Goal: Task Accomplishment & Management: Manage account settings

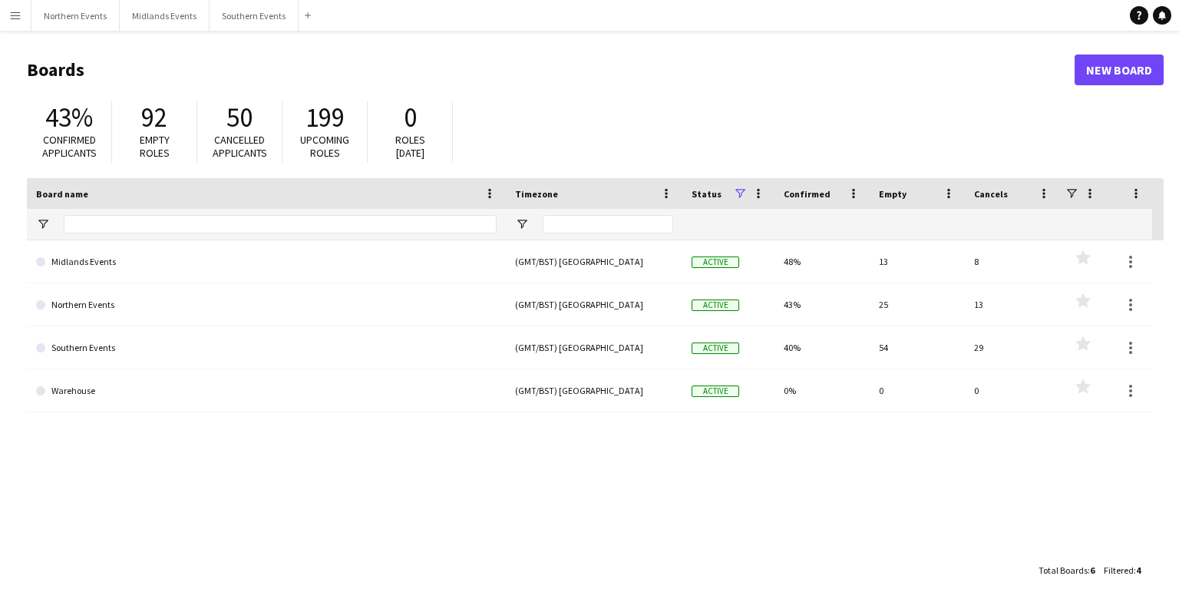
click at [18, 14] on app-icon "Menu" at bounding box center [15, 15] width 12 height 12
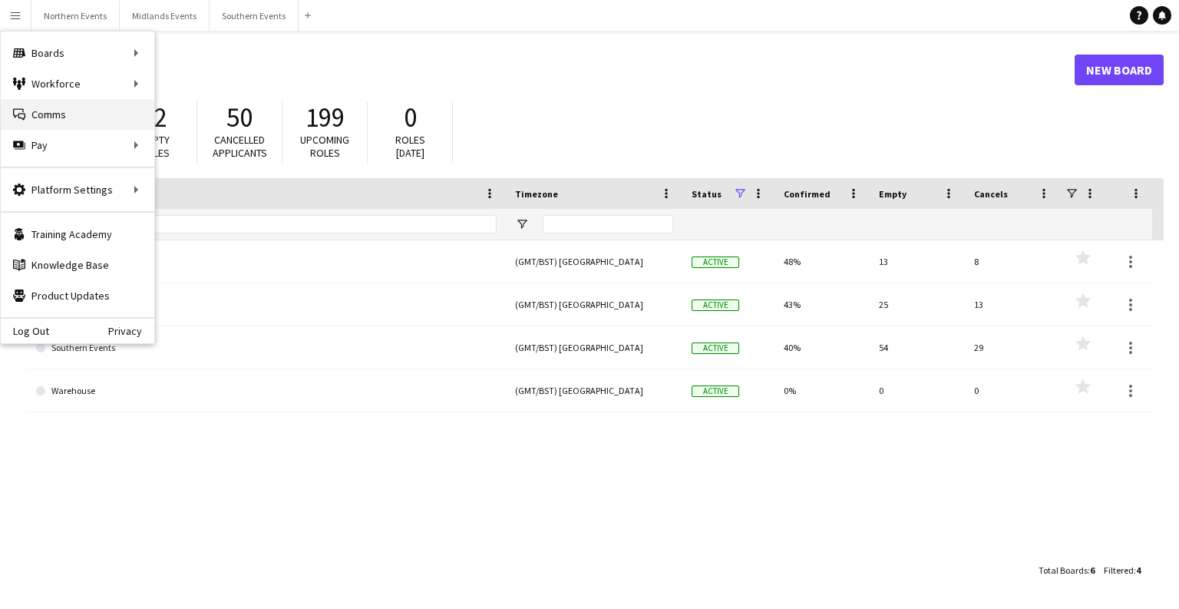
click at [83, 115] on link "Comms Comms" at bounding box center [78, 114] width 154 height 31
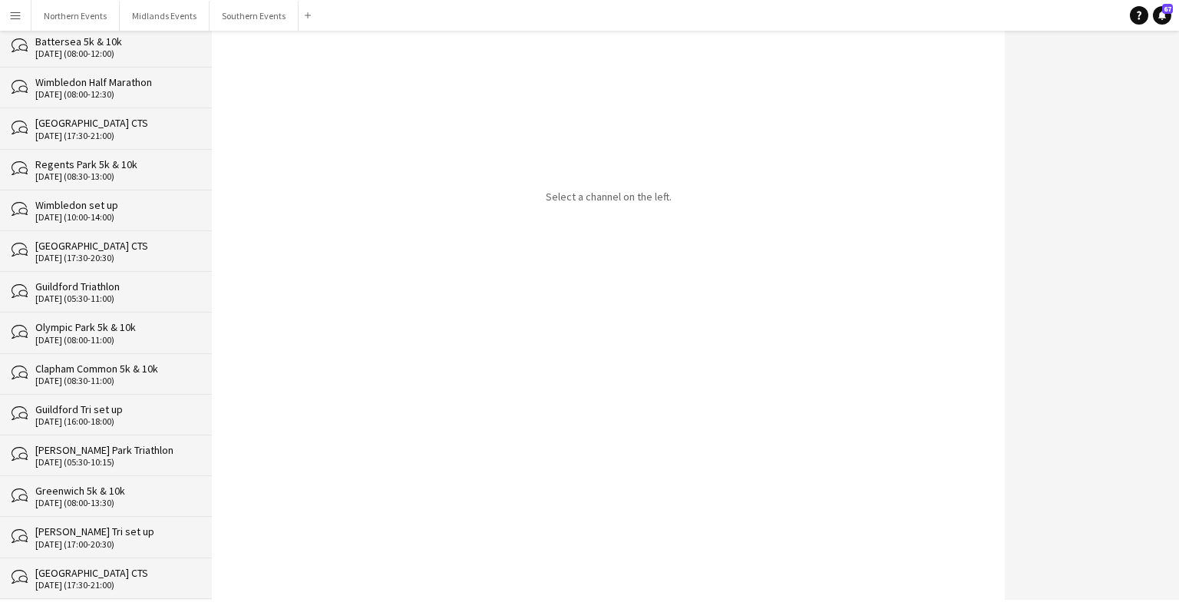
scroll to position [28033, 0]
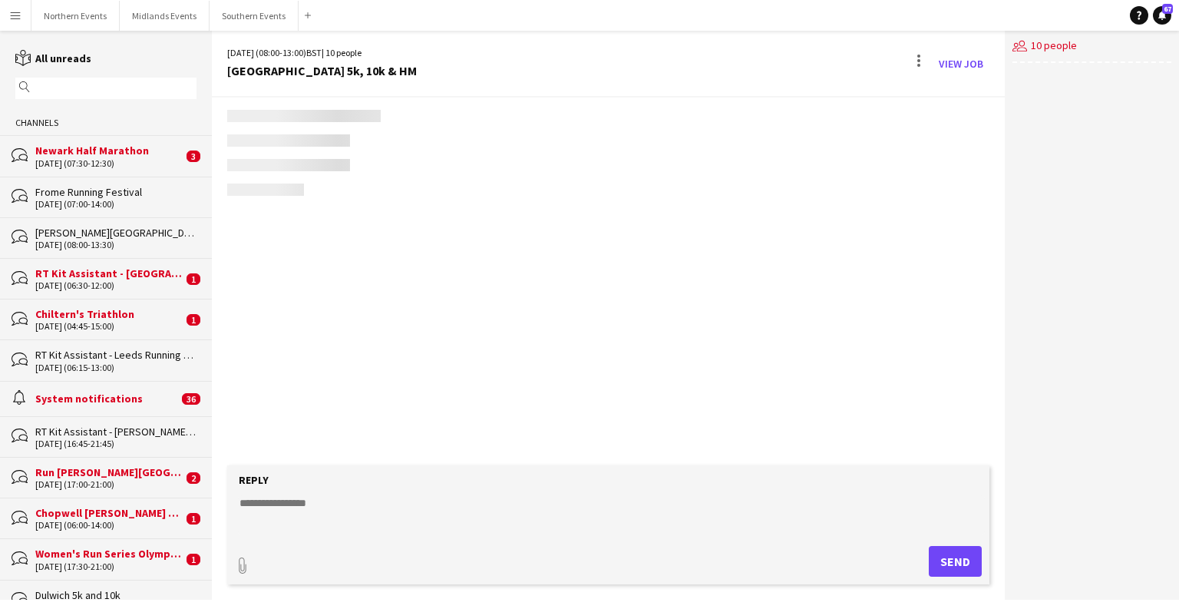
scroll to position [2535, 0]
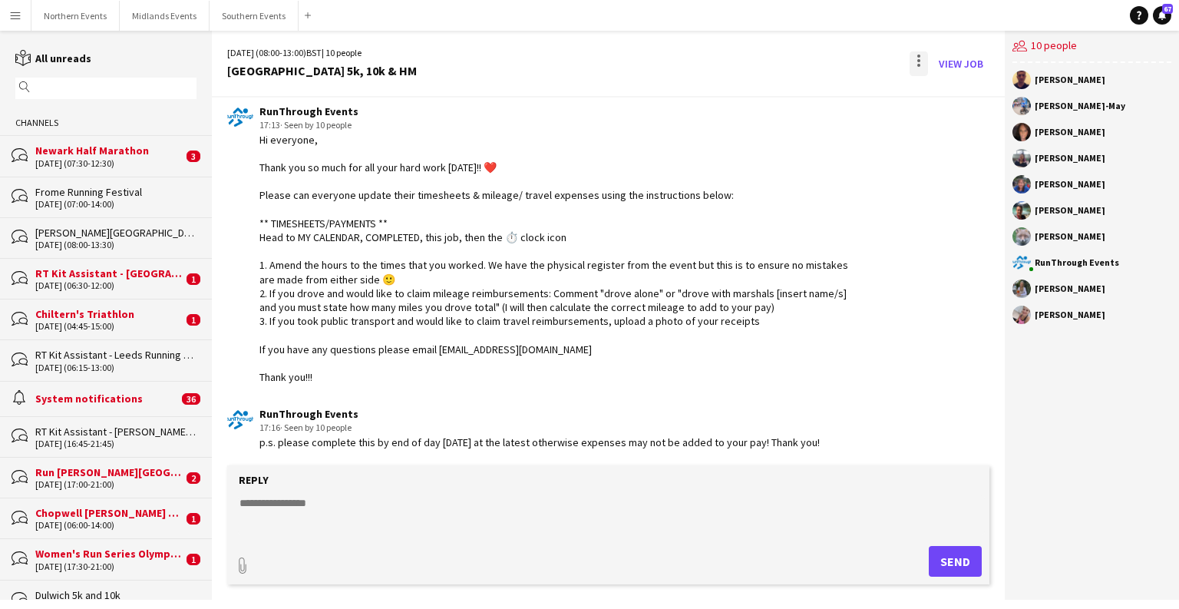
click at [775, 61] on div at bounding box center [919, 63] width 18 height 25
click at [775, 93] on span "Delete" at bounding box center [951, 94] width 35 height 13
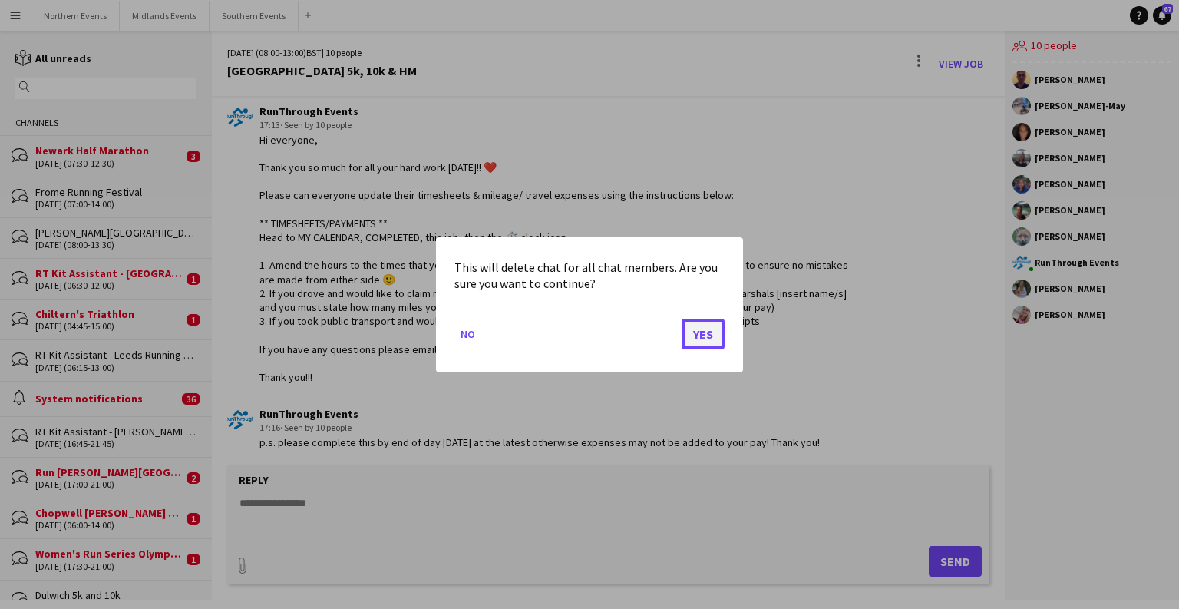
click at [715, 325] on button "Yes" at bounding box center [703, 333] width 43 height 31
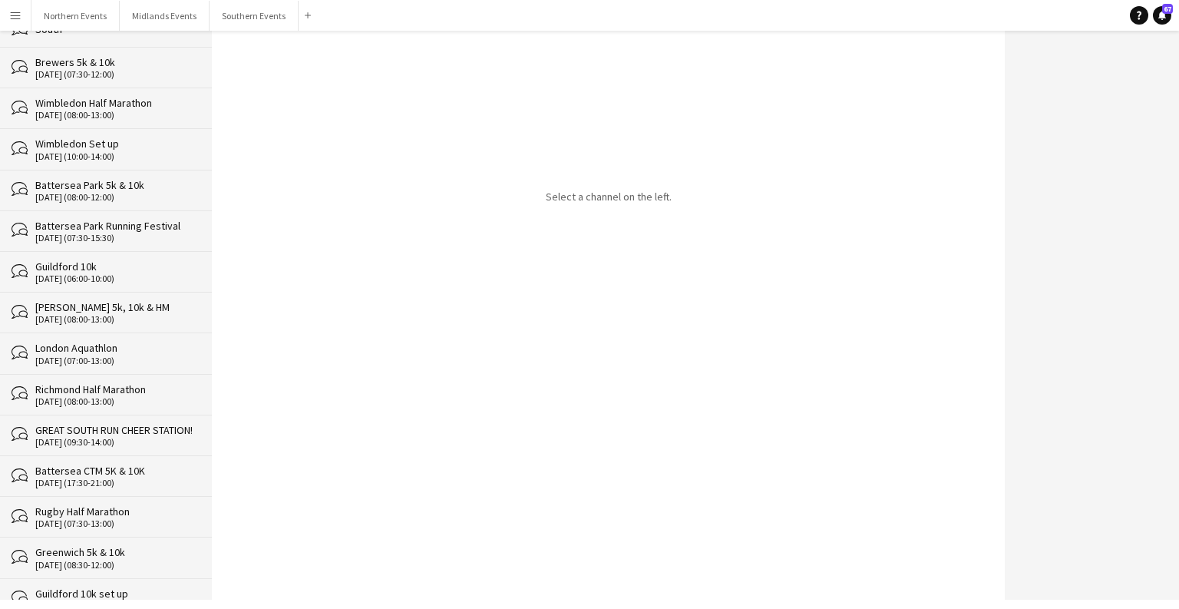
scroll to position [27992, 0]
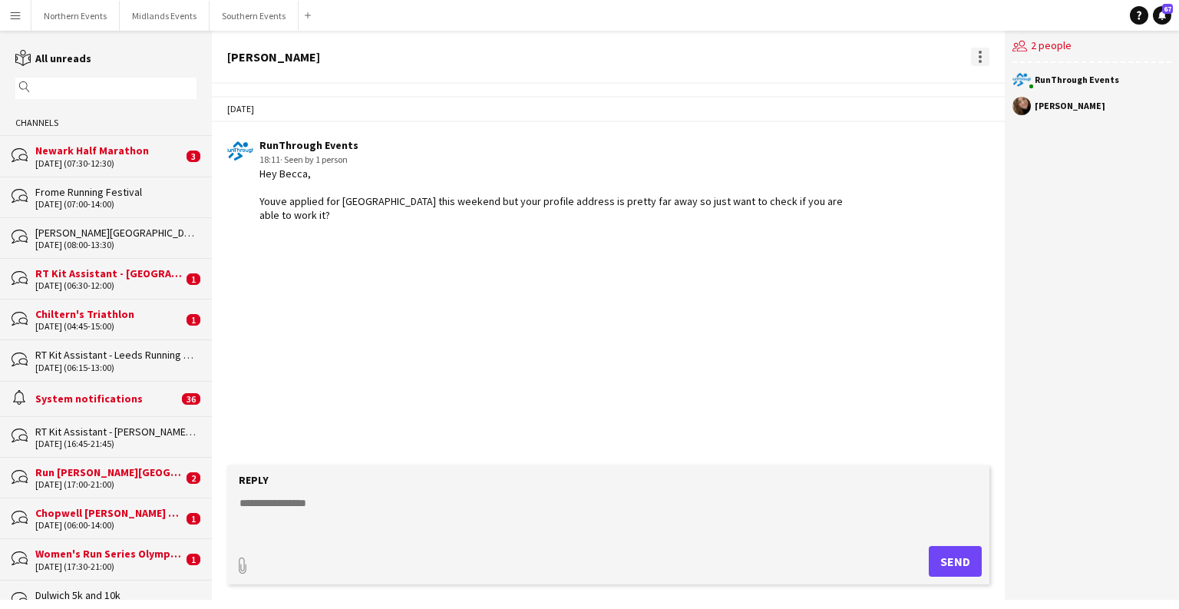
click at [775, 58] on div at bounding box center [980, 57] width 18 height 18
click at [775, 93] on button "Delete [GEOGRAPHIC_DATA]" at bounding box center [1014, 84] width 86 height 37
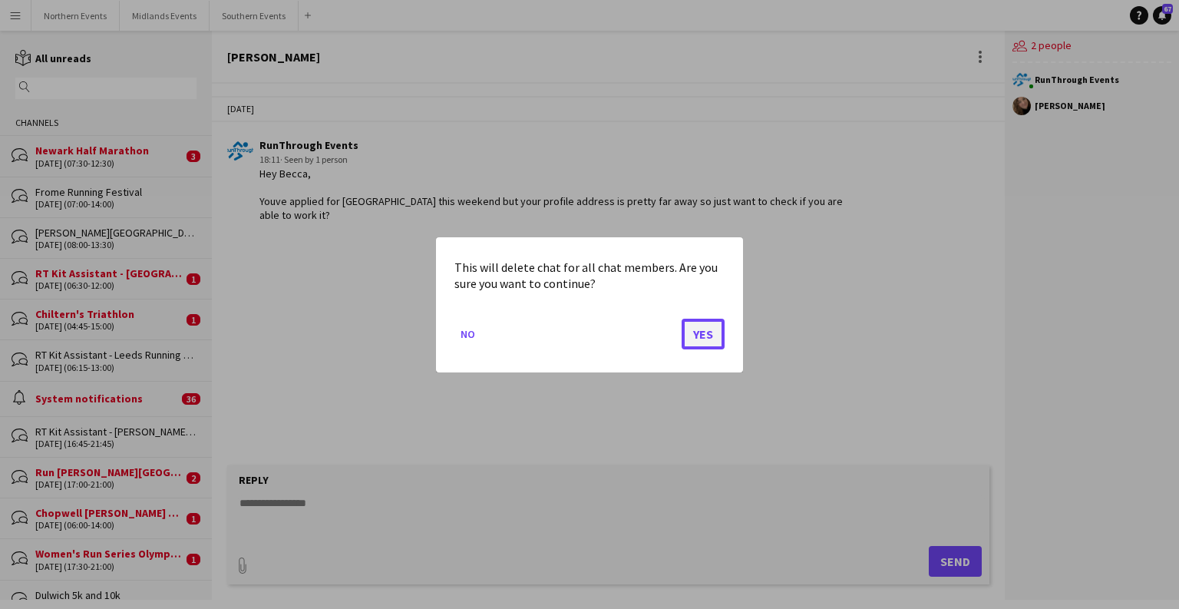
click at [688, 338] on button "Yes" at bounding box center [703, 333] width 43 height 31
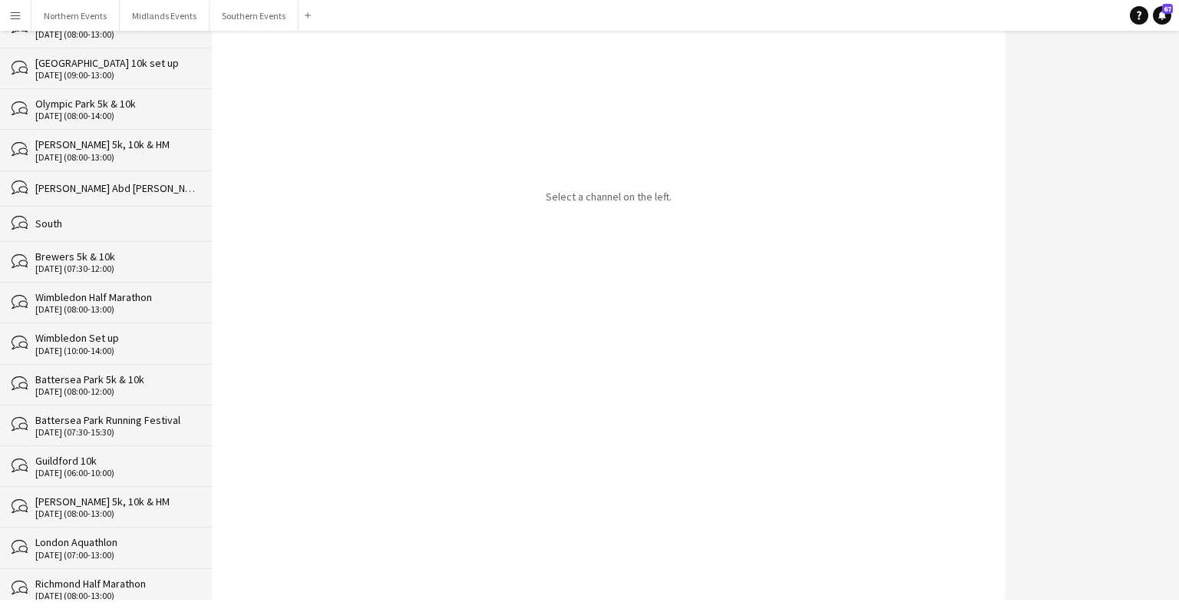
scroll to position [27957, 0]
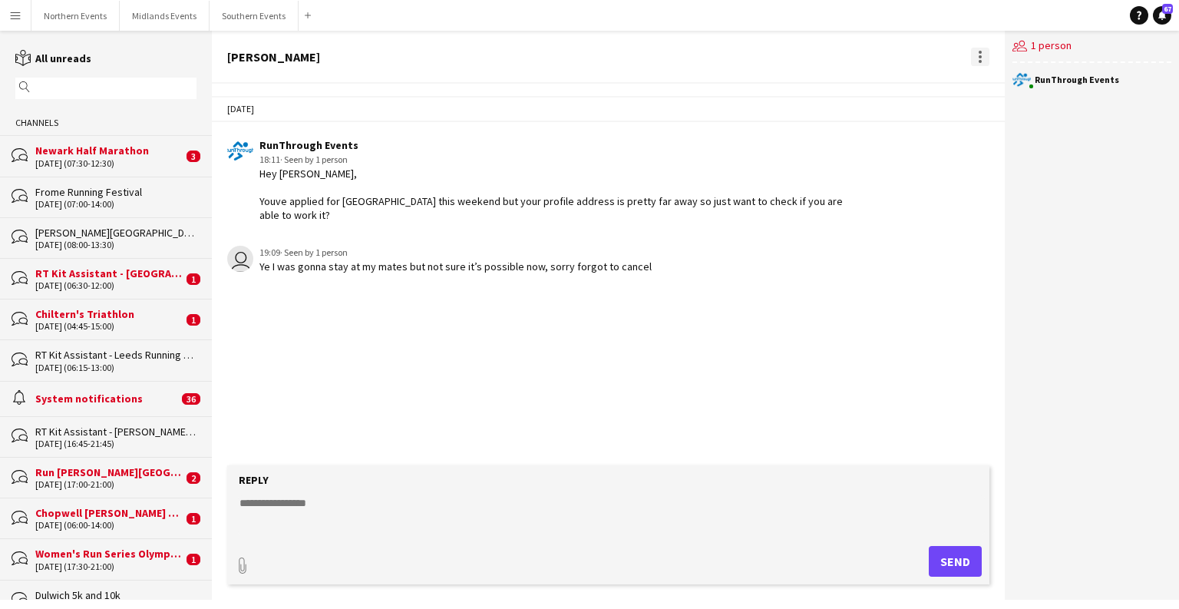
click at [775, 48] on div at bounding box center [980, 57] width 18 height 18
click at [775, 86] on app-icon "Delete" at bounding box center [989, 84] width 12 height 13
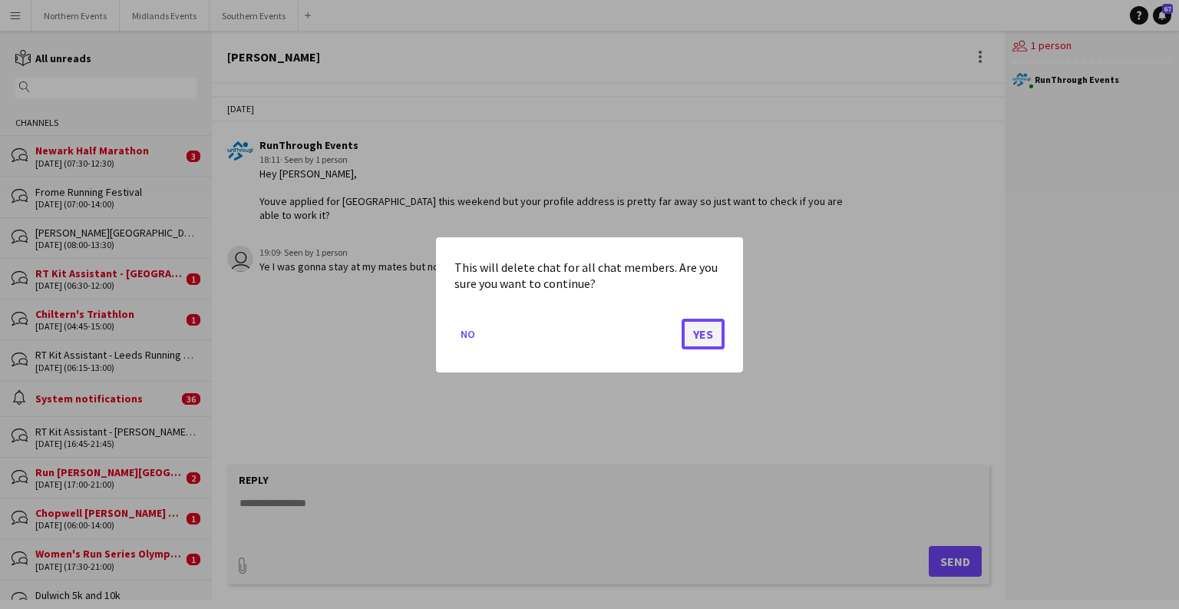
click at [696, 335] on button "Yes" at bounding box center [703, 333] width 43 height 31
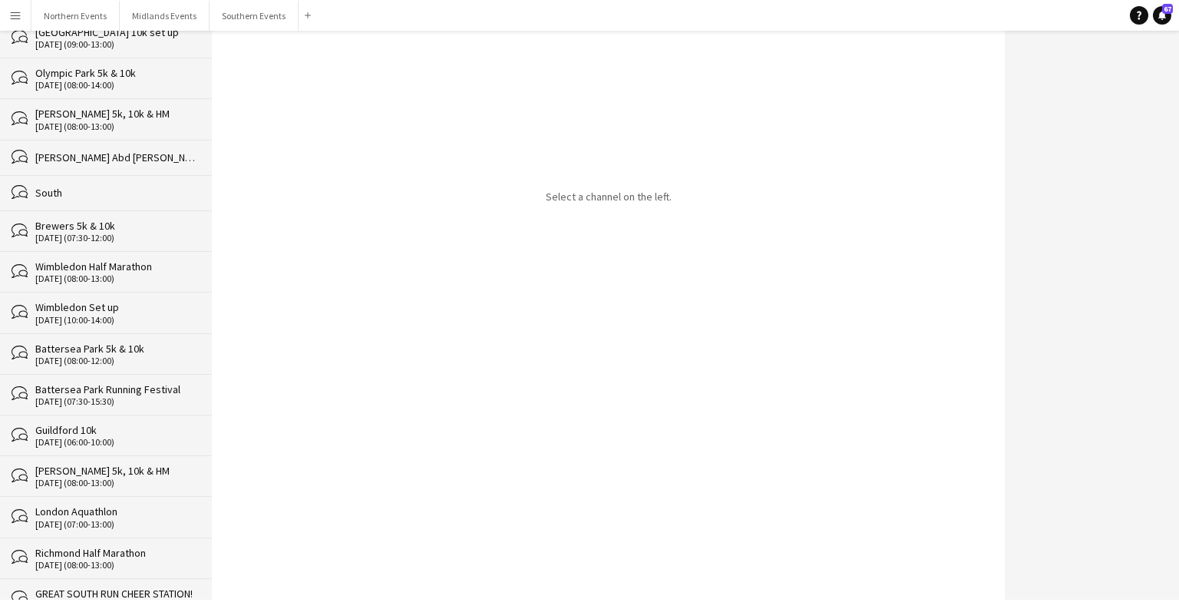
scroll to position [27921, 0]
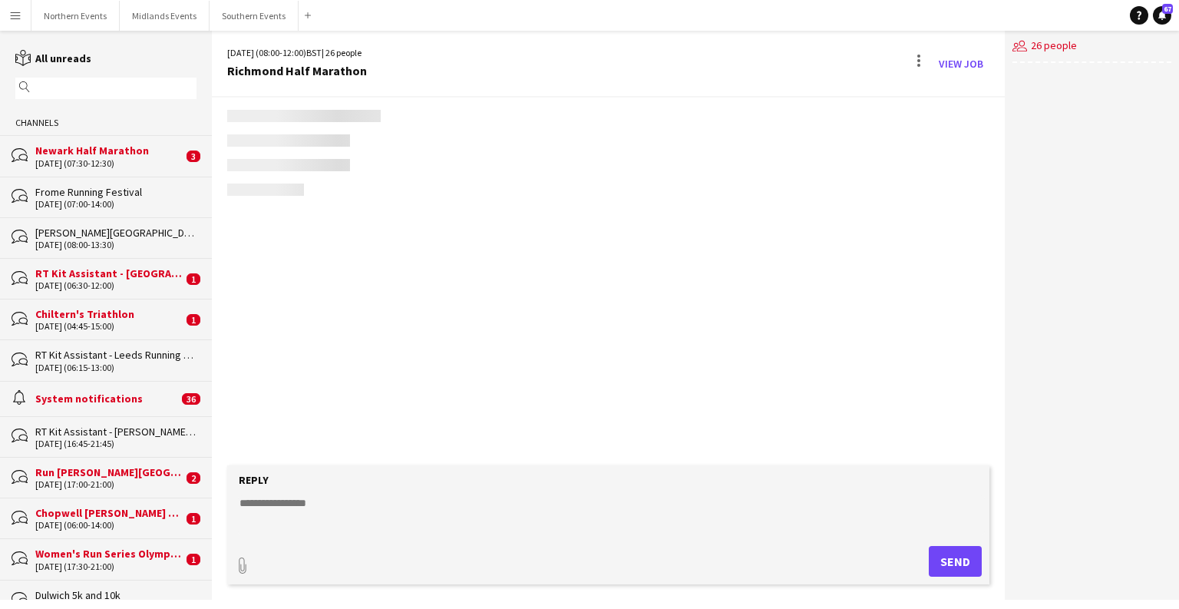
scroll to position [2324, 0]
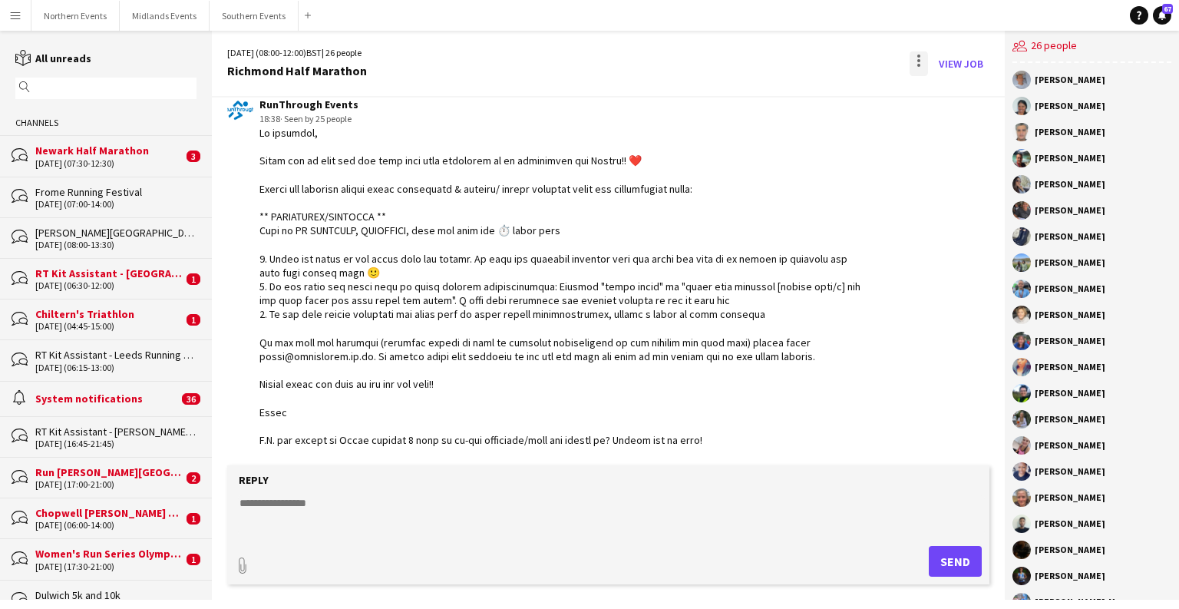
click at [775, 59] on div at bounding box center [918, 60] width 3 height 3
click at [775, 88] on span "Delete" at bounding box center [951, 94] width 35 height 13
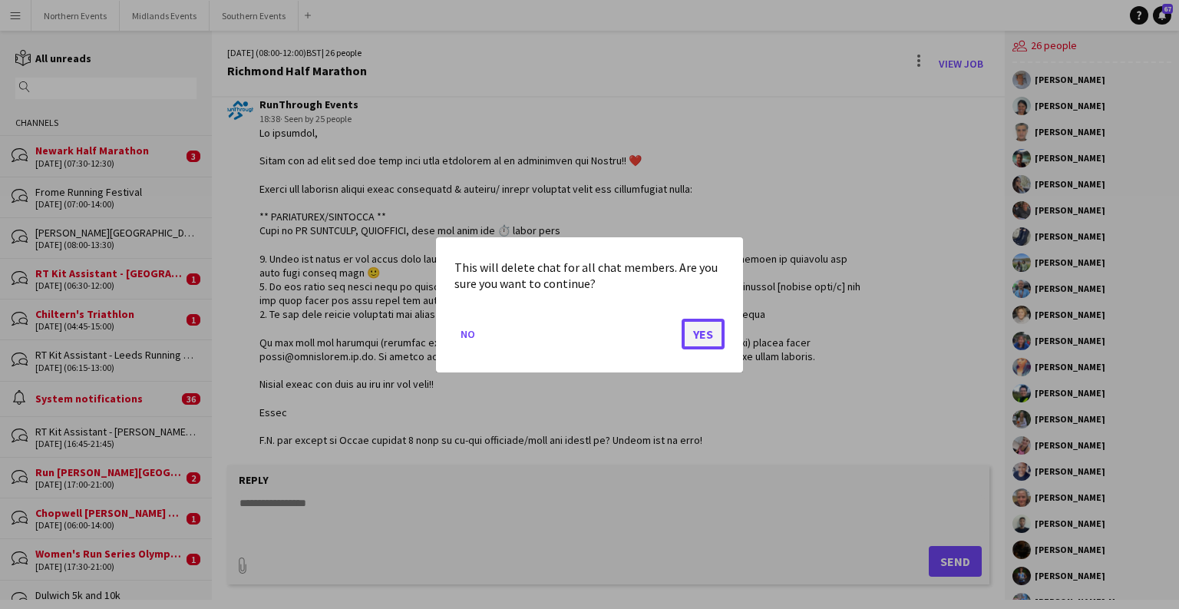
click at [706, 332] on button "Yes" at bounding box center [703, 333] width 43 height 31
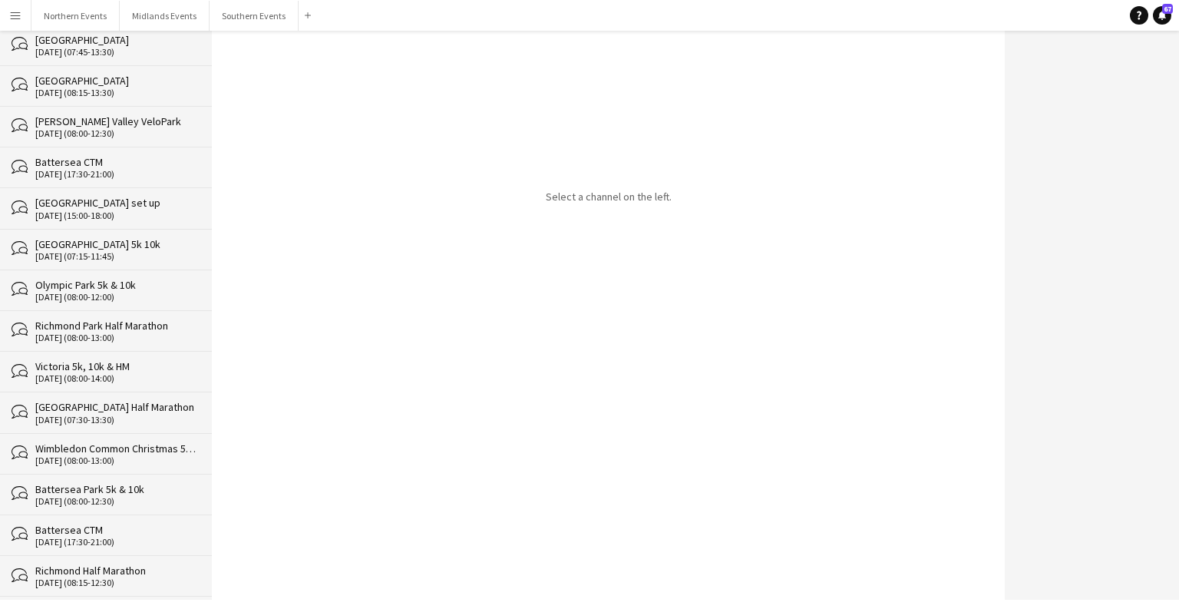
scroll to position [27881, 0]
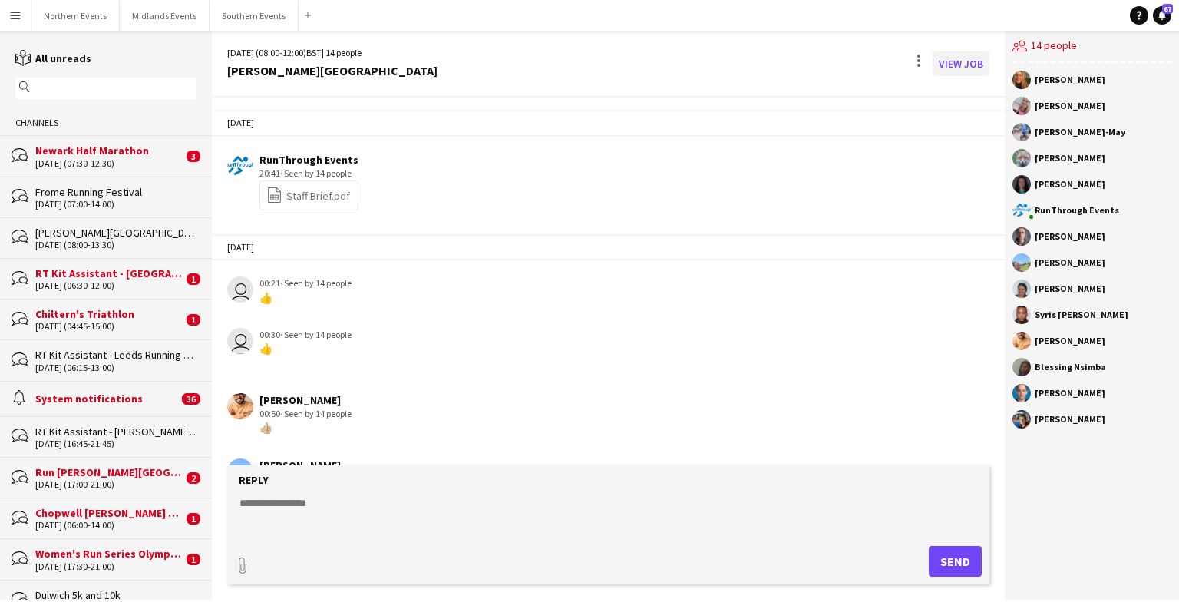
scroll to position [3894, 0]
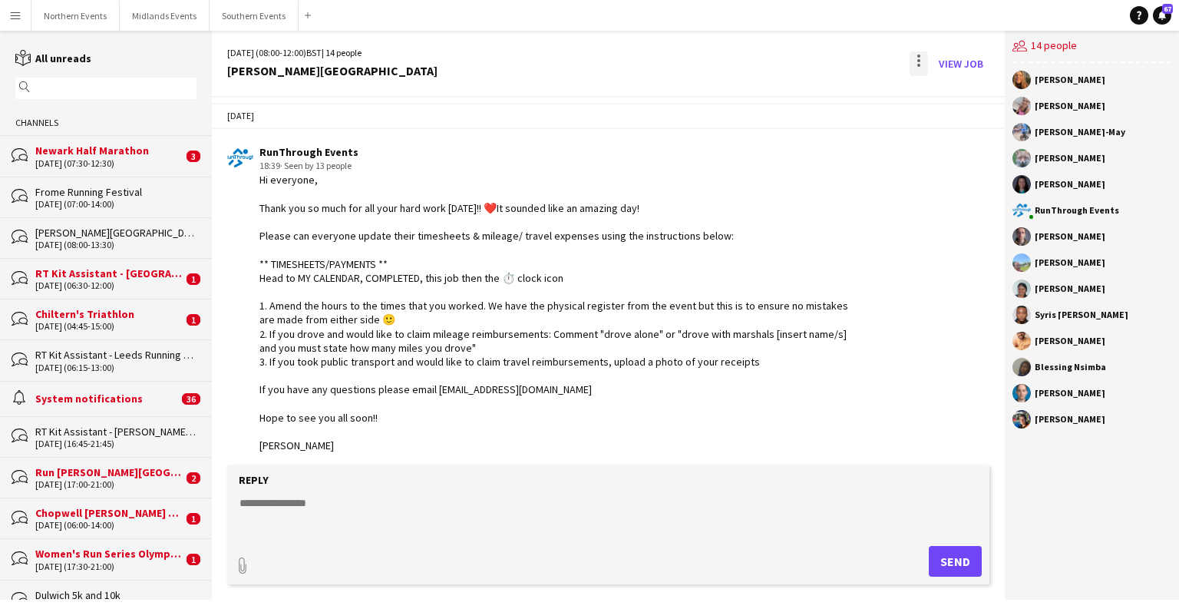
click at [775, 54] on div at bounding box center [919, 63] width 18 height 25
click at [775, 106] on button "Delete [GEOGRAPHIC_DATA]" at bounding box center [953, 93] width 86 height 37
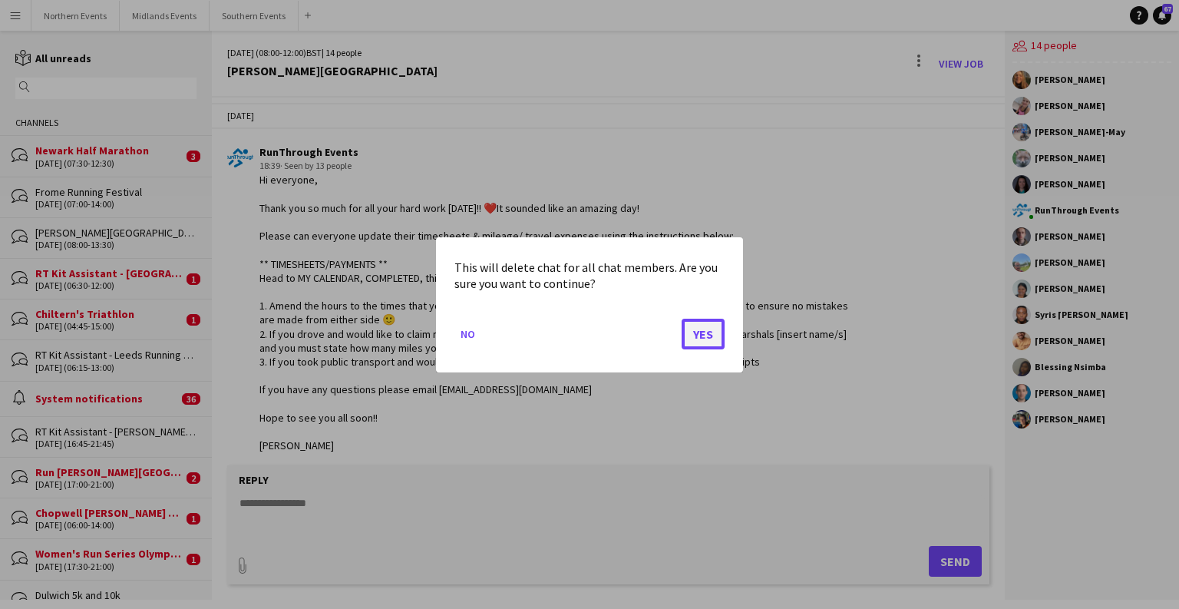
click at [704, 332] on button "Yes" at bounding box center [703, 333] width 43 height 31
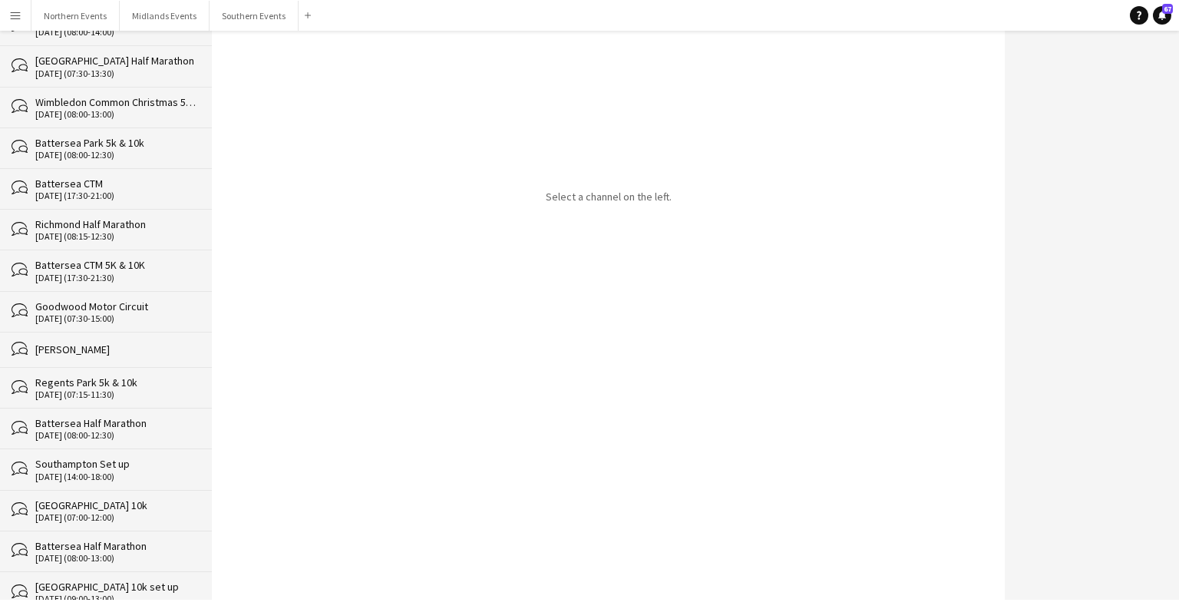
scroll to position [27840, 0]
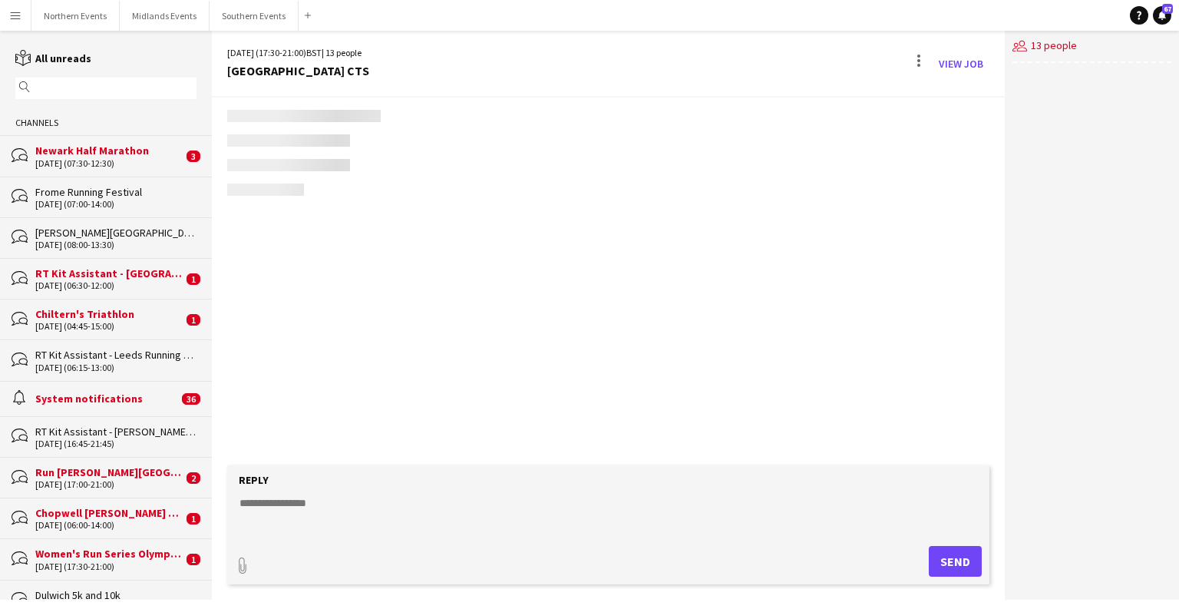
scroll to position [3456, 0]
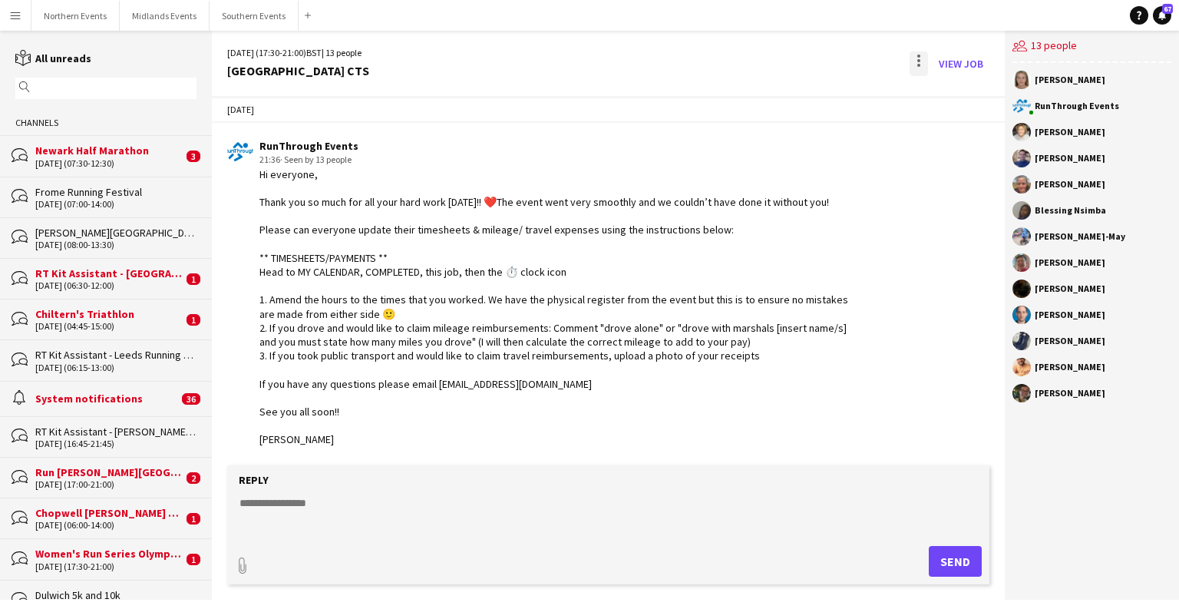
click at [775, 66] on div at bounding box center [919, 63] width 18 height 25
click at [775, 104] on button "Delete [GEOGRAPHIC_DATA]" at bounding box center [953, 93] width 86 height 37
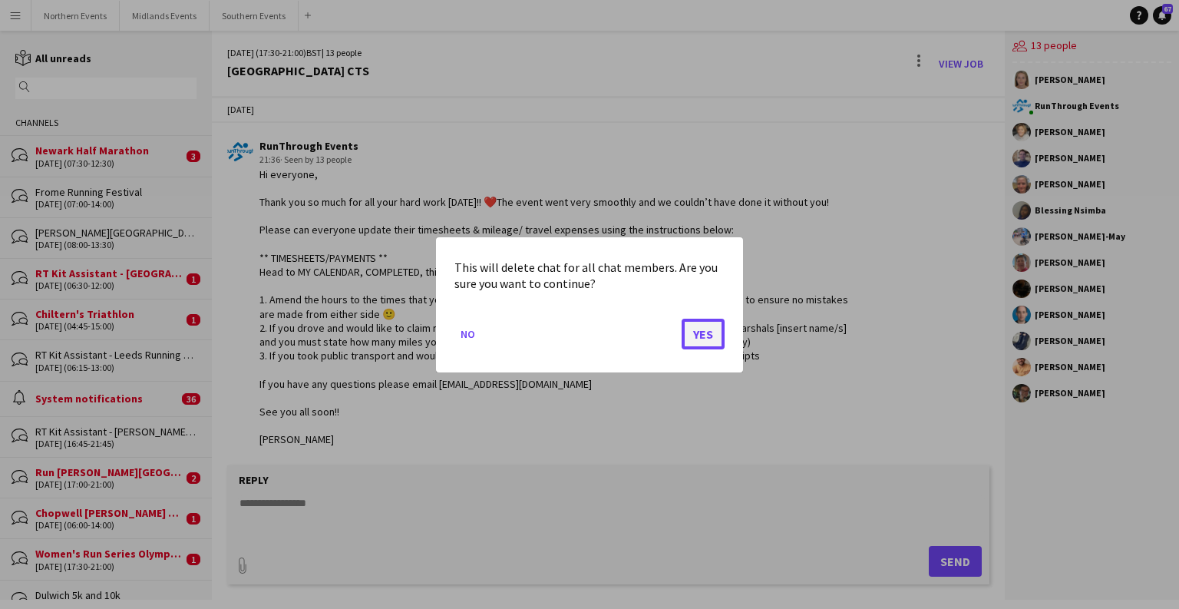
click at [706, 342] on button "Yes" at bounding box center [703, 333] width 43 height 31
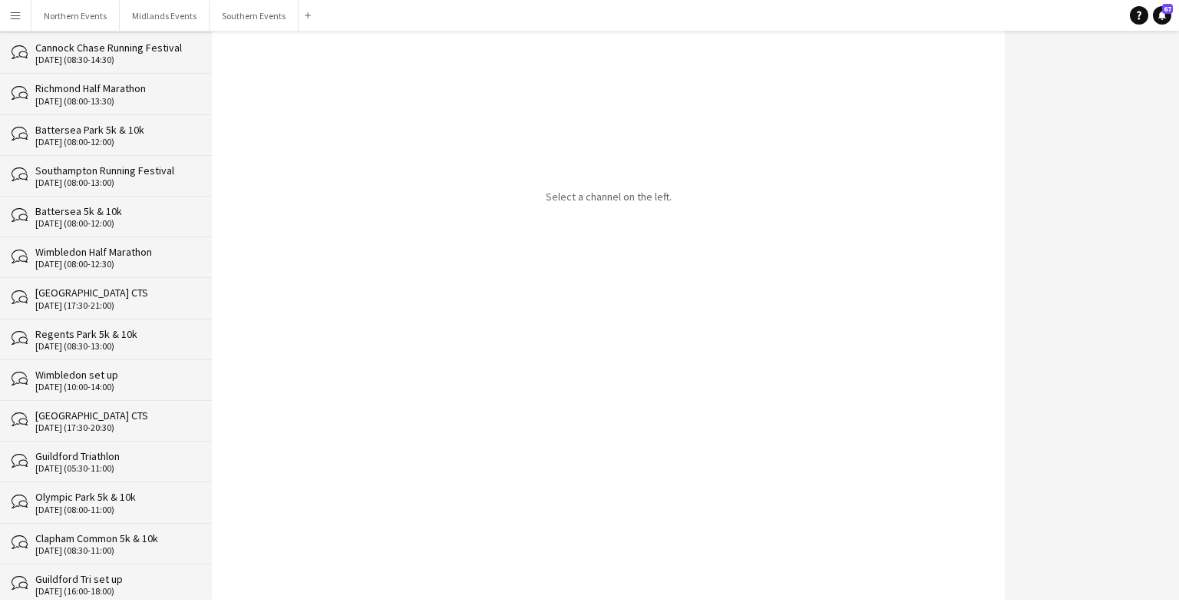
scroll to position [27799, 0]
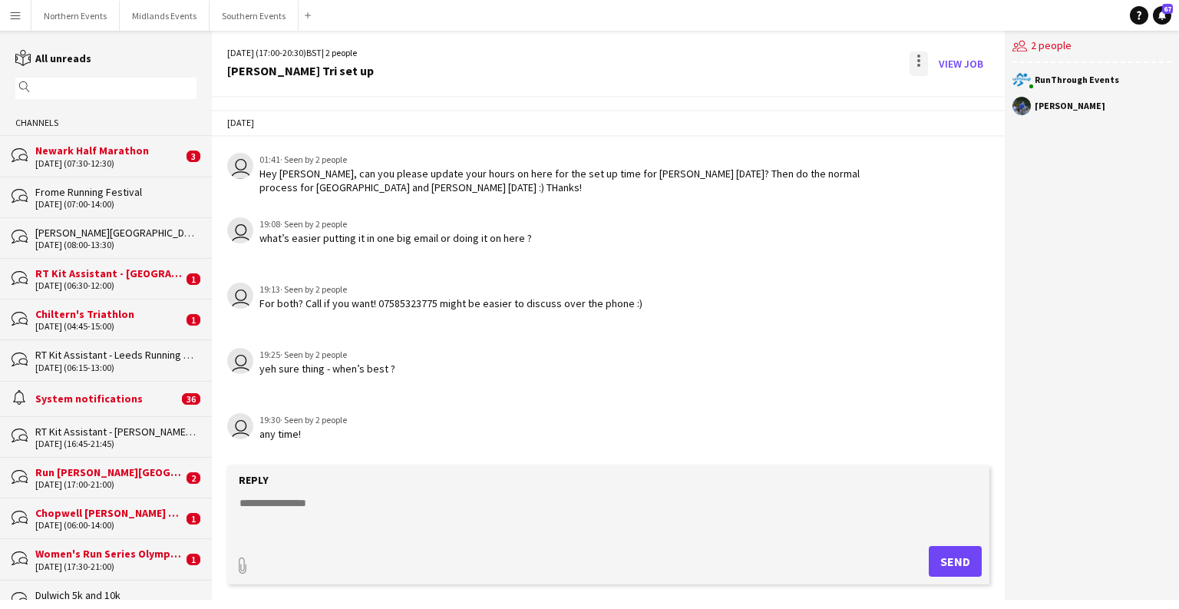
scroll to position [9, 0]
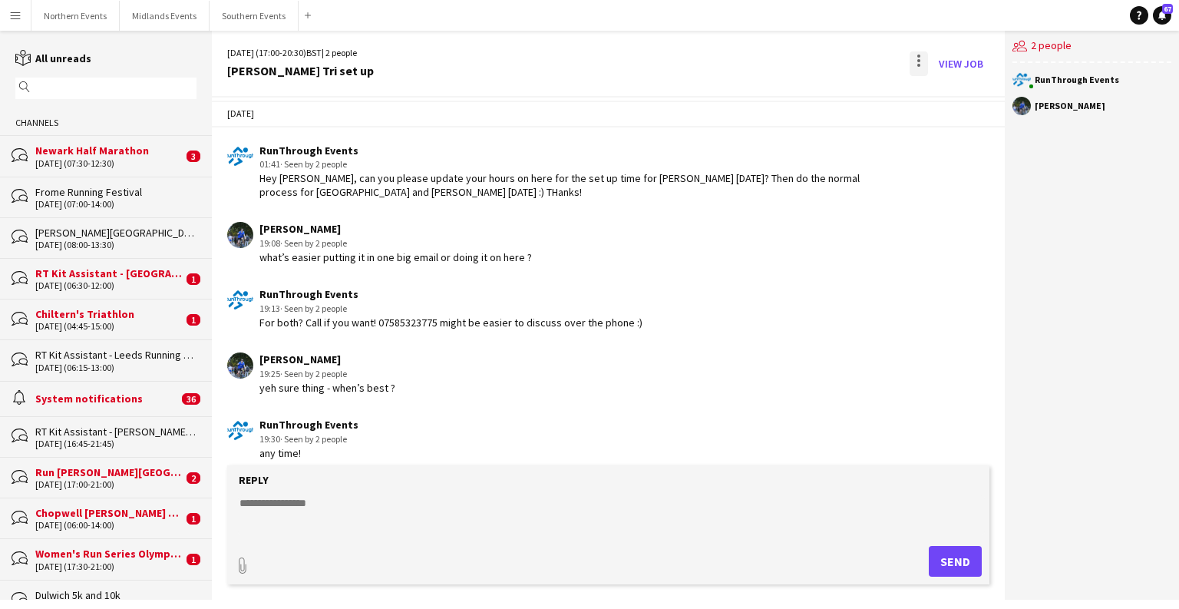
click at [775, 71] on div at bounding box center [919, 63] width 18 height 25
click at [775, 90] on span "Delete" at bounding box center [951, 94] width 35 height 13
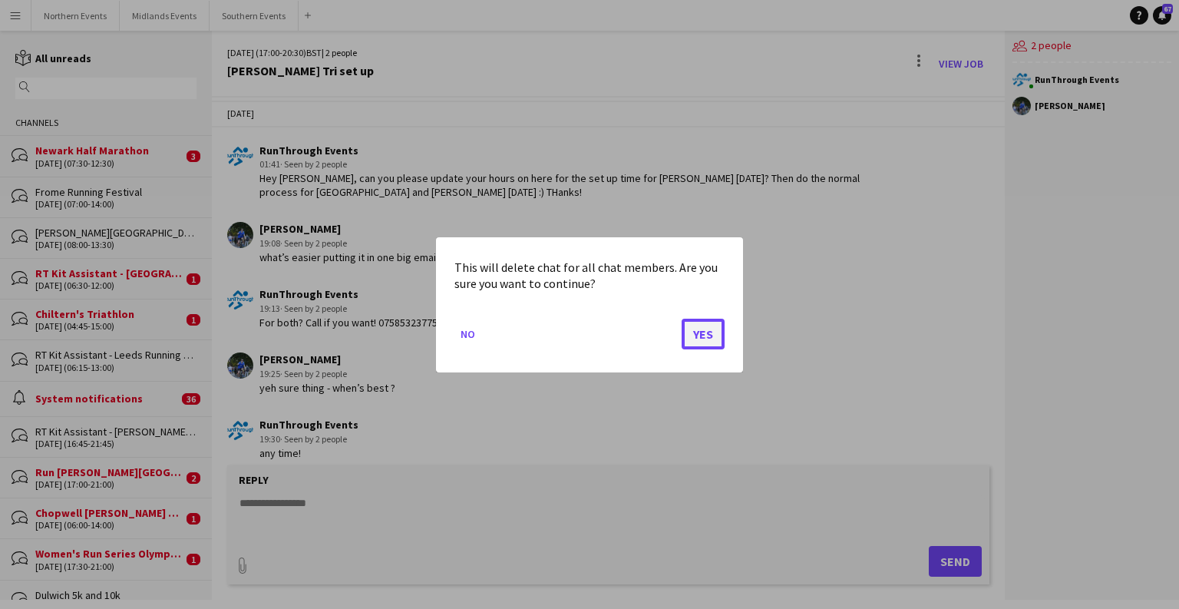
click at [715, 336] on button "Yes" at bounding box center [703, 333] width 43 height 31
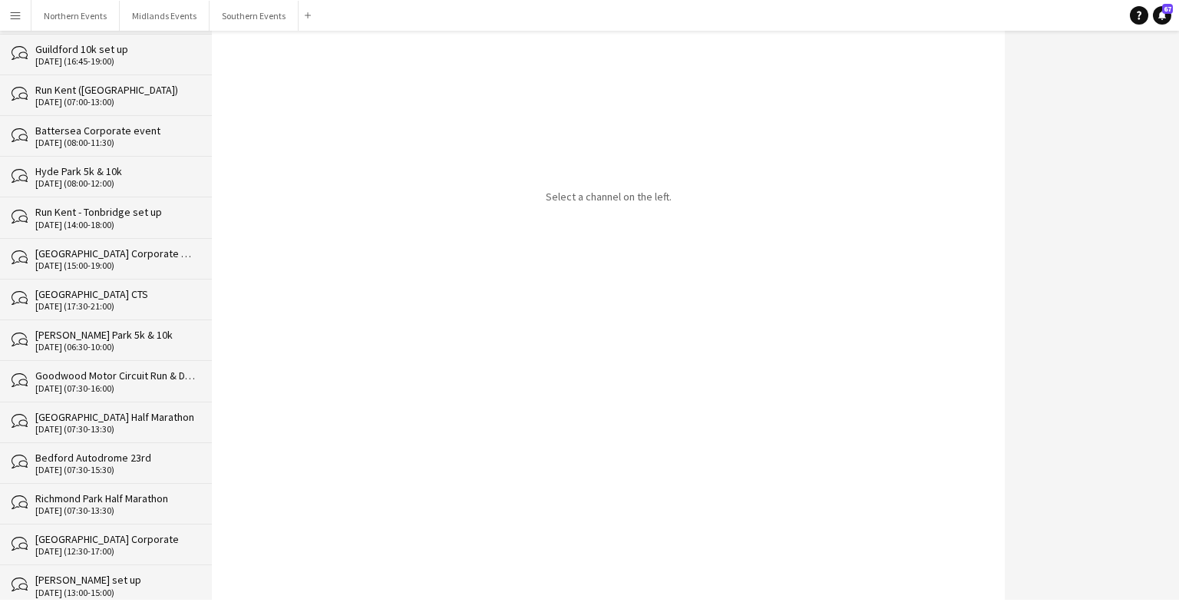
scroll to position [27759, 0]
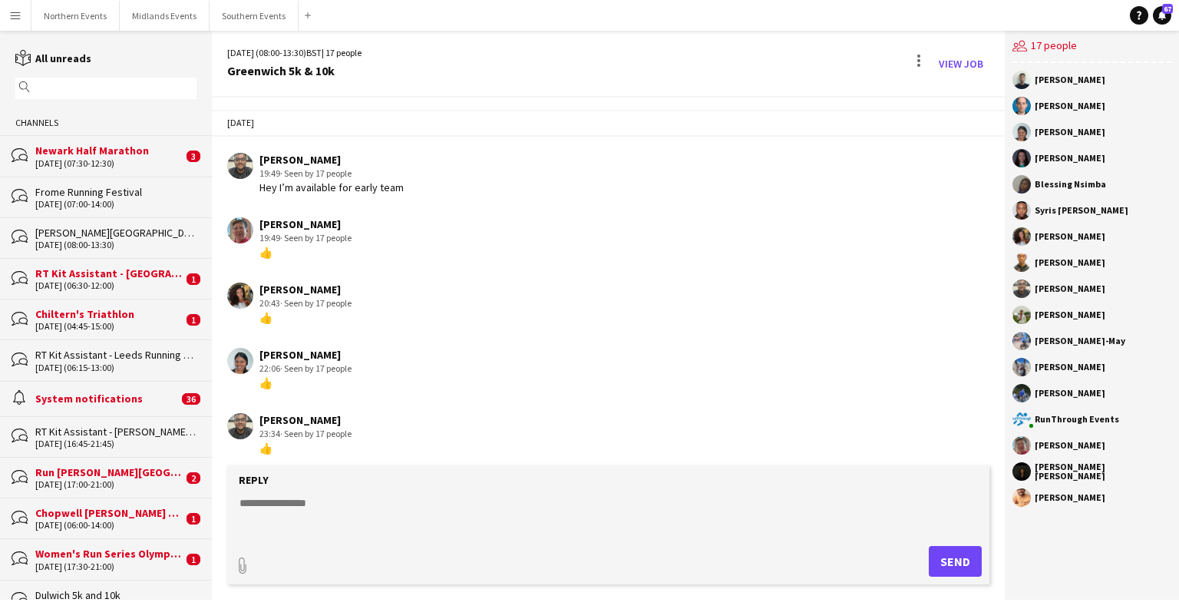
scroll to position [3752, 0]
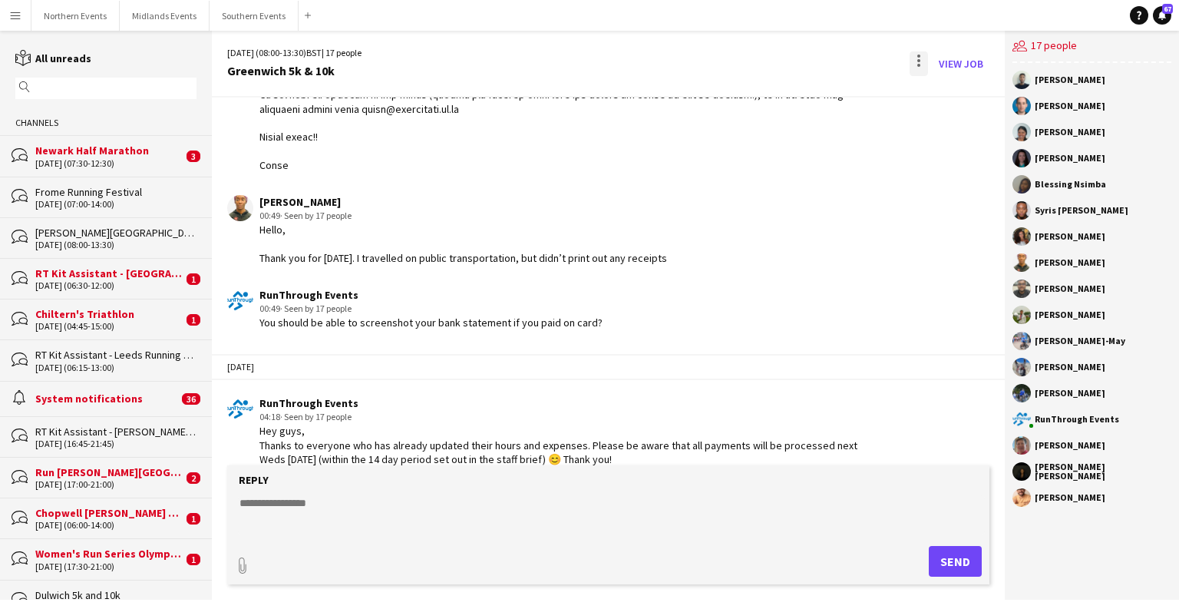
click at [775, 68] on div at bounding box center [919, 63] width 18 height 25
click at [775, 94] on span "Delete" at bounding box center [951, 94] width 35 height 13
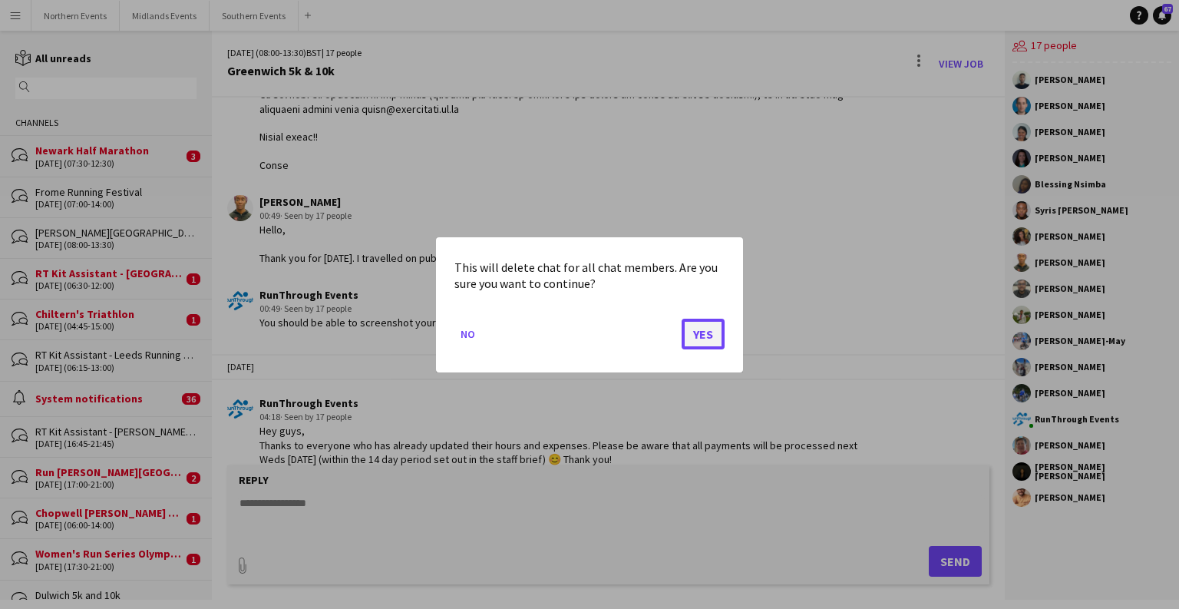
click at [702, 323] on button "Yes" at bounding box center [703, 333] width 43 height 31
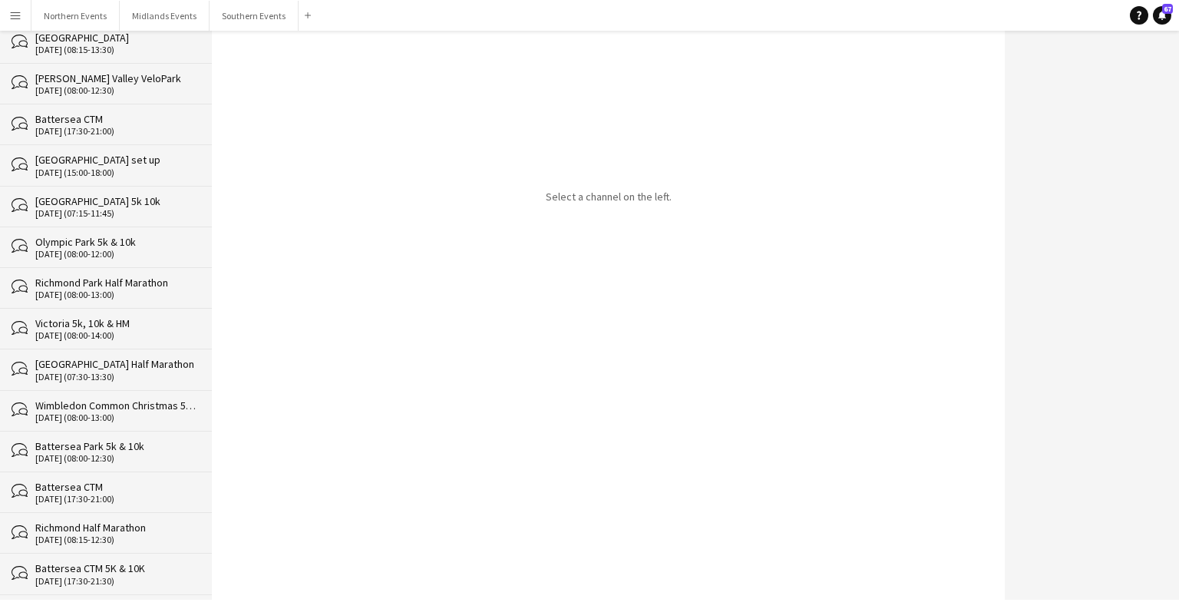
scroll to position [27718, 0]
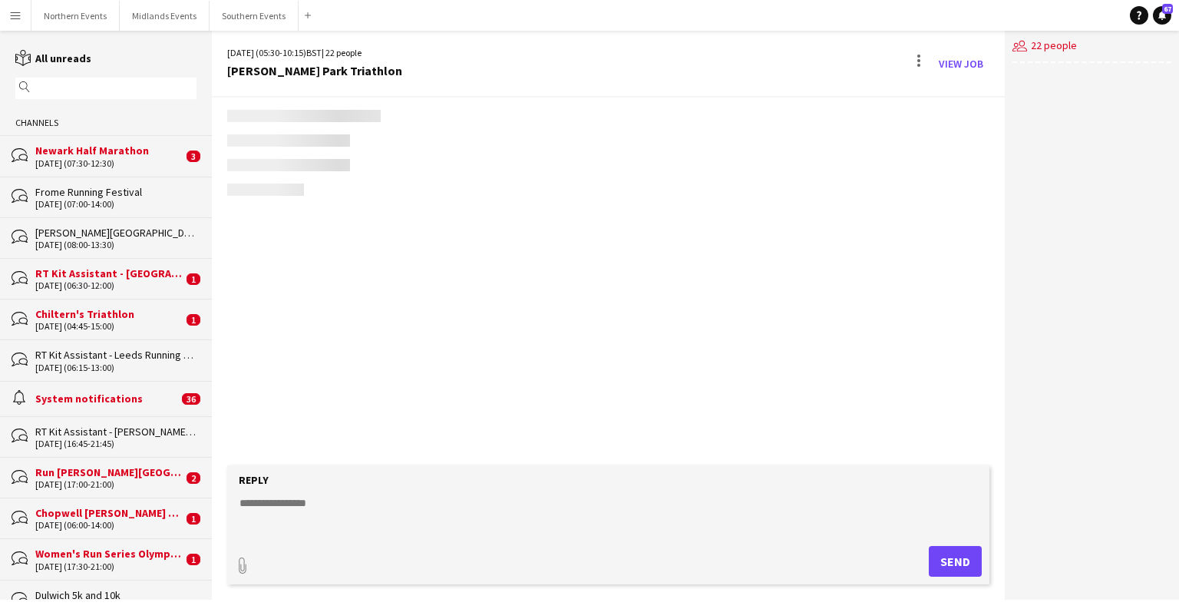
scroll to position [2046, 0]
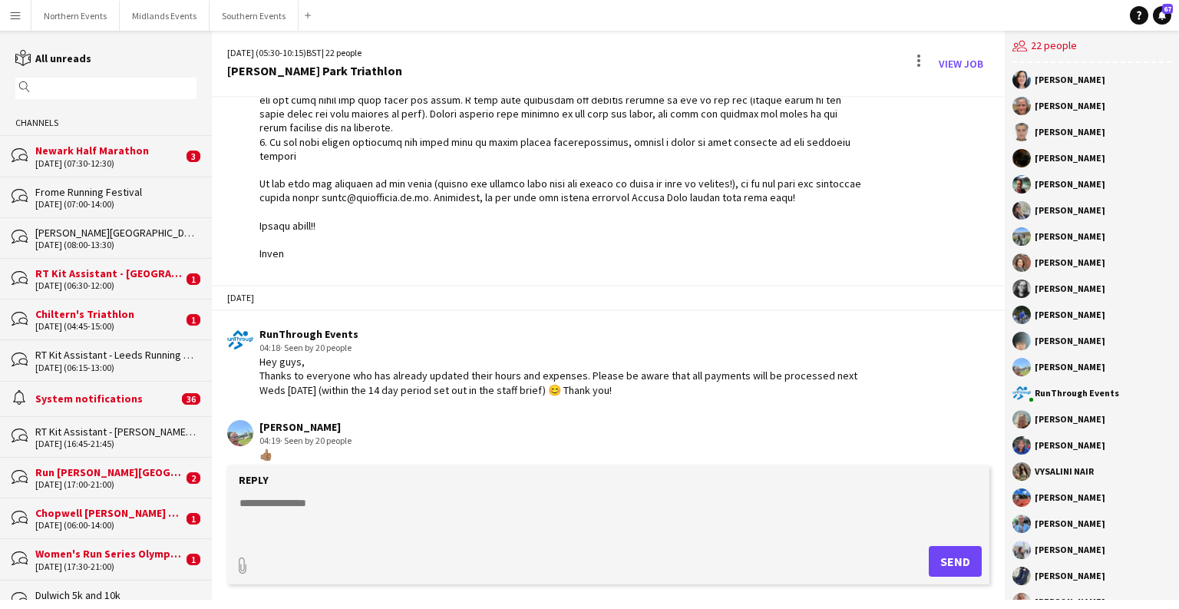
click at [775, 47] on div "[DATE] (05:30-10:15) BST | 22 people [PERSON_NAME][GEOGRAPHIC_DATA] Triathlon V…" at bounding box center [608, 64] width 793 height 67
click at [775, 60] on div at bounding box center [918, 60] width 3 height 3
click at [775, 94] on span "Delete" at bounding box center [951, 94] width 35 height 13
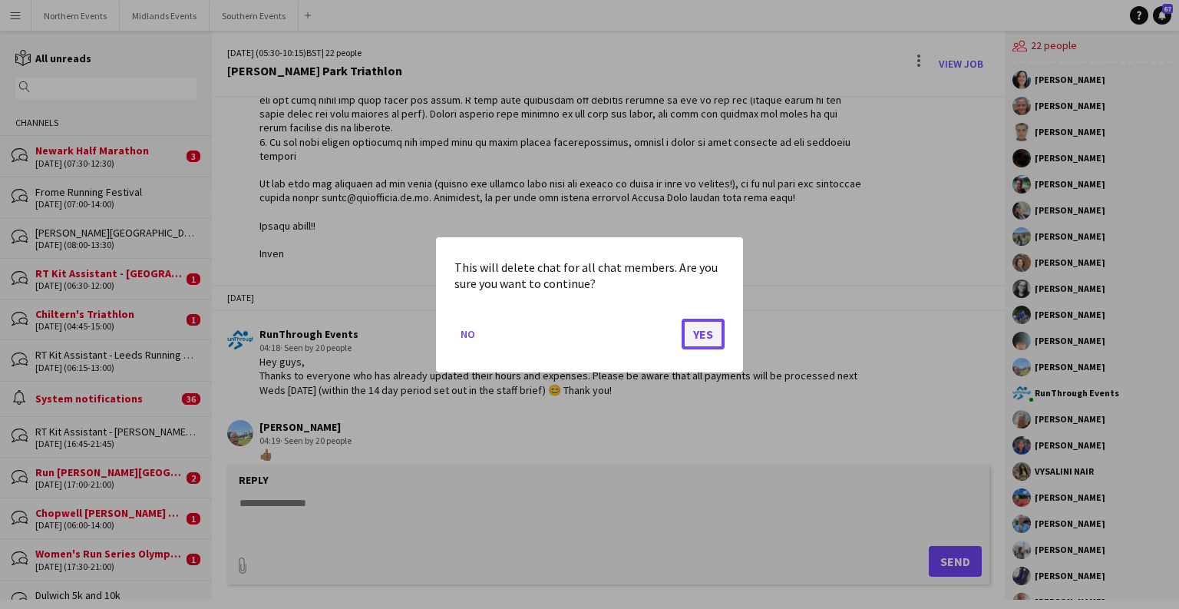
click at [719, 336] on button "Yes" at bounding box center [703, 333] width 43 height 31
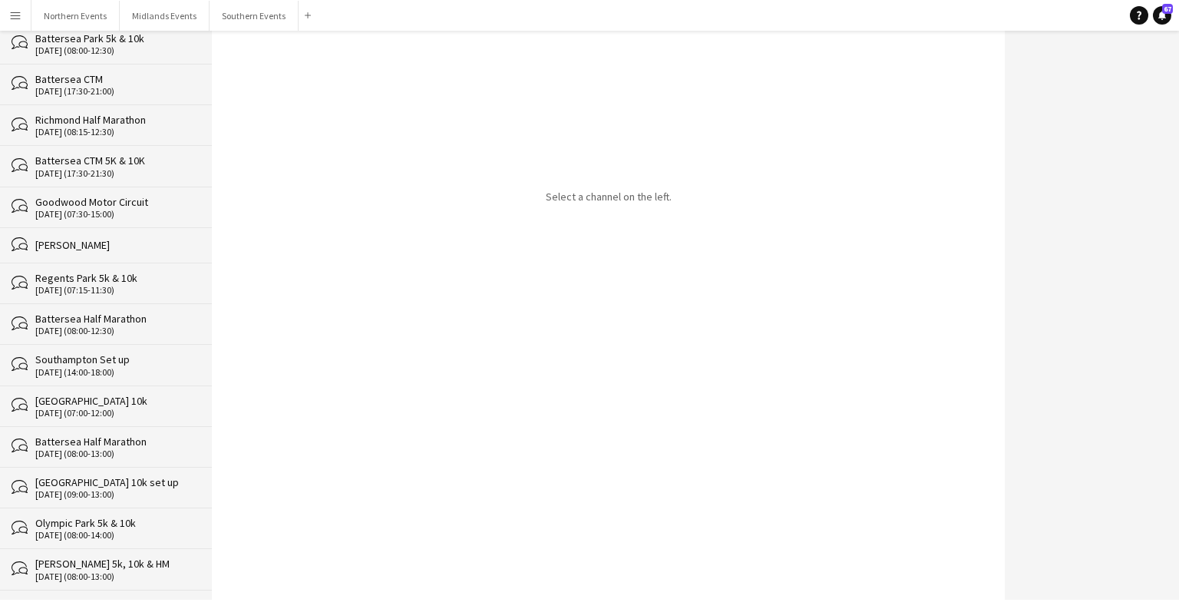
scroll to position [27677, 0]
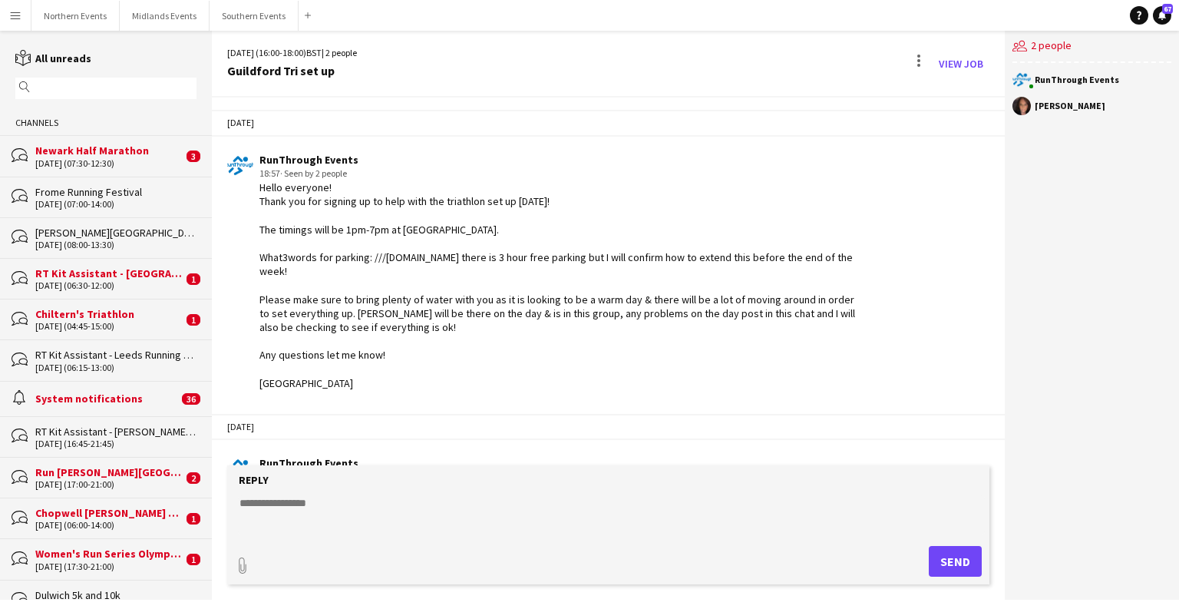
scroll to position [1072, 0]
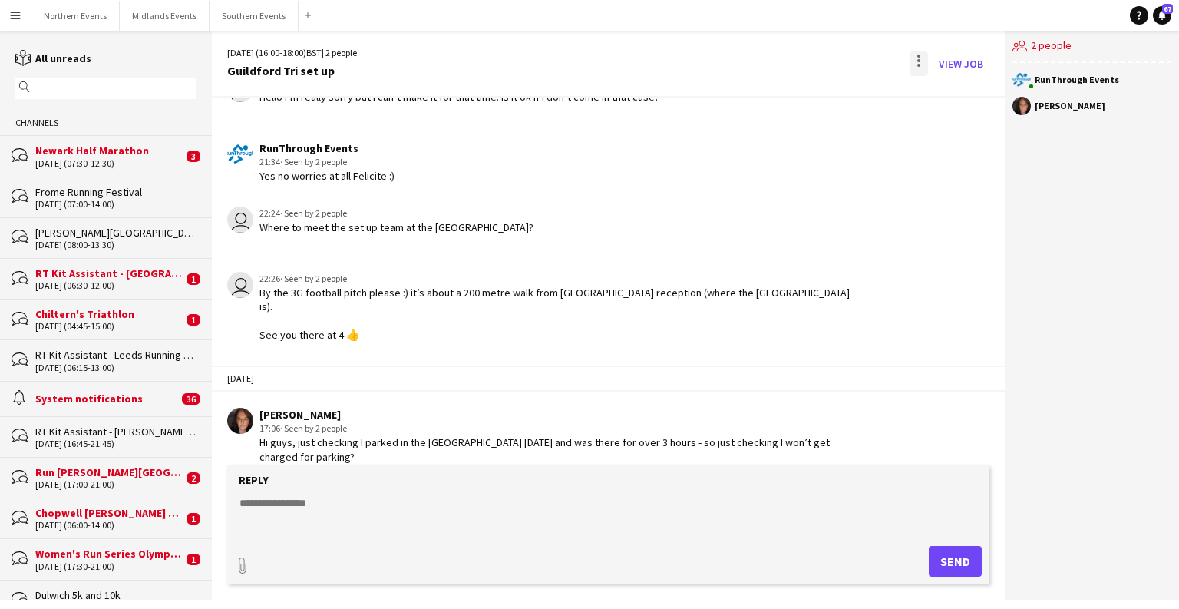
click at [775, 59] on div at bounding box center [919, 63] width 18 height 25
click at [775, 98] on span "Delete" at bounding box center [951, 94] width 35 height 13
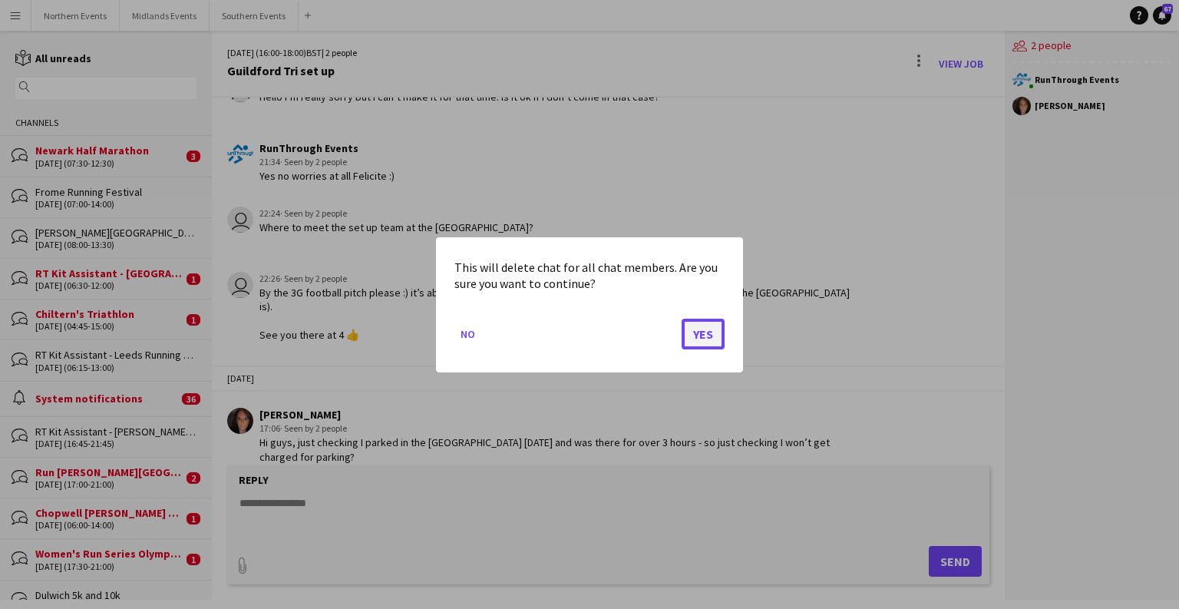
click at [703, 329] on button "Yes" at bounding box center [703, 333] width 43 height 31
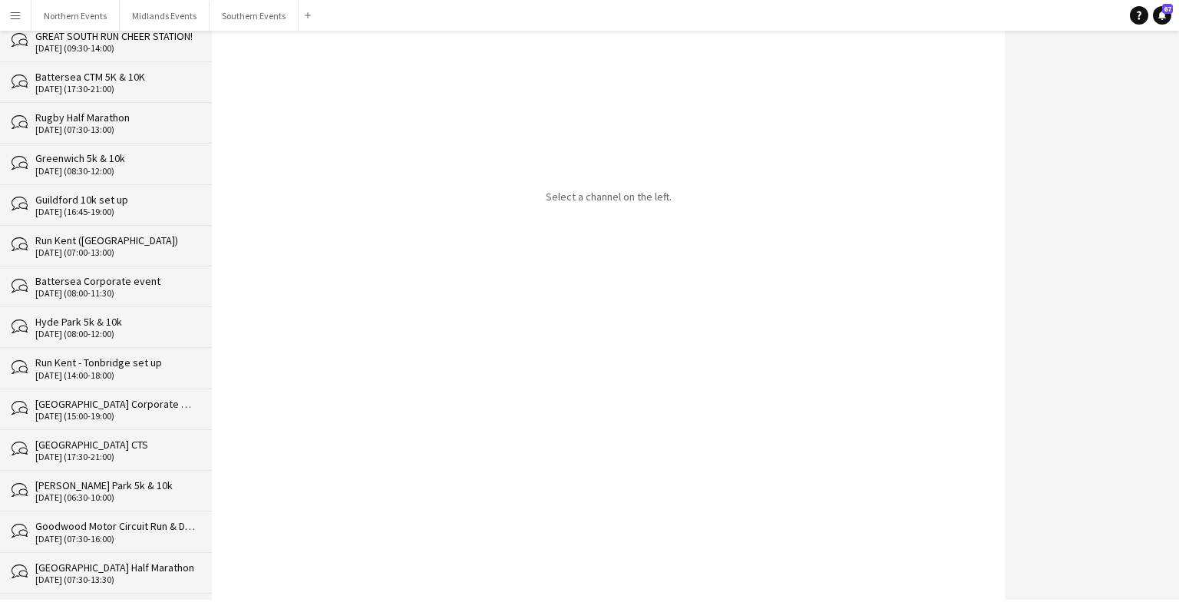
scroll to position [27636, 0]
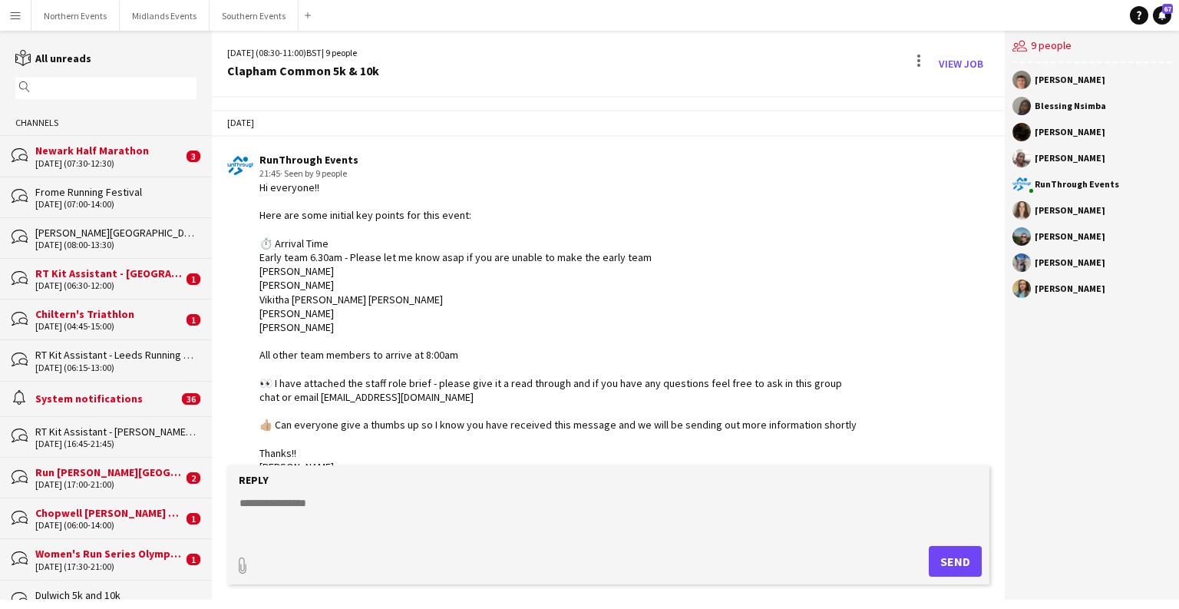
scroll to position [3304, 0]
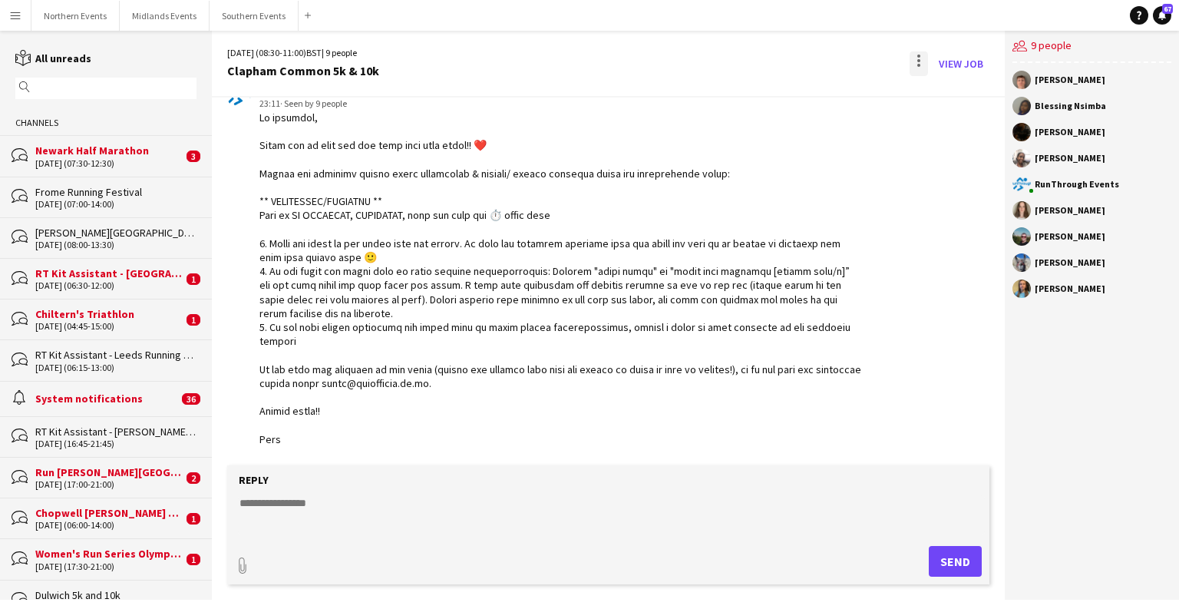
click at [775, 61] on div at bounding box center [918, 60] width 3 height 3
click at [775, 108] on button "Delete [GEOGRAPHIC_DATA]" at bounding box center [953, 93] width 86 height 37
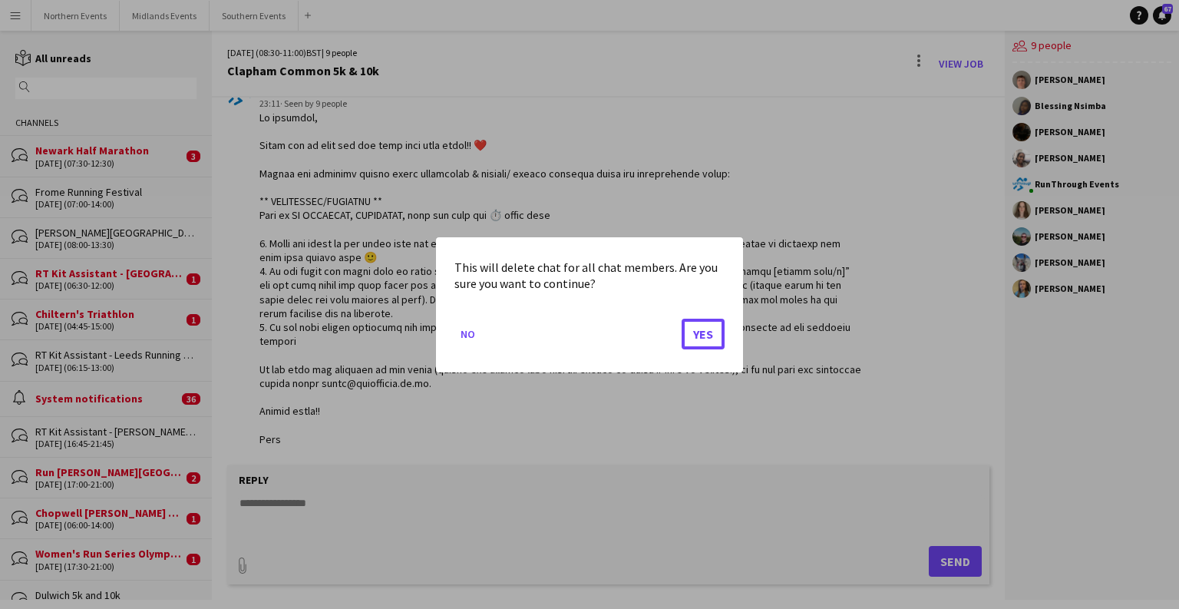
drag, startPoint x: 719, startPoint y: 333, endPoint x: 702, endPoint y: 325, distance: 19.6
click at [719, 333] on button "Yes" at bounding box center [703, 333] width 43 height 31
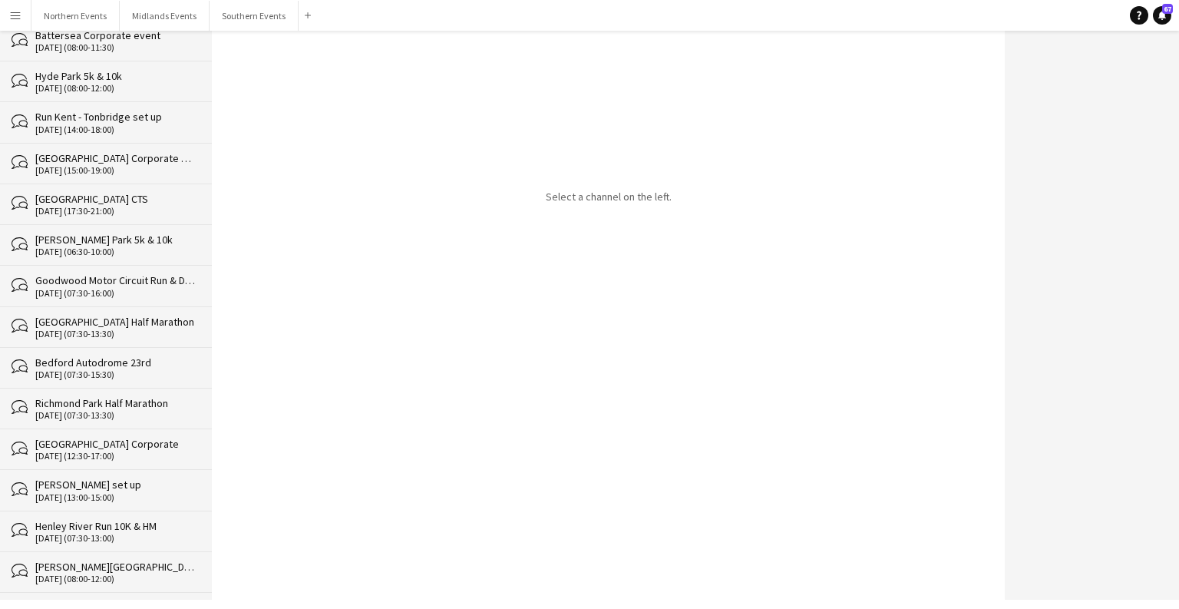
scroll to position [27501, 0]
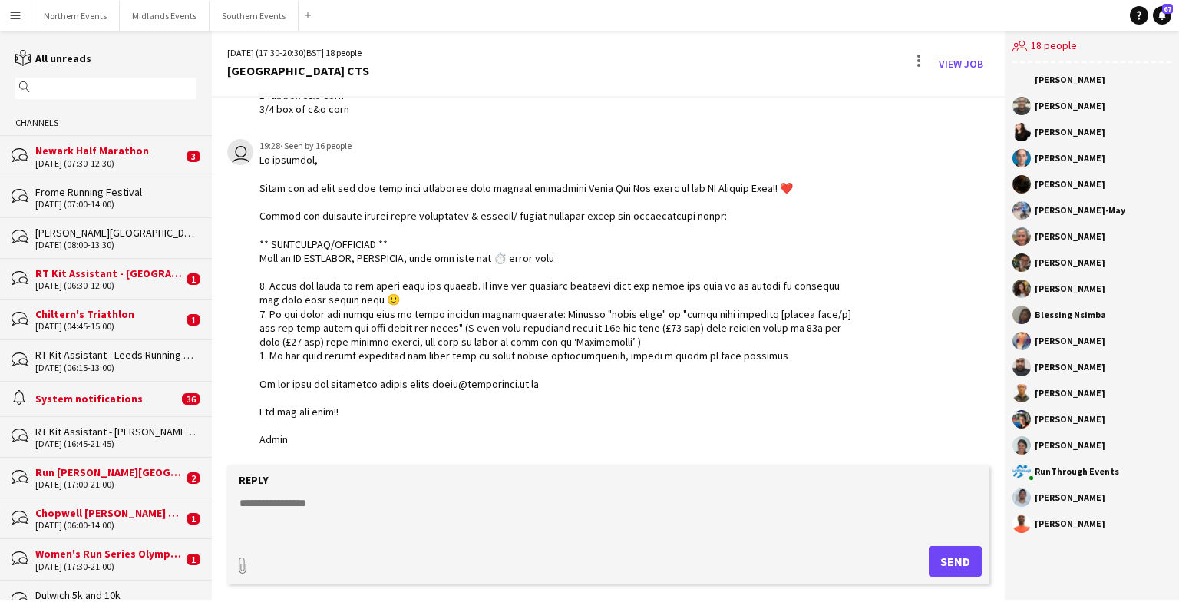
scroll to position [3836, 0]
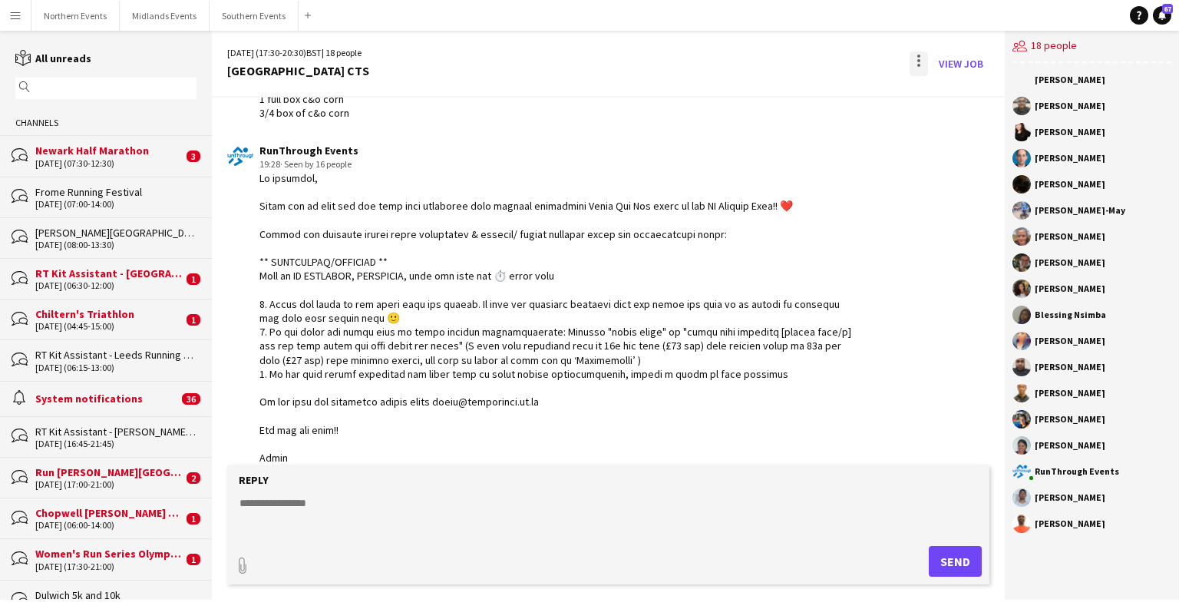
click at [775, 58] on div at bounding box center [919, 63] width 18 height 25
click at [775, 95] on span "Delete" at bounding box center [951, 94] width 35 height 13
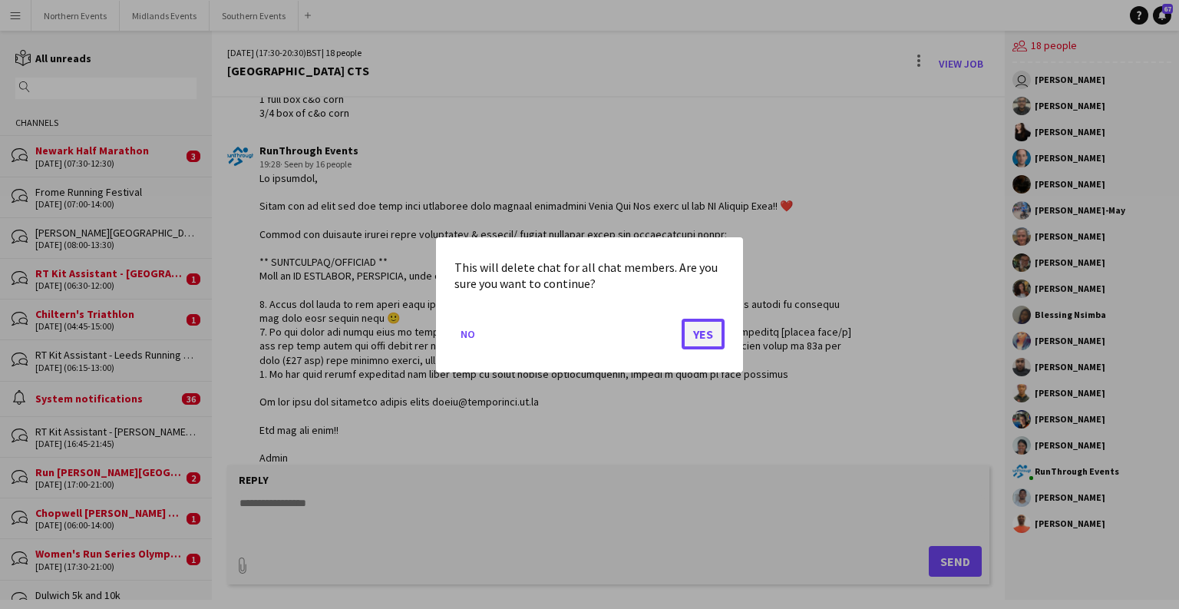
click at [722, 345] on button "Yes" at bounding box center [703, 333] width 43 height 31
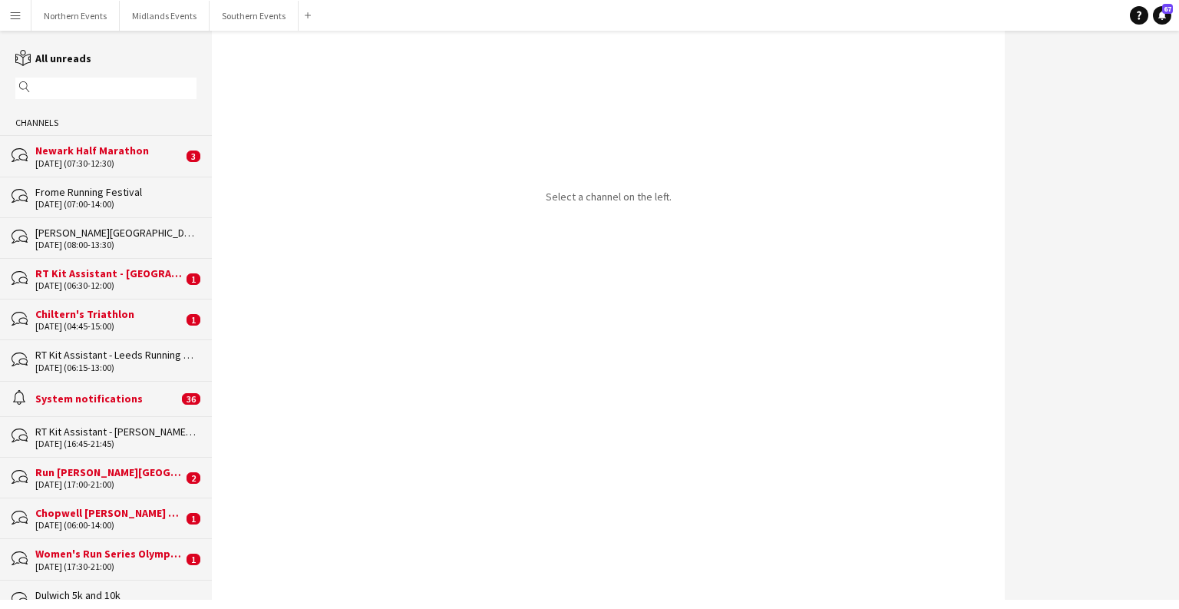
drag, startPoint x: 208, startPoint y: 46, endPoint x: 156, endPoint y: 402, distance: 360.0
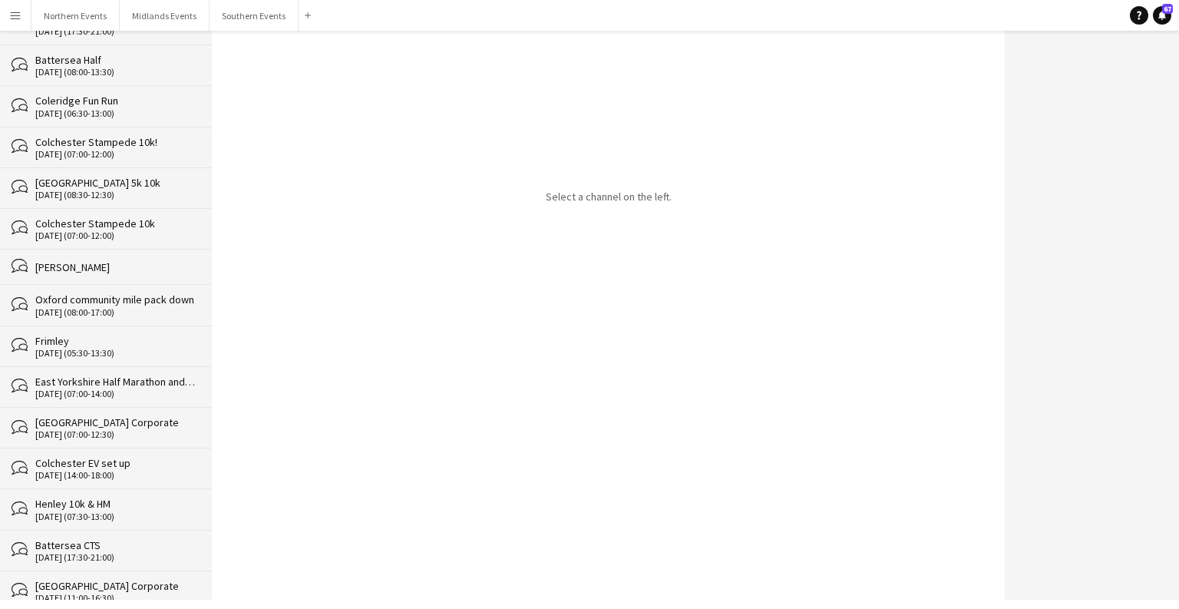
scroll to position [27555, 0]
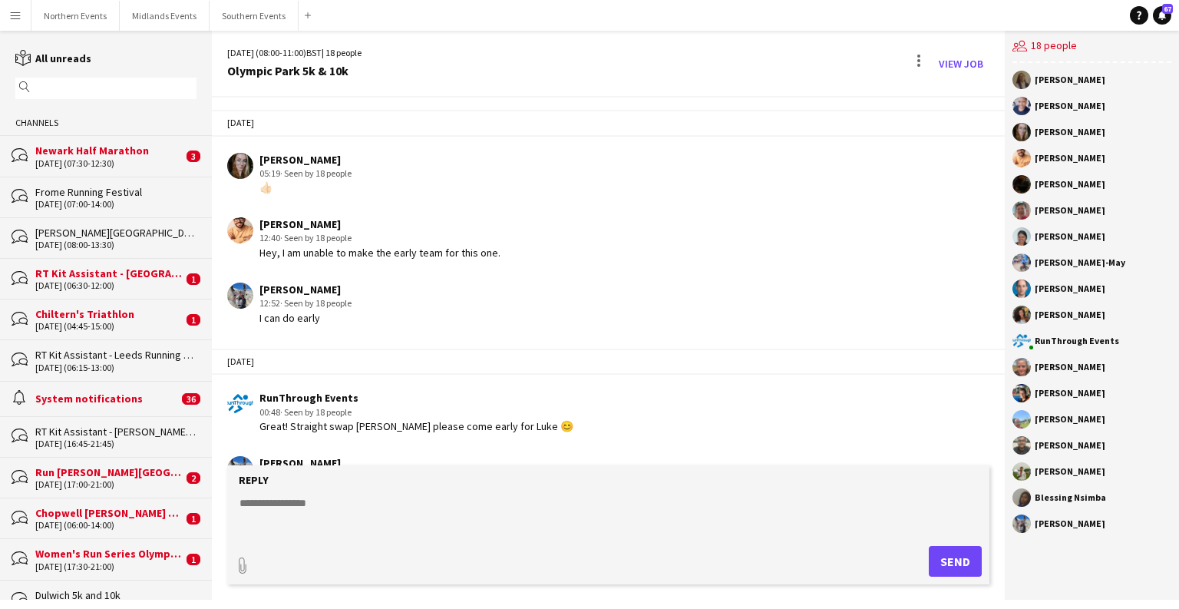
scroll to position [3794, 0]
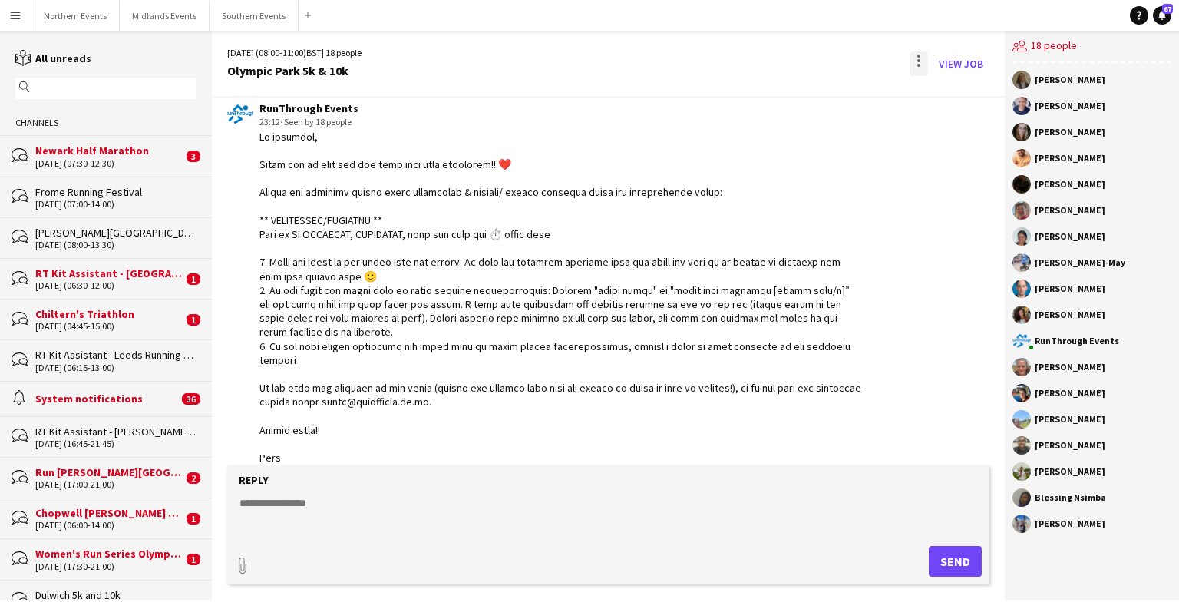
click at [775, 58] on div at bounding box center [919, 63] width 18 height 25
click at [775, 101] on button "Delete [GEOGRAPHIC_DATA]" at bounding box center [953, 93] width 86 height 37
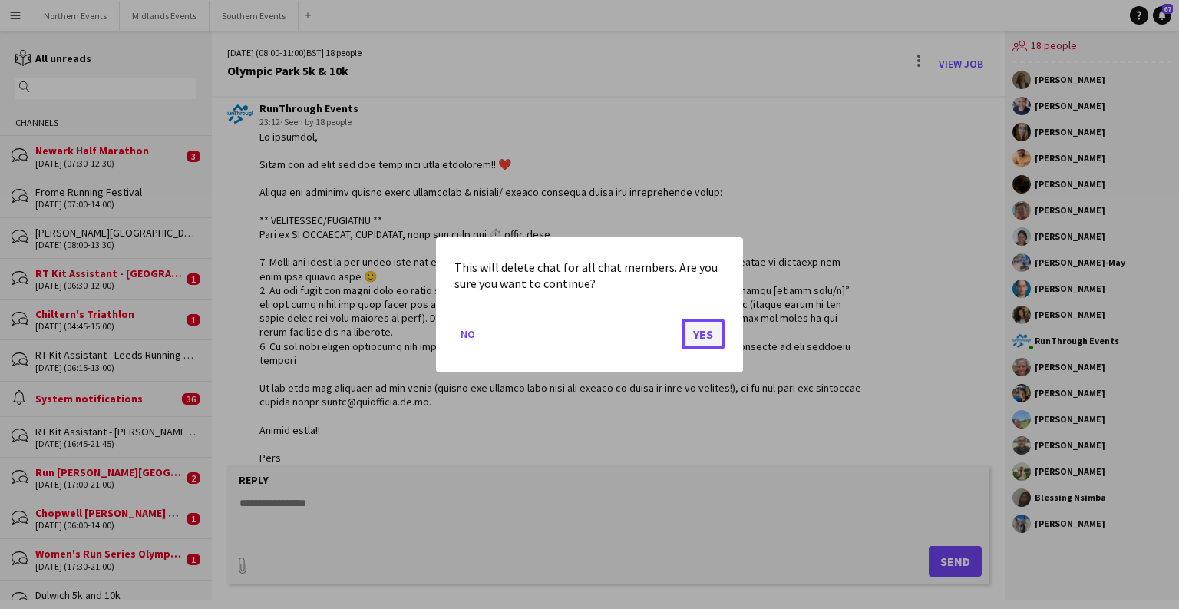
click at [704, 335] on button "Yes" at bounding box center [703, 333] width 43 height 31
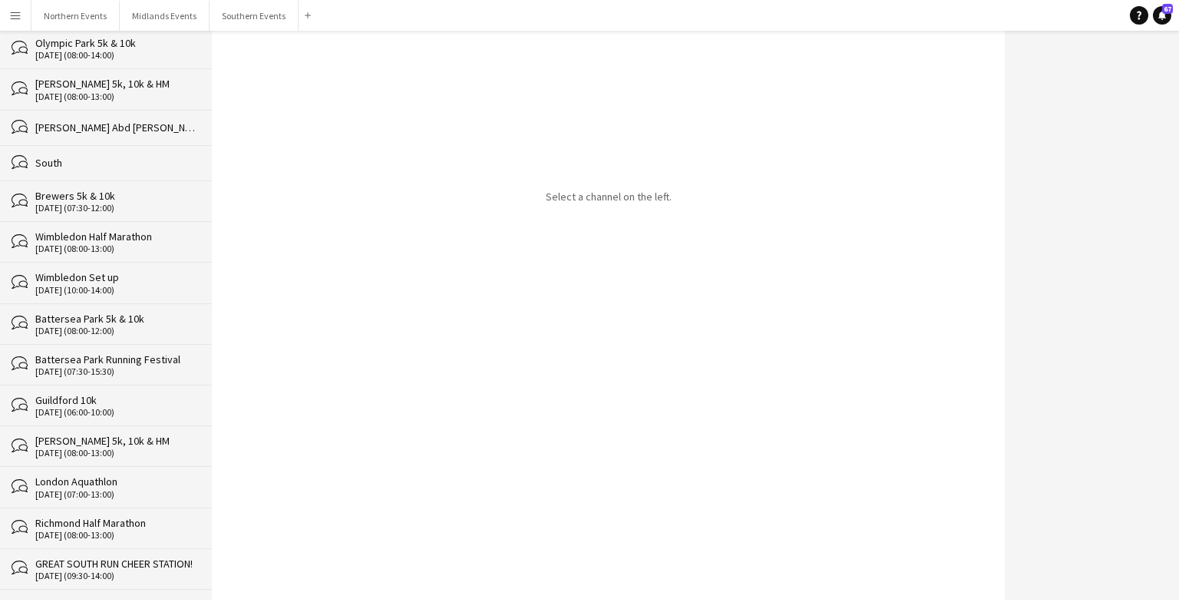
scroll to position [27515, 0]
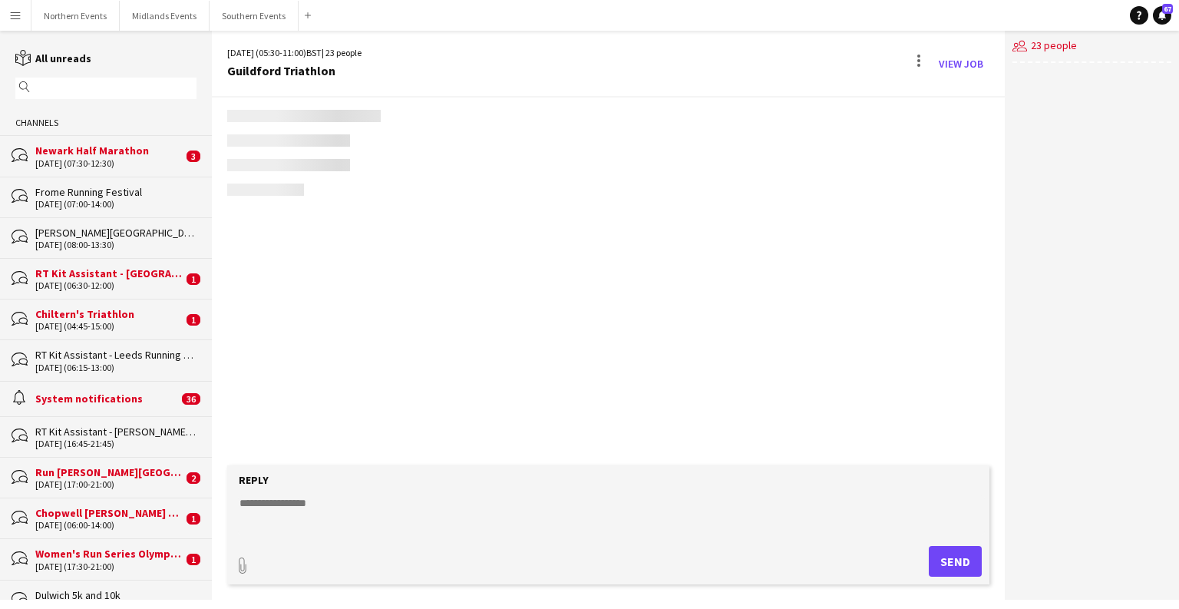
scroll to position [1904, 0]
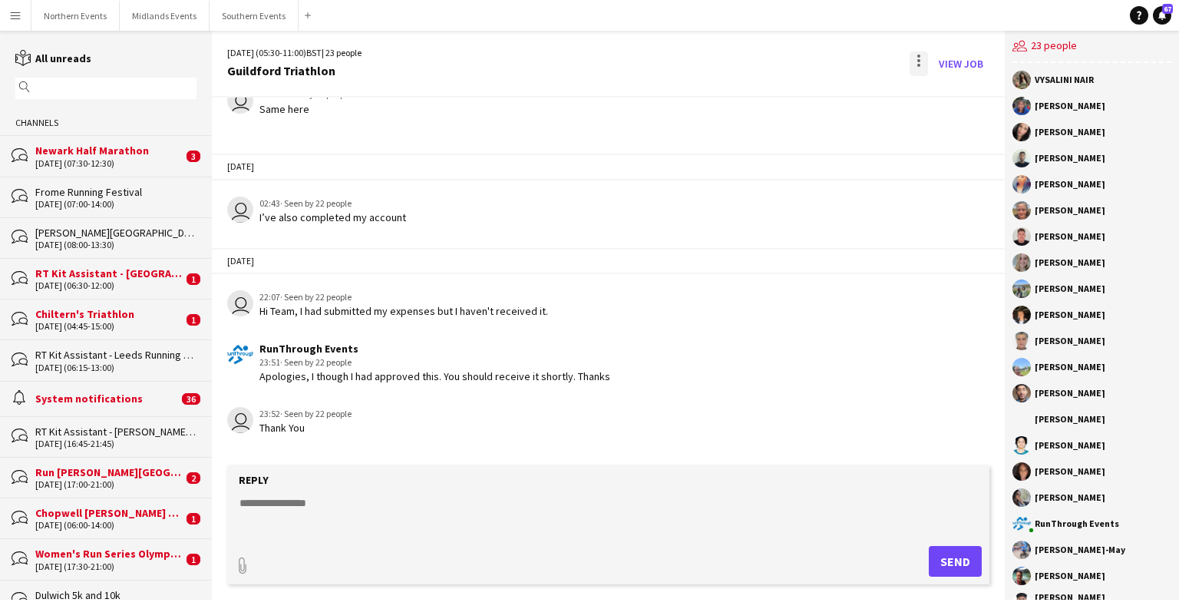
click at [775, 58] on div at bounding box center [919, 63] width 18 height 25
click at [775, 106] on button "Delete [GEOGRAPHIC_DATA]" at bounding box center [953, 93] width 86 height 37
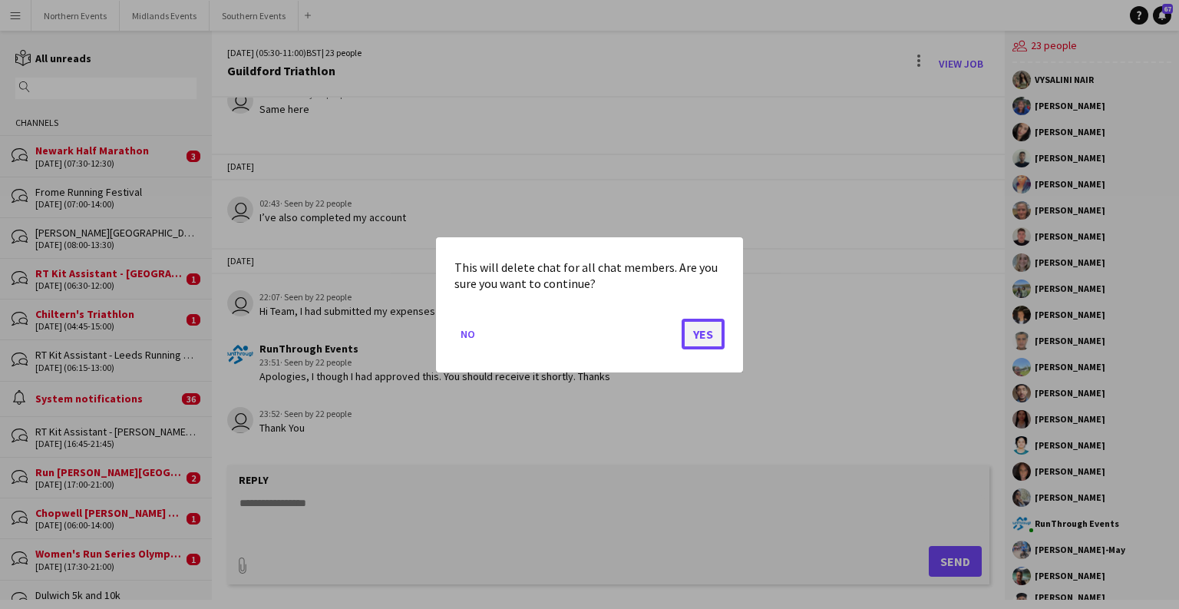
click at [717, 345] on button "Yes" at bounding box center [703, 333] width 43 height 31
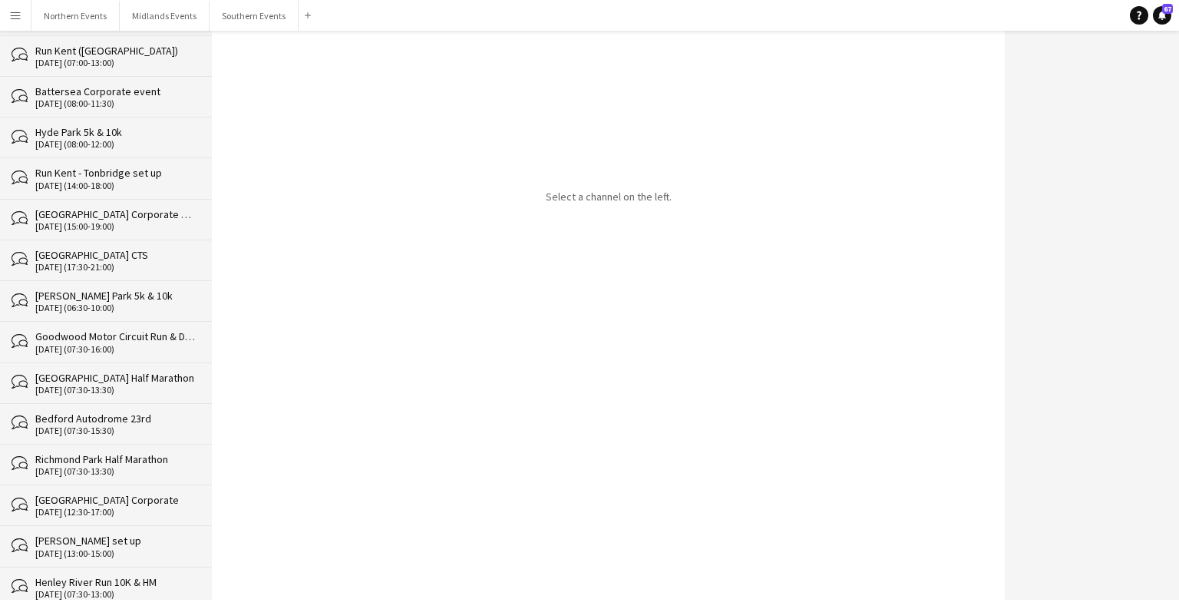
scroll to position [27473, 0]
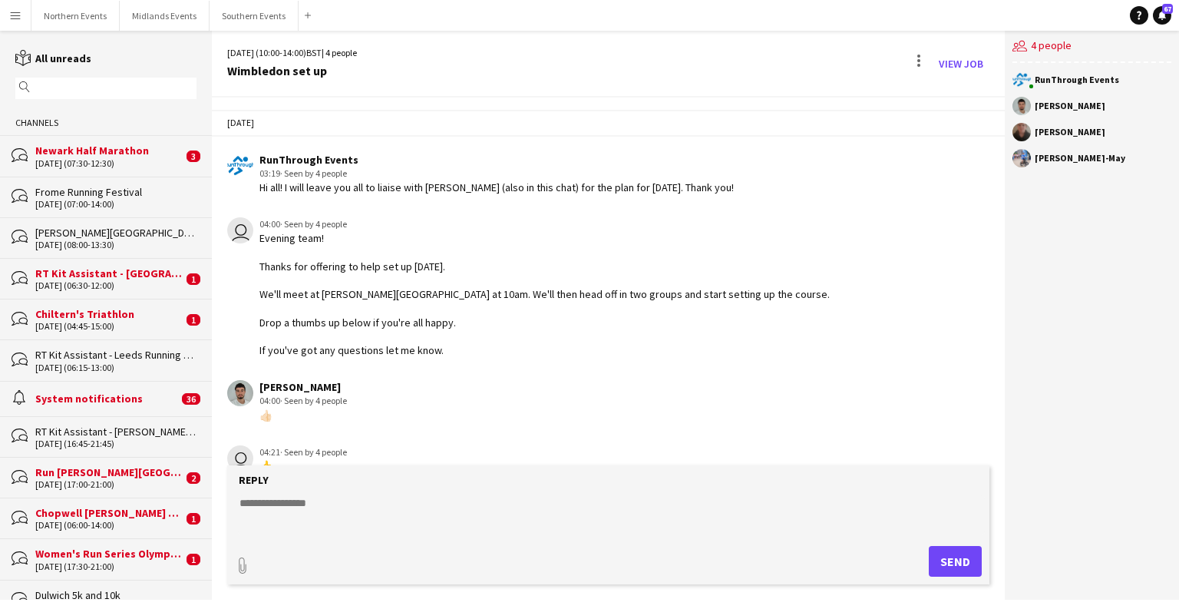
scroll to position [200, 0]
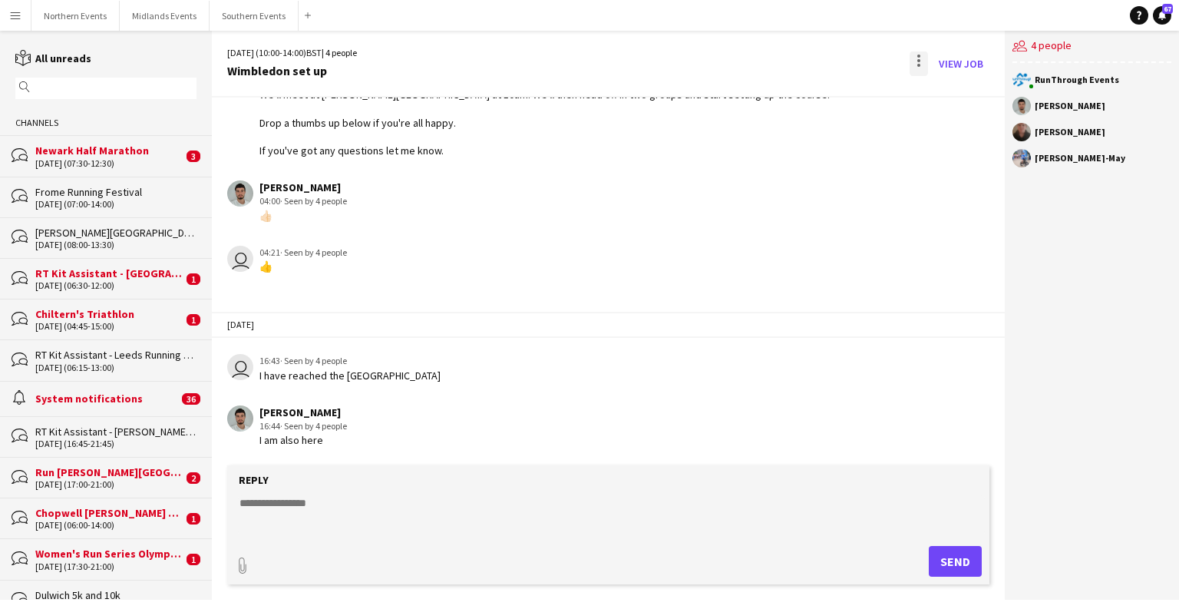
click at [775, 66] on div at bounding box center [918, 65] width 3 height 3
click at [775, 95] on span "Delete" at bounding box center [951, 94] width 35 height 13
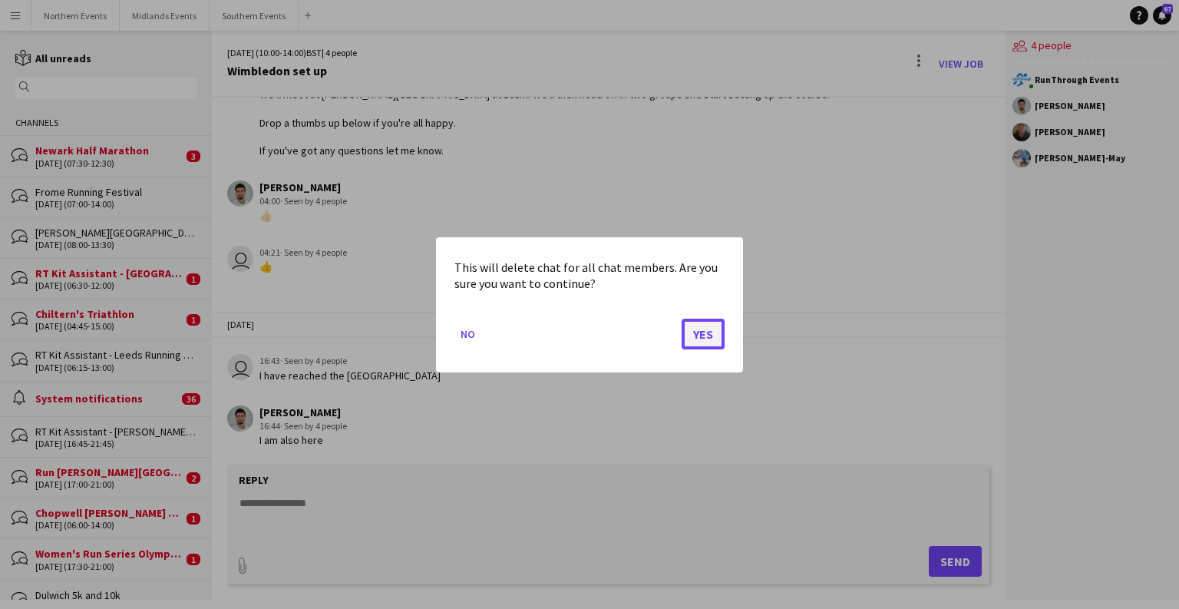
click at [713, 329] on button "Yes" at bounding box center [703, 333] width 43 height 31
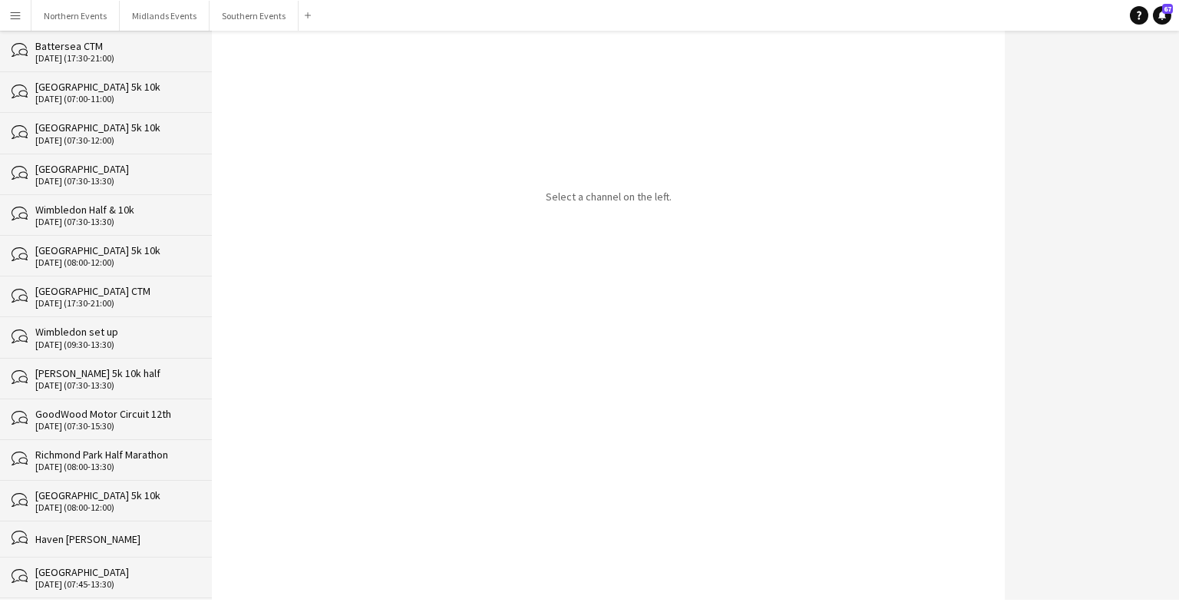
scroll to position [27433, 0]
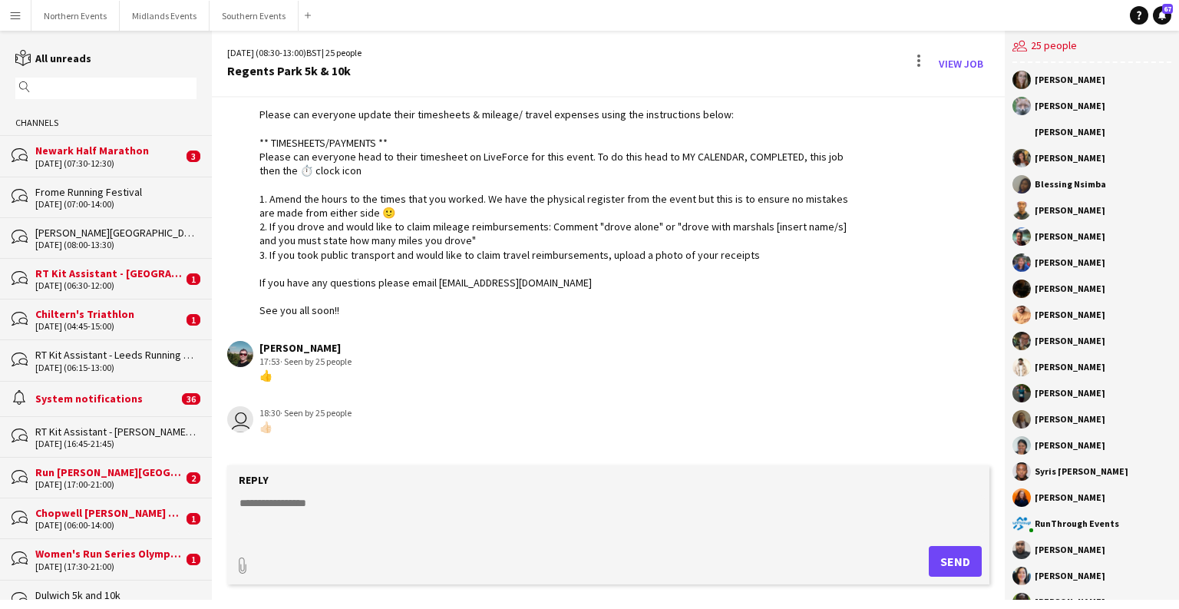
scroll to position [2045, 0]
click at [775, 64] on div at bounding box center [919, 63] width 18 height 25
click at [775, 101] on span "Delete [GEOGRAPHIC_DATA]" at bounding box center [953, 94] width 61 height 15
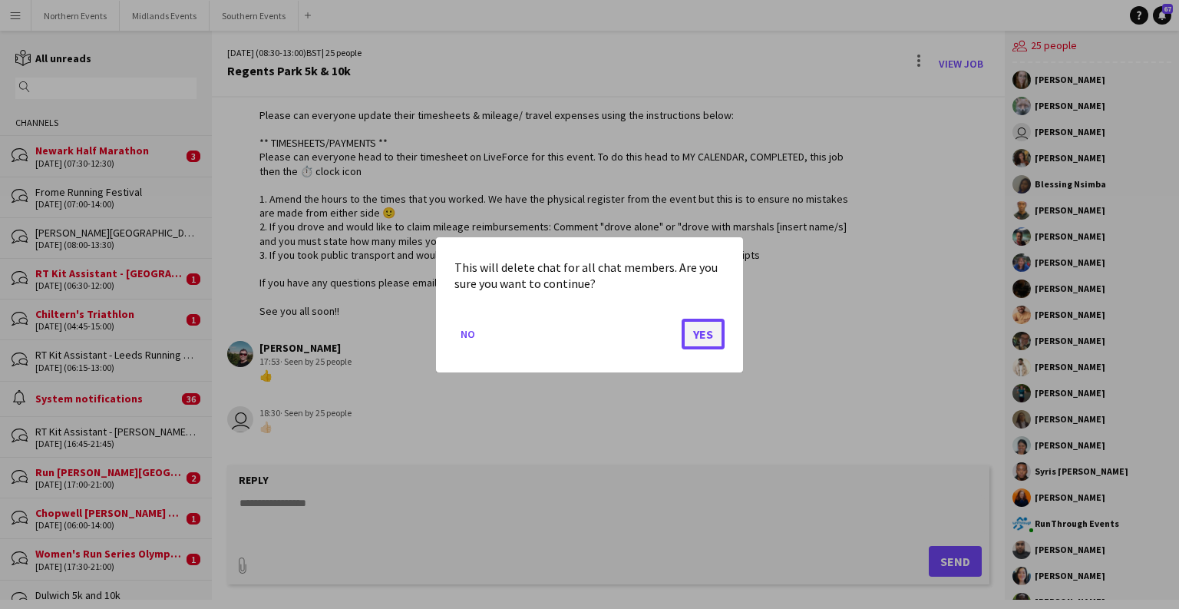
click at [702, 327] on button "Yes" at bounding box center [703, 333] width 43 height 31
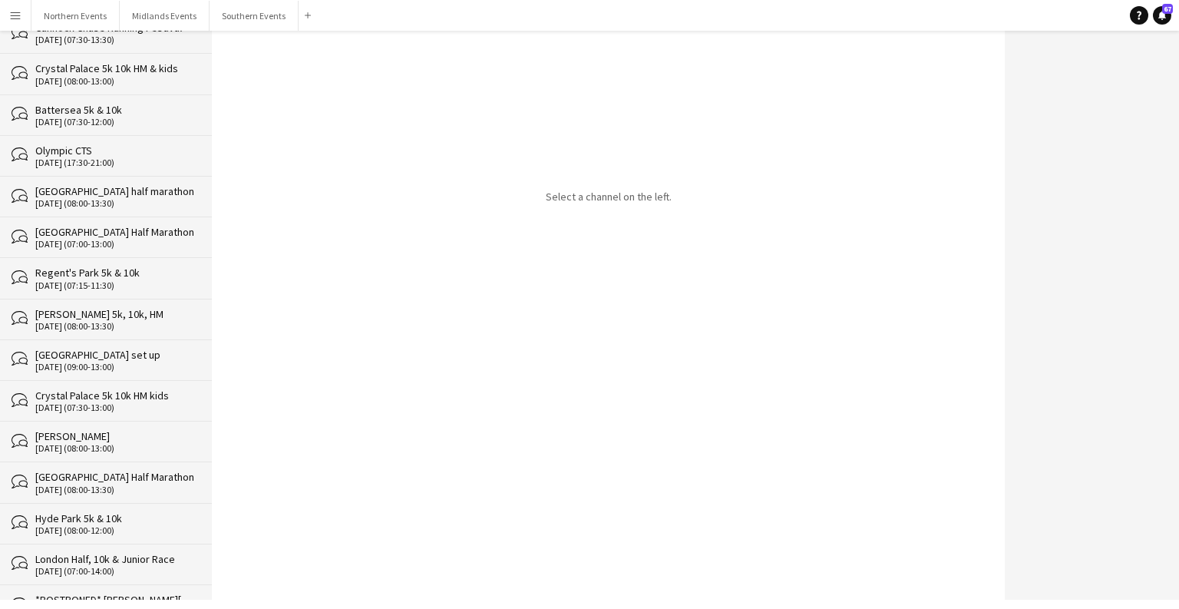
scroll to position [27392, 0]
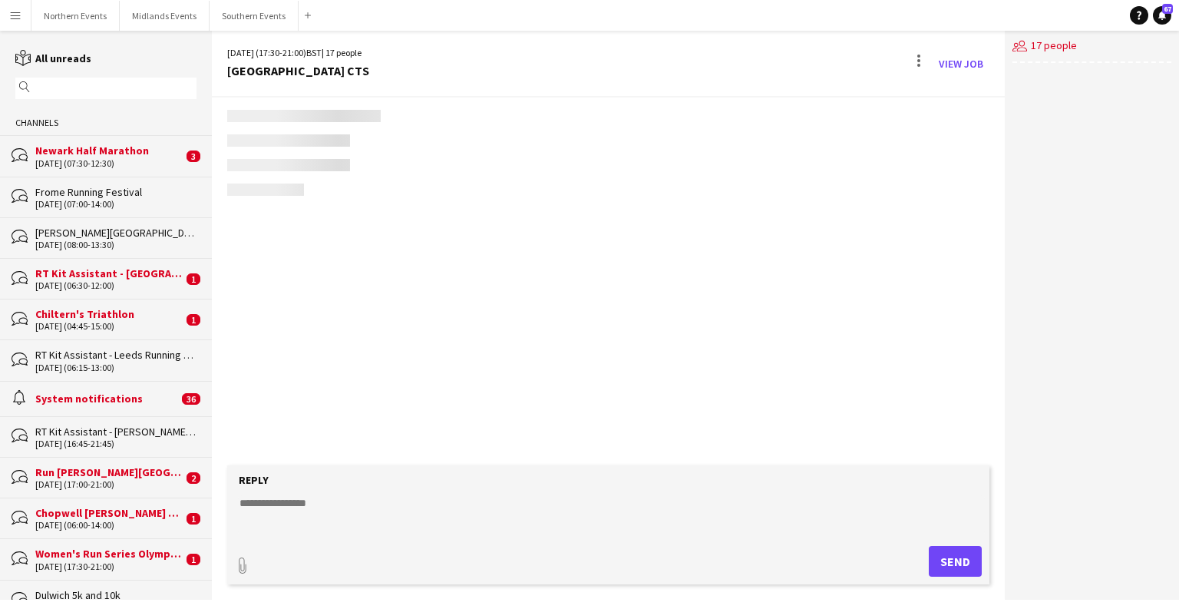
scroll to position [3569, 0]
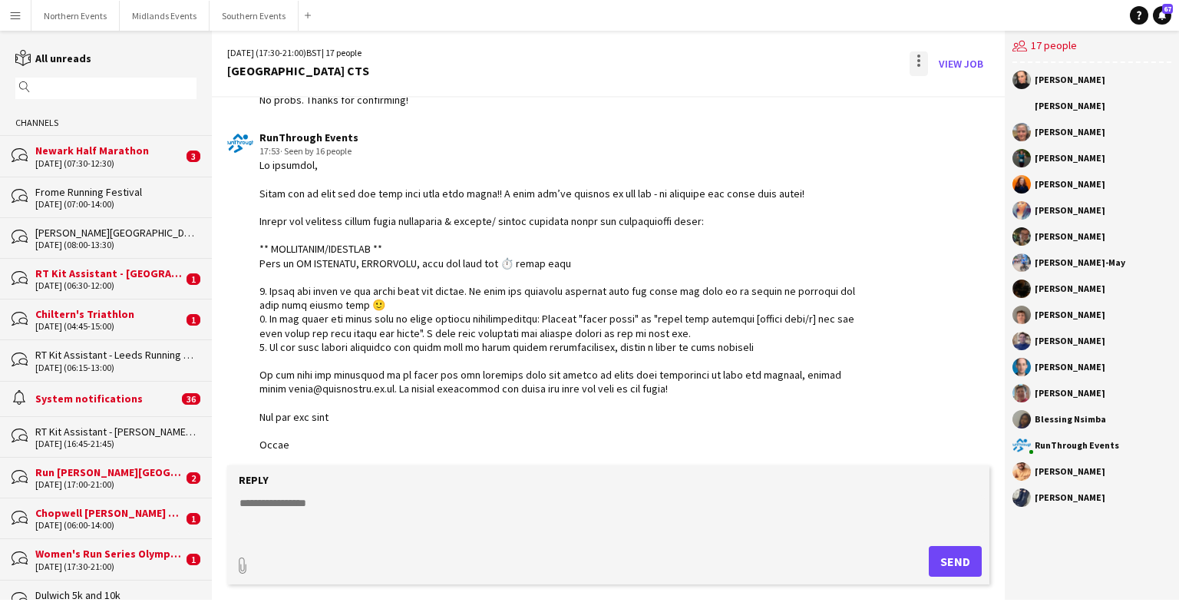
click at [775, 58] on div at bounding box center [919, 63] width 18 height 25
click at [775, 98] on span "Delete" at bounding box center [951, 94] width 35 height 13
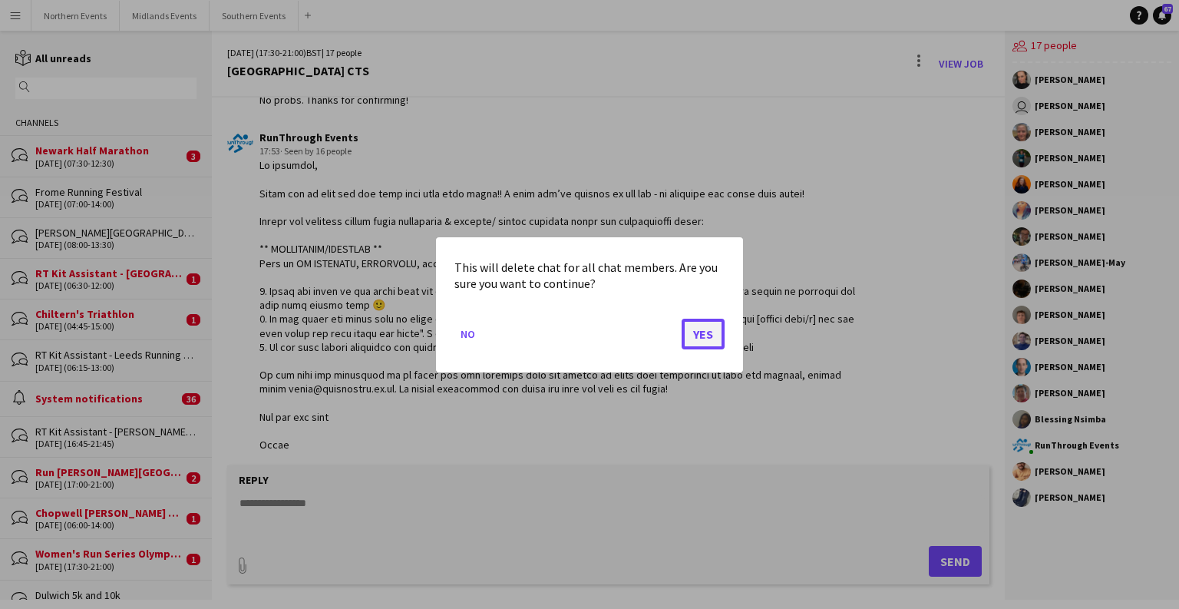
click at [709, 344] on button "Yes" at bounding box center [703, 333] width 43 height 31
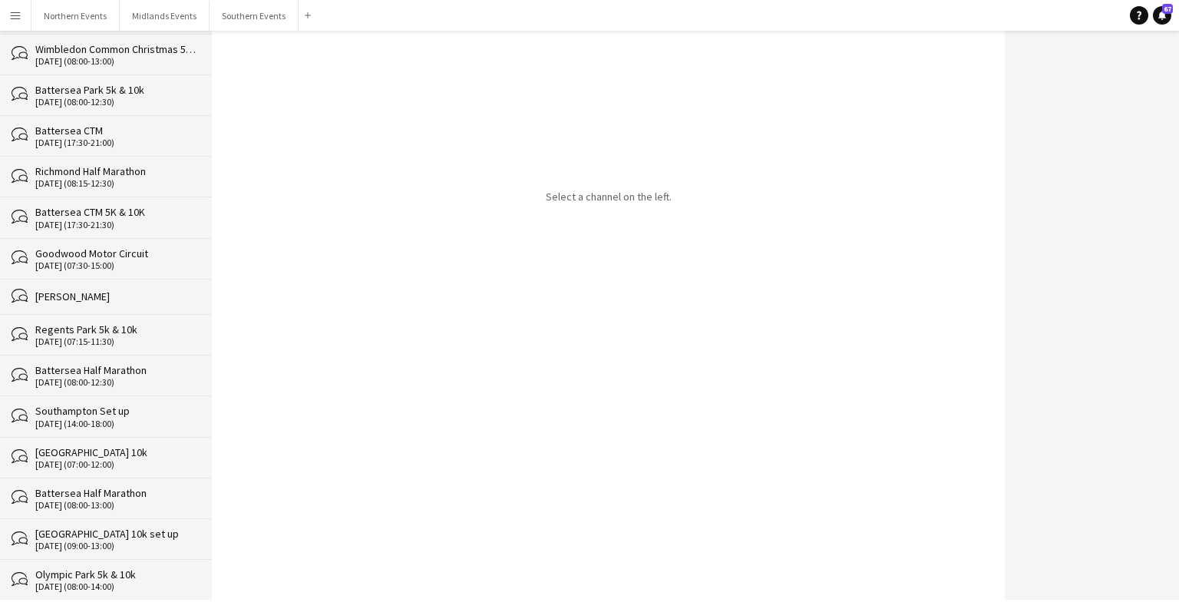
scroll to position [27352, 0]
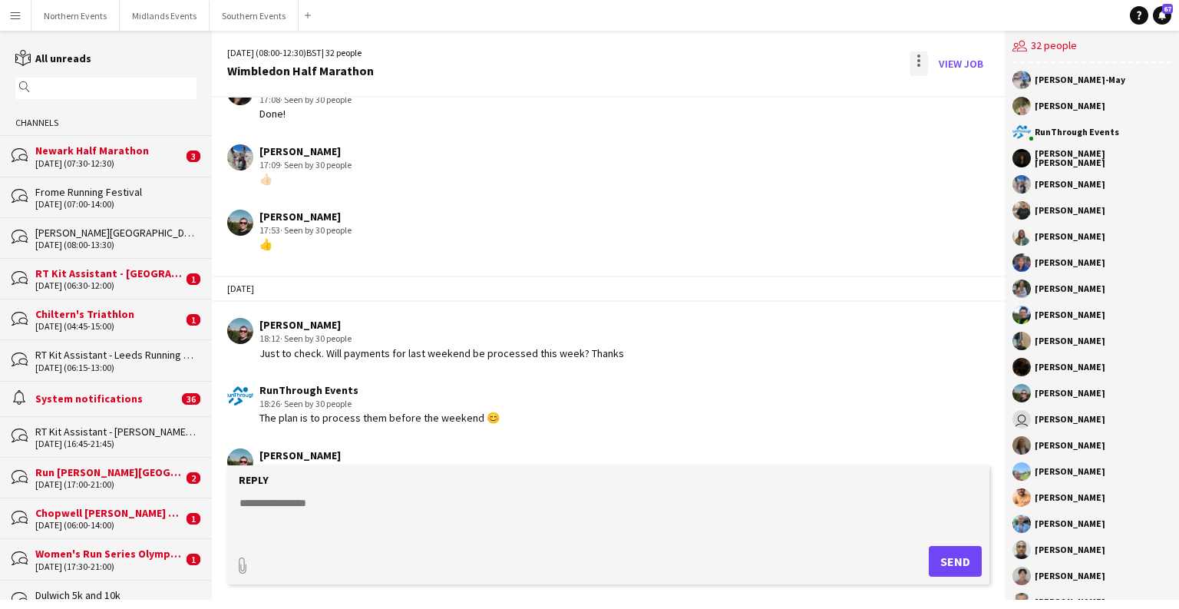
scroll to position [2087, 0]
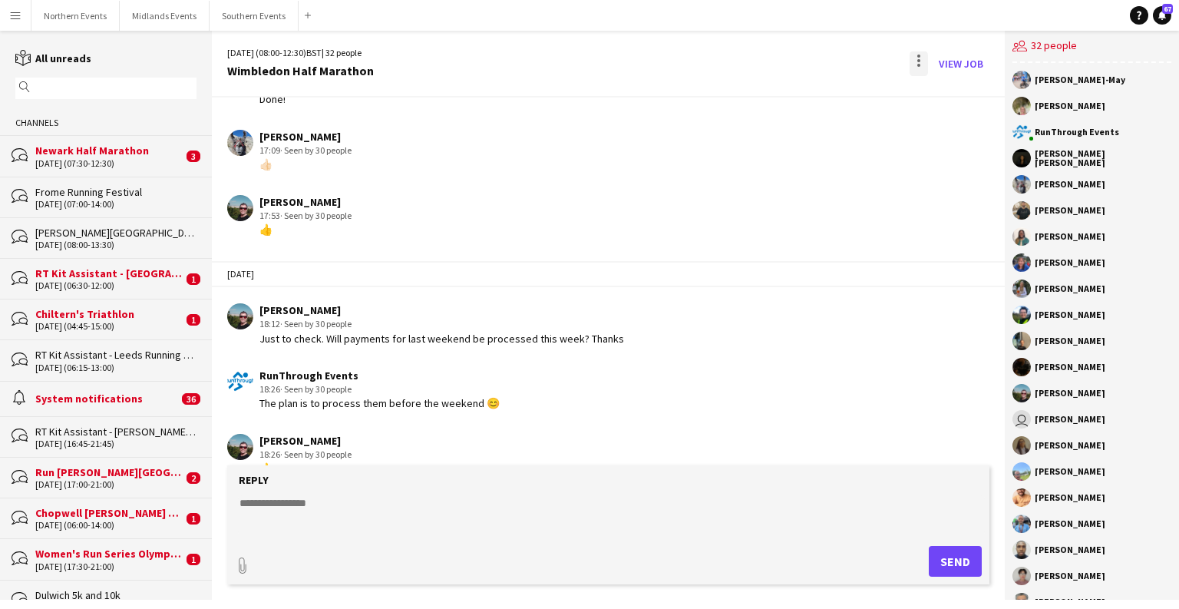
click at [775, 59] on div at bounding box center [919, 63] width 18 height 25
click at [775, 88] on span "Delete" at bounding box center [951, 94] width 35 height 13
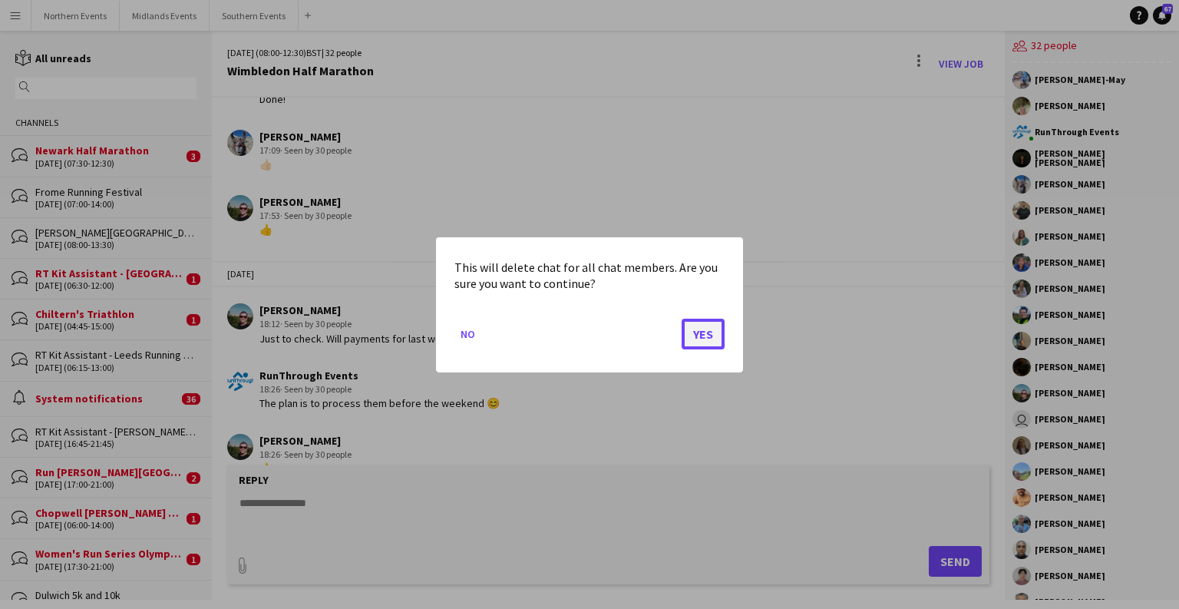
click at [698, 337] on button "Yes" at bounding box center [703, 333] width 43 height 31
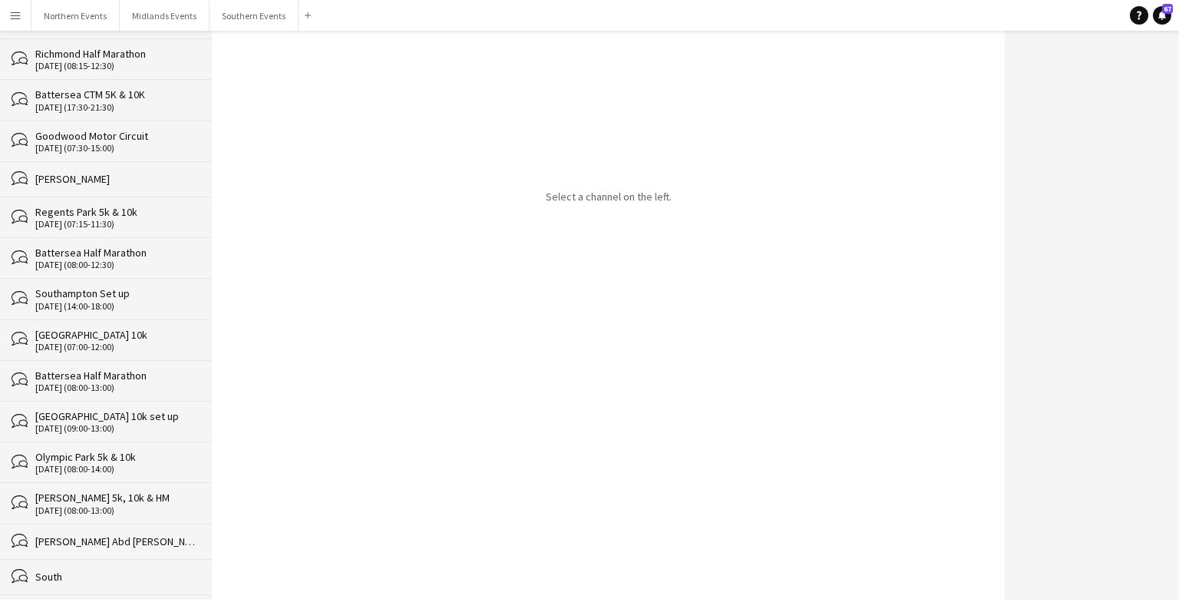
scroll to position [27310, 0]
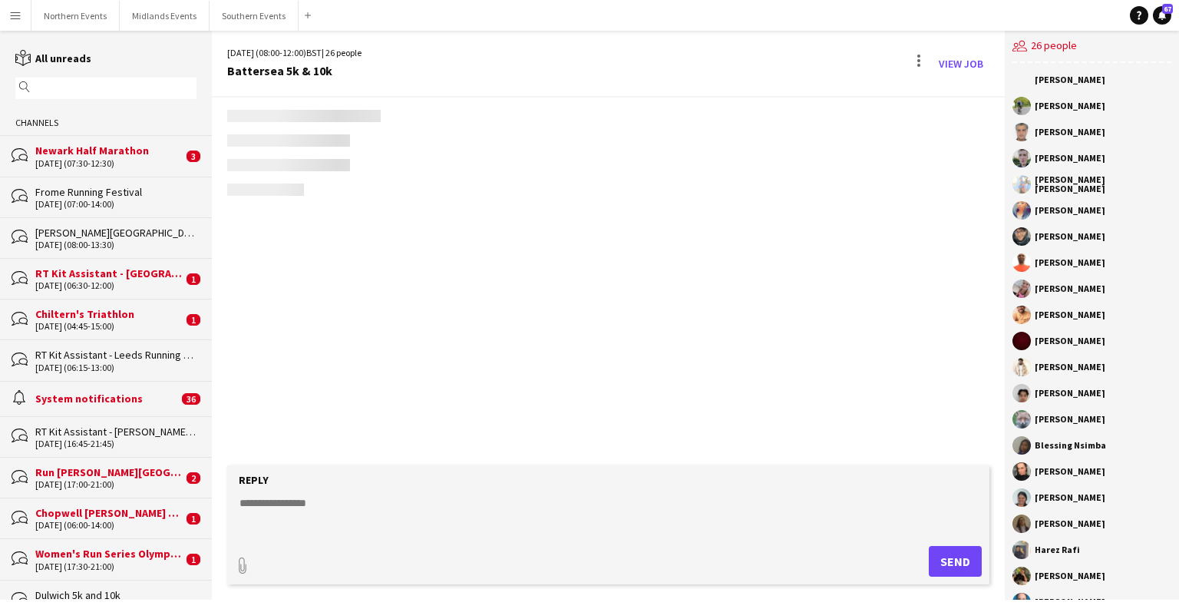
scroll to position [3487, 0]
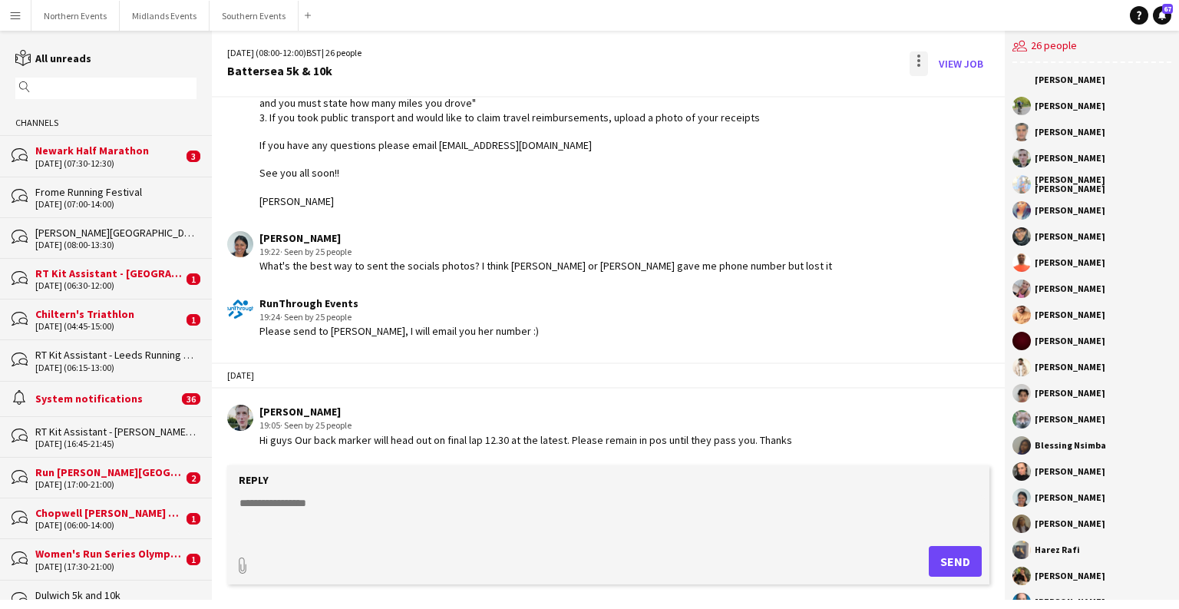
click at [775, 68] on div at bounding box center [919, 63] width 18 height 25
click at [775, 100] on app-icon "Delete" at bounding box center [929, 94] width 12 height 13
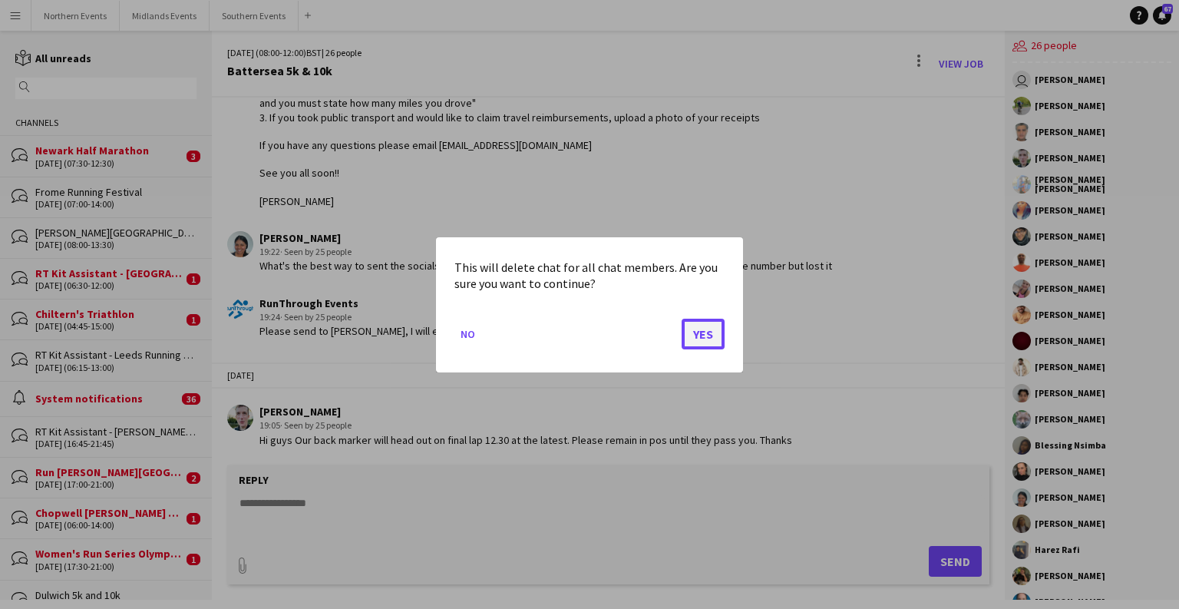
click at [692, 341] on button "Yes" at bounding box center [703, 333] width 43 height 31
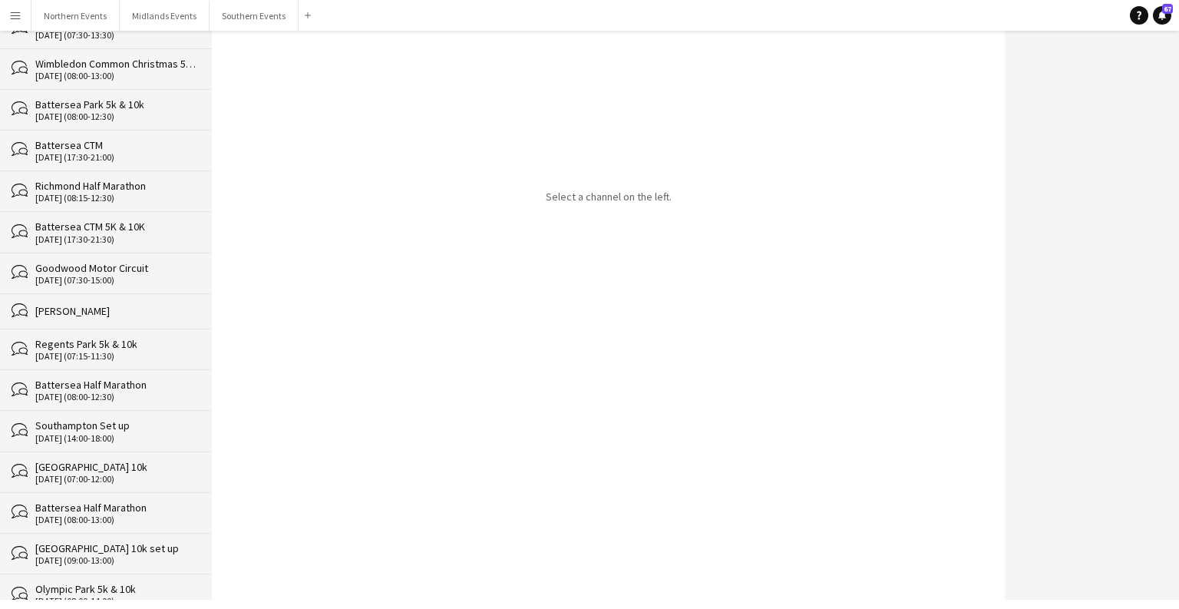
scroll to position [27270, 0]
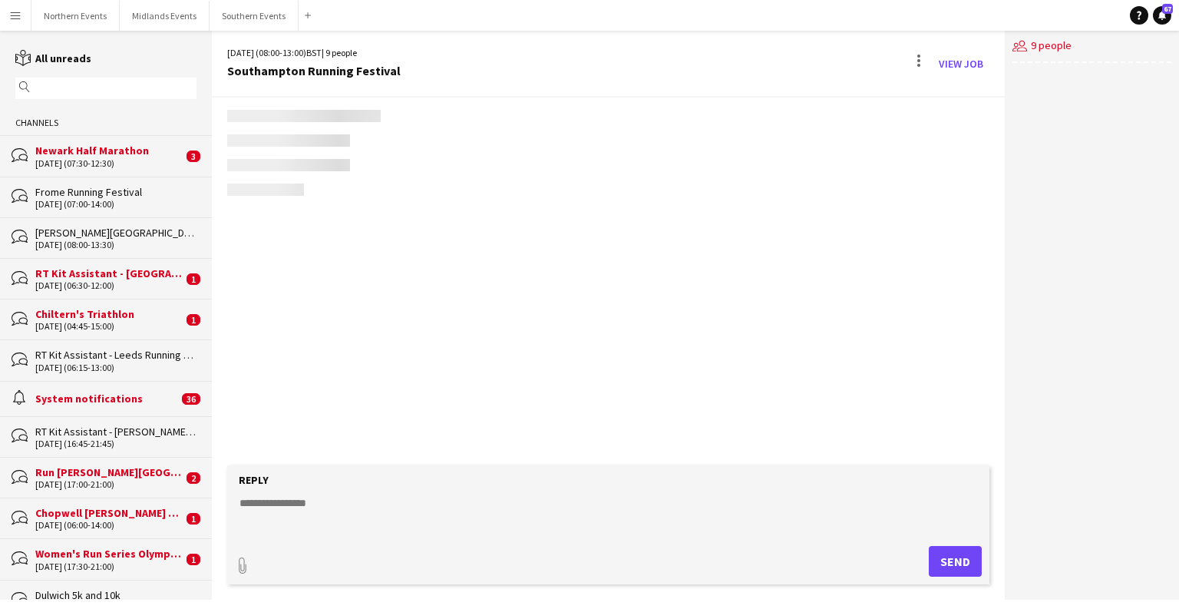
scroll to position [3946, 0]
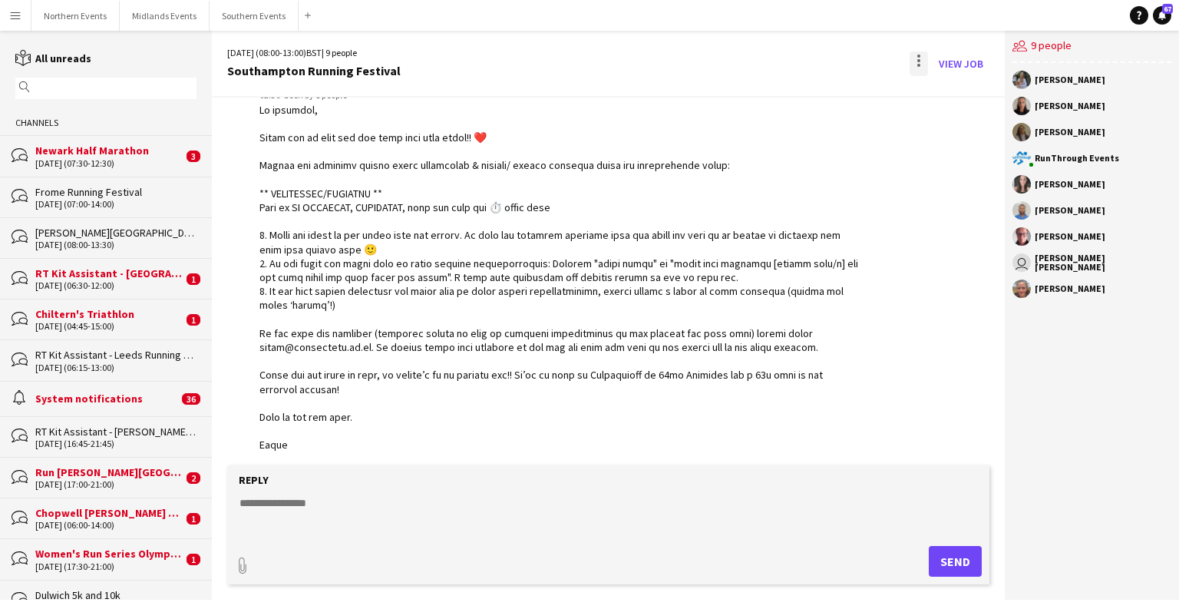
click at [775, 66] on div at bounding box center [919, 63] width 18 height 25
click at [775, 97] on span "Delete" at bounding box center [951, 94] width 35 height 13
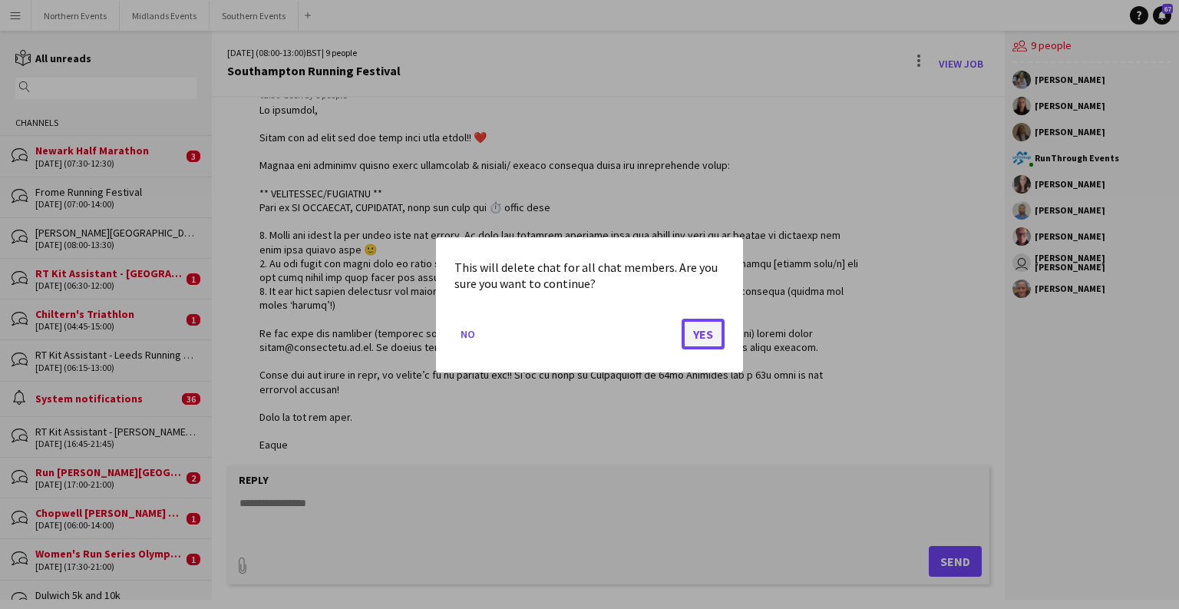
click at [699, 333] on button "Yes" at bounding box center [703, 333] width 43 height 31
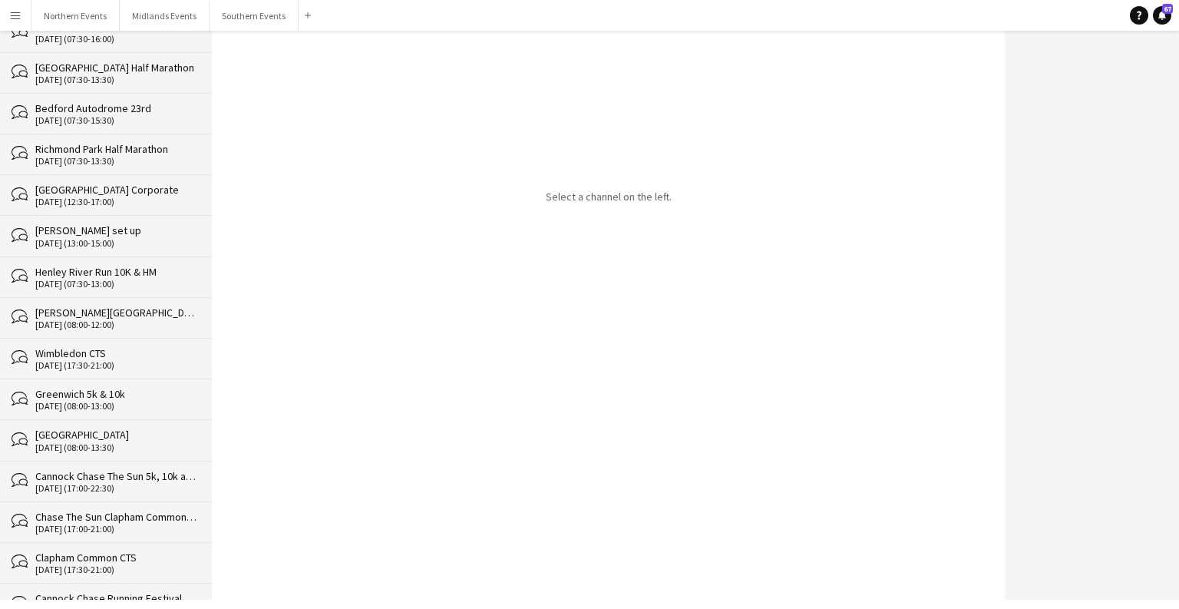
scroll to position [27230, 0]
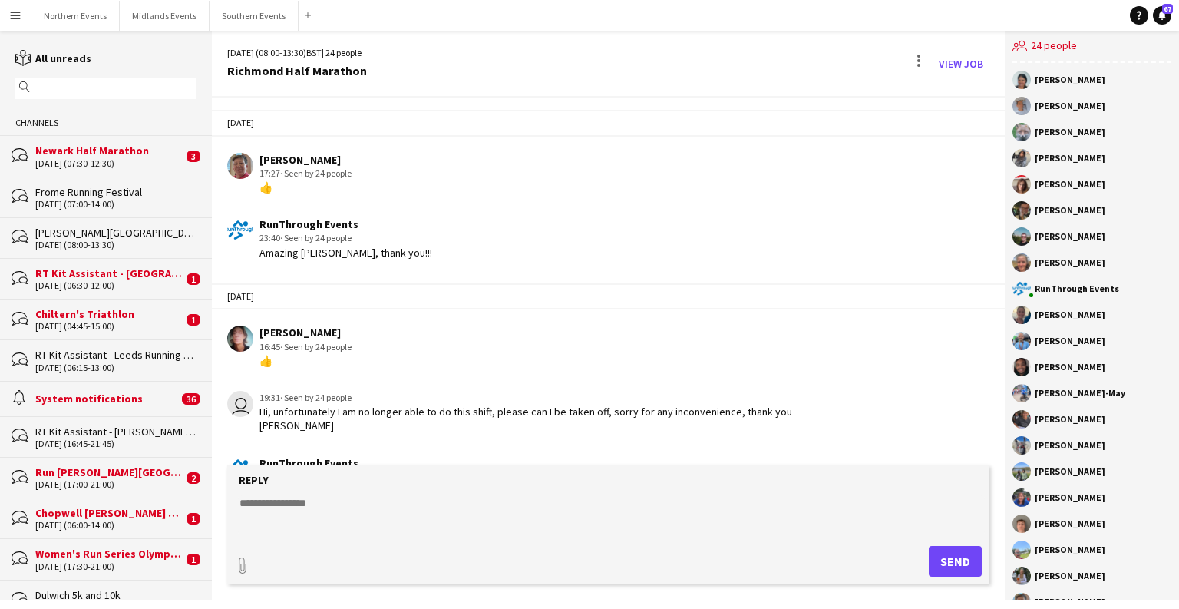
scroll to position [4016, 0]
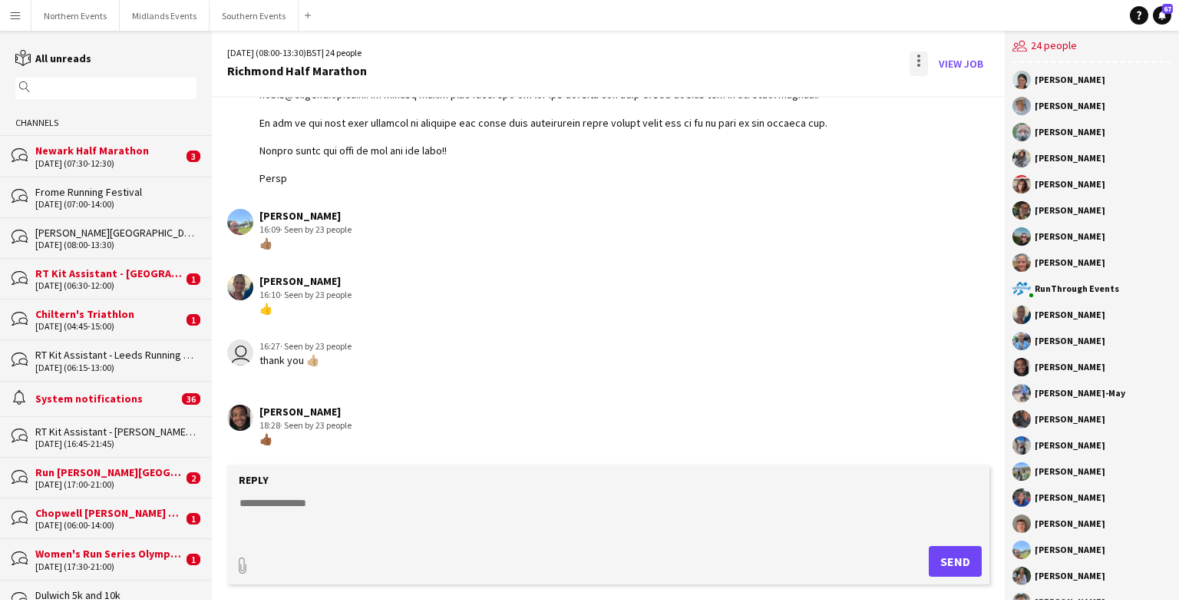
click at [775, 60] on div at bounding box center [918, 60] width 3 height 3
click at [775, 98] on span "Delete" at bounding box center [951, 94] width 35 height 13
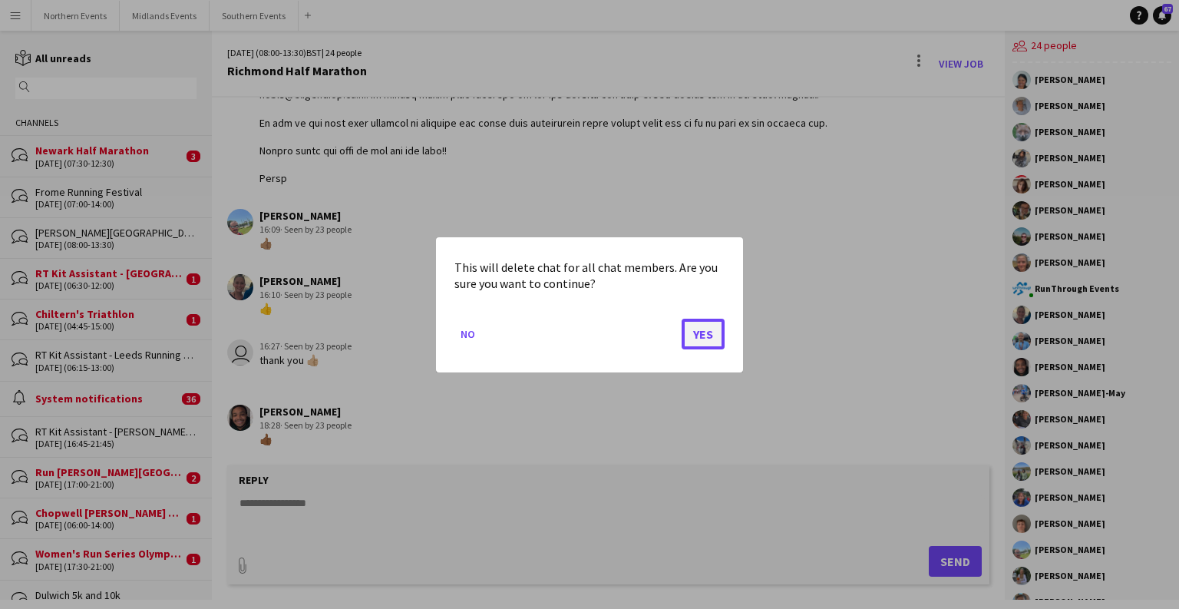
click at [703, 333] on button "Yes" at bounding box center [703, 333] width 43 height 31
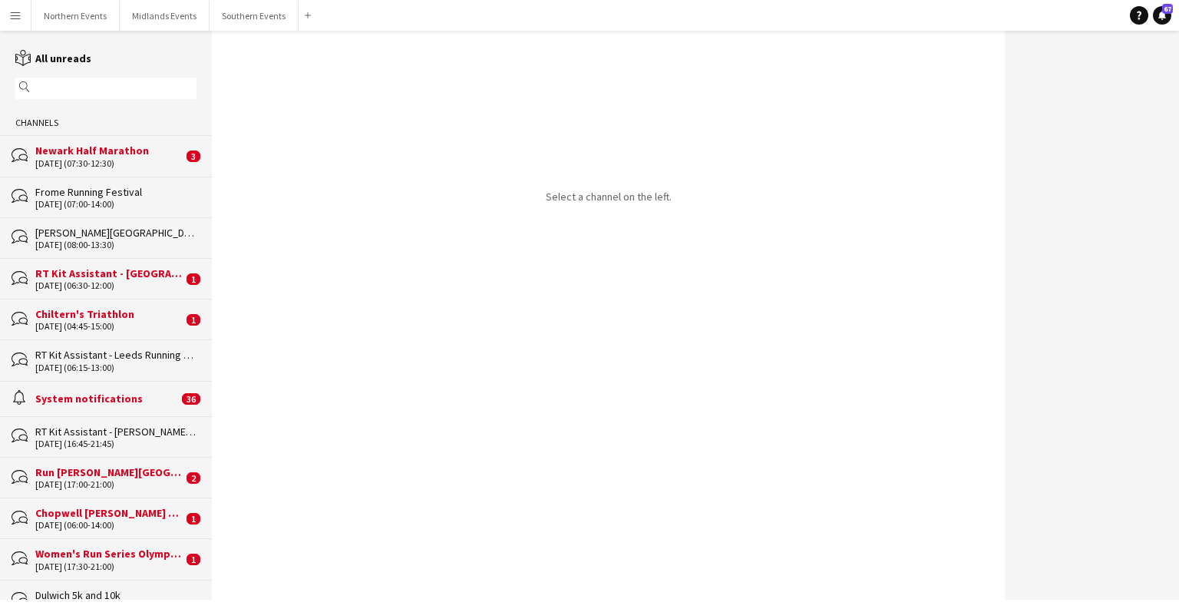
click at [211, 46] on div "reading All unreads magnifier Channels bubbles Newark Half Marathon [DATE] (07:…" at bounding box center [589, 315] width 1179 height 569
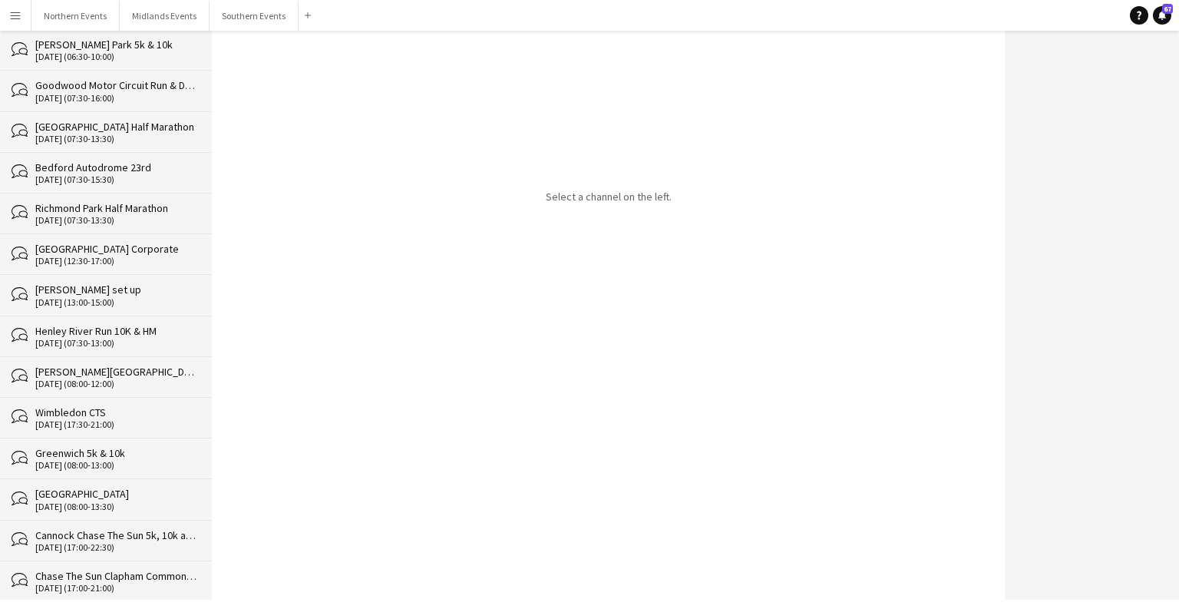
scroll to position [27189, 0]
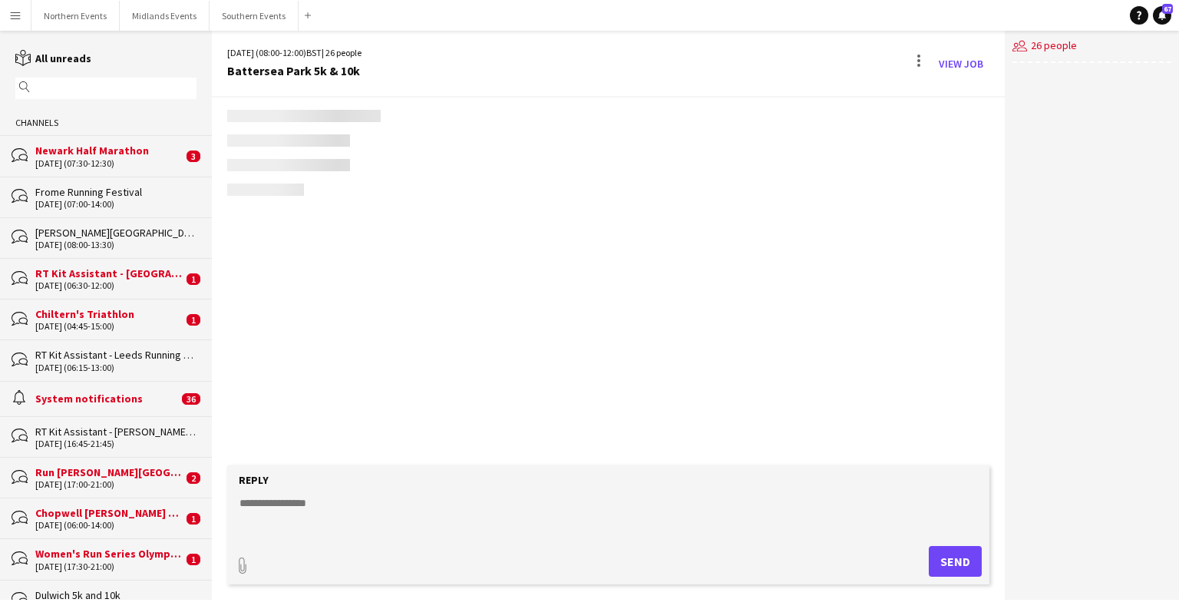
scroll to position [3639, 0]
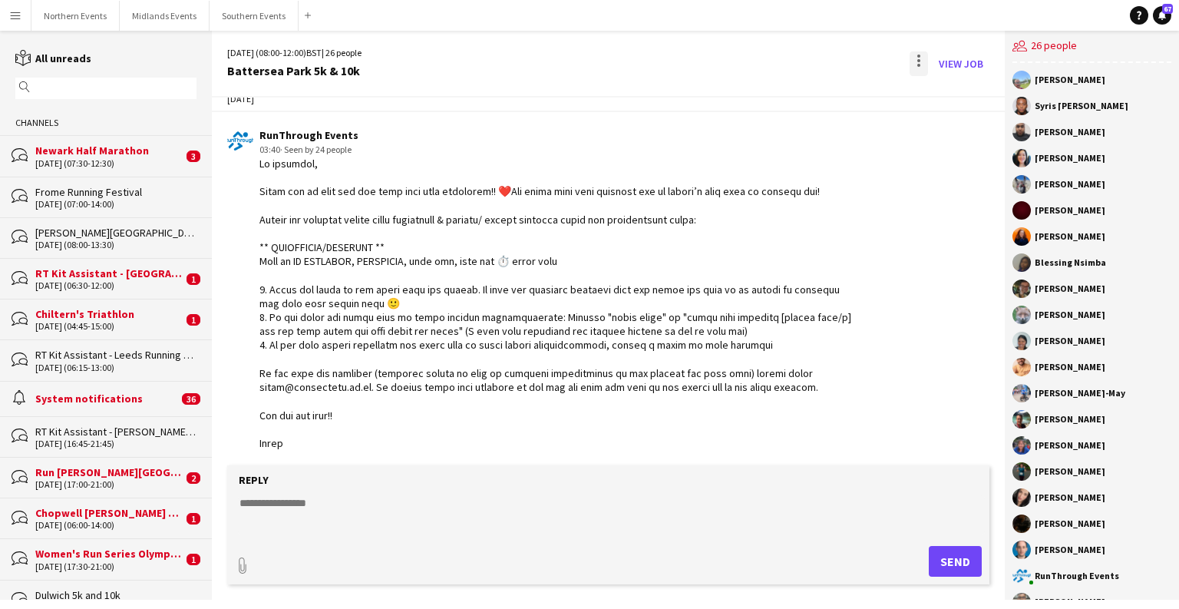
click at [775, 53] on div at bounding box center [919, 63] width 18 height 25
click at [775, 92] on span "Delete" at bounding box center [951, 94] width 35 height 13
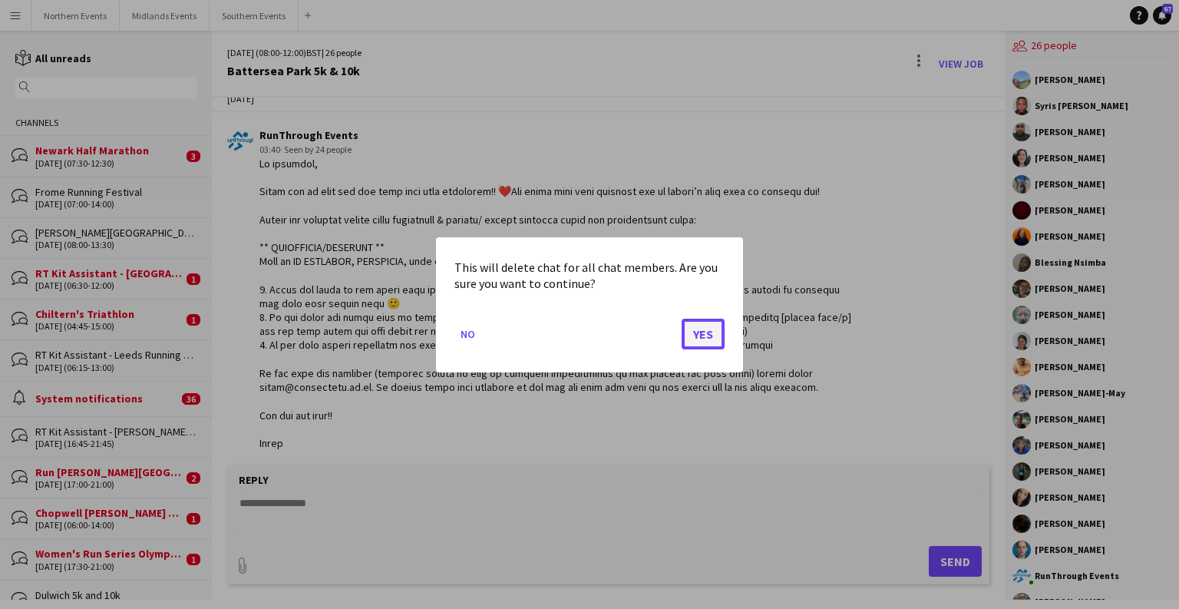
click at [699, 320] on button "Yes" at bounding box center [703, 333] width 43 height 31
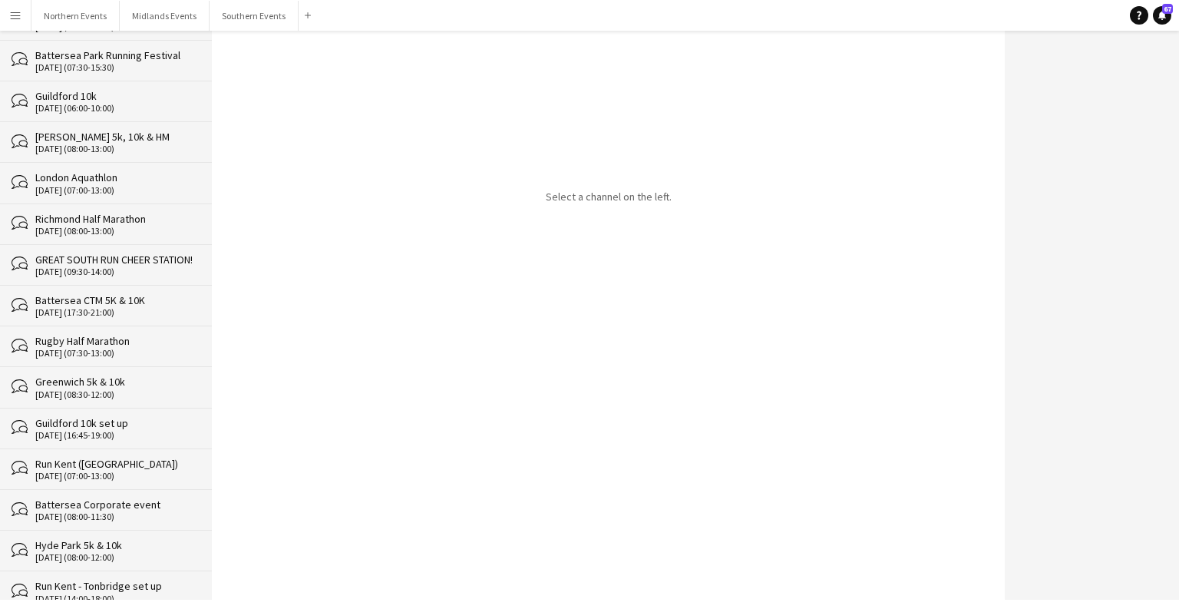
scroll to position [27148, 0]
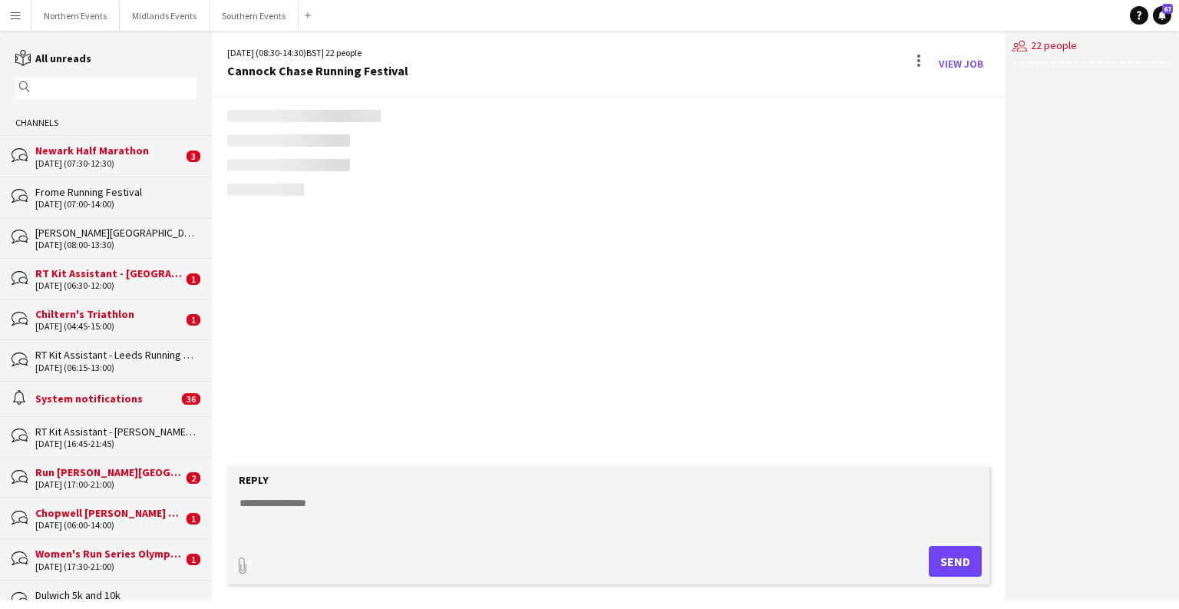
scroll to position [2913, 0]
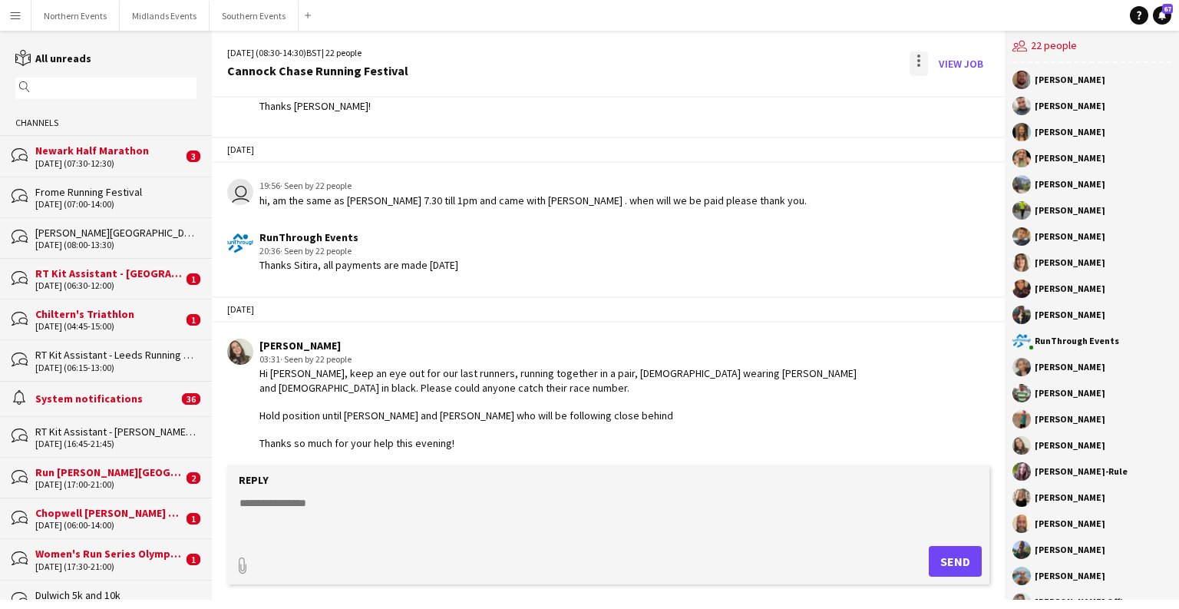
click at [775, 64] on div "View Job" at bounding box center [948, 63] width 83 height 25
click at [775, 61] on div at bounding box center [919, 63] width 18 height 25
click at [775, 95] on span "Delete" at bounding box center [951, 94] width 35 height 13
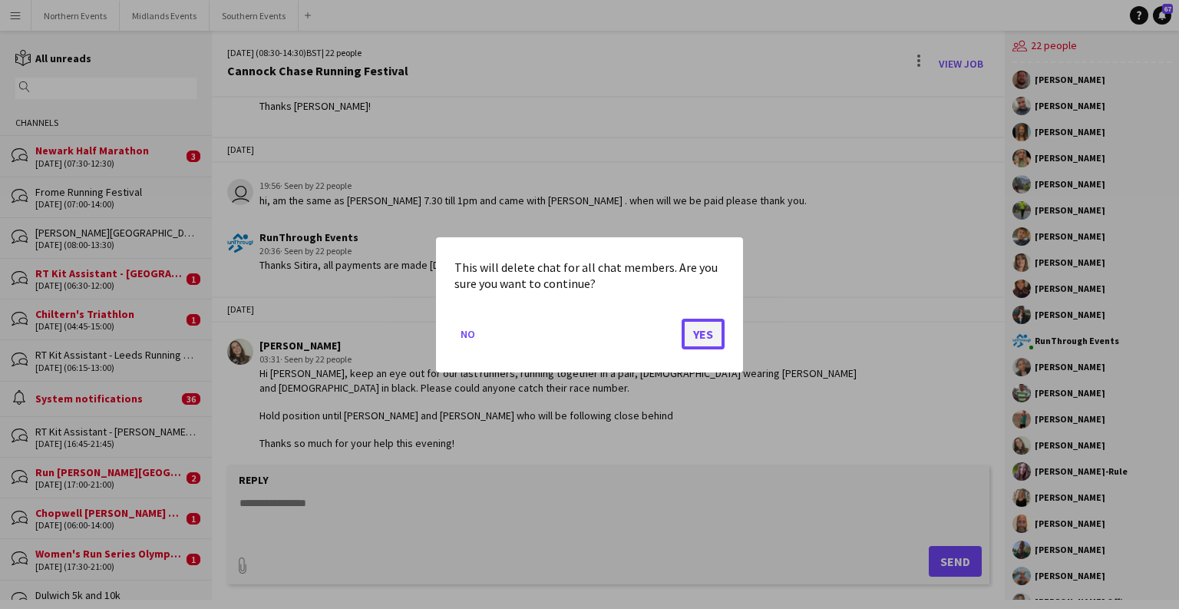
click at [709, 332] on button "Yes" at bounding box center [703, 333] width 43 height 31
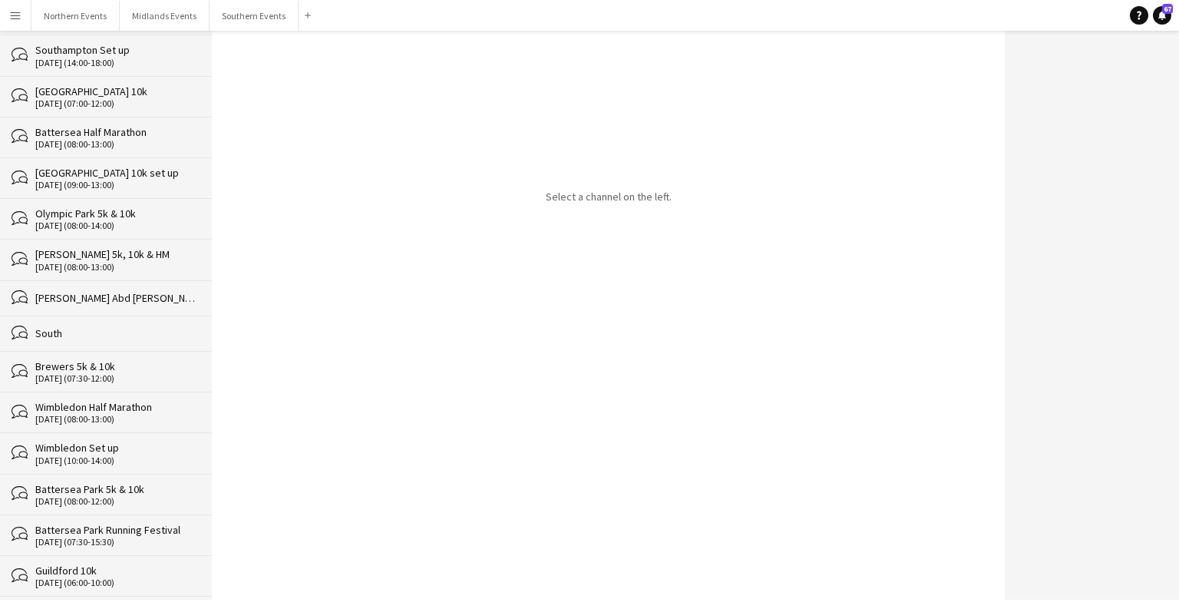
scroll to position [27108, 0]
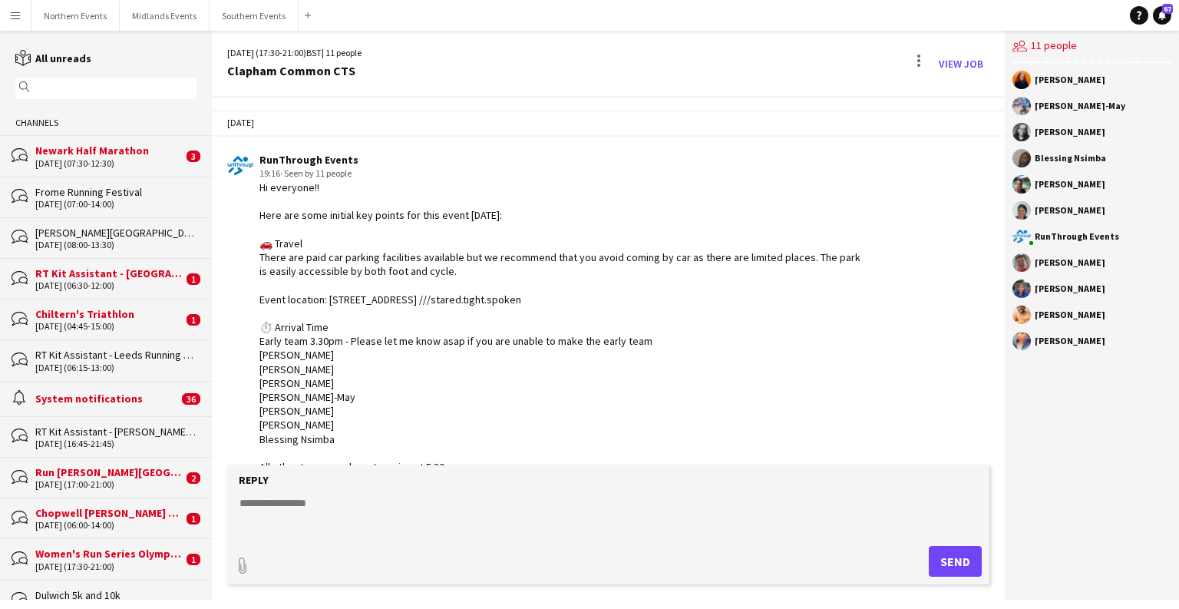
scroll to position [2777, 0]
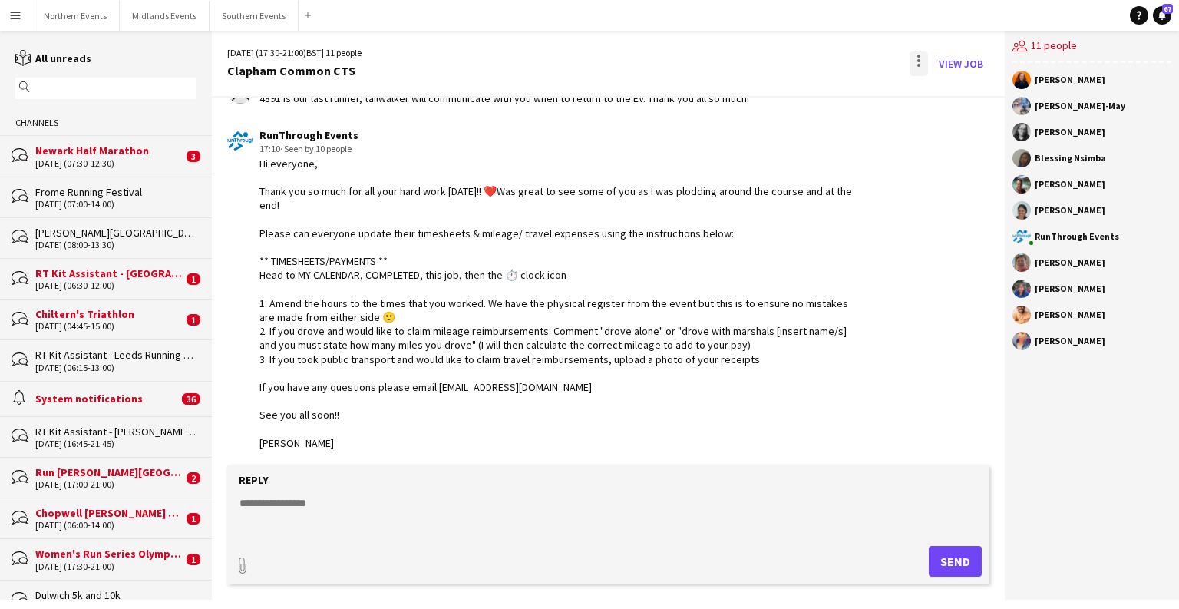
click at [775, 64] on div at bounding box center [919, 63] width 18 height 25
click at [775, 95] on span "Delete" at bounding box center [951, 94] width 35 height 13
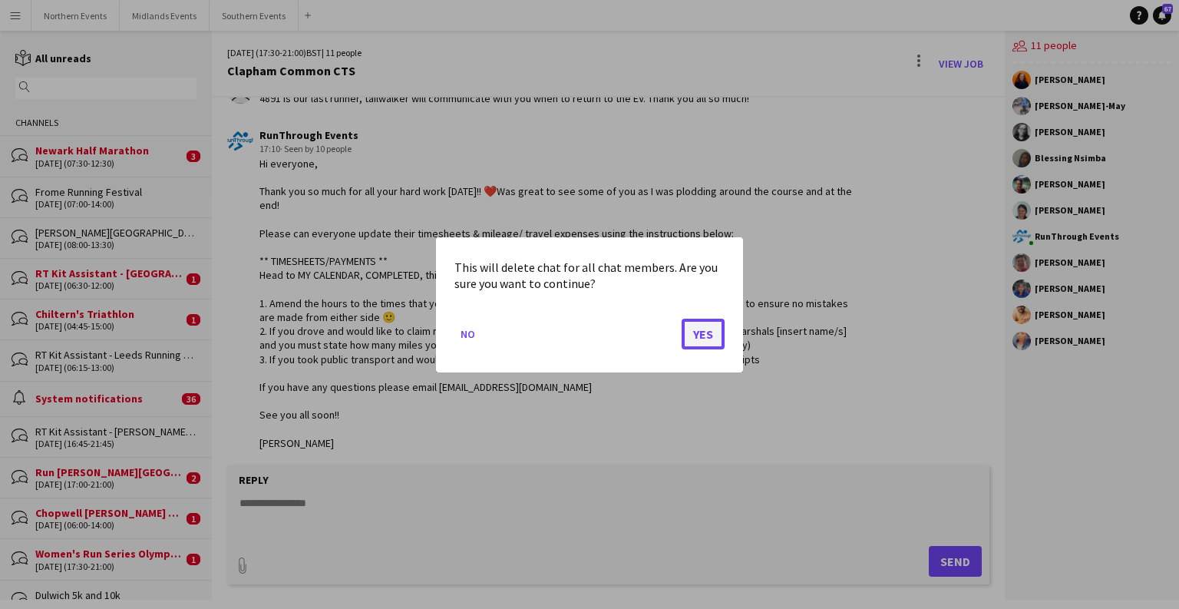
click at [701, 332] on button "Yes" at bounding box center [703, 333] width 43 height 31
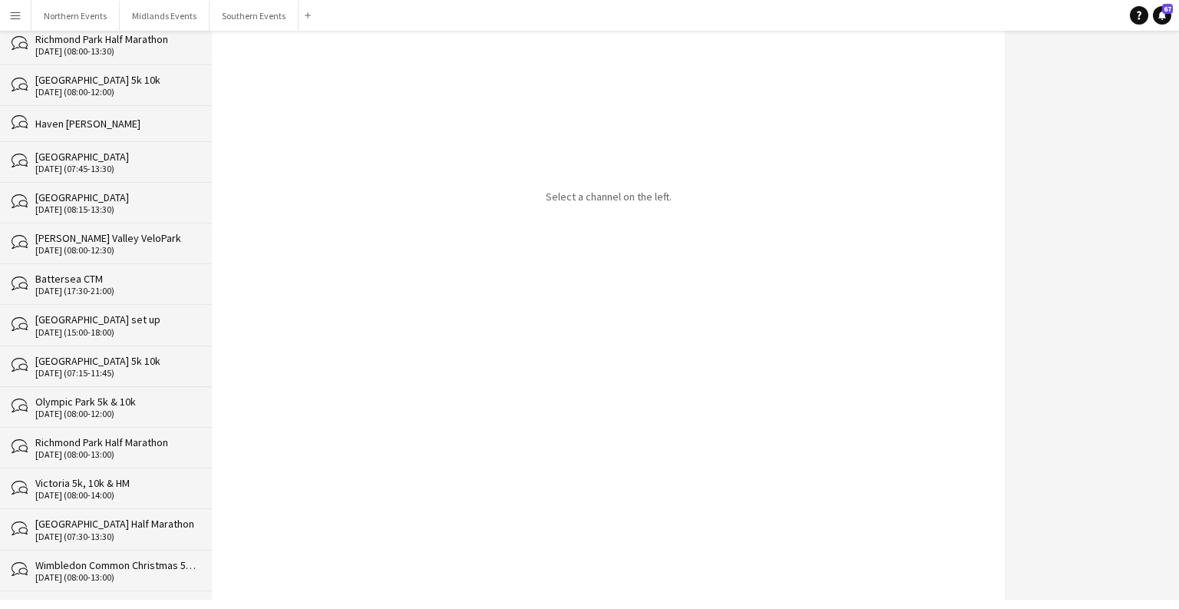
scroll to position [27067, 0]
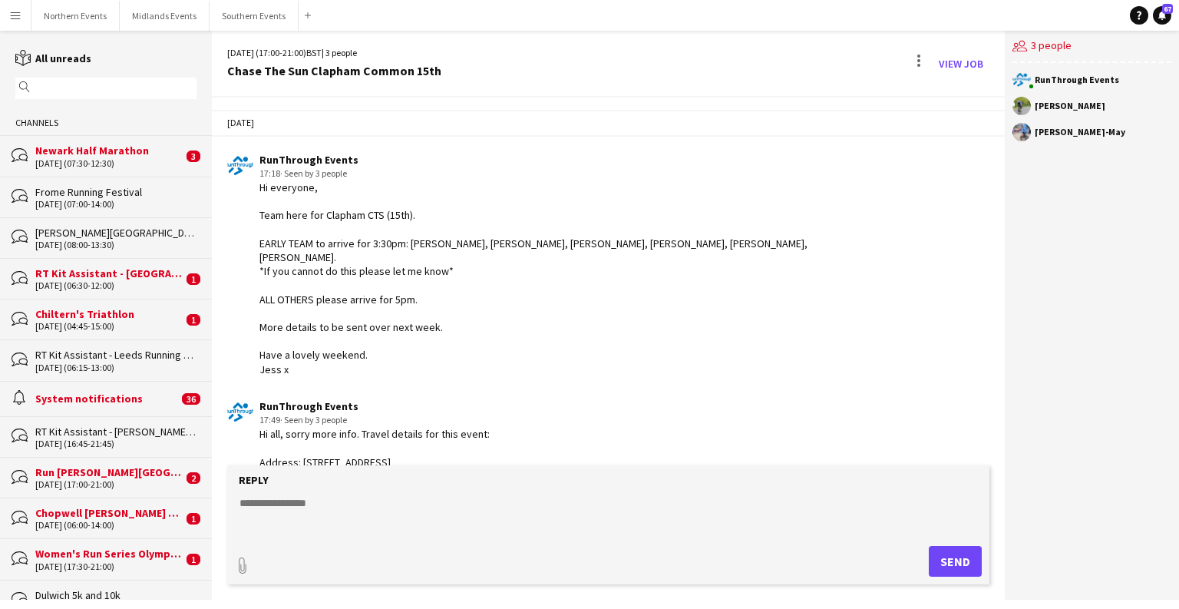
scroll to position [2722, 0]
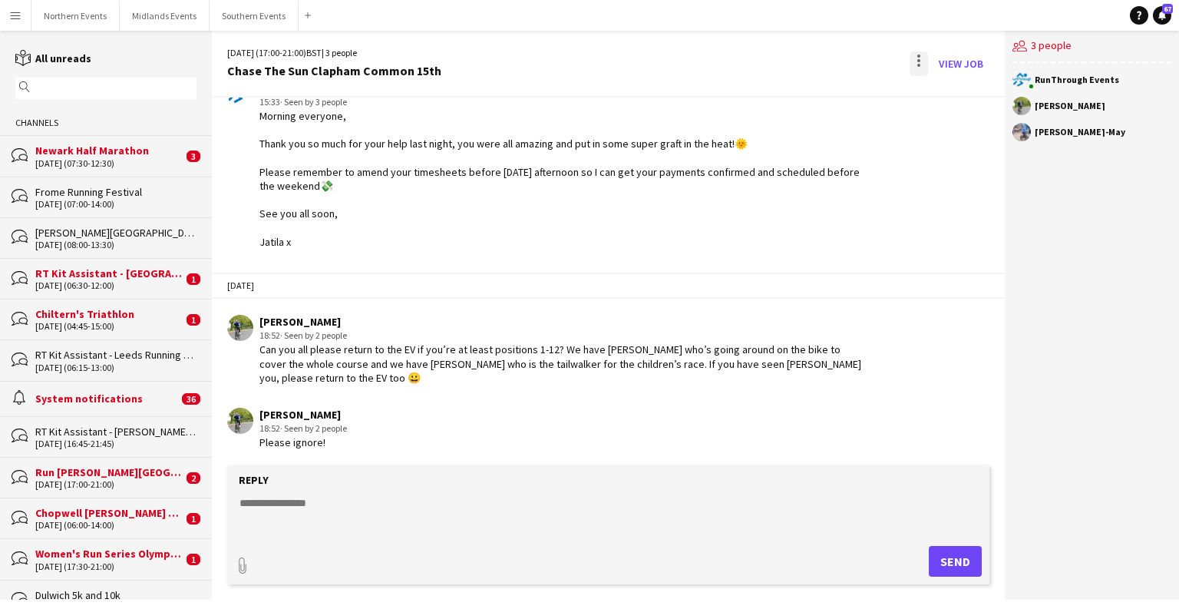
click at [775, 58] on div at bounding box center [919, 63] width 18 height 25
click at [775, 94] on app-icon "Delete" at bounding box center [929, 94] width 12 height 13
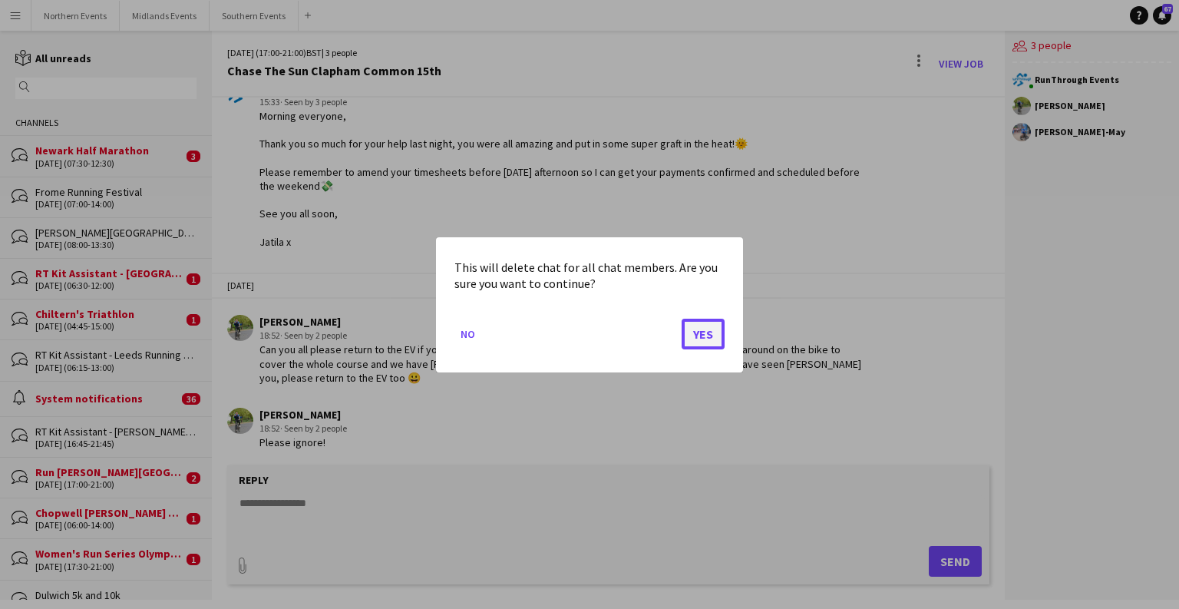
click at [698, 325] on button "Yes" at bounding box center [703, 333] width 43 height 31
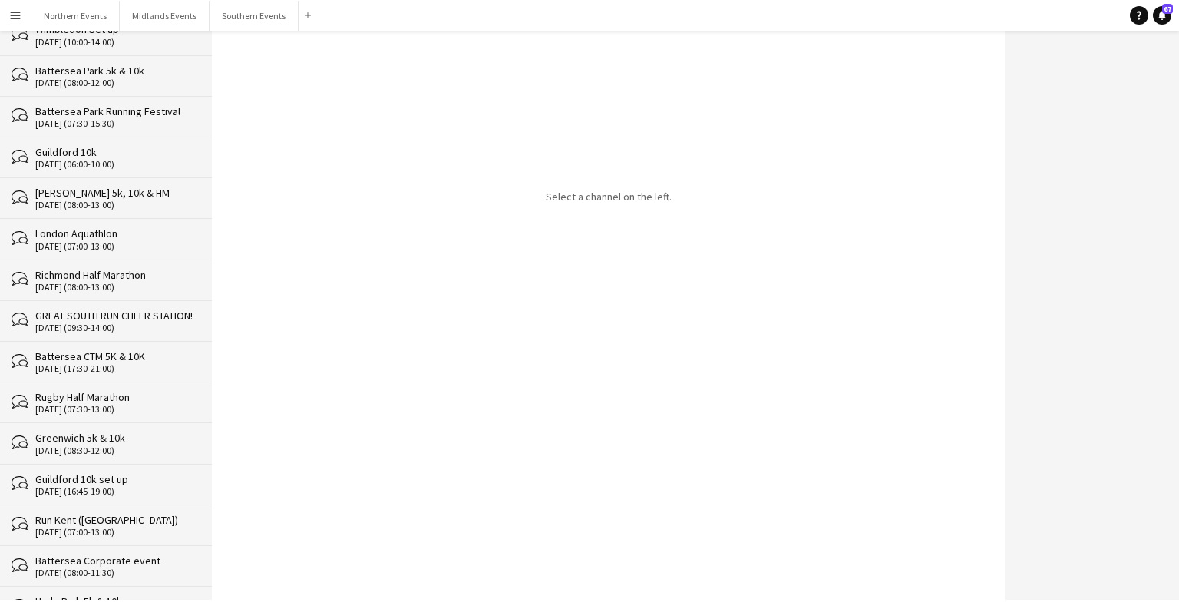
scroll to position [27026, 0]
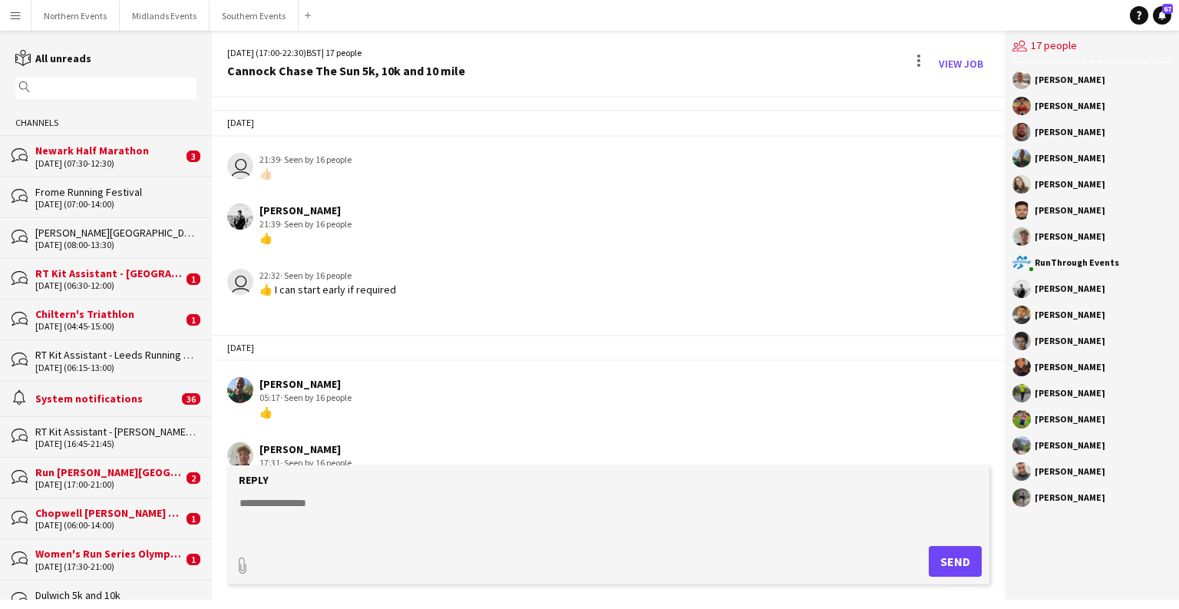
scroll to position [3866, 0]
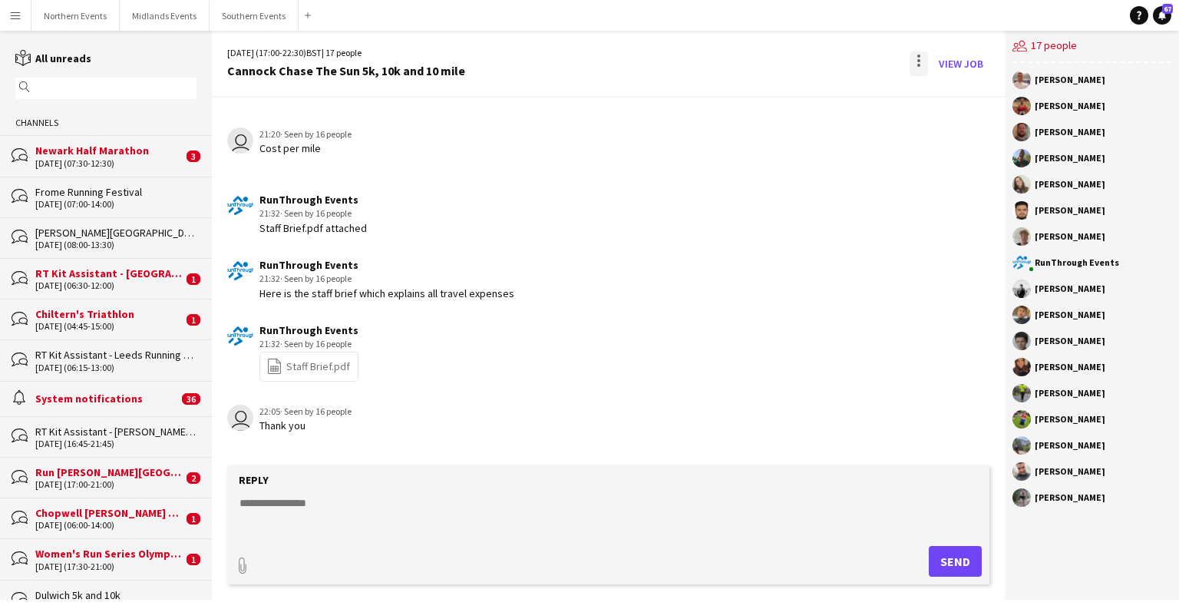
click at [775, 54] on div at bounding box center [919, 63] width 18 height 25
click at [775, 99] on span "Delete" at bounding box center [951, 94] width 35 height 13
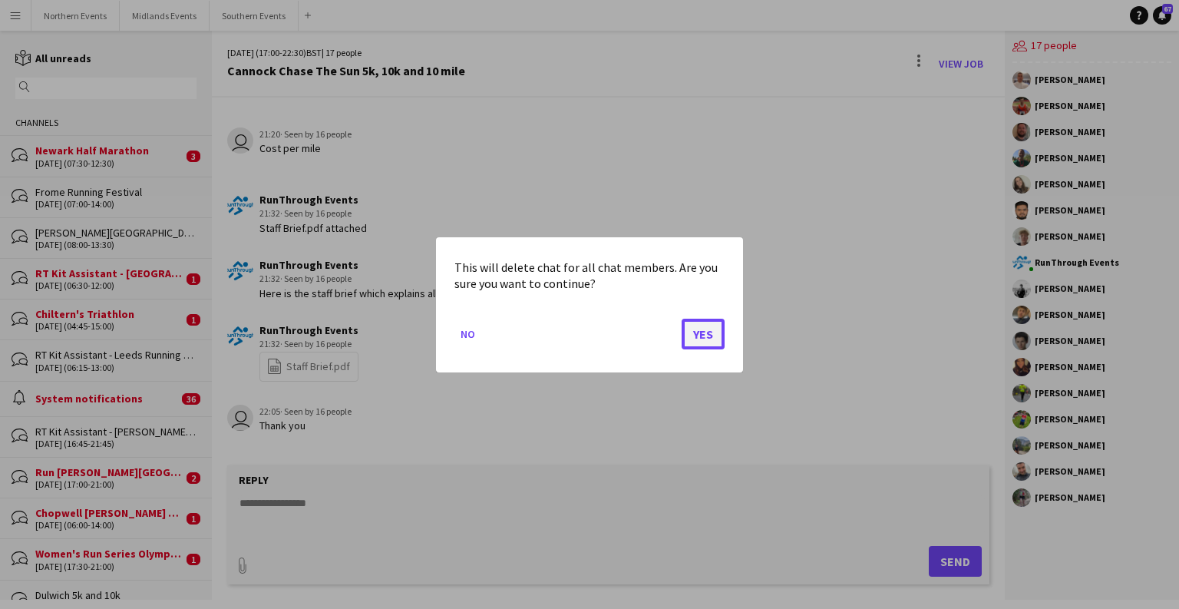
click at [701, 339] on button "Yes" at bounding box center [703, 333] width 43 height 31
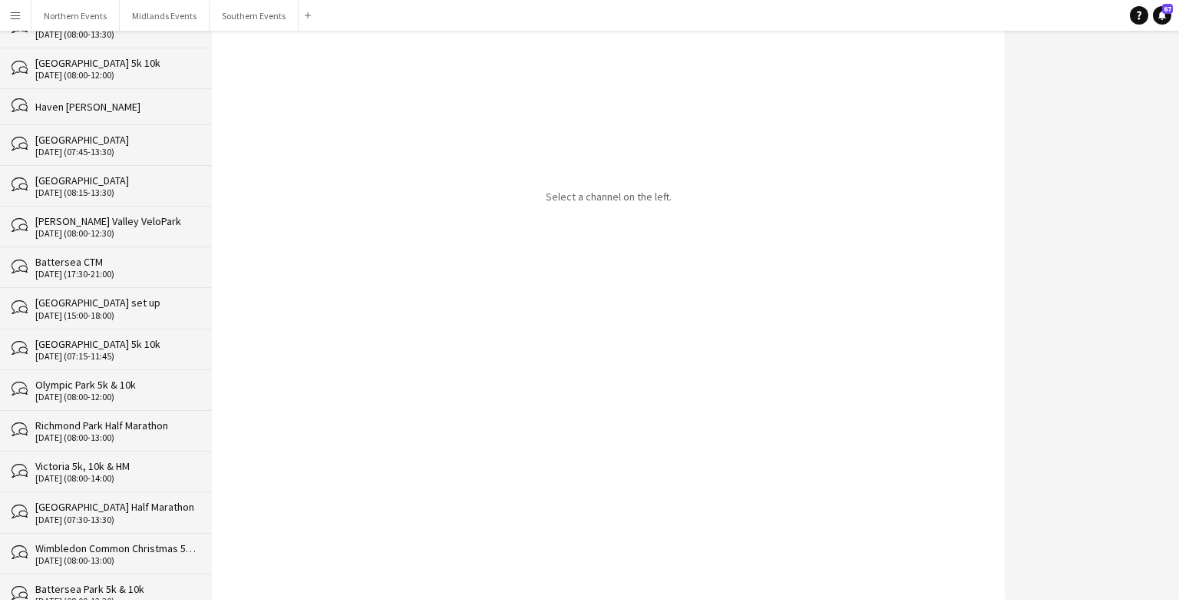
scroll to position [26985, 0]
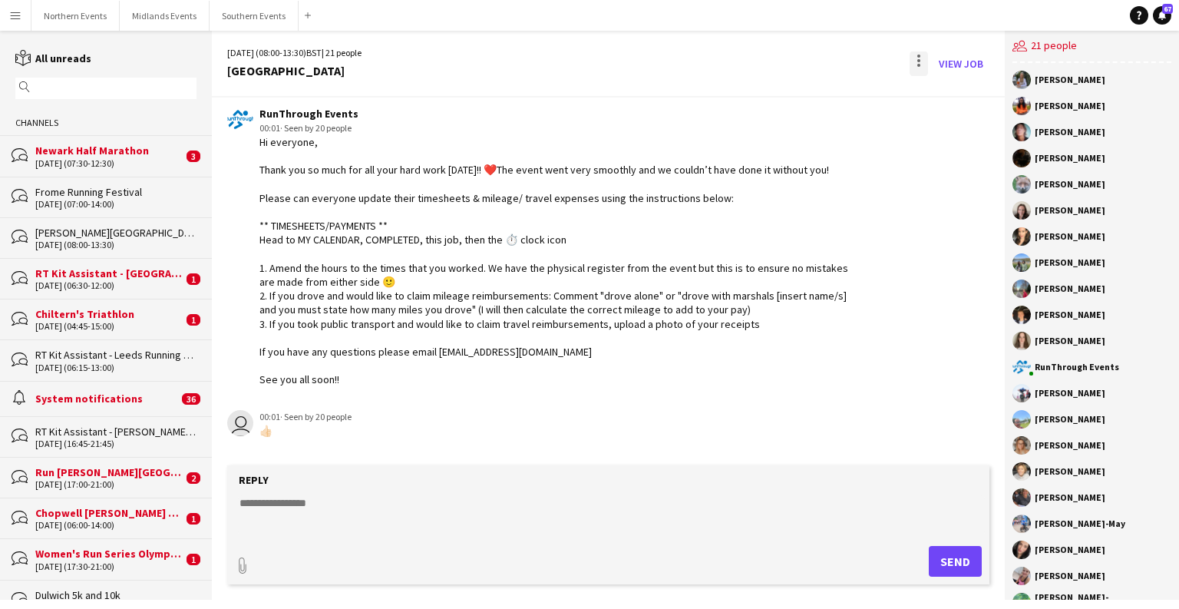
scroll to position [3680, 0]
click at [775, 61] on div at bounding box center [919, 63] width 18 height 25
click at [775, 88] on span "Delete" at bounding box center [951, 94] width 35 height 13
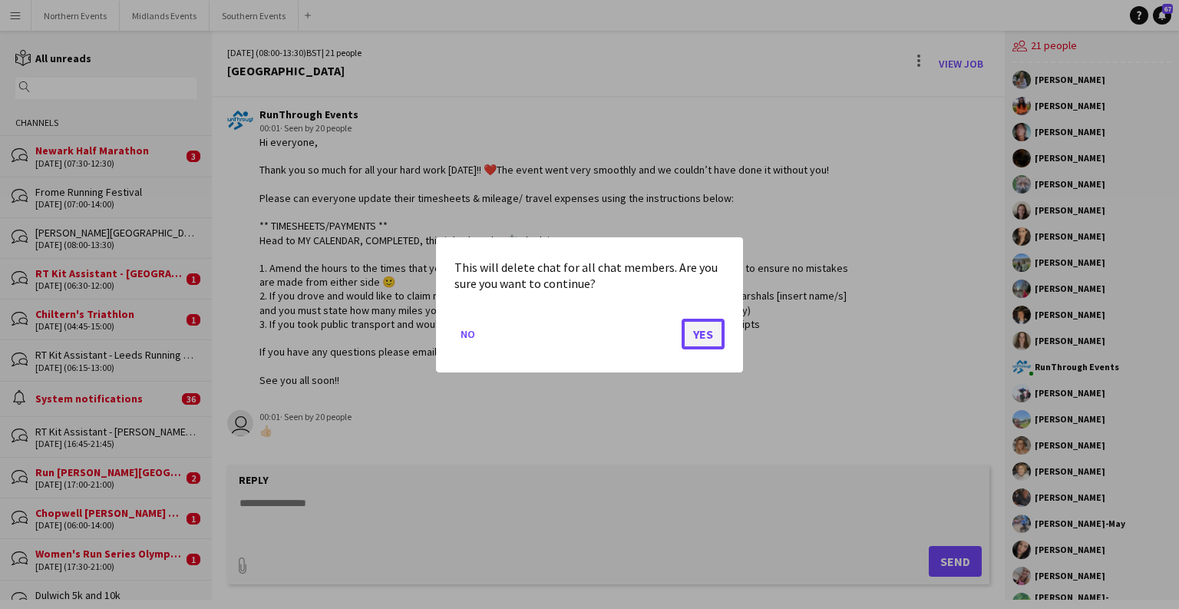
click at [698, 335] on button "Yes" at bounding box center [703, 333] width 43 height 31
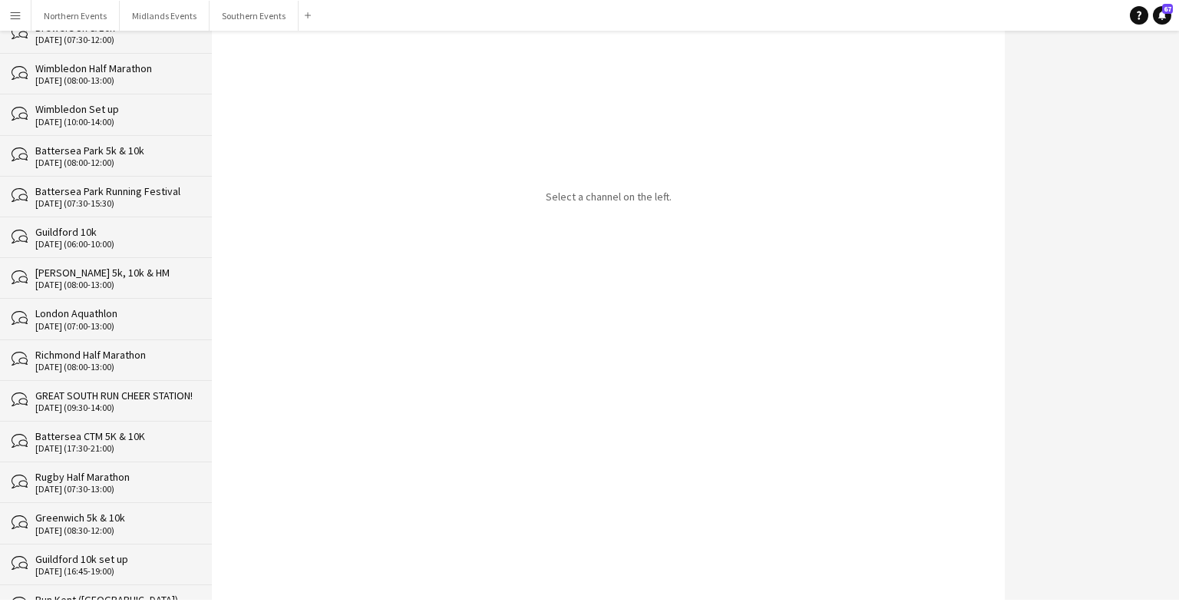
scroll to position [26945, 0]
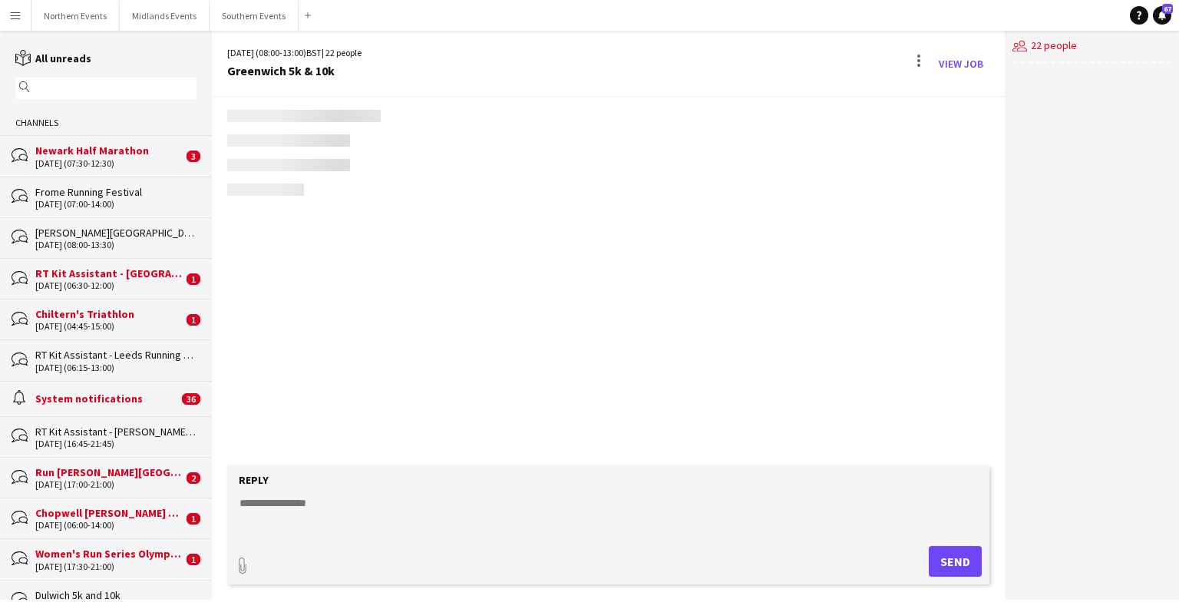
scroll to position [2716, 0]
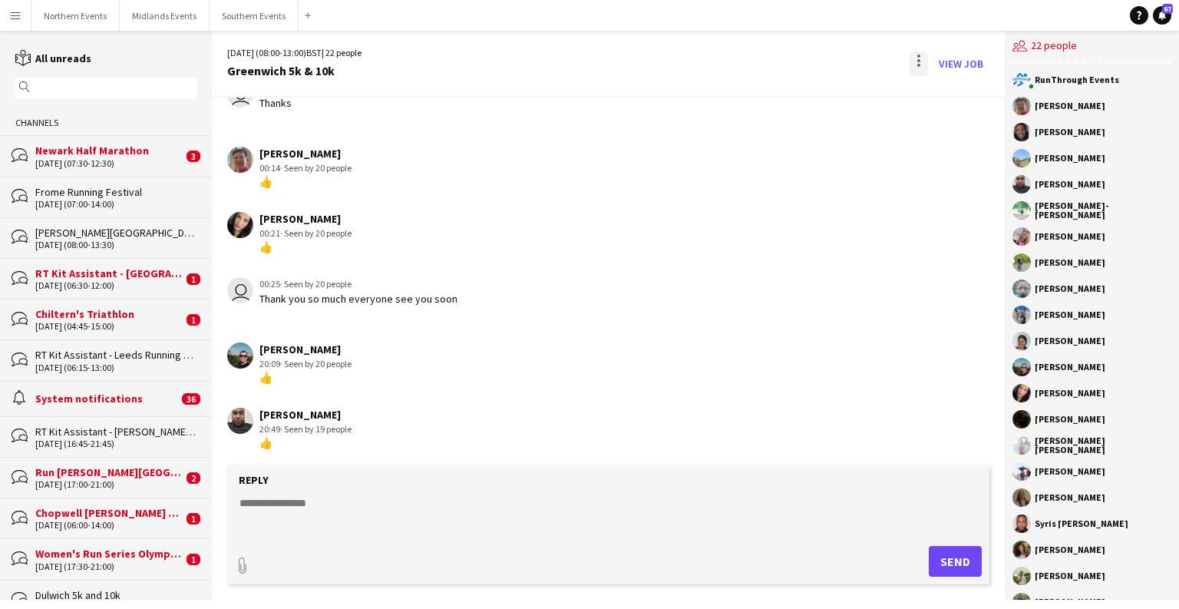
click at [775, 63] on div at bounding box center [919, 63] width 18 height 25
click at [775, 101] on span "Delete [GEOGRAPHIC_DATA]" at bounding box center [953, 94] width 61 height 15
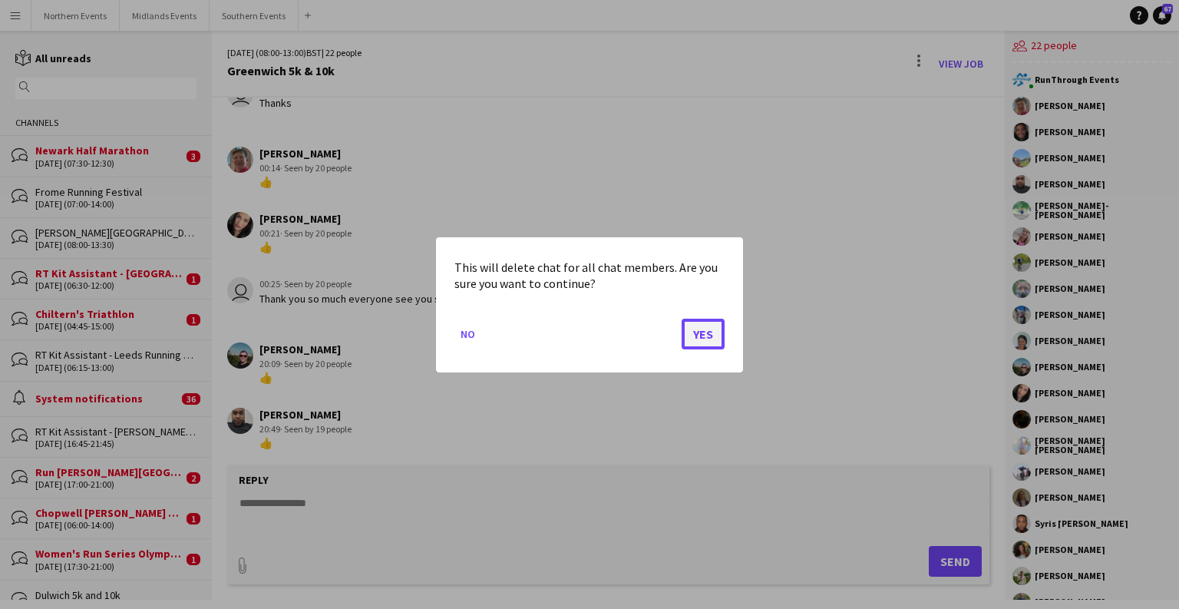
click at [712, 323] on button "Yes" at bounding box center [703, 333] width 43 height 31
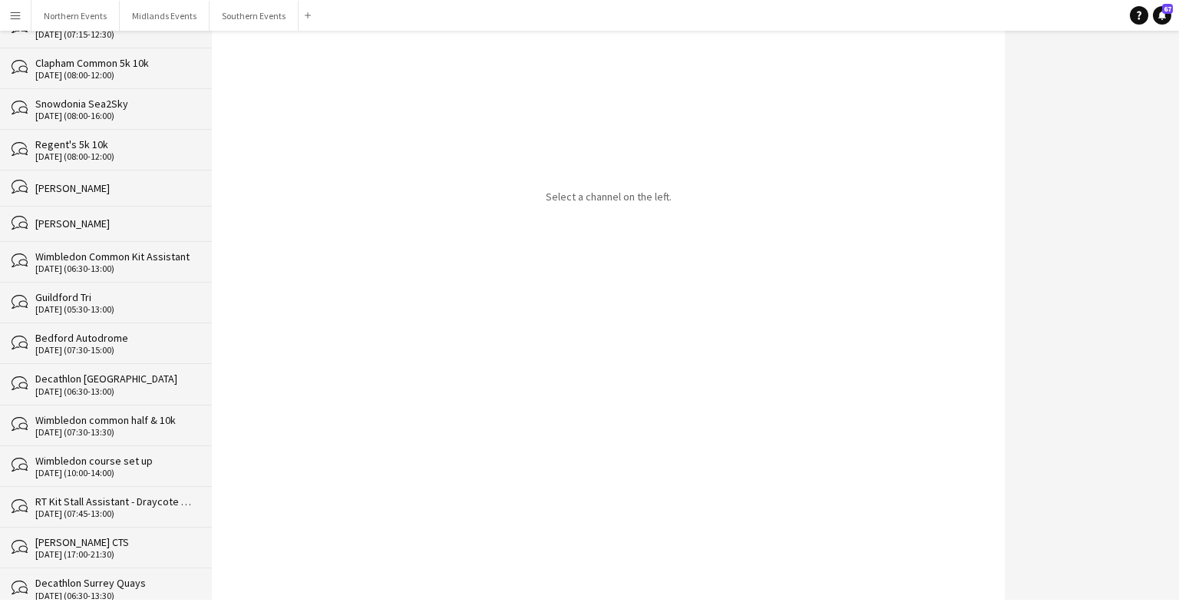
scroll to position [26904, 0]
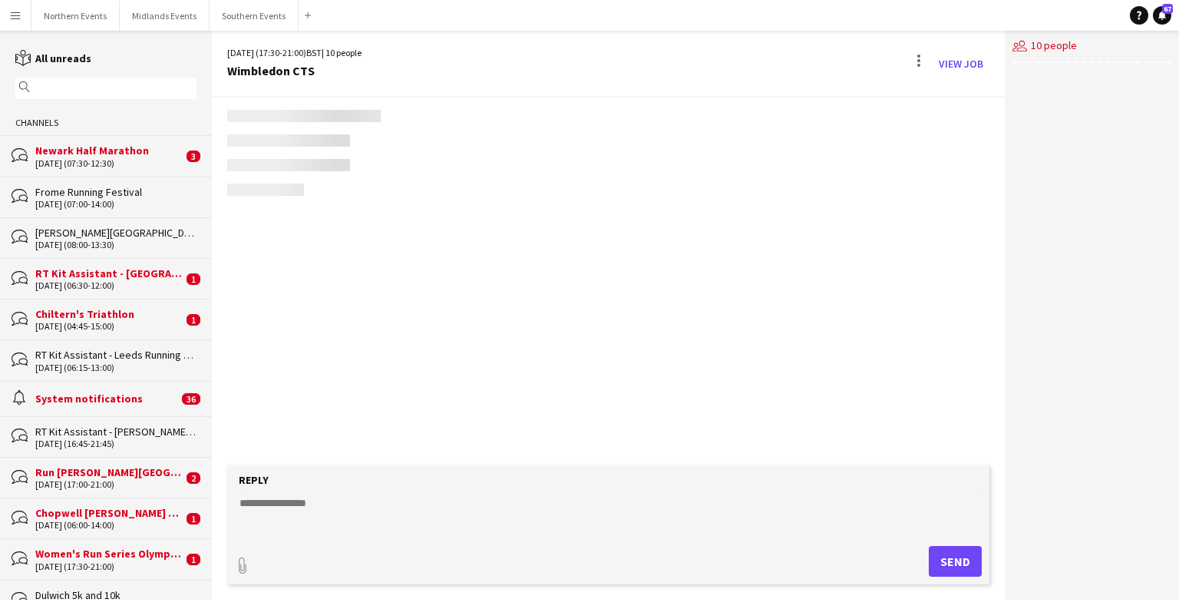
scroll to position [3448, 0]
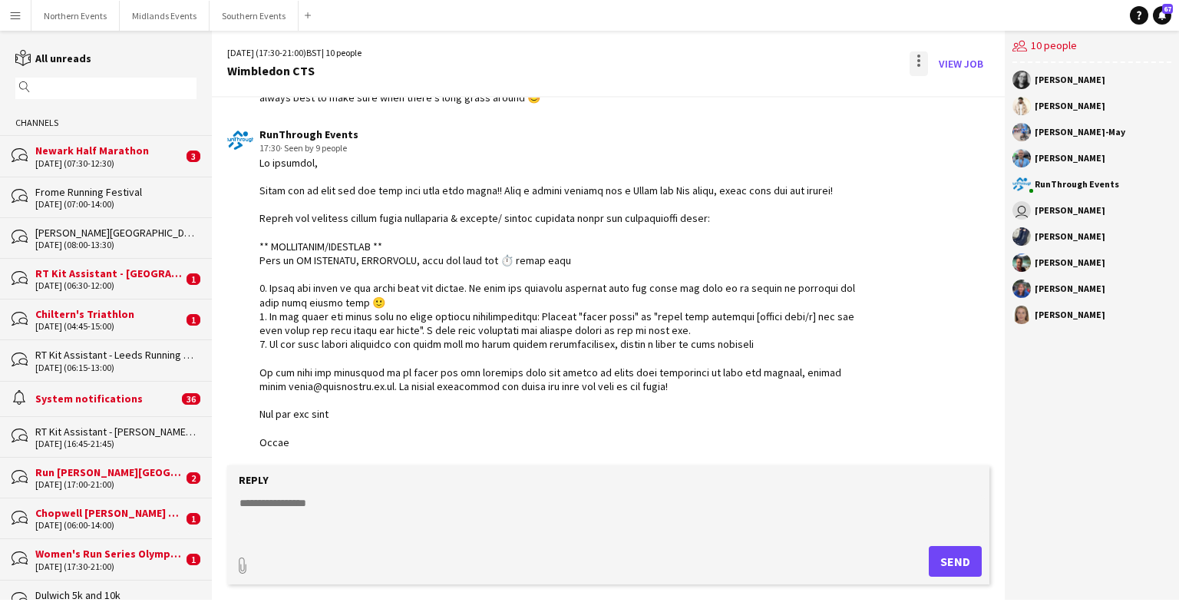
click at [775, 70] on div at bounding box center [919, 63] width 18 height 25
click at [775, 97] on span "Delete" at bounding box center [951, 94] width 35 height 13
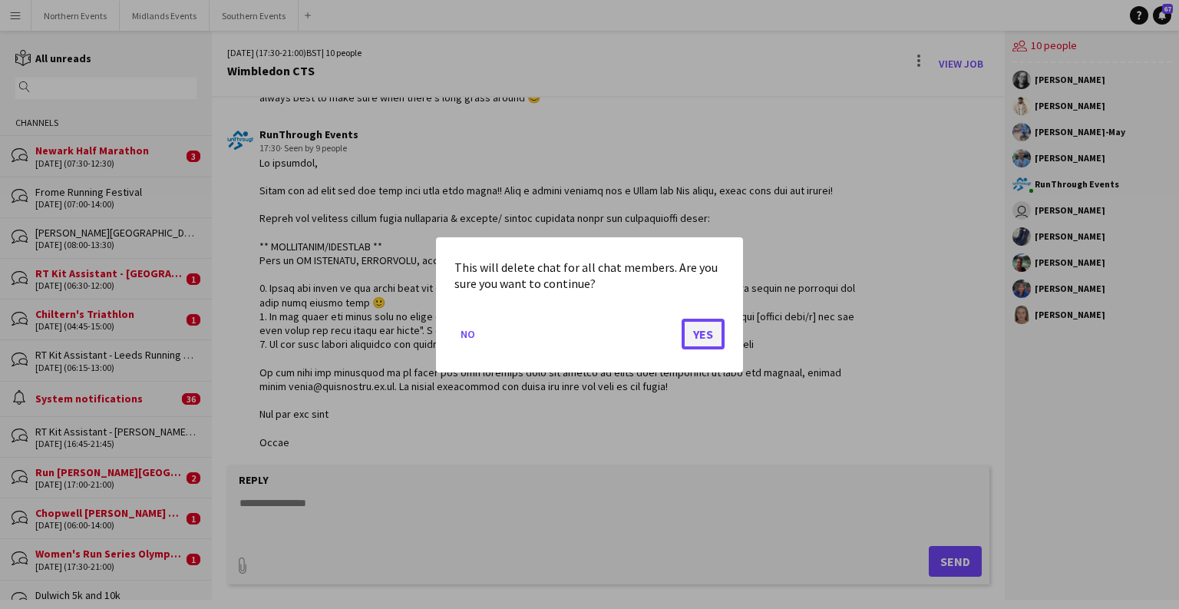
click at [705, 344] on button "Yes" at bounding box center [703, 333] width 43 height 31
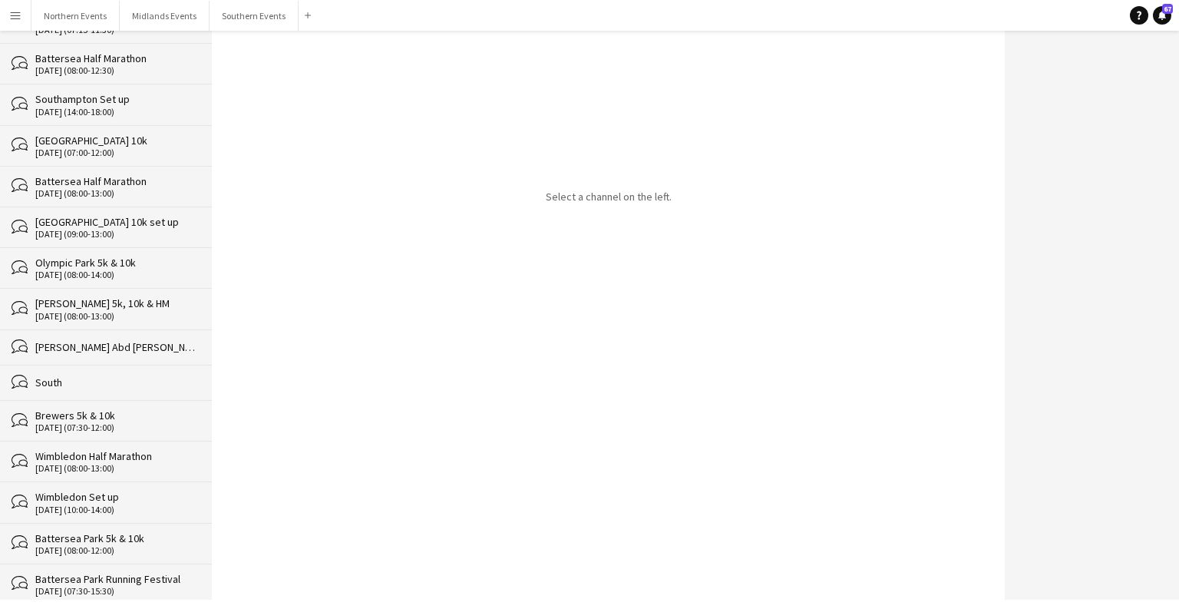
scroll to position [26864, 0]
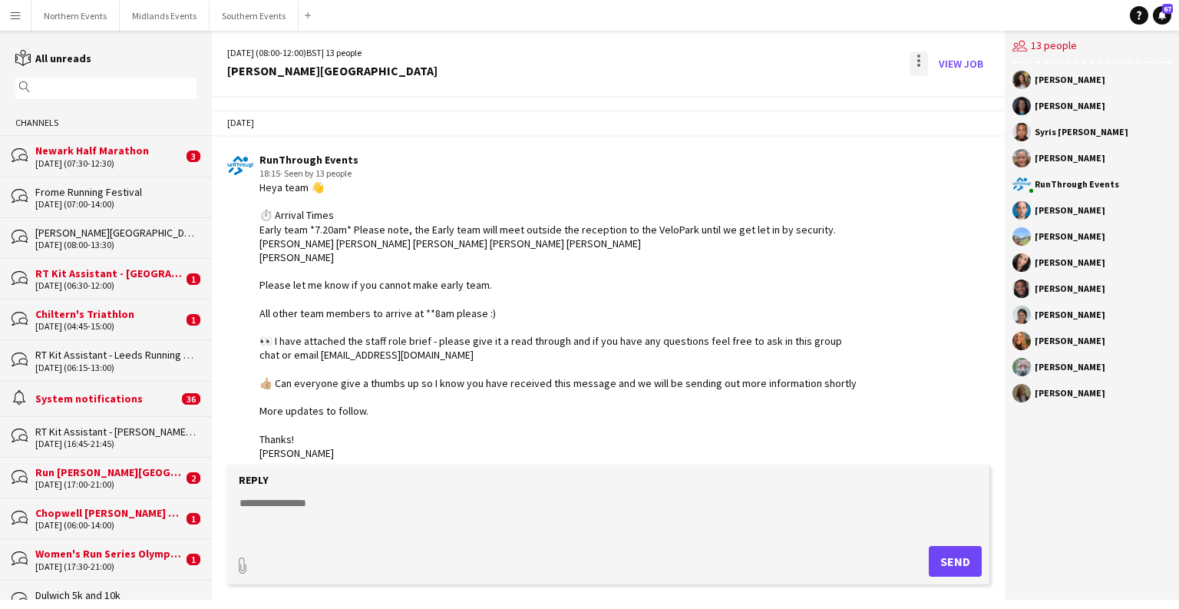
scroll to position [3823, 0]
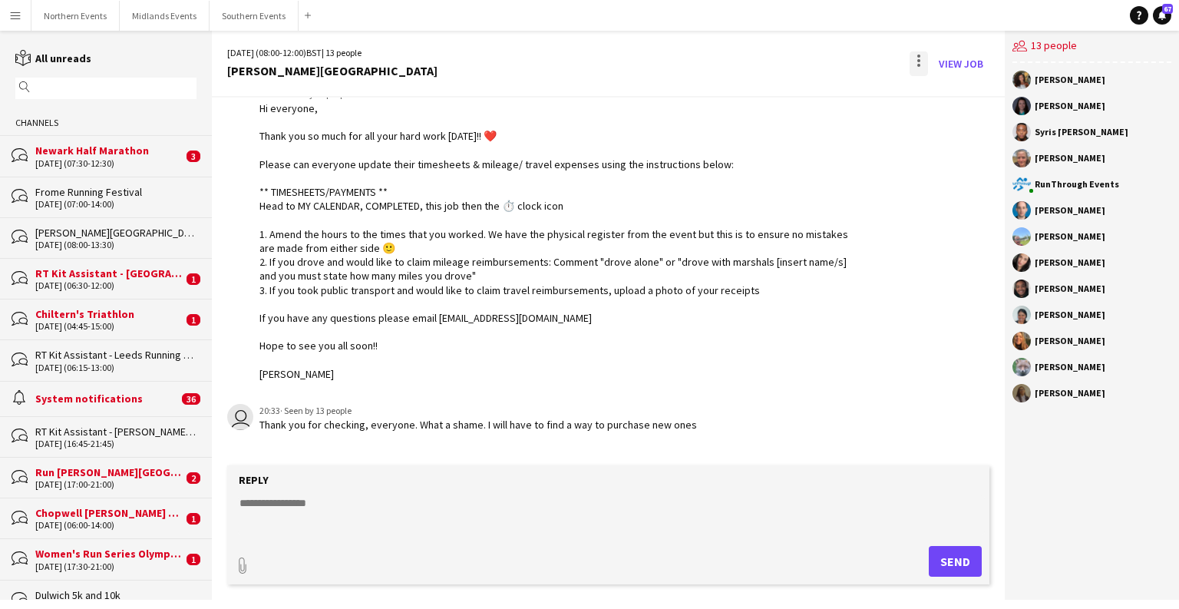
click at [775, 67] on div at bounding box center [919, 63] width 18 height 25
click at [775, 100] on span "Delete" at bounding box center [951, 94] width 35 height 13
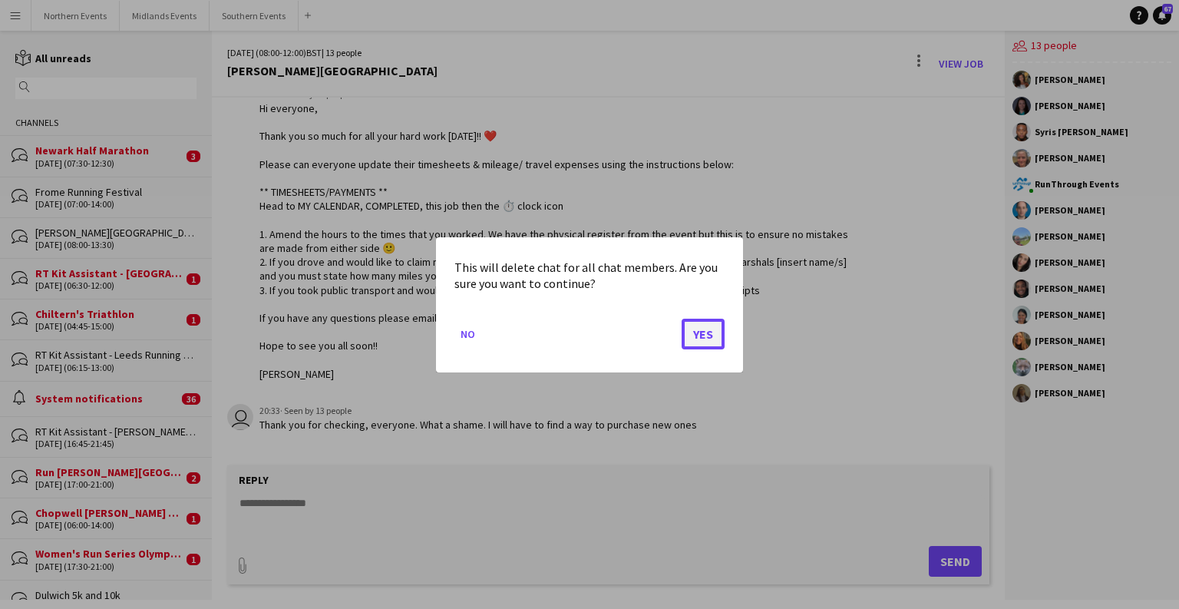
click at [708, 335] on button "Yes" at bounding box center [703, 333] width 43 height 31
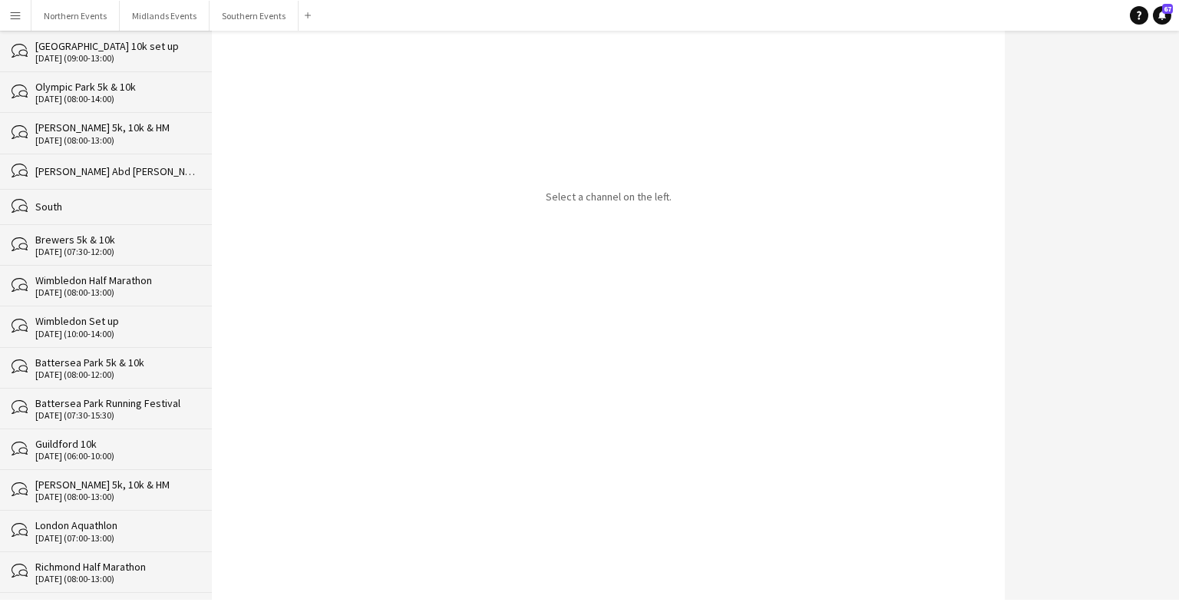
scroll to position [26822, 0]
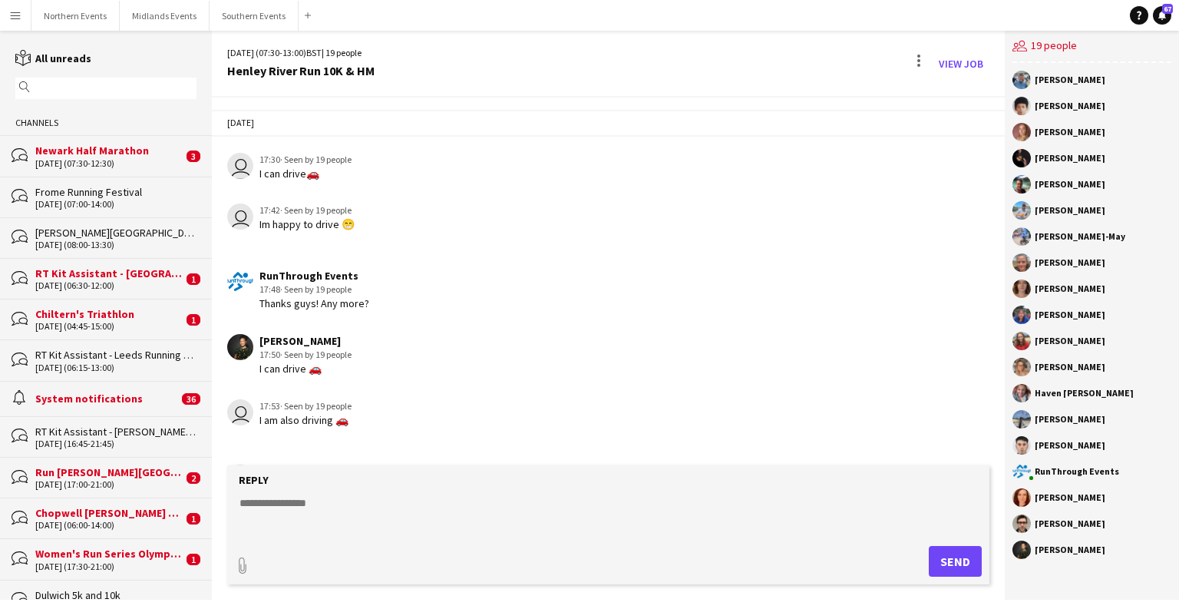
scroll to position [4420, 0]
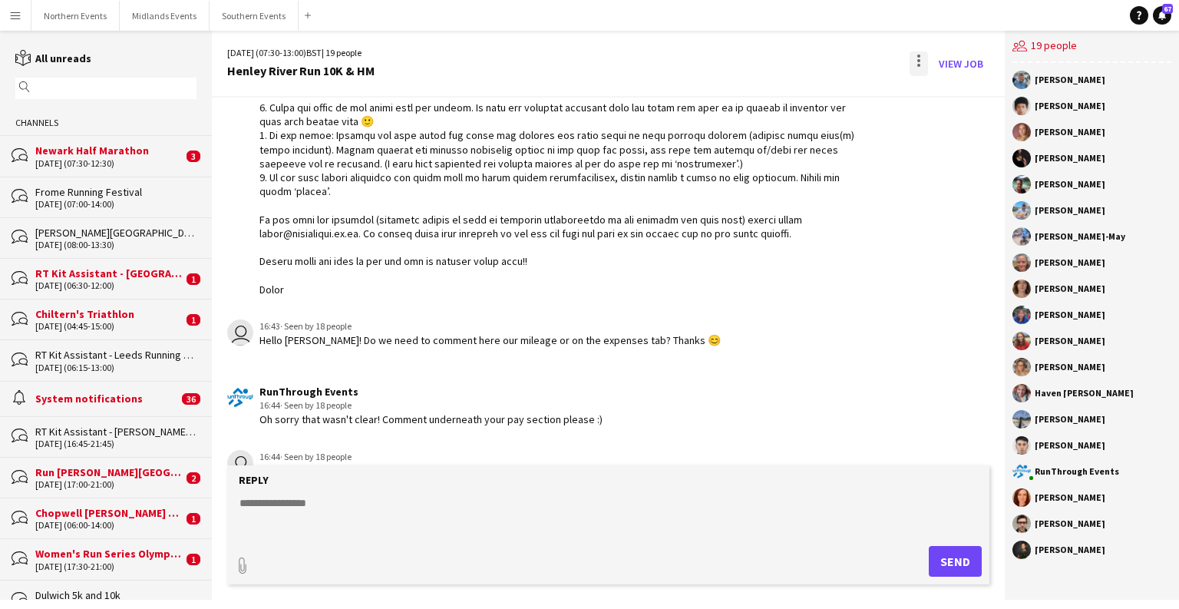
click at [775, 59] on div at bounding box center [919, 63] width 18 height 25
click at [775, 97] on span "Delete" at bounding box center [951, 94] width 35 height 13
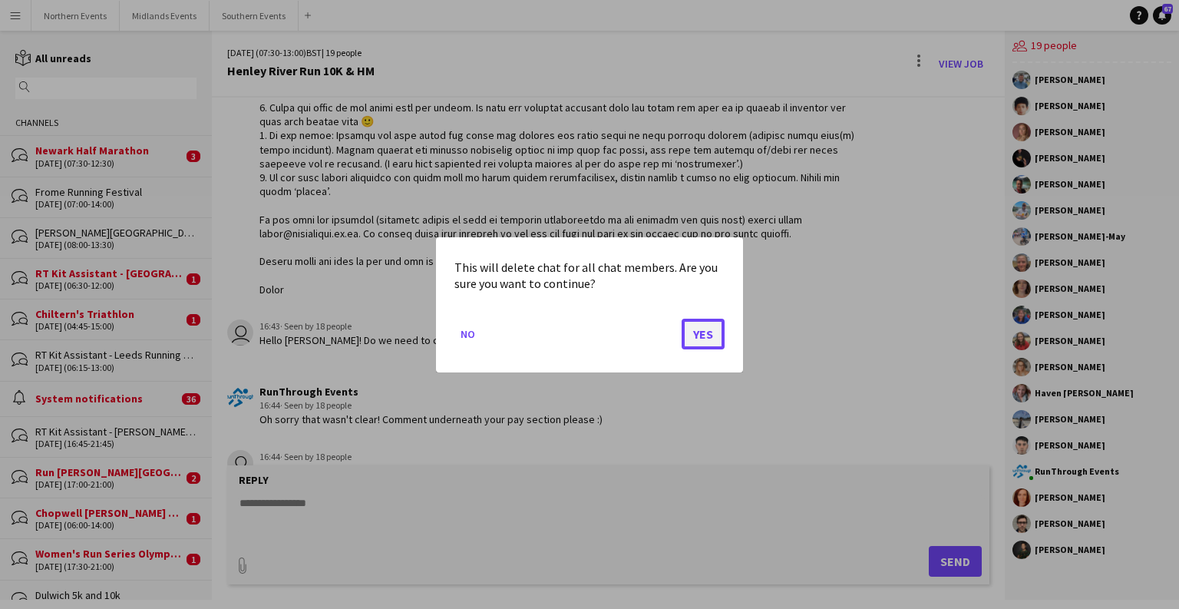
click at [697, 336] on button "Yes" at bounding box center [703, 333] width 43 height 31
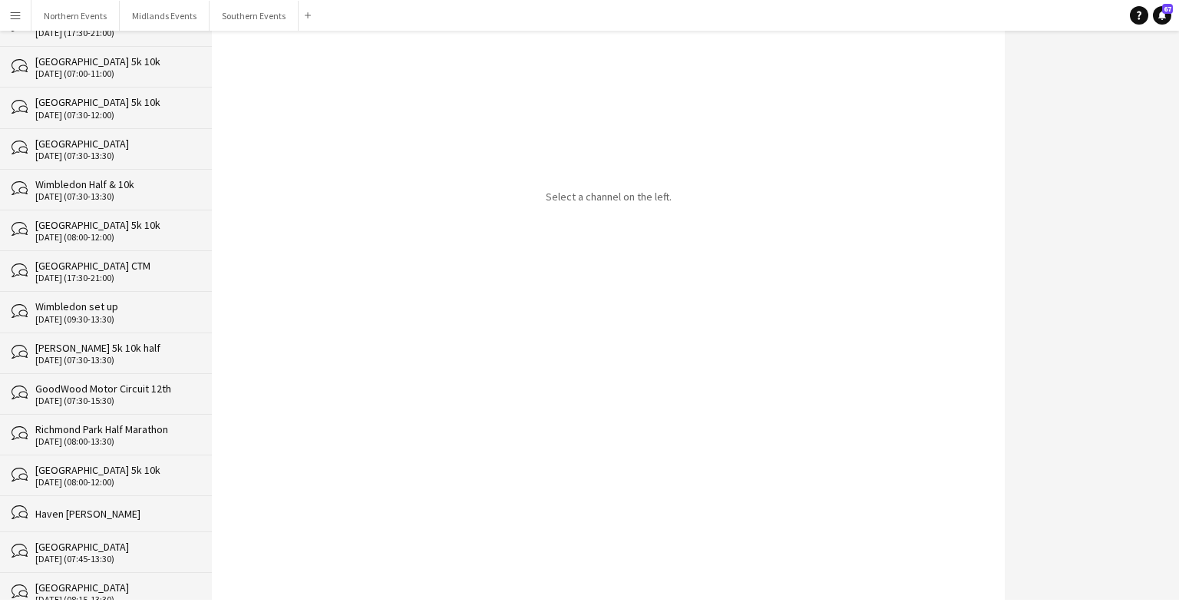
scroll to position [26782, 0]
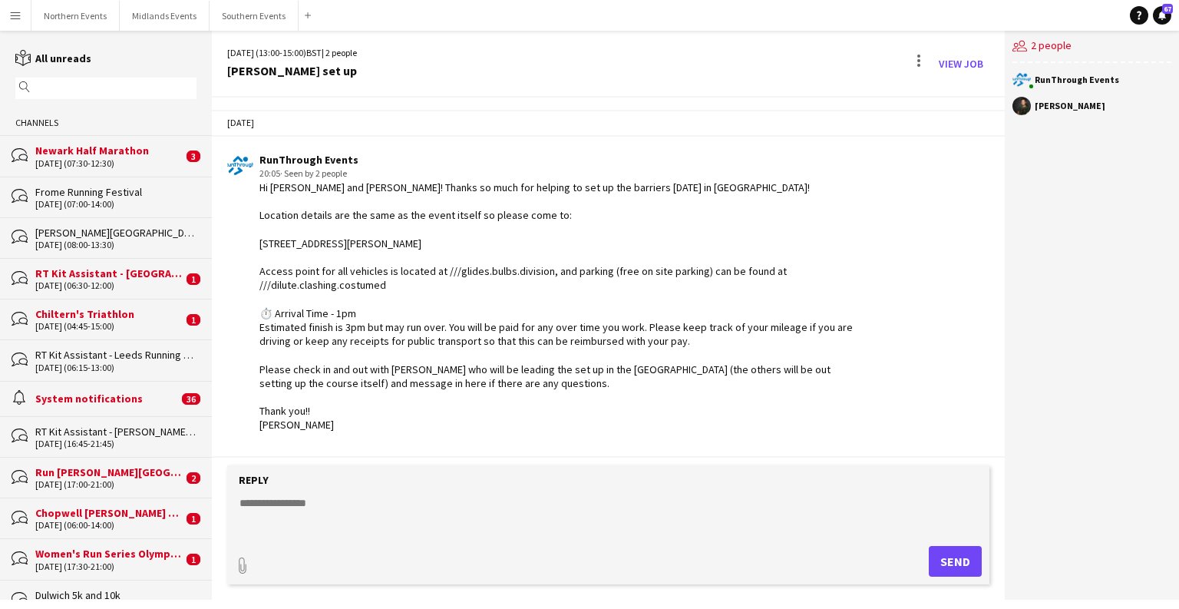
scroll to position [475, 0]
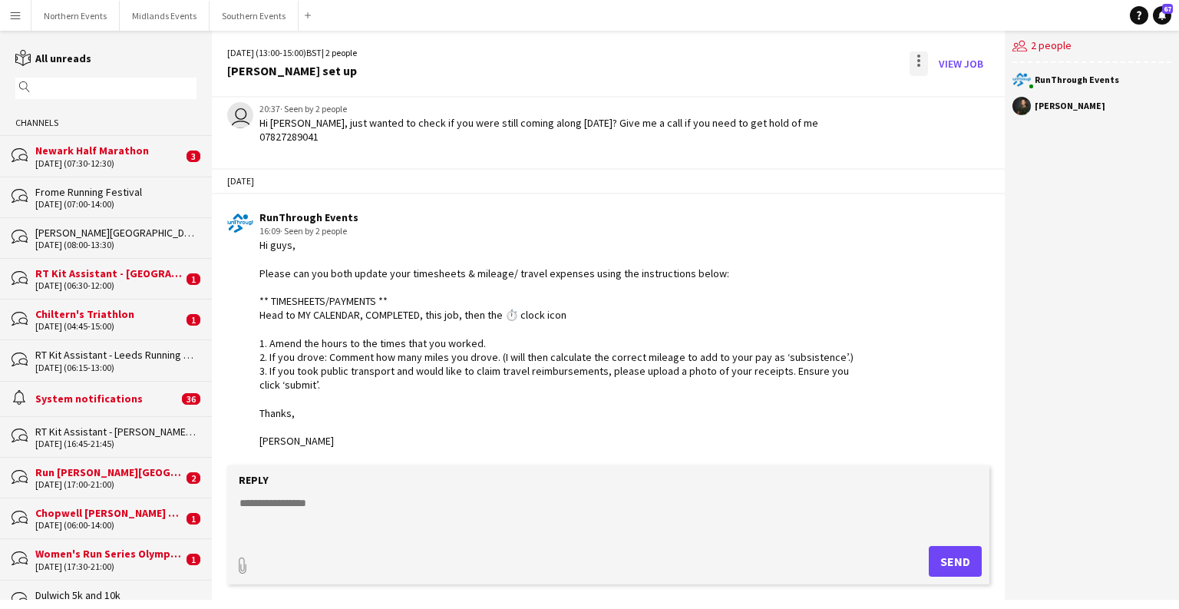
click at [775, 64] on div at bounding box center [918, 65] width 3 height 3
click at [775, 98] on span "Delete" at bounding box center [951, 94] width 35 height 13
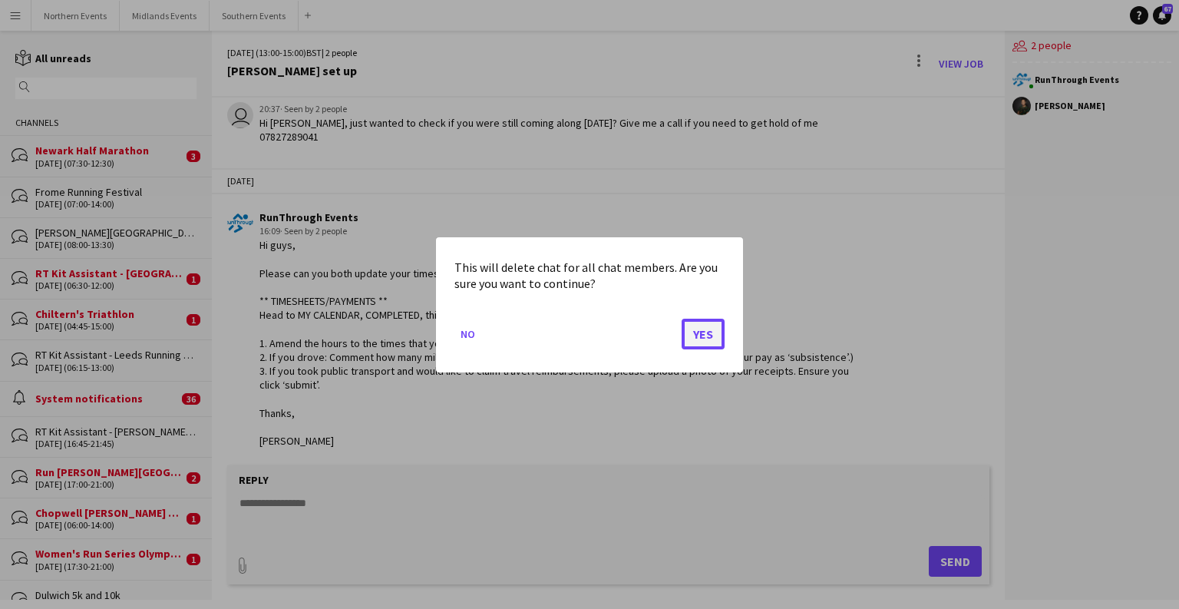
click at [696, 330] on button "Yes" at bounding box center [703, 333] width 43 height 31
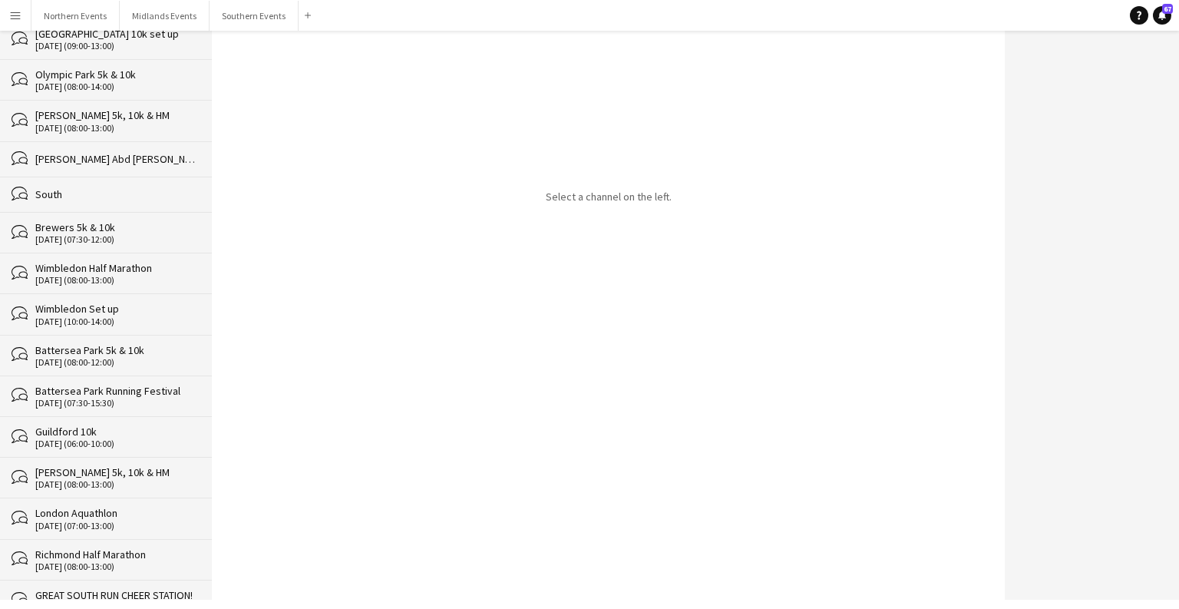
scroll to position [26741, 0]
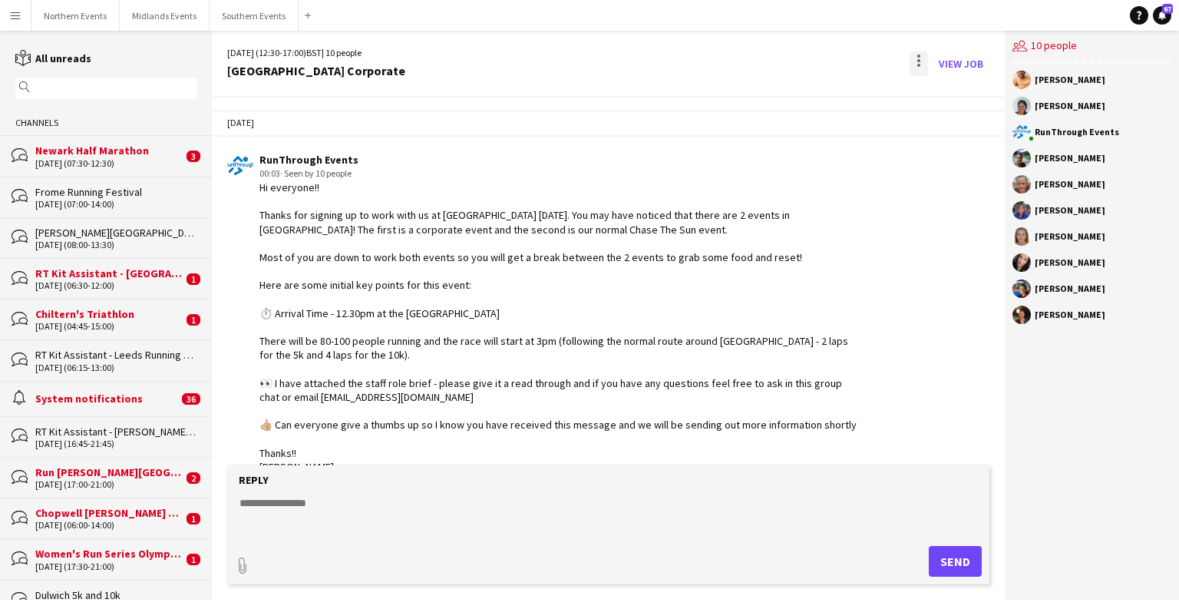
scroll to position [2536, 0]
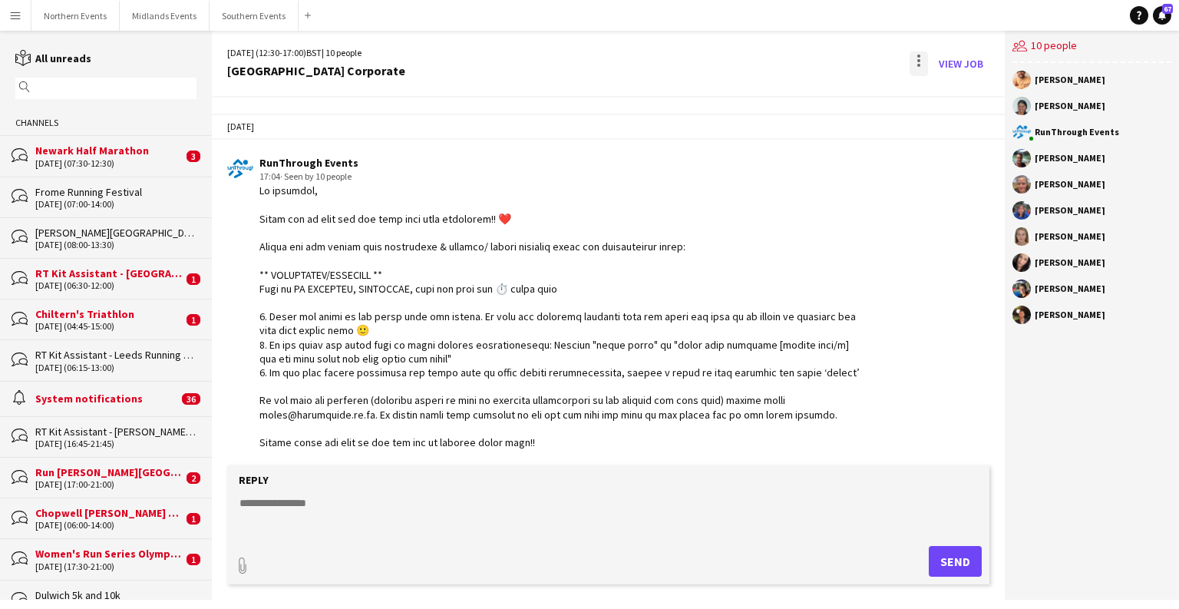
click at [775, 52] on div at bounding box center [919, 63] width 18 height 25
click at [775, 97] on app-icon "Delete" at bounding box center [929, 94] width 12 height 13
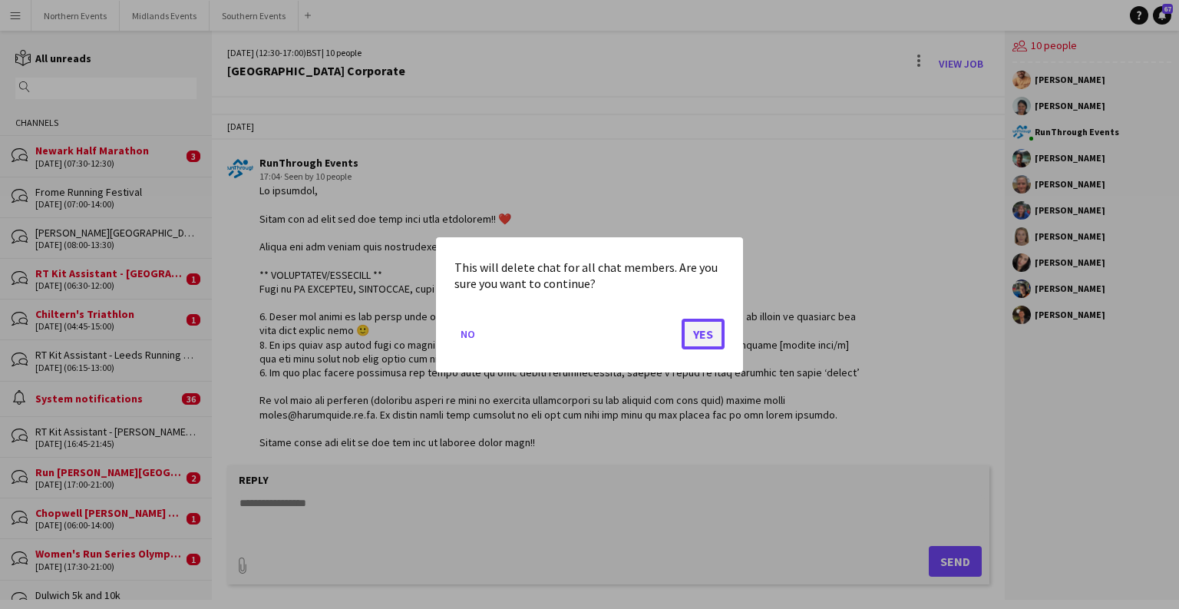
click at [686, 338] on button "Yes" at bounding box center [703, 333] width 43 height 31
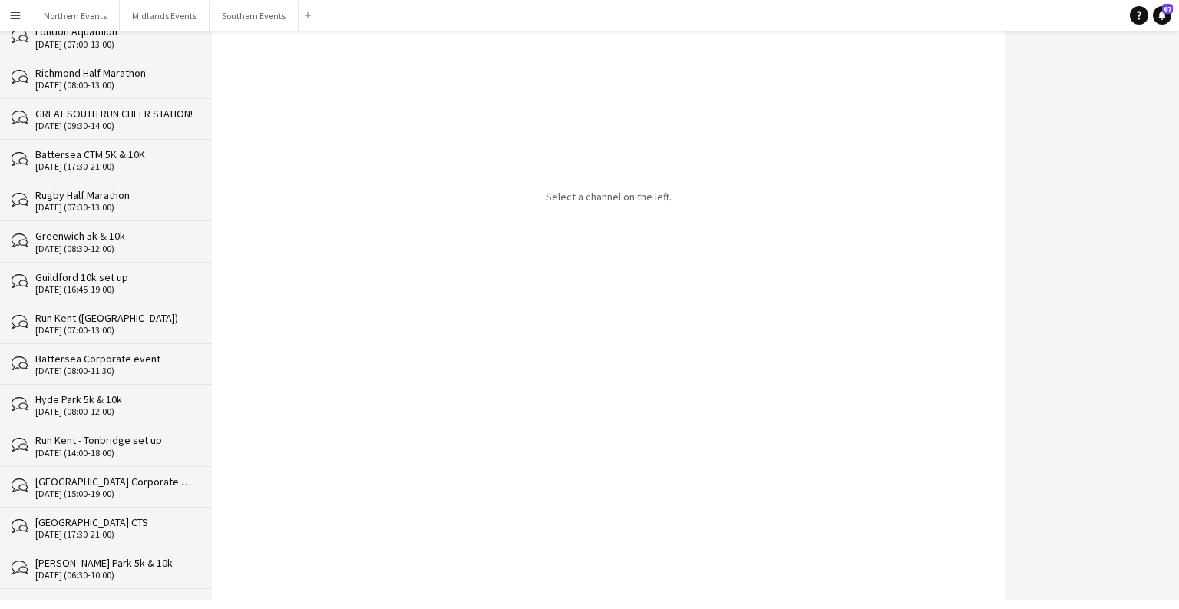
scroll to position [26701, 0]
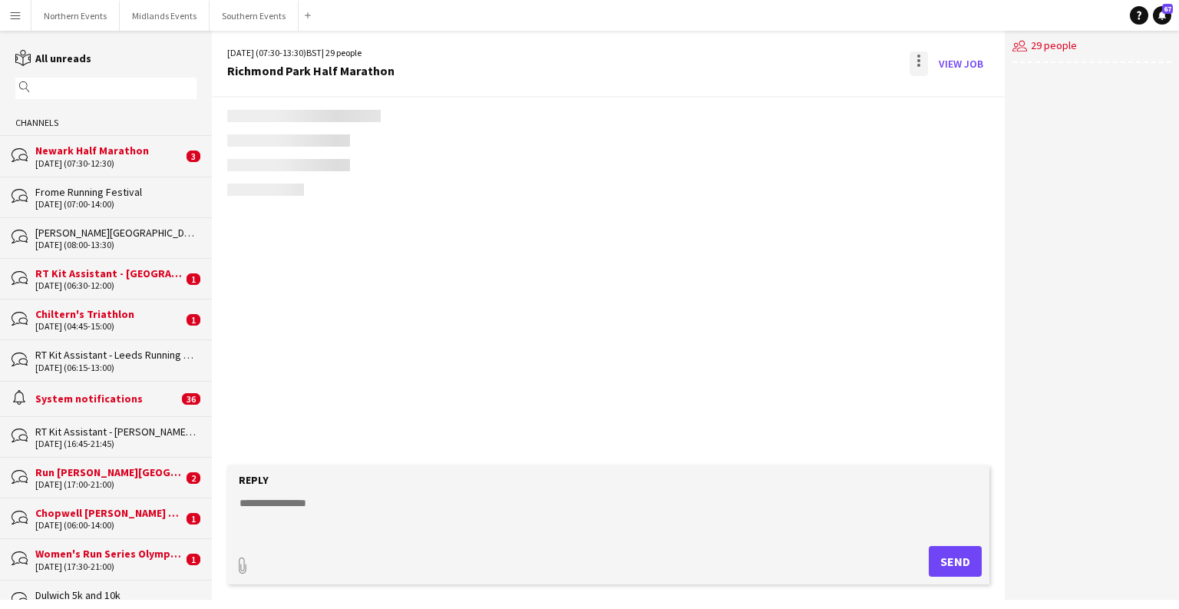
scroll to position [2129, 0]
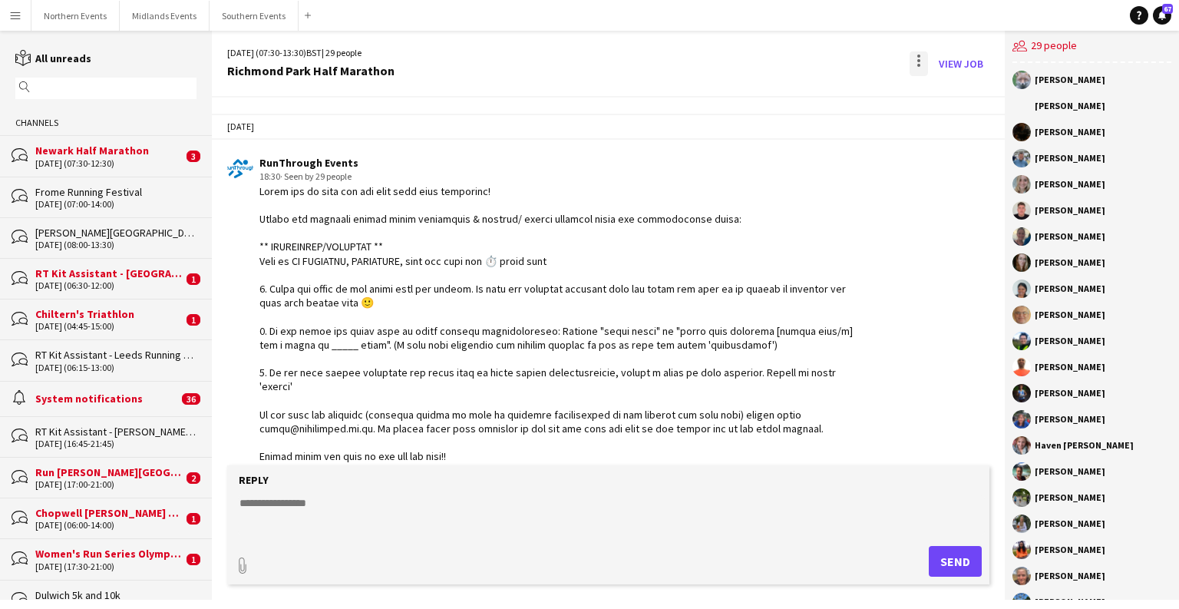
click at [775, 62] on div at bounding box center [919, 63] width 18 height 25
click at [775, 98] on span "Delete" at bounding box center [951, 94] width 35 height 13
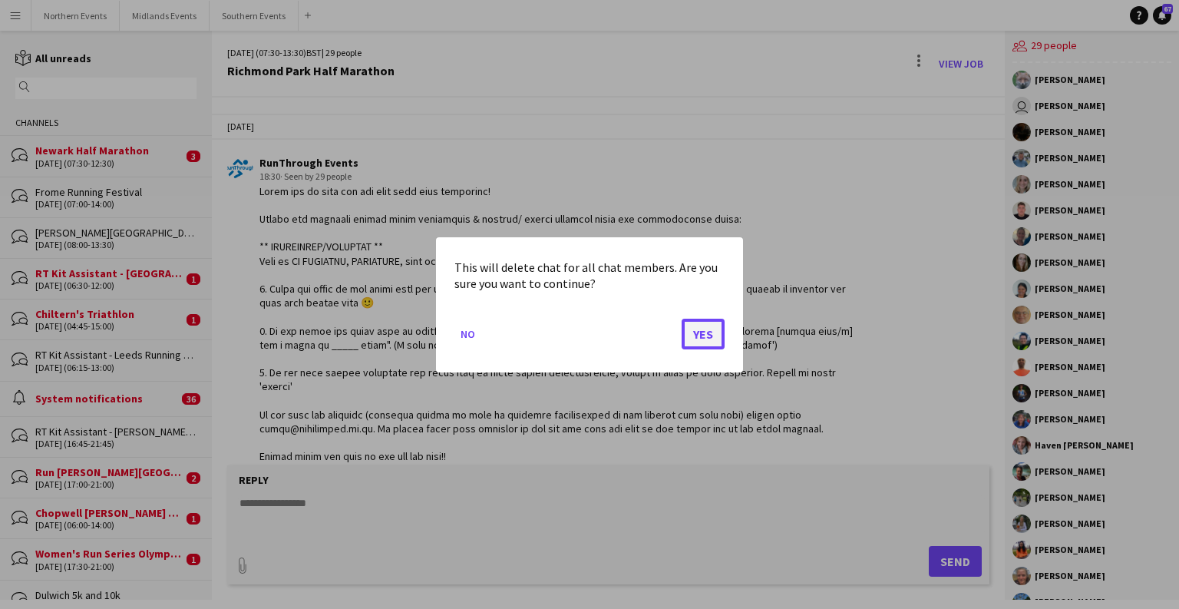
click at [712, 330] on button "Yes" at bounding box center [703, 333] width 43 height 31
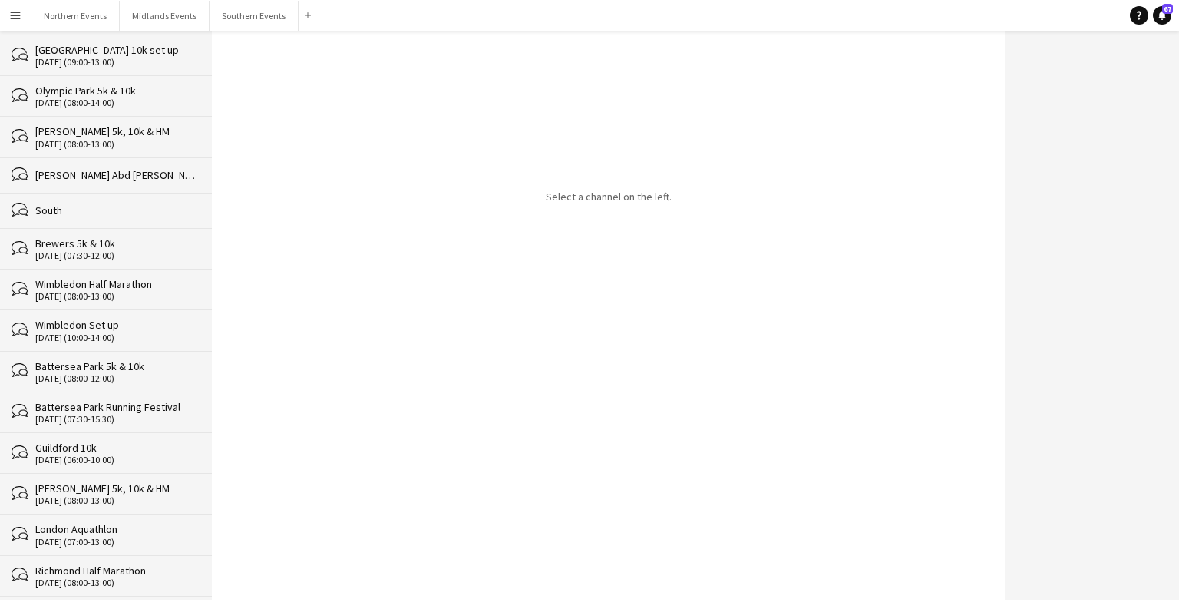
scroll to position [26659, 0]
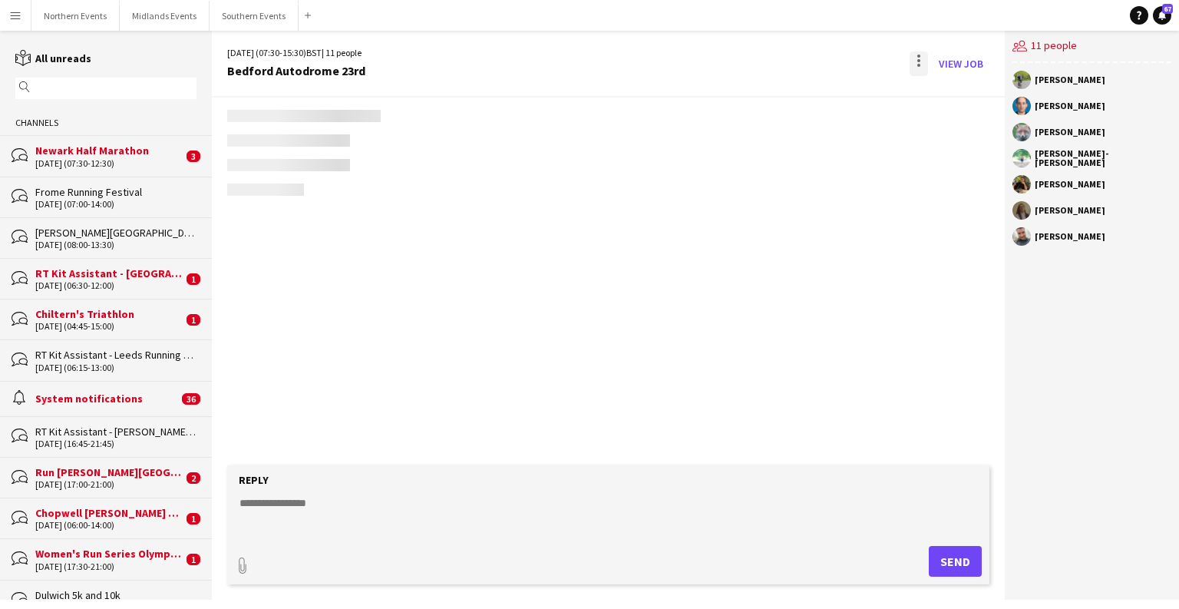
scroll to position [2214, 0]
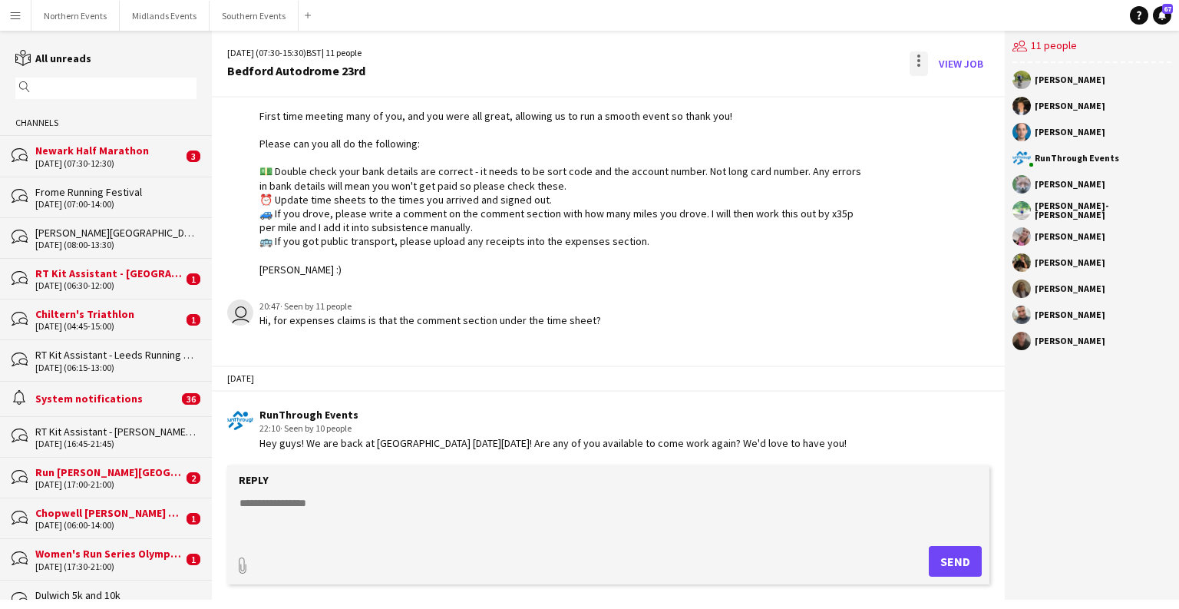
click at [775, 56] on div at bounding box center [919, 63] width 18 height 25
click at [775, 80] on button "Delete [GEOGRAPHIC_DATA]" at bounding box center [953, 93] width 86 height 37
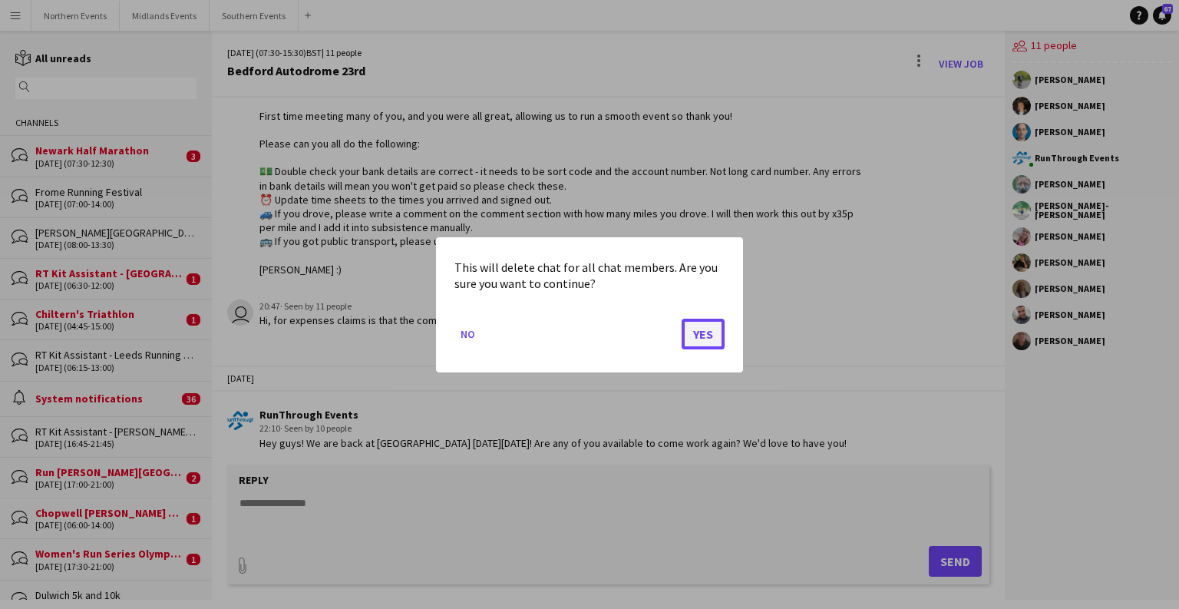
click at [712, 342] on button "Yes" at bounding box center [703, 333] width 43 height 31
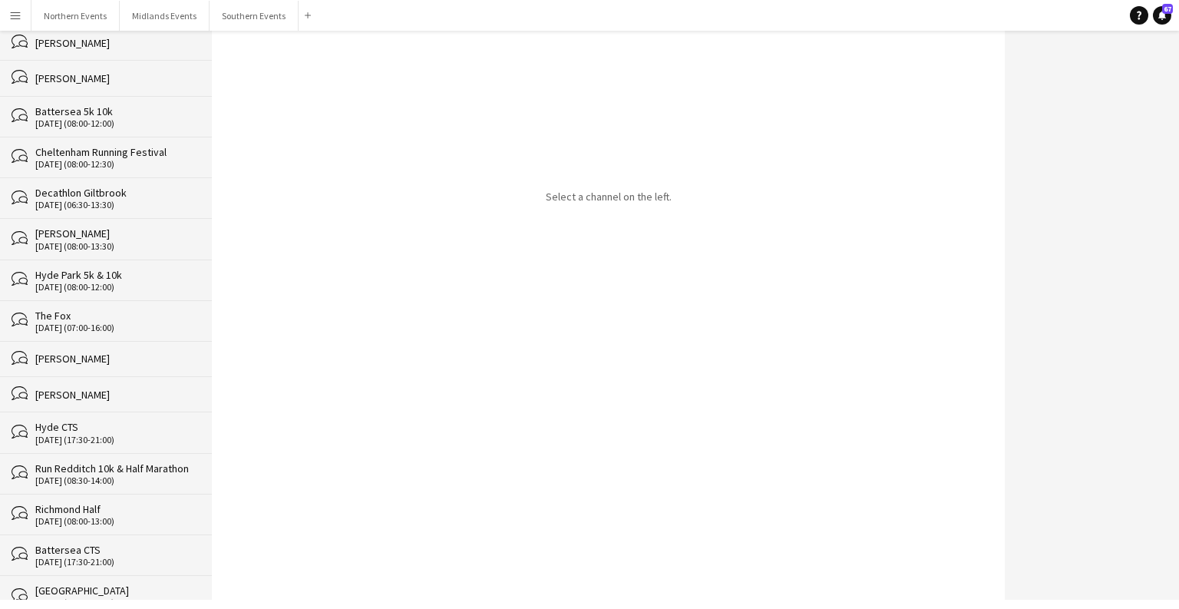
scroll to position [26619, 0]
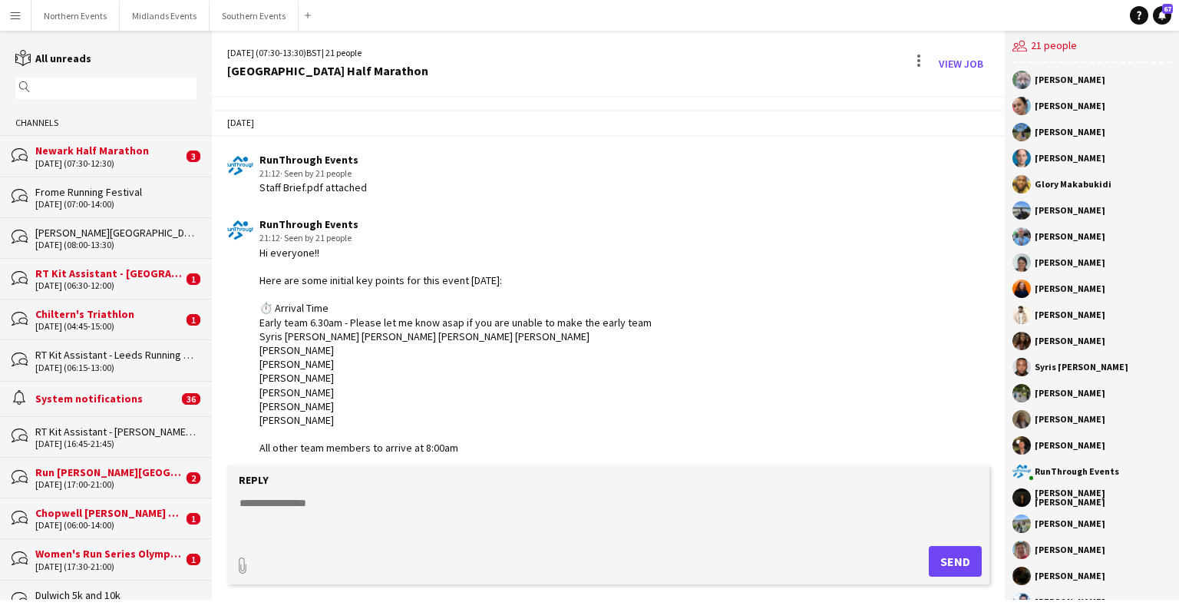
scroll to position [4247, 0]
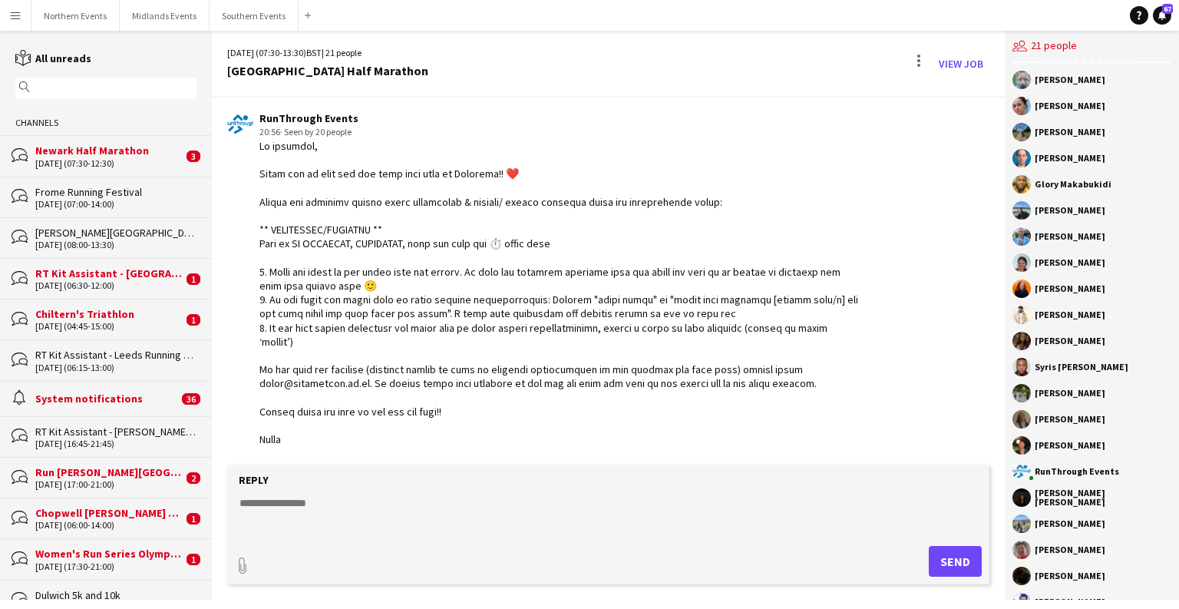
click at [775, 64] on div "[DATE] (07:30-13:30) BST | 21 people [GEOGRAPHIC_DATA] Half Marathon View Job" at bounding box center [608, 64] width 793 height 67
click at [775, 62] on div at bounding box center [919, 63] width 18 height 25
click at [775, 99] on span "Delete" at bounding box center [951, 94] width 35 height 13
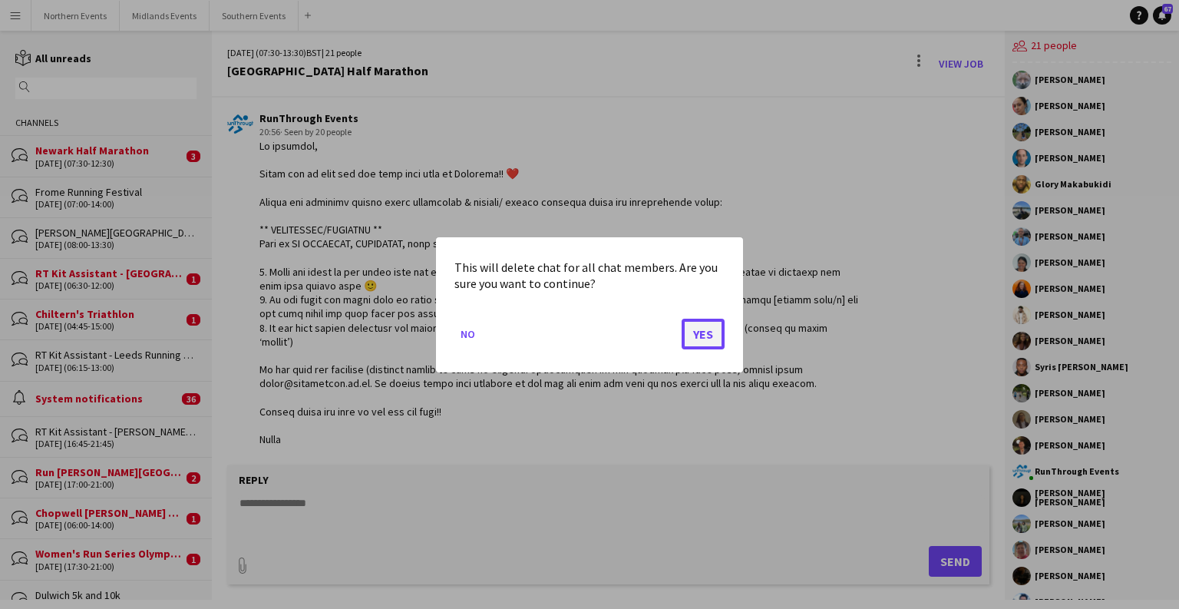
click at [712, 337] on button "Yes" at bounding box center [703, 333] width 43 height 31
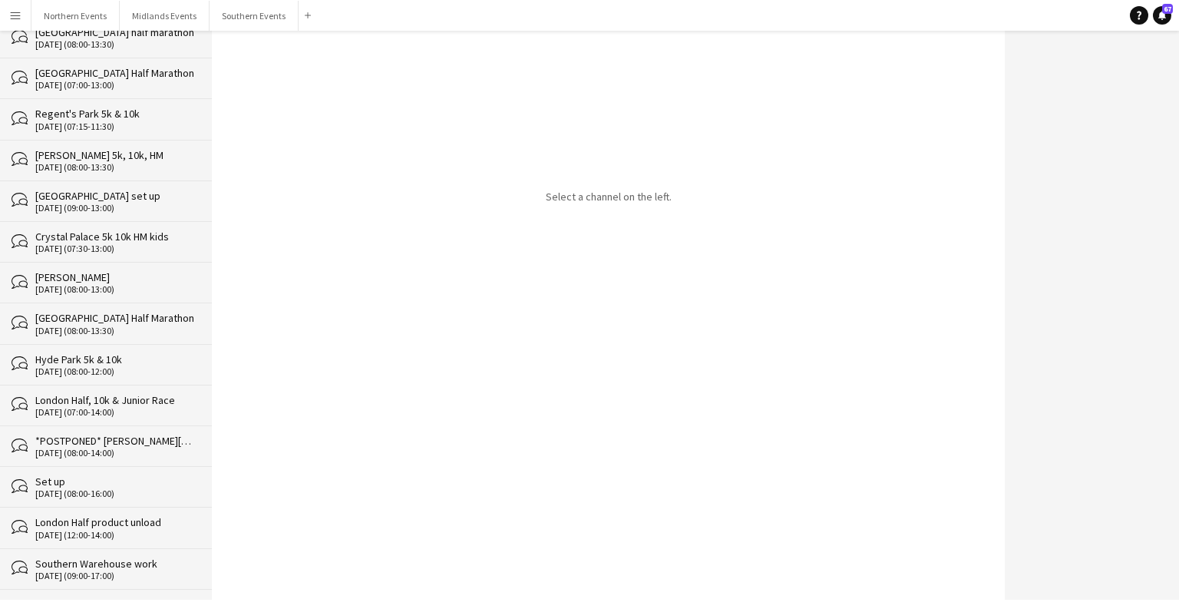
scroll to position [26579, 0]
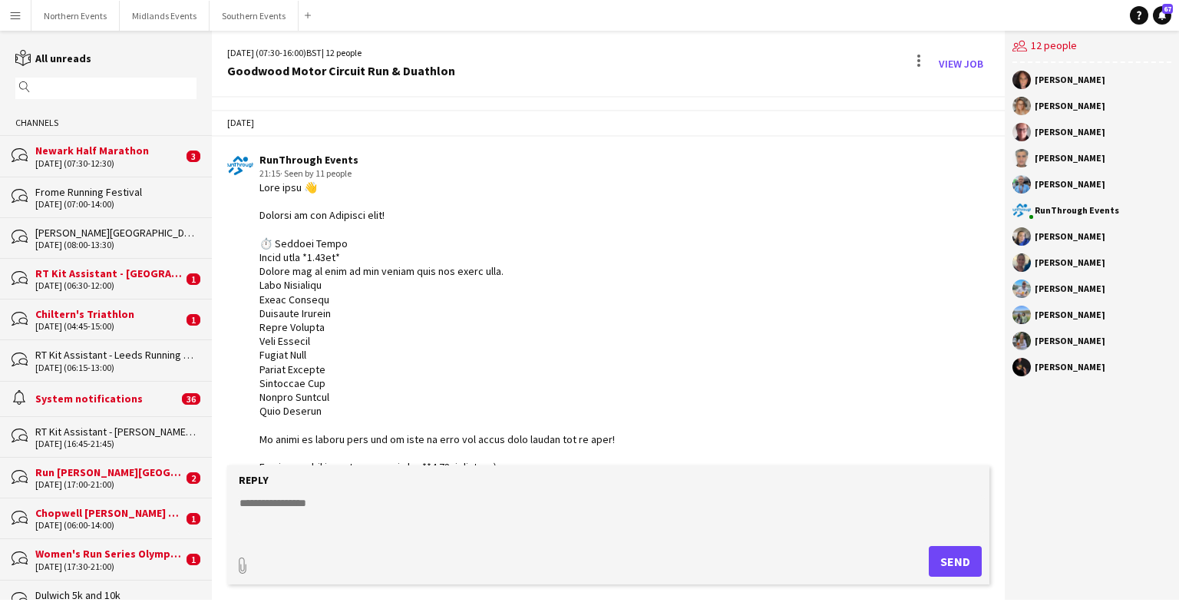
scroll to position [4339, 0]
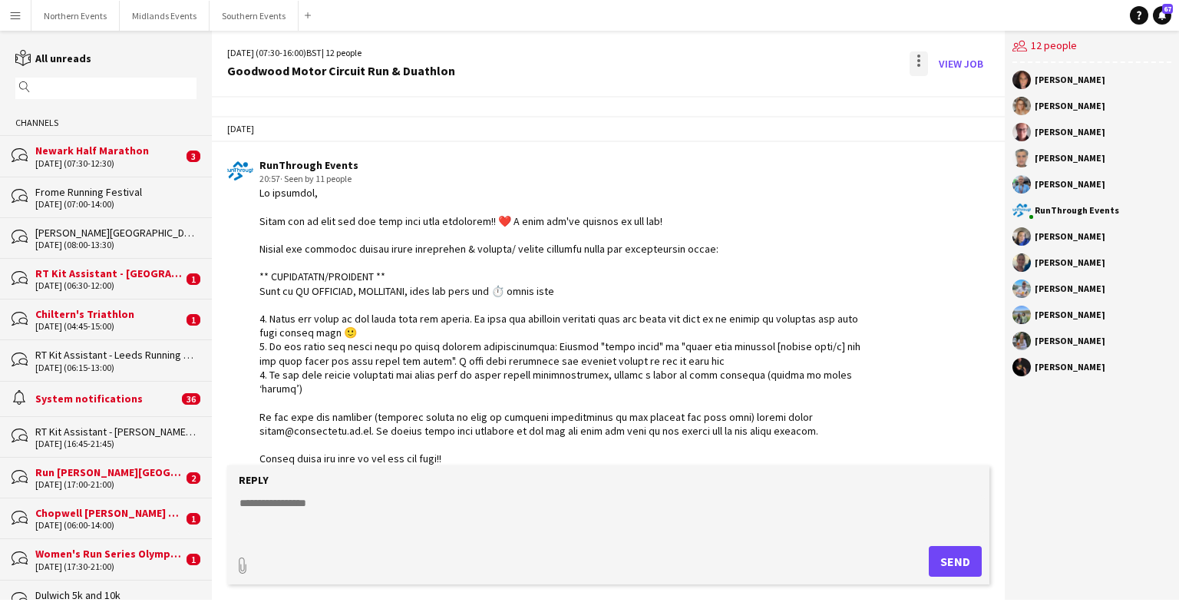
click at [775, 66] on div at bounding box center [918, 65] width 3 height 3
click at [775, 108] on button "Delete [GEOGRAPHIC_DATA]" at bounding box center [953, 93] width 86 height 37
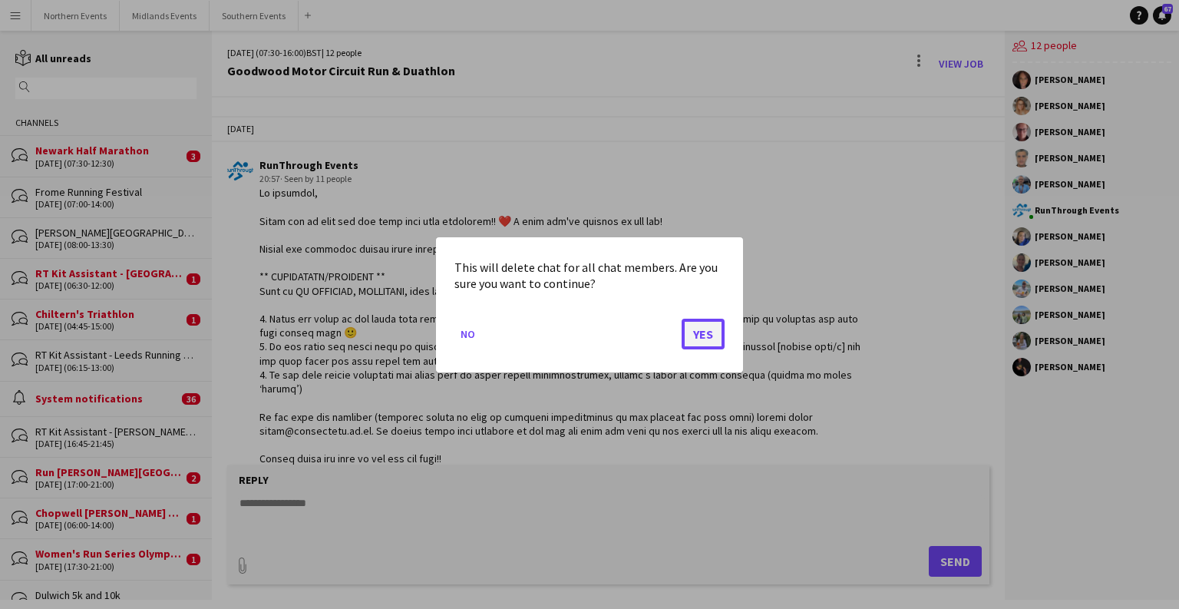
click at [717, 335] on button "Yes" at bounding box center [703, 333] width 43 height 31
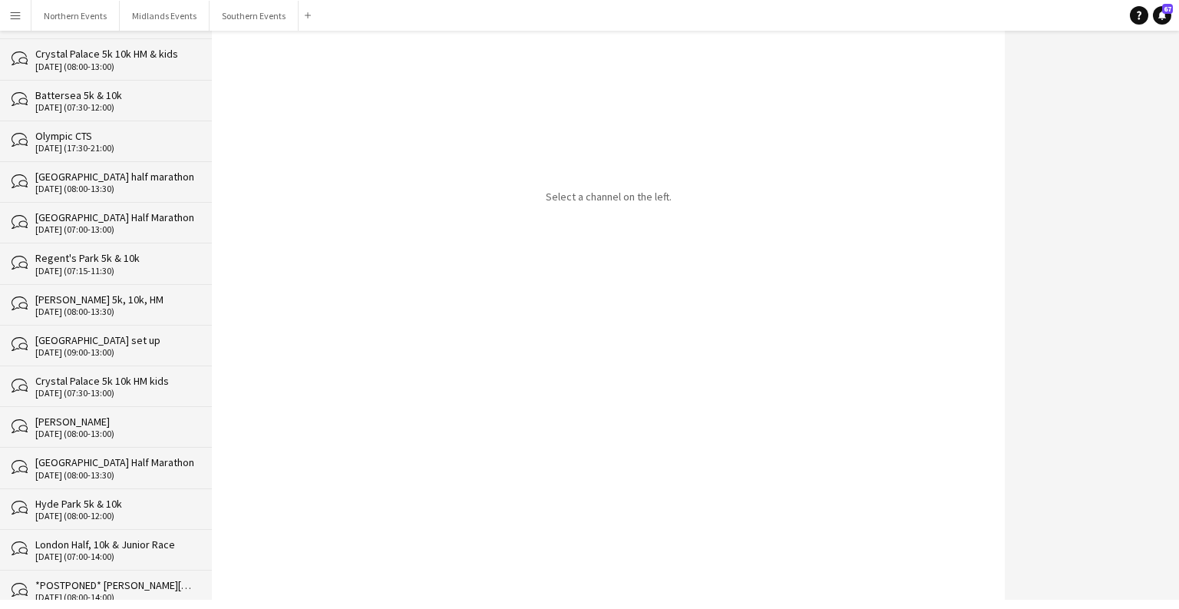
scroll to position [26538, 0]
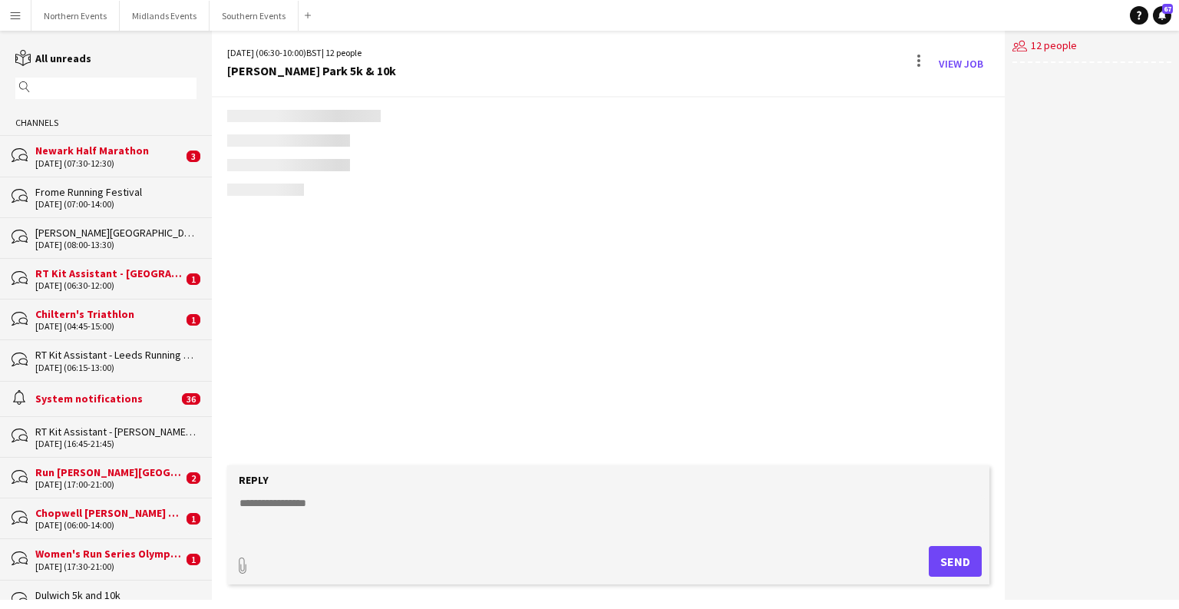
scroll to position [4182, 0]
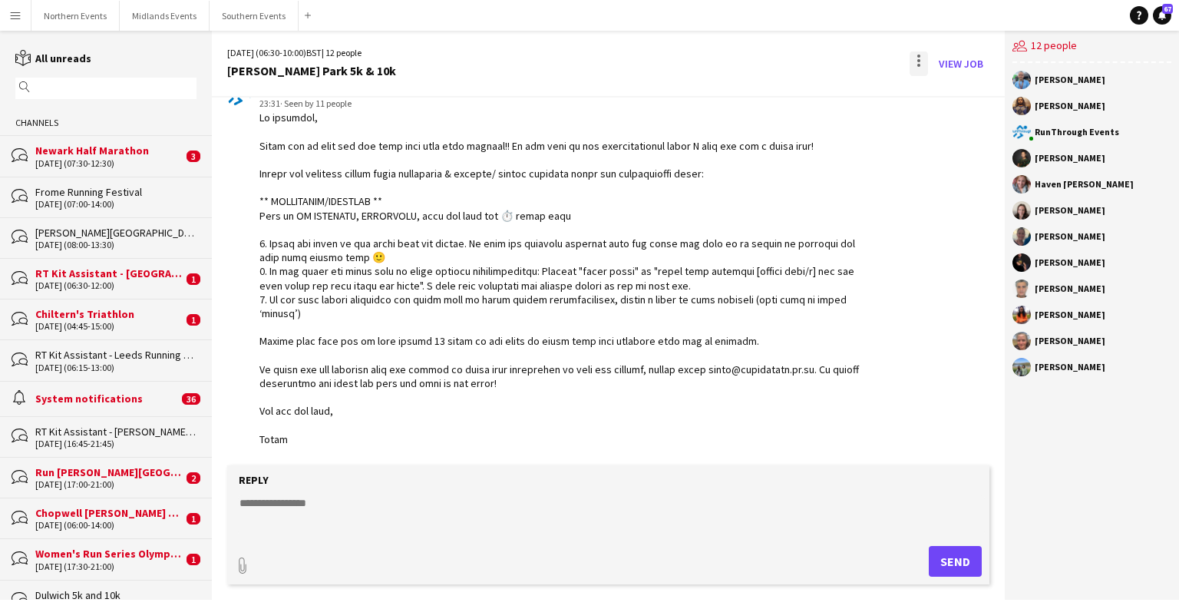
click at [775, 64] on div at bounding box center [919, 63] width 18 height 25
click at [775, 94] on span "Delete" at bounding box center [951, 94] width 35 height 13
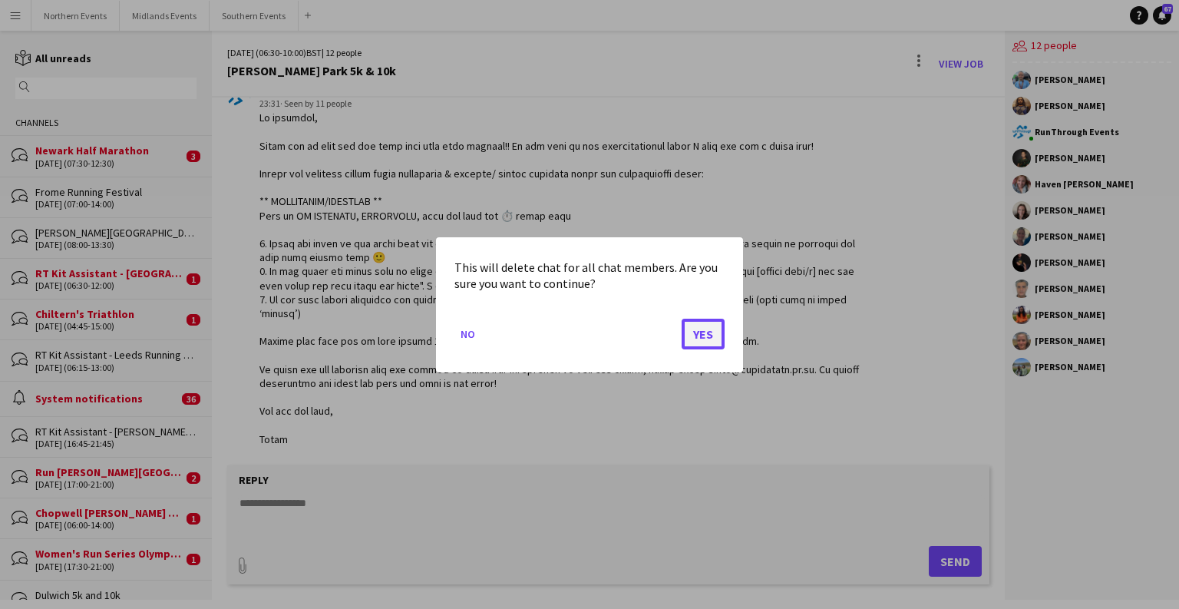
click at [710, 325] on button "Yes" at bounding box center [703, 333] width 43 height 31
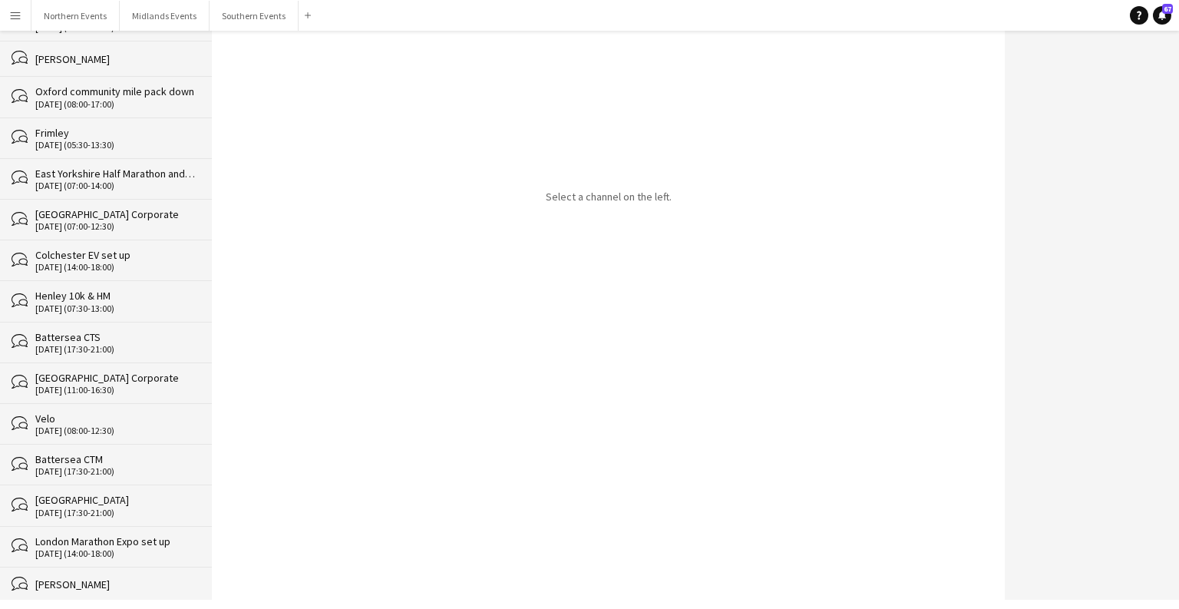
scroll to position [26497, 0]
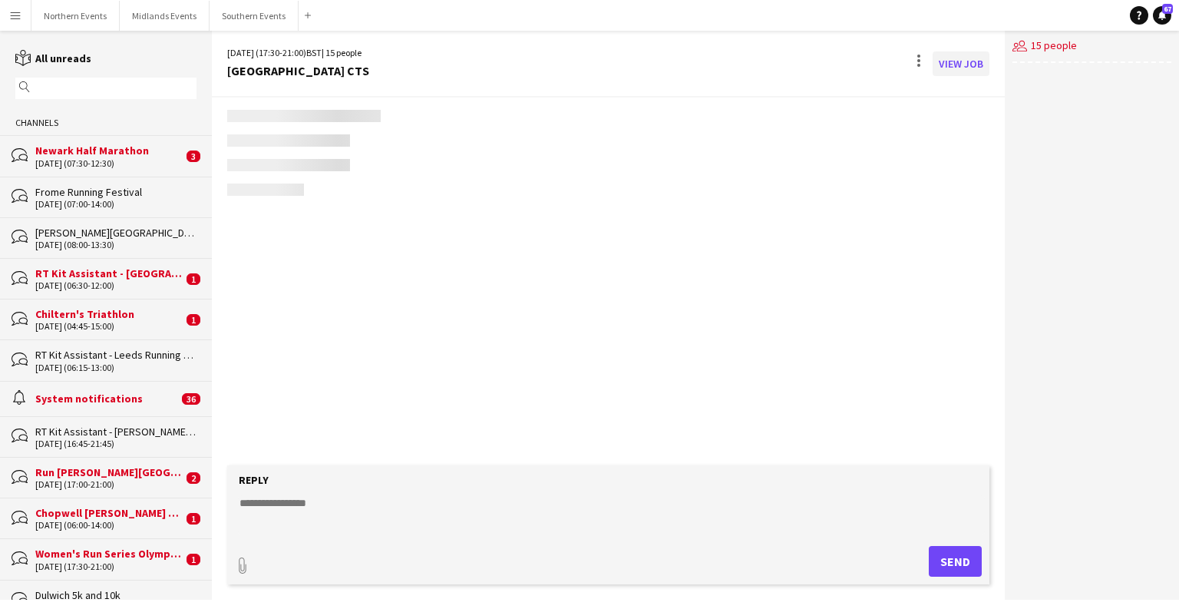
scroll to position [3362, 0]
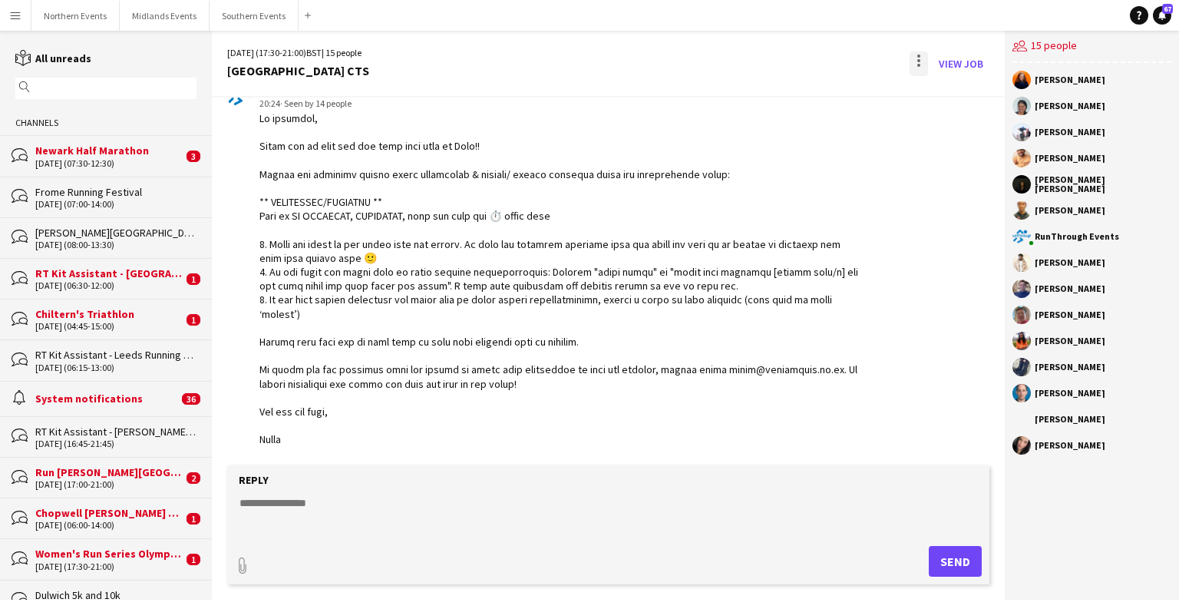
click at [775, 57] on div at bounding box center [919, 63] width 18 height 25
click at [775, 110] on button "Delete [GEOGRAPHIC_DATA]" at bounding box center [953, 93] width 86 height 37
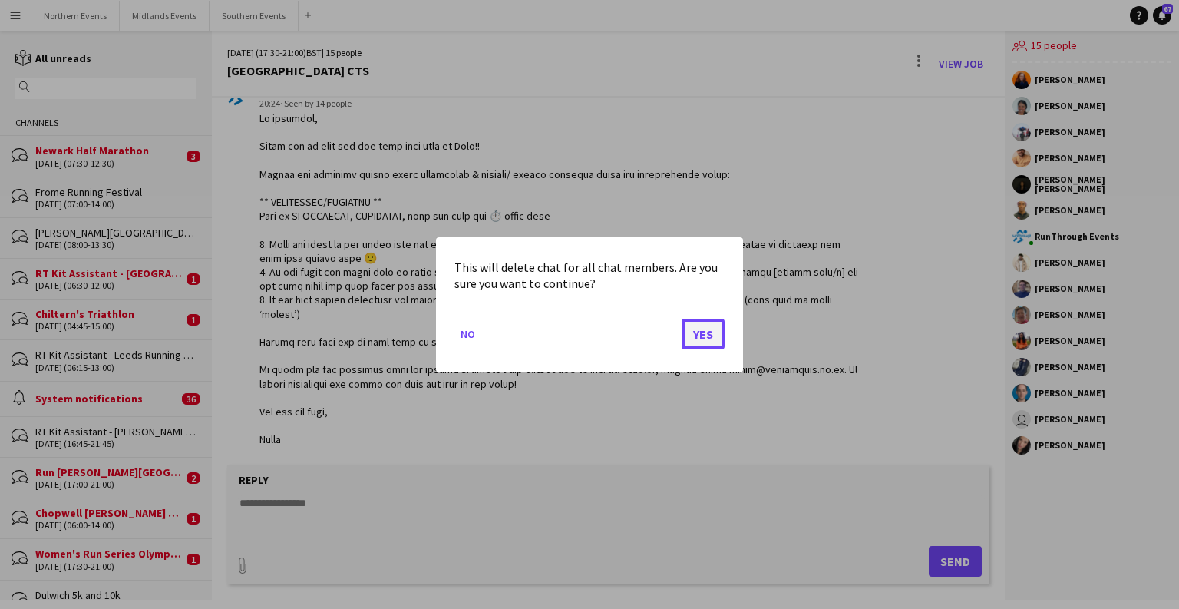
click at [686, 319] on button "Yes" at bounding box center [703, 333] width 43 height 31
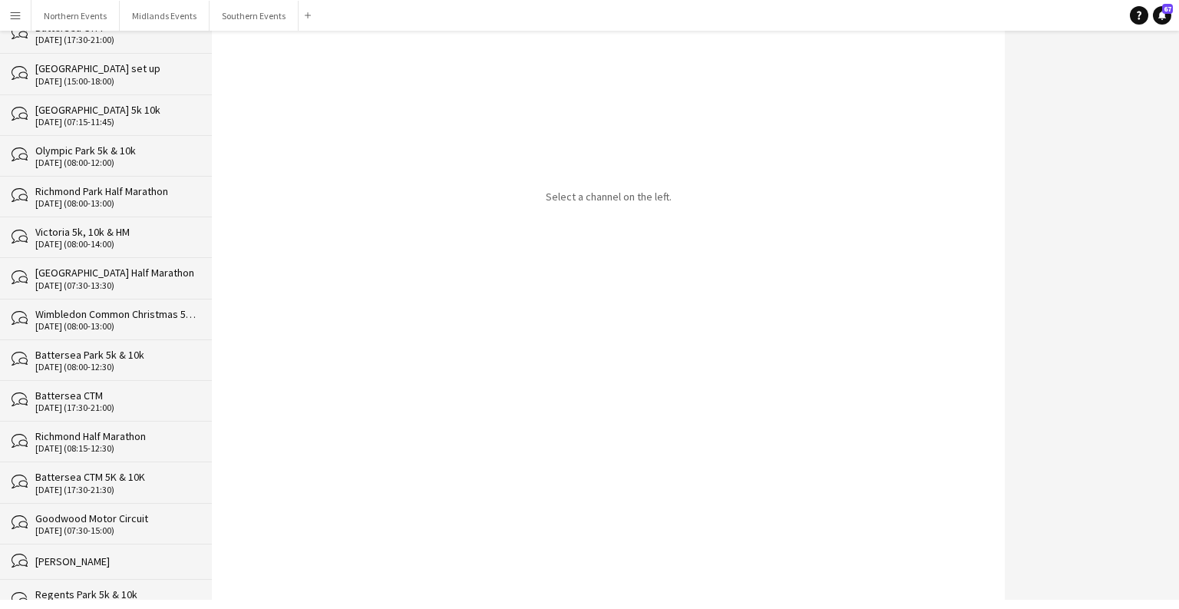
scroll to position [26457, 0]
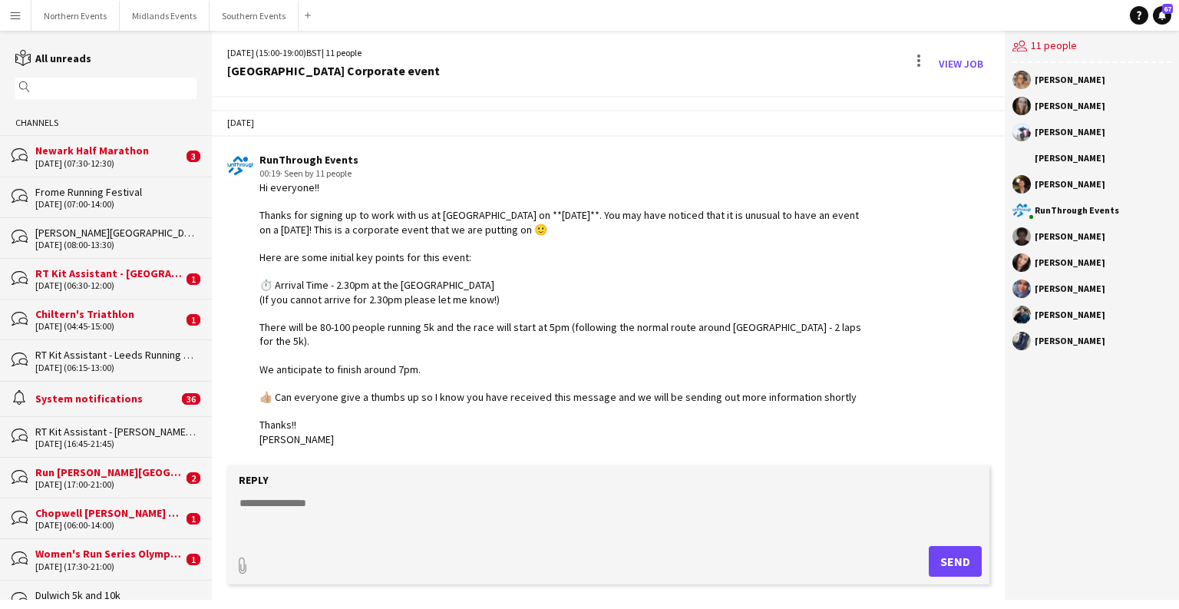
scroll to position [2226, 0]
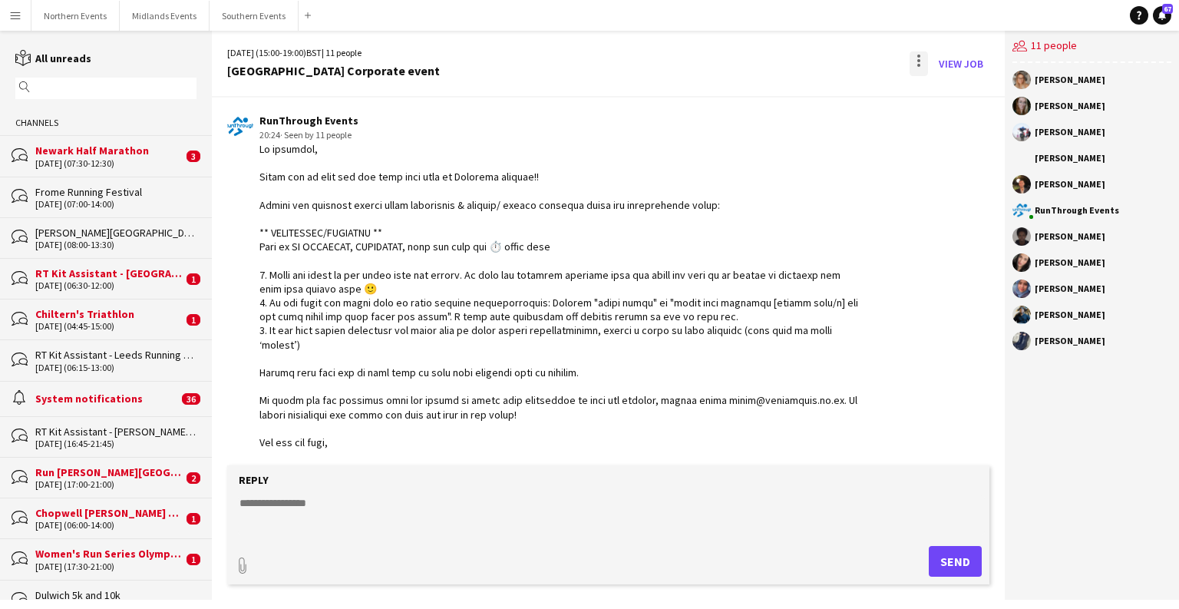
click at [775, 58] on div at bounding box center [919, 63] width 18 height 25
click at [775, 91] on span "Delete" at bounding box center [951, 94] width 35 height 13
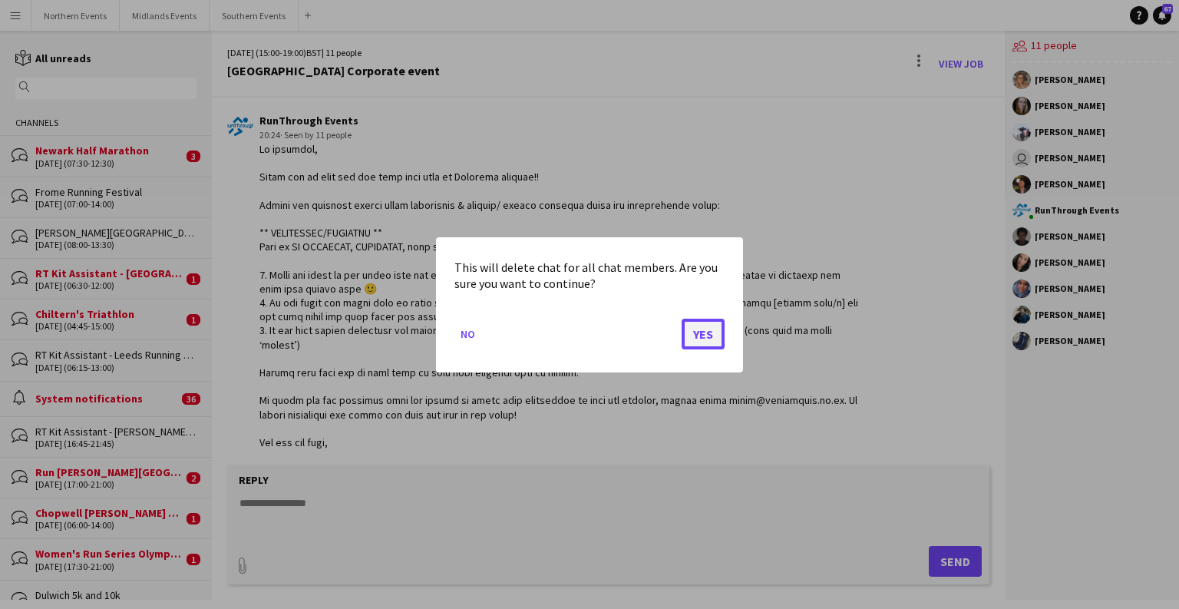
click at [709, 325] on button "Yes" at bounding box center [703, 333] width 43 height 31
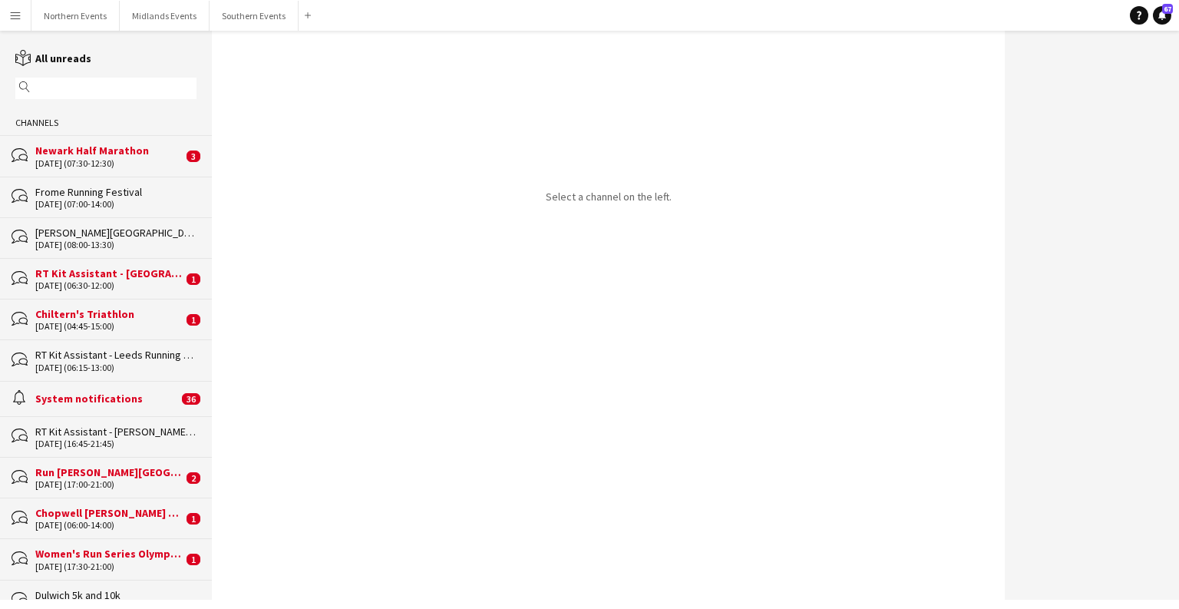
drag, startPoint x: 213, startPoint y: 53, endPoint x: 209, endPoint y: 141, distance: 88.4
click at [209, 141] on div "reading All unreads magnifier Channels bubbles Newark Half Marathon [DATE] (07:…" at bounding box center [589, 315] width 1179 height 569
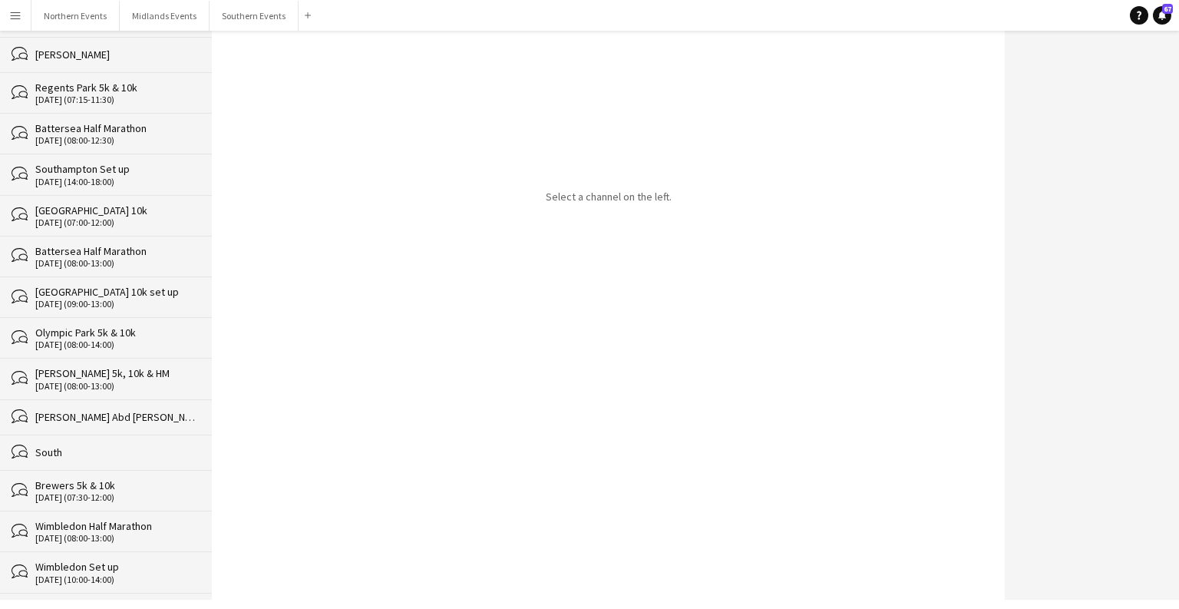
scroll to position [26355, 0]
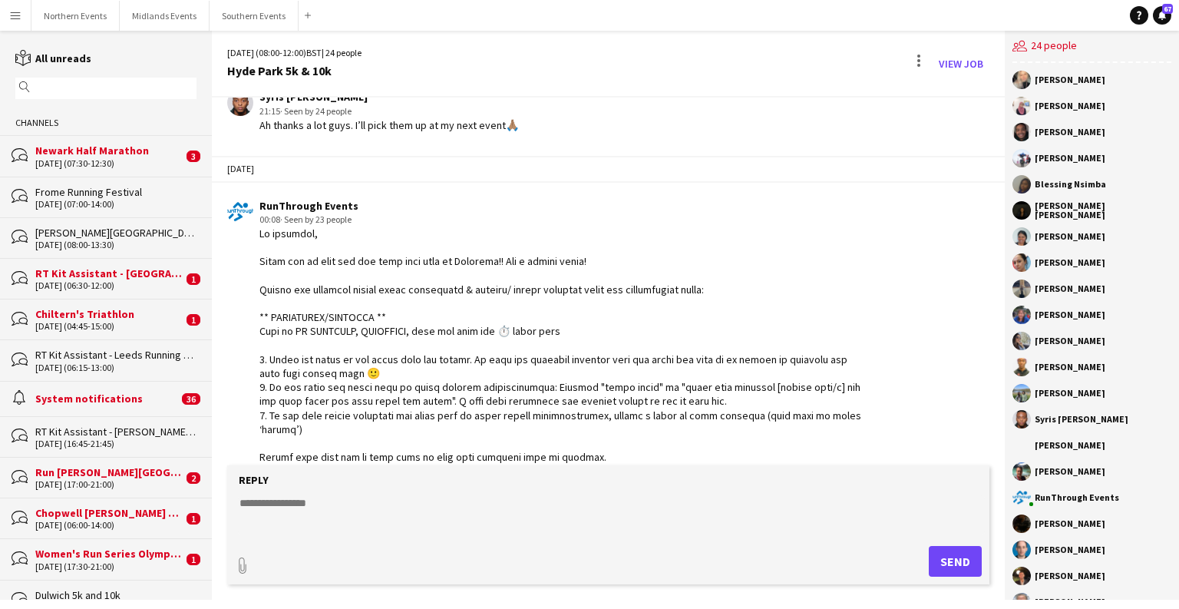
scroll to position [3890, 0]
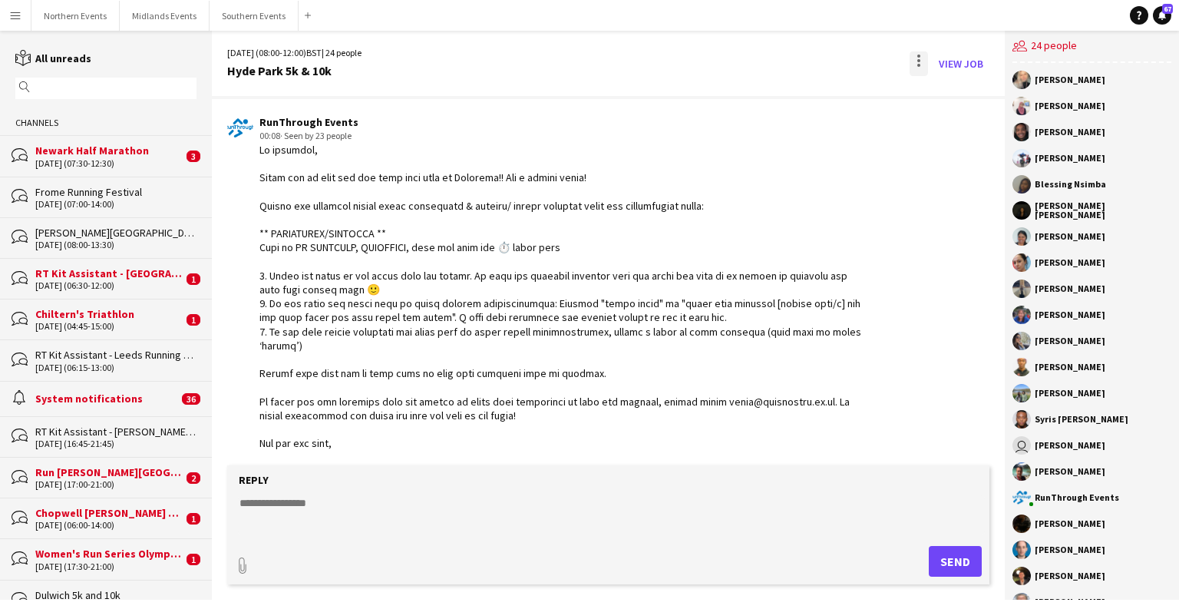
click at [775, 64] on div at bounding box center [919, 63] width 18 height 25
click at [775, 88] on span "Delete" at bounding box center [951, 94] width 35 height 13
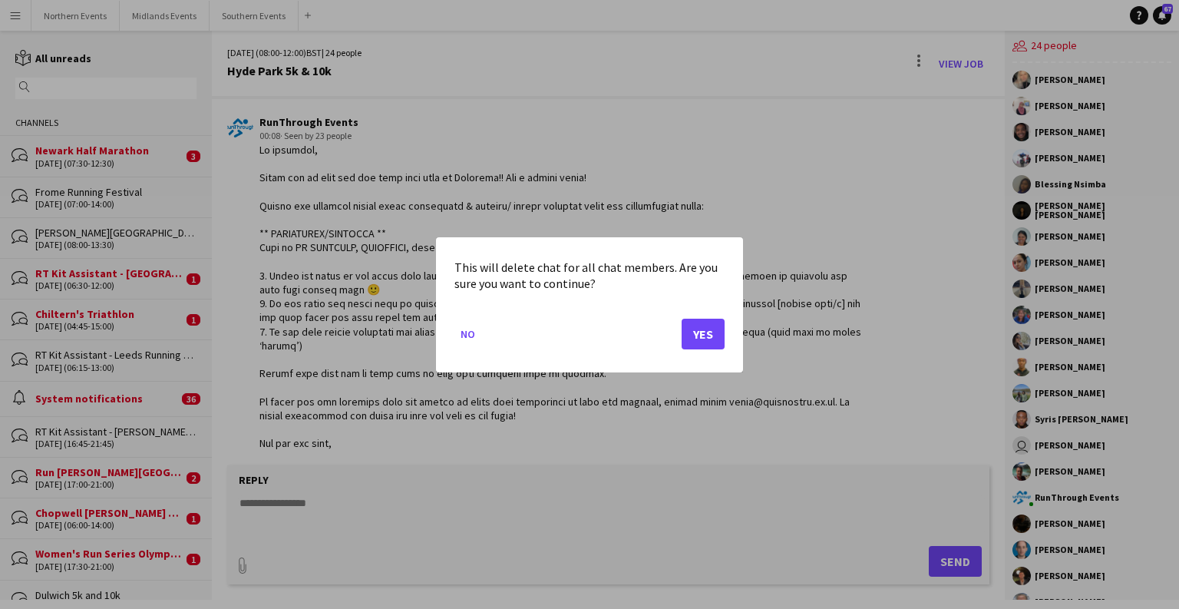
click at [727, 329] on div "This will delete chat for all chat members. Are you sure you want to continue? …" at bounding box center [589, 304] width 307 height 135
click at [693, 335] on button "Yes" at bounding box center [703, 333] width 43 height 31
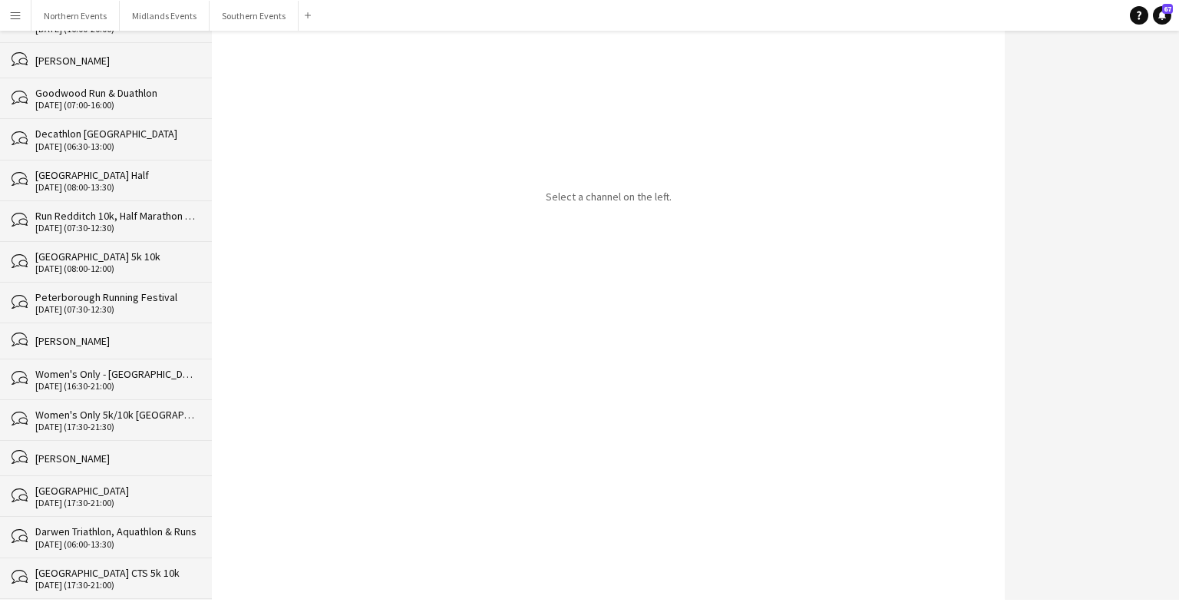
scroll to position [26375, 0]
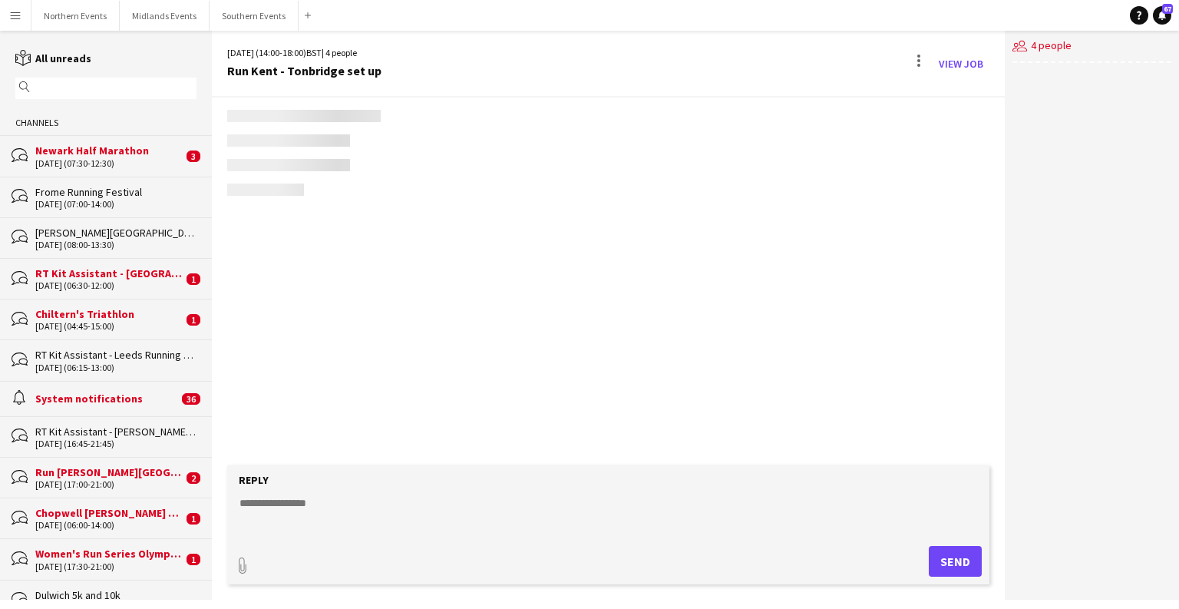
scroll to position [475, 0]
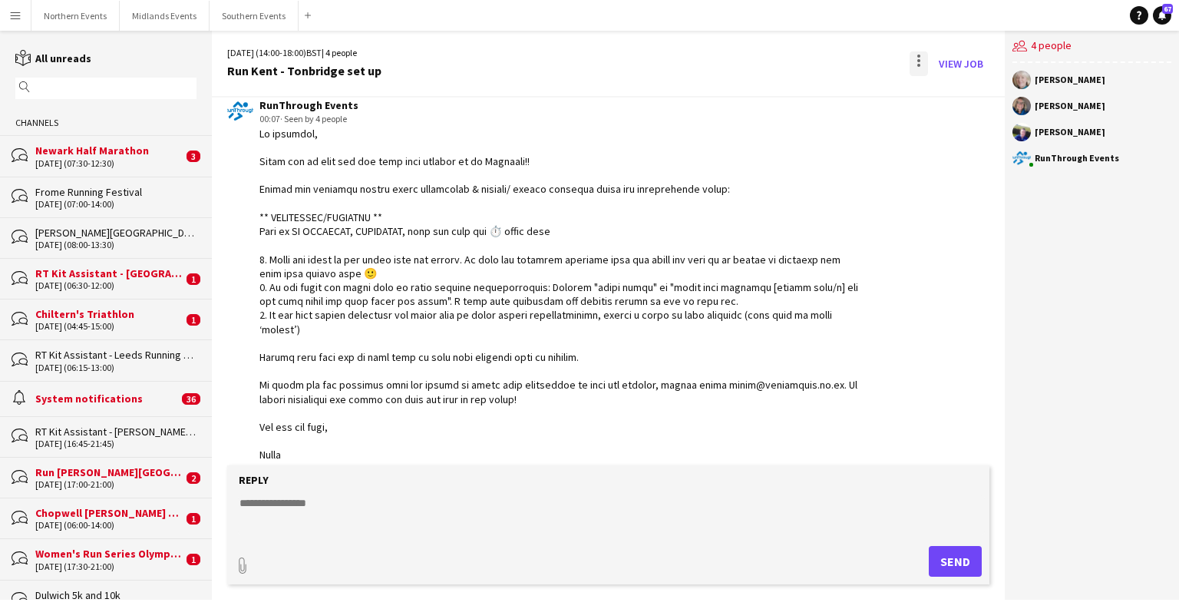
click at [775, 60] on div at bounding box center [919, 63] width 18 height 25
click at [775, 97] on span "Delete" at bounding box center [951, 94] width 35 height 13
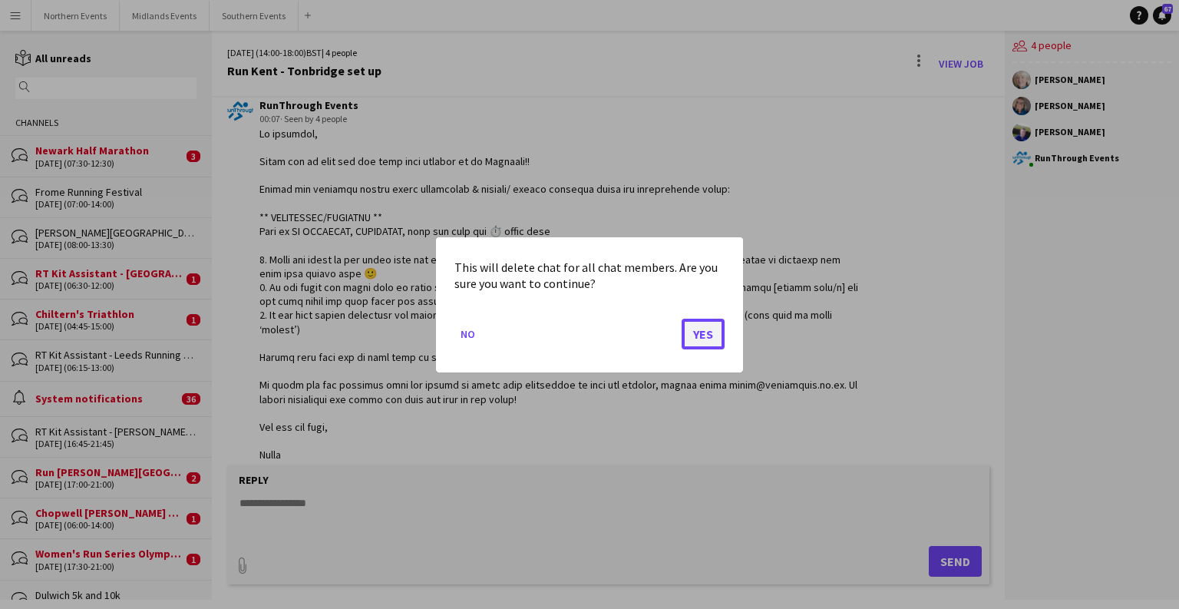
click at [699, 344] on button "Yes" at bounding box center [703, 333] width 43 height 31
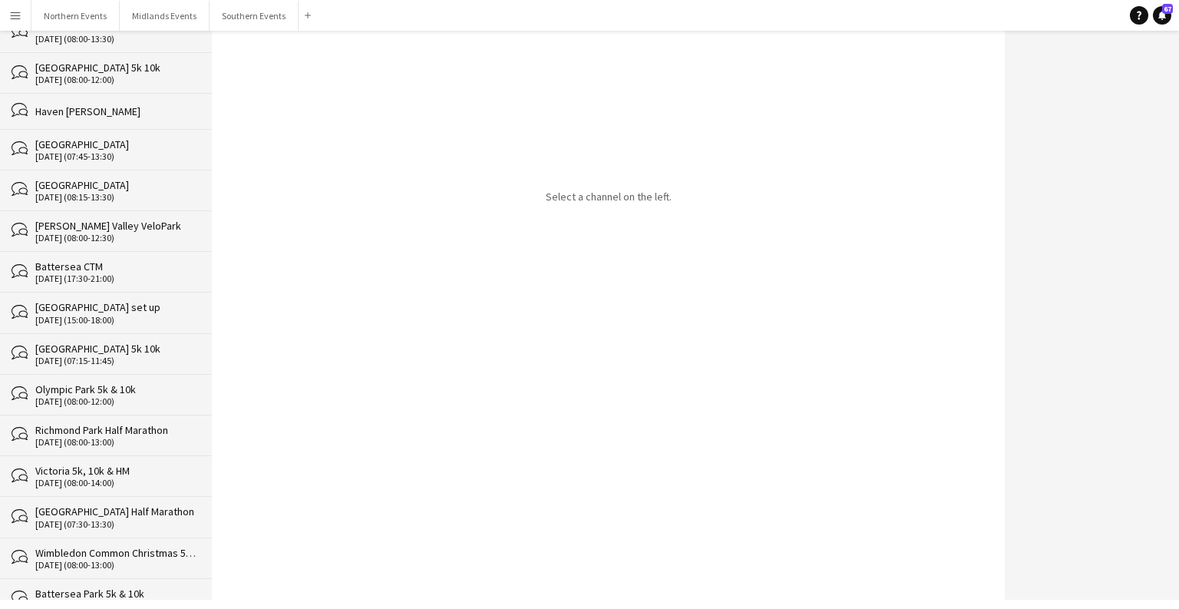
scroll to position [26334, 0]
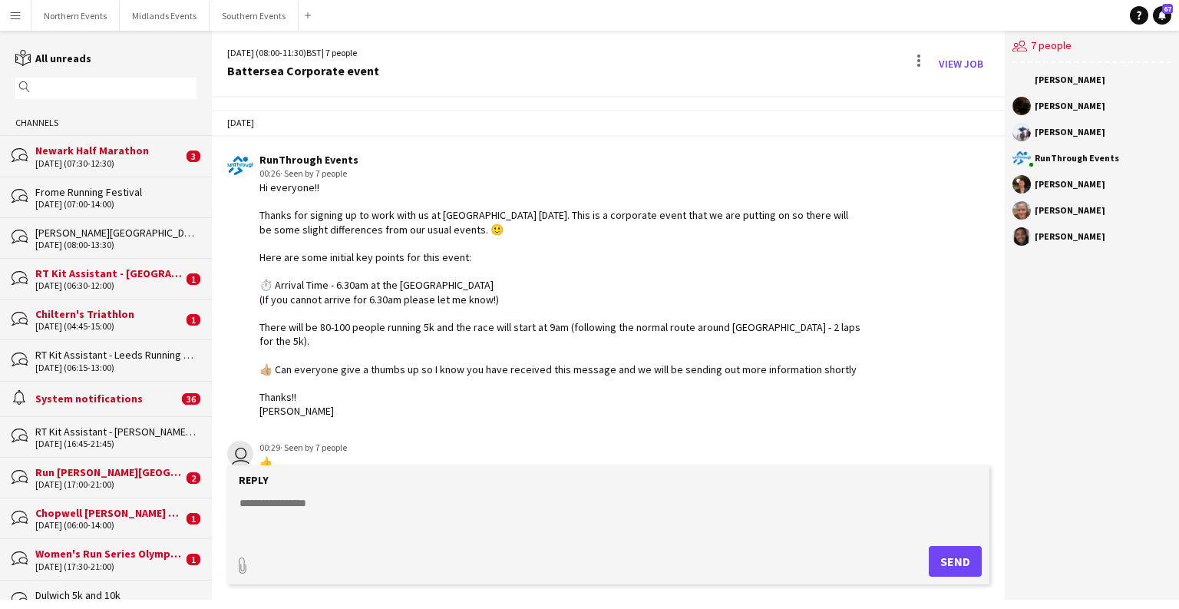
scroll to position [1917, 0]
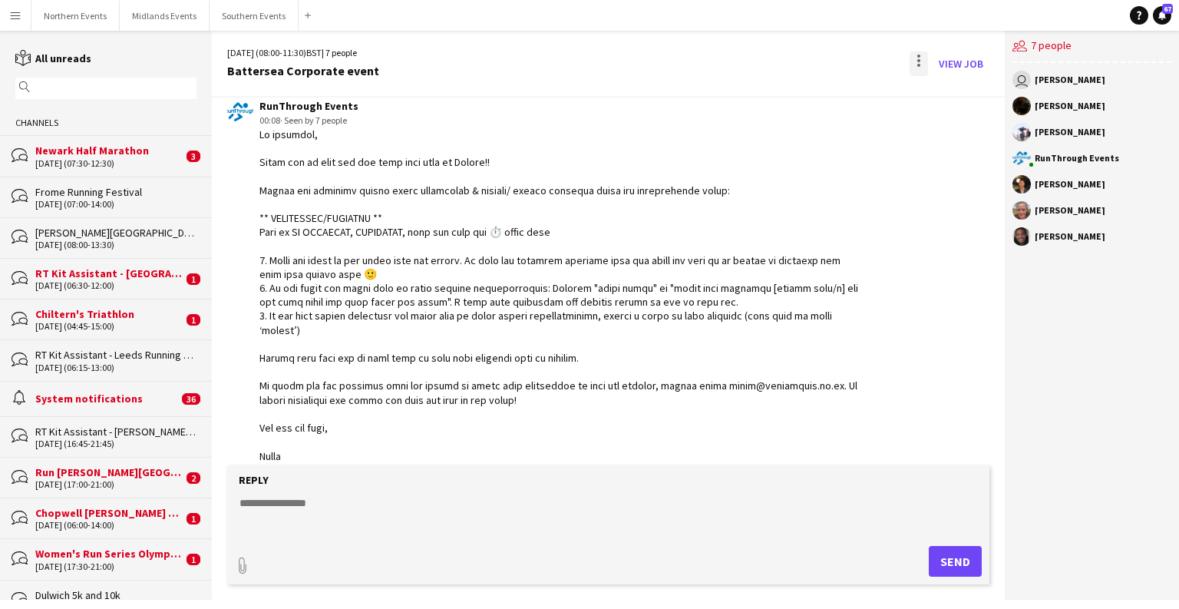
click at [775, 64] on div at bounding box center [919, 63] width 18 height 25
click at [775, 94] on span "Delete" at bounding box center [951, 94] width 35 height 13
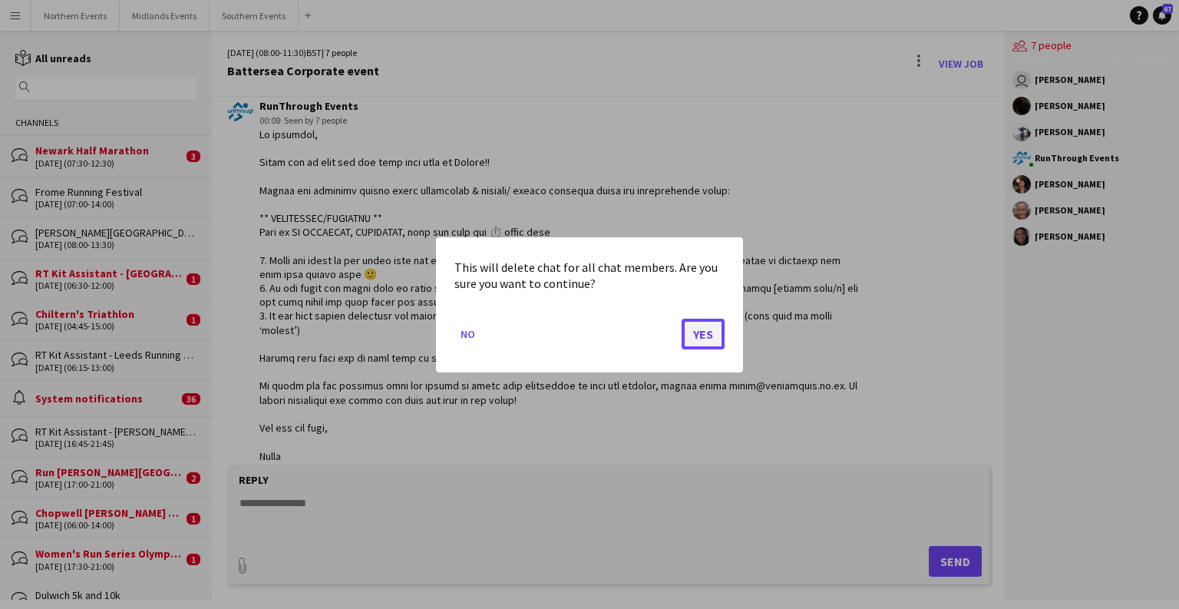
click at [686, 342] on button "Yes" at bounding box center [703, 333] width 43 height 31
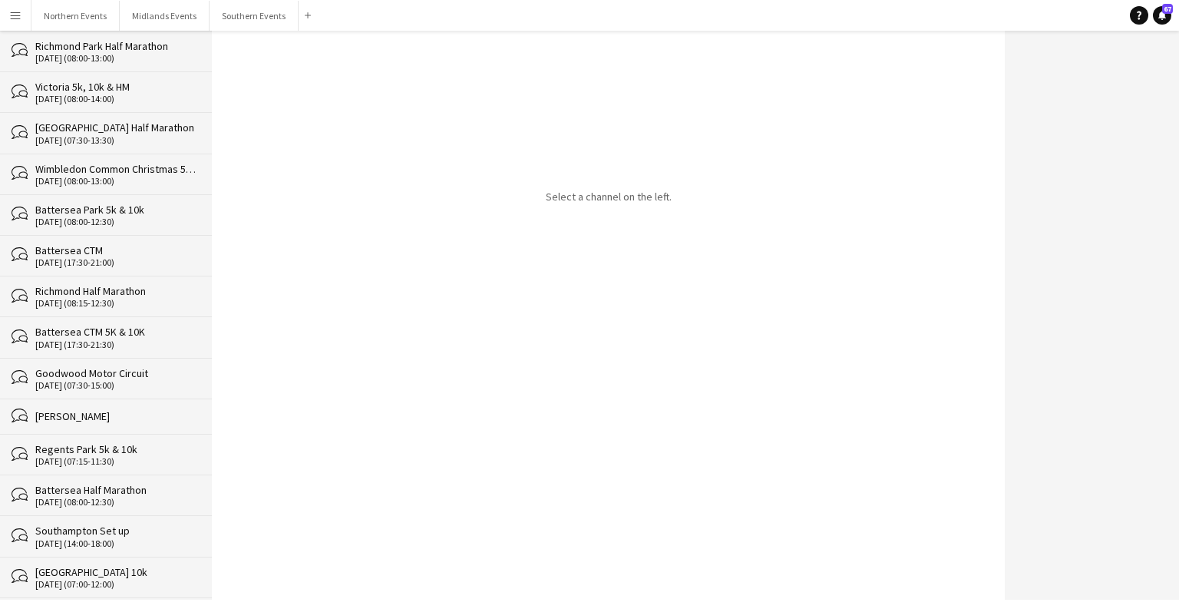
scroll to position [26294, 0]
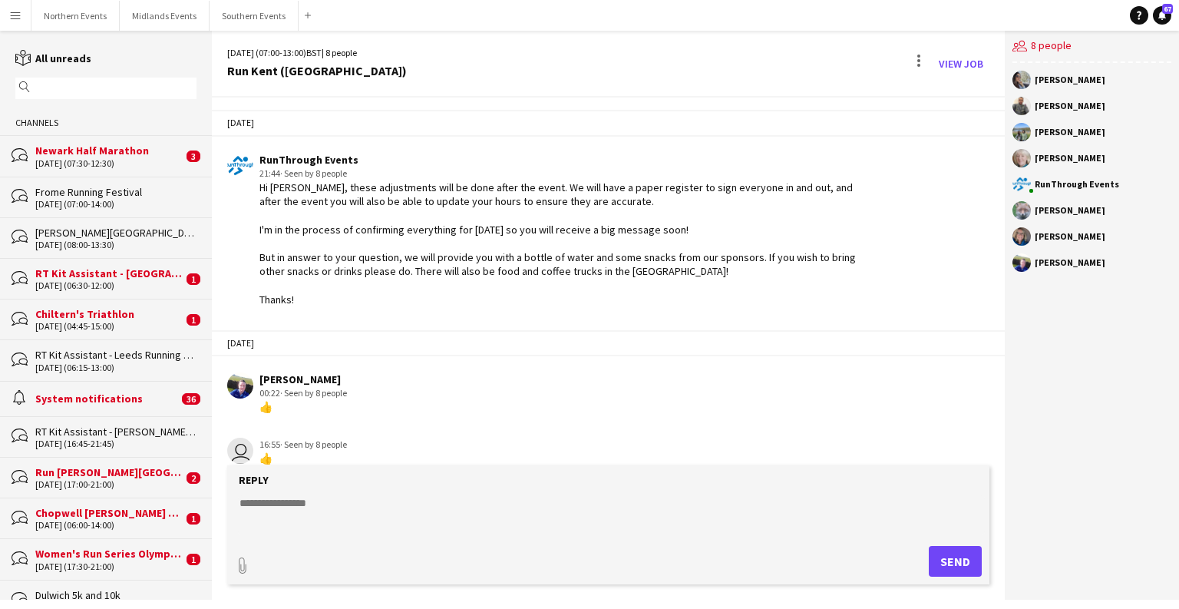
scroll to position [3610, 0]
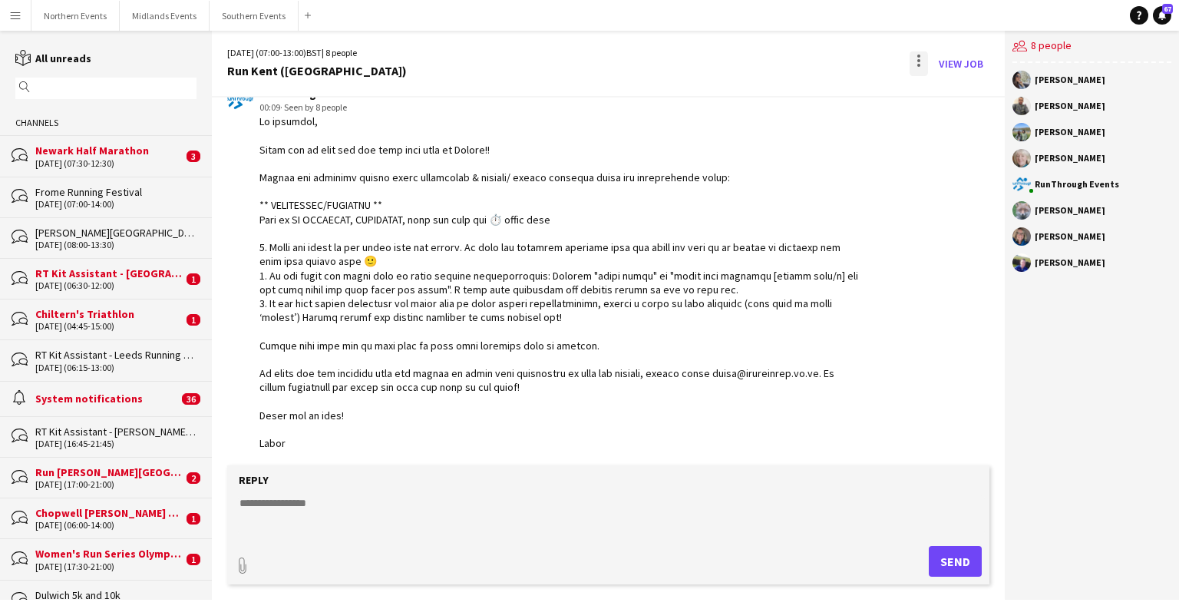
click at [775, 69] on div at bounding box center [919, 63] width 18 height 25
click at [775, 104] on button "Delete [GEOGRAPHIC_DATA]" at bounding box center [953, 93] width 86 height 37
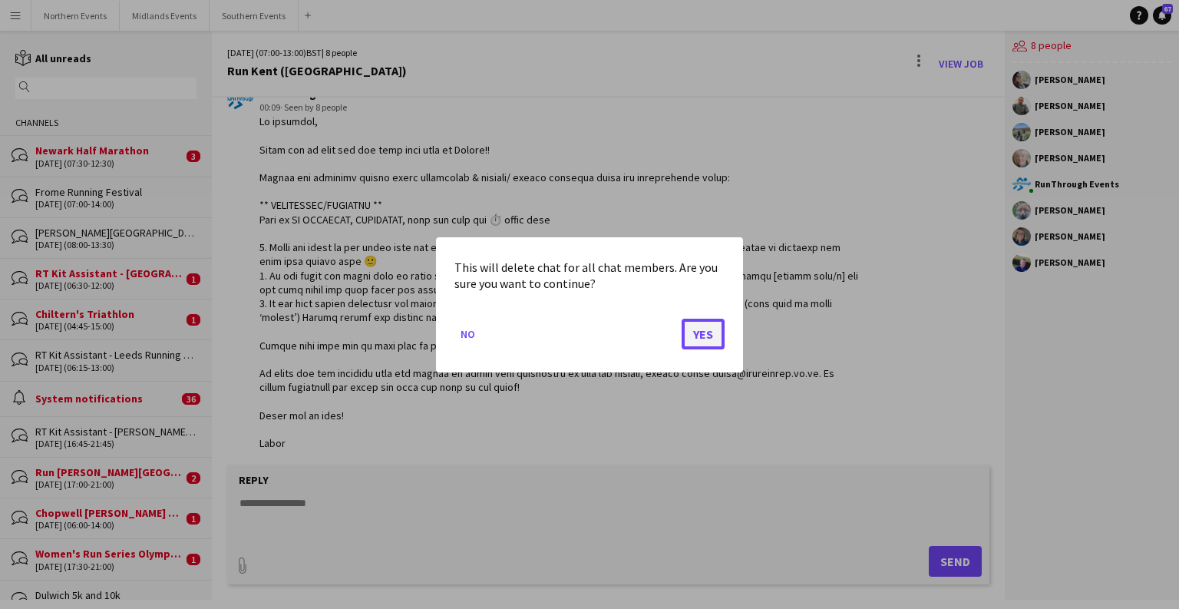
click at [704, 326] on button "Yes" at bounding box center [703, 333] width 43 height 31
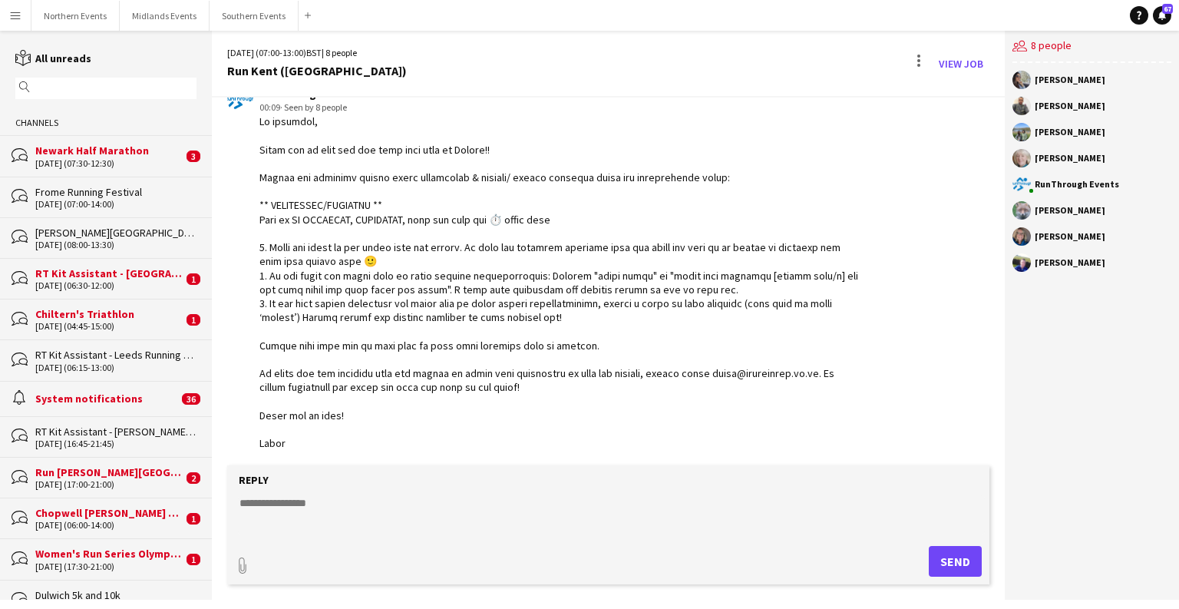
scroll to position [1087, 0]
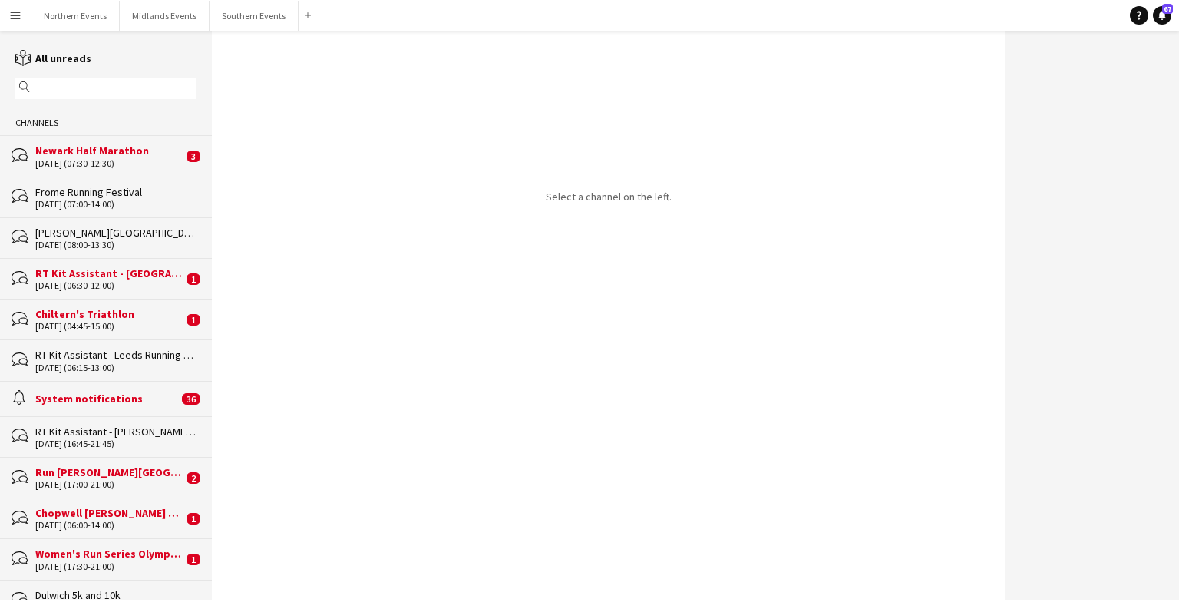
drag, startPoint x: 210, startPoint y: 43, endPoint x: 205, endPoint y: 203, distance: 159.7
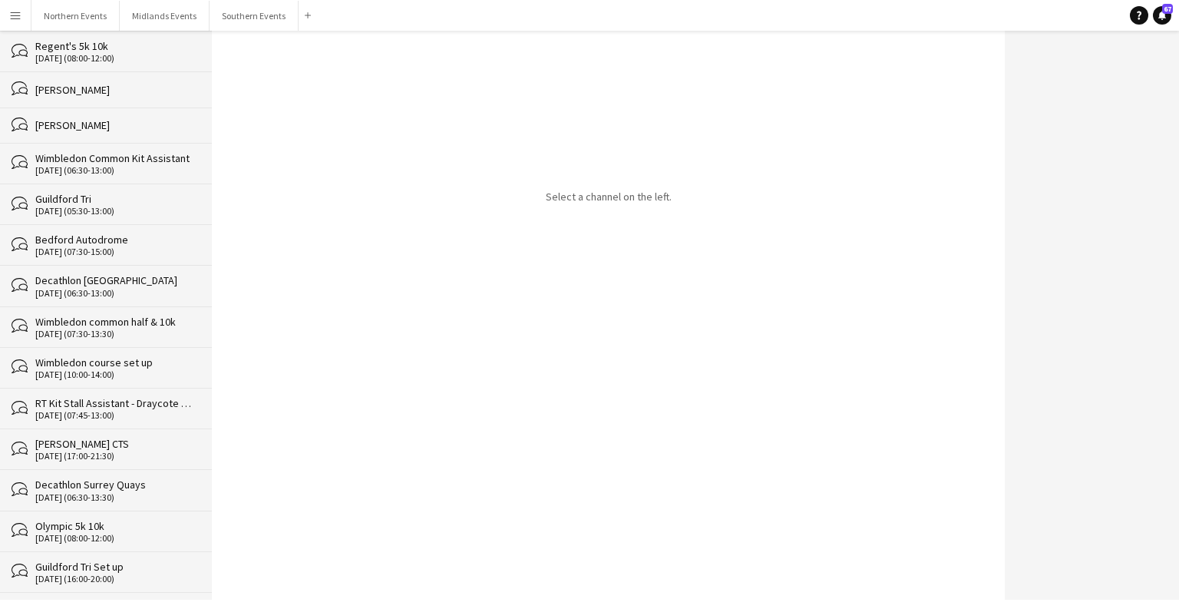
scroll to position [26253, 0]
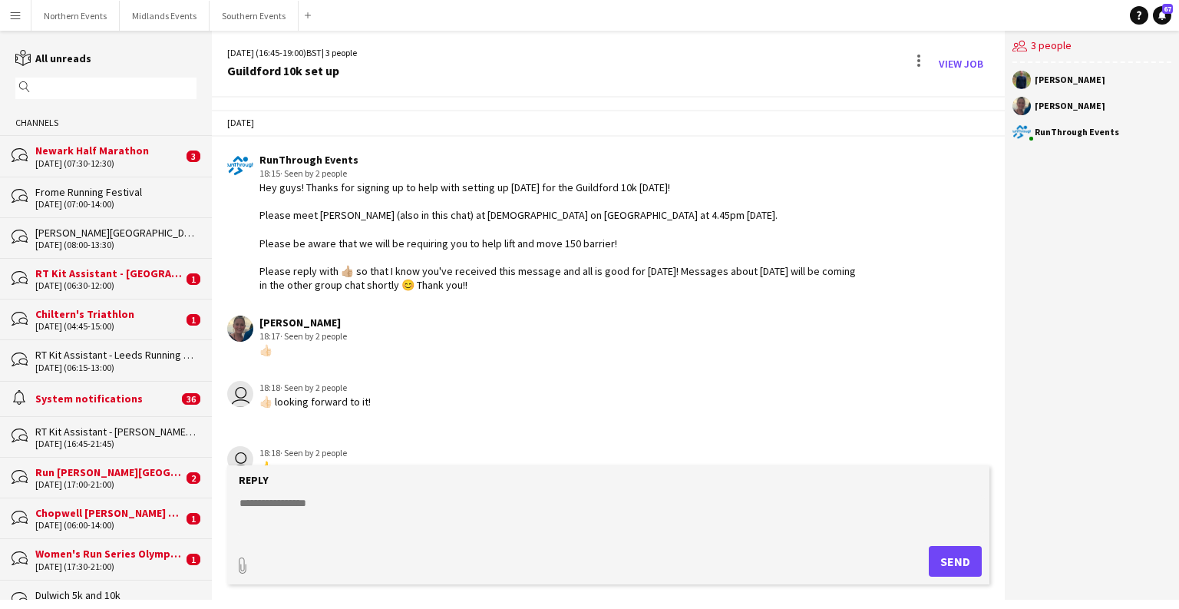
scroll to position [349, 0]
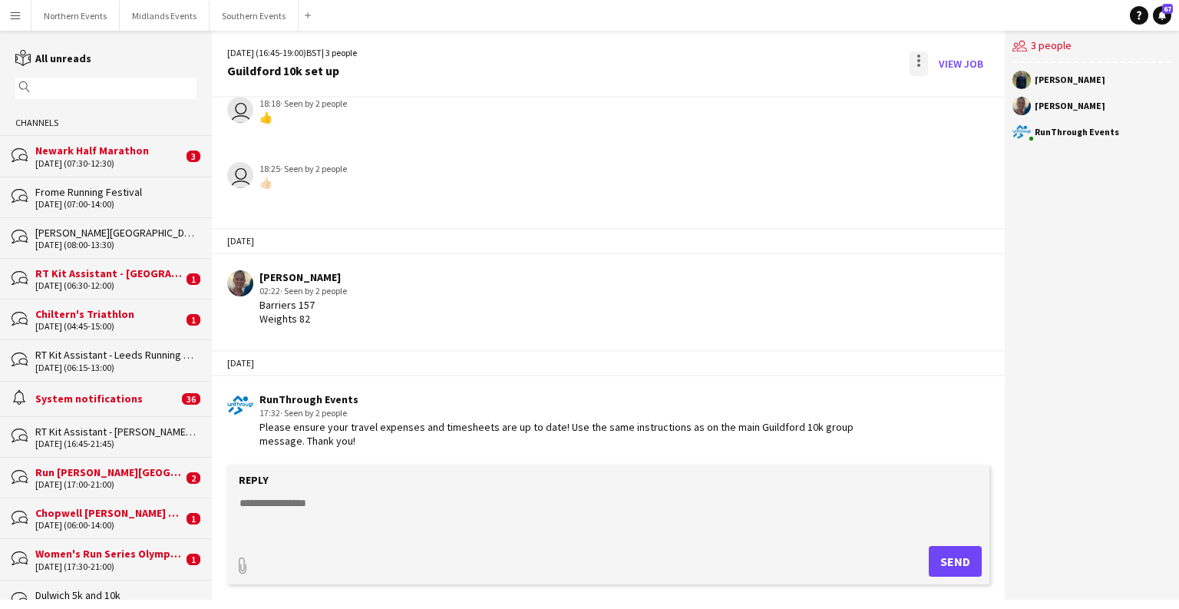
click at [775, 68] on div at bounding box center [919, 63] width 18 height 25
click at [775, 83] on button "Delete [GEOGRAPHIC_DATA]" at bounding box center [953, 93] width 86 height 37
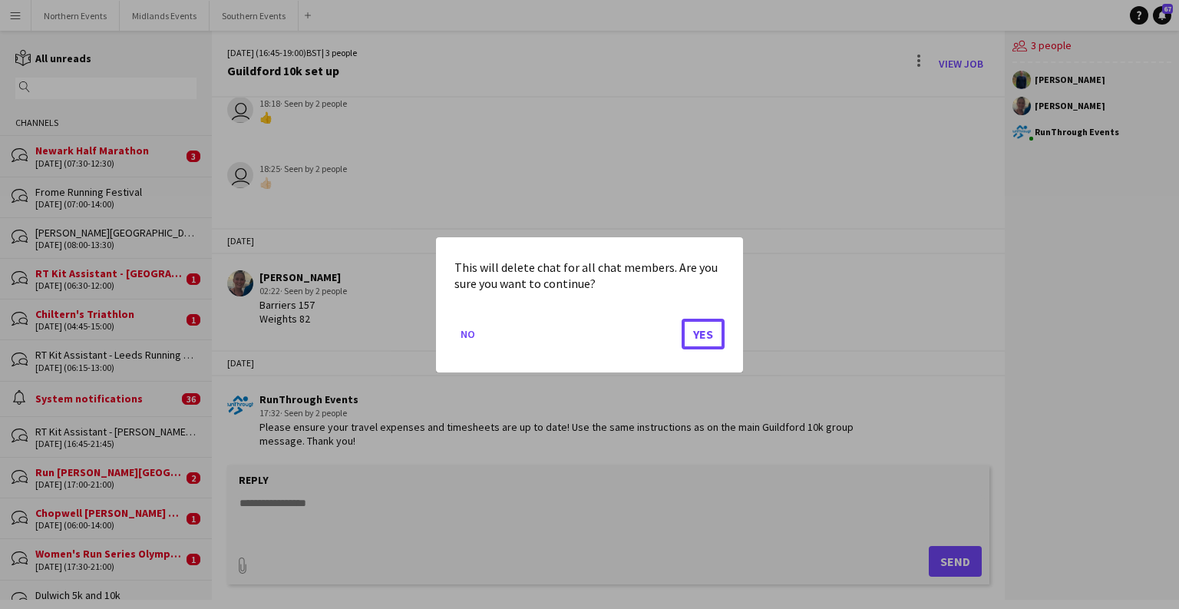
drag, startPoint x: 704, startPoint y: 338, endPoint x: 223, endPoint y: 58, distance: 555.9
click at [704, 338] on button "Yes" at bounding box center [703, 333] width 43 height 31
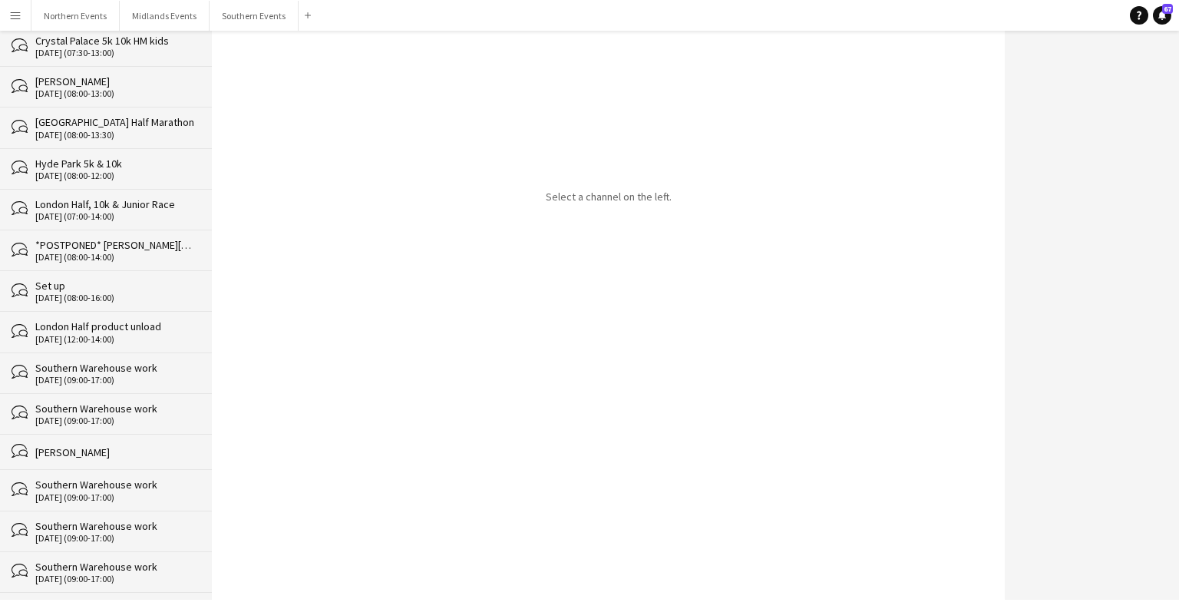
scroll to position [26213, 0]
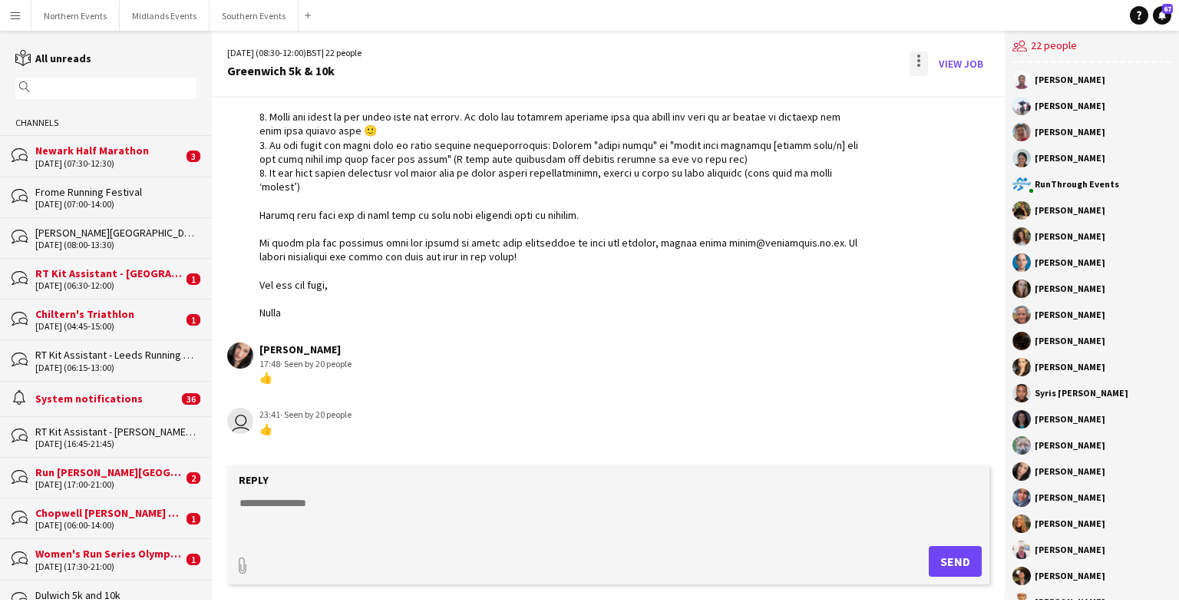
click at [775, 64] on div at bounding box center [919, 63] width 18 height 25
click at [775, 60] on body "Menu Boards Boards Boards All jobs Status Workforce Workforce My Workforce Recr…" at bounding box center [589, 304] width 1179 height 609
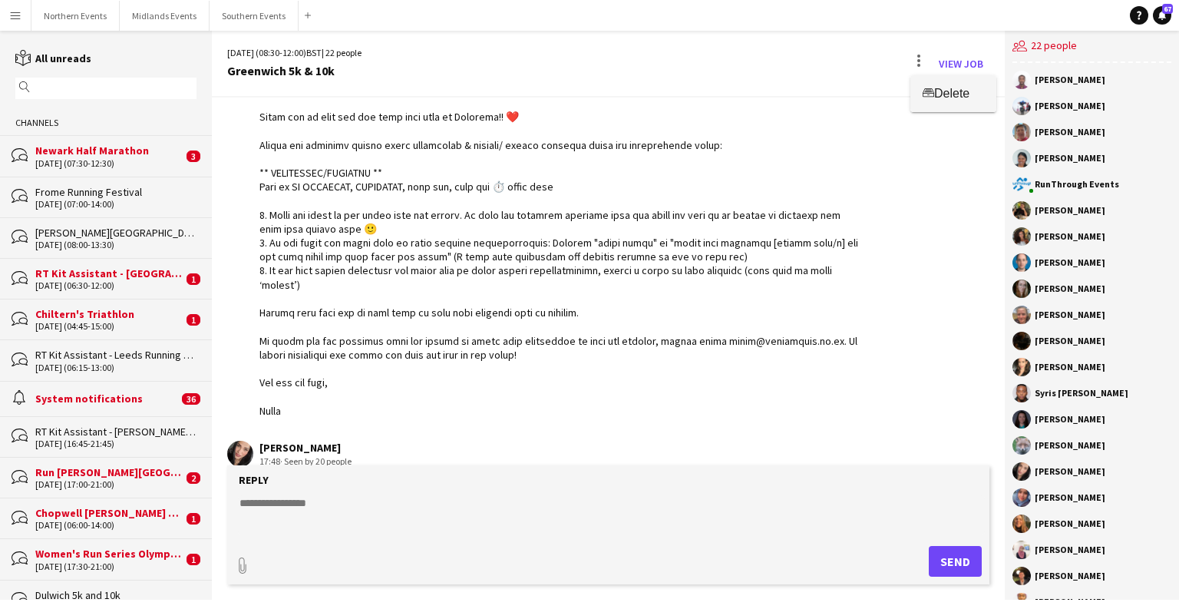
scroll to position [3070, 0]
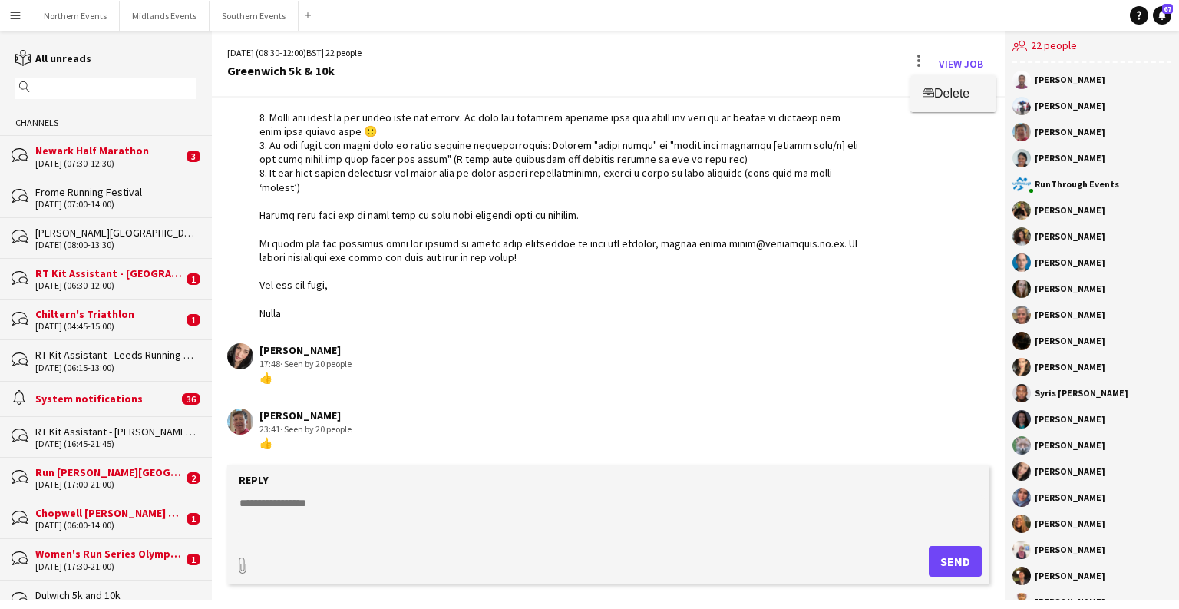
click at [775, 82] on button "Delete [GEOGRAPHIC_DATA]" at bounding box center [953, 93] width 86 height 37
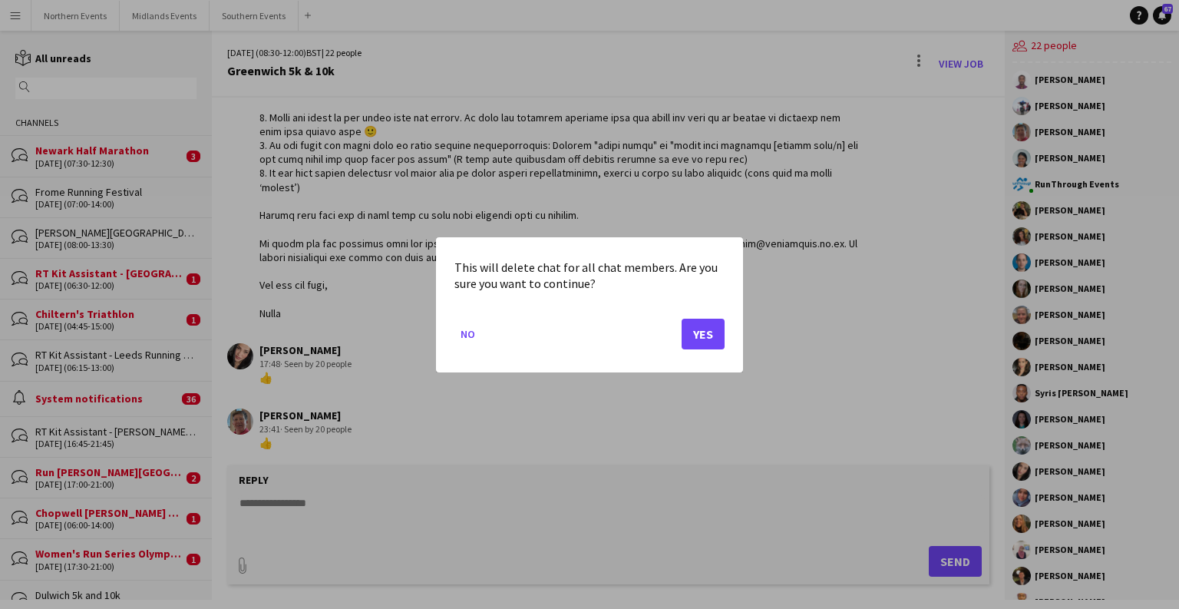
click at [679, 340] on mat-dialog-actions "No Yes" at bounding box center [589, 338] width 270 height 65
click at [710, 319] on button "Yes" at bounding box center [703, 333] width 43 height 31
click at [705, 343] on div "[PERSON_NAME] 17:48 · Seen by 20 people 👍" at bounding box center [544, 364] width 634 height 42
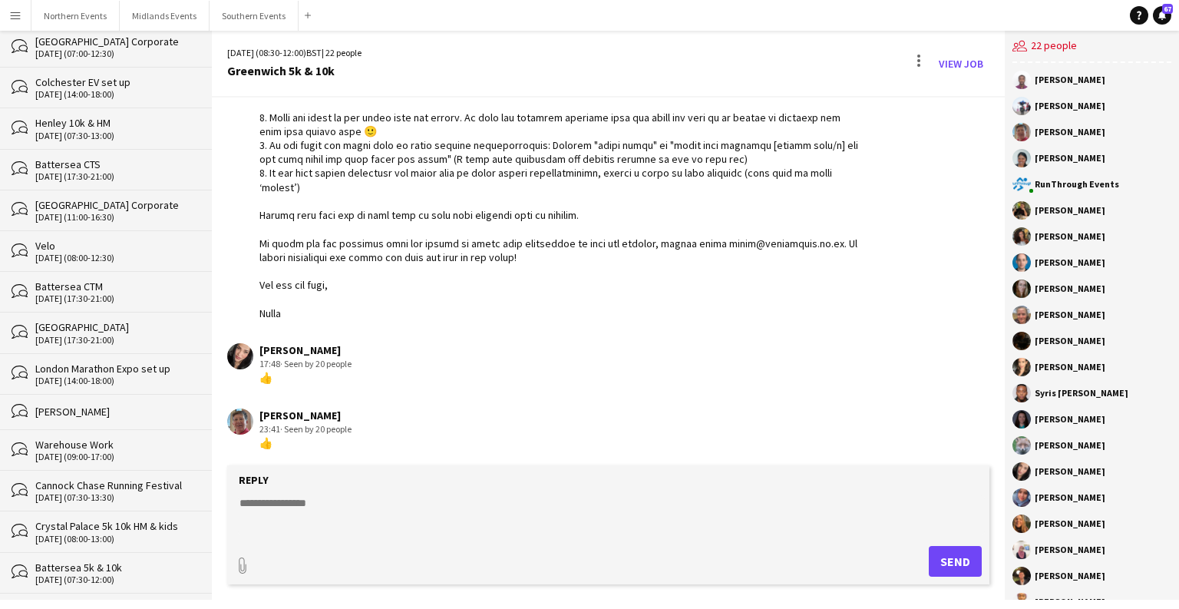
scroll to position [25520, 0]
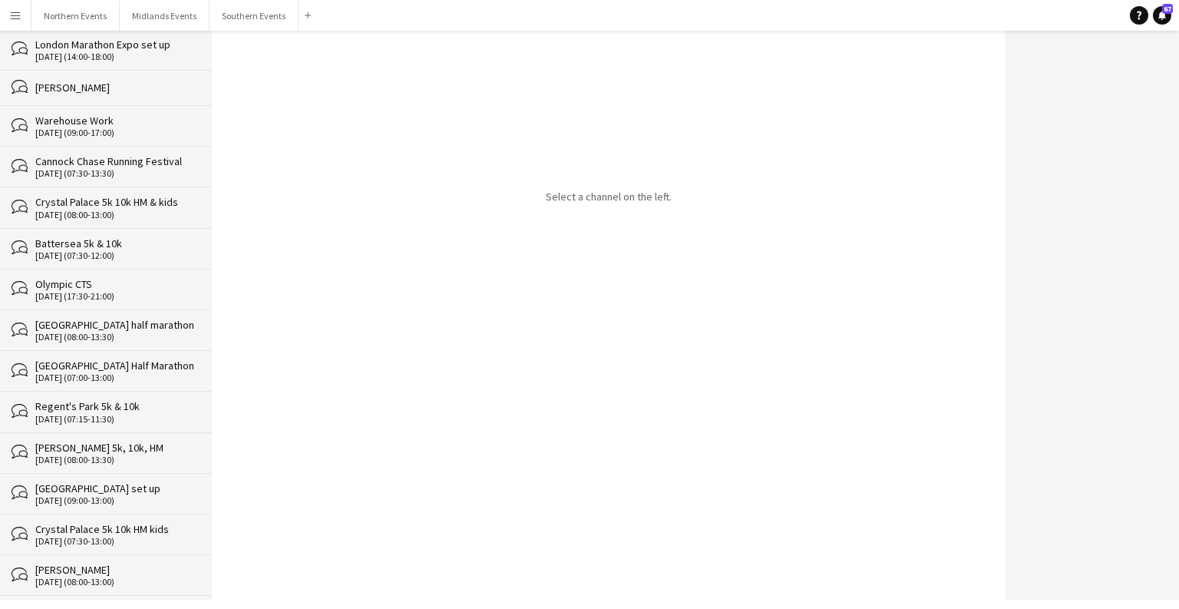
scroll to position [26171, 0]
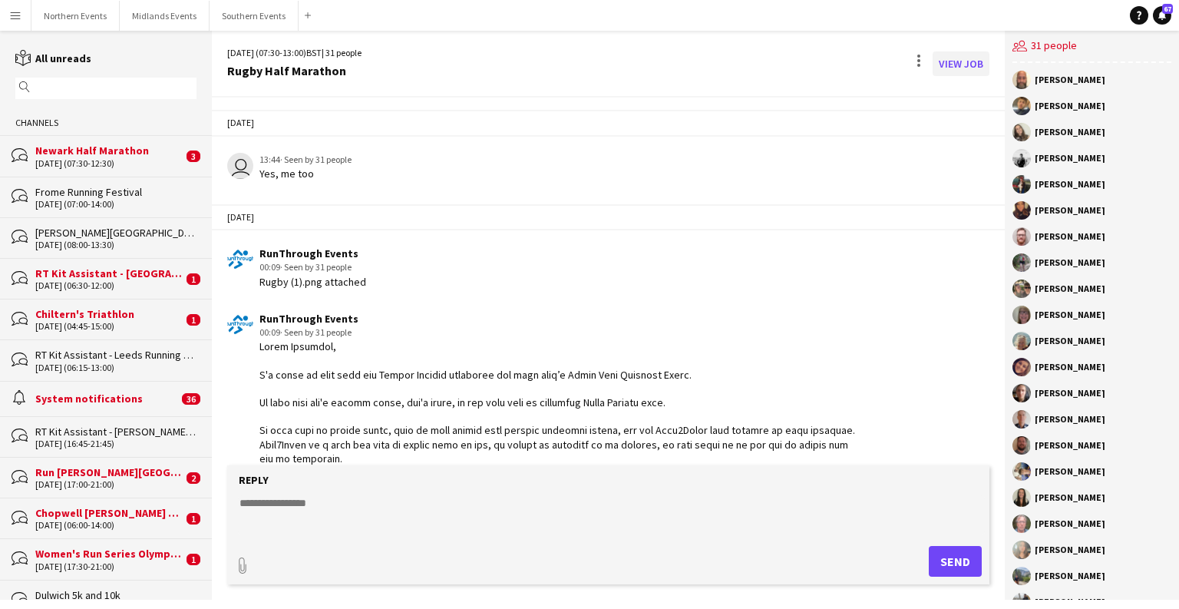
scroll to position [4157, 0]
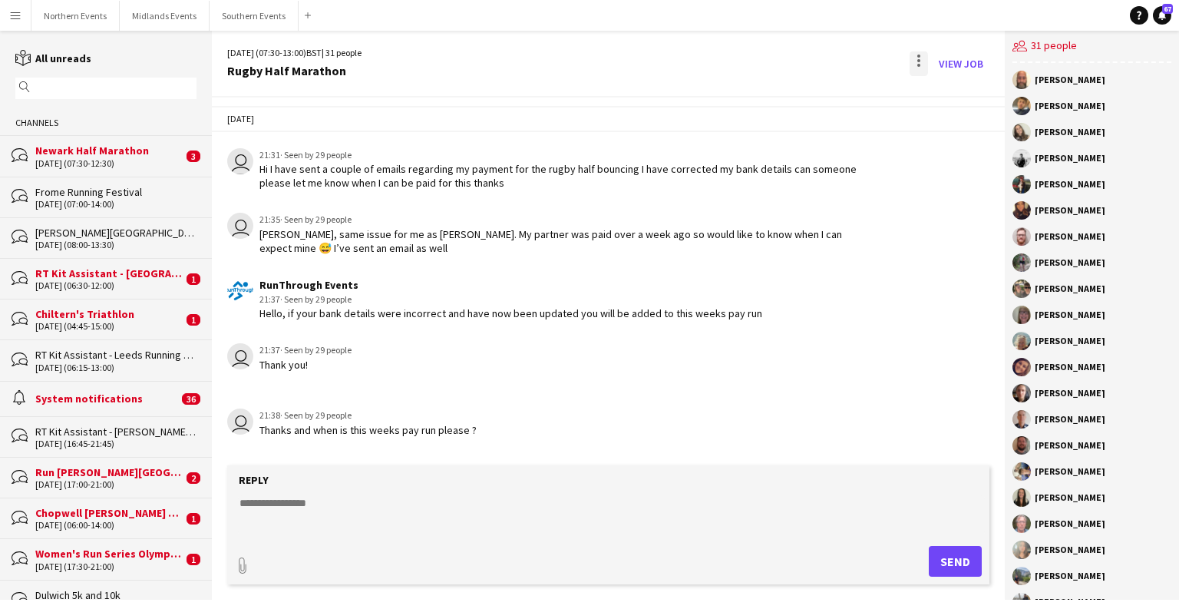
click at [775, 60] on div at bounding box center [919, 63] width 18 height 25
click at [775, 114] on div at bounding box center [589, 304] width 1179 height 609
click at [775, 107] on div "[DATE]" at bounding box center [608, 119] width 793 height 26
click at [775, 55] on div at bounding box center [918, 56] width 3 height 3
click at [775, 85] on button "Delete [GEOGRAPHIC_DATA]" at bounding box center [953, 93] width 86 height 37
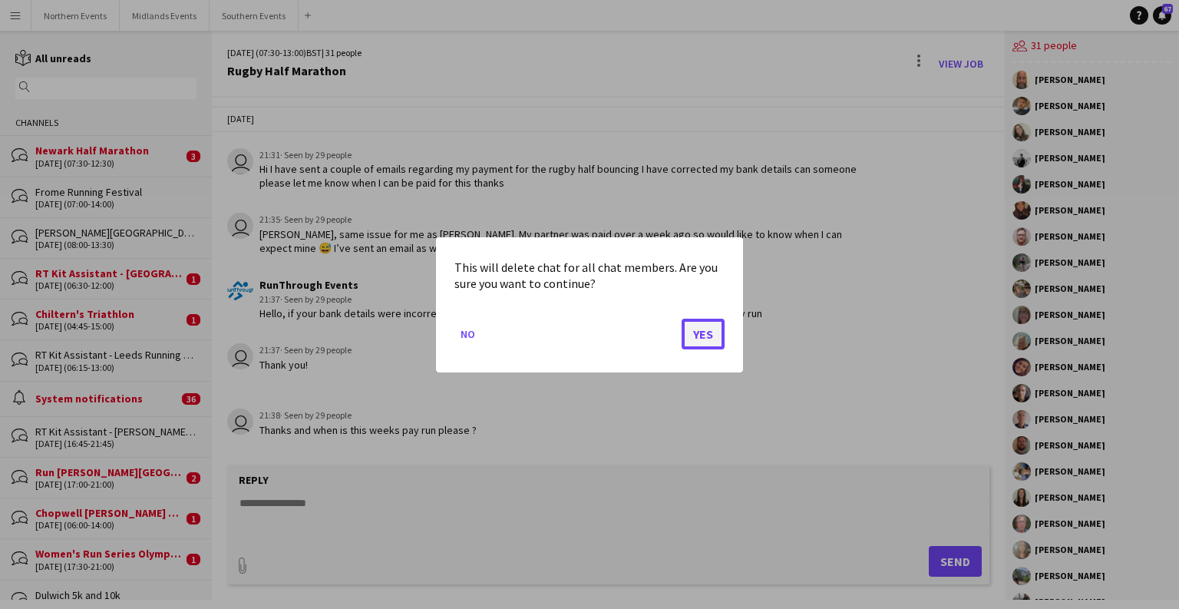
click at [698, 341] on button "Yes" at bounding box center [703, 333] width 43 height 31
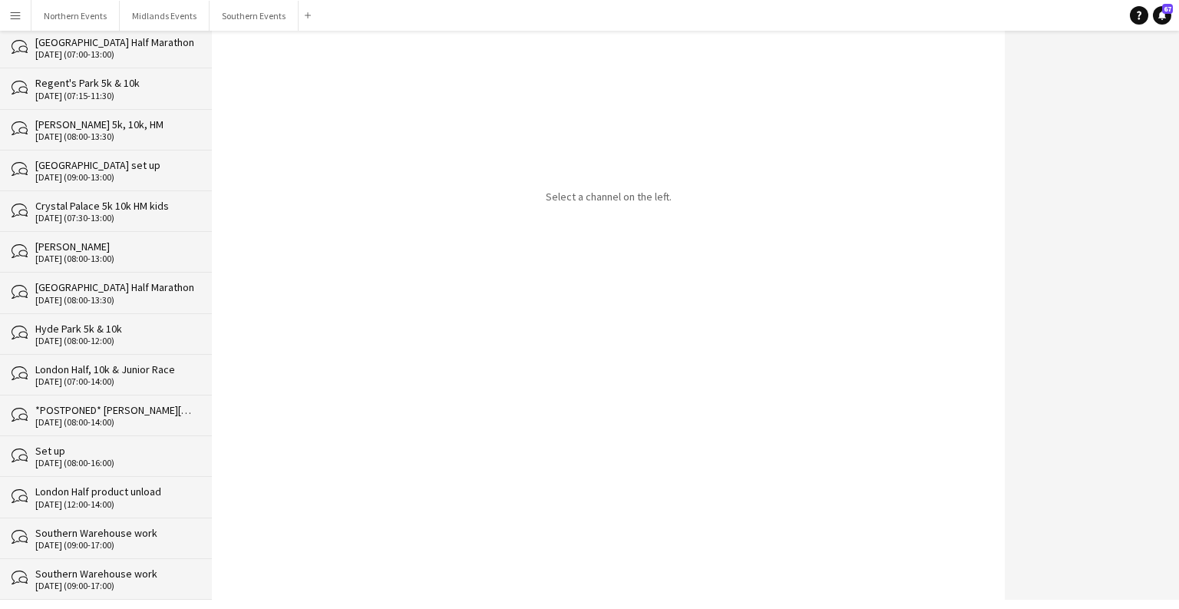
scroll to position [26131, 0]
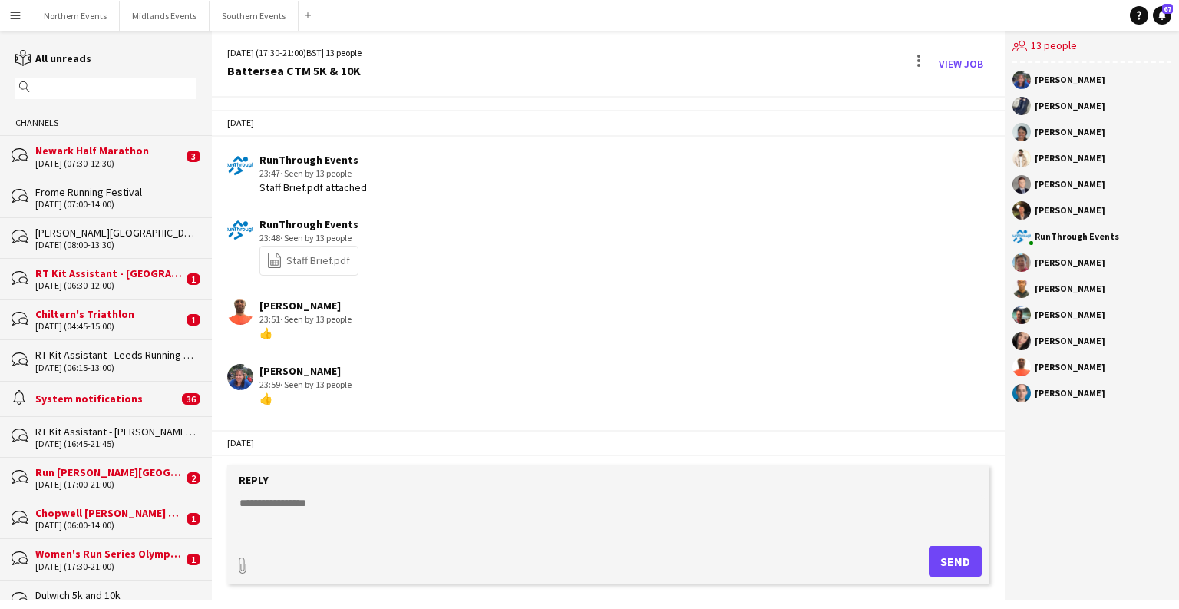
scroll to position [3514, 0]
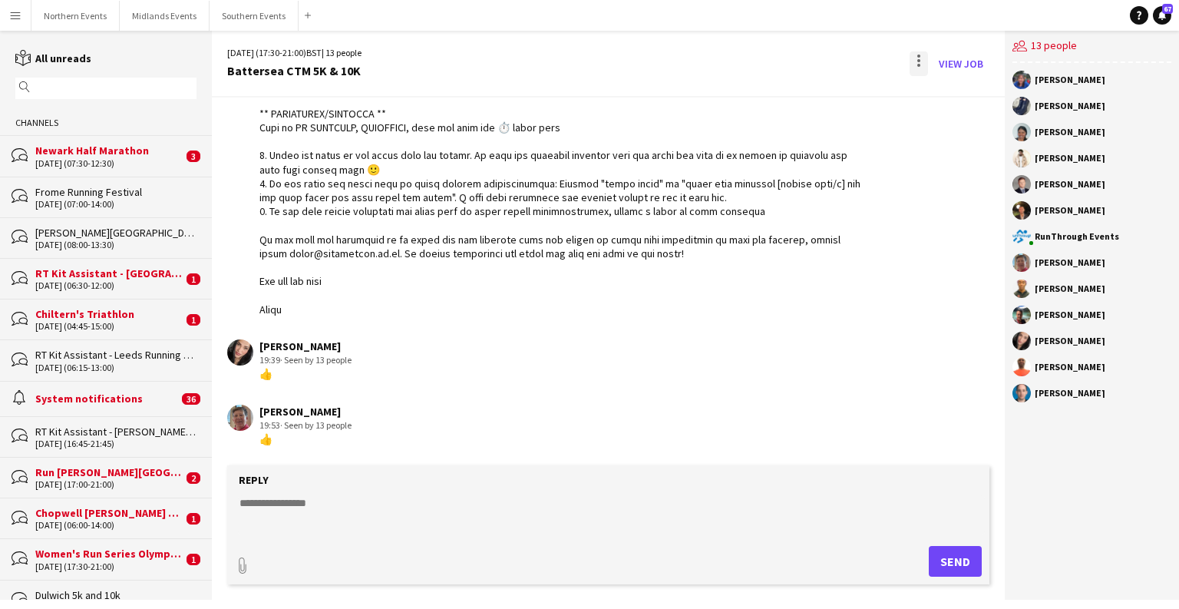
click at [775, 61] on div at bounding box center [919, 63] width 18 height 25
click at [775, 92] on span "Delete" at bounding box center [951, 94] width 35 height 13
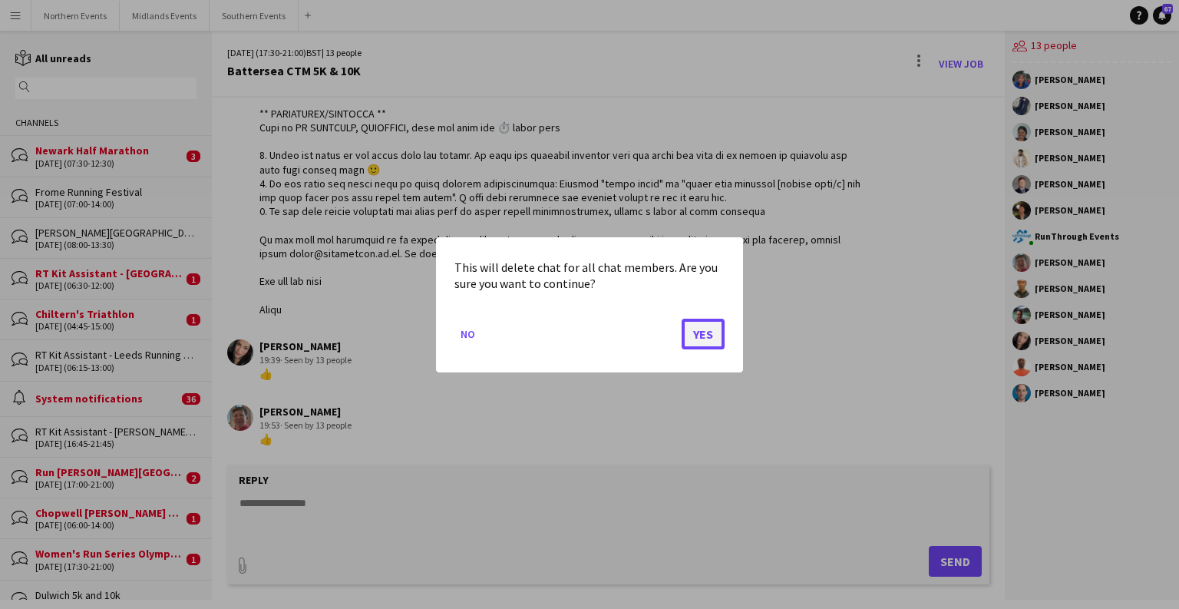
click at [702, 334] on button "Yes" at bounding box center [703, 333] width 43 height 31
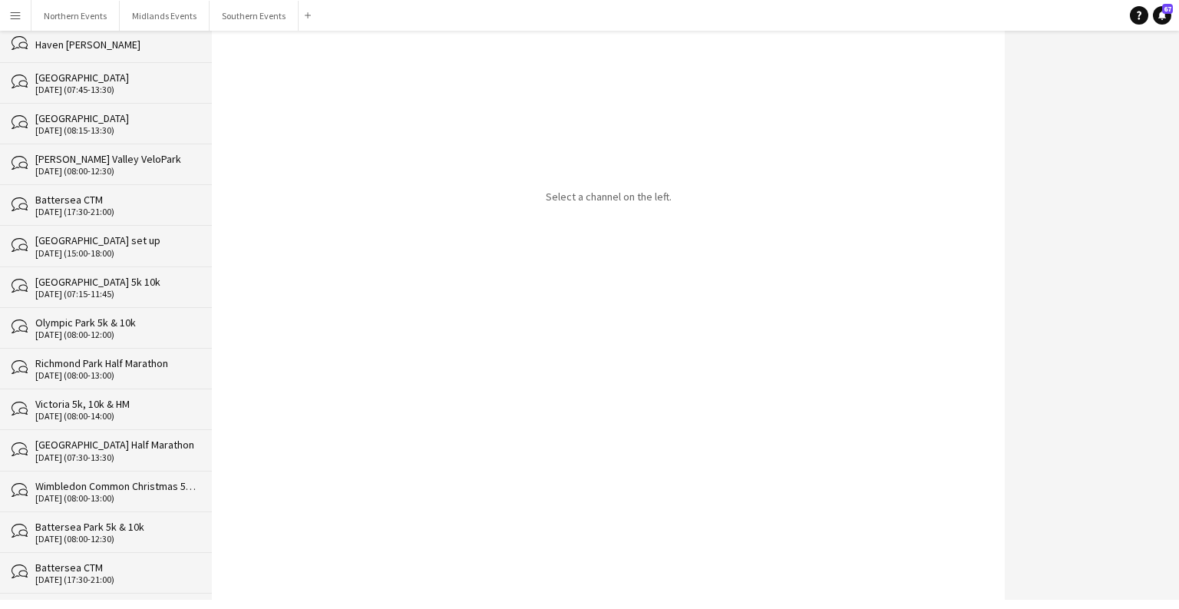
scroll to position [26090, 0]
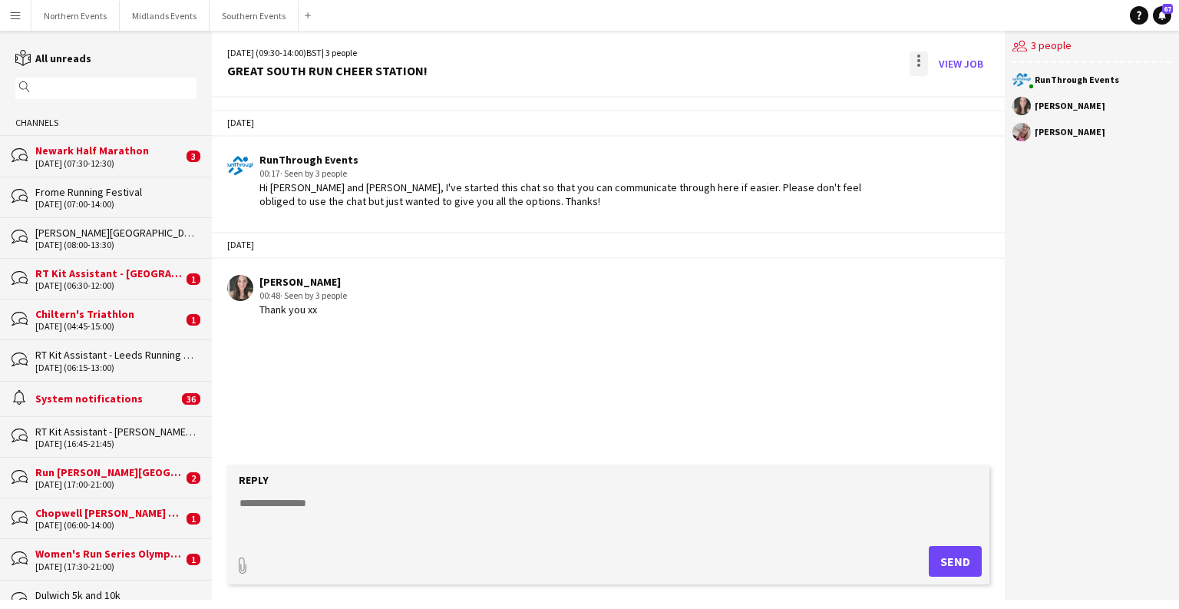
click at [775, 66] on div at bounding box center [919, 63] width 18 height 25
click at [775, 111] on button "Delete [GEOGRAPHIC_DATA]" at bounding box center [953, 93] width 86 height 37
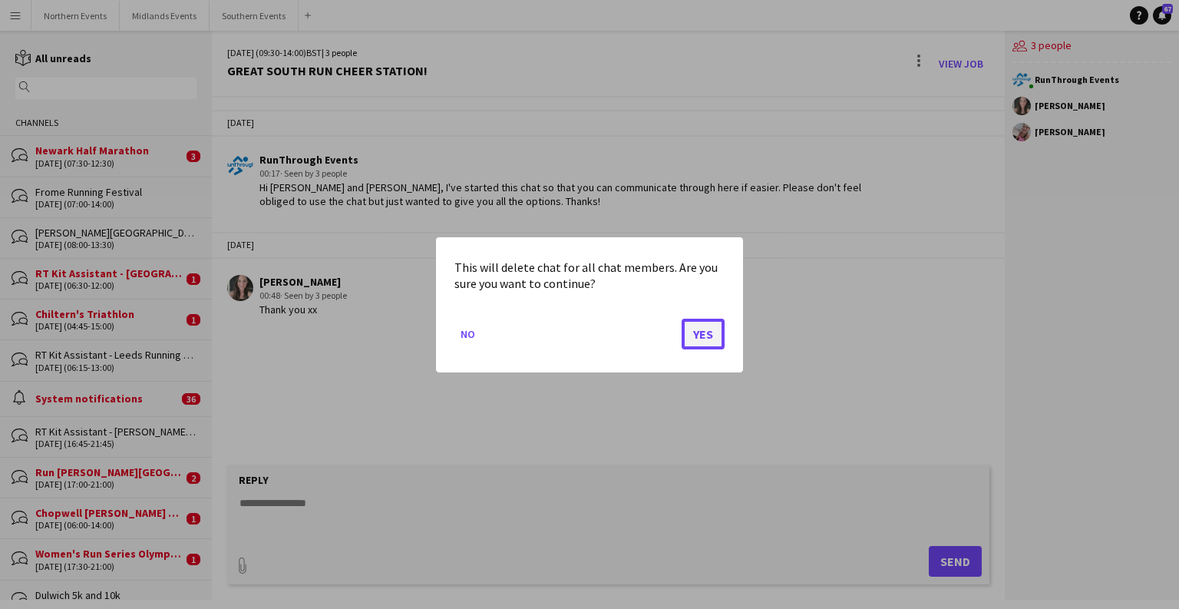
click at [705, 325] on button "Yes" at bounding box center [703, 333] width 43 height 31
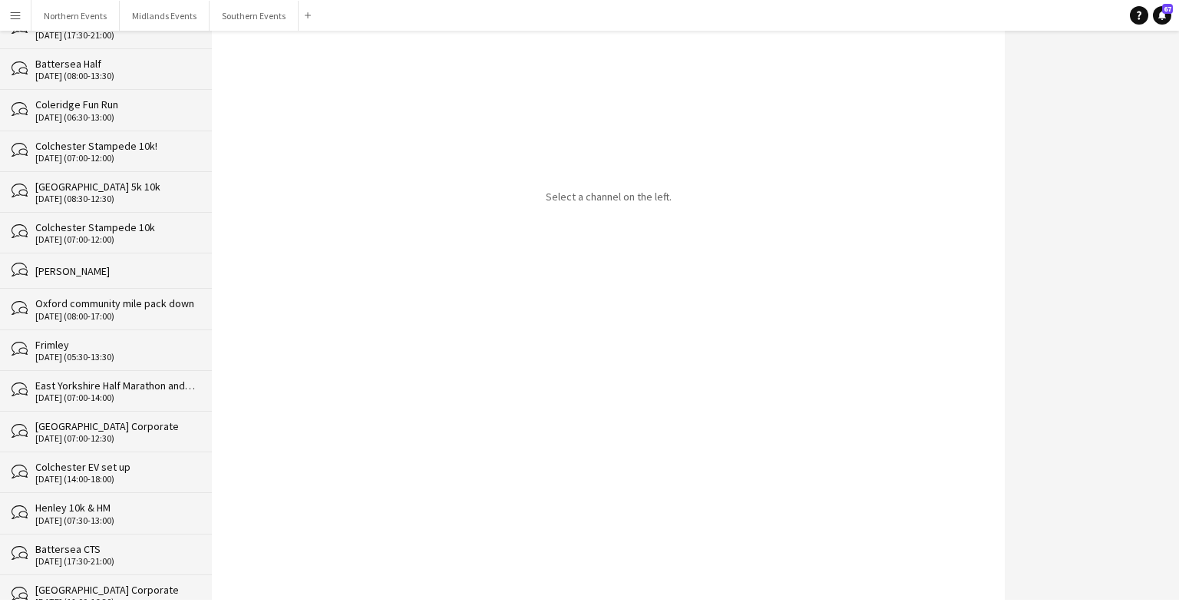
scroll to position [26050, 0]
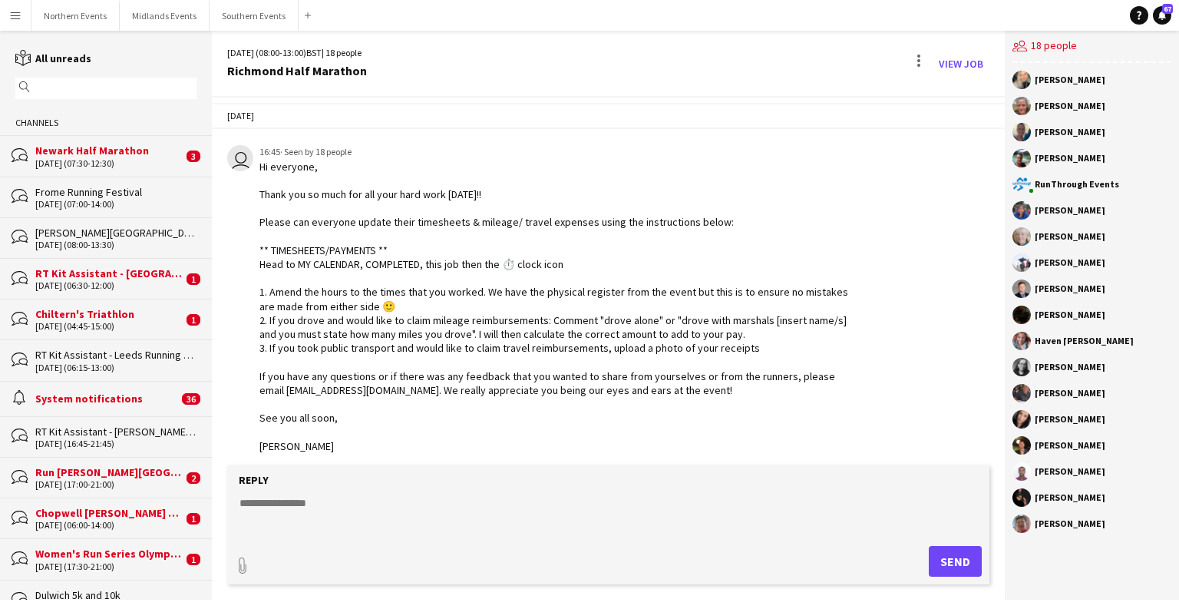
scroll to position [3752, 0]
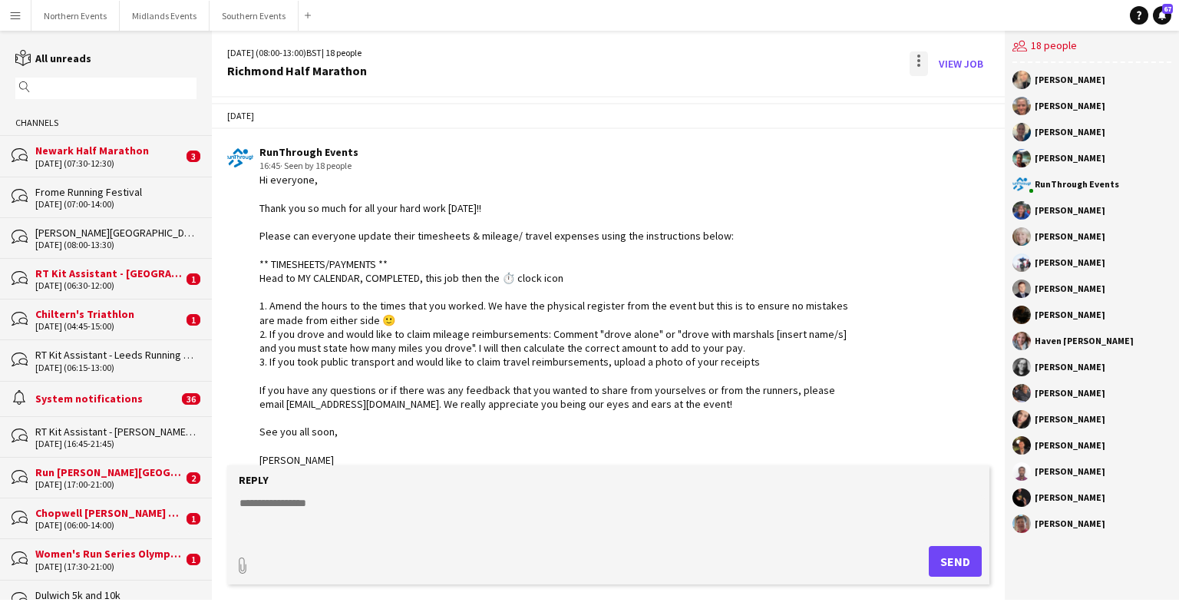
click at [775, 64] on div at bounding box center [919, 63] width 18 height 25
click at [775, 107] on button "Delete [GEOGRAPHIC_DATA]" at bounding box center [953, 93] width 86 height 37
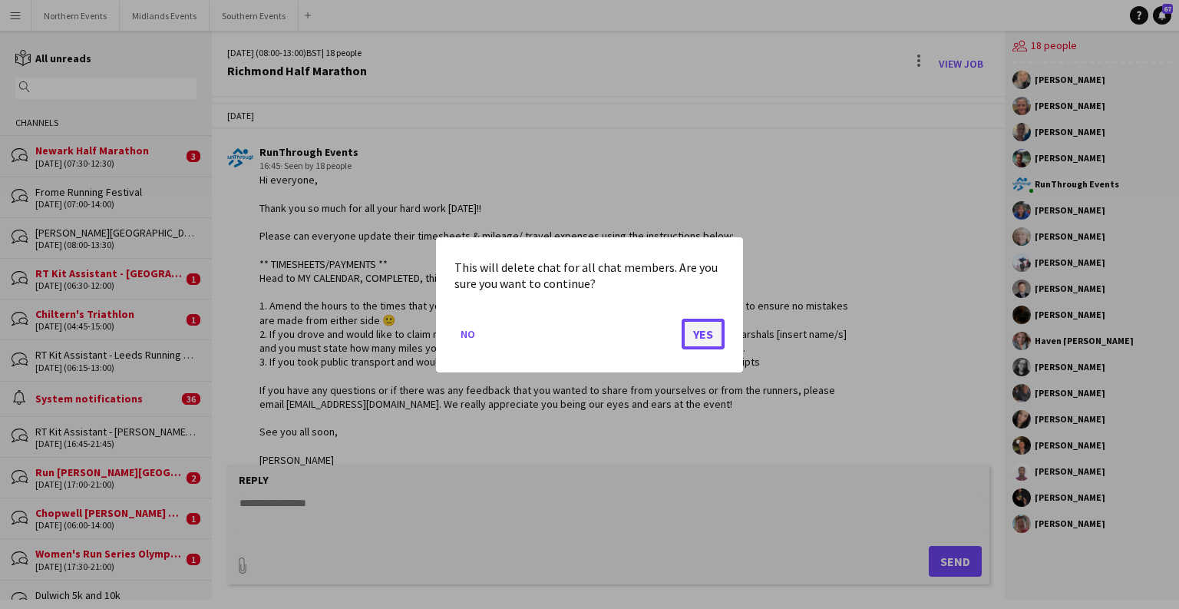
click at [706, 335] on button "Yes" at bounding box center [703, 333] width 43 height 31
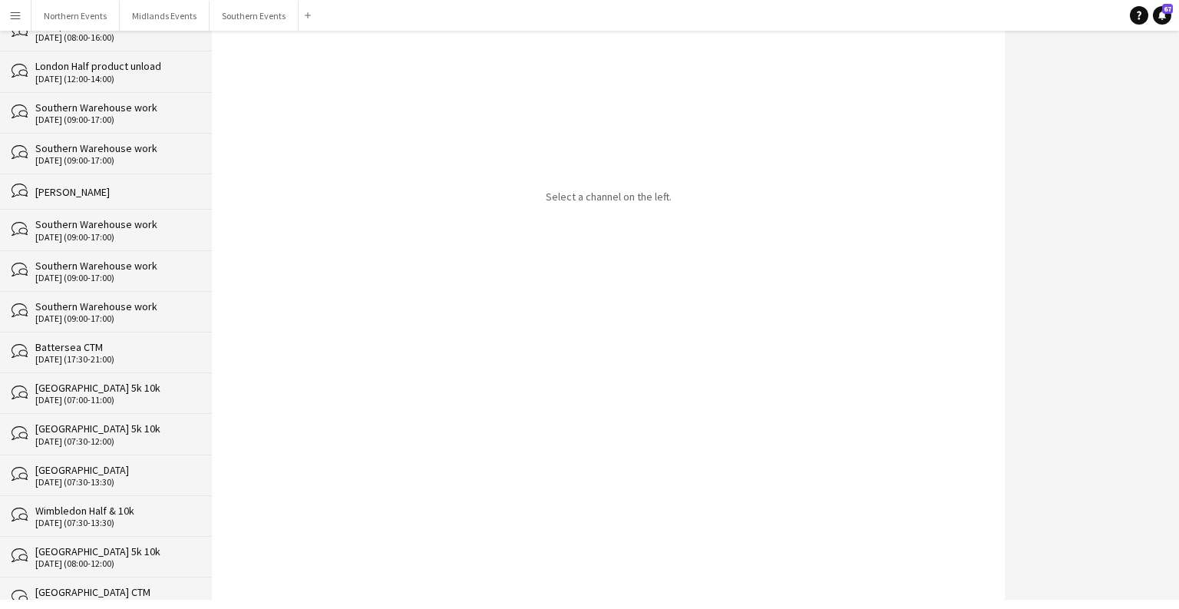
scroll to position [26008, 0]
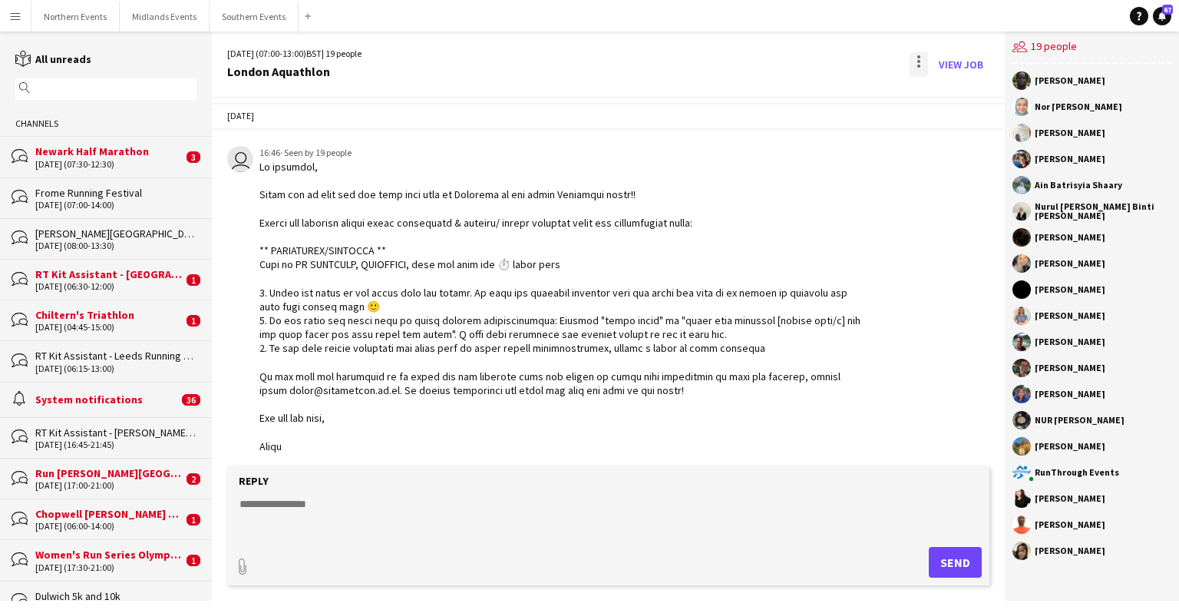
scroll to position [3682, 0]
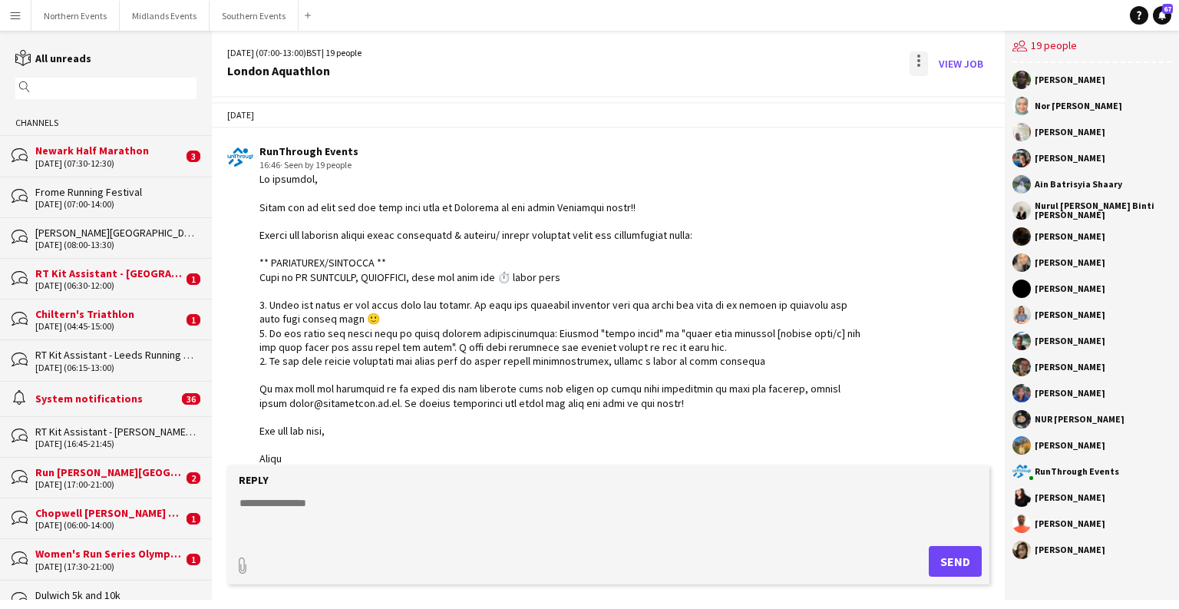
click at [775, 56] on div at bounding box center [919, 63] width 18 height 25
click at [775, 88] on app-icon "Delete" at bounding box center [929, 94] width 12 height 13
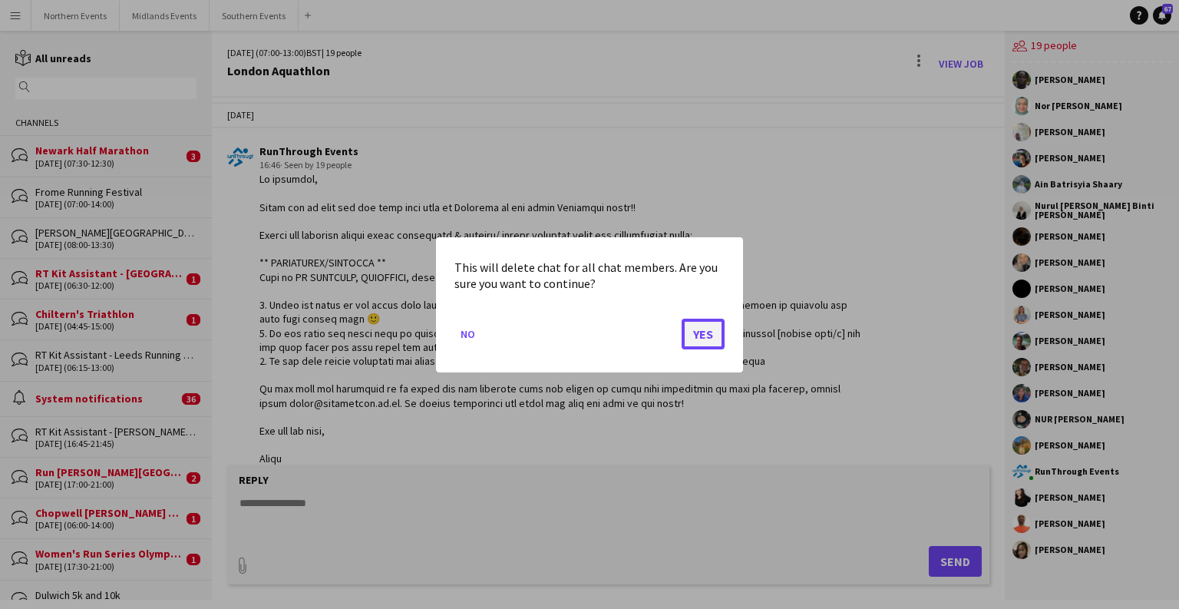
click at [702, 341] on button "Yes" at bounding box center [703, 333] width 43 height 31
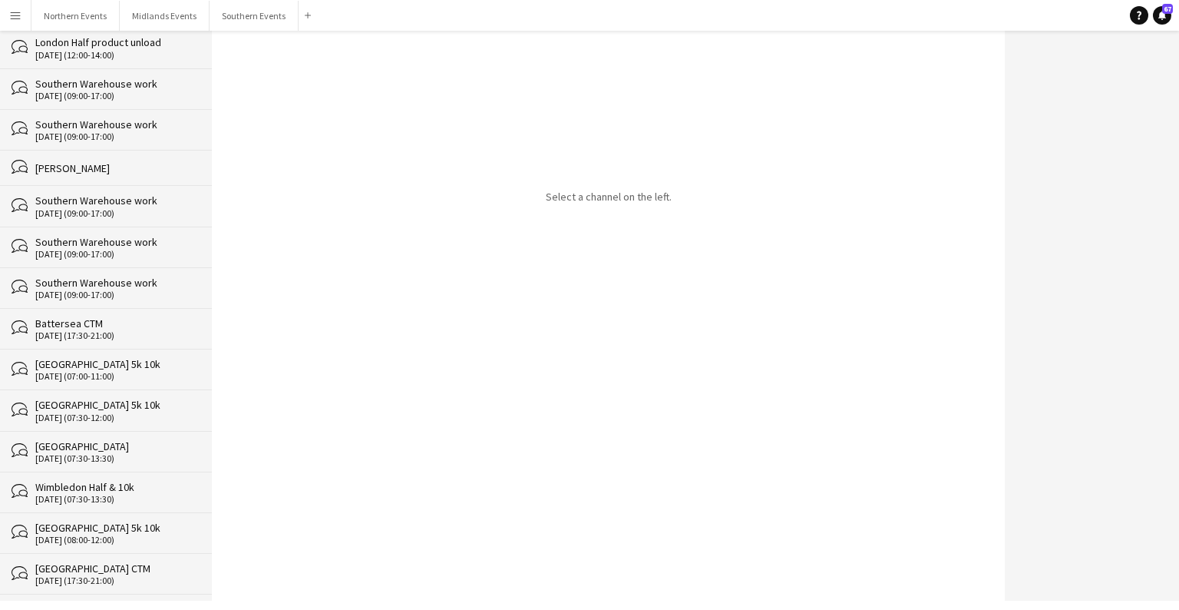
scroll to position [25967, 0]
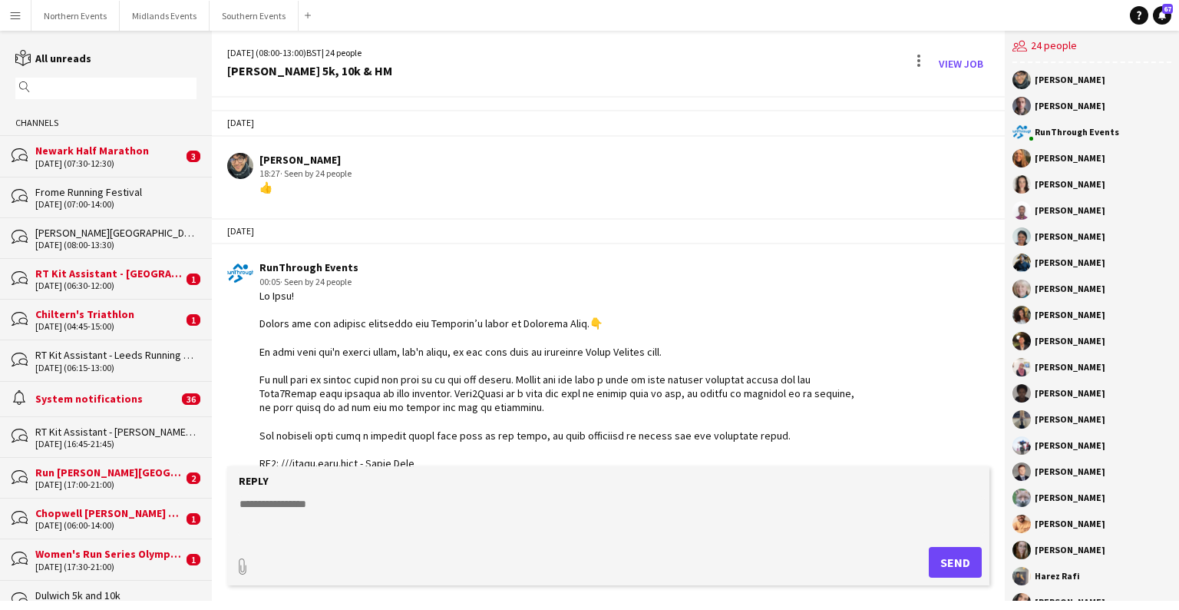
scroll to position [3734, 0]
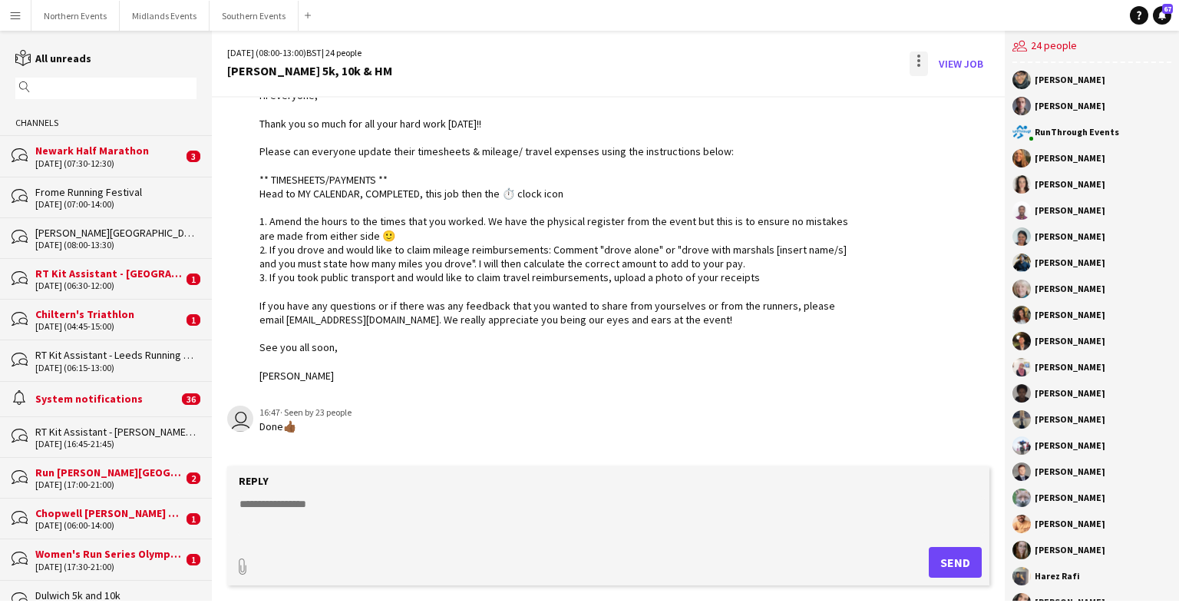
click at [775, 61] on div at bounding box center [919, 63] width 18 height 25
click at [775, 107] on button "Delete [GEOGRAPHIC_DATA]" at bounding box center [953, 93] width 86 height 37
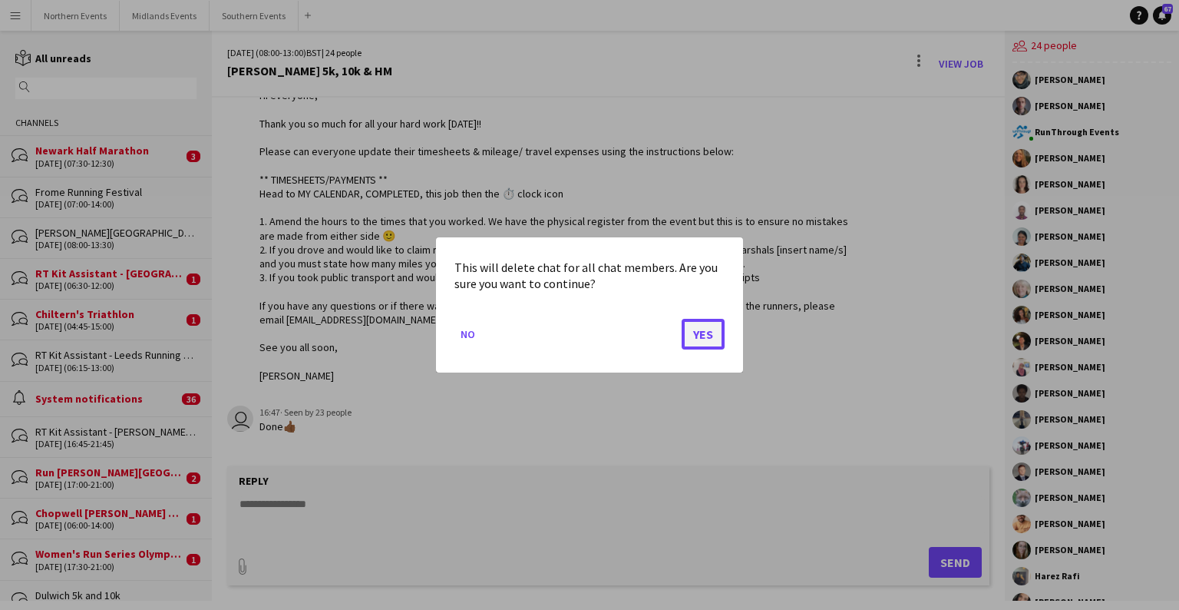
click at [702, 342] on button "Yes" at bounding box center [703, 334] width 43 height 31
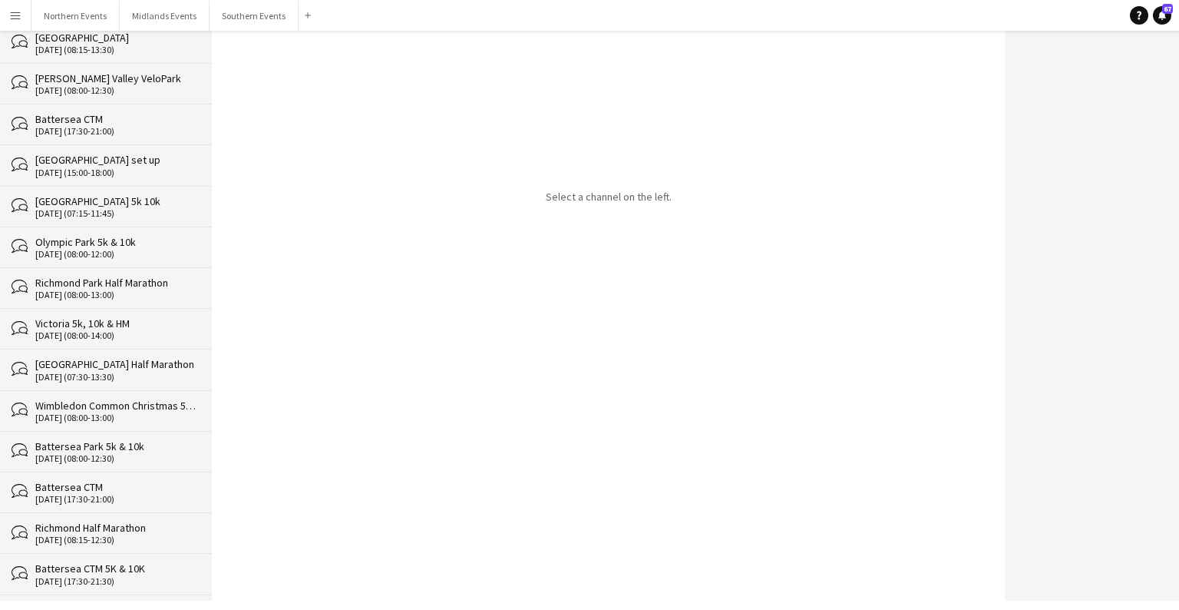
scroll to position [25926, 0]
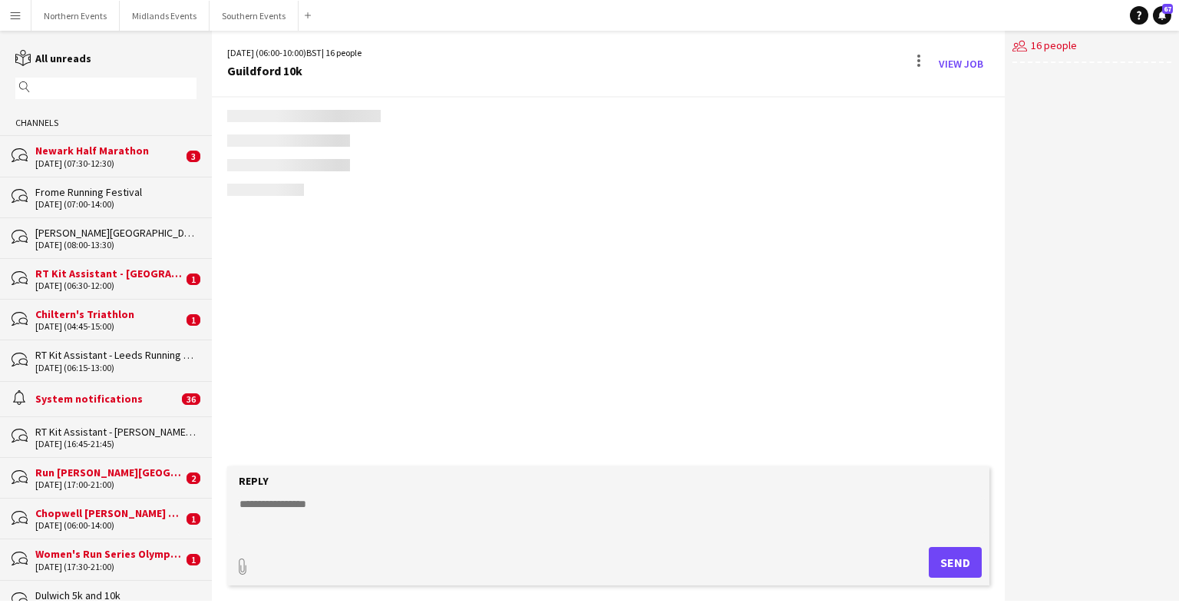
scroll to position [3651, 0]
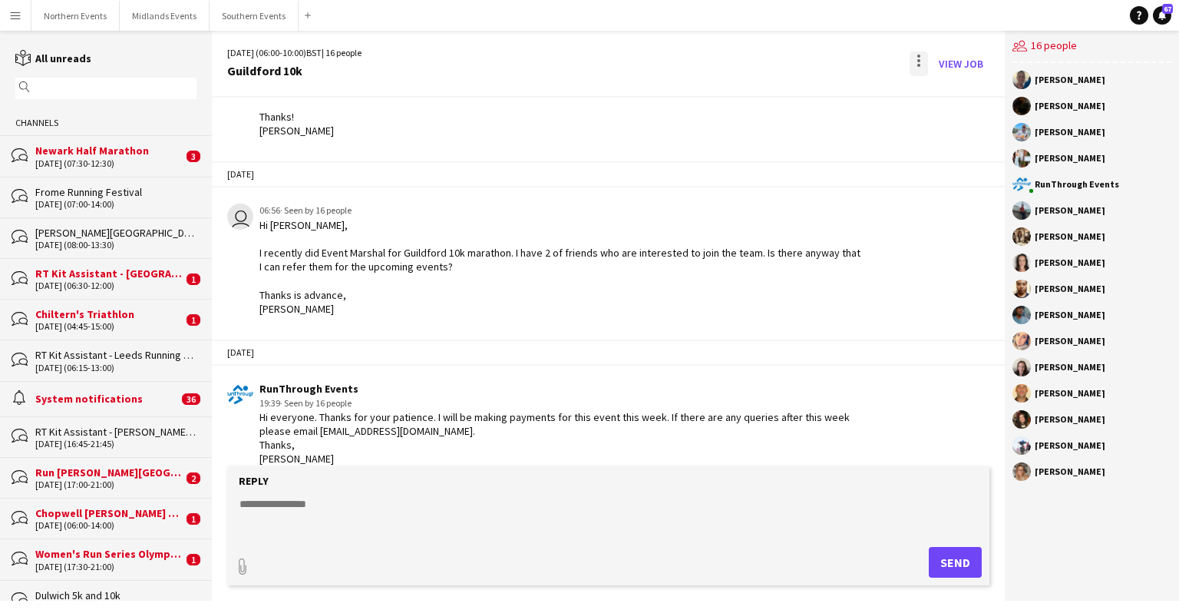
click at [775, 54] on div at bounding box center [919, 63] width 18 height 25
click at [775, 92] on app-icon "Delete" at bounding box center [929, 94] width 12 height 13
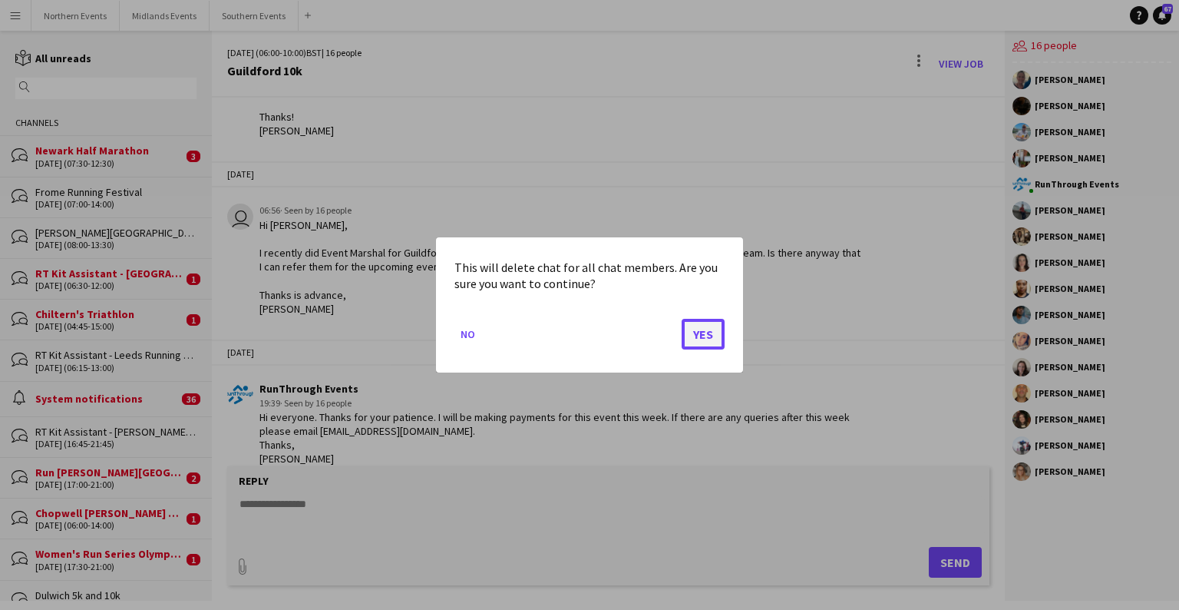
click at [702, 339] on button "Yes" at bounding box center [703, 334] width 43 height 31
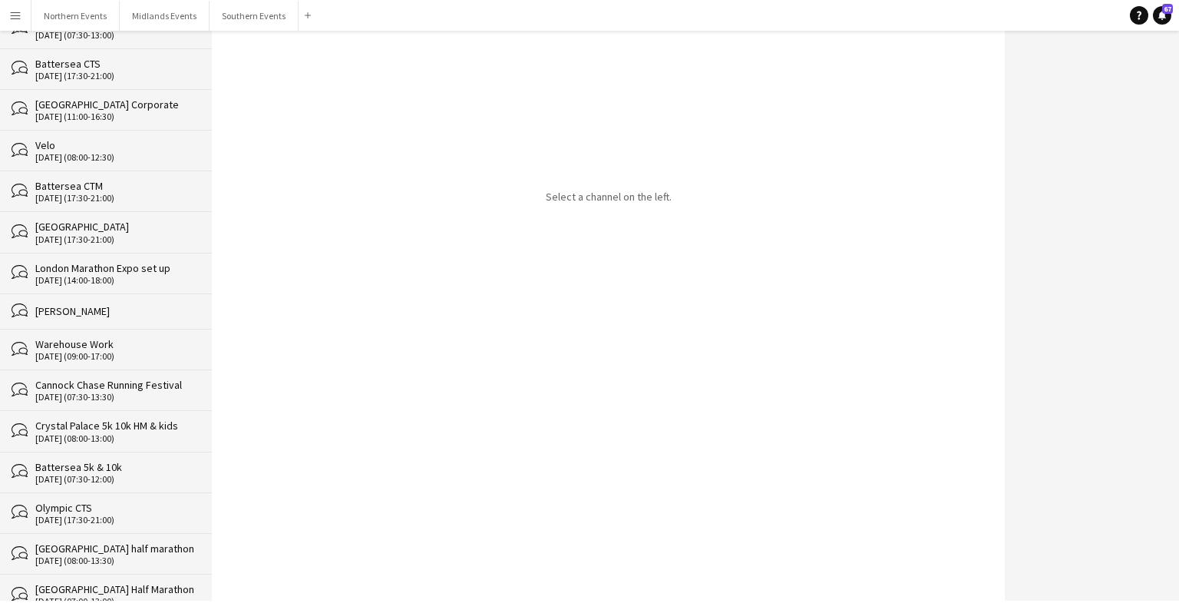
scroll to position [25886, 0]
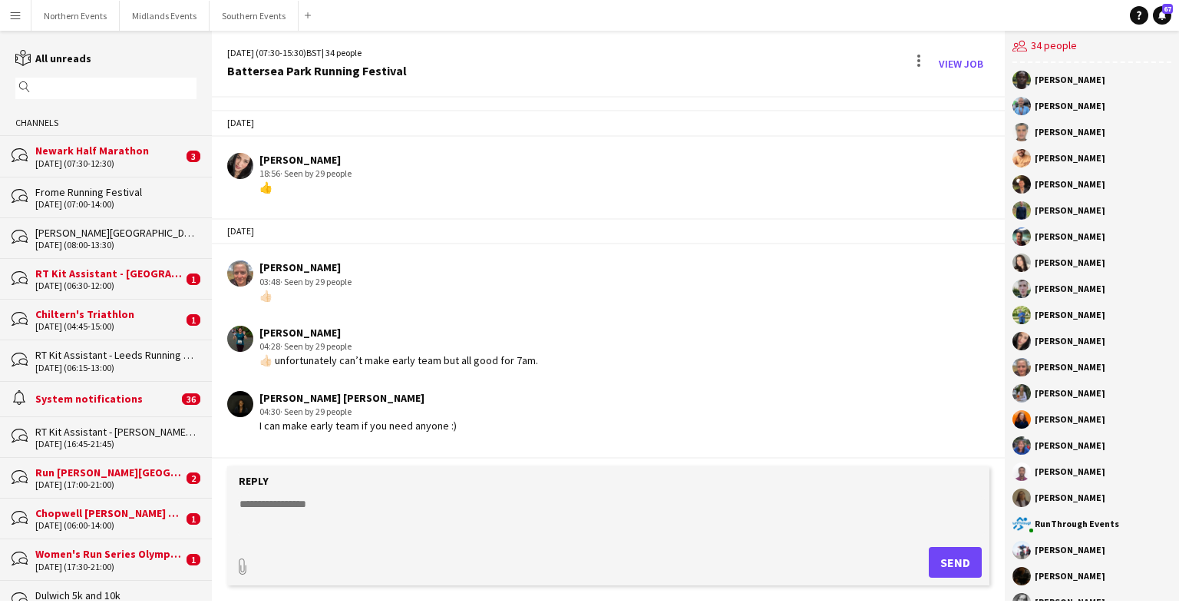
scroll to position [4350, 0]
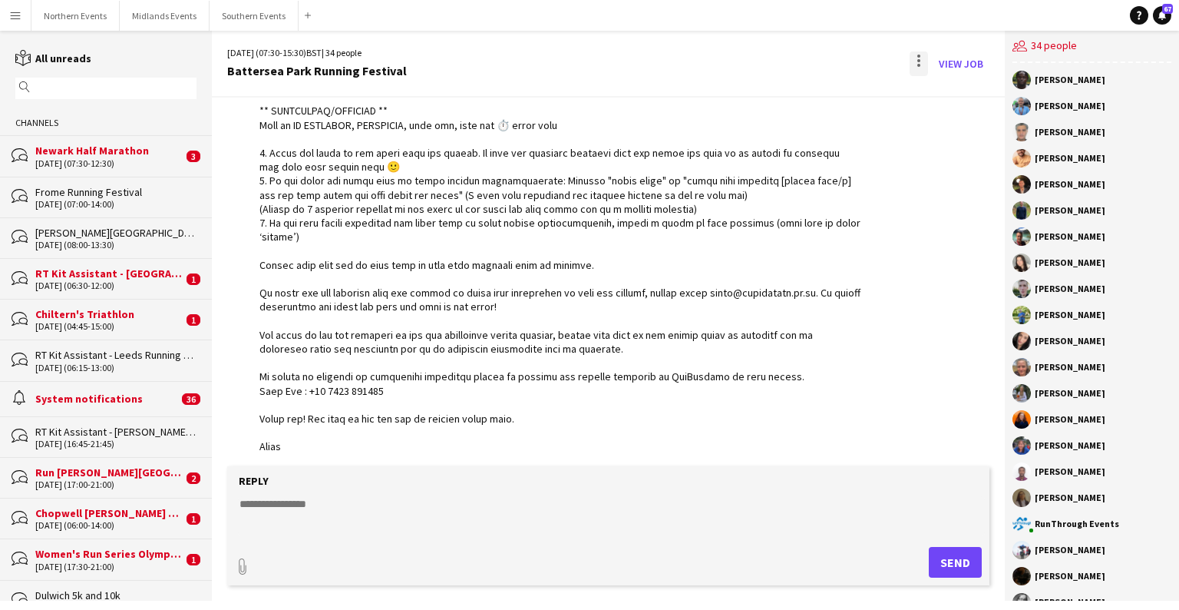
click at [775, 58] on div at bounding box center [919, 63] width 18 height 25
click at [775, 112] on div at bounding box center [589, 305] width 1179 height 610
click at [775, 97] on app-chat-message "RunThrough Events 17:10 · Seen by 28 people" at bounding box center [608, 223] width 793 height 477
click at [775, 61] on div at bounding box center [919, 63] width 18 height 25
click at [775, 86] on button "Delete [GEOGRAPHIC_DATA]" at bounding box center [953, 93] width 86 height 37
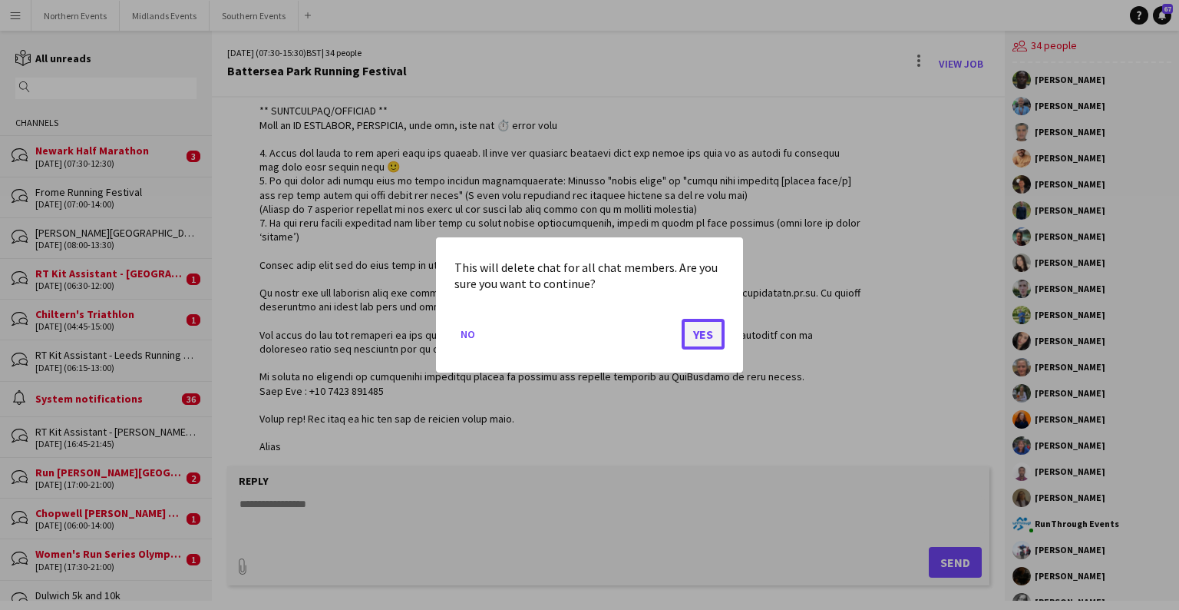
click at [704, 335] on button "Yes" at bounding box center [703, 334] width 43 height 31
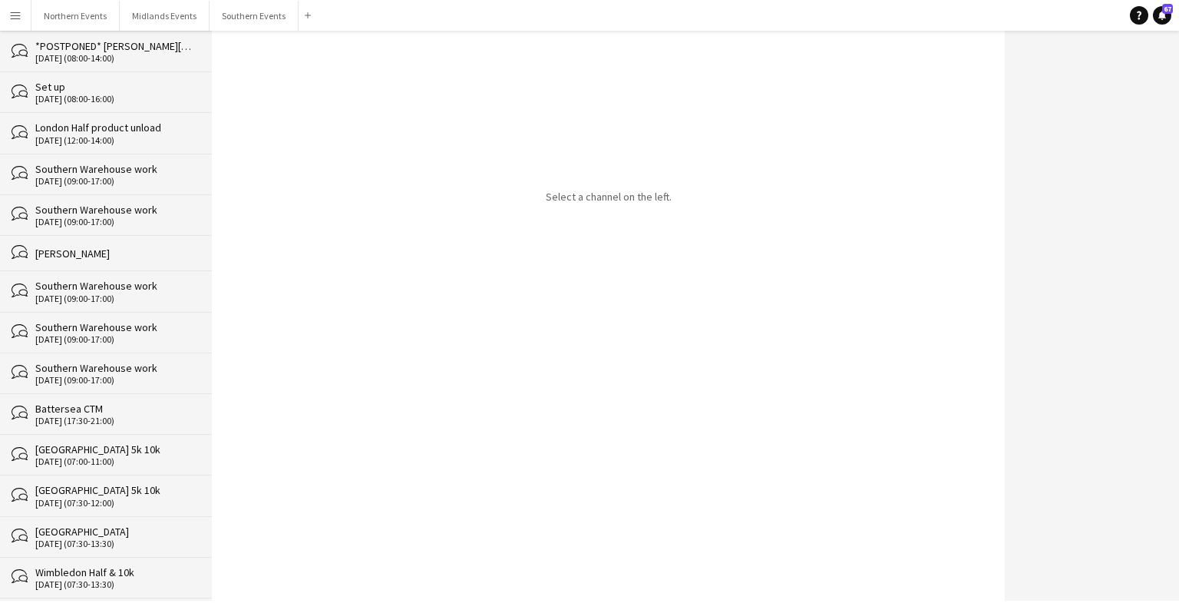
scroll to position [25845, 0]
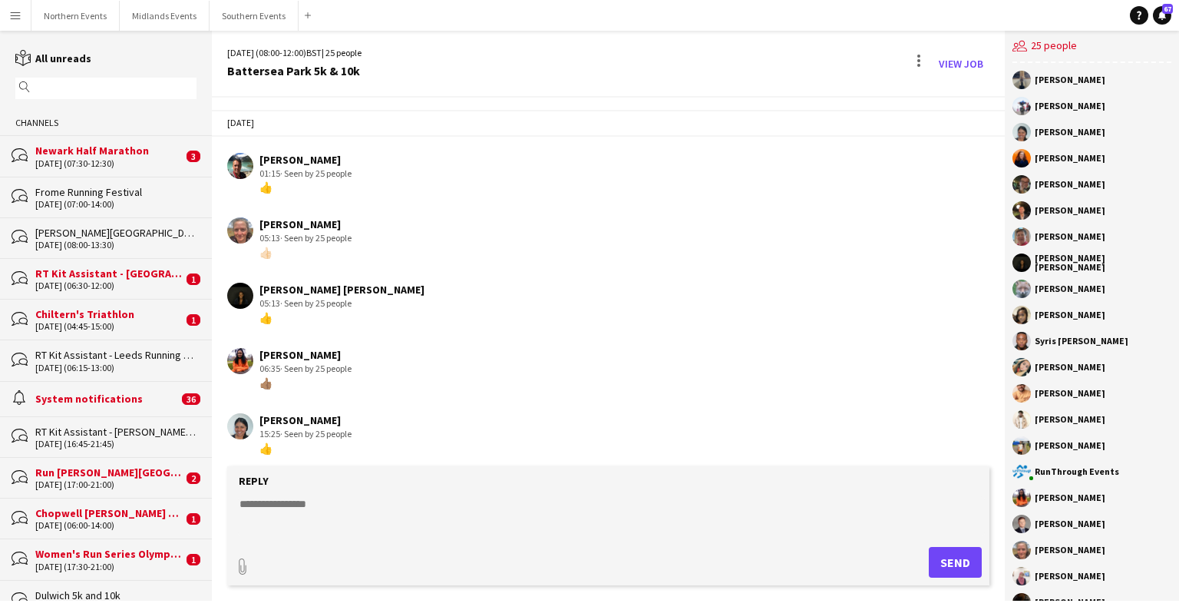
scroll to position [3706, 0]
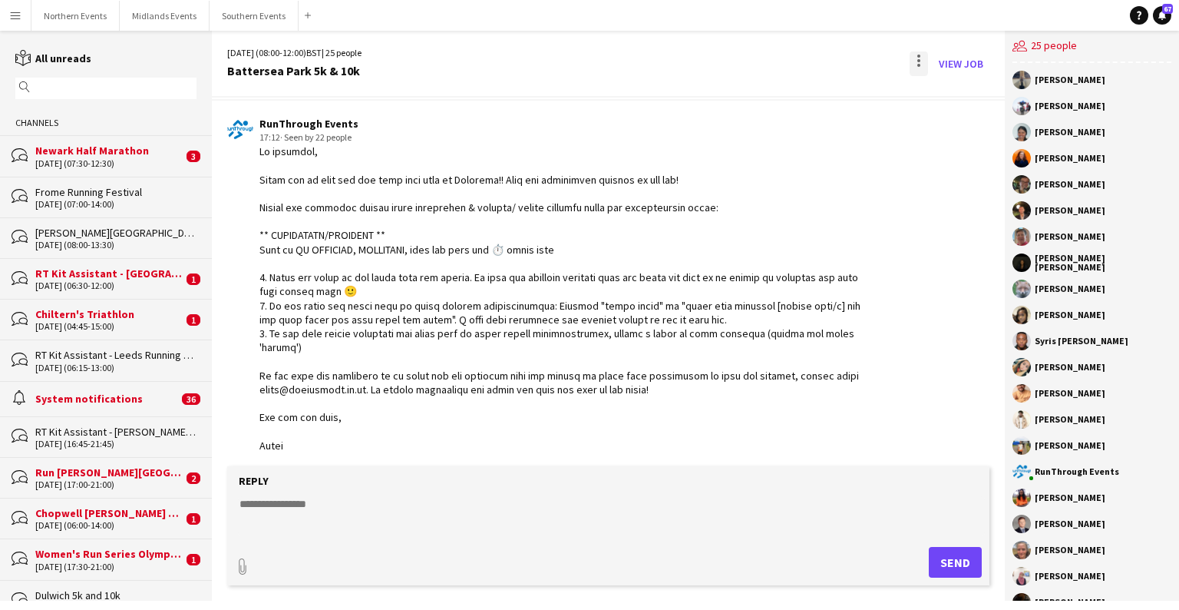
click at [775, 59] on div at bounding box center [918, 60] width 3 height 3
click at [775, 99] on span "Delete" at bounding box center [951, 94] width 35 height 13
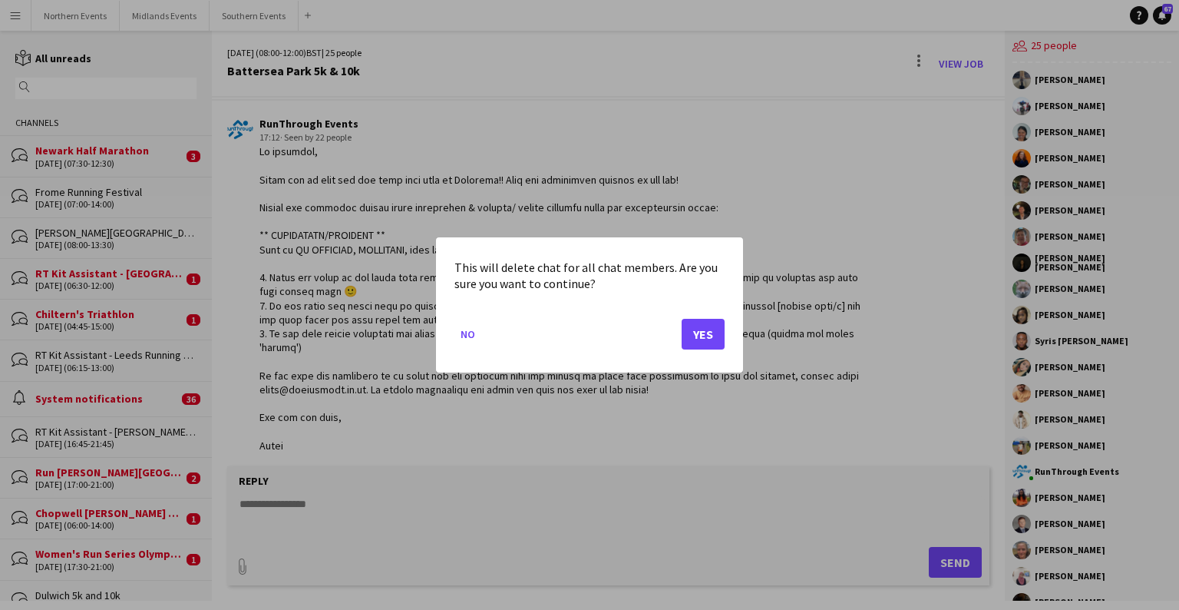
click at [703, 349] on mat-dialog-actions "No Yes" at bounding box center [589, 339] width 270 height 65
click at [703, 344] on button "Yes" at bounding box center [703, 334] width 43 height 31
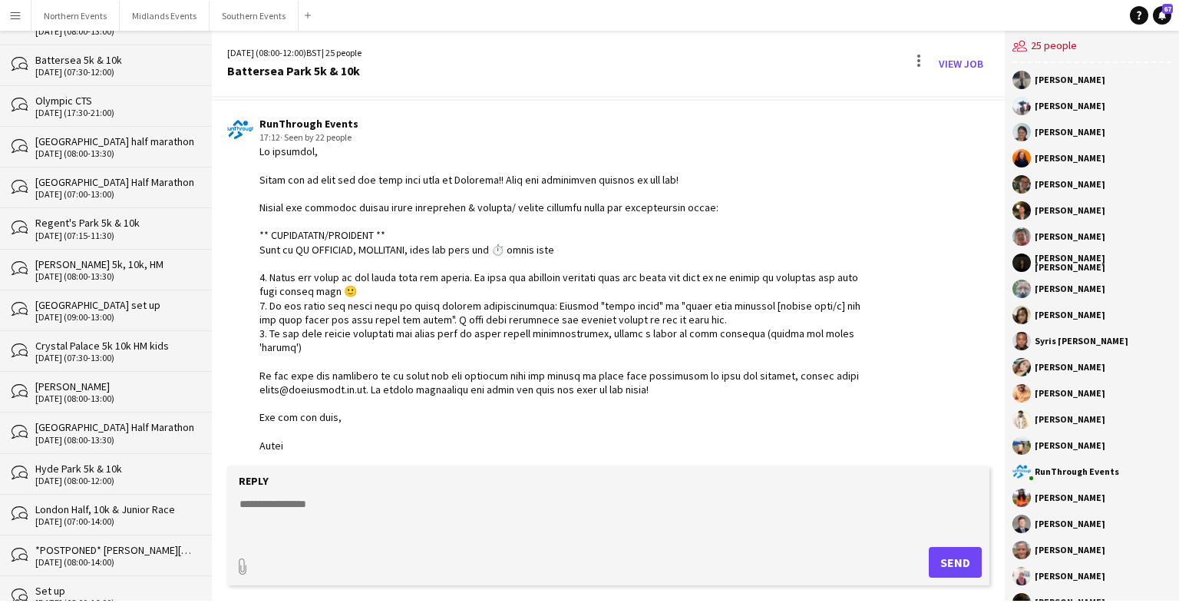
scroll to position [25105, 0]
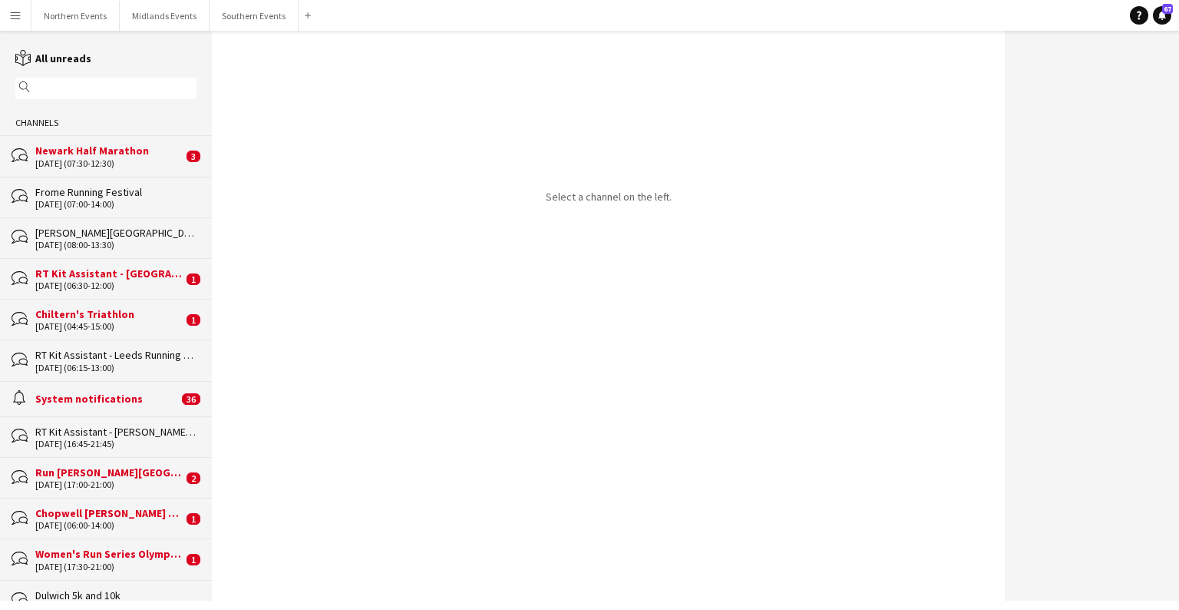
click at [157, 580] on div "bubbles Dulwich 5k and 10k [DATE] (07:30-12:00)" at bounding box center [106, 600] width 212 height 41
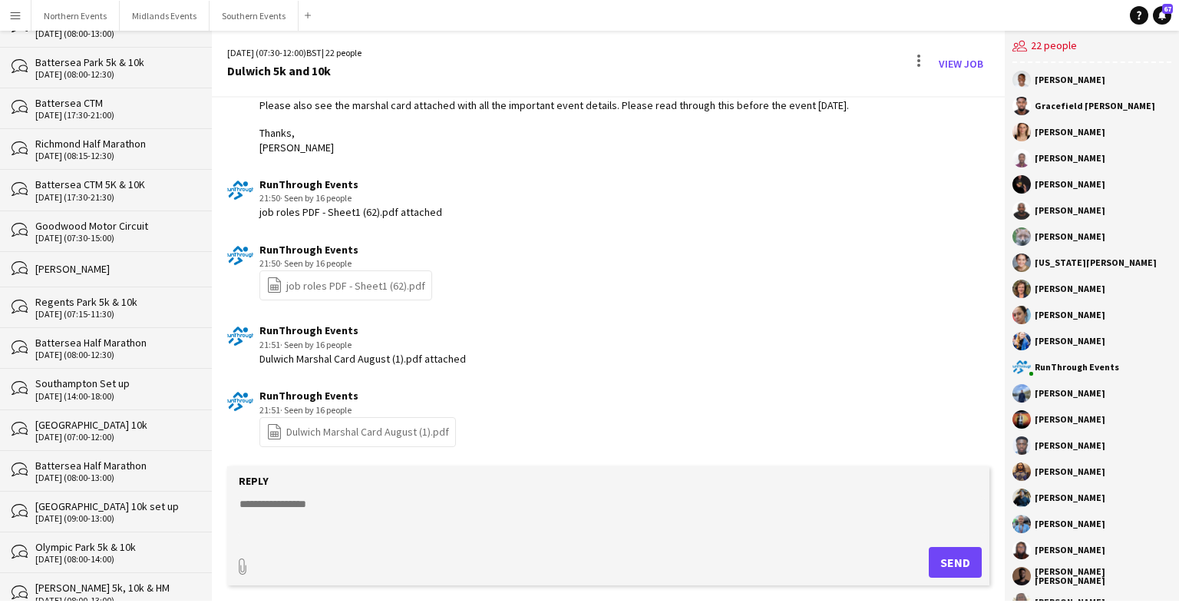
scroll to position [25804, 0]
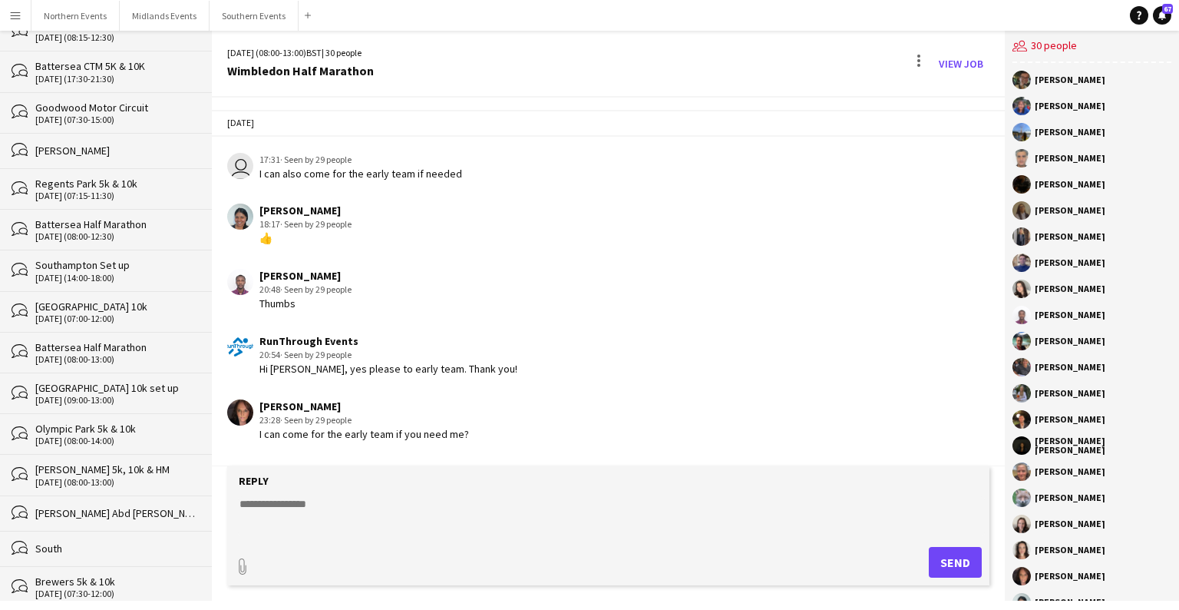
scroll to position [2295, 0]
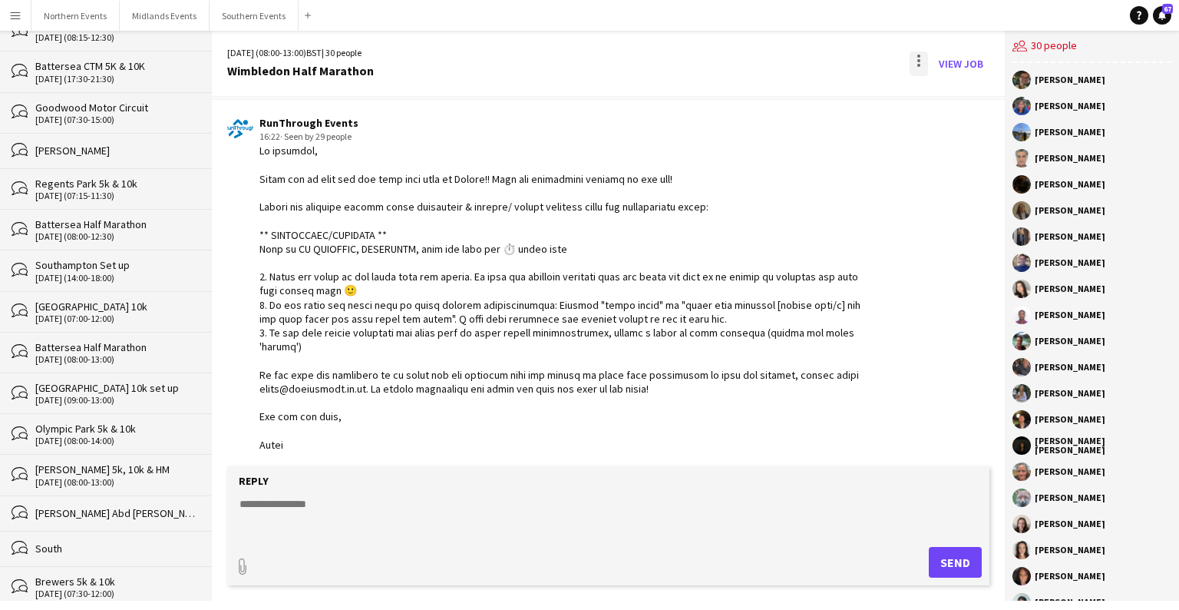
click at [775, 64] on div at bounding box center [918, 65] width 3 height 3
click at [775, 92] on span "Delete" at bounding box center [951, 94] width 35 height 13
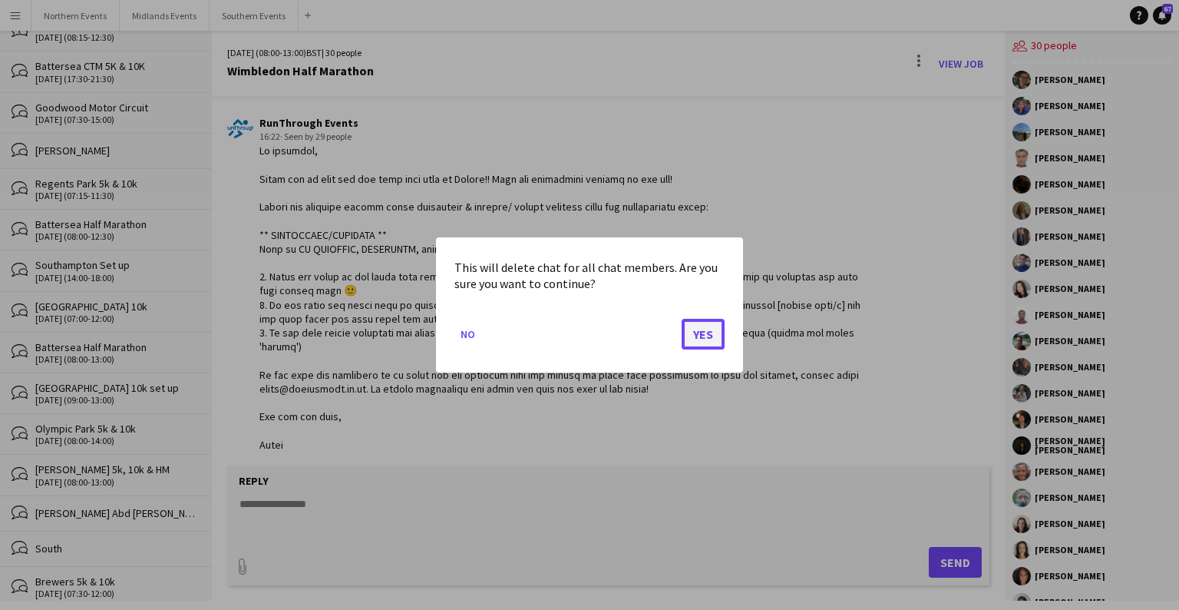
click at [702, 338] on button "Yes" at bounding box center [703, 334] width 43 height 31
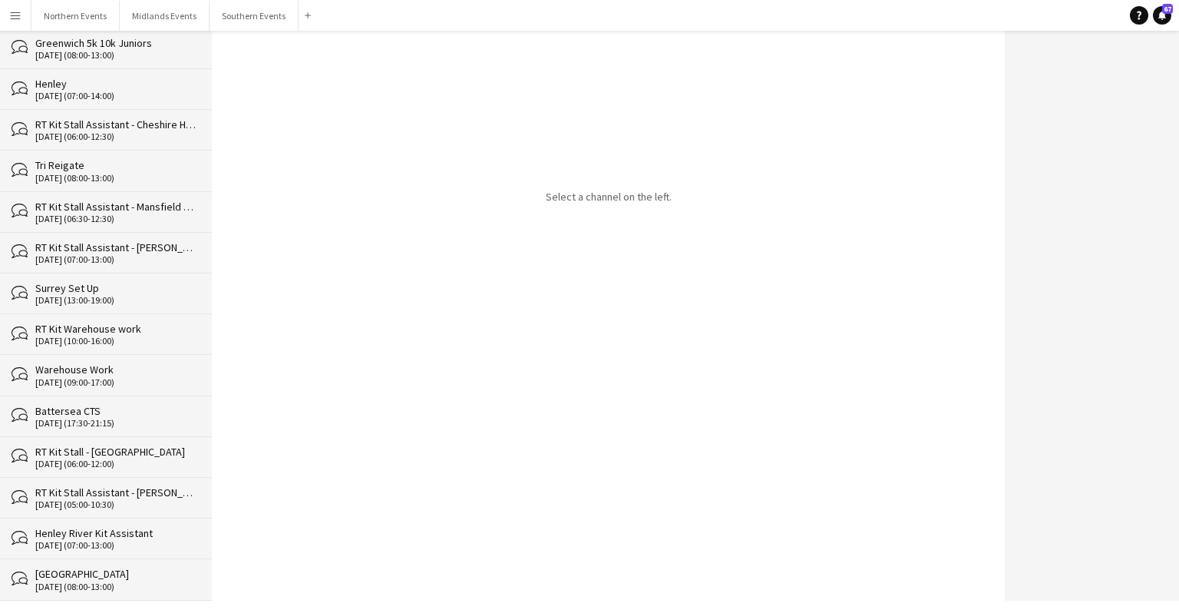
scroll to position [25763, 0]
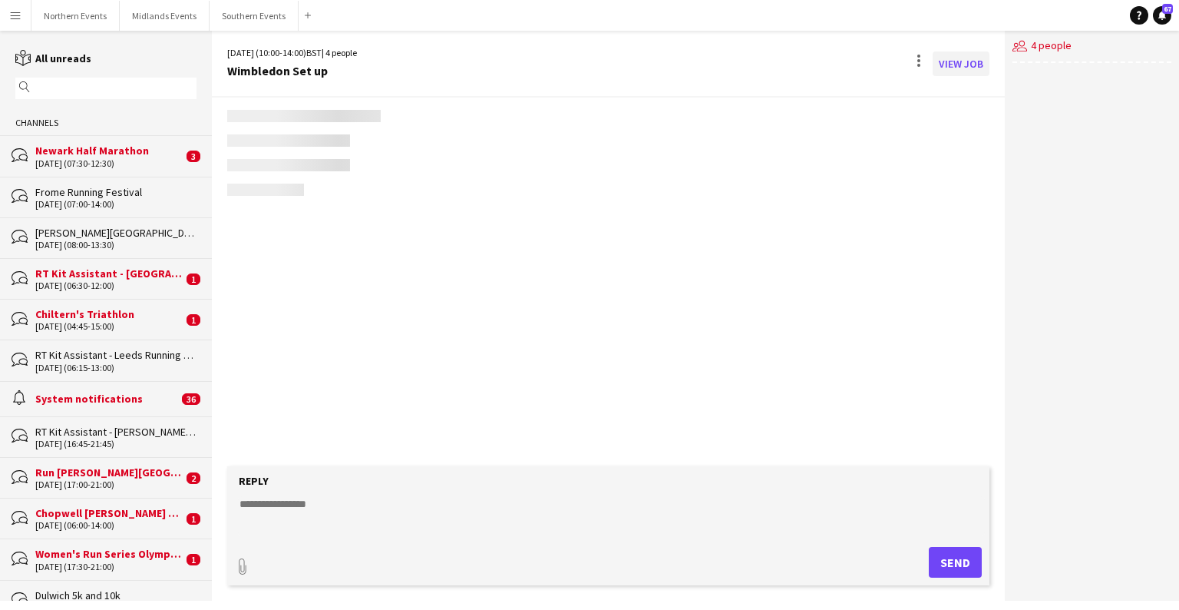
scroll to position [45, 0]
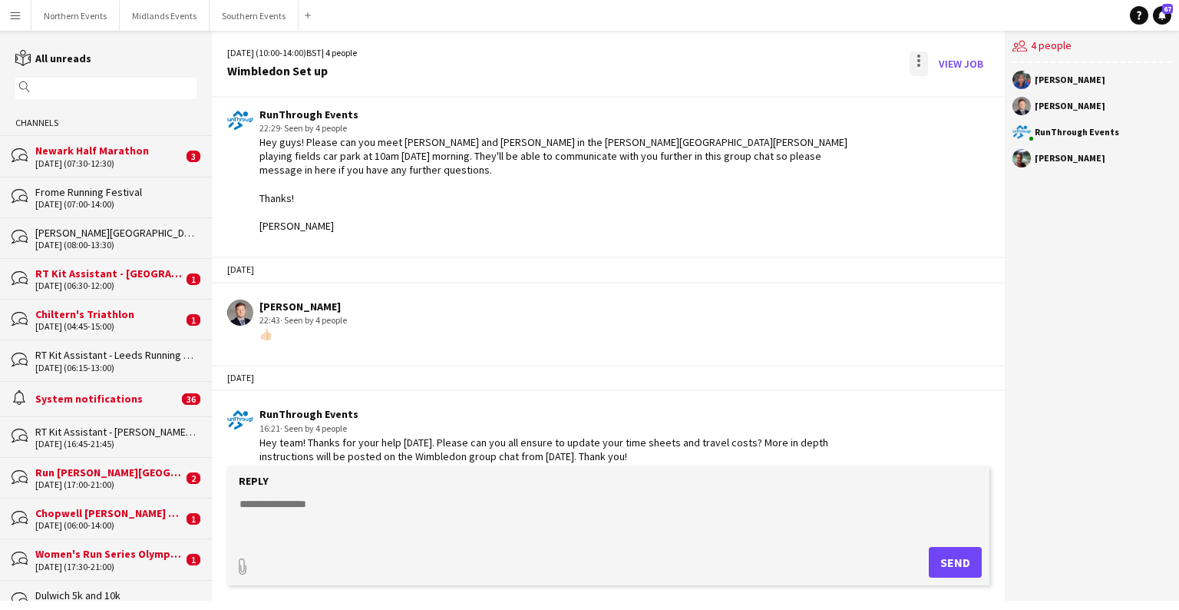
click at [775, 68] on div at bounding box center [919, 63] width 18 height 25
click at [775, 100] on span "Delete" at bounding box center [951, 94] width 35 height 13
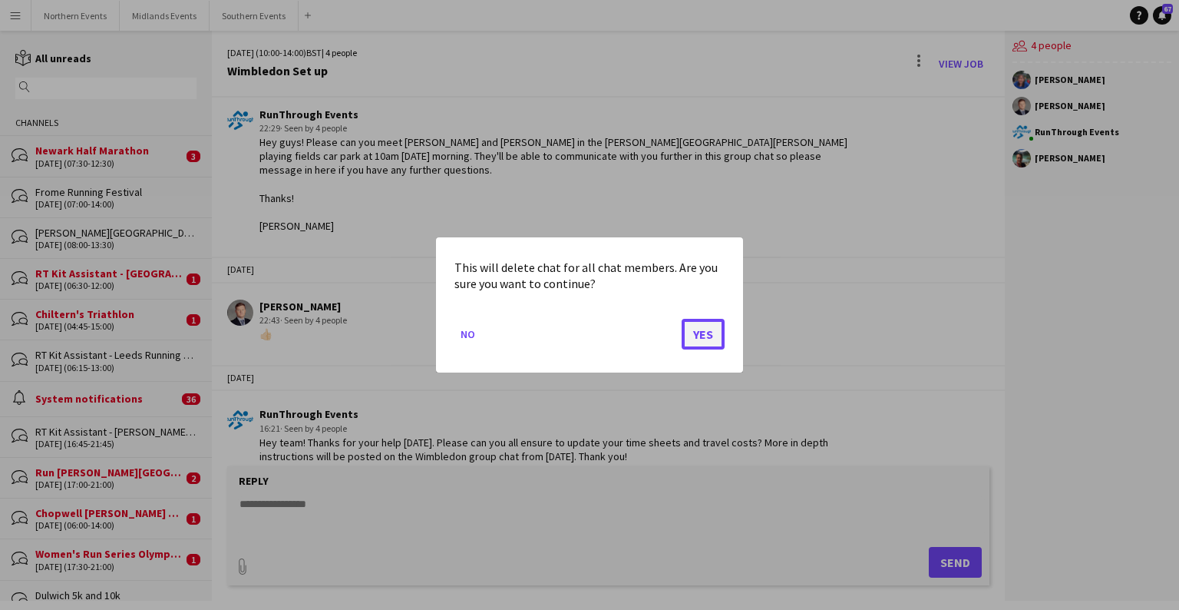
click at [700, 341] on button "Yes" at bounding box center [703, 334] width 43 height 31
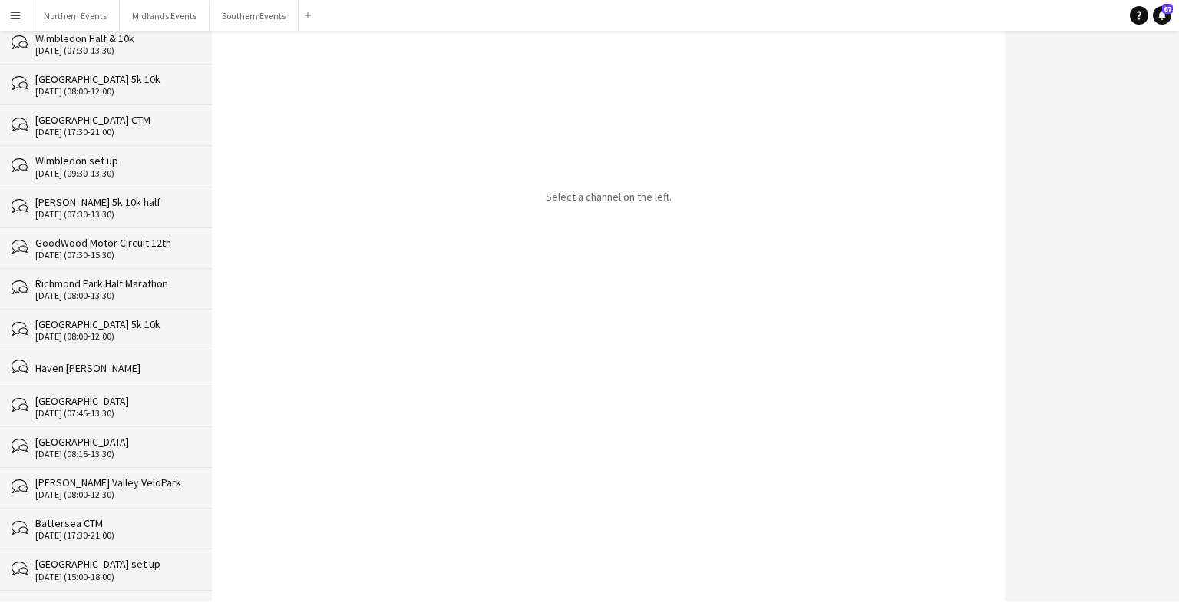
scroll to position [25723, 0]
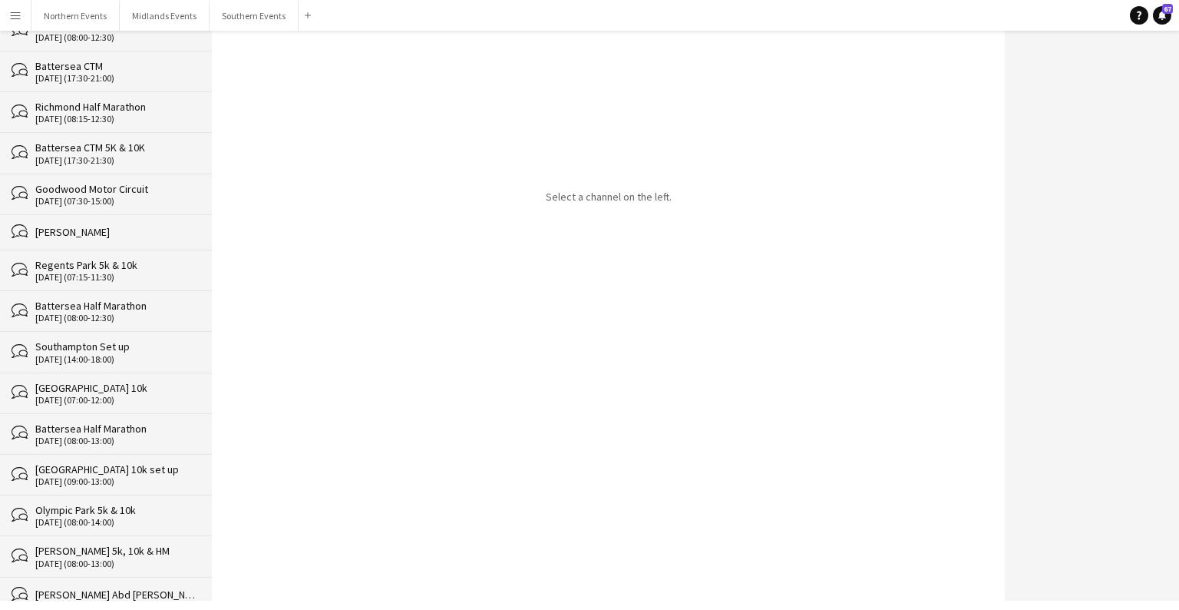
click at [104, 421] on div "Battersea Half Marathon" at bounding box center [115, 428] width 161 height 14
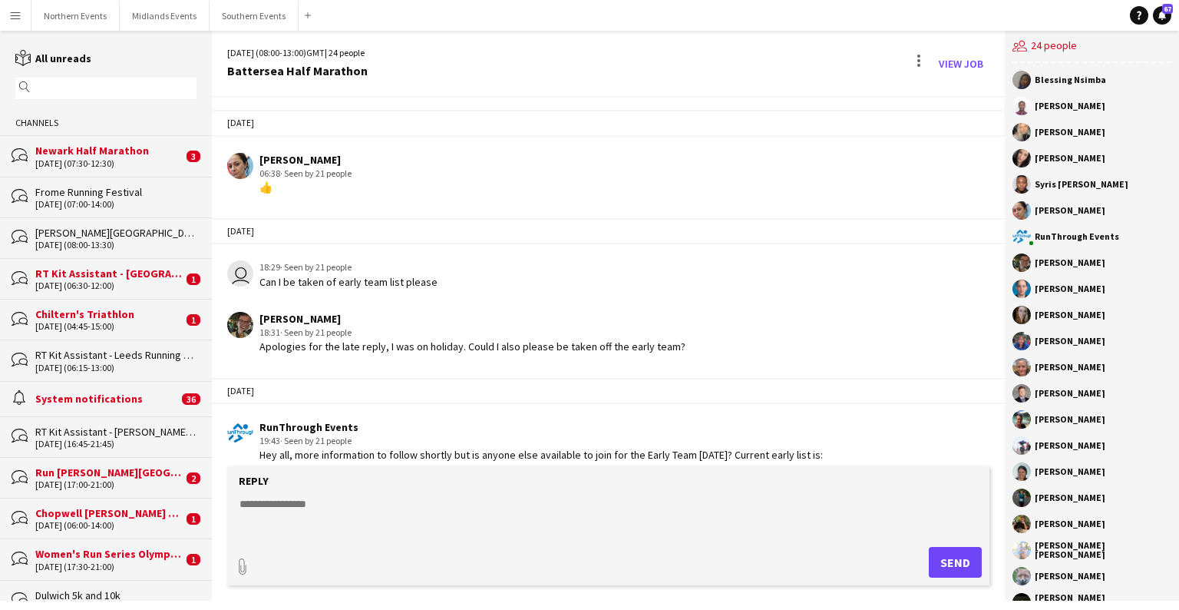
scroll to position [4084, 0]
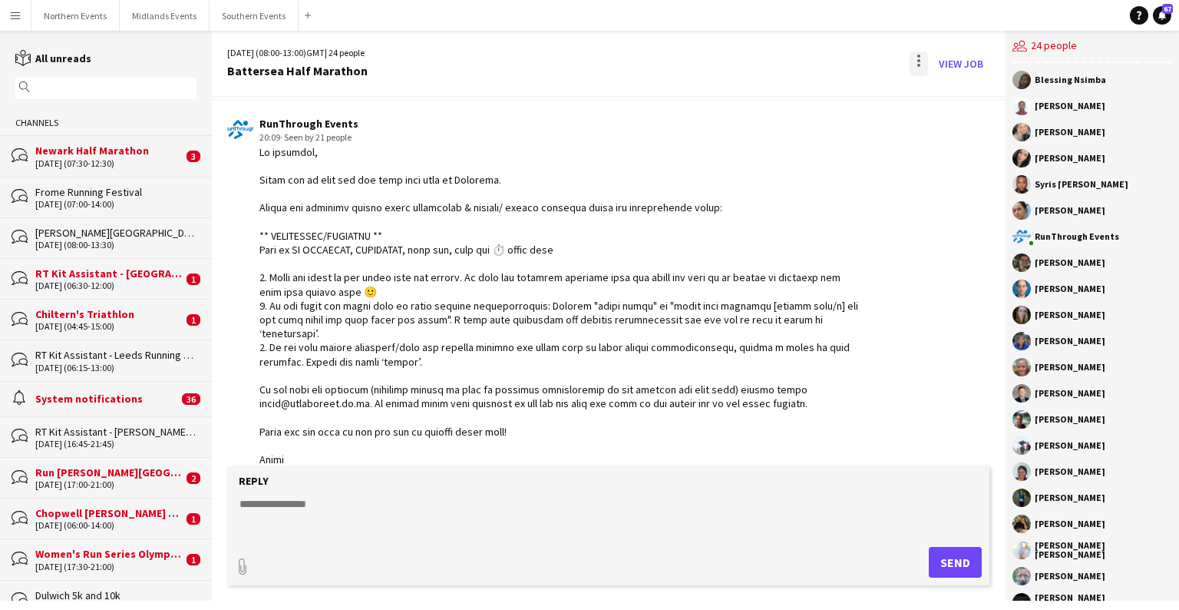
click at [775, 63] on div at bounding box center [919, 63] width 18 height 25
click at [775, 94] on span "Delete" at bounding box center [951, 94] width 35 height 13
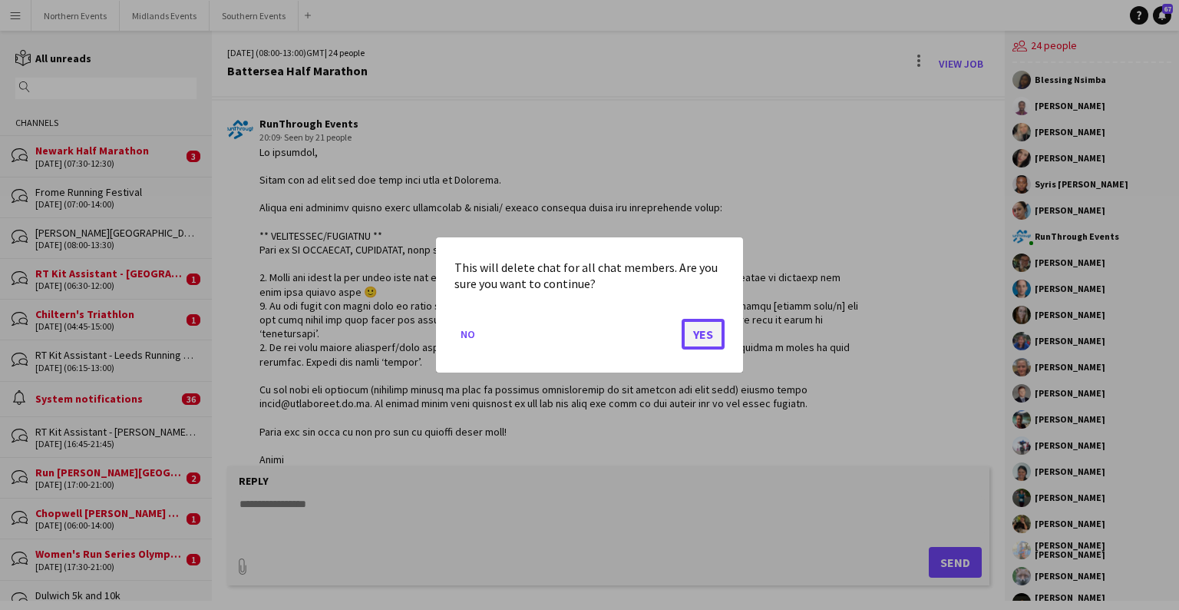
click at [704, 332] on button "Yes" at bounding box center [703, 334] width 43 height 31
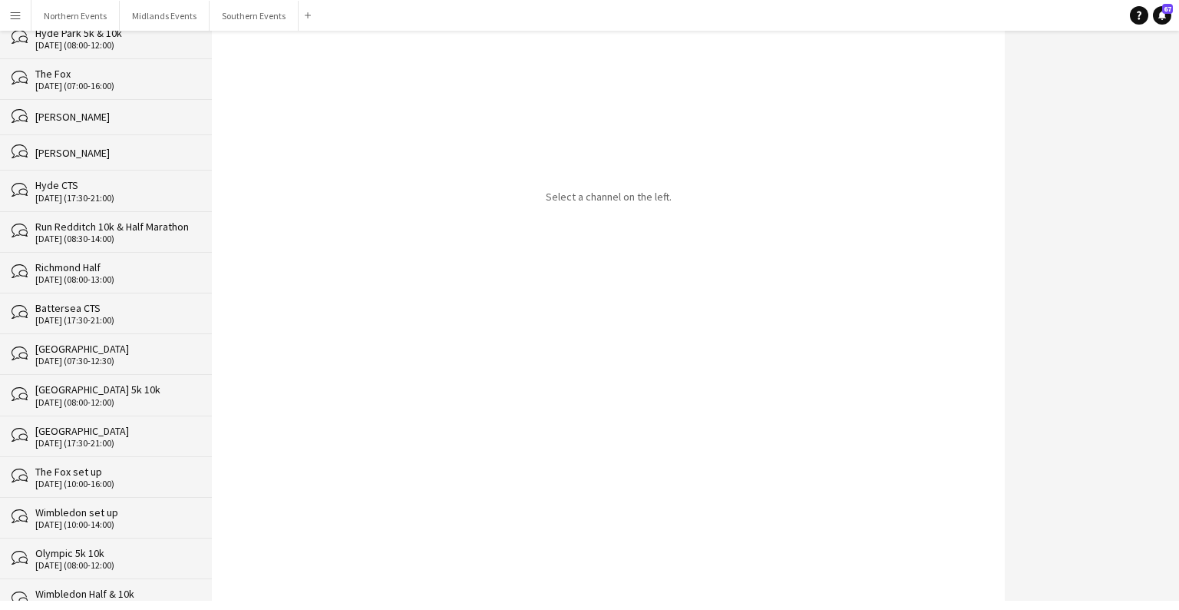
scroll to position [22328, 0]
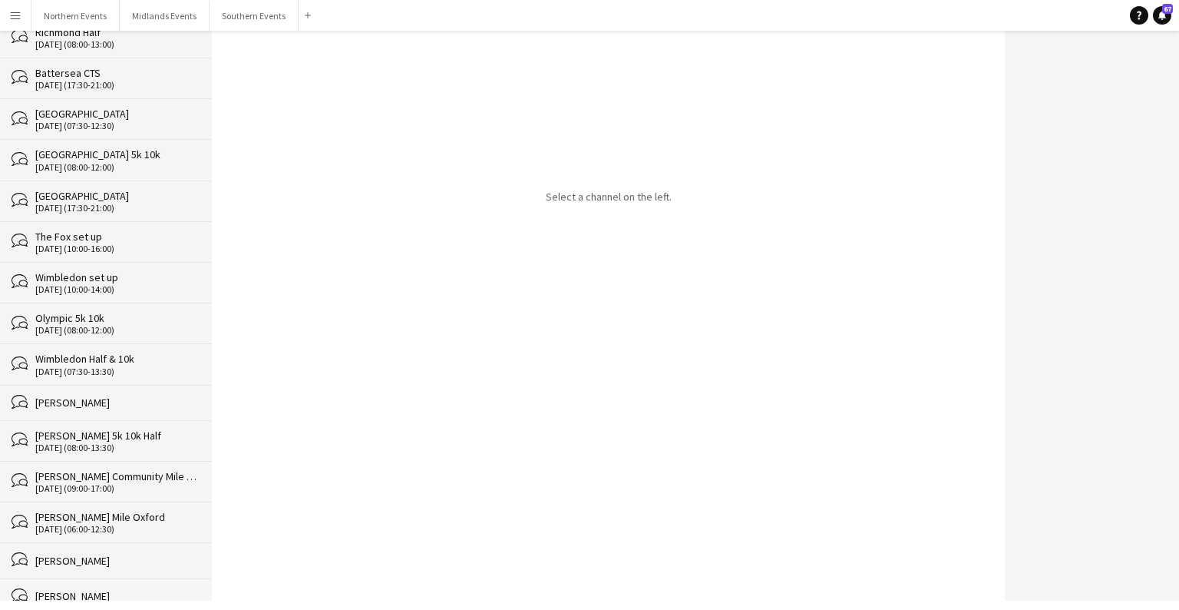
click at [114, 420] on div "bubbles [PERSON_NAME] 5k 10k Half [DATE] (08:00-13:30)" at bounding box center [106, 440] width 212 height 41
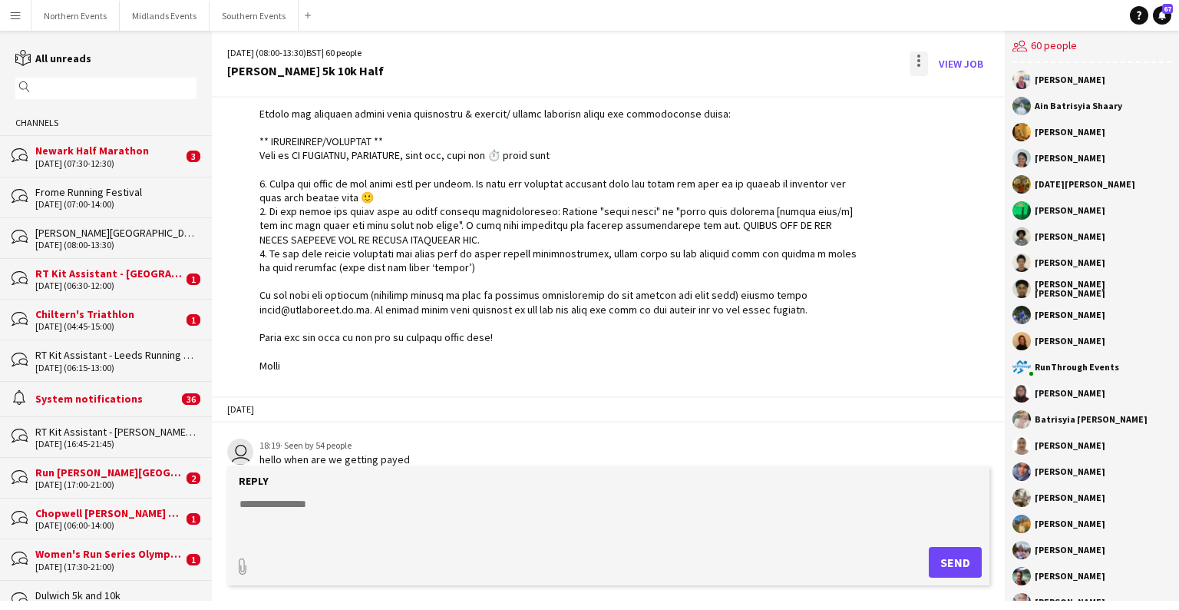
scroll to position [2827, 0]
click at [775, 62] on div at bounding box center [919, 63] width 18 height 25
click at [775, 91] on span "Delete" at bounding box center [951, 94] width 35 height 13
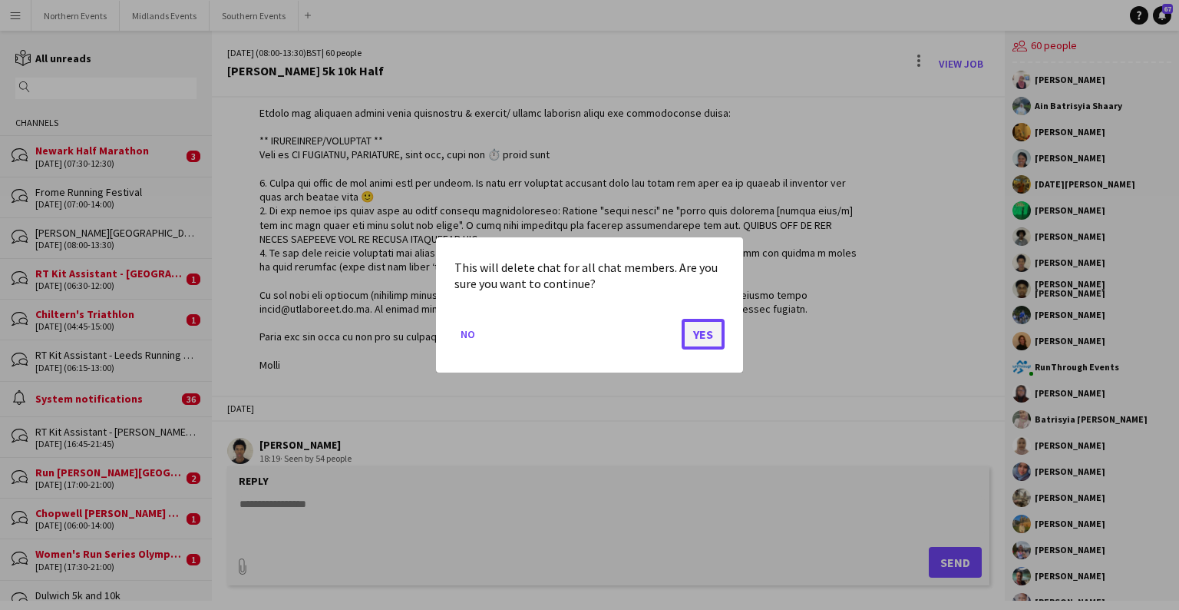
click at [703, 330] on button "Yes" at bounding box center [703, 334] width 43 height 31
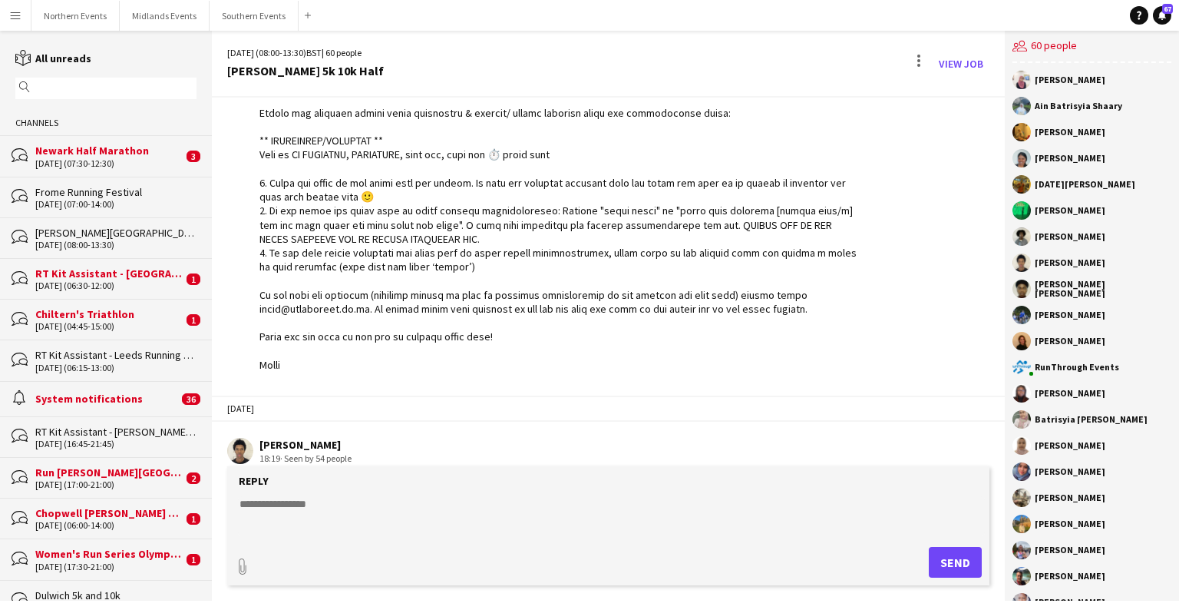
scroll to position [1059, 0]
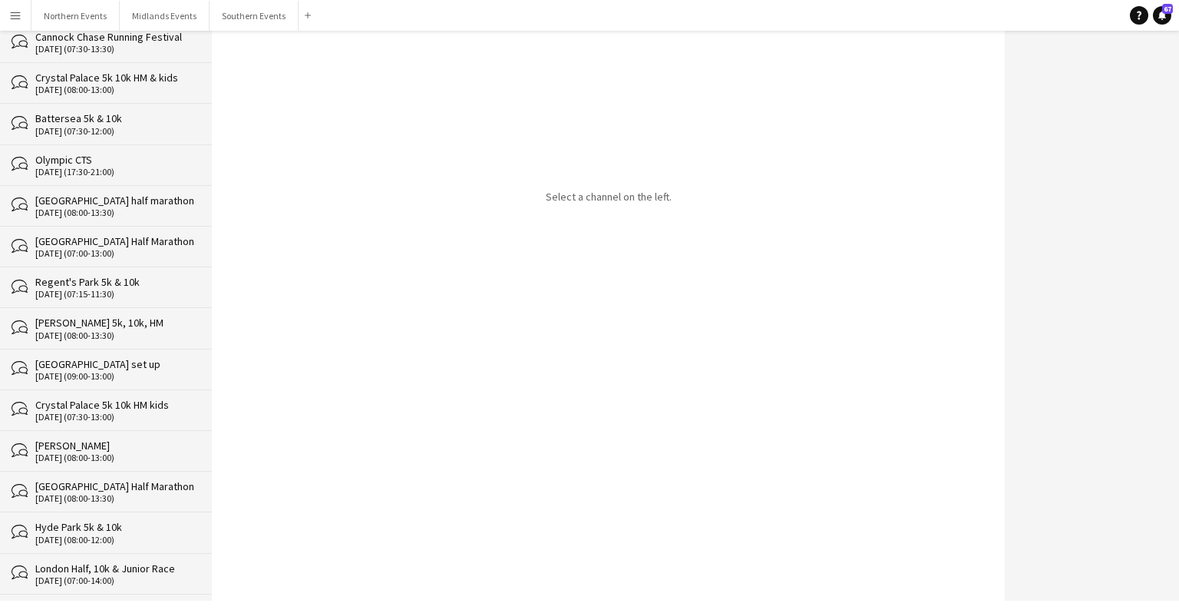
scroll to position [25641, 0]
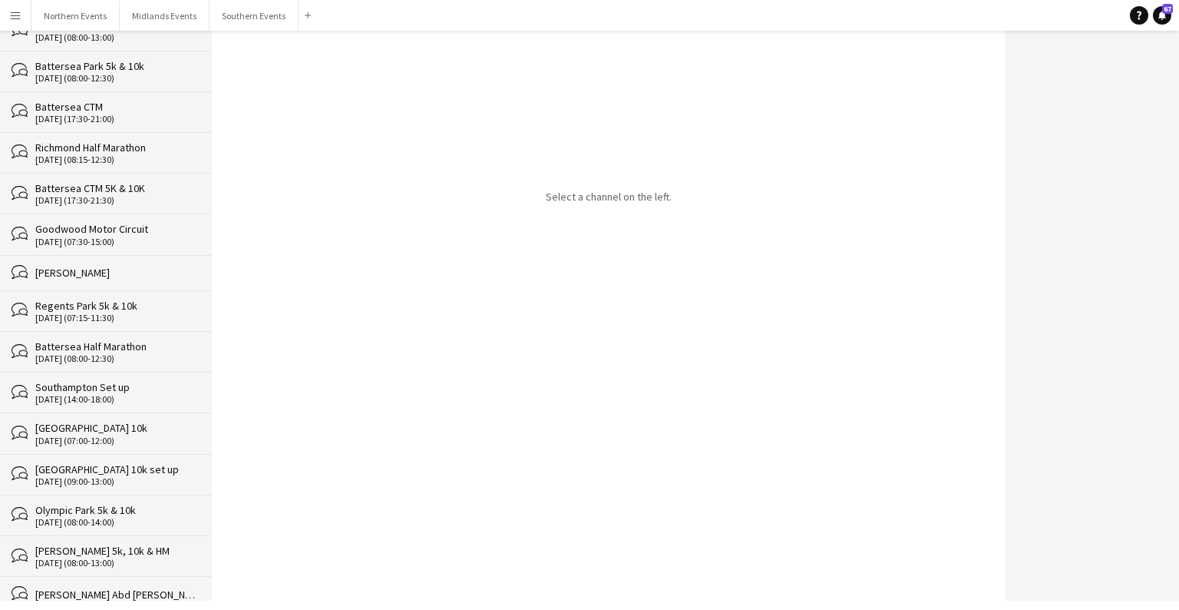
click at [96, 412] on div "bubbles [GEOGRAPHIC_DATA] 10k [DATE] (07:00-12:00)" at bounding box center [106, 432] width 212 height 41
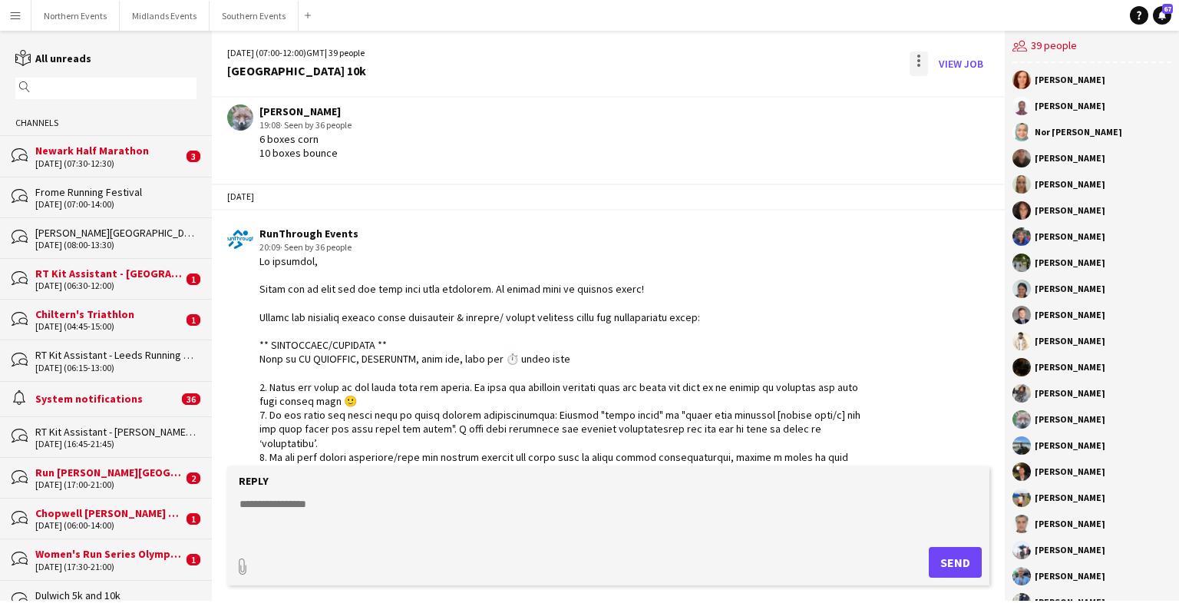
scroll to position [2352, 0]
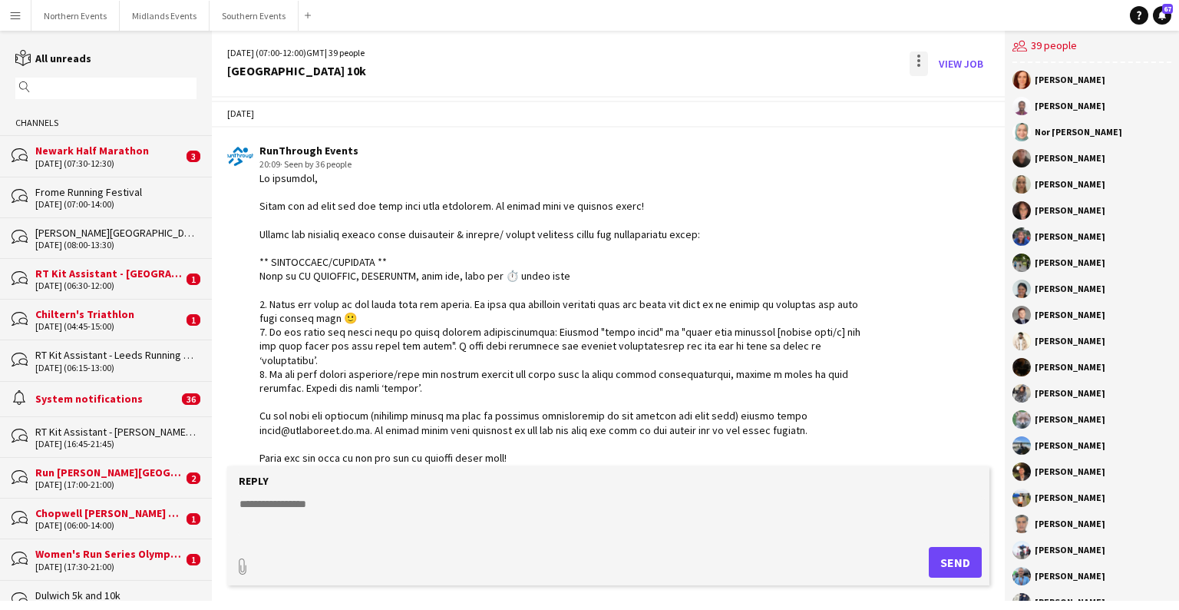
click at [775, 67] on div at bounding box center [919, 63] width 18 height 25
click at [775, 101] on button "Delete [GEOGRAPHIC_DATA]" at bounding box center [953, 93] width 86 height 37
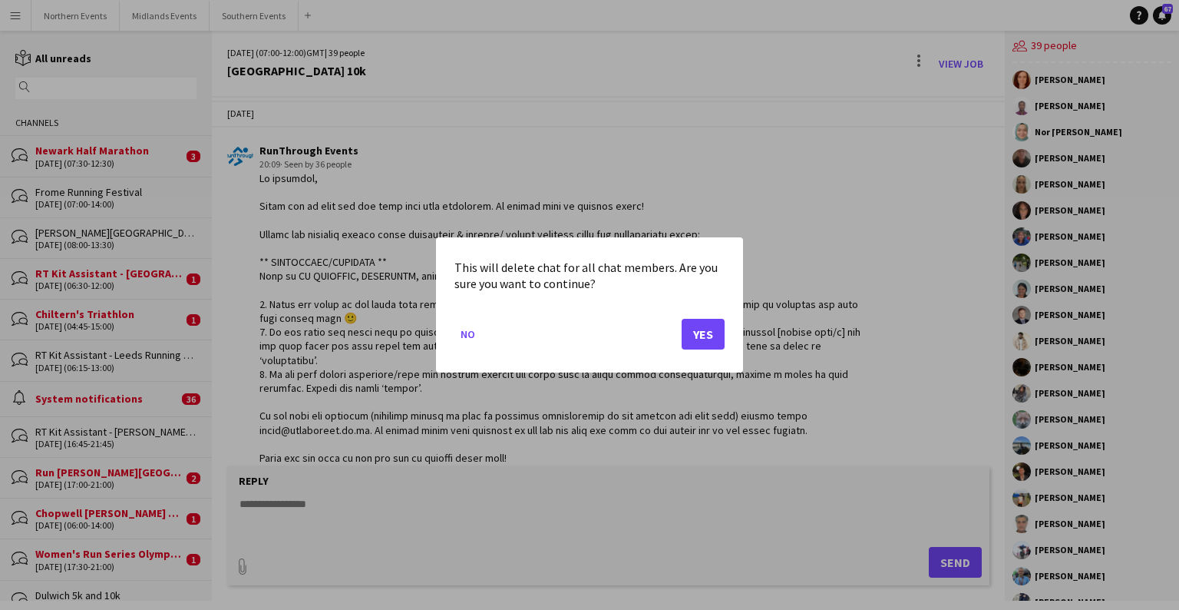
click at [692, 354] on mat-dialog-actions "No Yes" at bounding box center [589, 339] width 270 height 65
click at [698, 336] on button "Yes" at bounding box center [703, 334] width 43 height 31
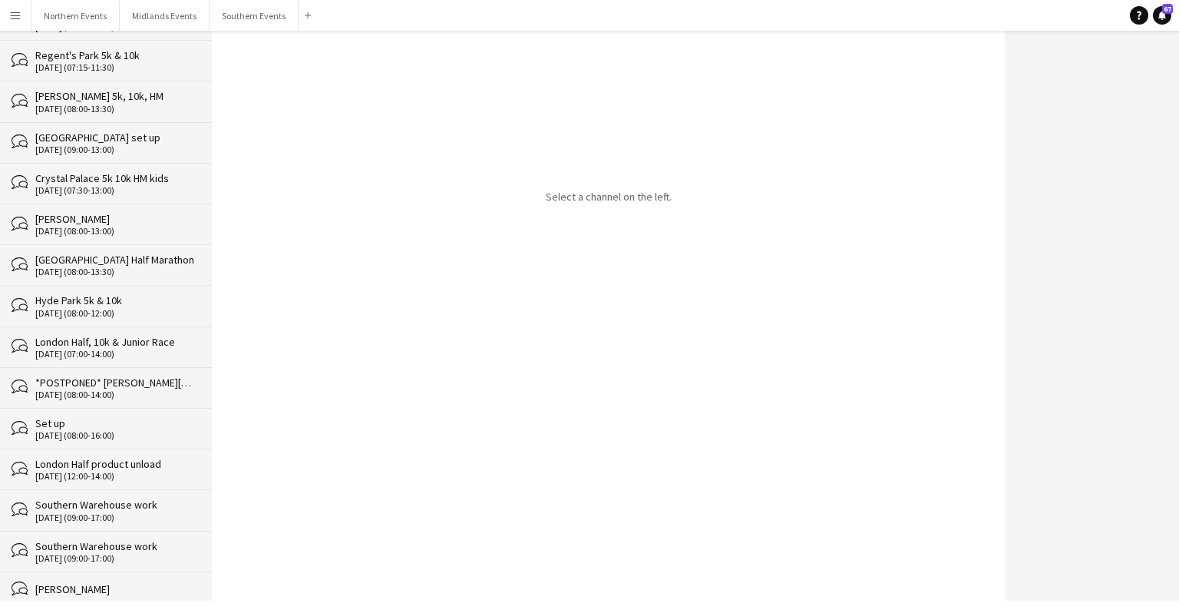
scroll to position [25219, 0]
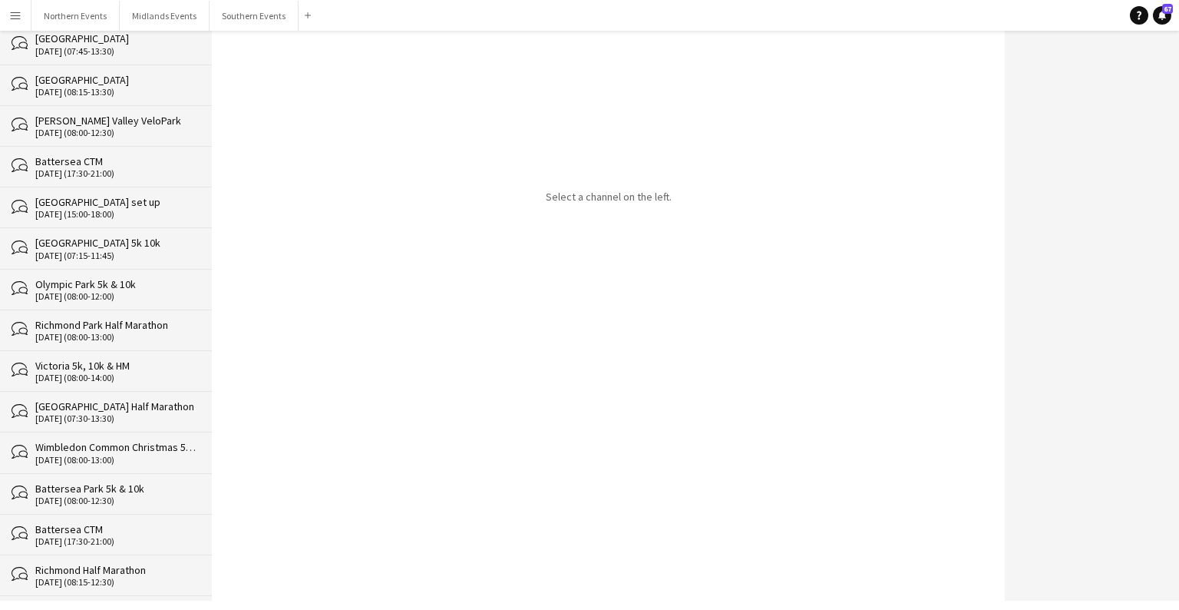
click at [120, 473] on div "bubbles Battersea Park 5k & 10k [DATE] (08:00-12:30)" at bounding box center [106, 493] width 212 height 41
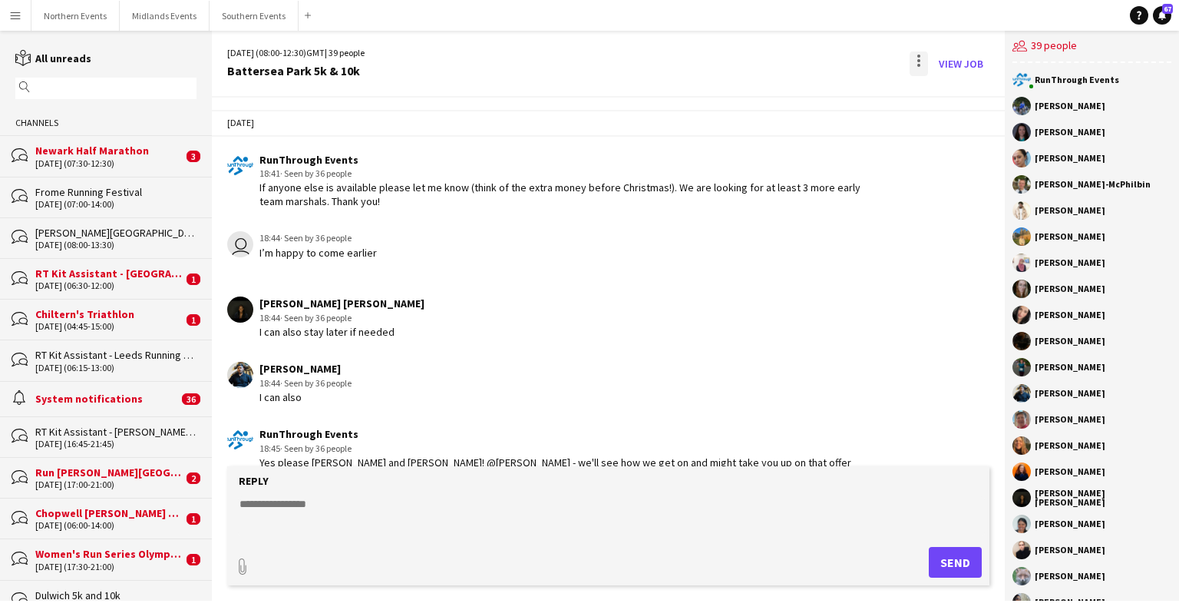
scroll to position [2394, 0]
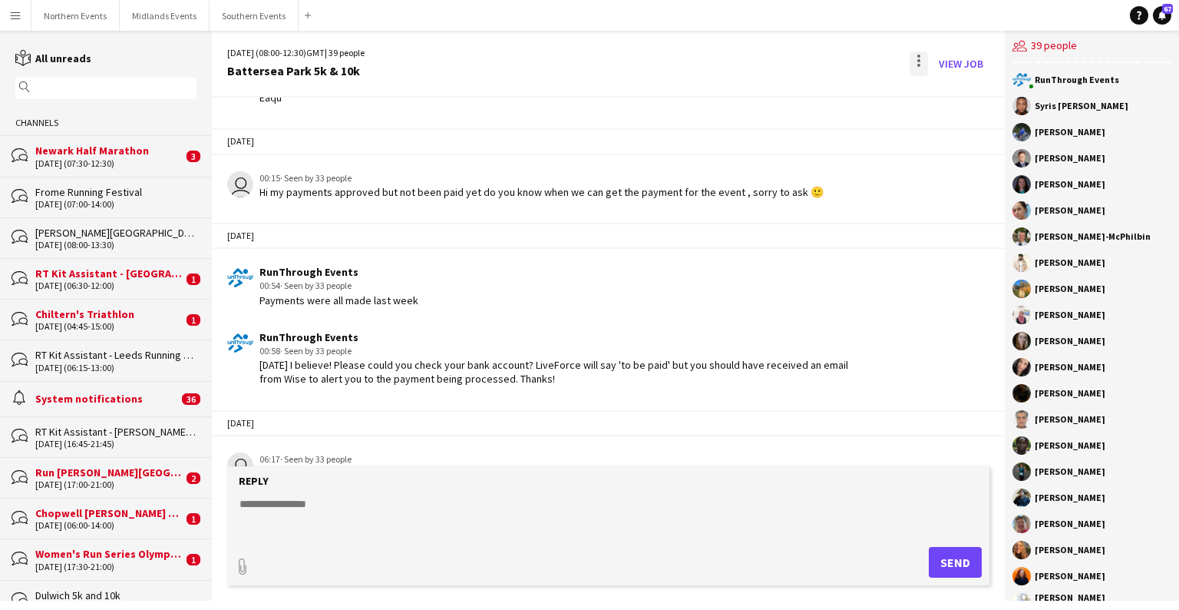
click at [775, 64] on div at bounding box center [919, 63] width 18 height 25
click at [775, 97] on span "Delete" at bounding box center [951, 94] width 35 height 13
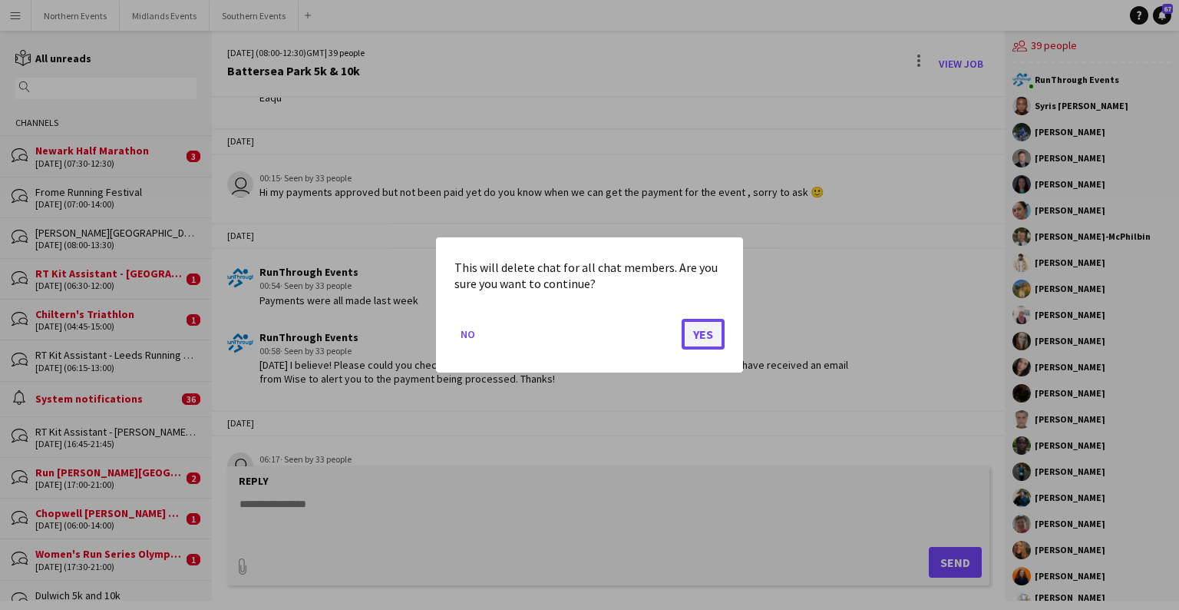
click at [693, 330] on button "Yes" at bounding box center [703, 334] width 43 height 31
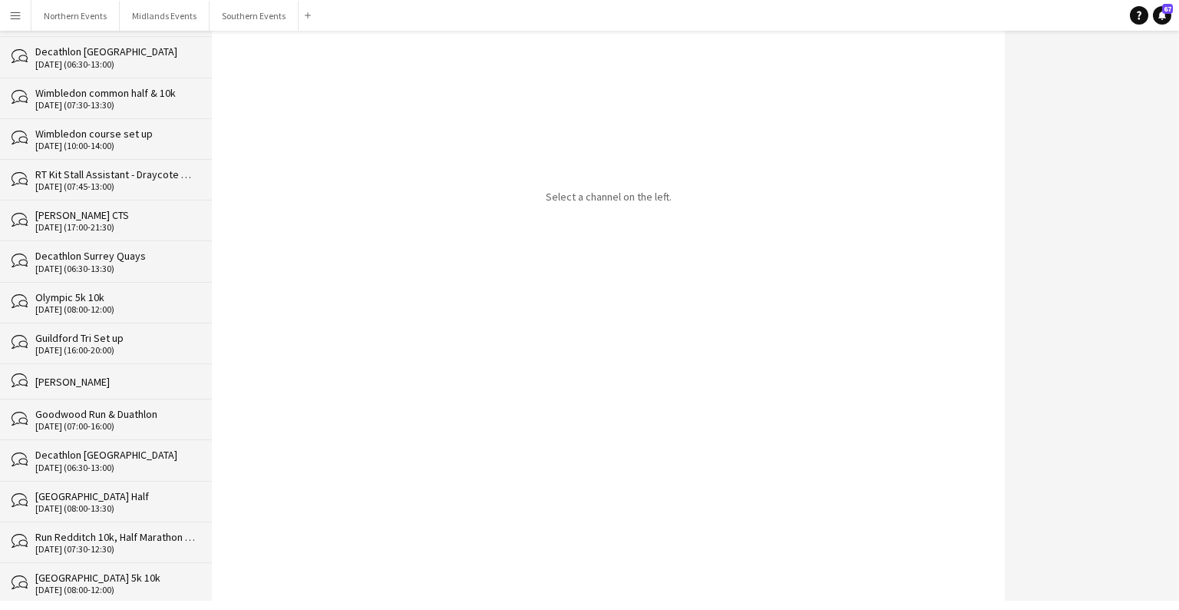
scroll to position [25560, 0]
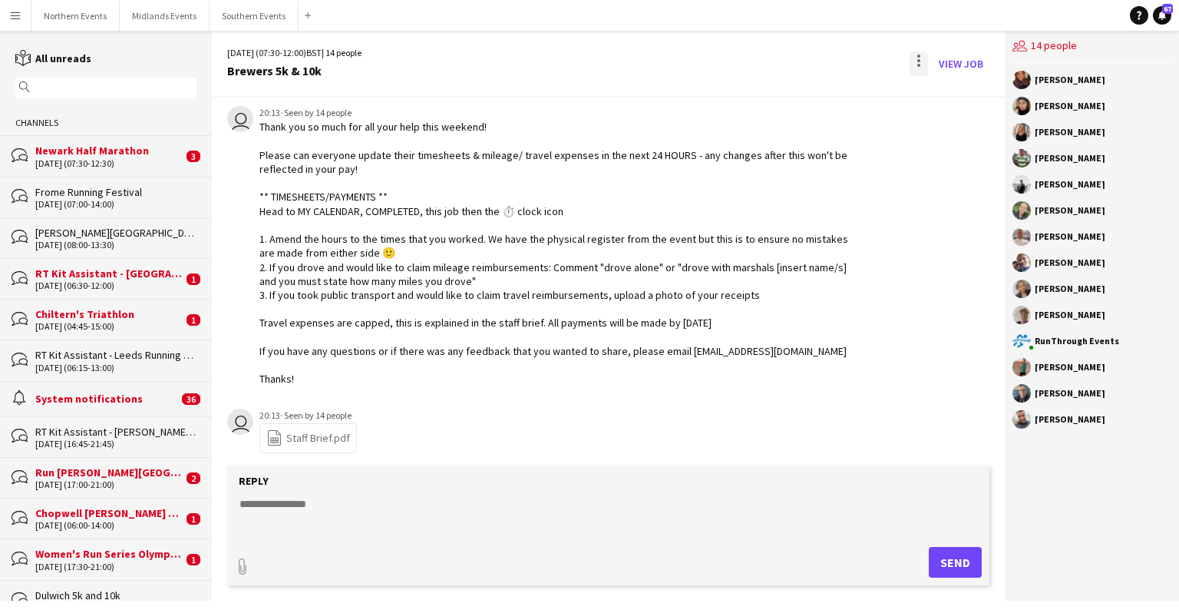
scroll to position [2929, 0]
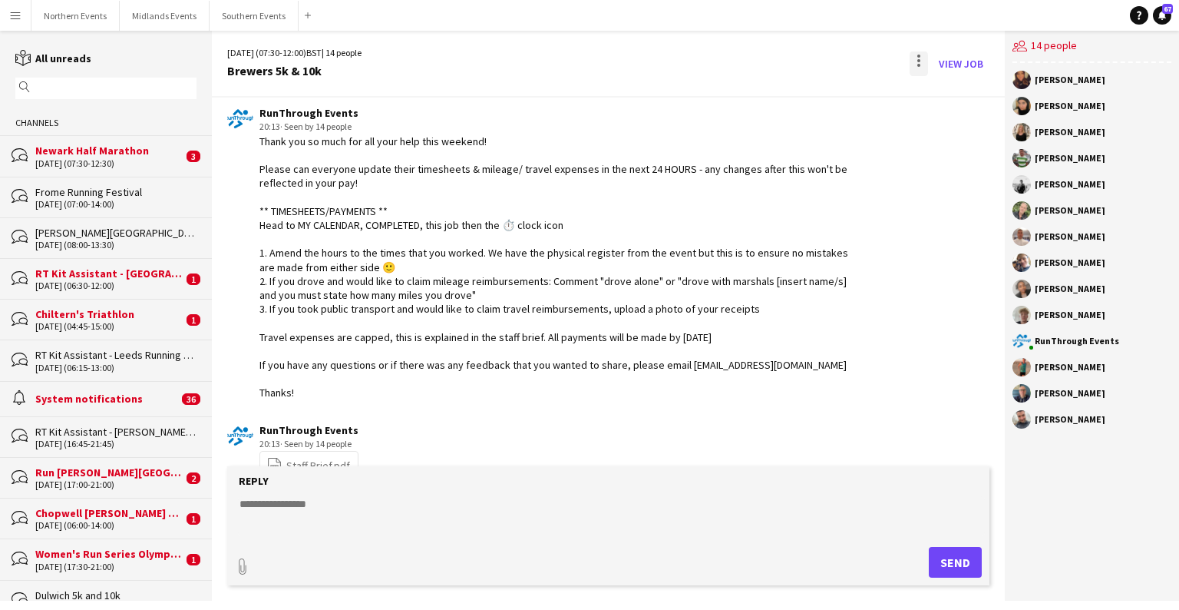
click at [775, 63] on div at bounding box center [919, 63] width 18 height 25
click at [775, 92] on span "Delete" at bounding box center [951, 94] width 35 height 13
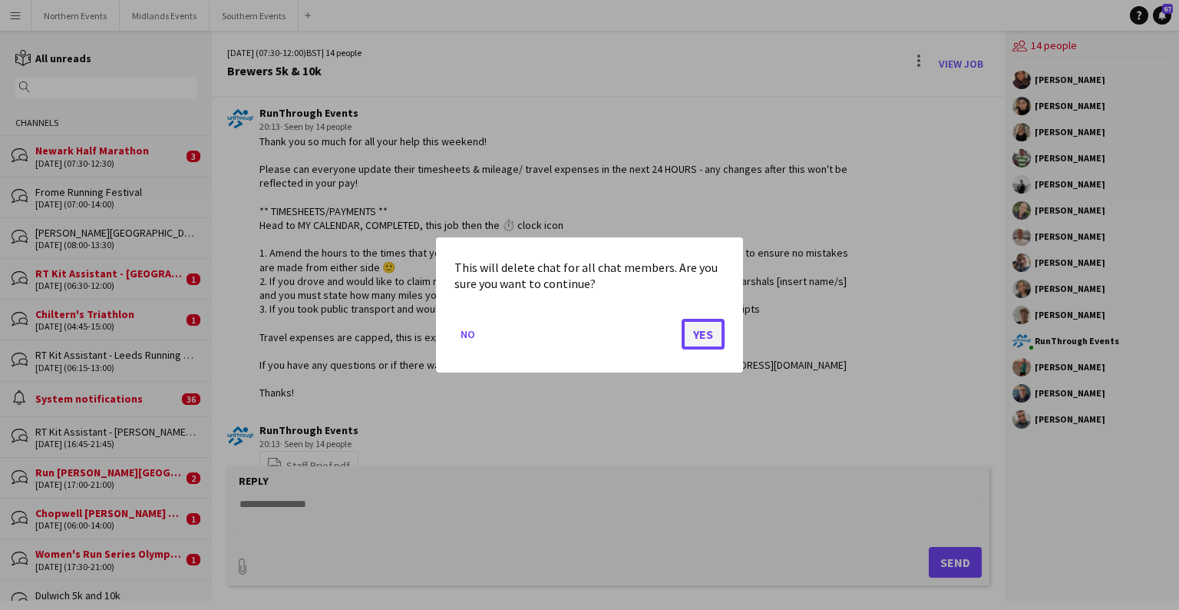
click at [699, 337] on button "Yes" at bounding box center [703, 334] width 43 height 31
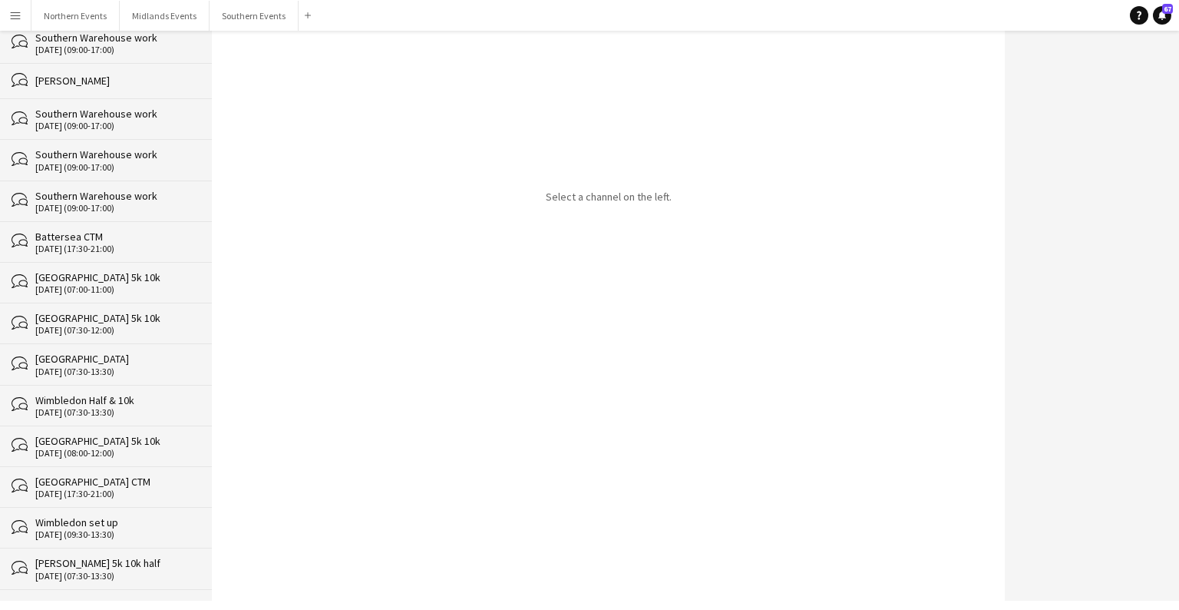
scroll to position [25519, 0]
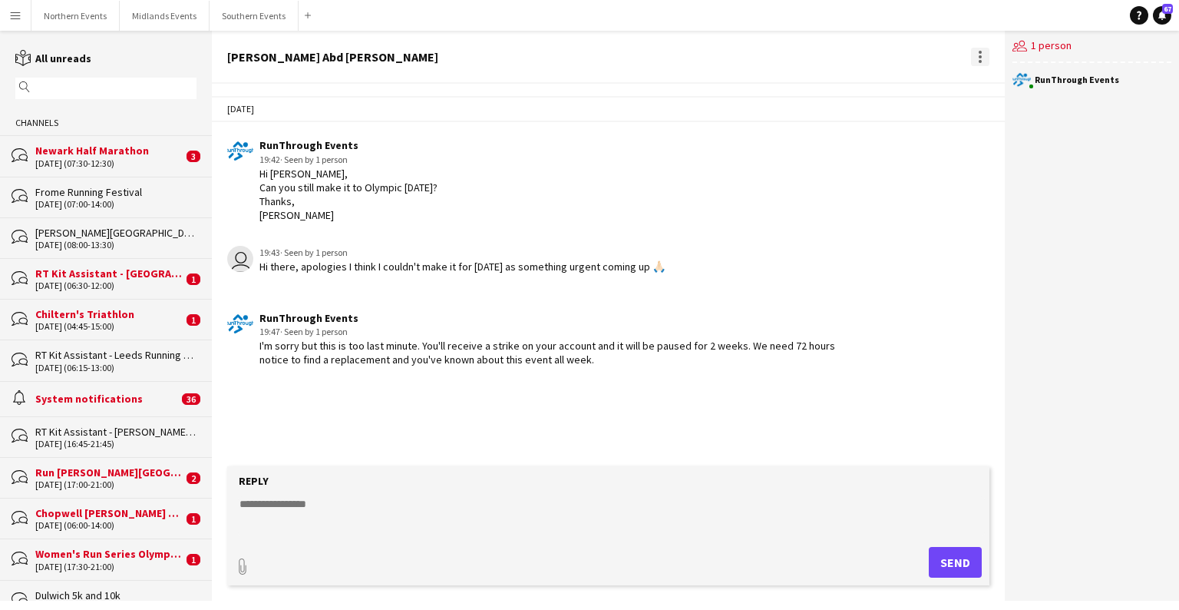
click at [775, 60] on div at bounding box center [980, 61] width 3 height 3
click at [775, 83] on app-icon "Delete" at bounding box center [989, 84] width 12 height 13
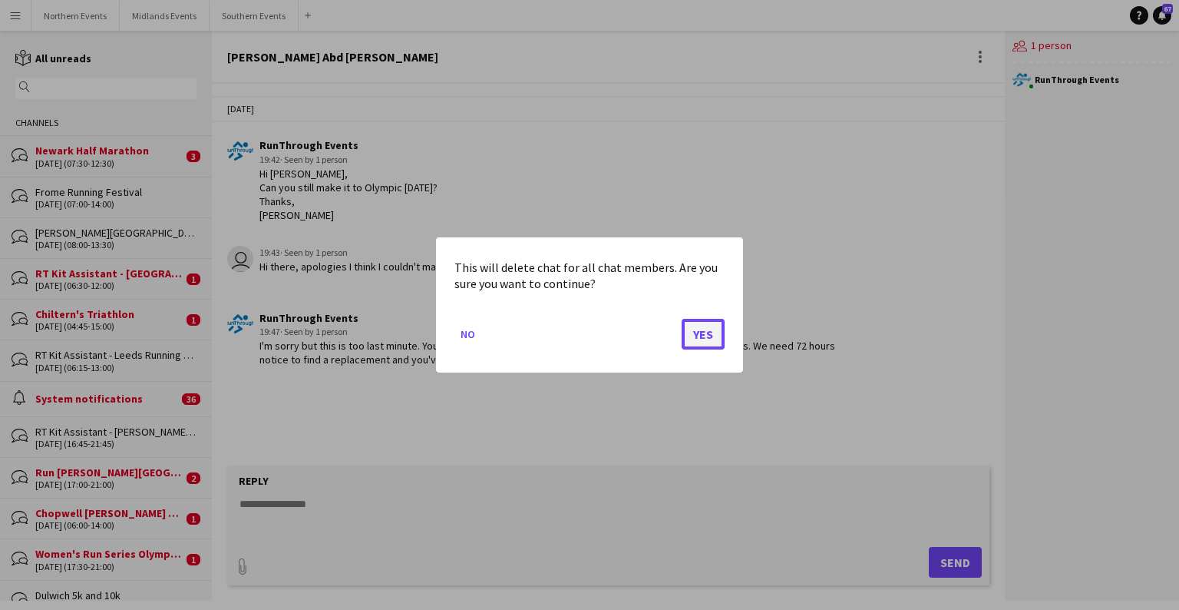
click at [708, 338] on button "Yes" at bounding box center [703, 334] width 43 height 31
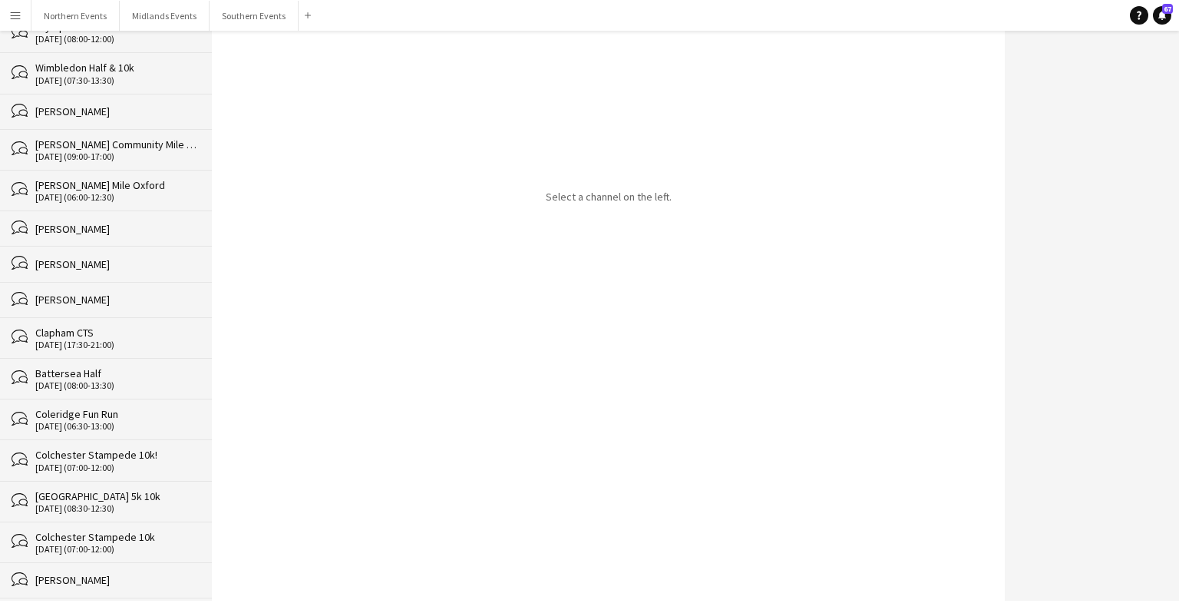
scroll to position [25483, 0]
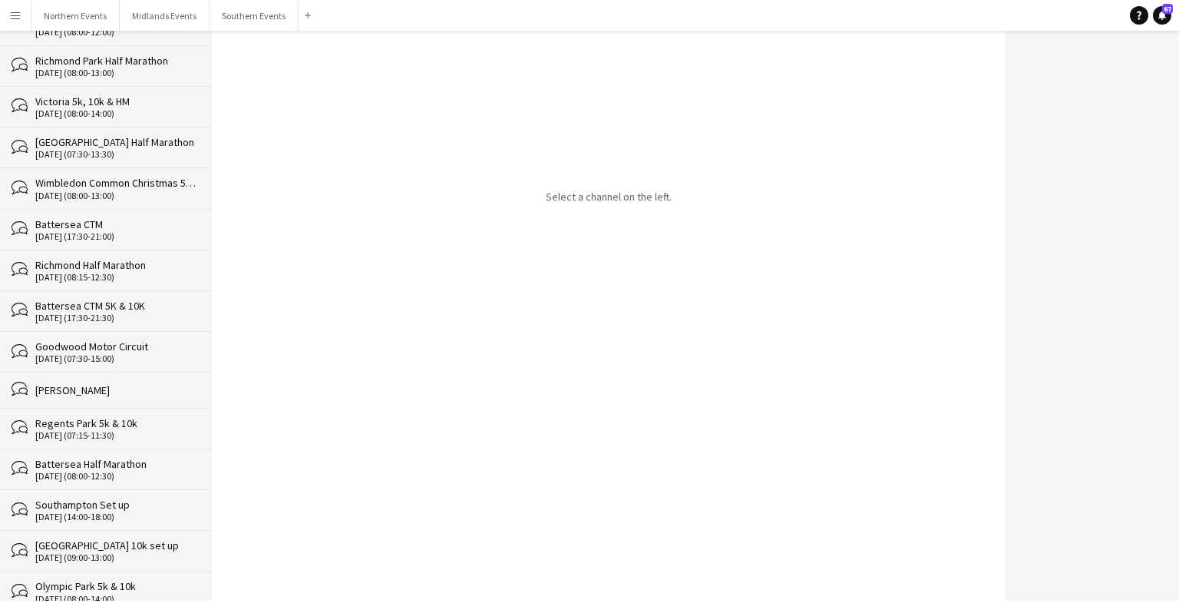
click at [94, 593] on div "[DATE] (08:00-14:00)" at bounding box center [115, 598] width 161 height 11
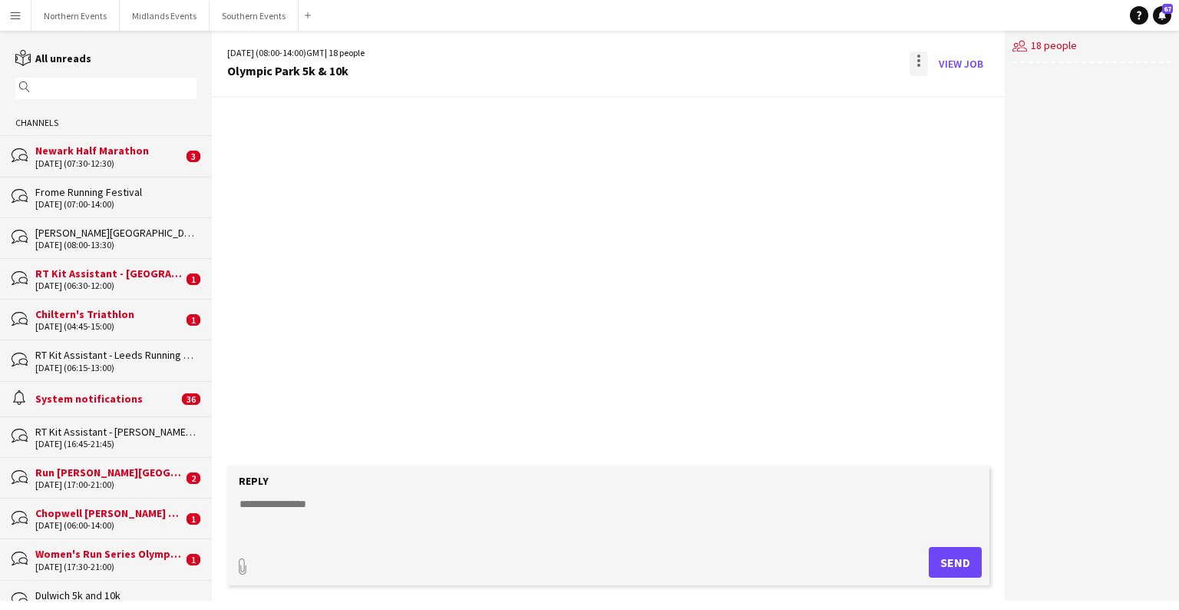
scroll to position [3960, 0]
click at [775, 61] on div at bounding box center [918, 60] width 3 height 3
click span "Delete"
drag, startPoint x: 715, startPoint y: 345, endPoint x: 286, endPoint y: 195, distance: 455.2
click button "Yes"
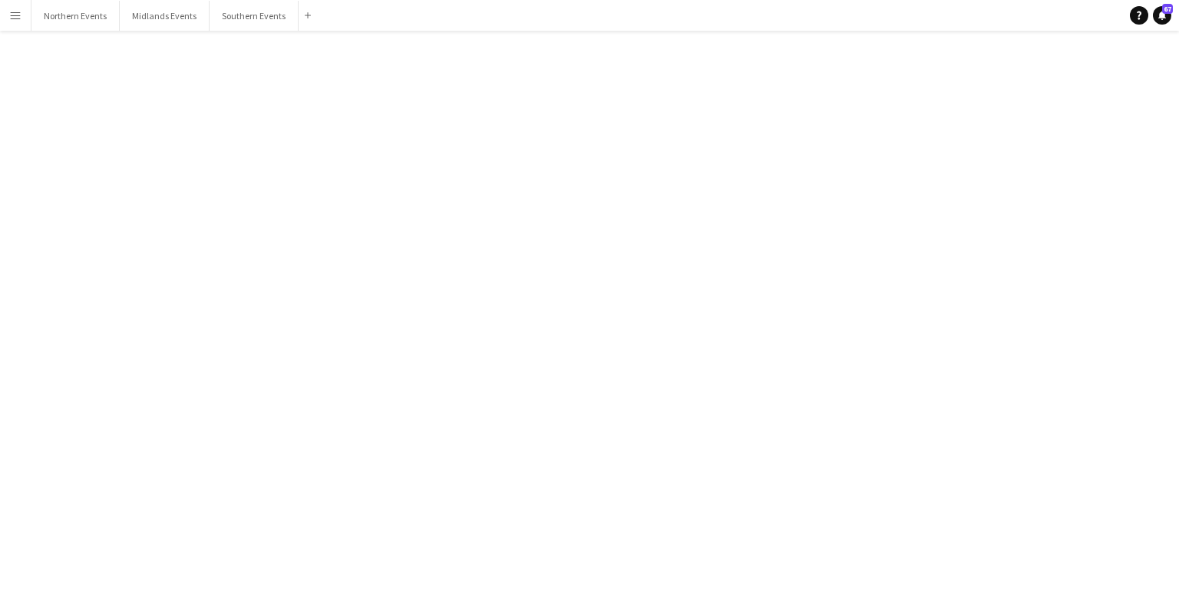
scroll to position [25443, 0]
click div "[PERSON_NAME] 5k, 10k & HM"
click div
click span "Delete"
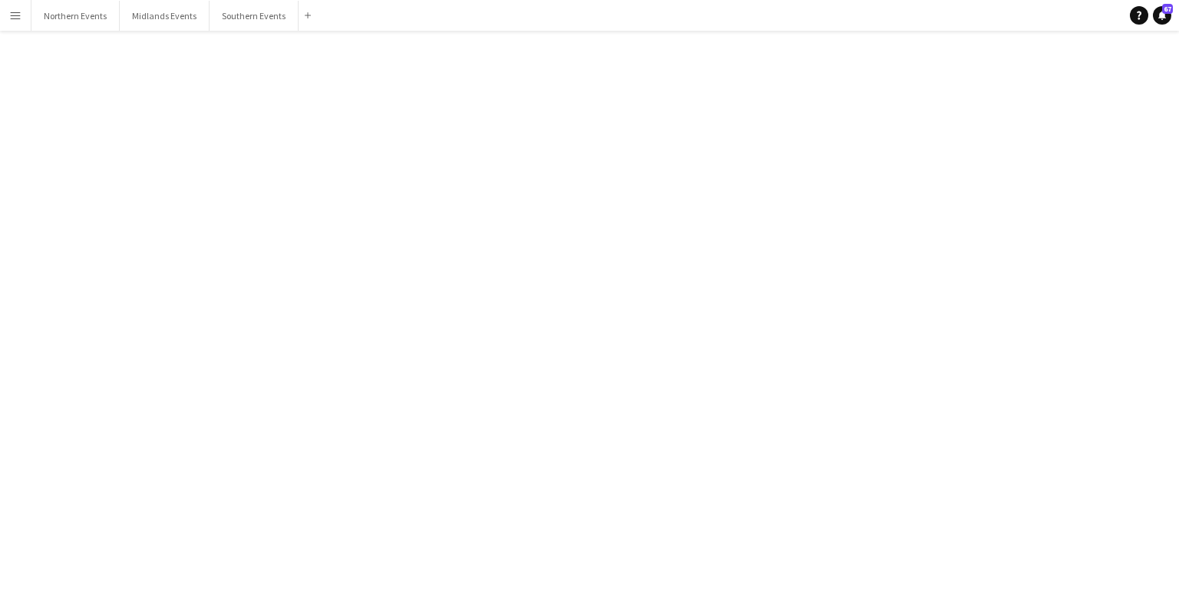
click button "Yes"
click div "South"
click div
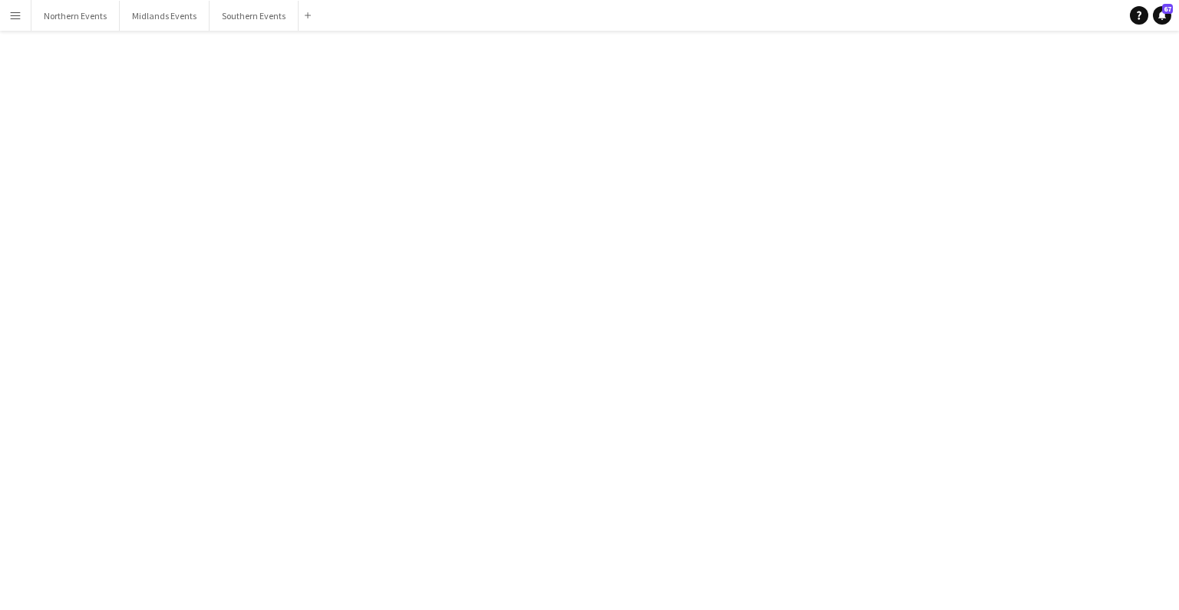
click span "Delete"
click button "Yes"
click div "bubbles Southampton Set up [DATE] (14:00-18:00)"
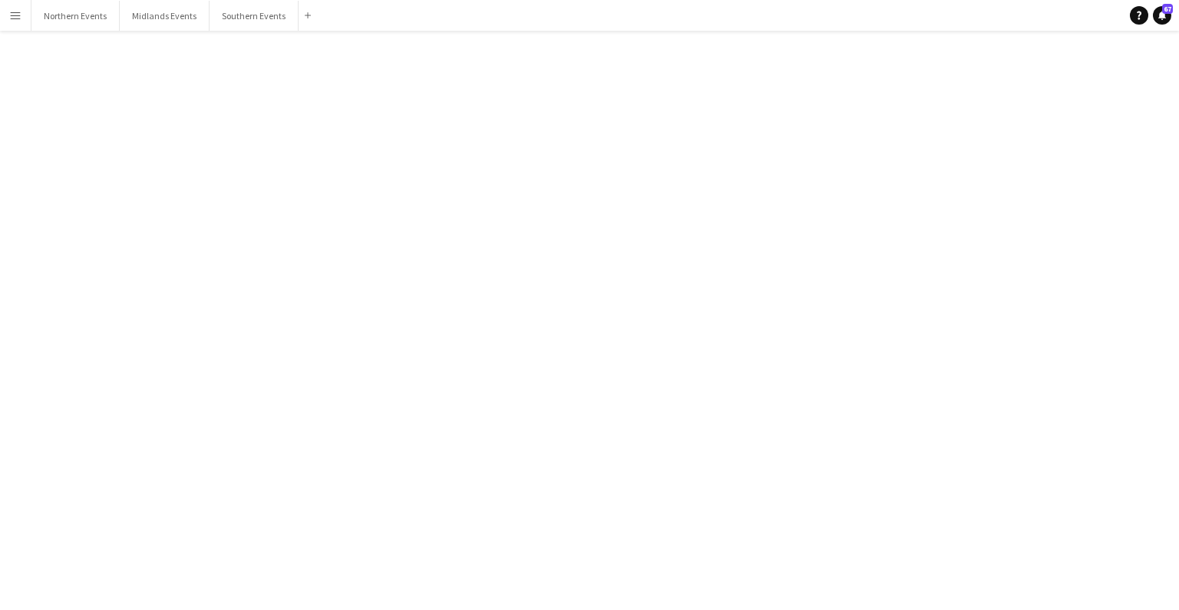
click div
click span "Delete"
click button "Yes"
click div "[GEOGRAPHIC_DATA] 10k set up"
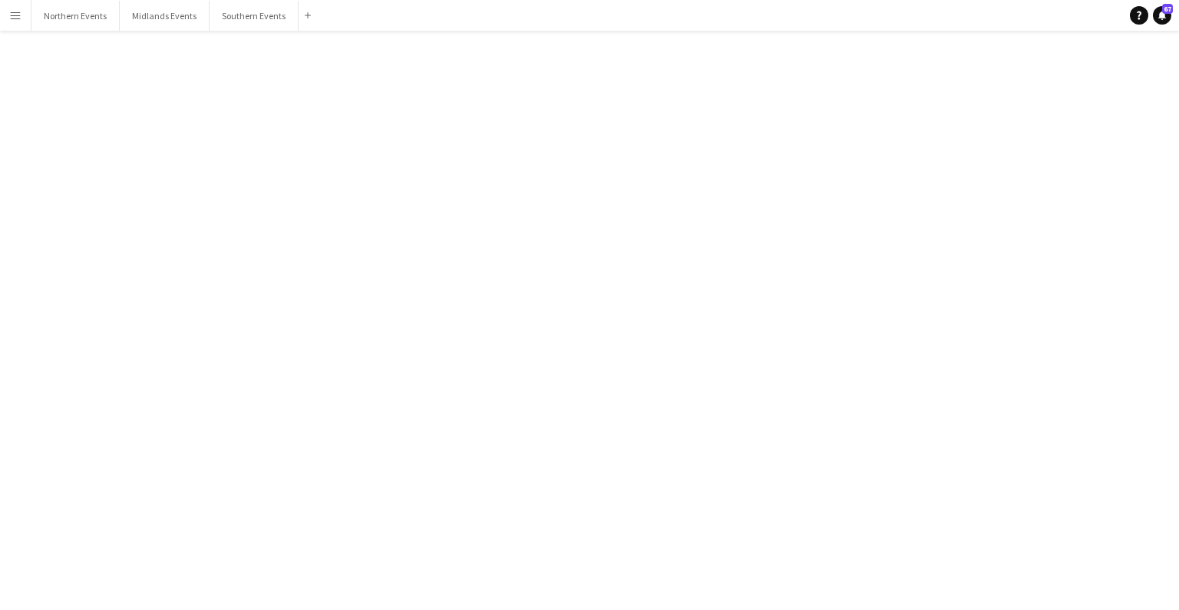
scroll to position [1640, 0]
click div
click span "Delete"
click button "Yes"
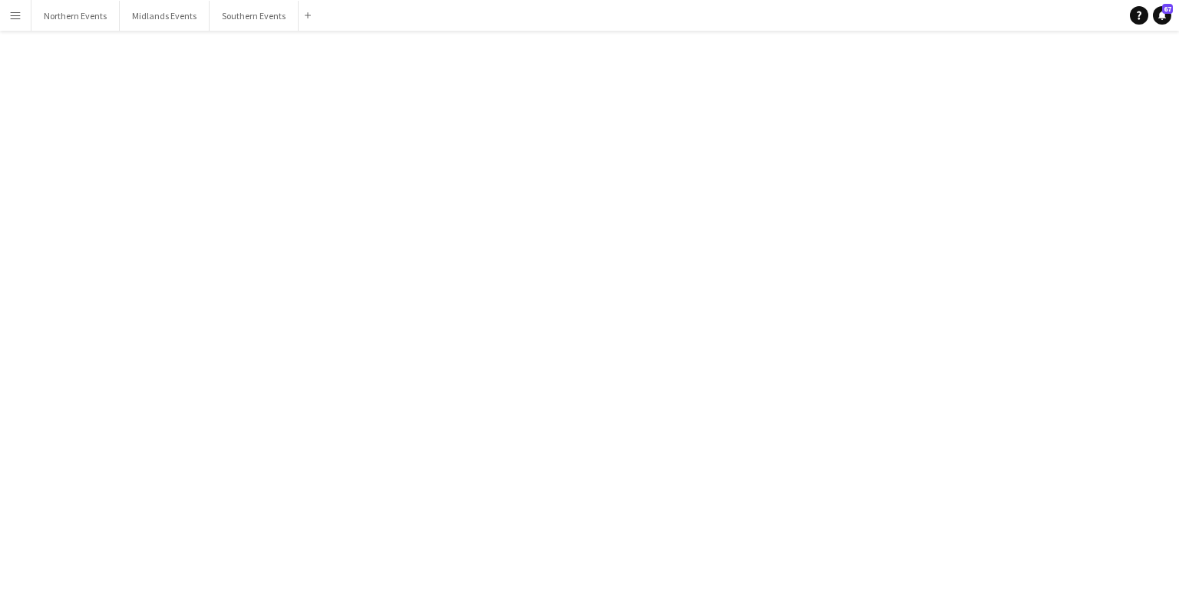
click div "Battersea Half Marathon"
click div
click span "Delete"
click button "Yes"
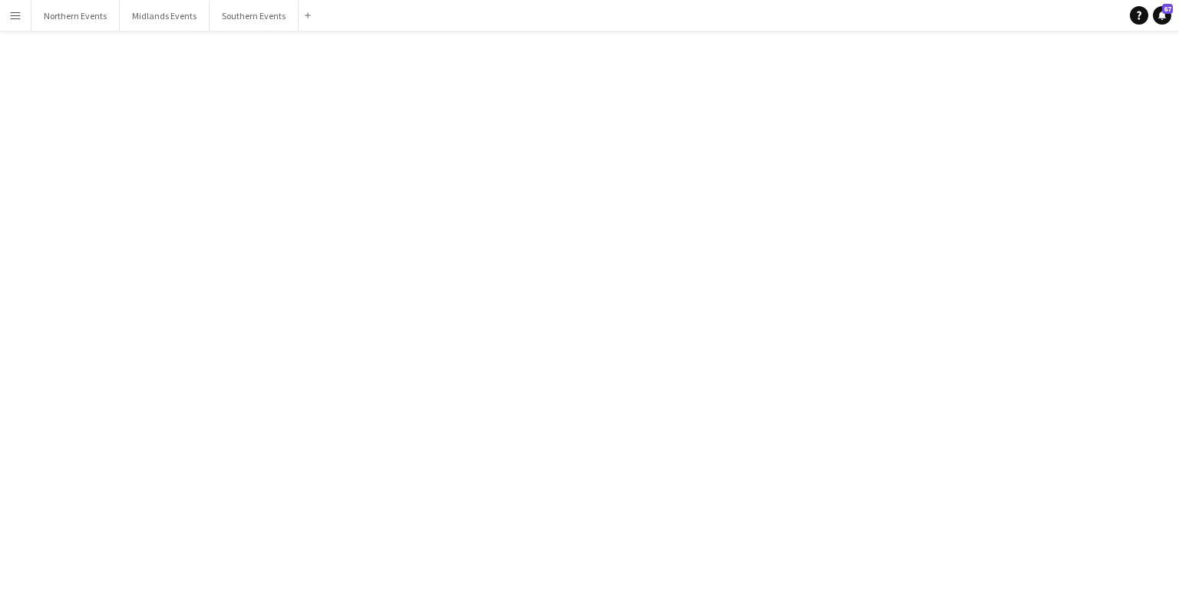
scroll to position [25245, 0]
click div "bubbles [GEOGRAPHIC_DATA] 5k & 10k [DATE] (07:15-11:30)"
click div
click span "Delete"
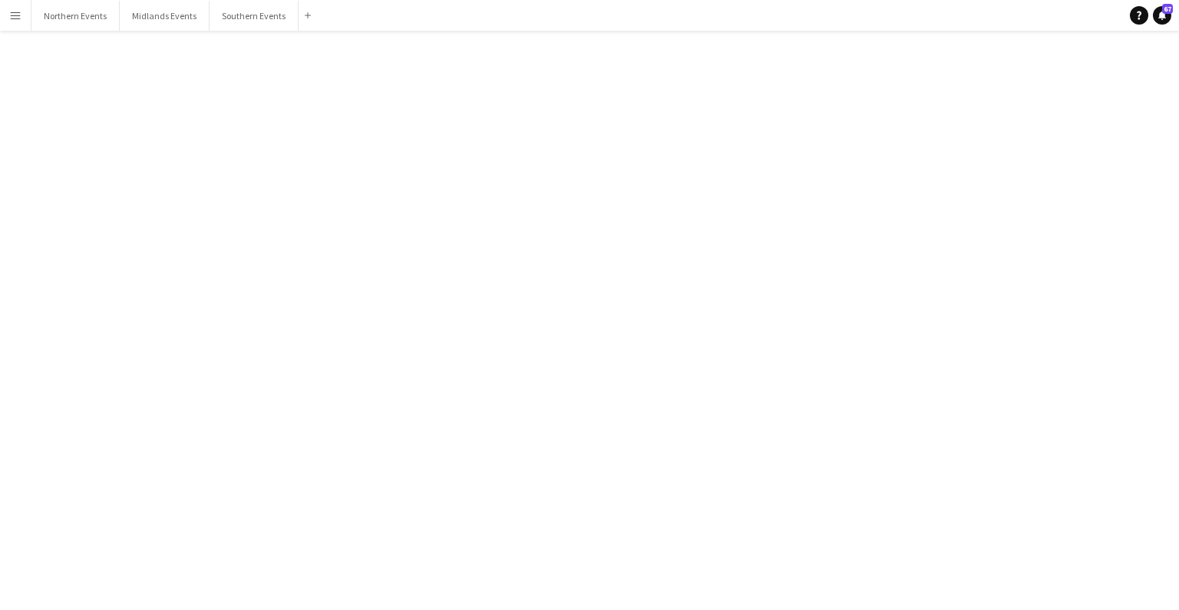
click button "Yes"
click div "bubbles [PERSON_NAME]"
click div
click app-icon "Delete"
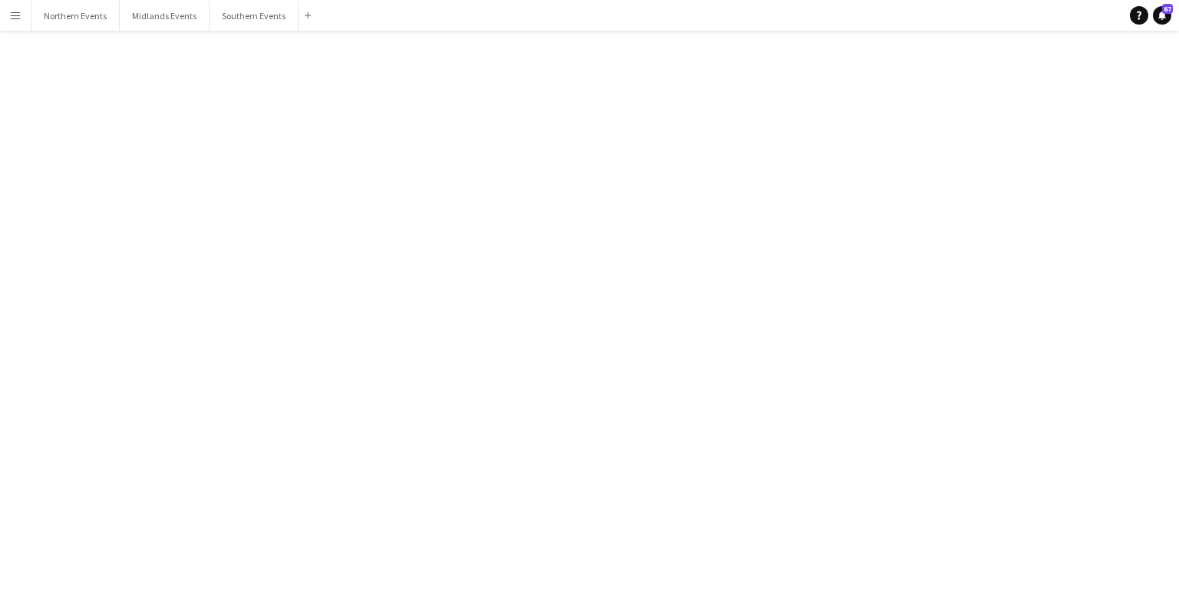
click button "Yes"
click div "Goodwood Motor Circuit"
click div
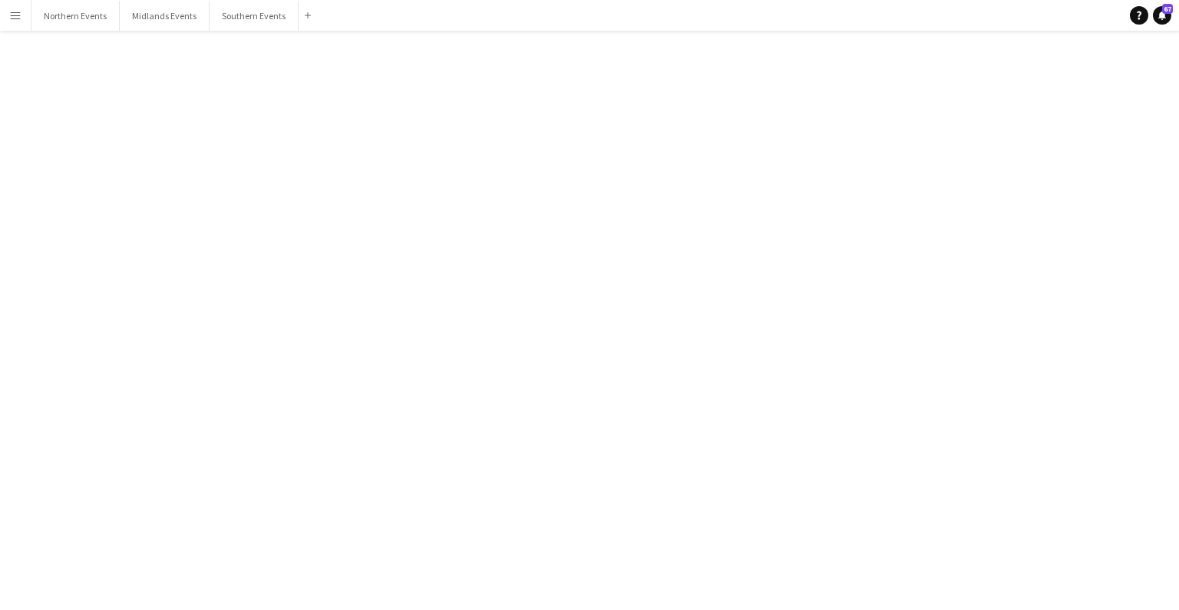
click app-icon "Delete"
click button "Yes"
click div "[DATE] (17:30-21:30)"
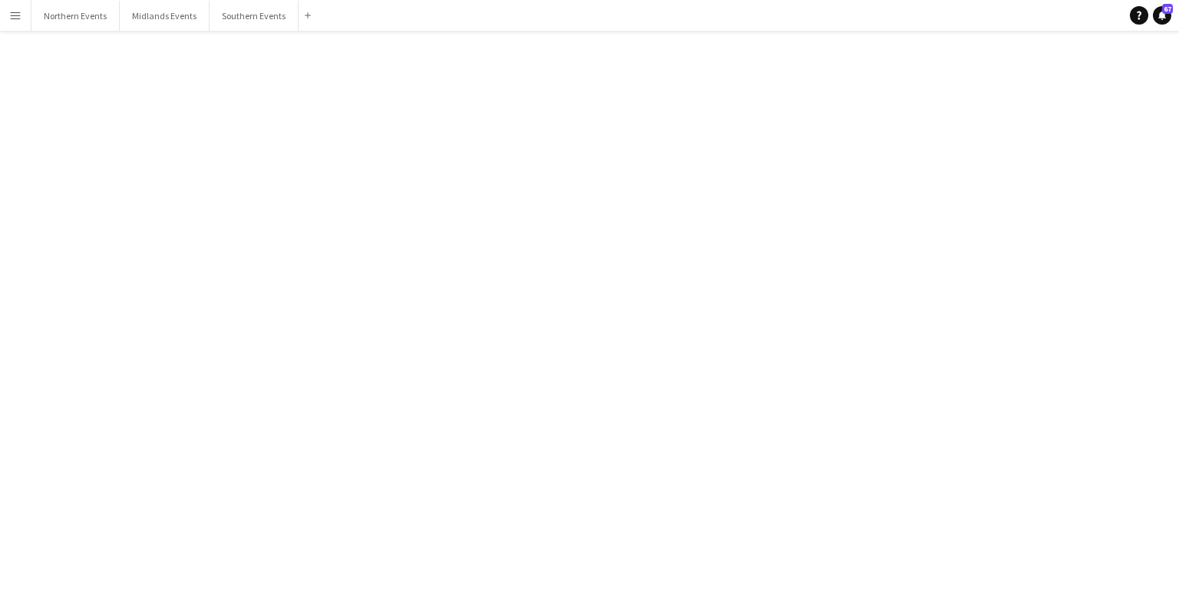
click div
click button "Delete [GEOGRAPHIC_DATA]"
click button "Yes"
click div "[DATE] (08:15-12:30)"
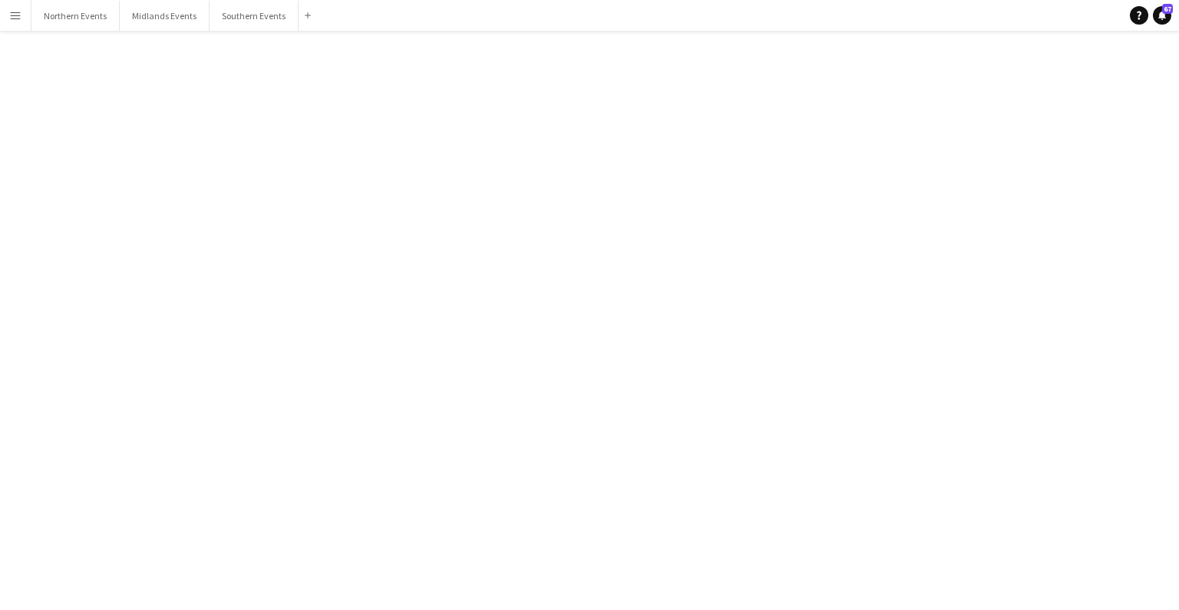
scroll to position [3931, 0]
click div
click button "Delete [GEOGRAPHIC_DATA]"
click button "Yes"
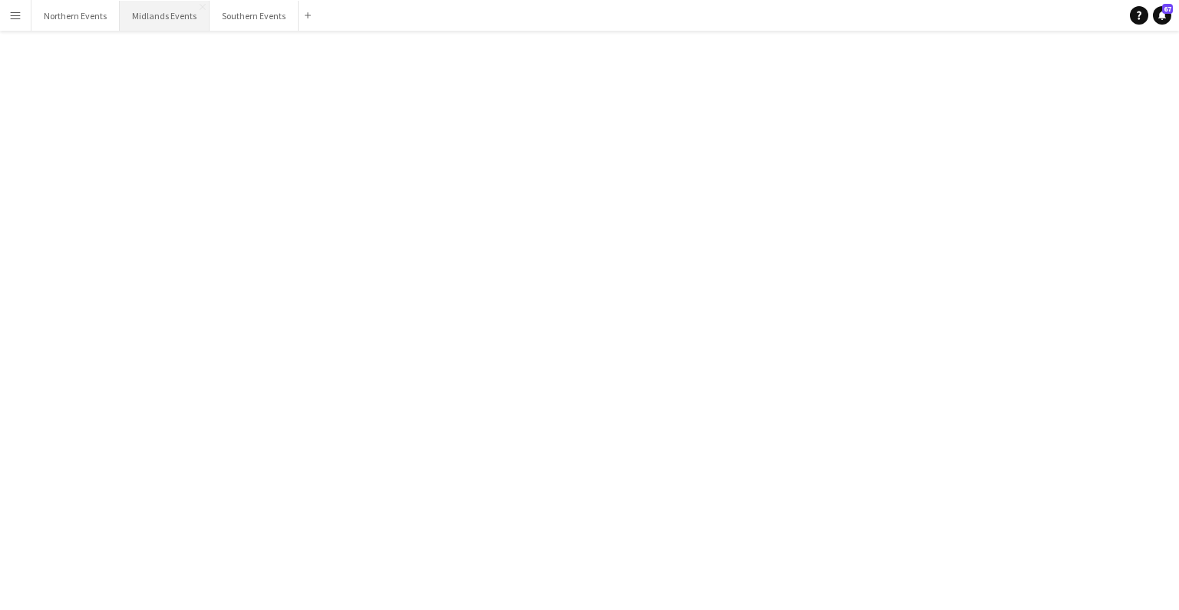
click div "bubbles Battersea CTM [DATE] (17:30-21:00)"
click div
click app-icon "Delete"
click button "Yes"
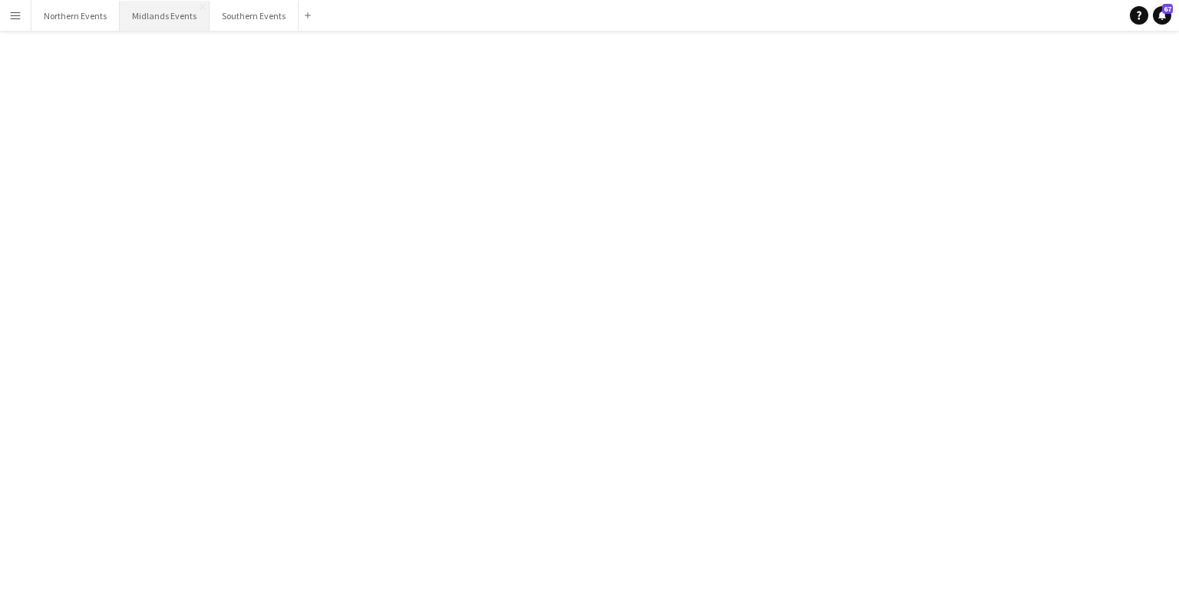
scroll to position [25006, 0]
click div "bubbles Wimbledon Common Christmas 5k & 10k [DATE] (08:00-13:00)"
click div
click span "Delete"
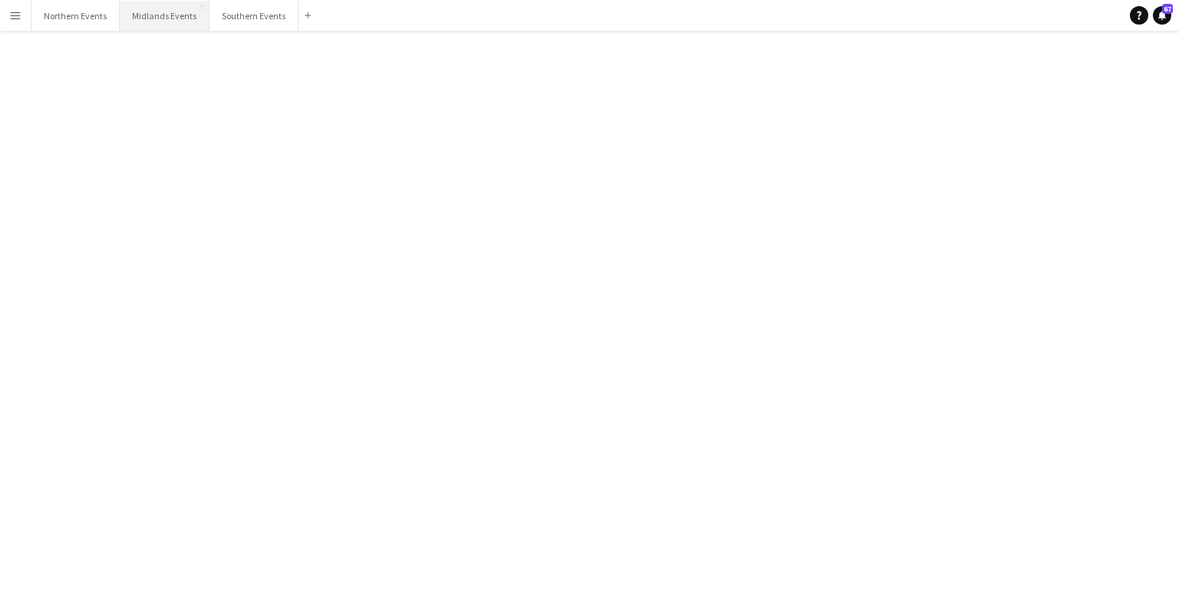
click button "Yes"
click div "[DATE] (07:30-13:30)"
click div
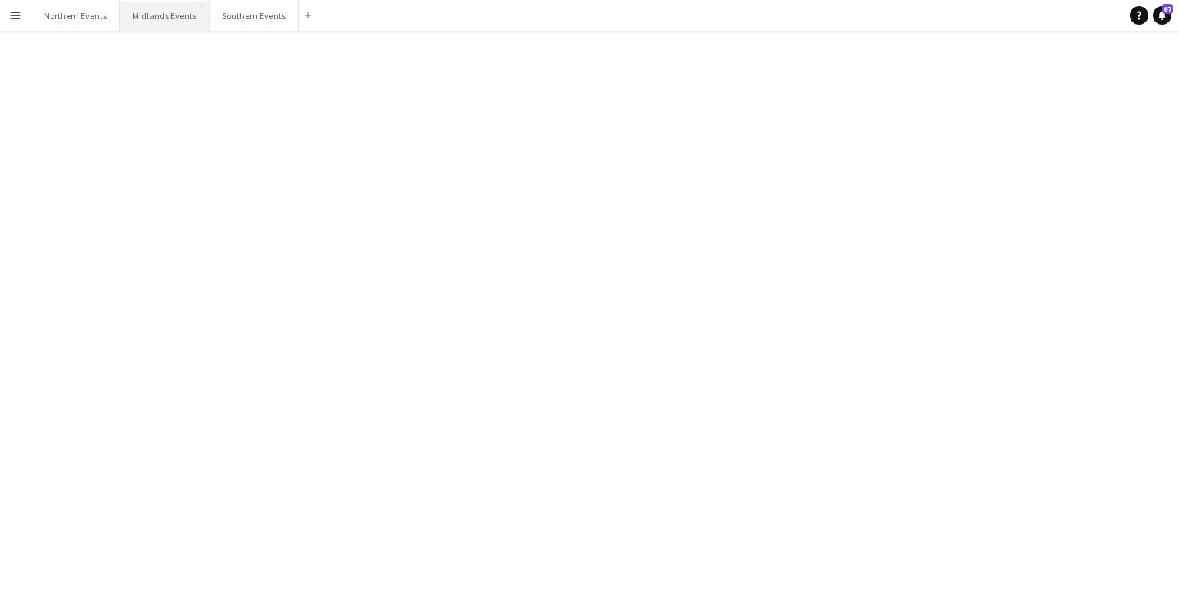
click button "Delete [GEOGRAPHIC_DATA]"
click button "Yes"
click div "Victoria 5k, 10k & HM"
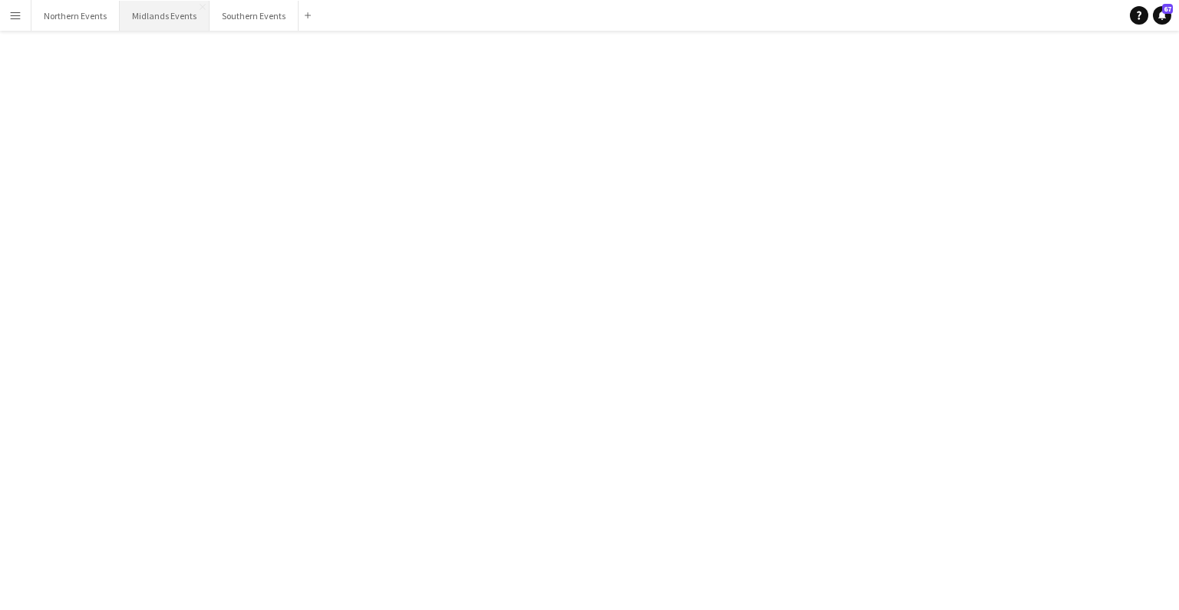
click div
click button "Delete [GEOGRAPHIC_DATA]"
click button "Yes"
click div "[DATE] (08:15-13:30)"
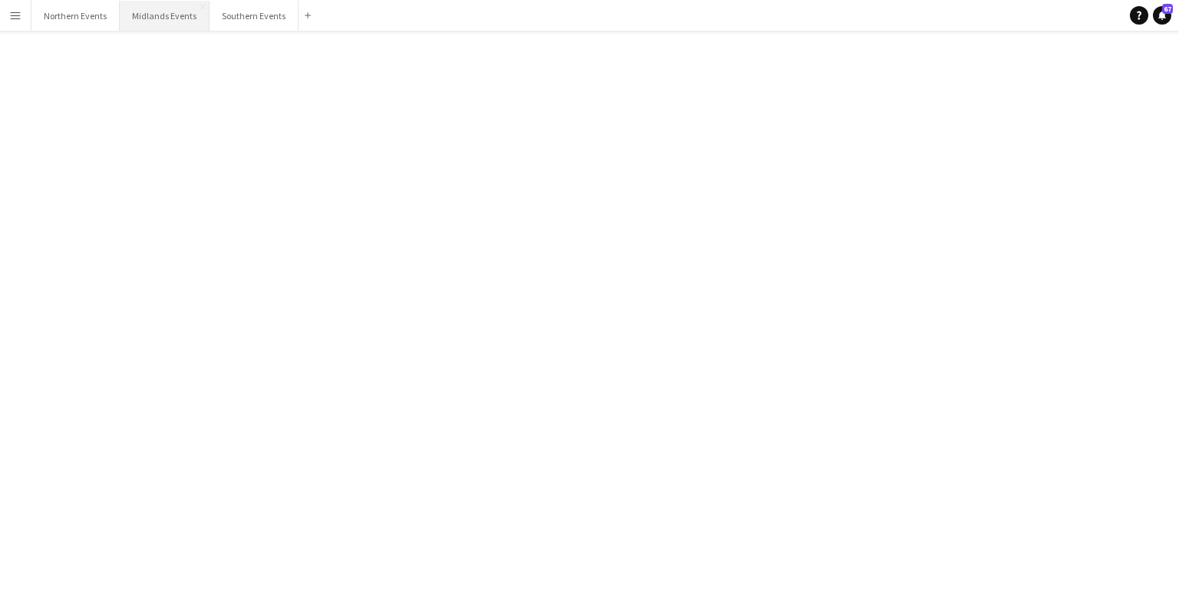
scroll to position [4054, 0]
click div
click button "Delete [GEOGRAPHIC_DATA]"
click button "Yes"
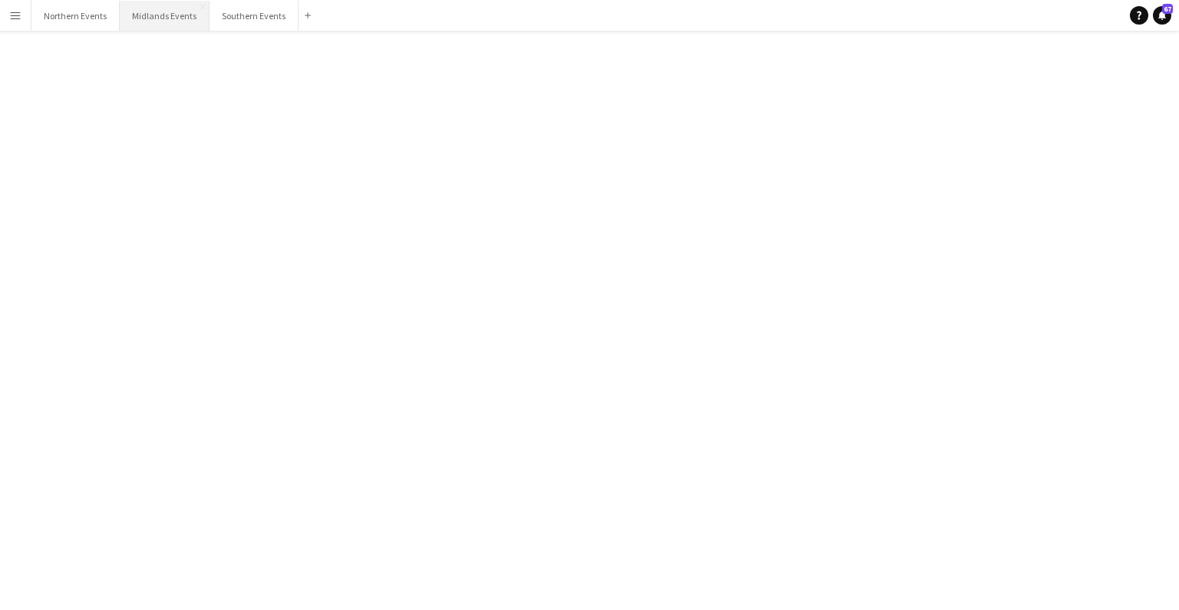
click div "Richmond Park Half Marathon"
click div
click button "Delete [GEOGRAPHIC_DATA]"
click button "Yes"
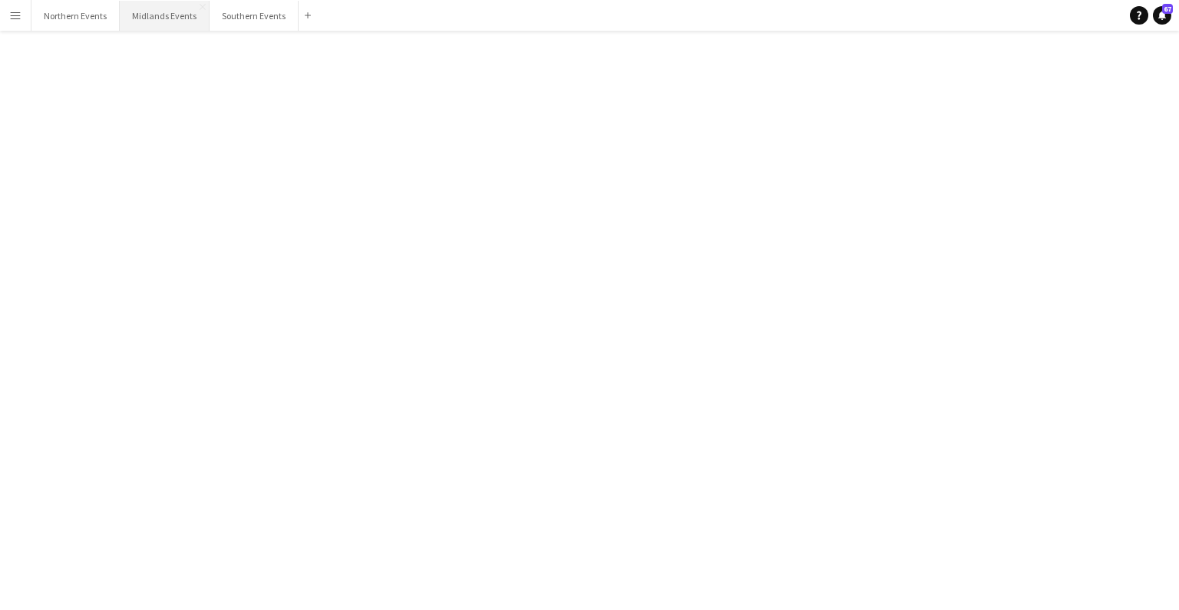
scroll to position [24802, 0]
click div "Olympic Park 5k & 10k"
click div
click span "Delete"
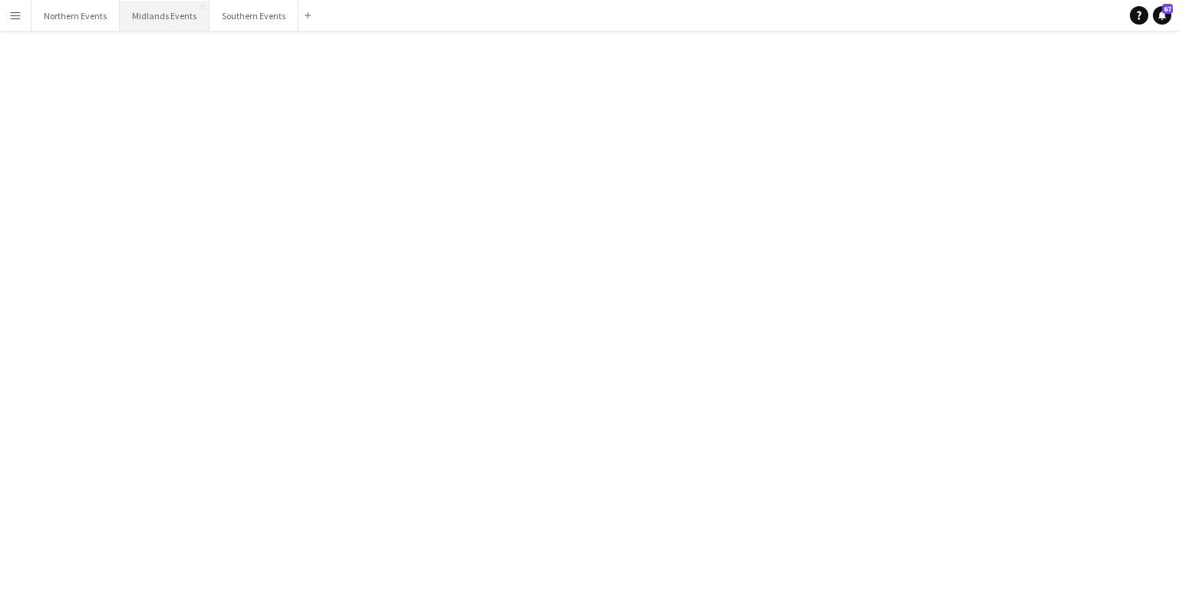
click button "Yes"
click div "[GEOGRAPHIC_DATA] 5k 10k"
click div
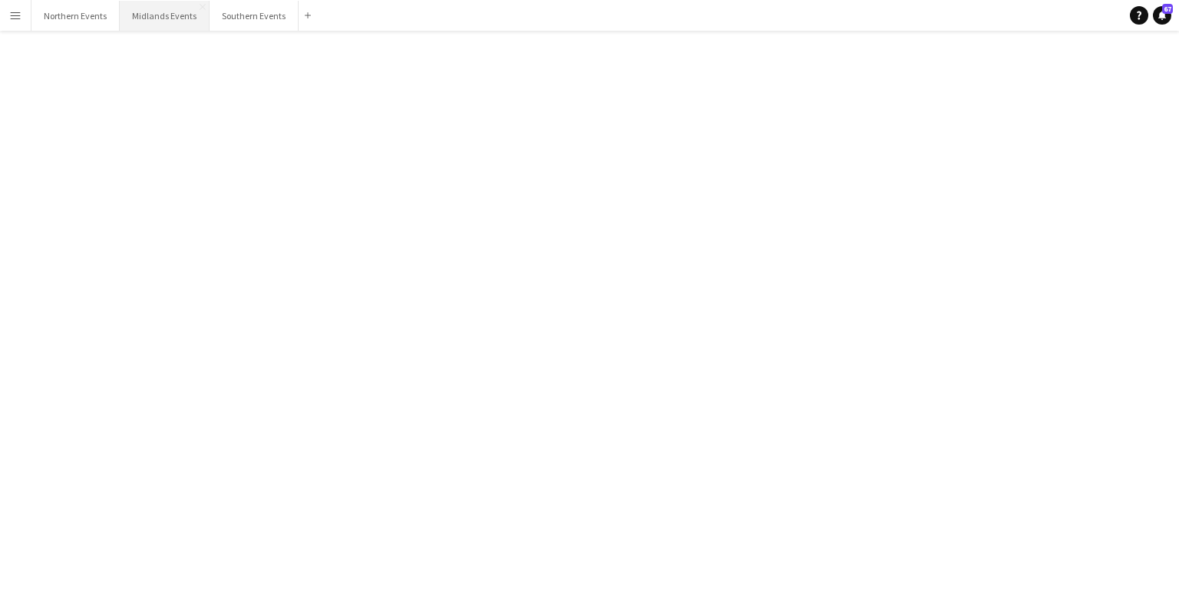
click span "Delete"
click button "Yes"
click div "bubbles [GEOGRAPHIC_DATA] set up [DATE] (15:00-18:00)"
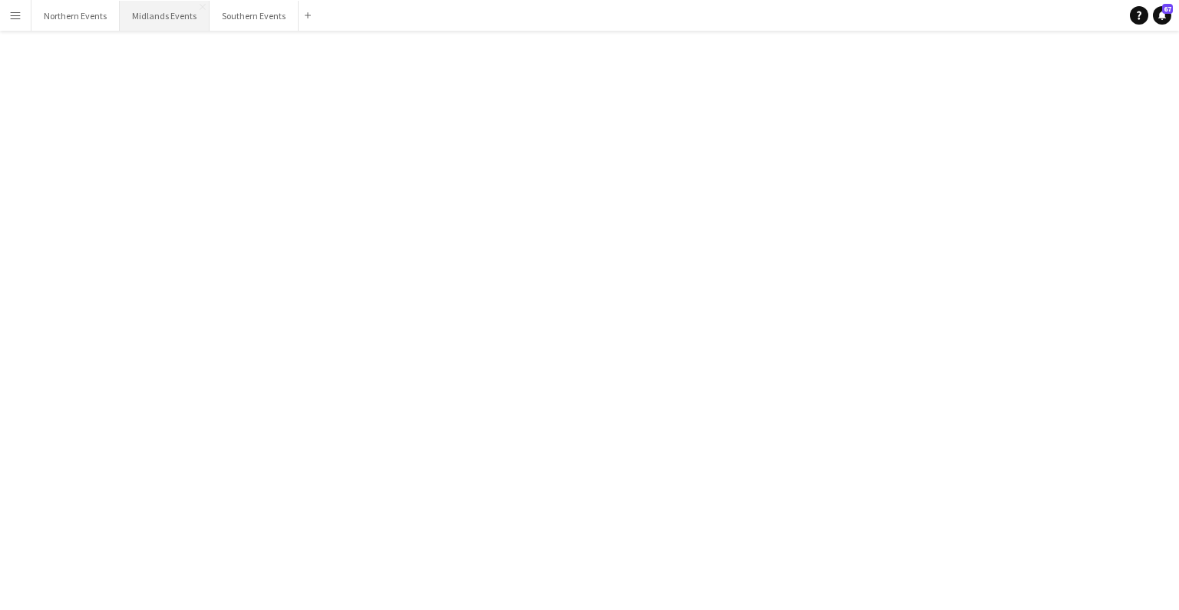
click div
click span "Delete [GEOGRAPHIC_DATA]"
click button "Yes"
click div "bubbles Battersea CTM [DATE] (17:30-21:00)"
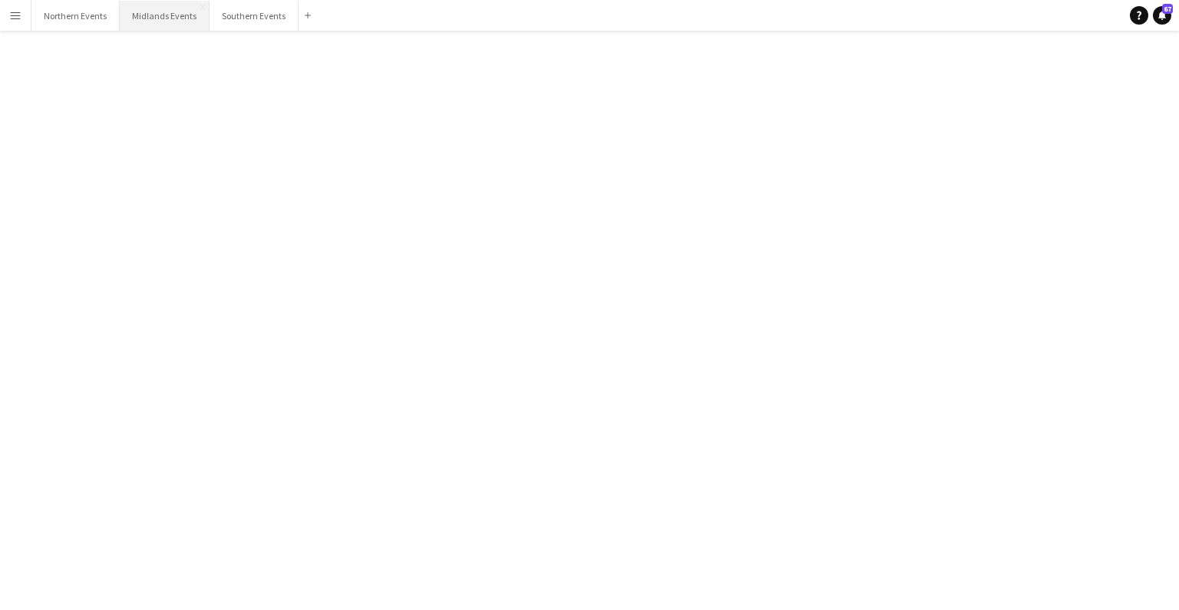
scroll to position [3806, 0]
click div
click app-icon "Delete"
click button "Yes"
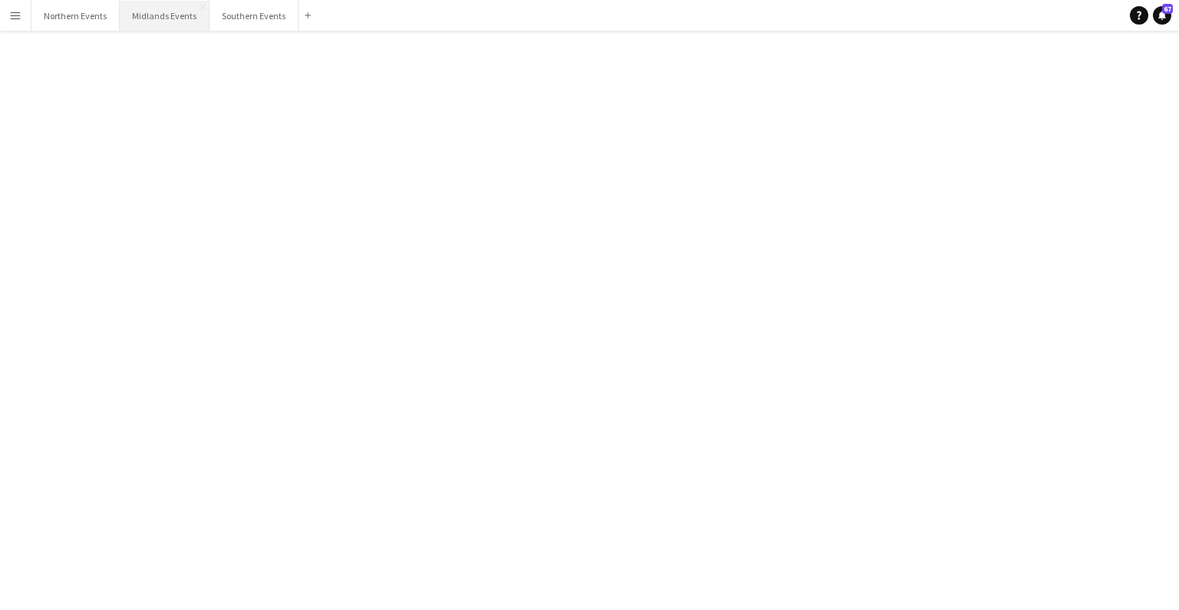
click div "[DATE] (08:00-12:30)"
click div
click button "Delete [GEOGRAPHIC_DATA]"
click button "Yes"
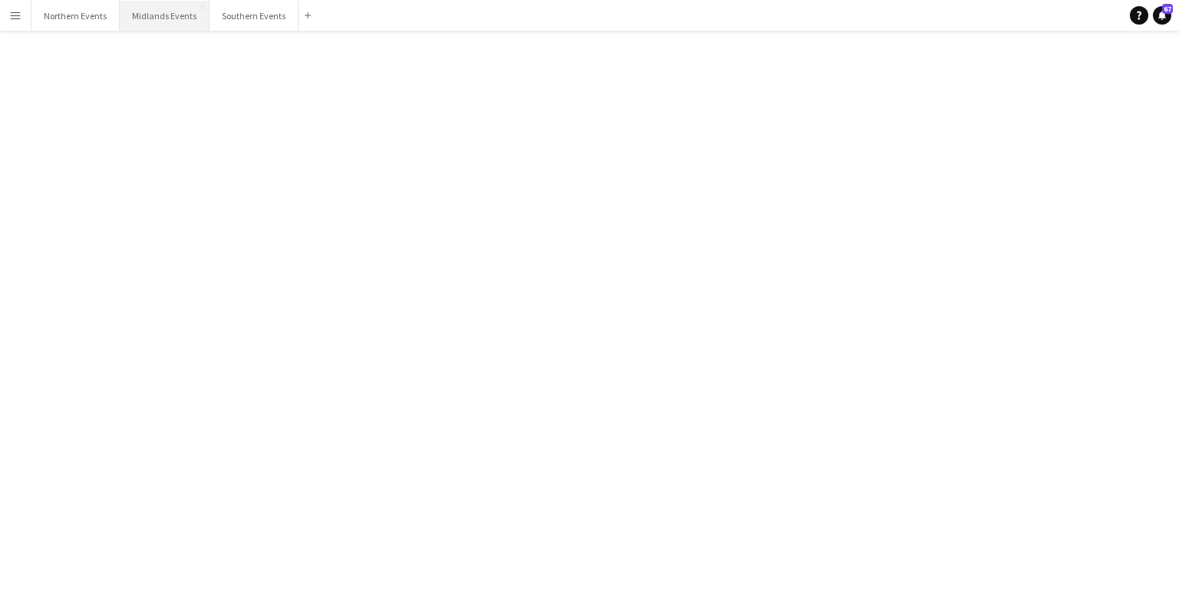
scroll to position [24599, 0]
click div "bubbles [GEOGRAPHIC_DATA] [DATE] (07:45-13:30)"
click div
click app-icon "Delete"
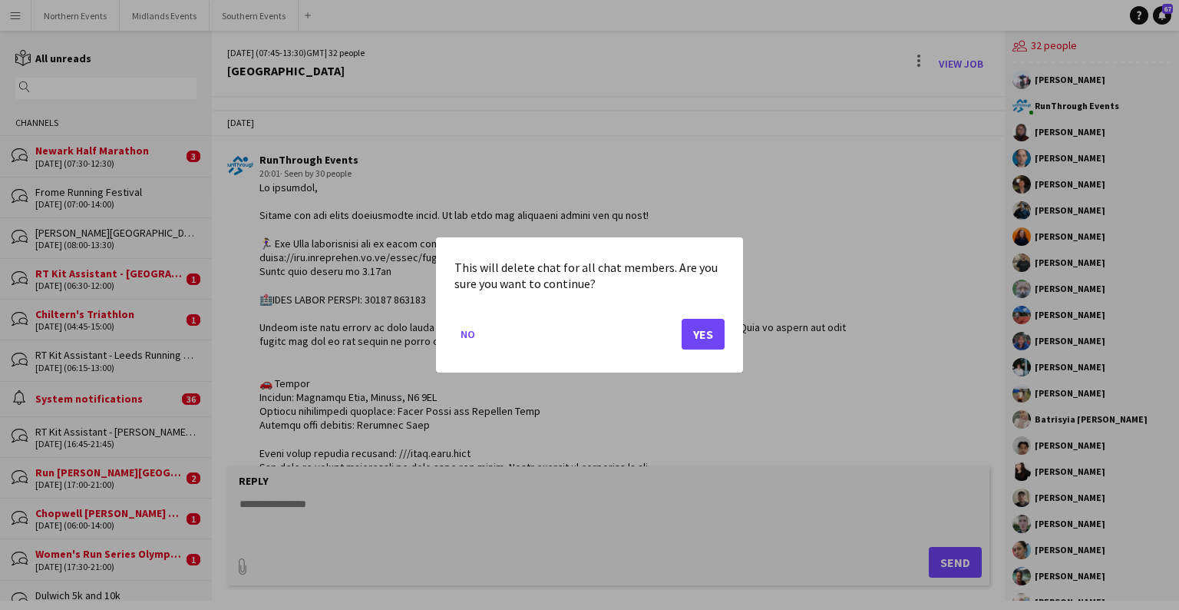
click at [694, 332] on button "Yes" at bounding box center [703, 334] width 43 height 31
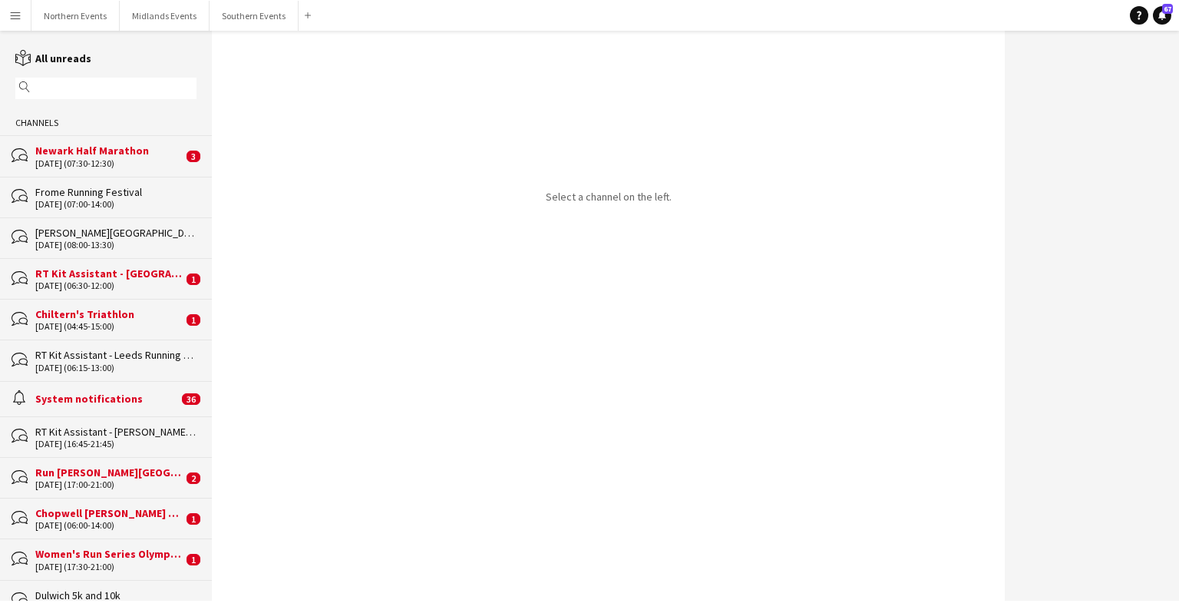
drag, startPoint x: 210, startPoint y: 49, endPoint x: 215, endPoint y: 477, distance: 428.4
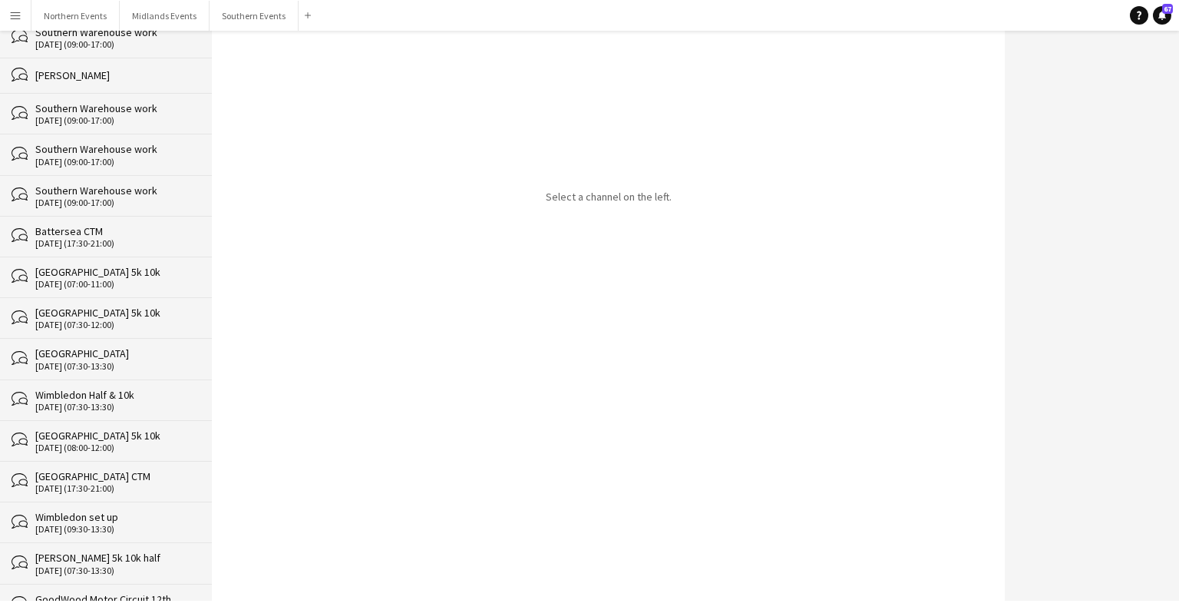
scroll to position [24445, 0]
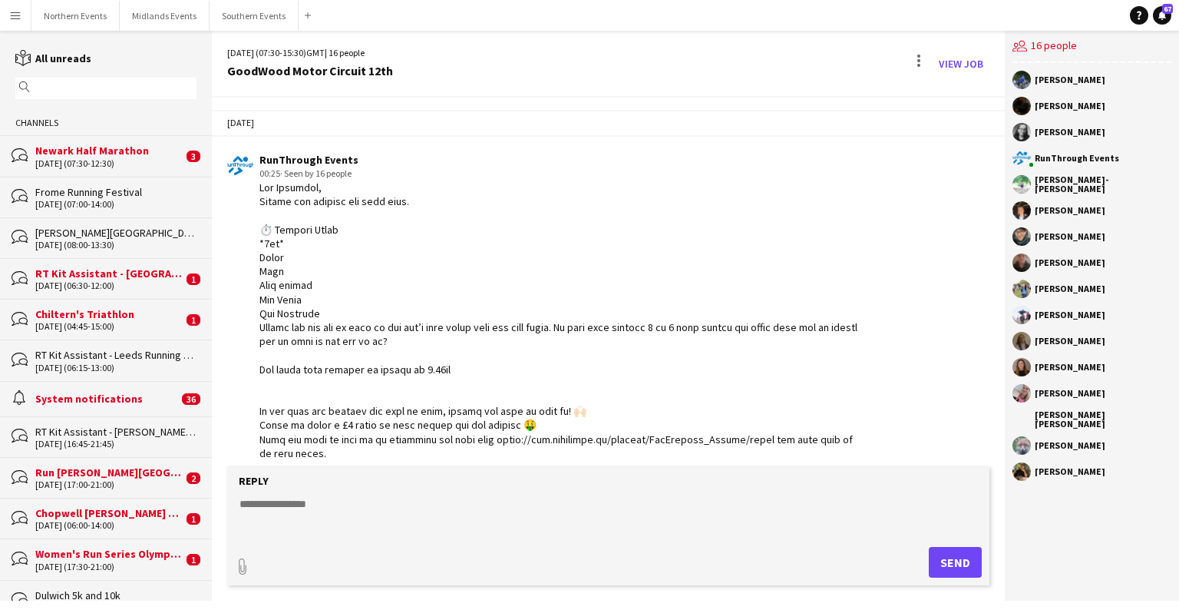
scroll to position [3028, 0]
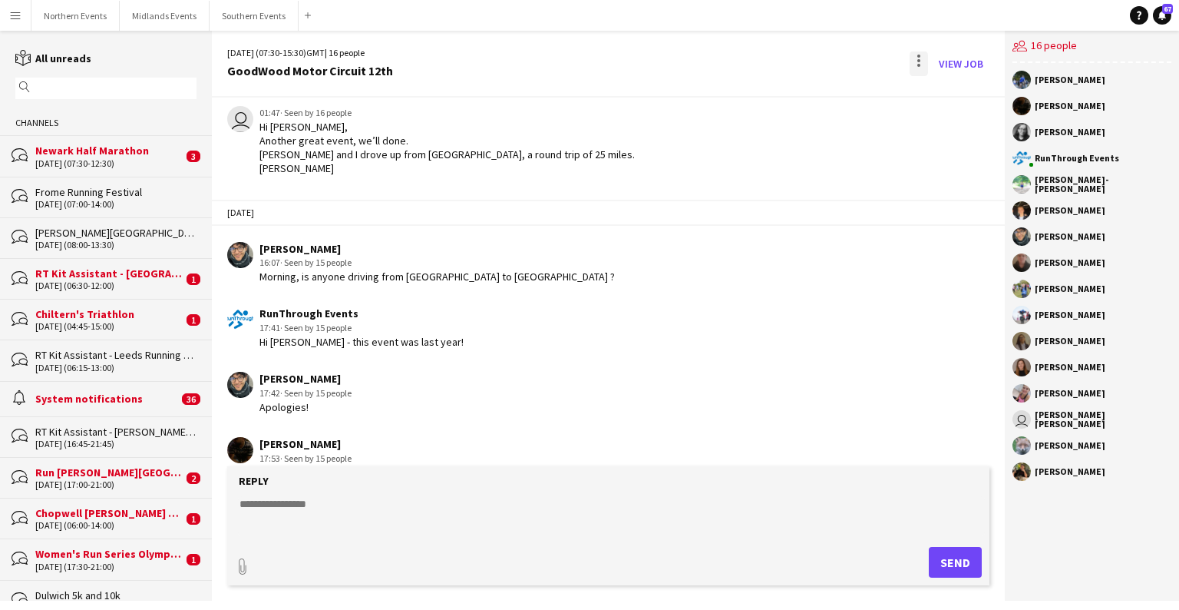
click at [917, 59] on div at bounding box center [919, 63] width 18 height 25
click at [940, 79] on button "Delete [GEOGRAPHIC_DATA]" at bounding box center [953, 93] width 86 height 37
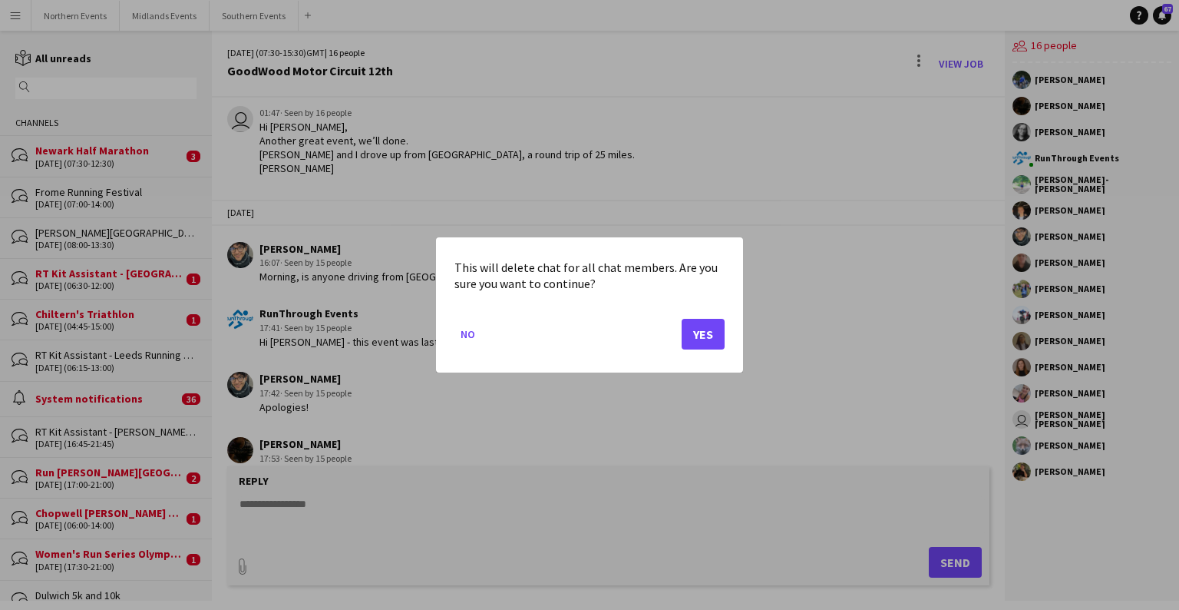
click at [696, 349] on mat-dialog-actions "No Yes" at bounding box center [589, 339] width 270 height 65
click at [702, 338] on button "Yes" at bounding box center [703, 334] width 43 height 31
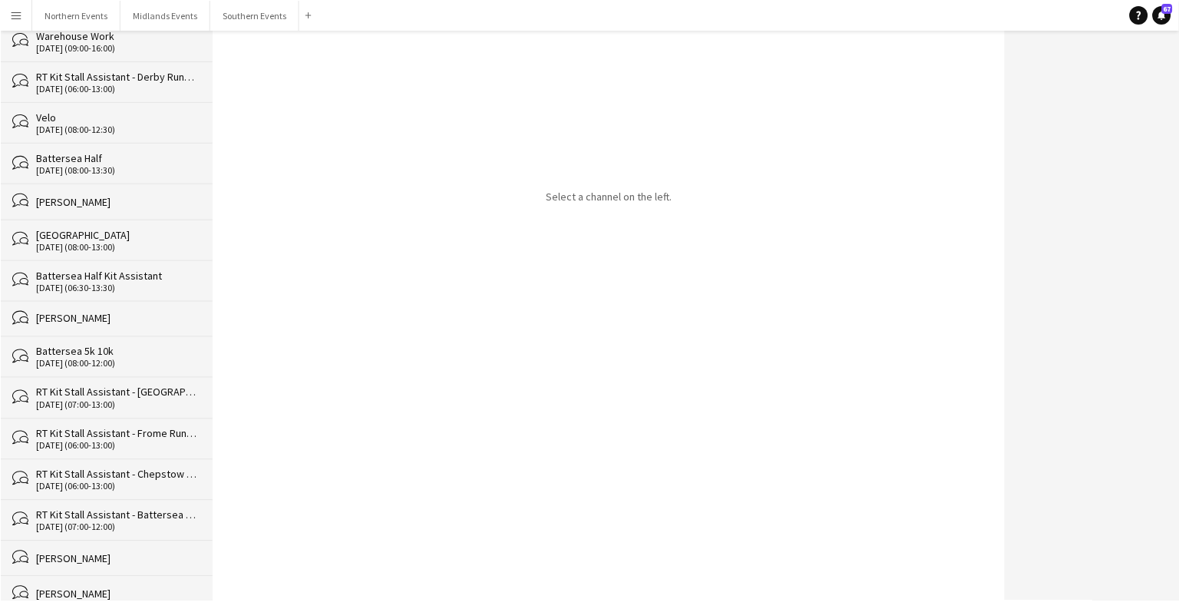
scroll to position [24518, 0]
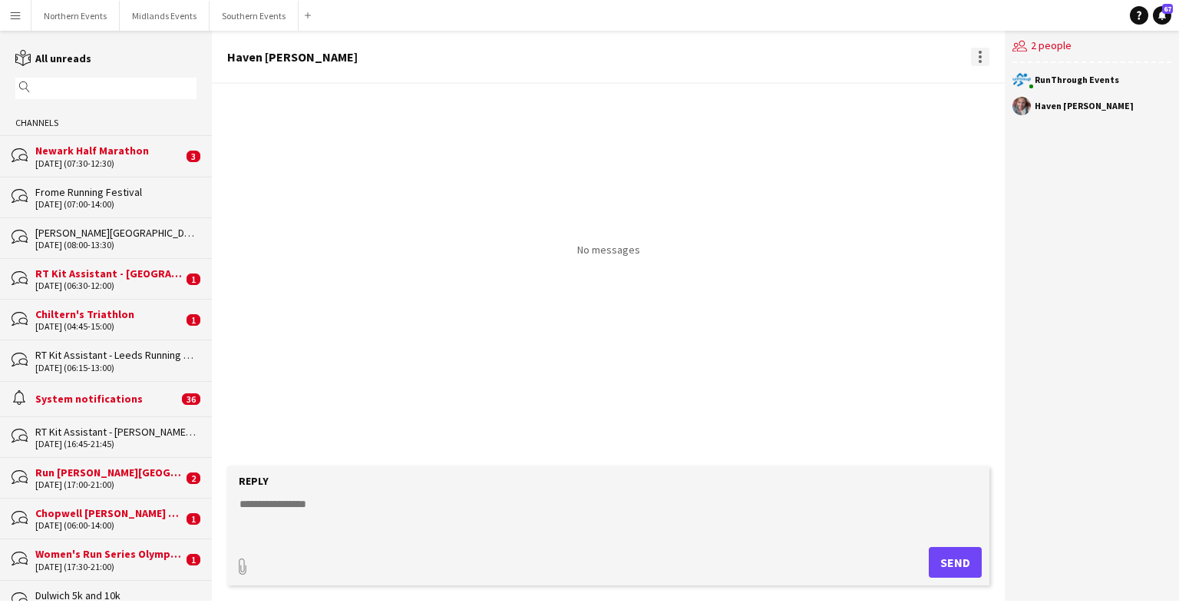
click at [980, 60] on div at bounding box center [980, 61] width 3 height 3
click at [1002, 91] on span "Delete [GEOGRAPHIC_DATA]" at bounding box center [1013, 84] width 61 height 15
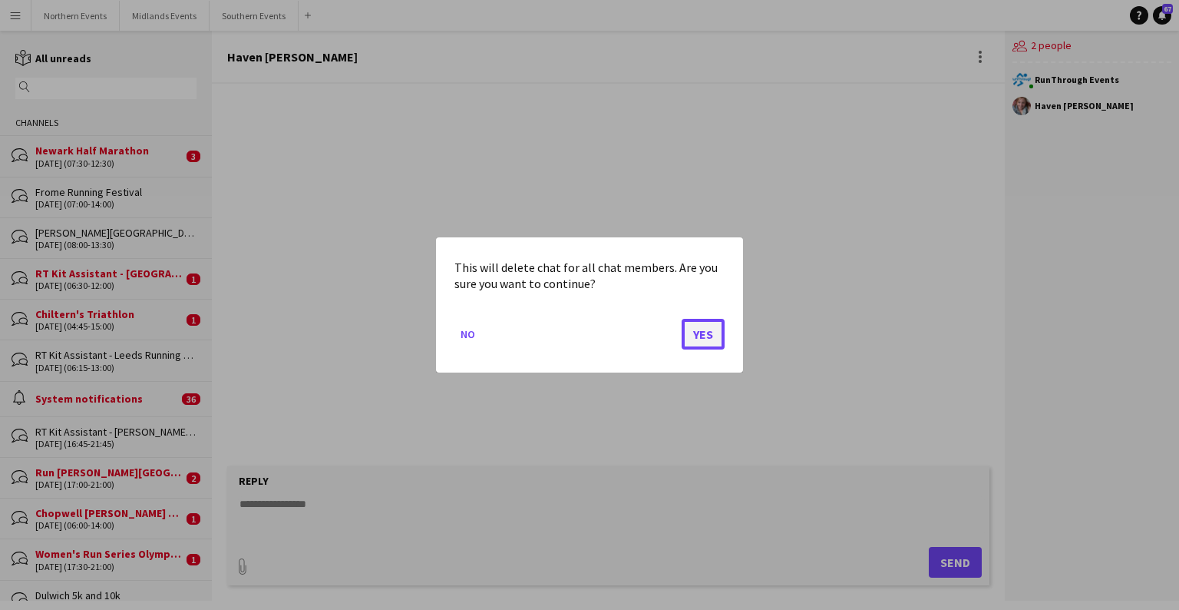
click at [690, 338] on button "Yes" at bounding box center [703, 334] width 43 height 31
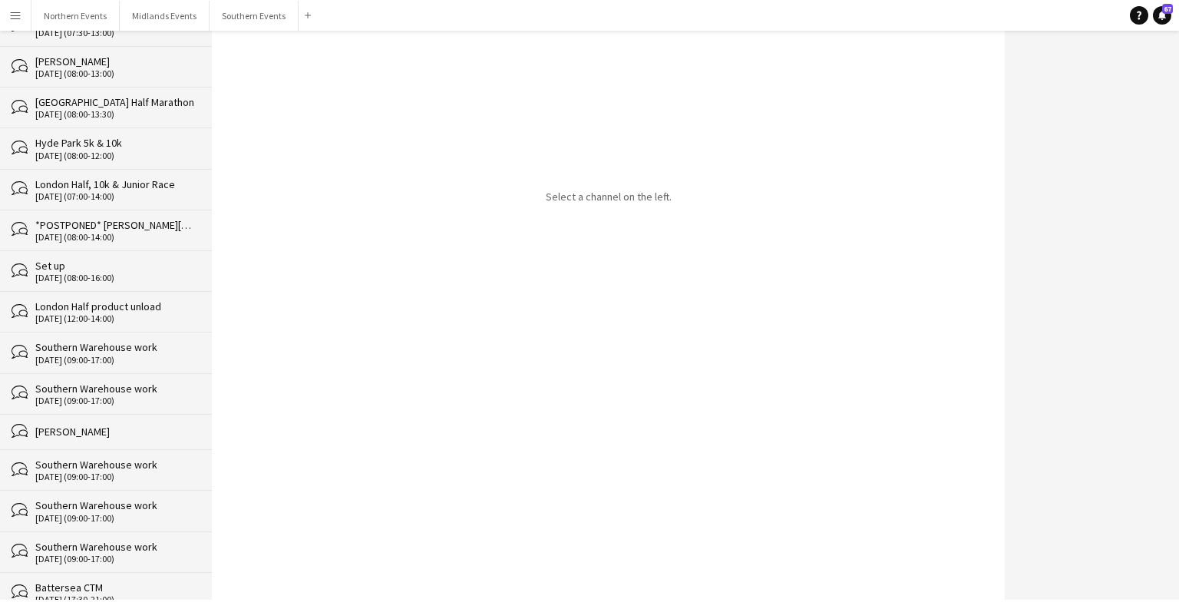
scroll to position [24483, 0]
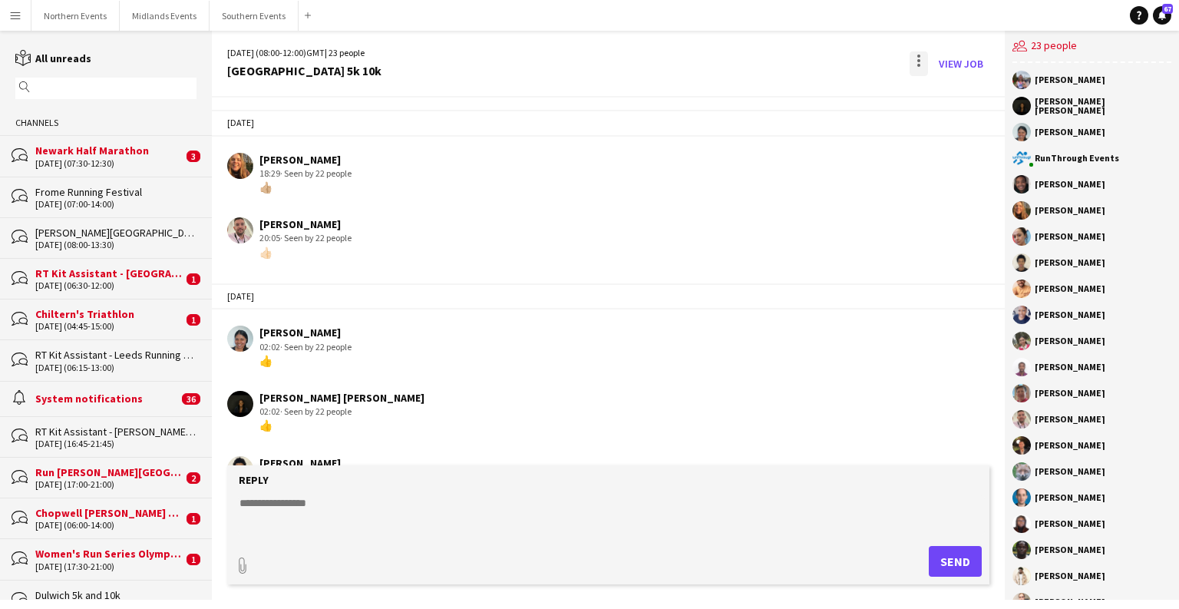
scroll to position [3598, 0]
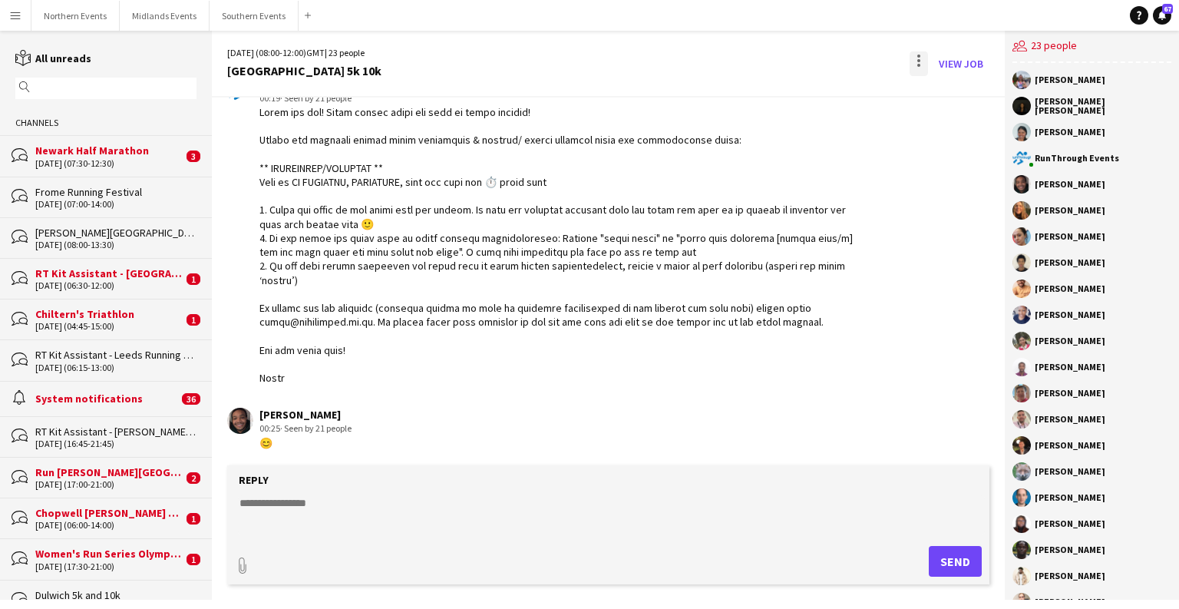
click at [923, 56] on div at bounding box center [919, 63] width 18 height 25
click at [940, 92] on span "Delete" at bounding box center [951, 94] width 35 height 13
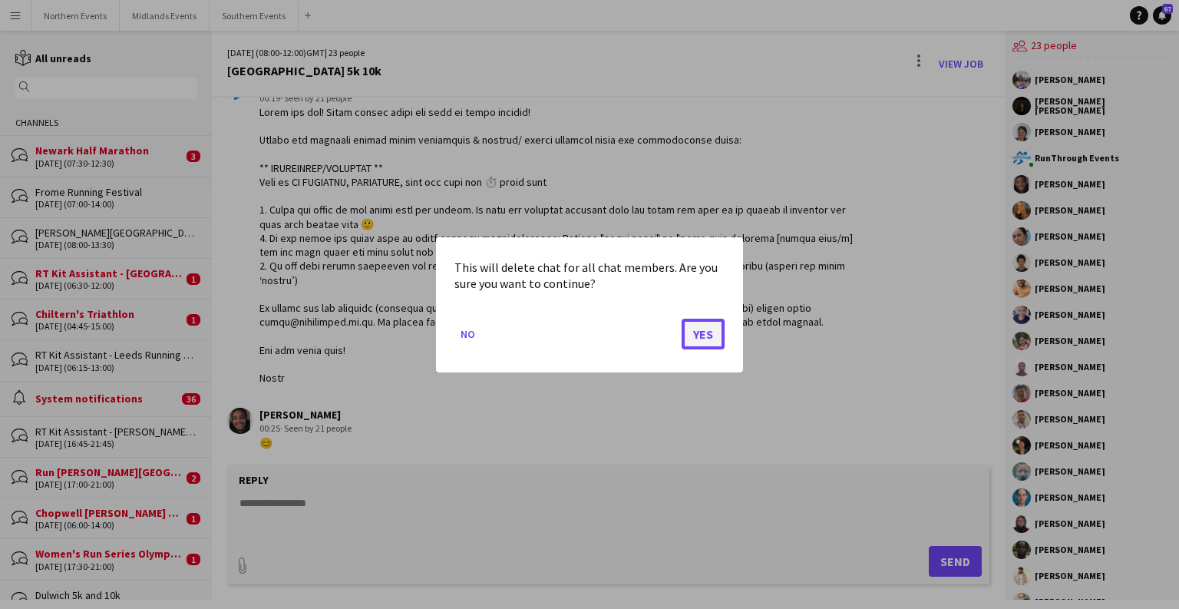
click at [694, 341] on button "Yes" at bounding box center [703, 333] width 43 height 31
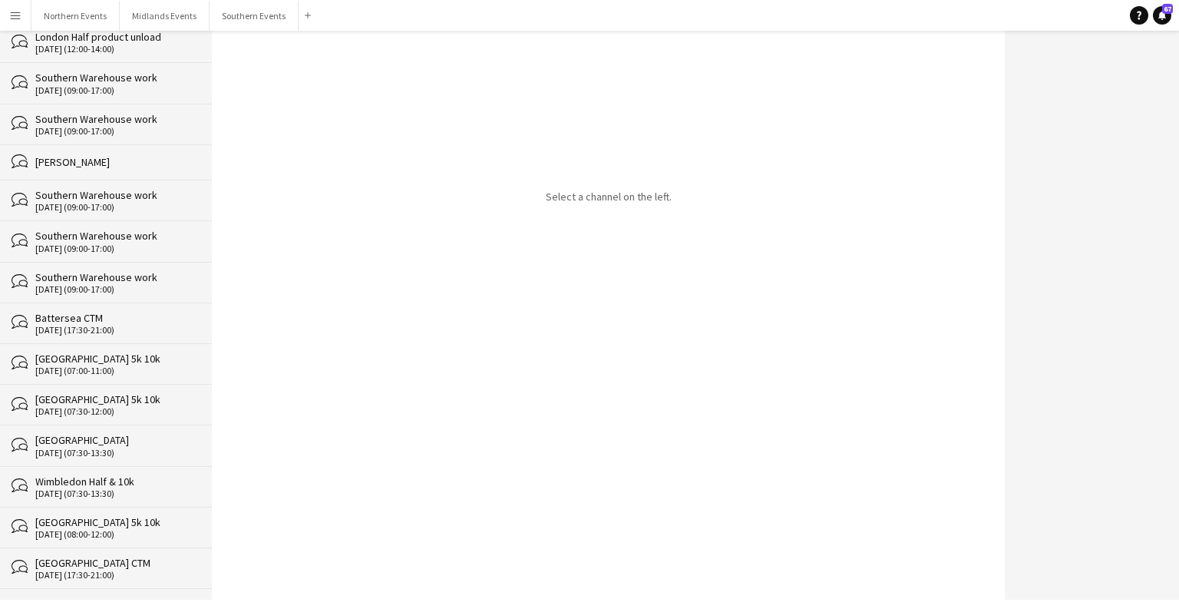
scroll to position [24442, 0]
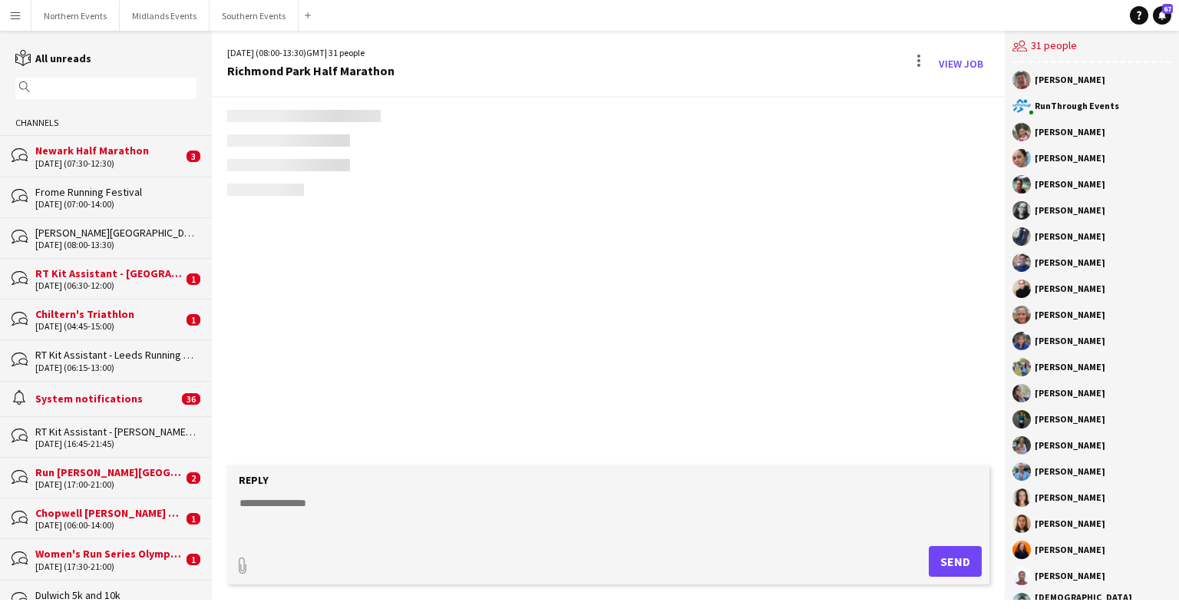
scroll to position [3987, 0]
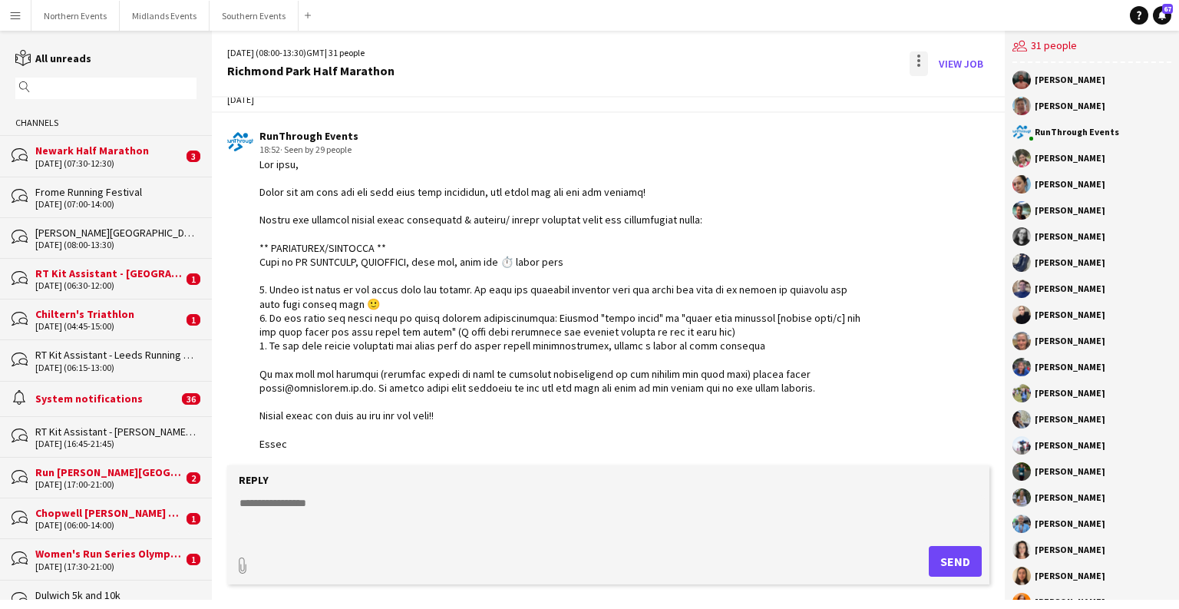
click at [917, 61] on div at bounding box center [919, 63] width 18 height 25
click at [949, 92] on span "Delete" at bounding box center [951, 94] width 35 height 13
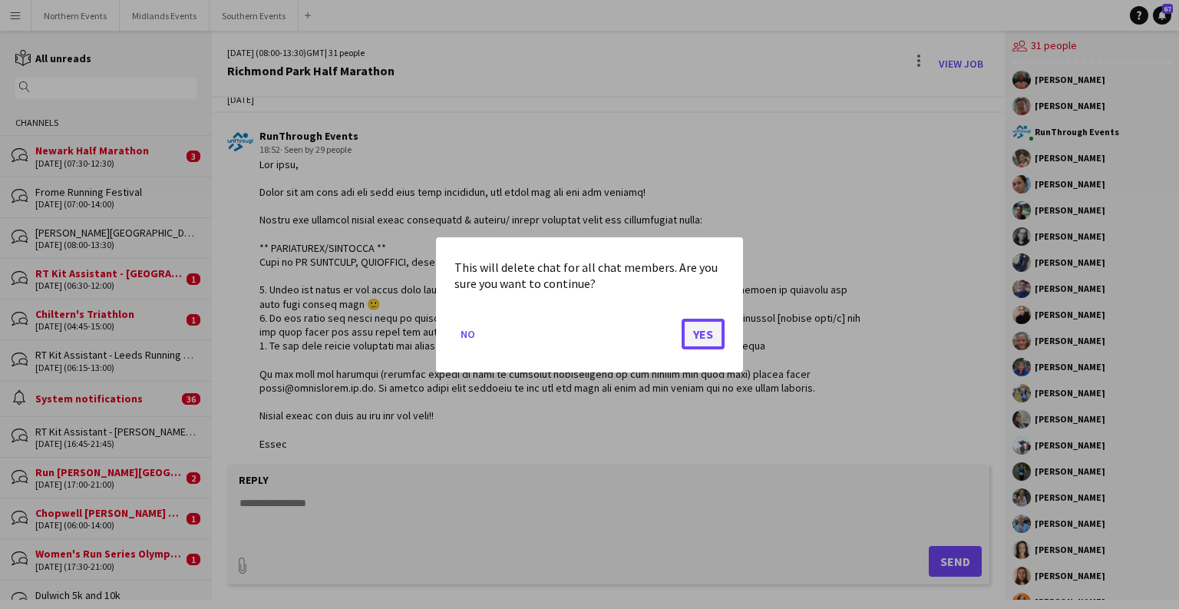
click at [715, 342] on button "Yes" at bounding box center [703, 333] width 43 height 31
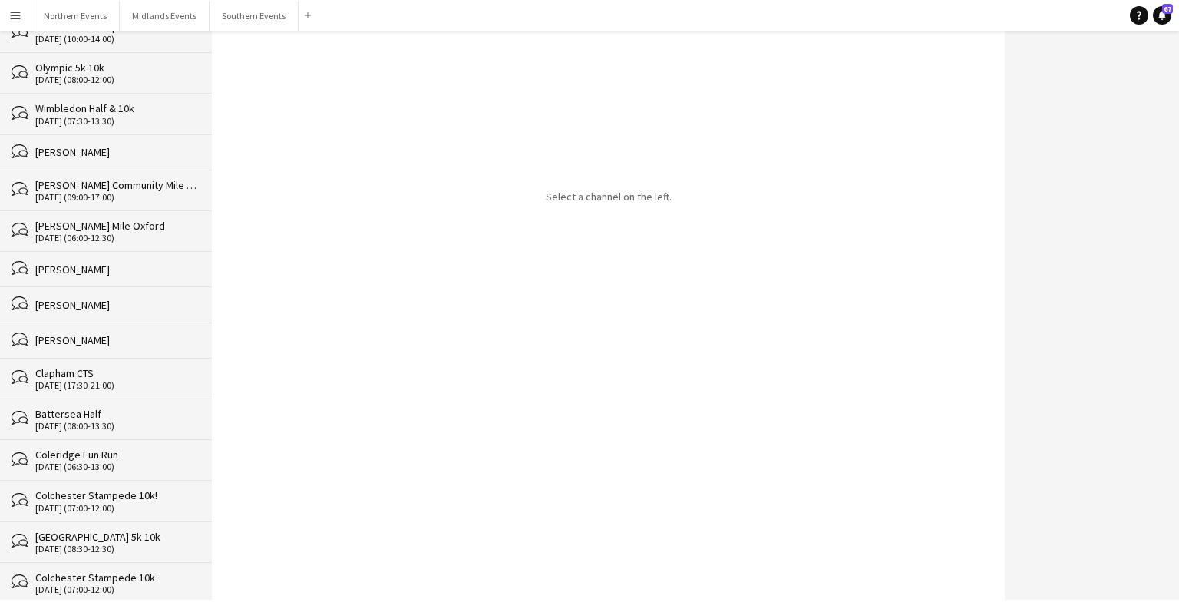
scroll to position [24402, 0]
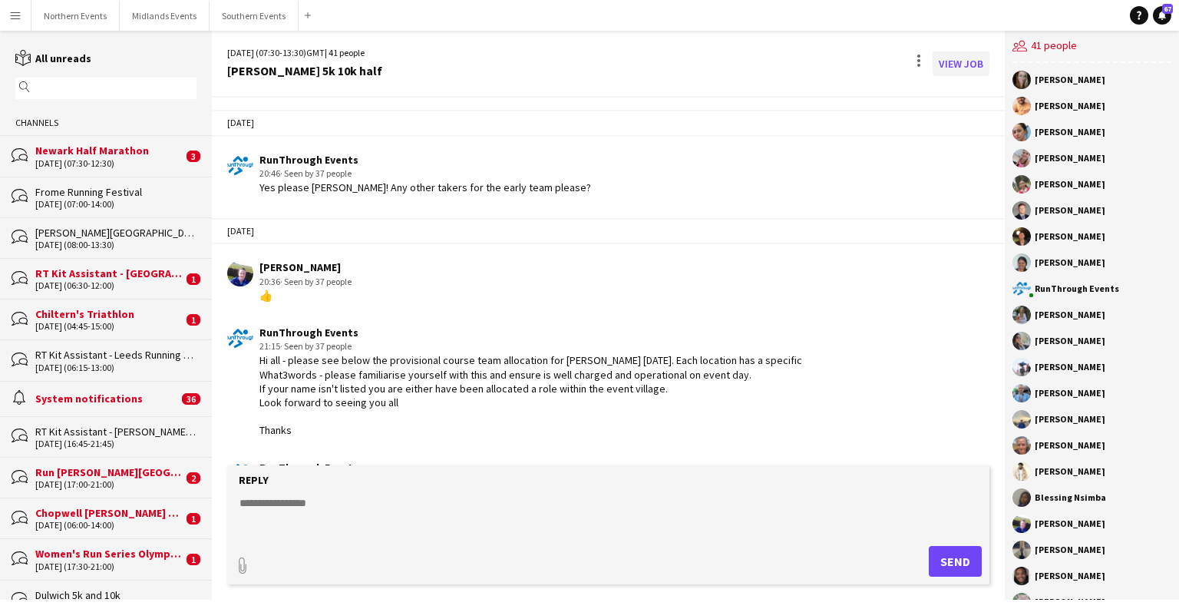
scroll to position [4294, 0]
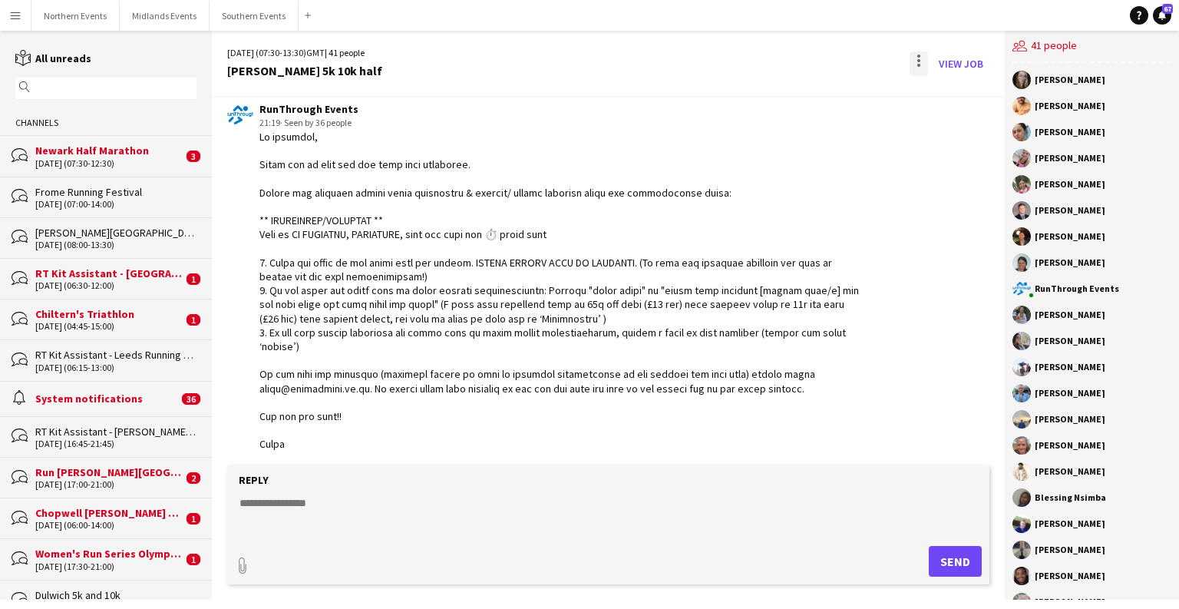
click at [926, 58] on div at bounding box center [919, 63] width 18 height 25
click at [935, 101] on button "Delete [GEOGRAPHIC_DATA]" at bounding box center [953, 93] width 86 height 37
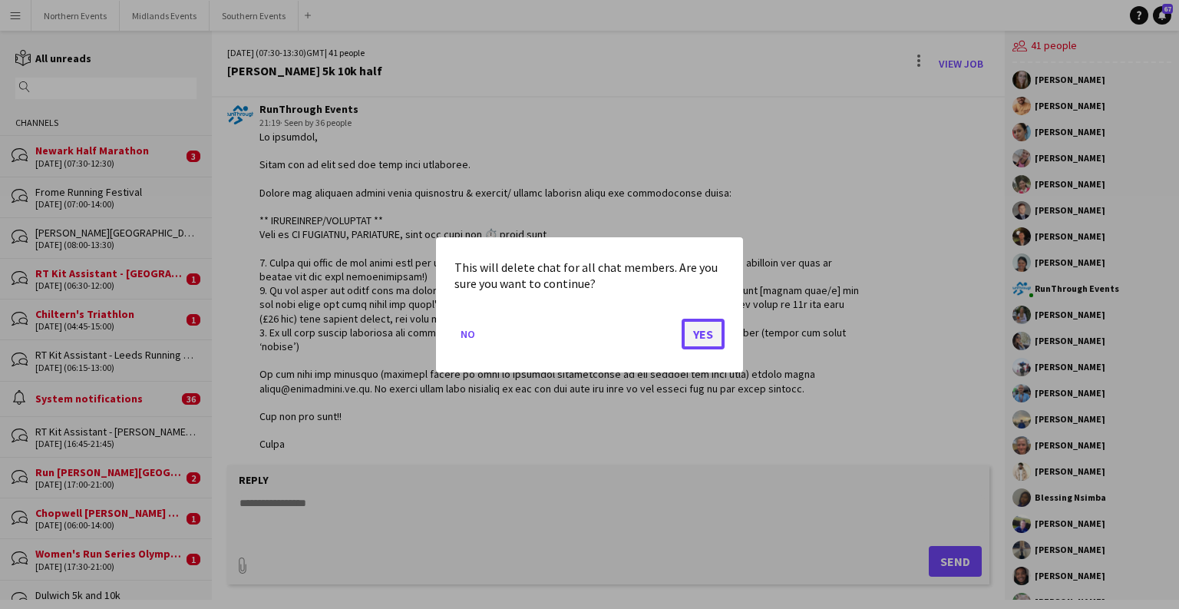
click at [709, 333] on button "Yes" at bounding box center [703, 333] width 43 height 31
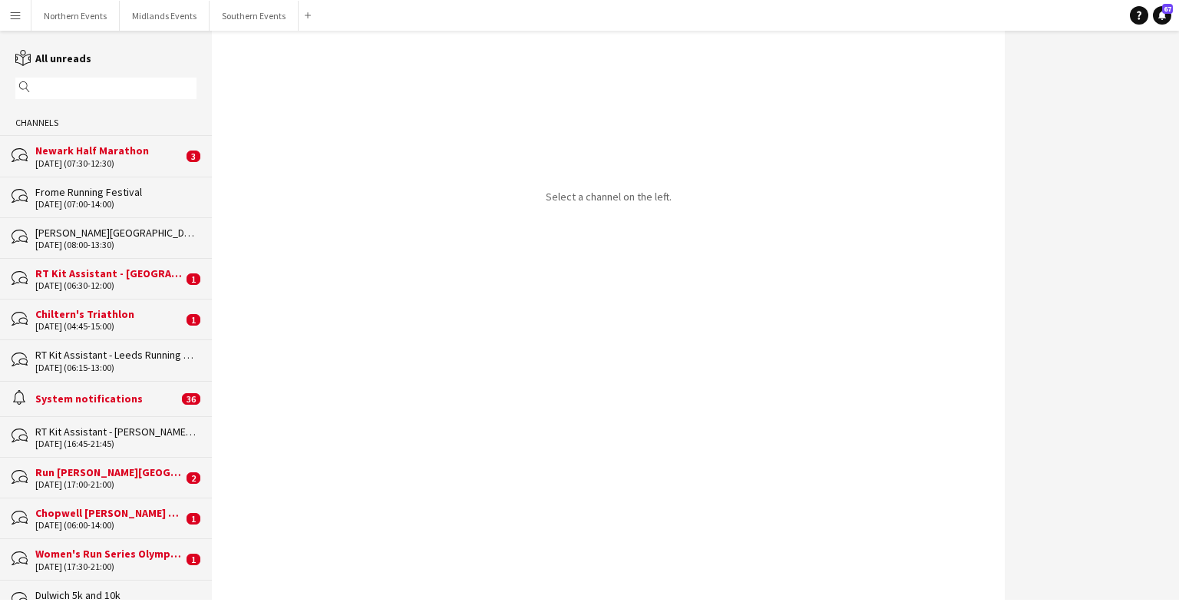
drag, startPoint x: 206, startPoint y: 45, endPoint x: 224, endPoint y: 170, distance: 127.2
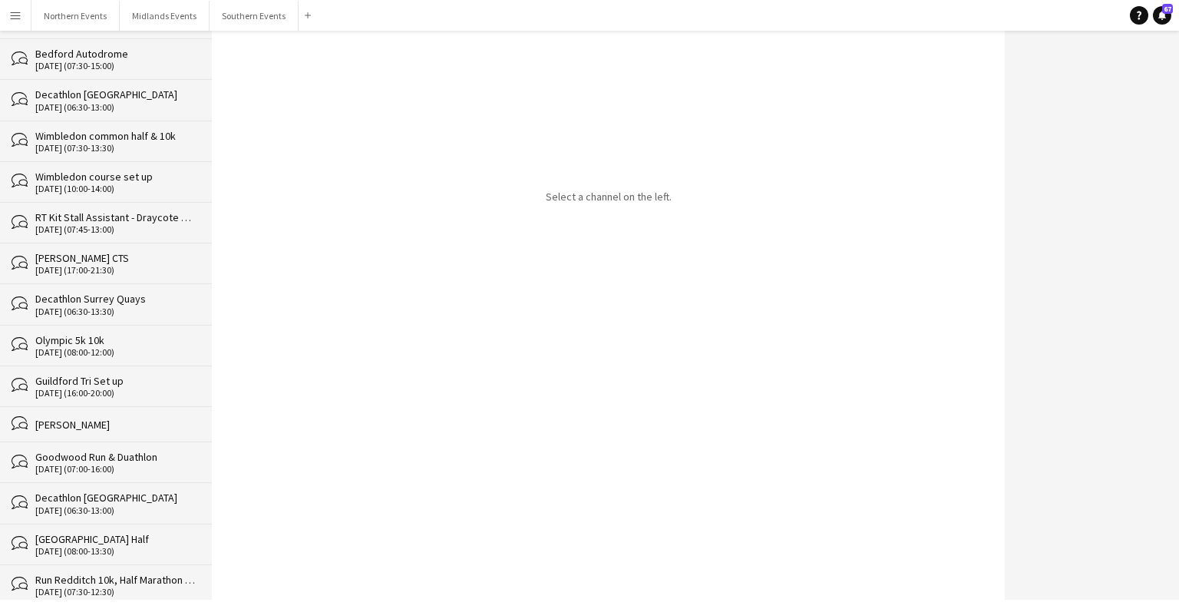
scroll to position [24361, 0]
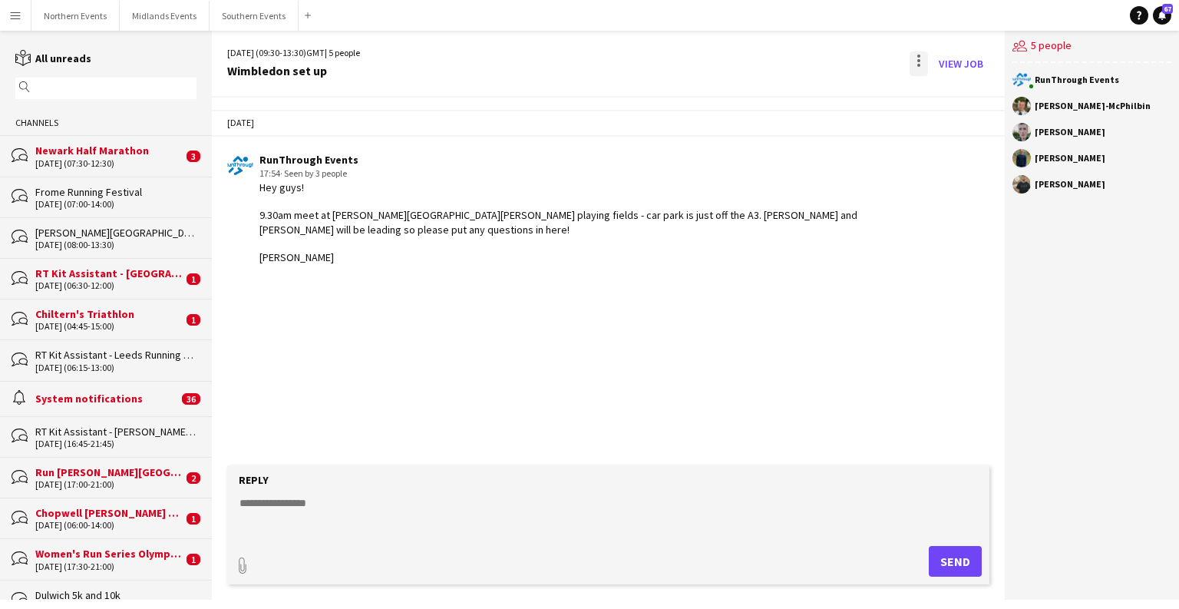
click at [912, 61] on div at bounding box center [919, 63] width 18 height 25
click at [927, 104] on button "Delete [GEOGRAPHIC_DATA]" at bounding box center [953, 93] width 86 height 37
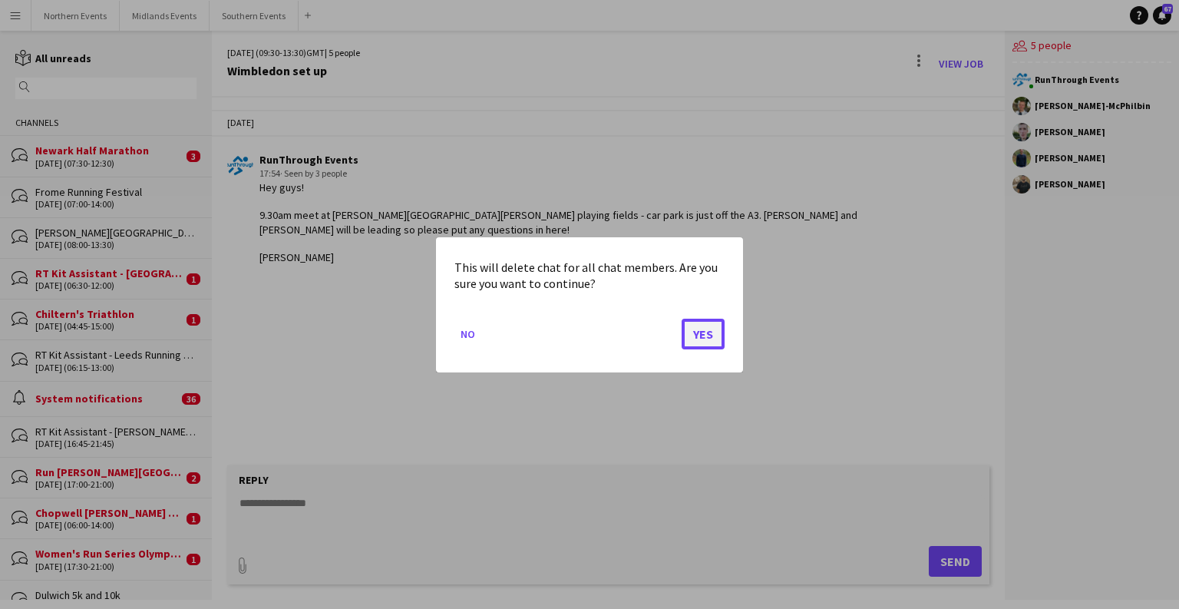
click at [709, 335] on button "Yes" at bounding box center [703, 333] width 43 height 31
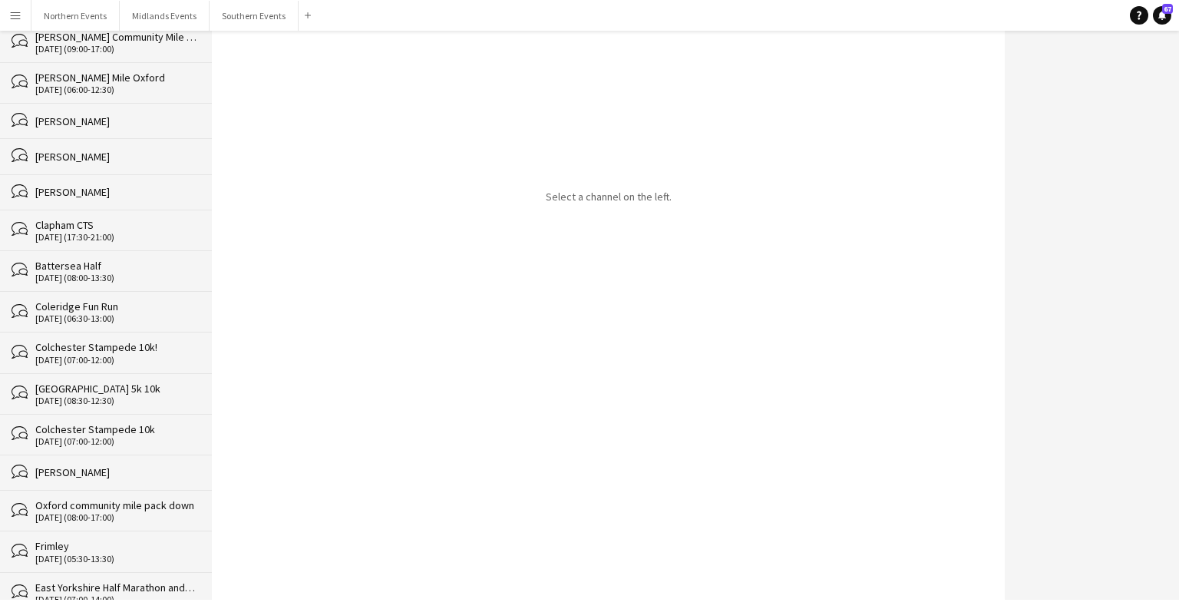
scroll to position [24320, 0]
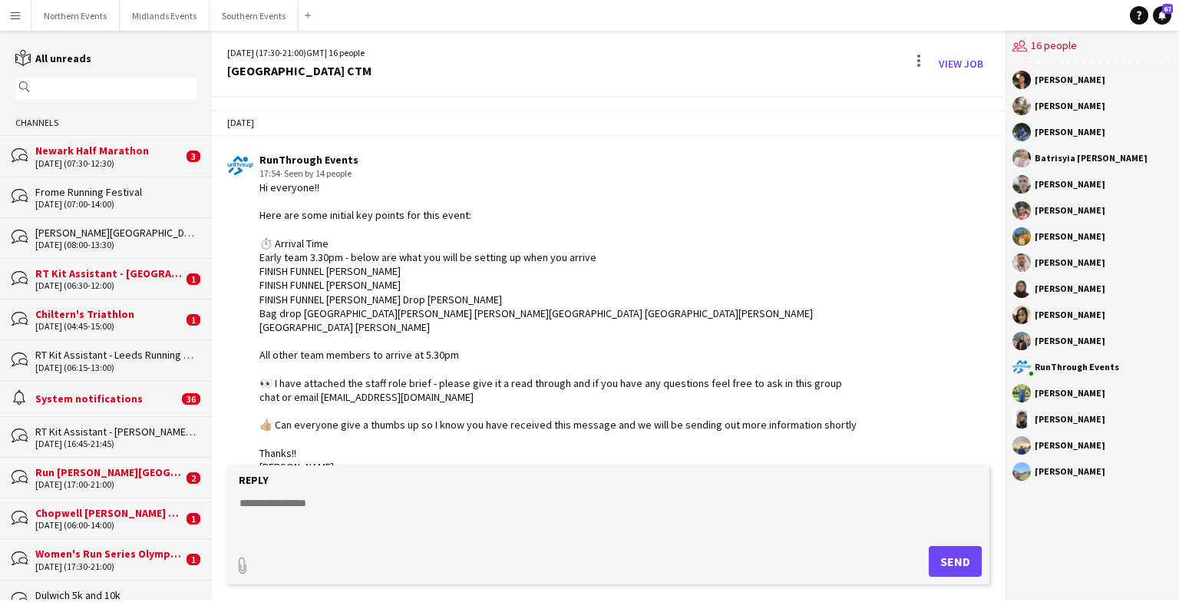
scroll to position [2573, 0]
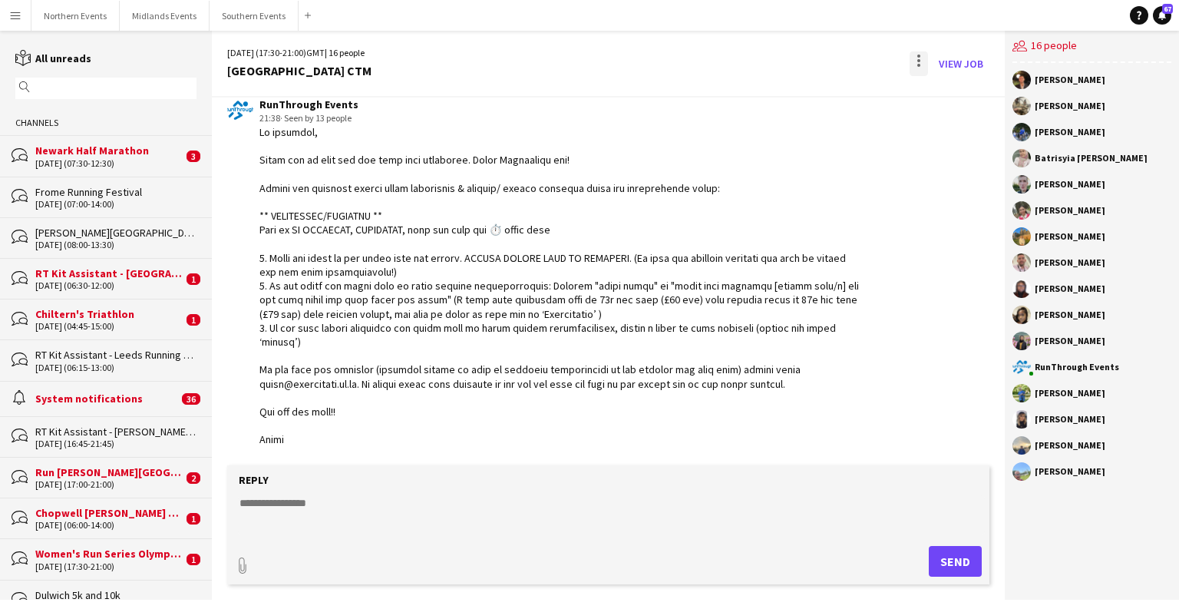
click at [924, 55] on div at bounding box center [919, 63] width 18 height 25
click at [960, 89] on span "Delete" at bounding box center [951, 94] width 35 height 13
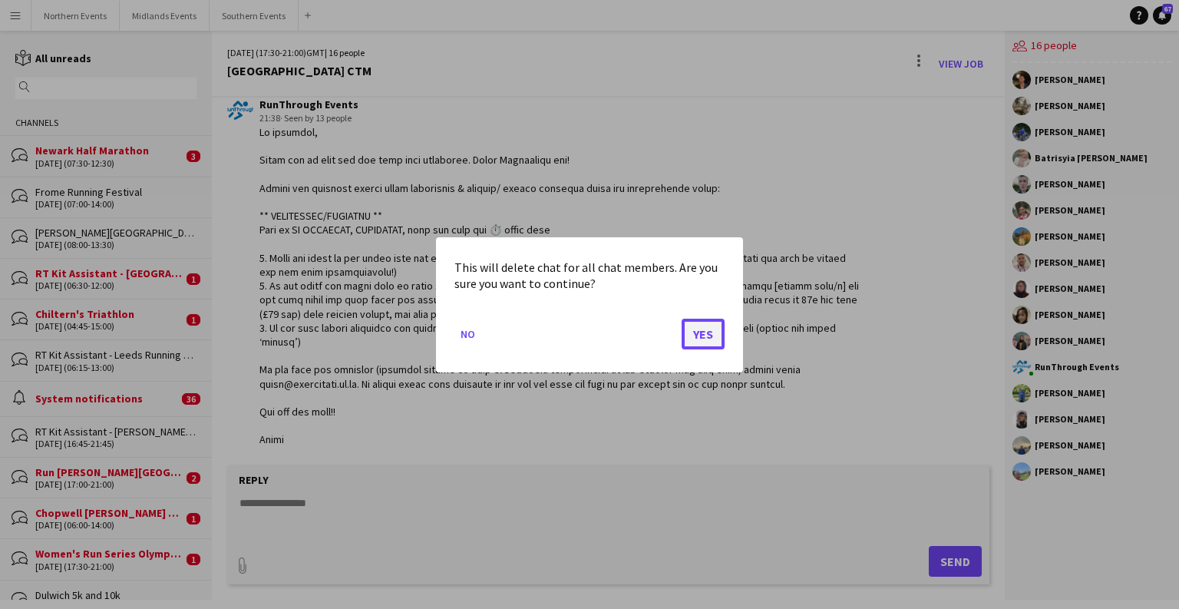
click at [708, 319] on button "Yes" at bounding box center [703, 333] width 43 height 31
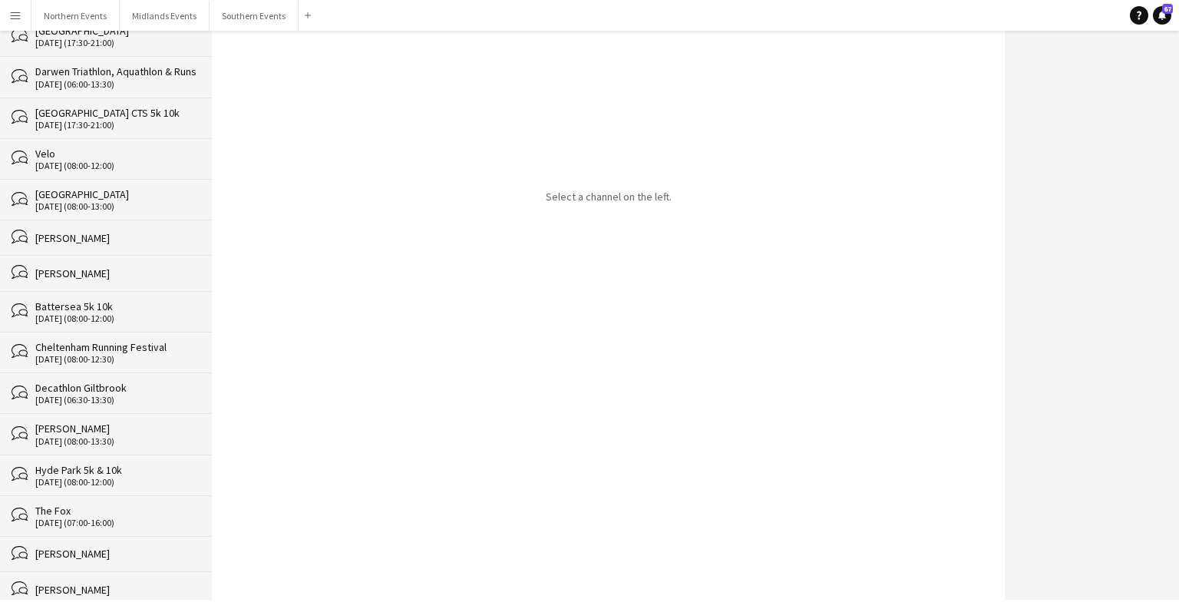
scroll to position [24280, 0]
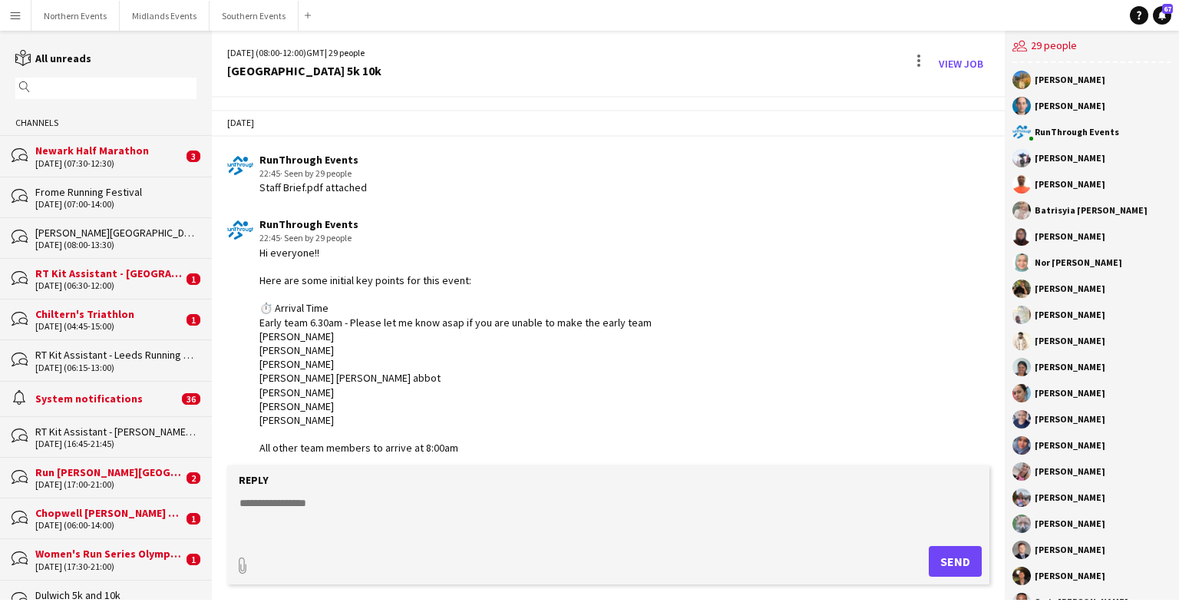
scroll to position [3748, 0]
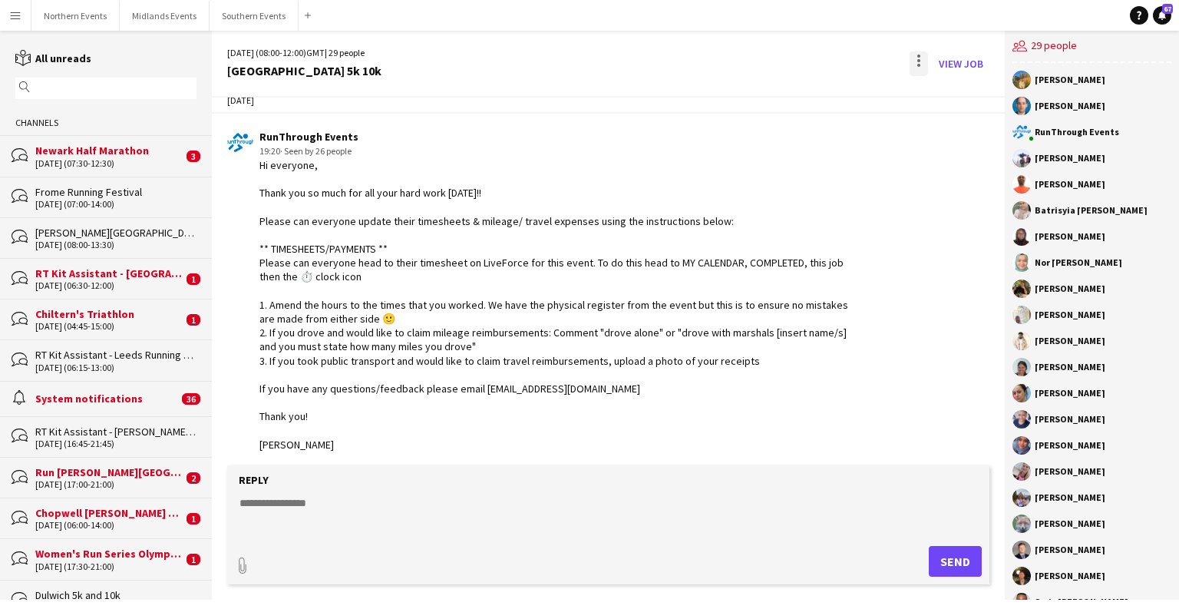
click at [917, 55] on div at bounding box center [919, 63] width 18 height 25
click at [937, 83] on button "Delete [GEOGRAPHIC_DATA]" at bounding box center [953, 93] width 86 height 37
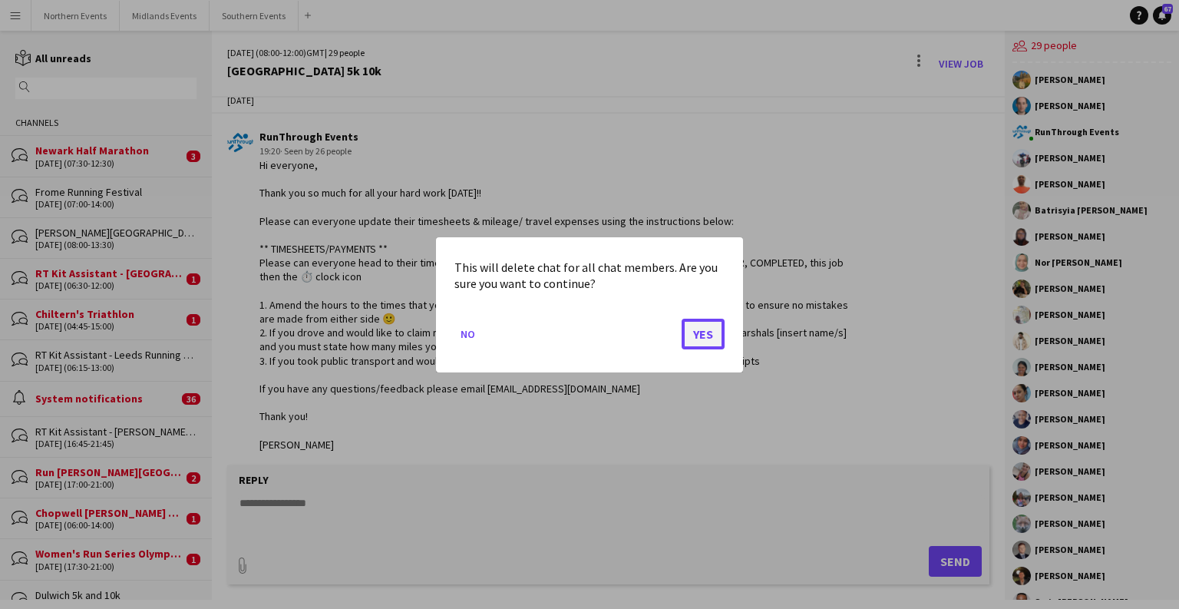
click at [706, 336] on button "Yes" at bounding box center [703, 333] width 43 height 31
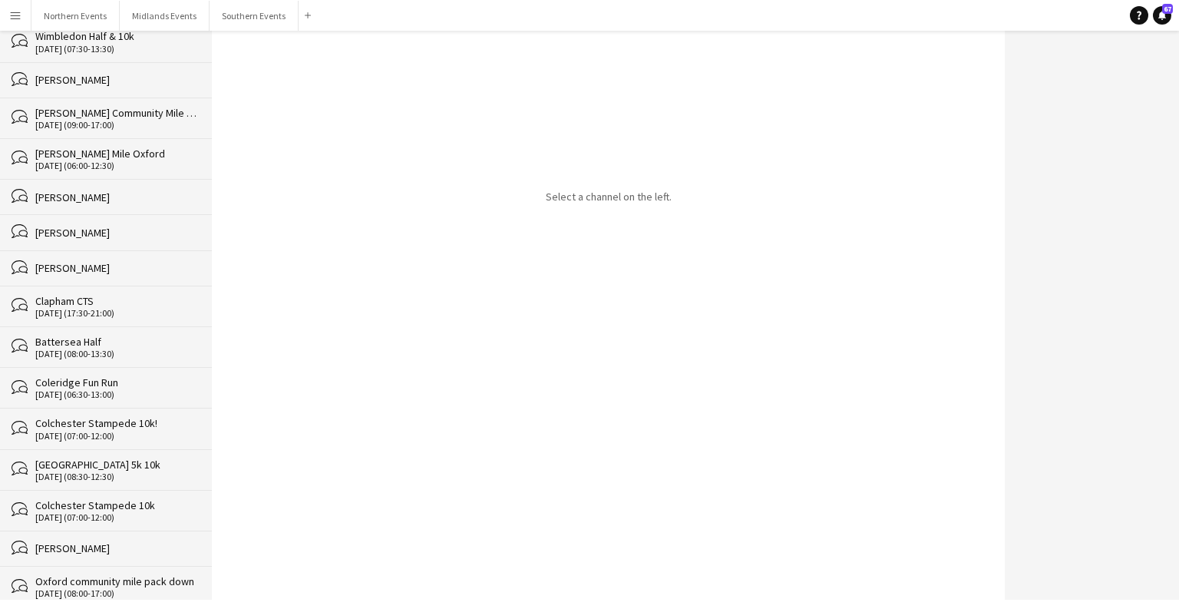
scroll to position [24239, 0]
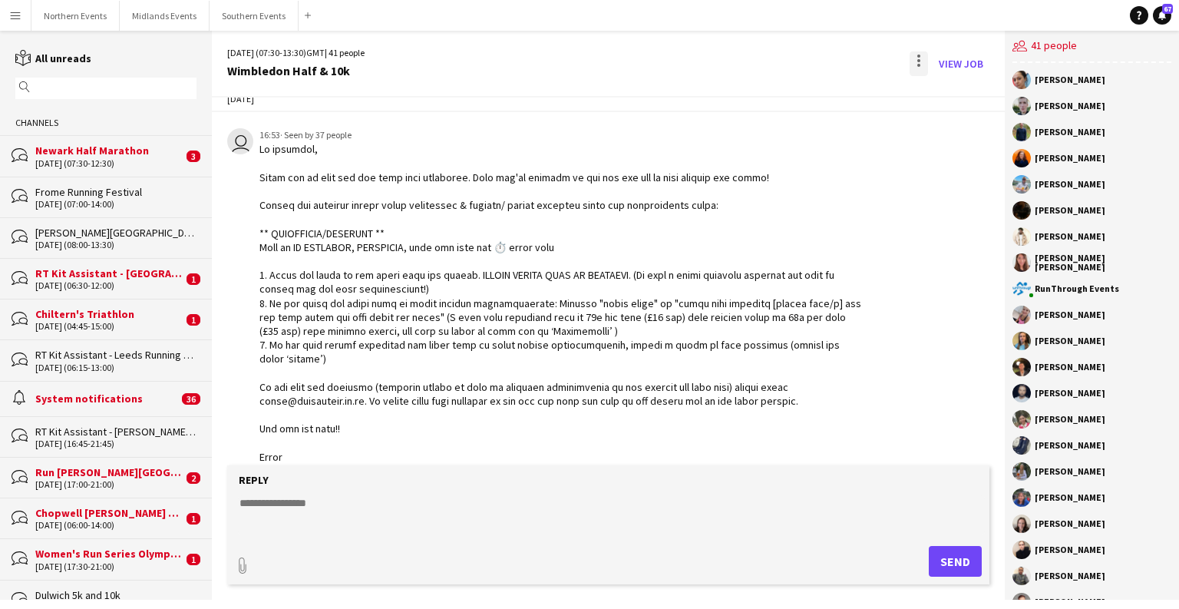
scroll to position [4139, 0]
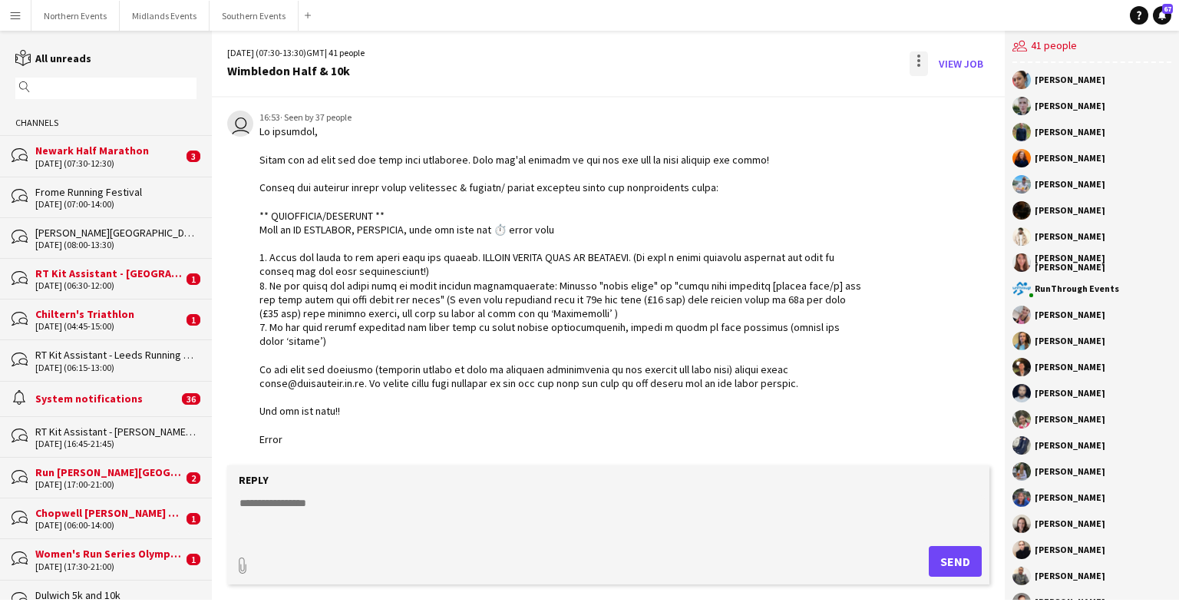
click at [919, 56] on div at bounding box center [918, 56] width 3 height 3
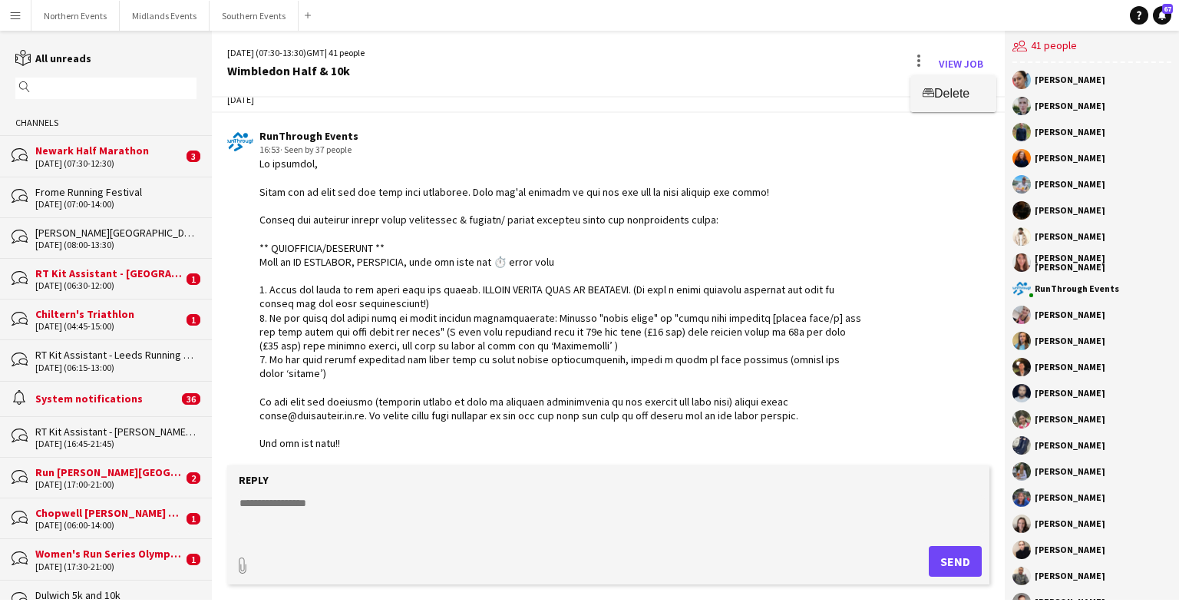
click at [933, 90] on app-icon "Delete" at bounding box center [929, 94] width 12 height 13
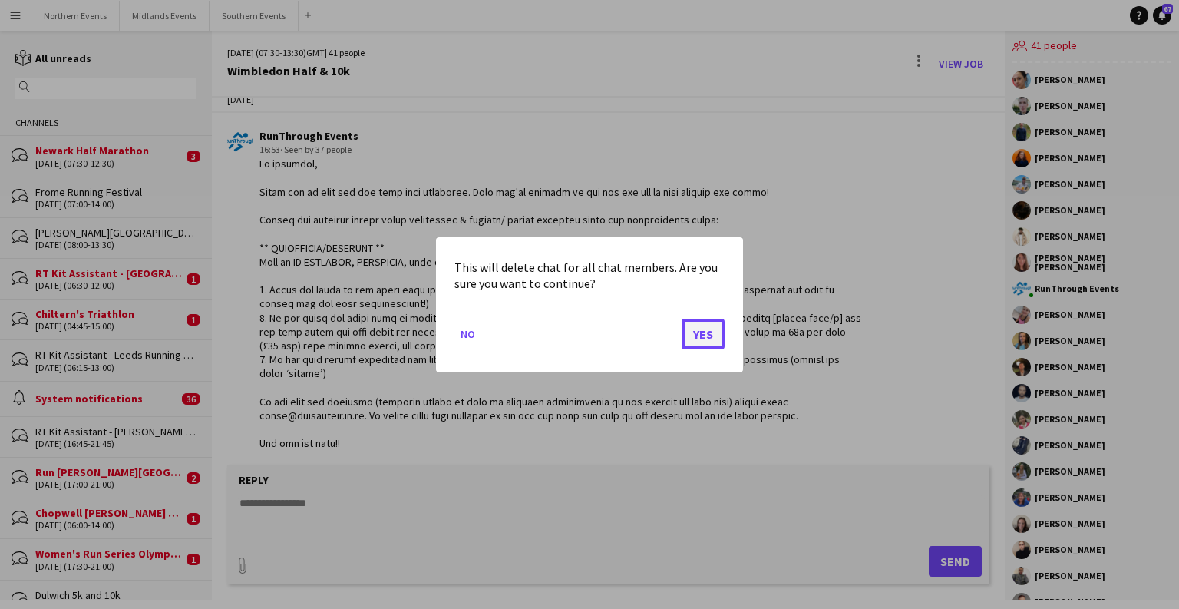
click at [712, 341] on button "Yes" at bounding box center [703, 333] width 43 height 31
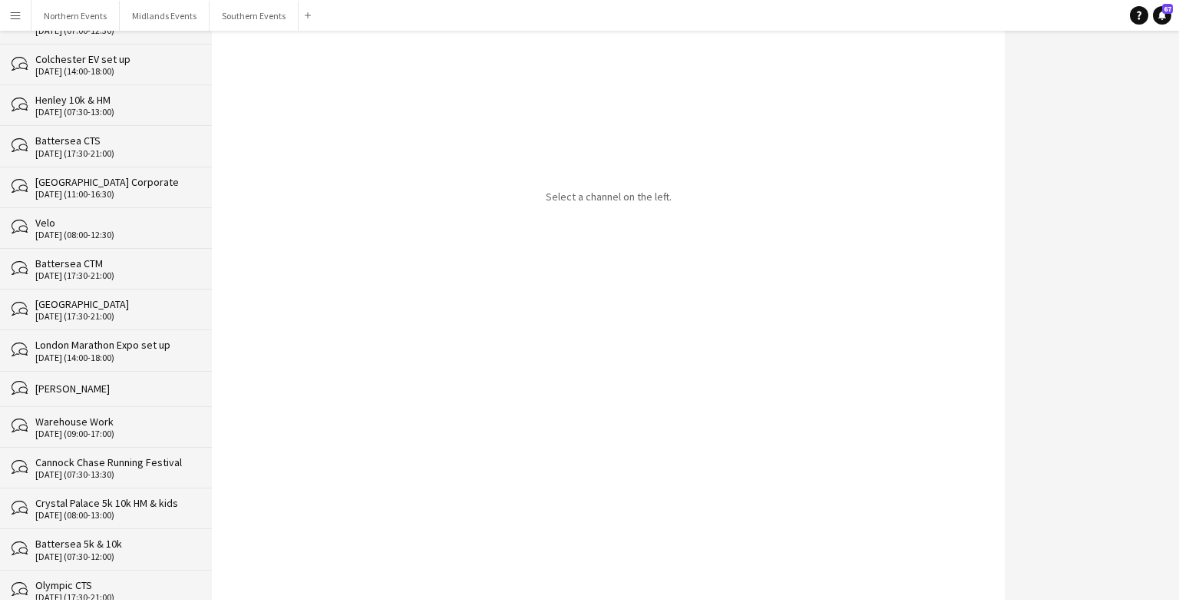
scroll to position [24198, 0]
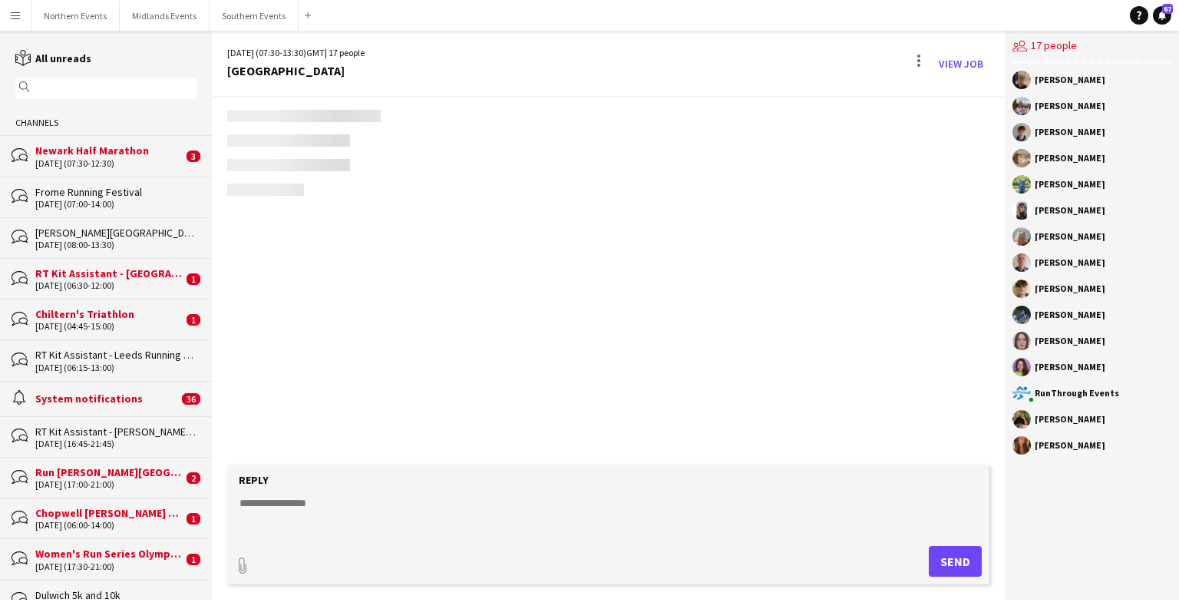
scroll to position [2433, 0]
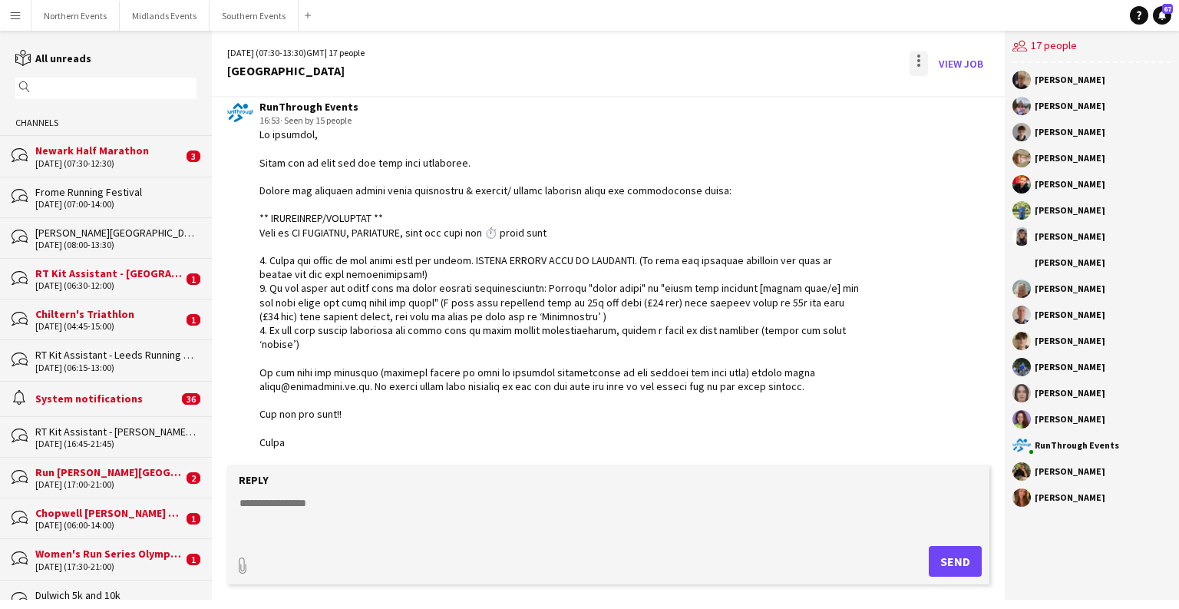
click at [920, 62] on div at bounding box center [919, 63] width 18 height 25
click at [942, 88] on span "Delete" at bounding box center [951, 94] width 35 height 13
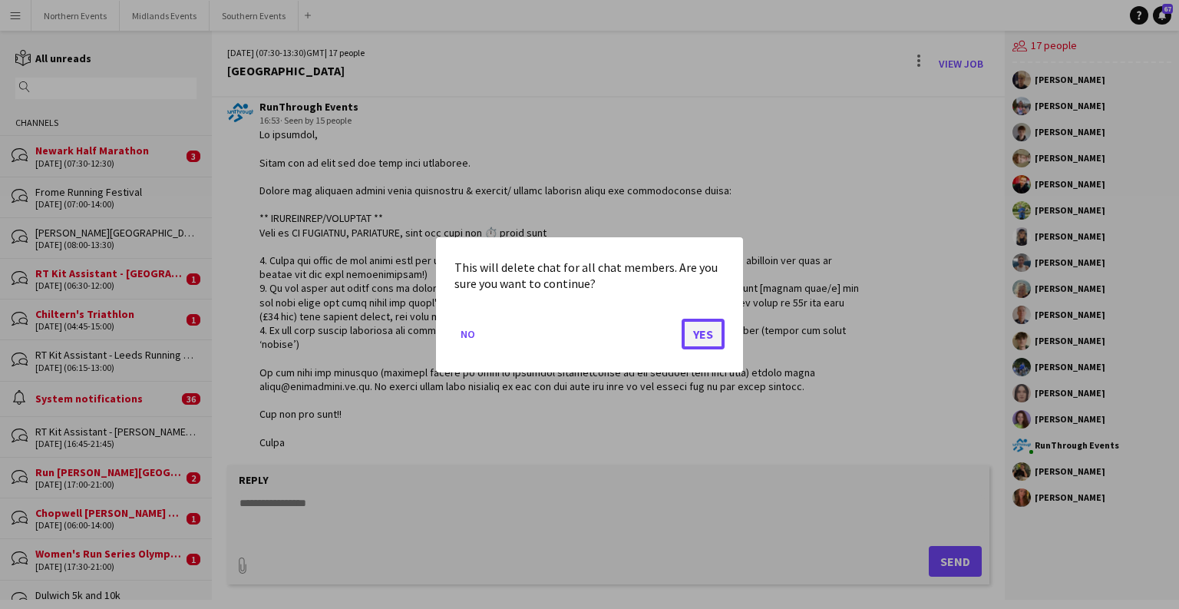
click at [712, 338] on button "Yes" at bounding box center [703, 333] width 43 height 31
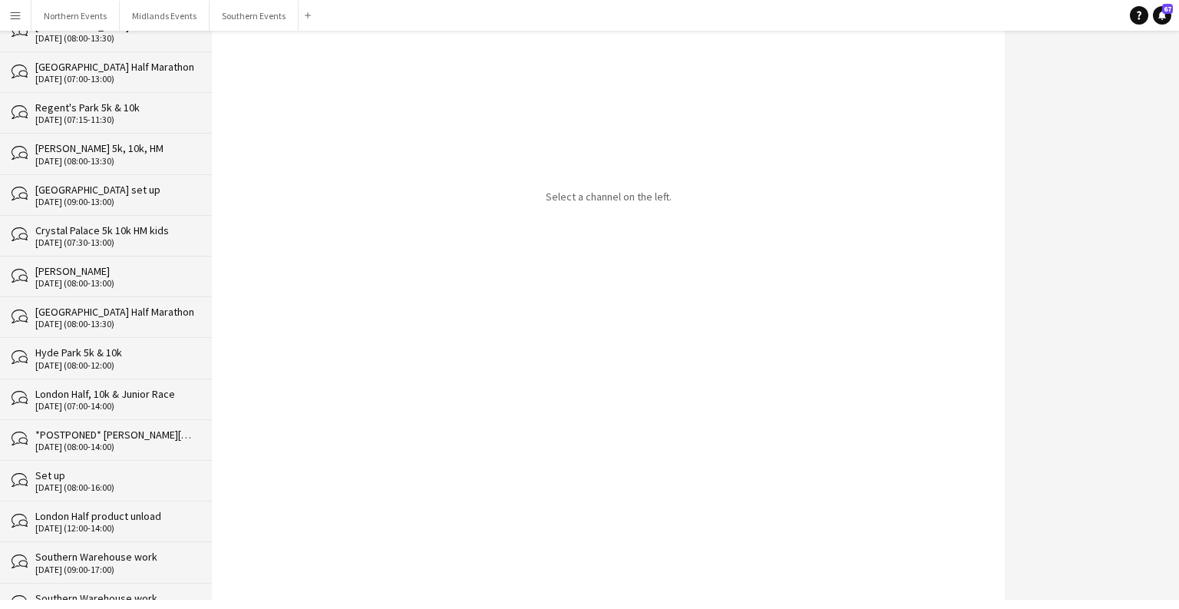
scroll to position [24019, 0]
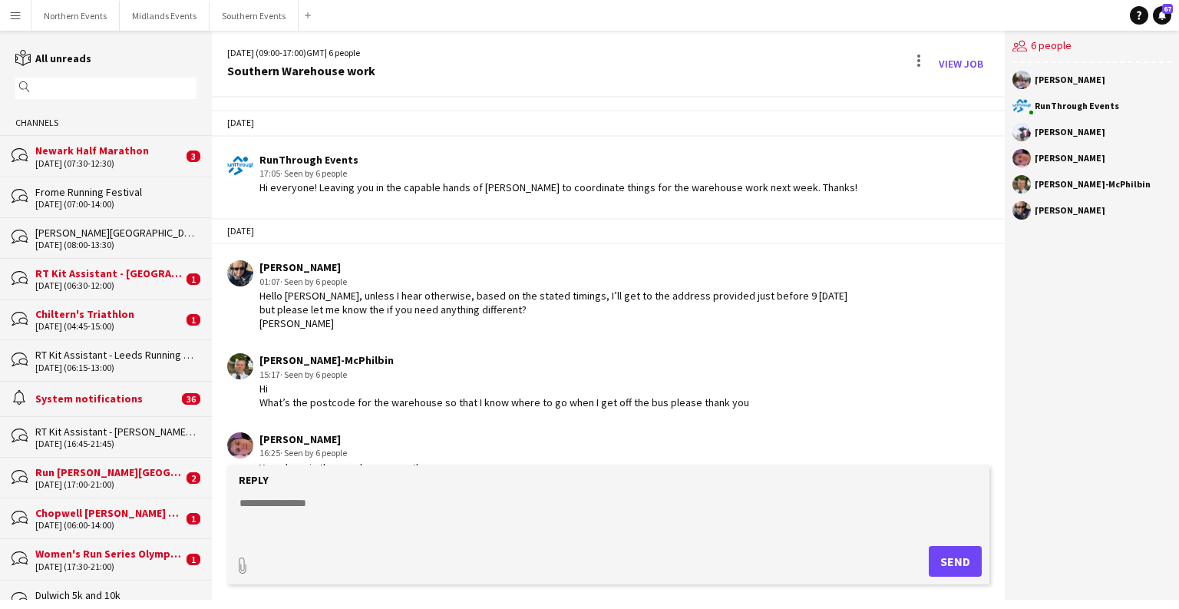
scroll to position [418, 0]
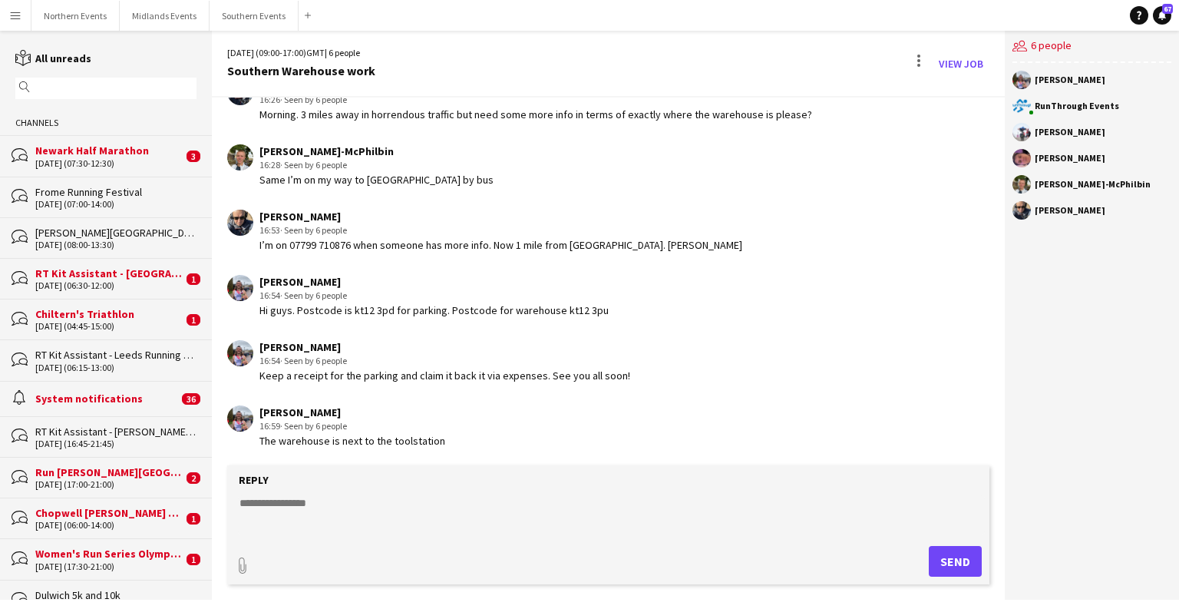
click at [930, 63] on div "View Job" at bounding box center [948, 63] width 83 height 25
click at [921, 57] on div at bounding box center [919, 63] width 18 height 25
click at [949, 80] on button "Delete [GEOGRAPHIC_DATA]" at bounding box center [953, 93] width 86 height 37
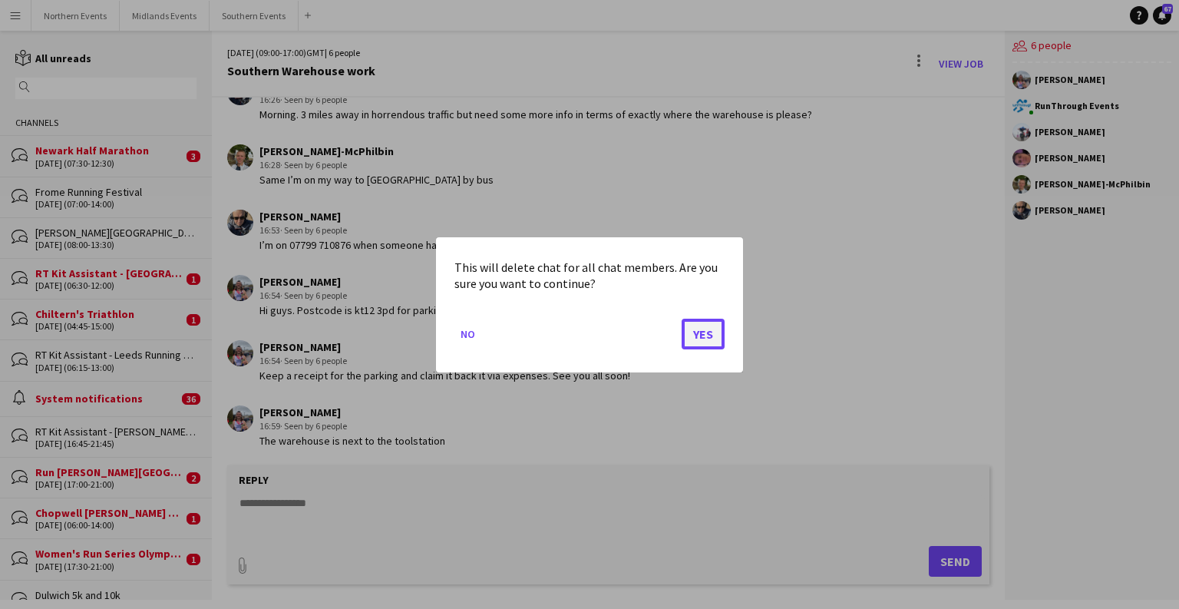
click at [706, 330] on button "Yes" at bounding box center [703, 333] width 43 height 31
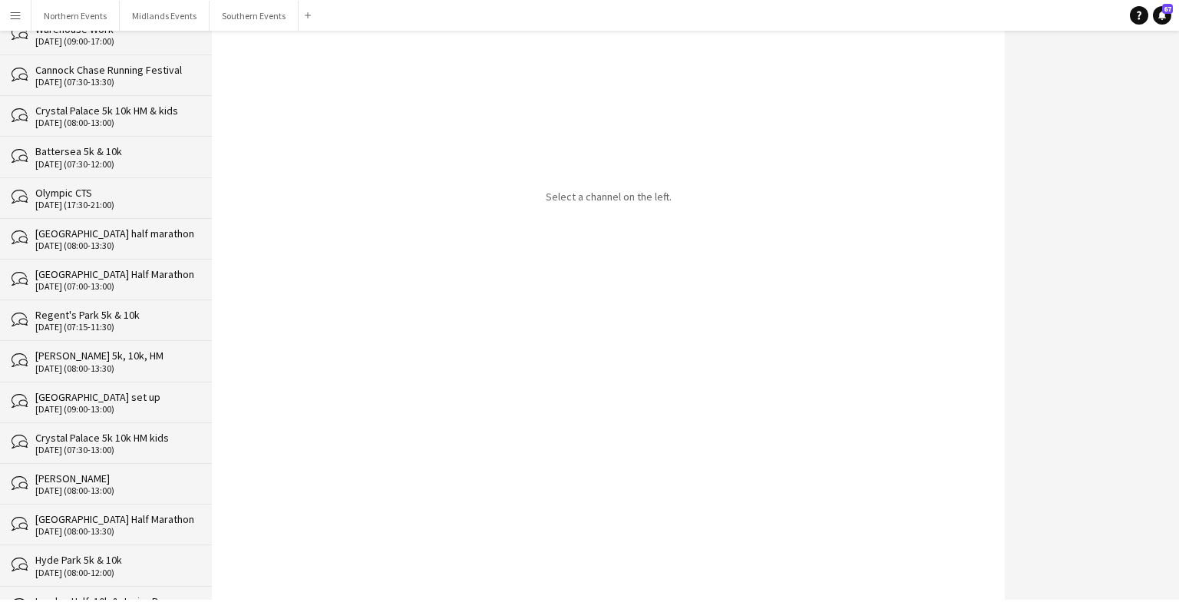
scroll to position [24117, 0]
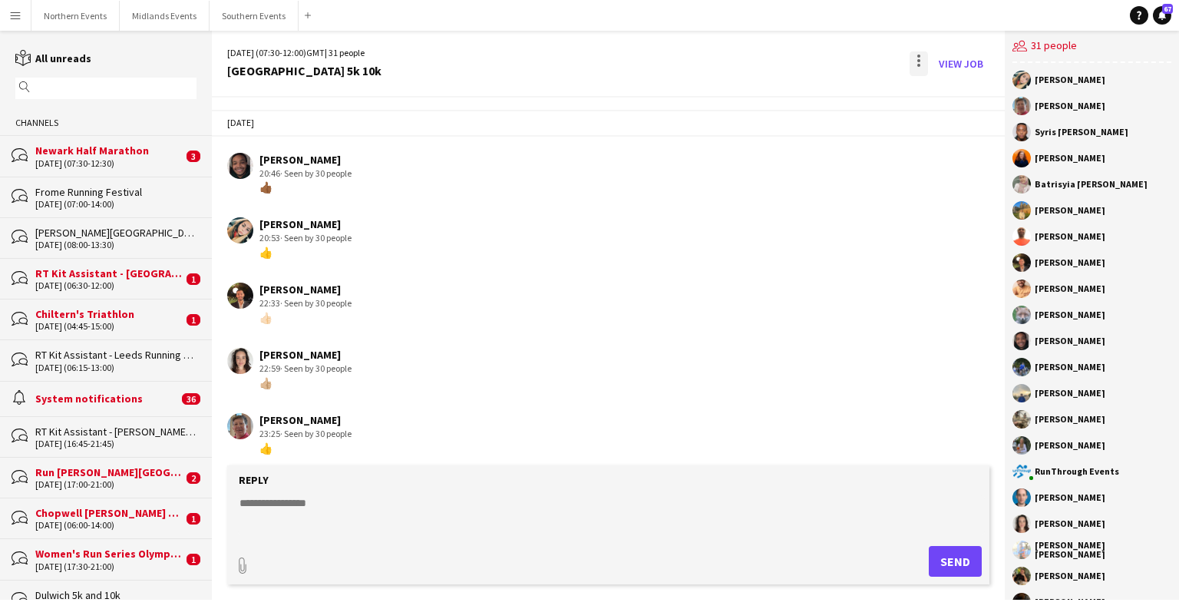
scroll to position [3708, 0]
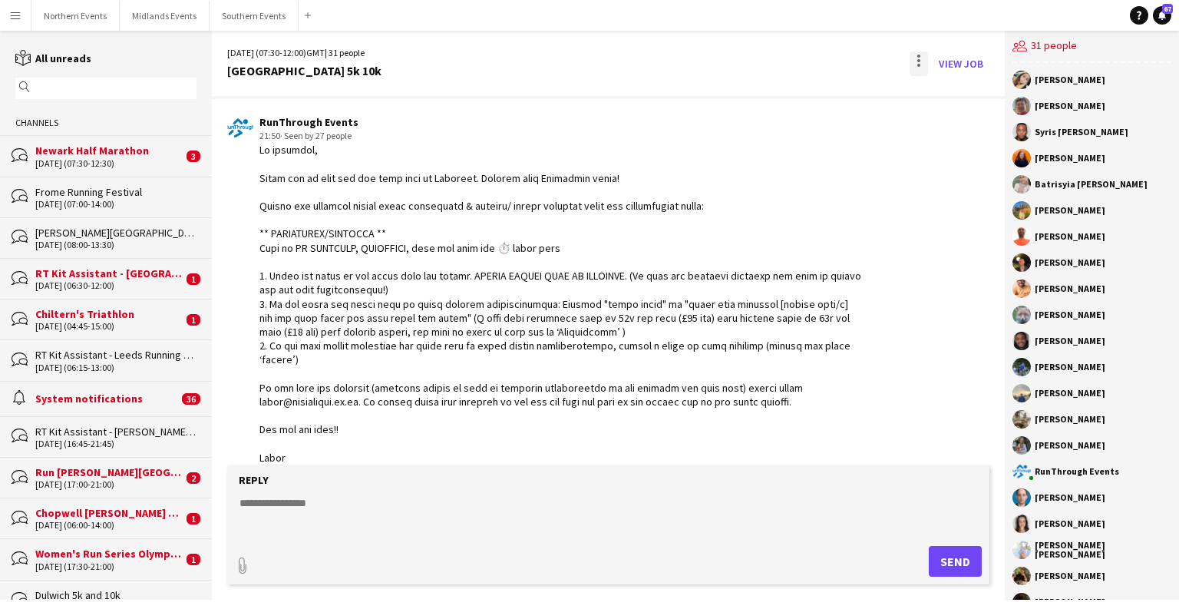
click at [921, 59] on div at bounding box center [919, 63] width 18 height 25
click at [954, 94] on span "Delete" at bounding box center [951, 94] width 35 height 13
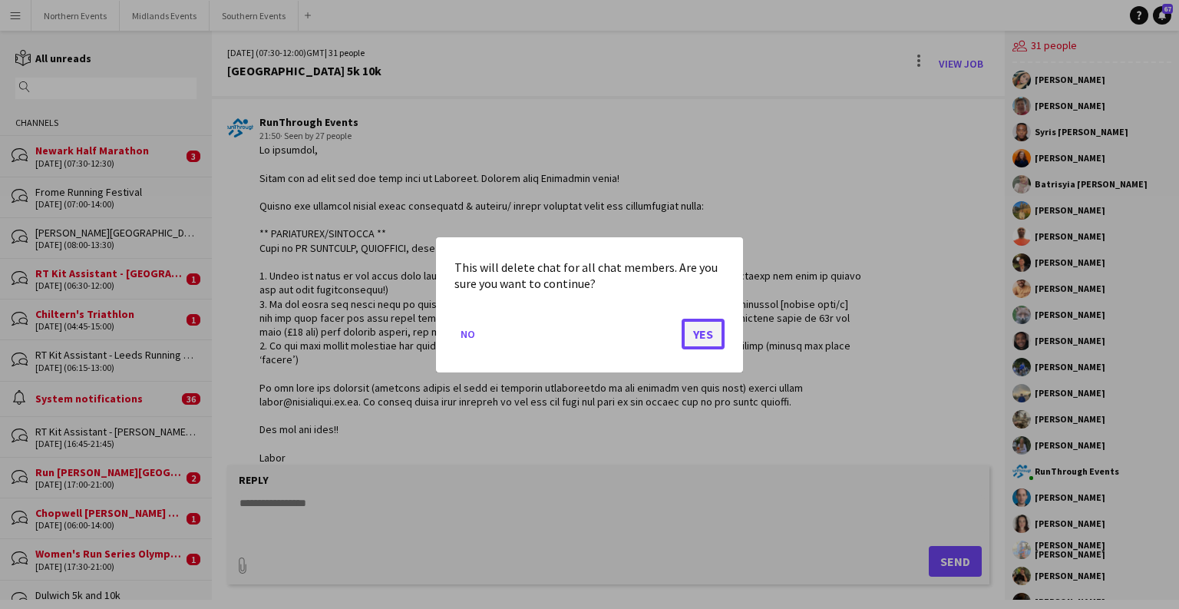
click at [698, 336] on button "Yes" at bounding box center [703, 333] width 43 height 31
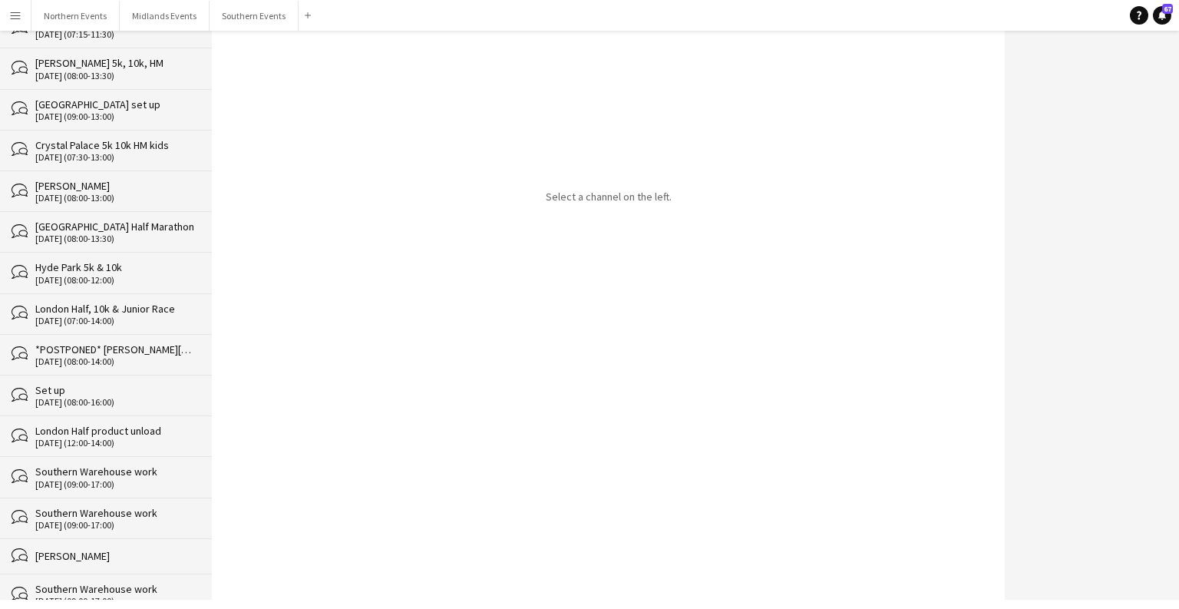
scroll to position [24076, 0]
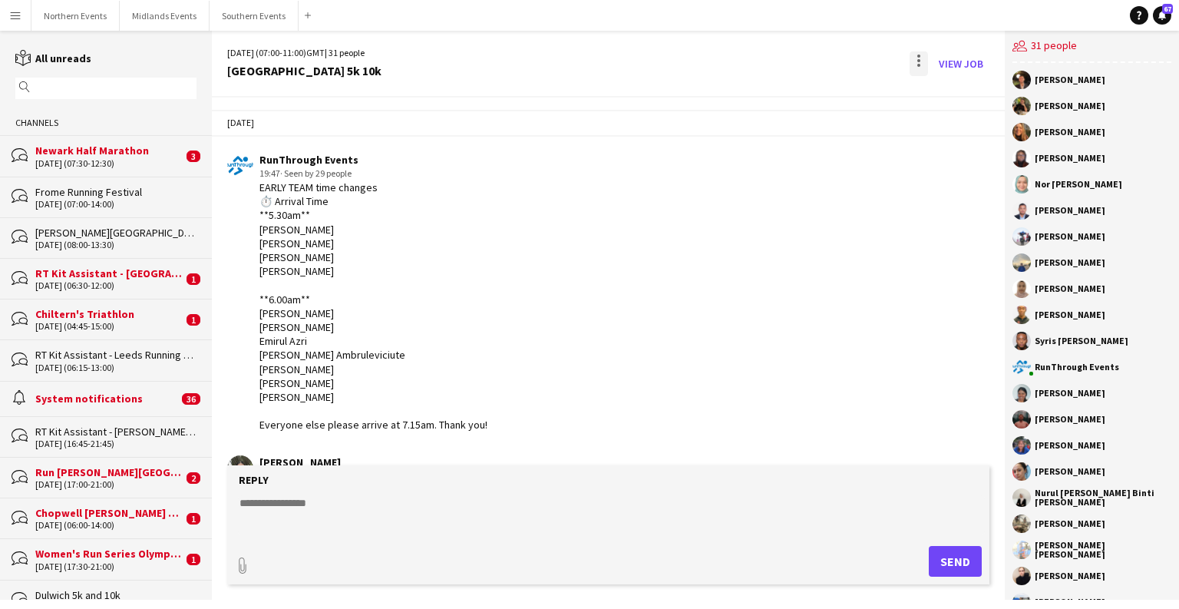
scroll to position [3861, 0]
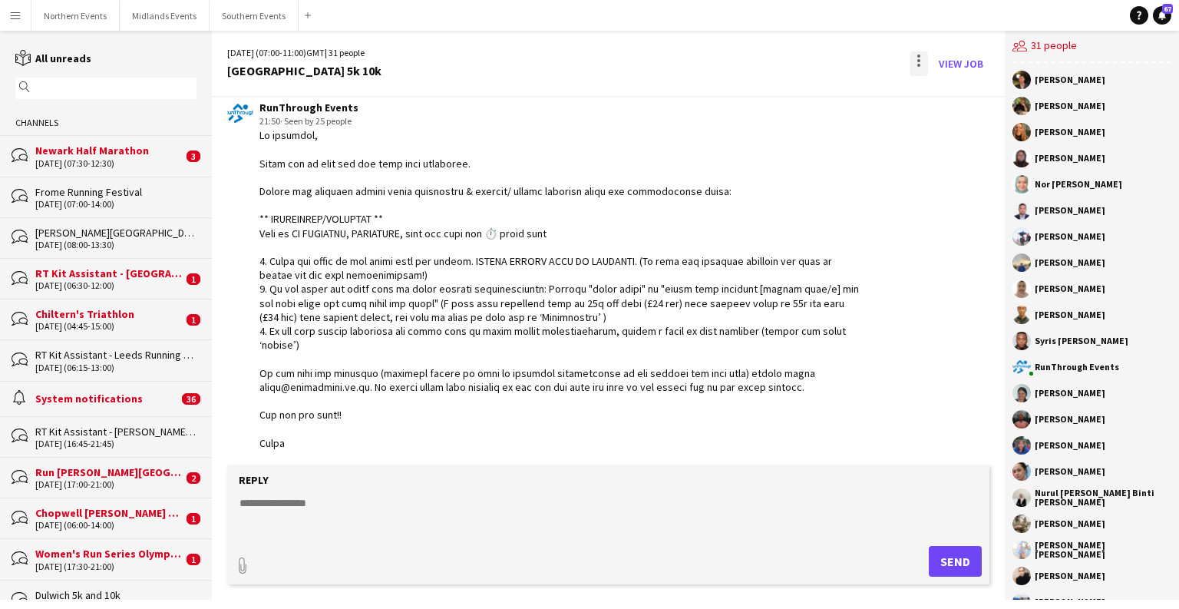
click at [920, 67] on div at bounding box center [919, 63] width 18 height 25
click at [946, 91] on span "Delete" at bounding box center [951, 94] width 35 height 13
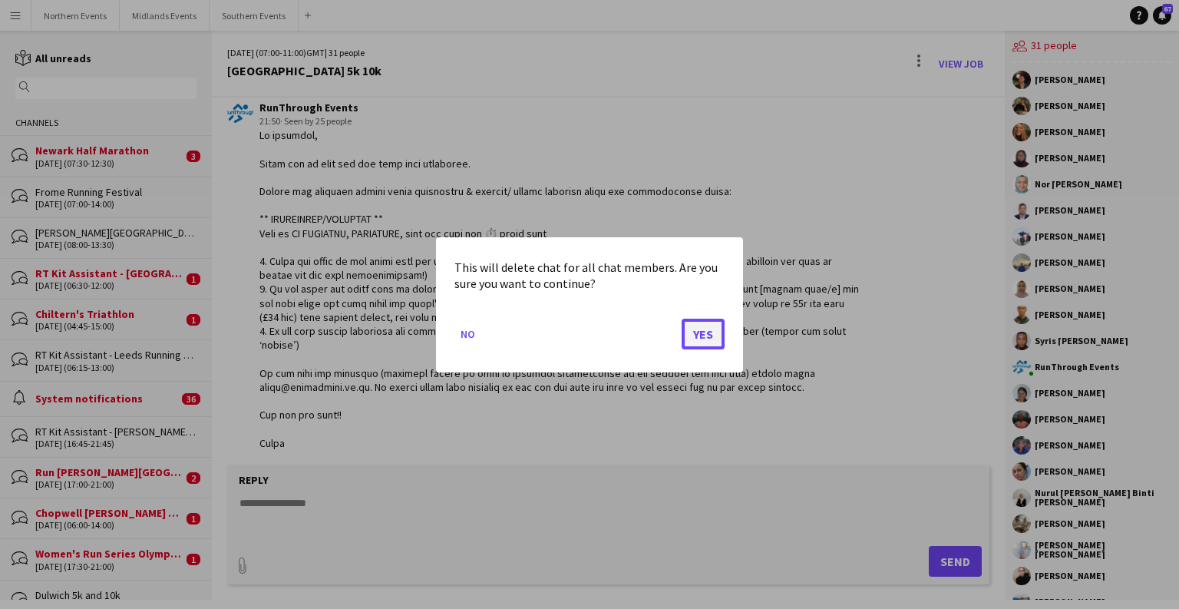
click at [720, 329] on button "Yes" at bounding box center [703, 333] width 43 height 31
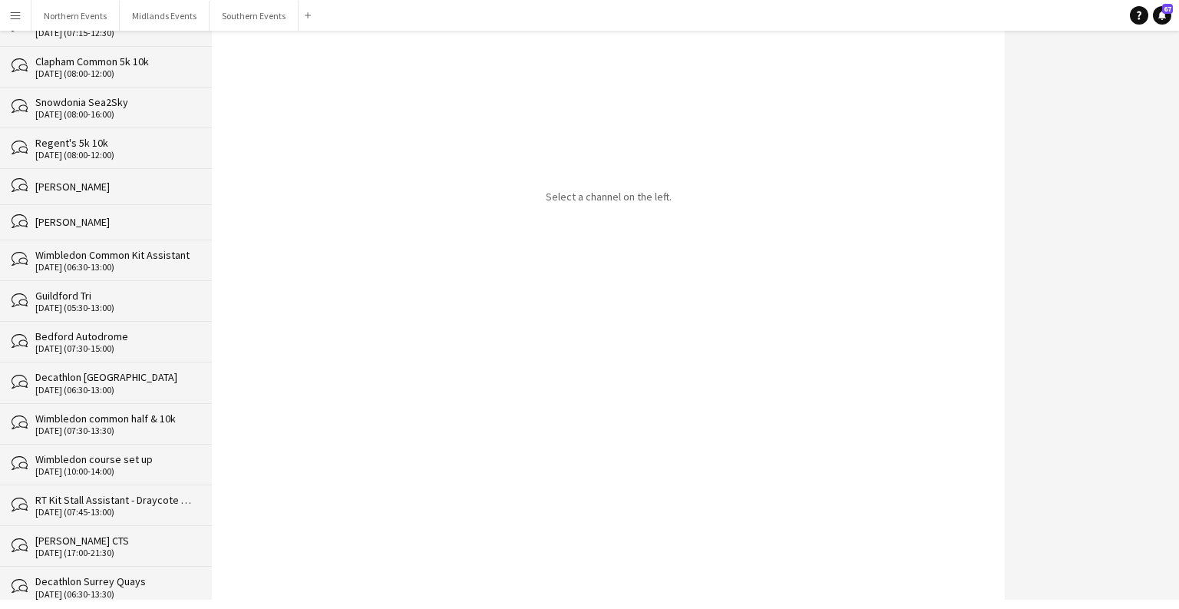
scroll to position [24035, 0]
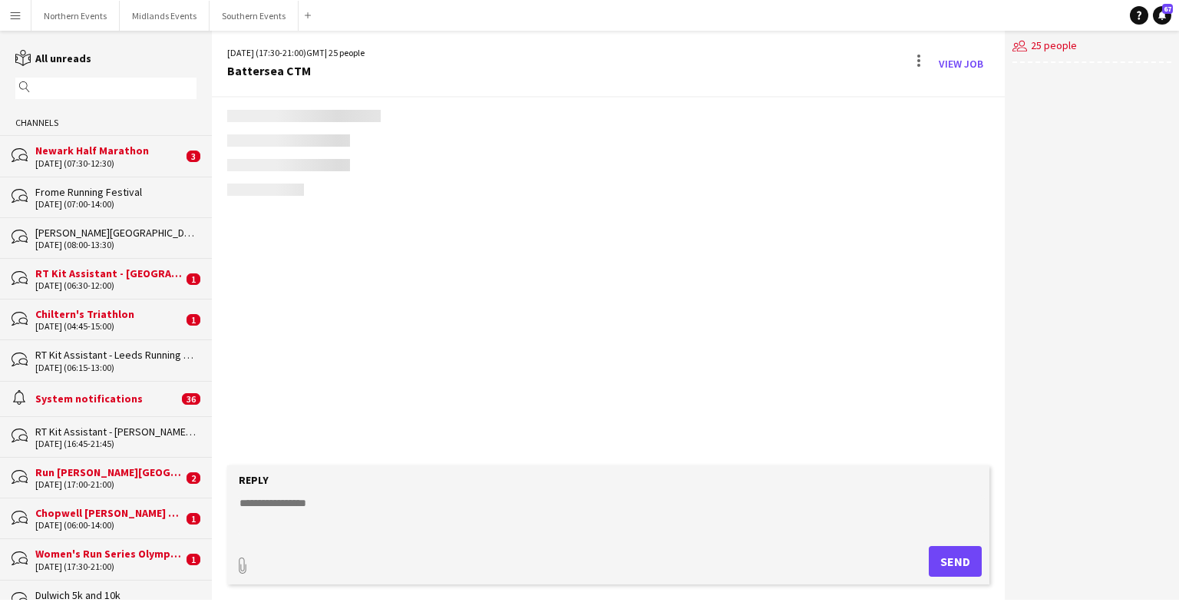
scroll to position [3002, 0]
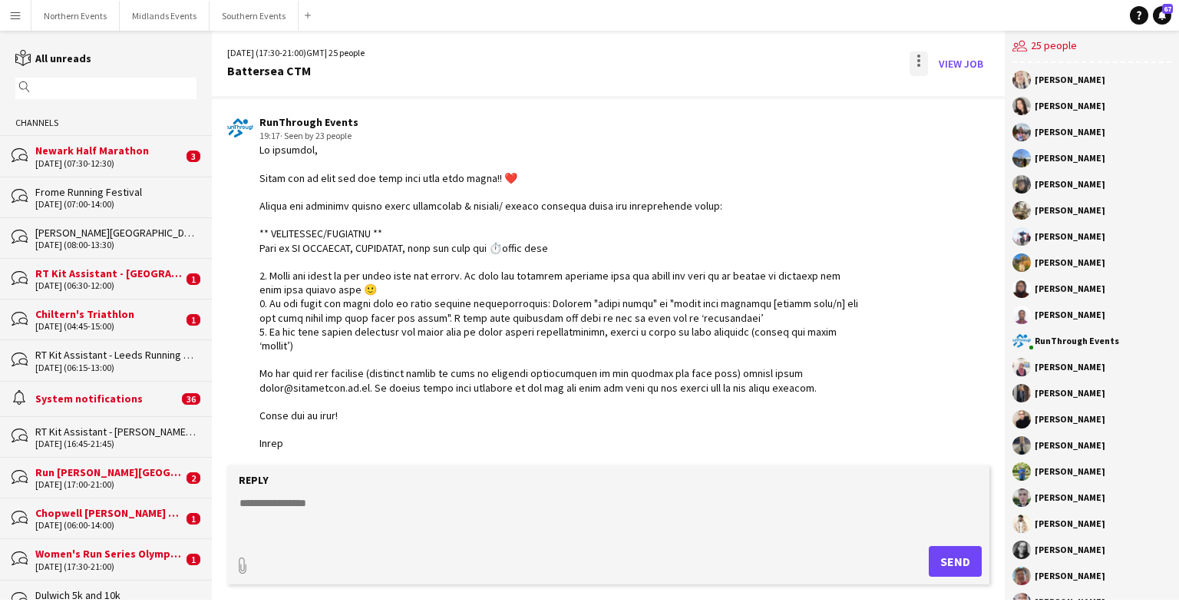
click at [921, 59] on div at bounding box center [919, 63] width 18 height 25
click at [960, 92] on span "Delete" at bounding box center [951, 94] width 35 height 13
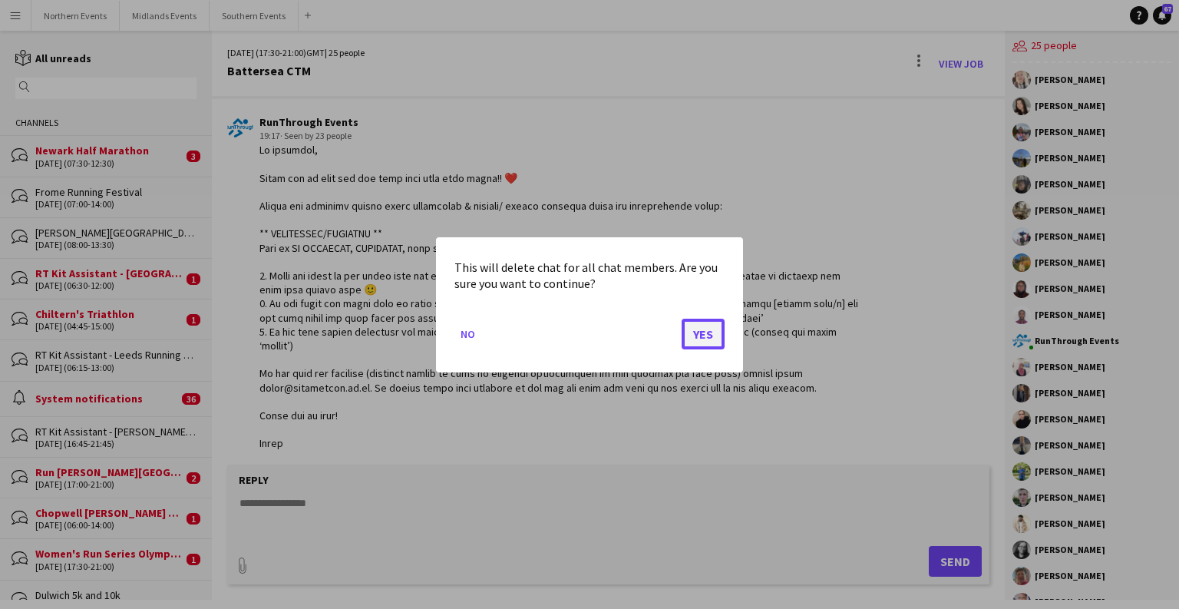
click at [693, 338] on button "Yes" at bounding box center [703, 333] width 43 height 31
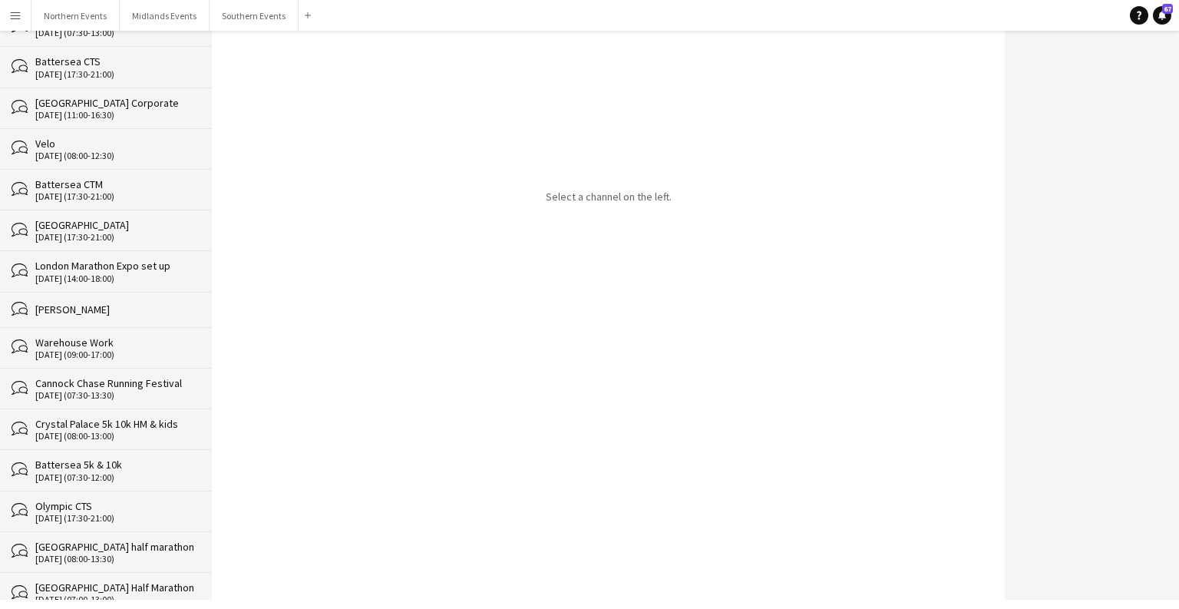
scroll to position [23995, 0]
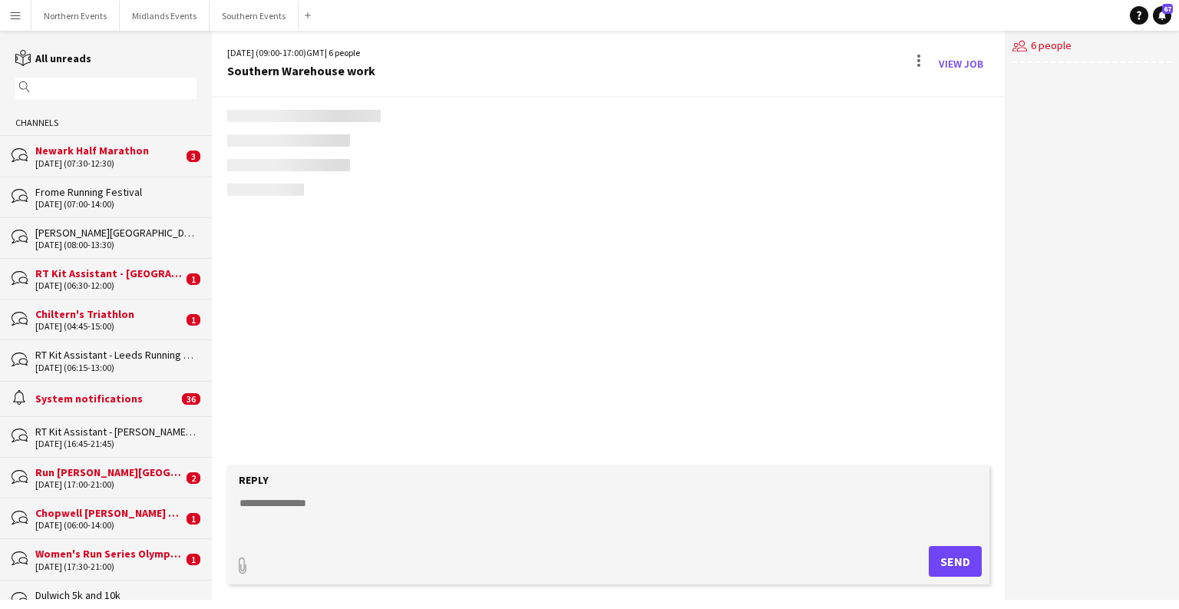
scroll to position [289, 0]
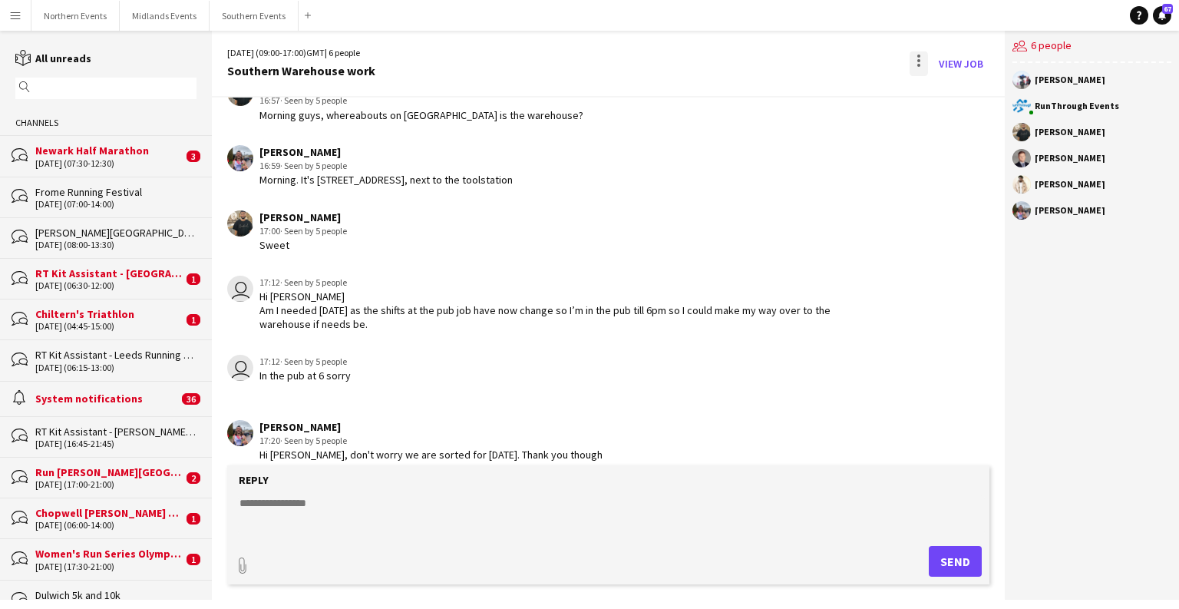
click at [913, 70] on div at bounding box center [919, 63] width 18 height 25
click at [945, 86] on button "Delete [GEOGRAPHIC_DATA]" at bounding box center [953, 93] width 86 height 37
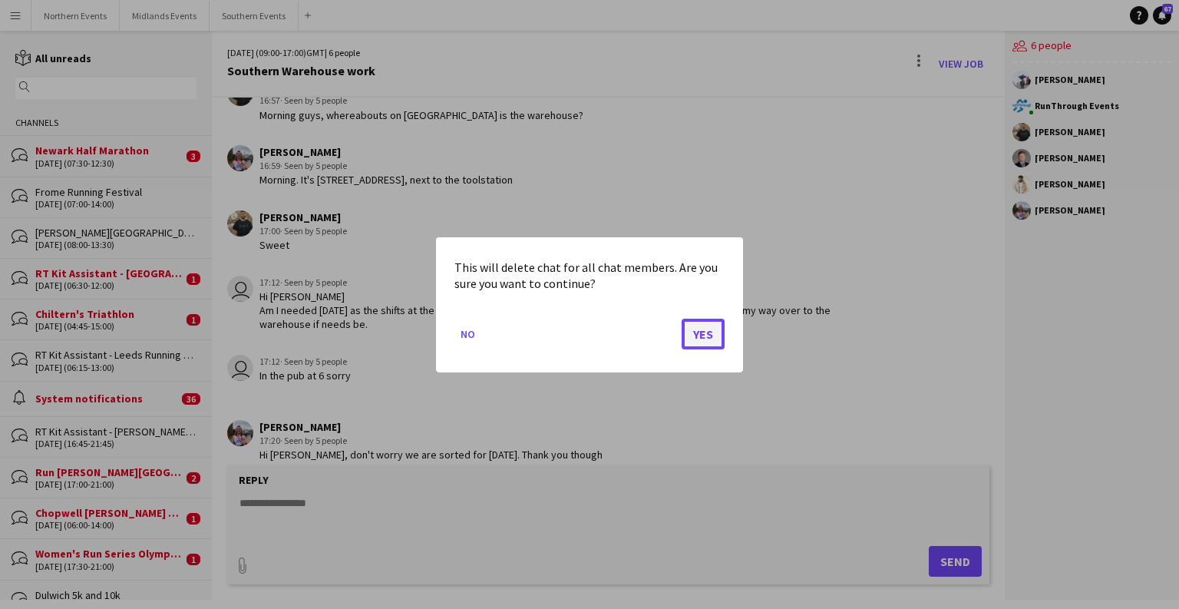
click at [715, 338] on button "Yes" at bounding box center [703, 333] width 43 height 31
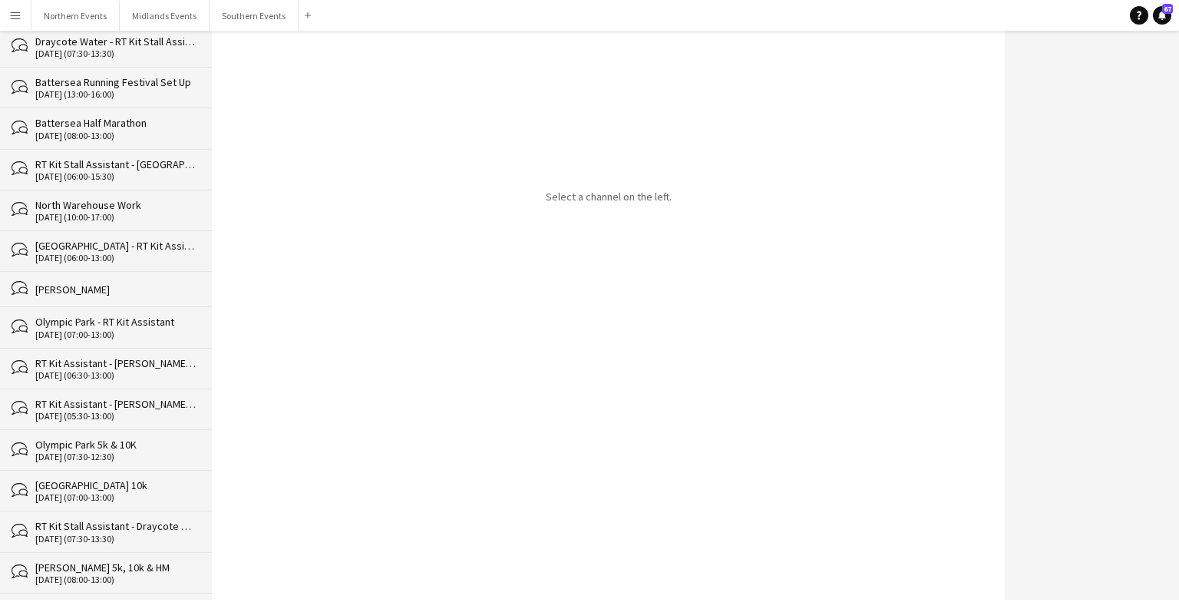
scroll to position [23954, 0]
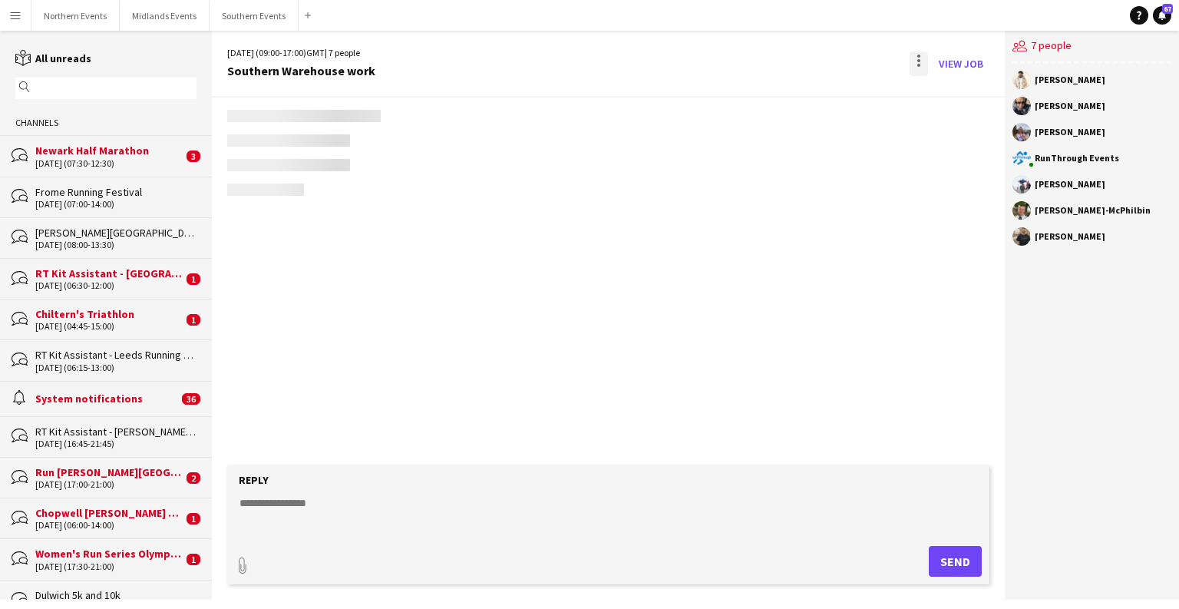
scroll to position [22, 0]
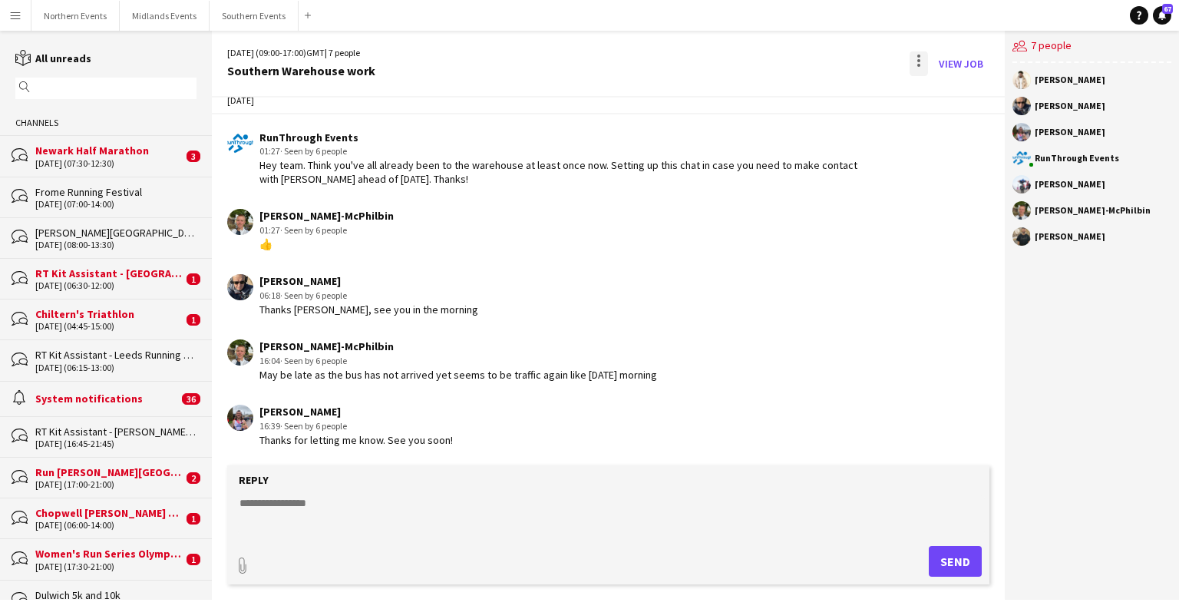
click at [918, 60] on div at bounding box center [918, 60] width 3 height 3
drag, startPoint x: 918, startPoint y: 60, endPoint x: 941, endPoint y: 88, distance: 36.6
click at [941, 88] on span "Delete" at bounding box center [951, 94] width 35 height 13
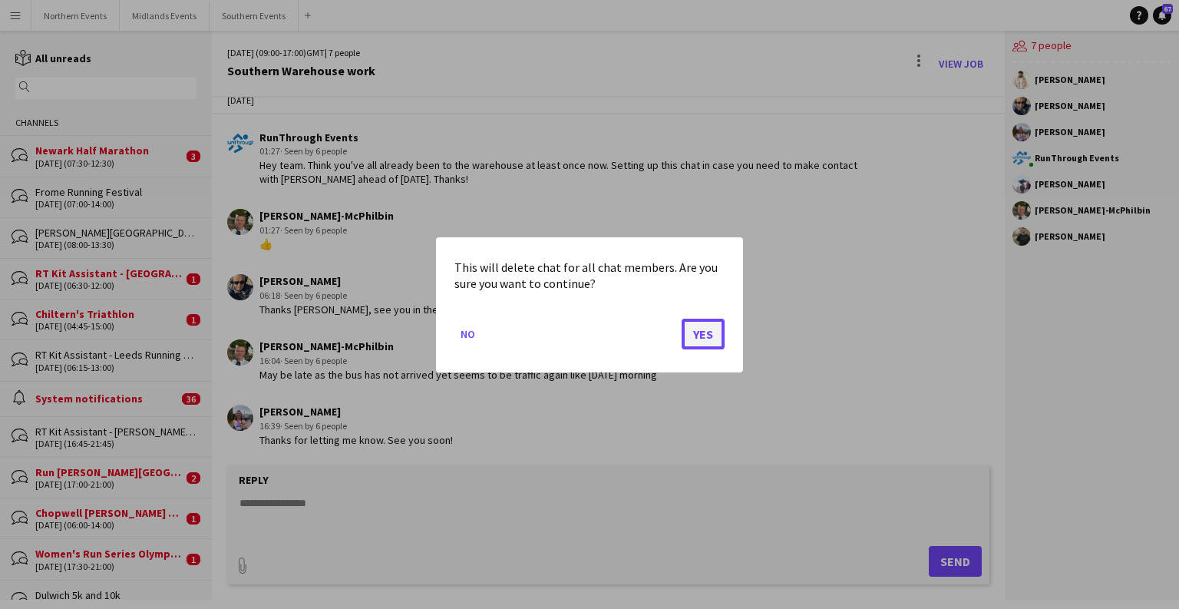
click at [703, 339] on button "Yes" at bounding box center [703, 333] width 43 height 31
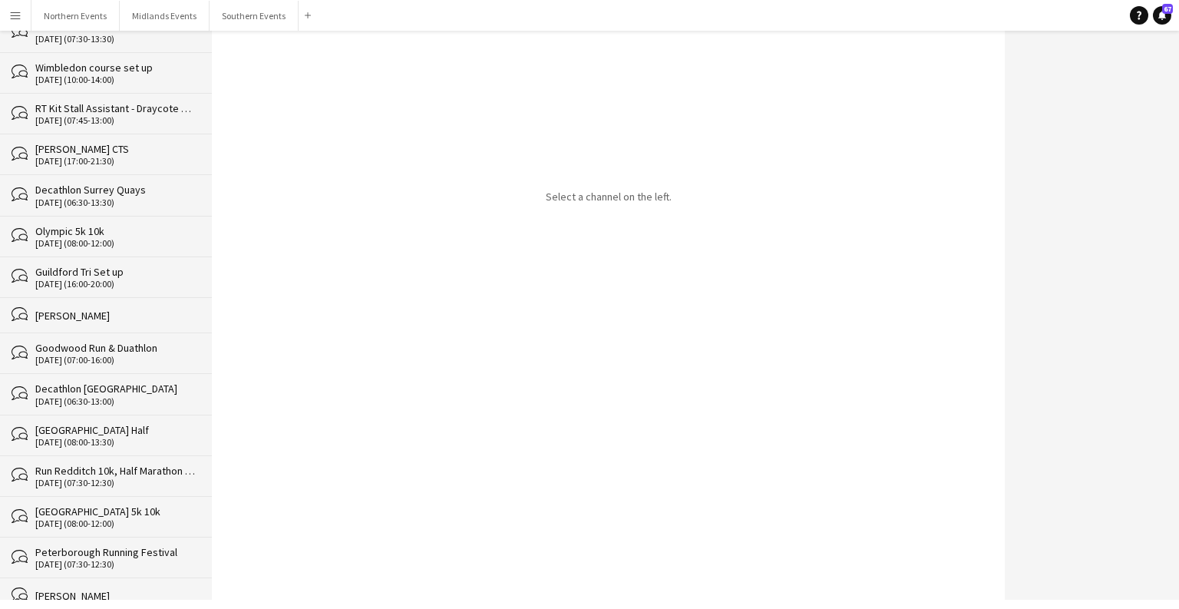
scroll to position [23913, 0]
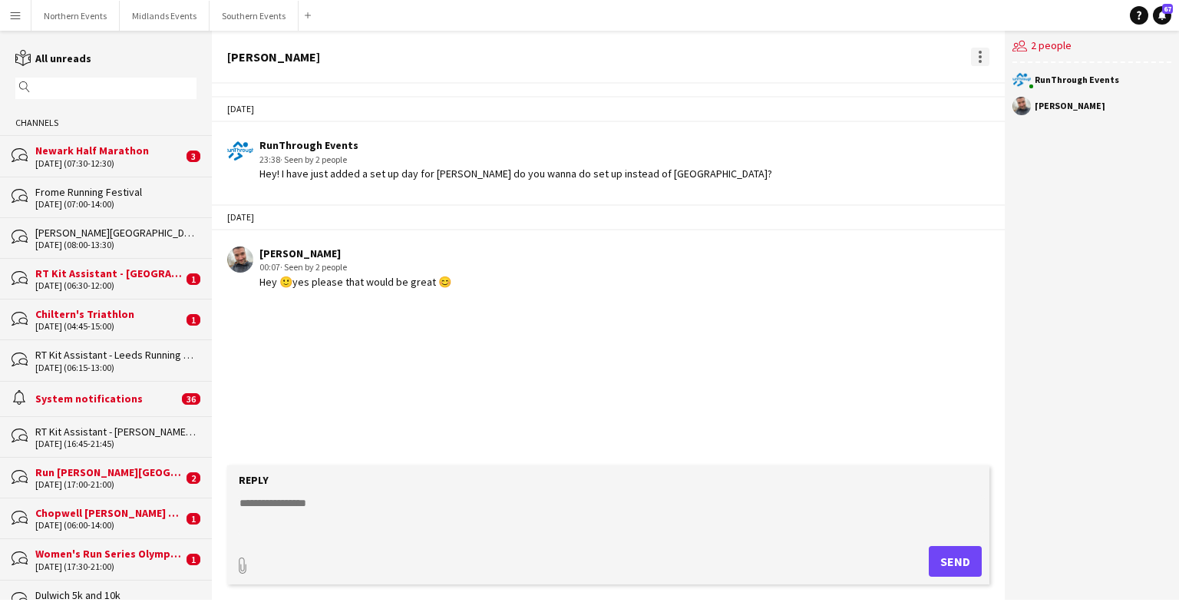
click at [980, 55] on div at bounding box center [980, 56] width 3 height 3
click at [989, 76] on button "Delete [GEOGRAPHIC_DATA]" at bounding box center [1014, 84] width 86 height 37
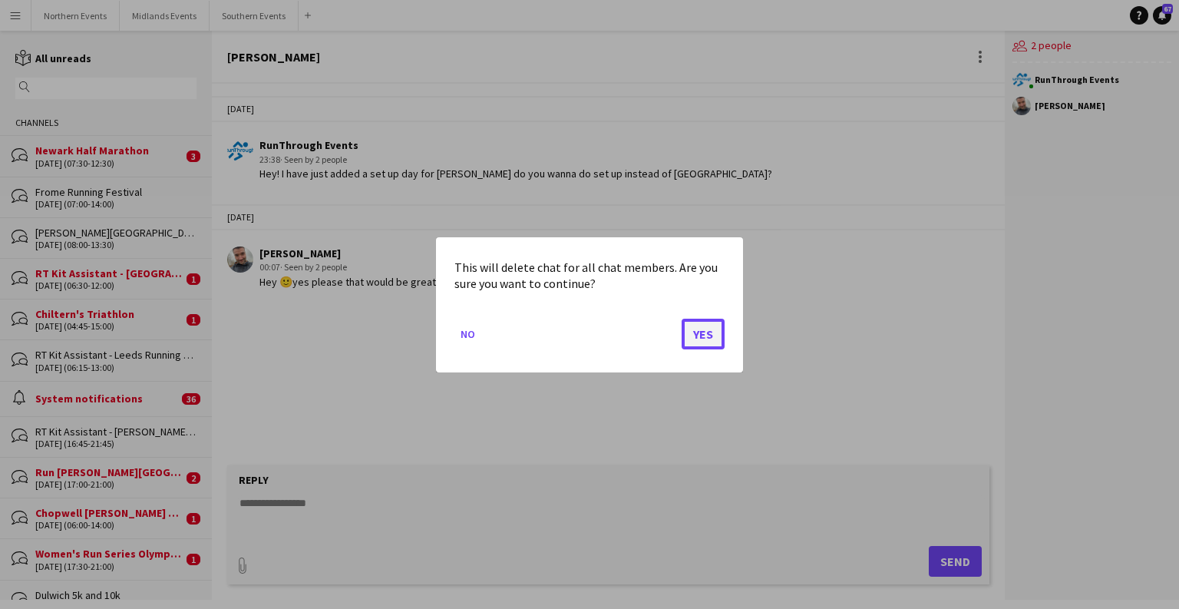
click at [685, 338] on button "Yes" at bounding box center [703, 333] width 43 height 31
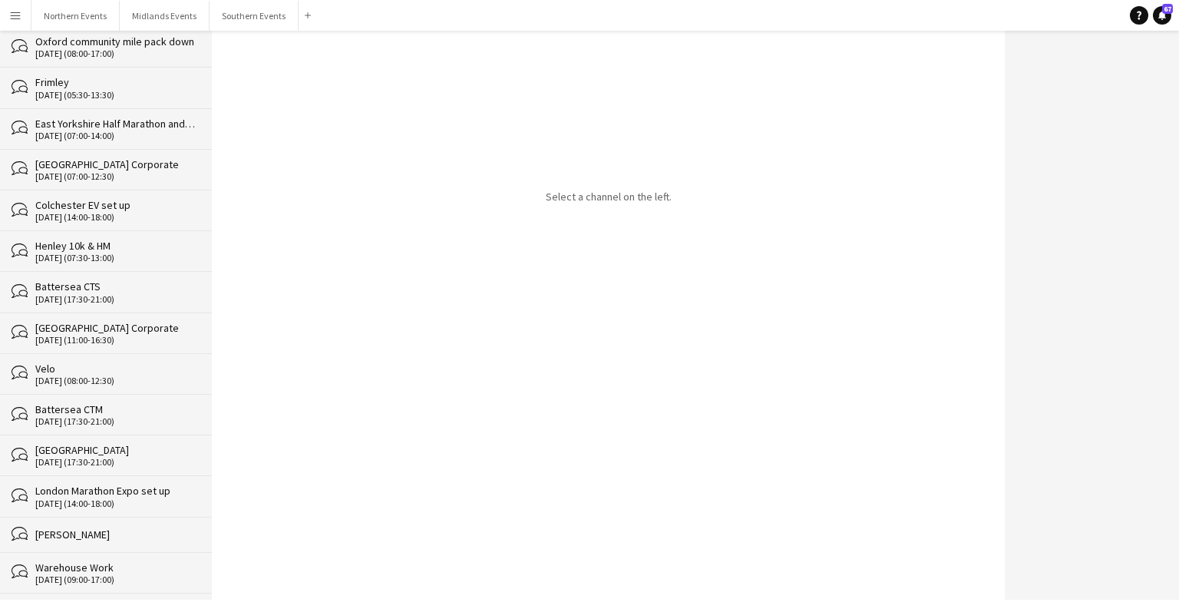
scroll to position [23877, 0]
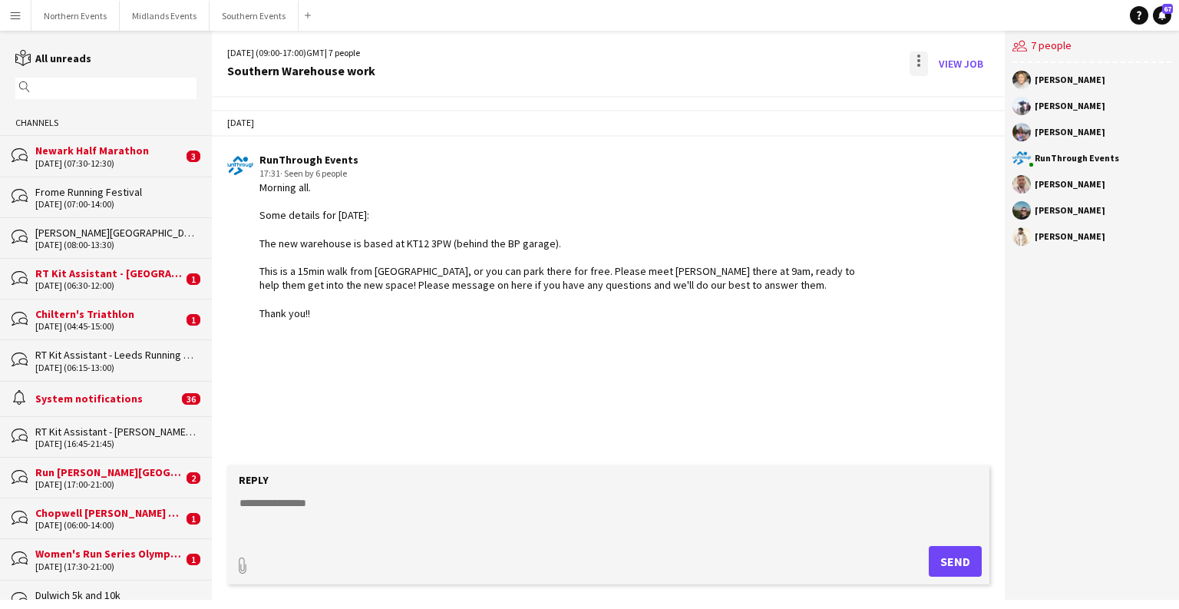
click at [923, 64] on div at bounding box center [919, 63] width 18 height 25
click at [950, 101] on span "Delete [GEOGRAPHIC_DATA]" at bounding box center [953, 94] width 61 height 15
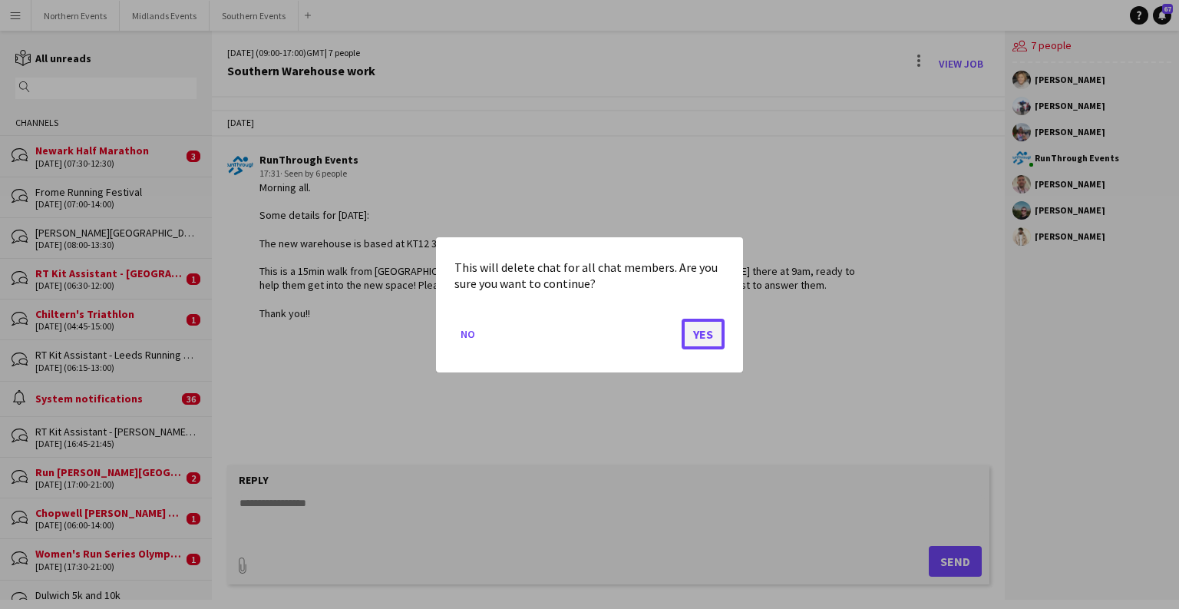
click at [724, 324] on button "Yes" at bounding box center [703, 333] width 43 height 31
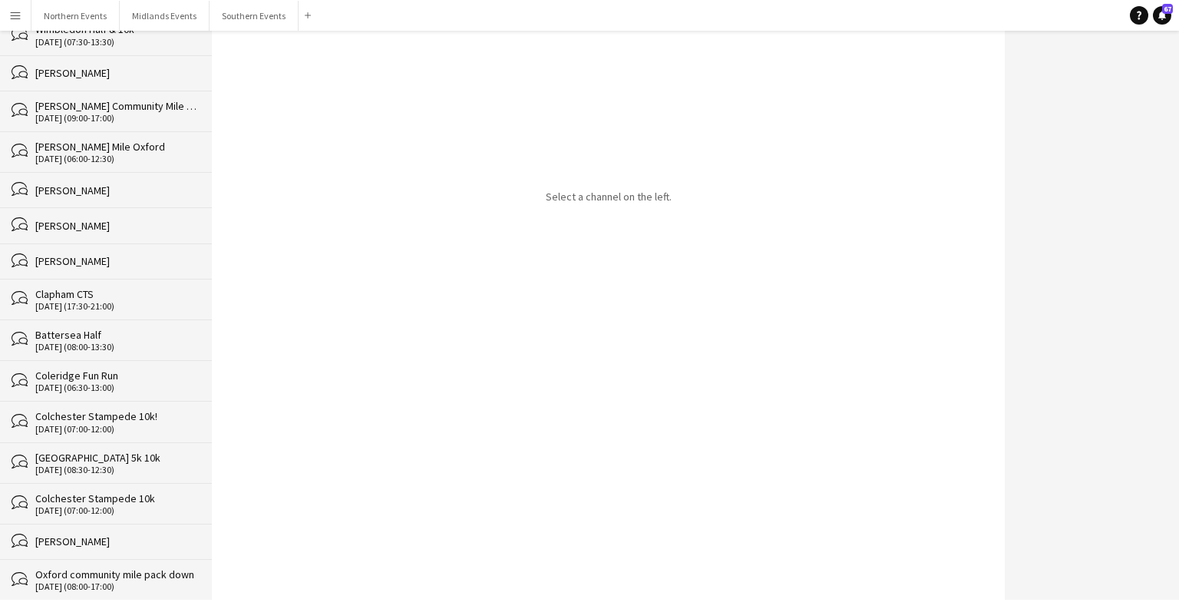
scroll to position [23837, 0]
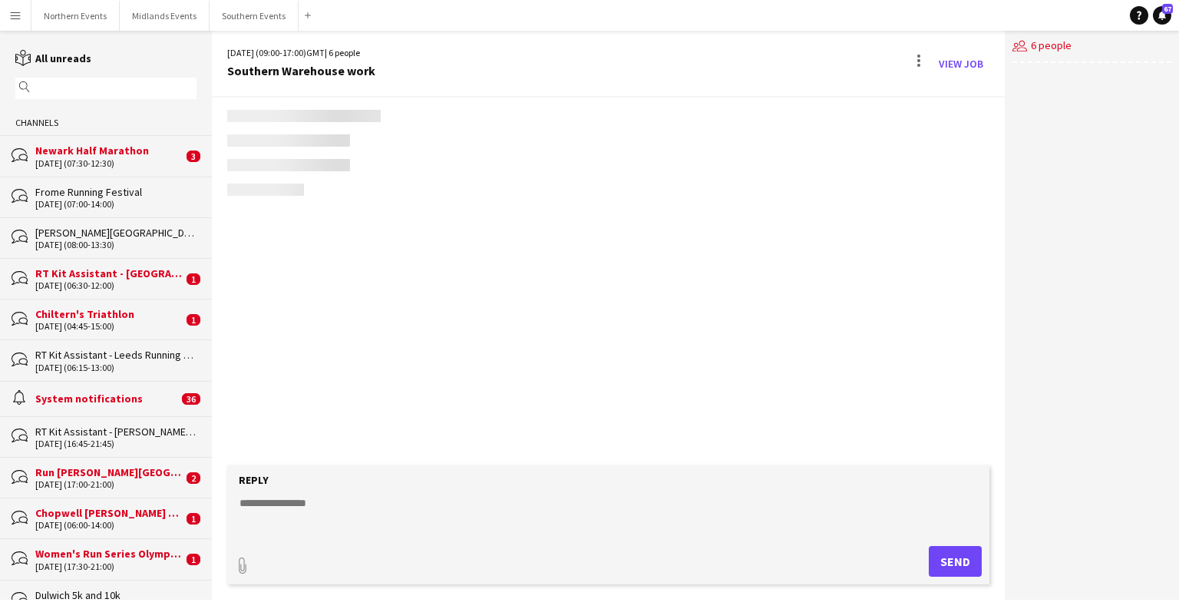
scroll to position [23, 0]
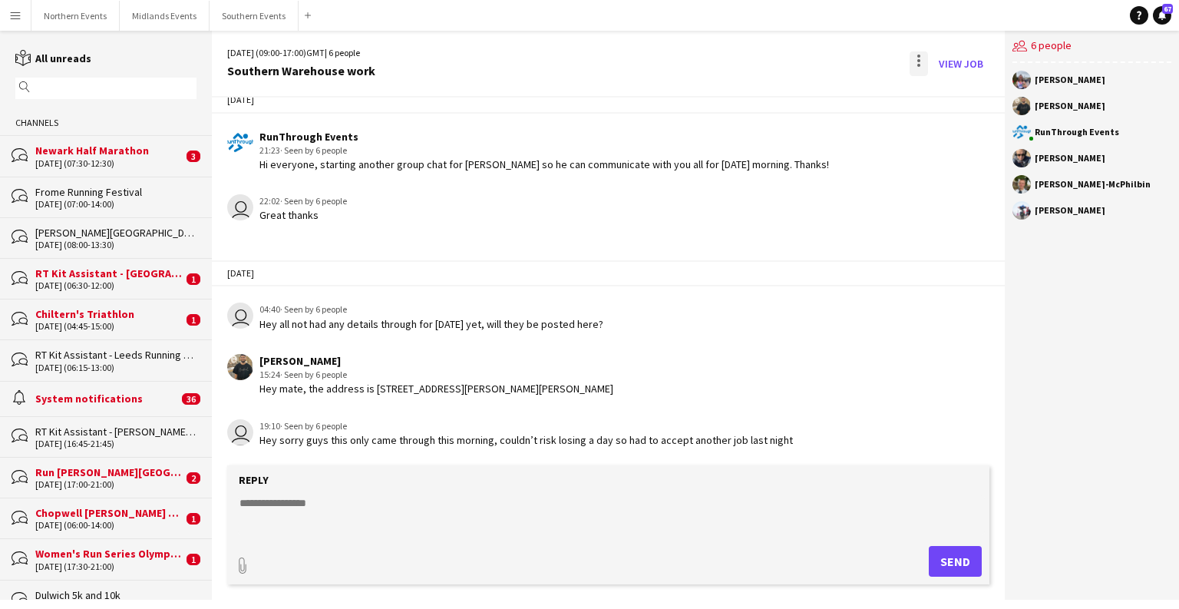
click at [914, 68] on div at bounding box center [919, 63] width 18 height 25
click at [937, 92] on span "Delete" at bounding box center [951, 94] width 35 height 13
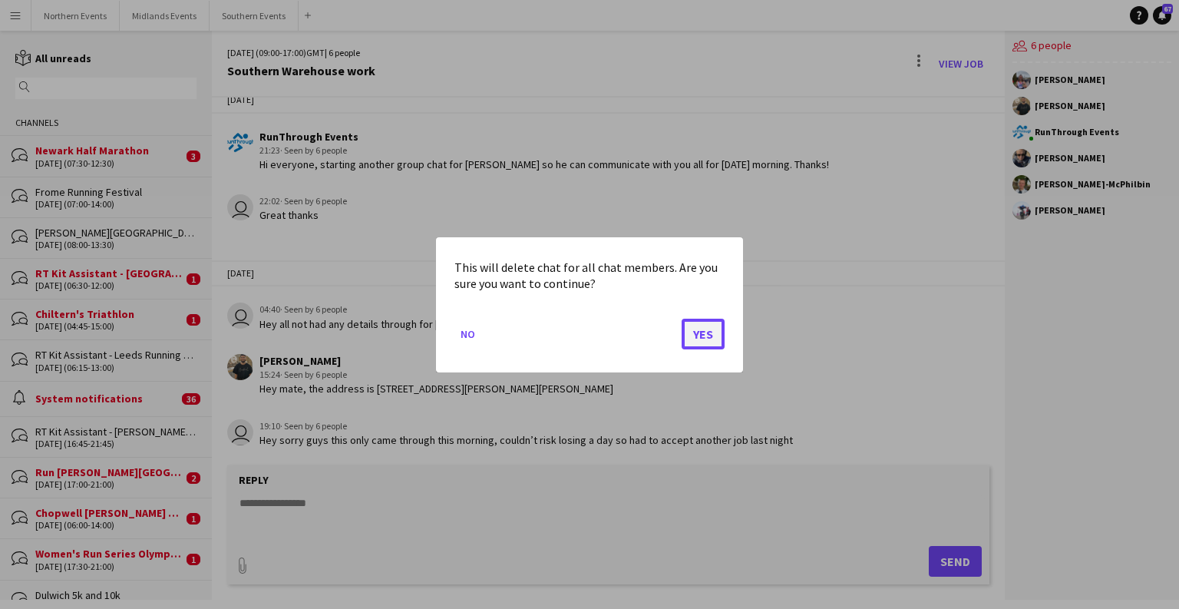
click at [706, 332] on button "Yes" at bounding box center [703, 333] width 43 height 31
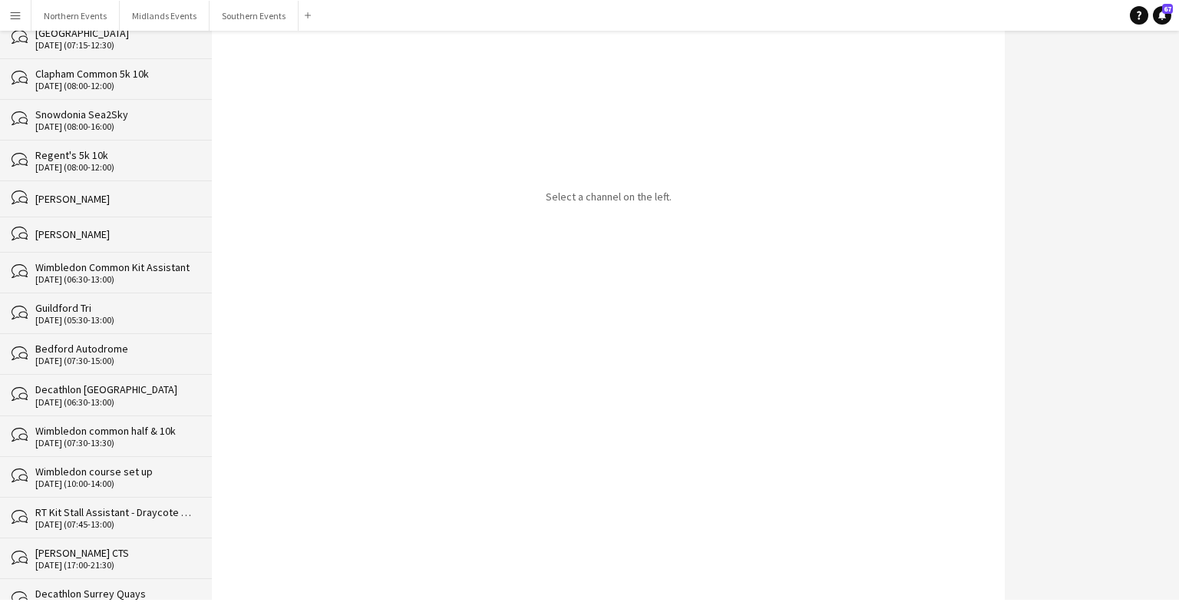
scroll to position [23797, 0]
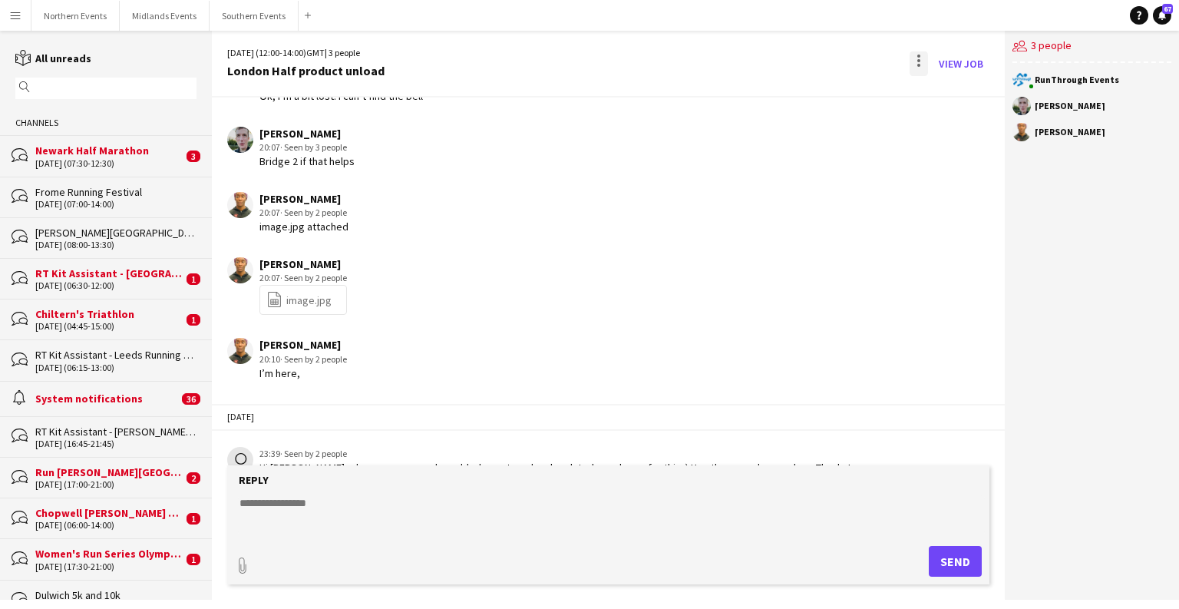
click at [920, 68] on div at bounding box center [919, 63] width 18 height 25
click at [937, 108] on button "Delete [GEOGRAPHIC_DATA]" at bounding box center [953, 93] width 86 height 37
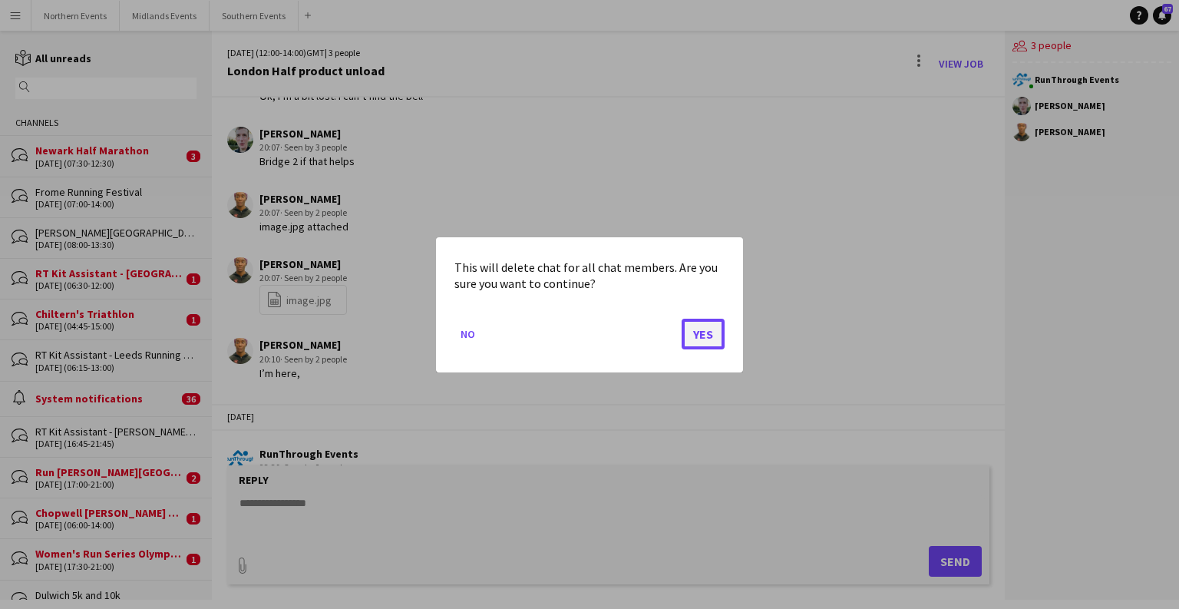
click at [719, 327] on button "Yes" at bounding box center [703, 333] width 43 height 31
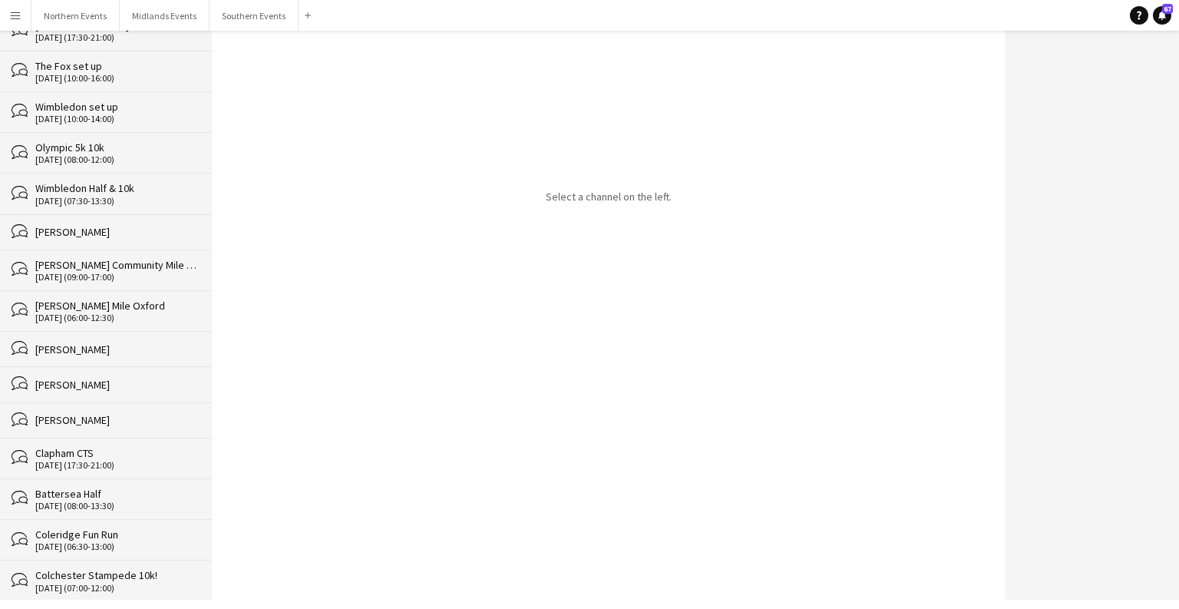
scroll to position [23756, 0]
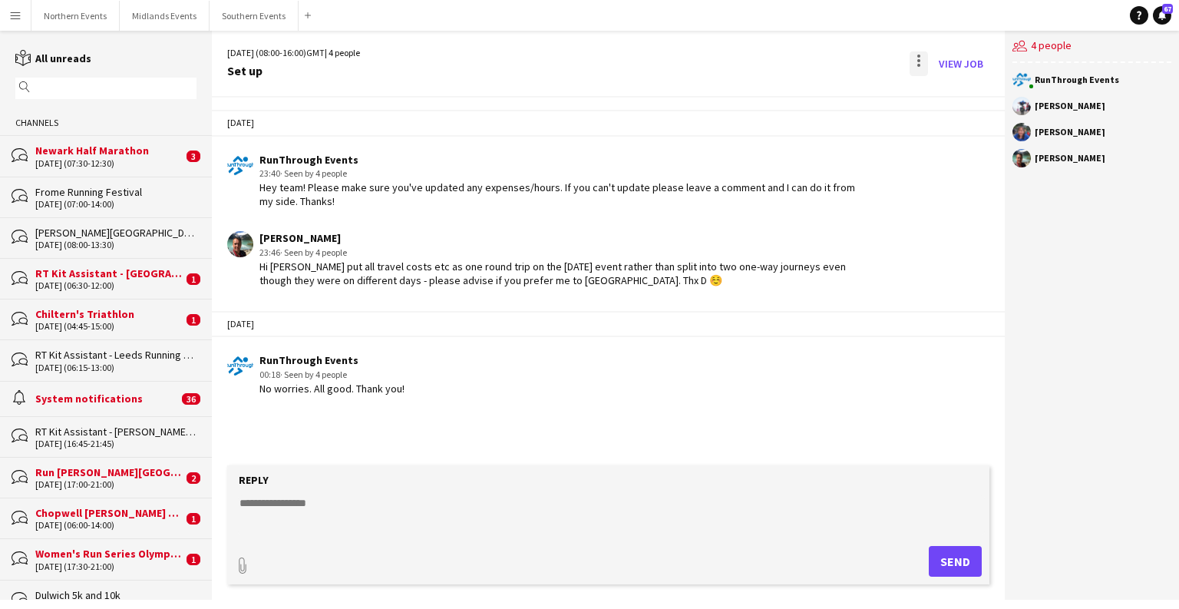
click at [923, 68] on div at bounding box center [919, 63] width 18 height 25
click at [952, 92] on span "Delete" at bounding box center [951, 94] width 35 height 13
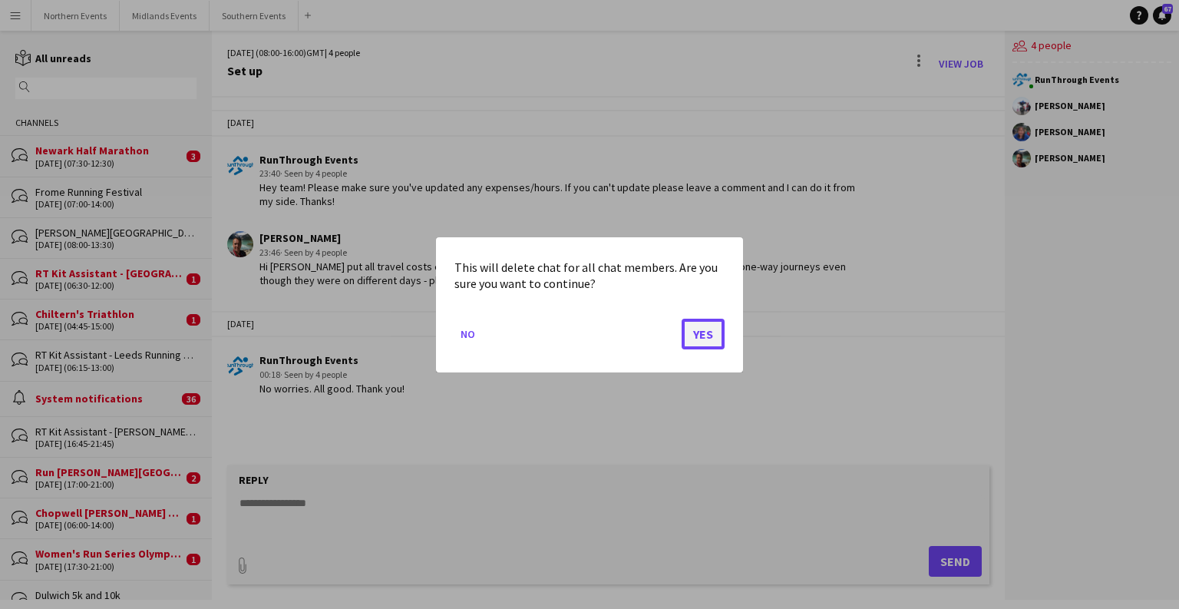
click at [702, 332] on button "Yes" at bounding box center [703, 333] width 43 height 31
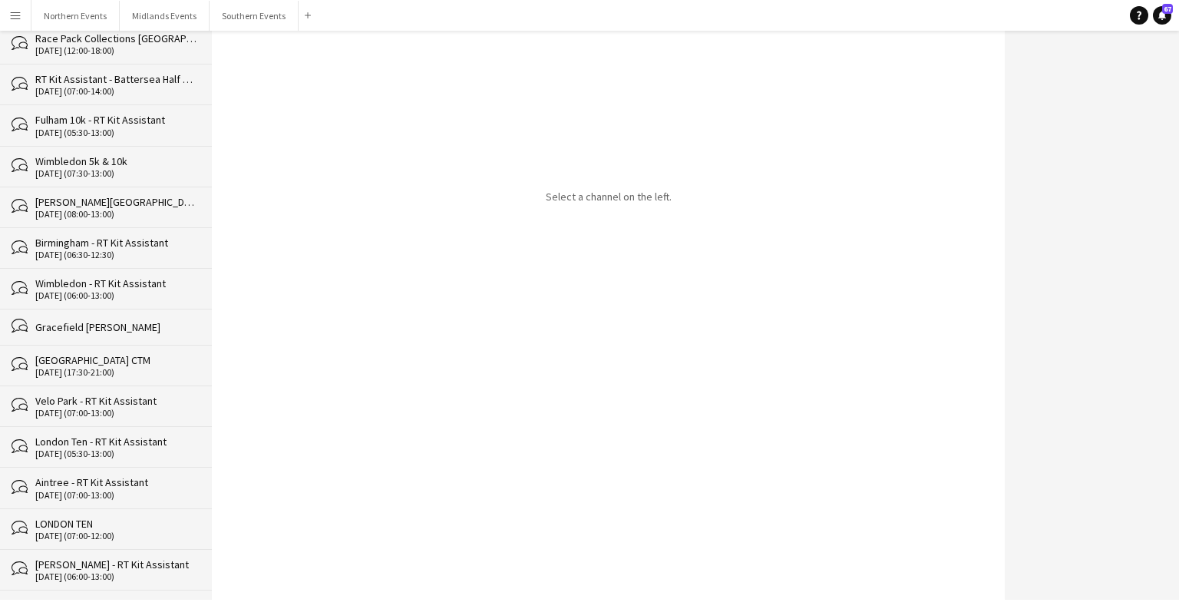
scroll to position [23715, 0]
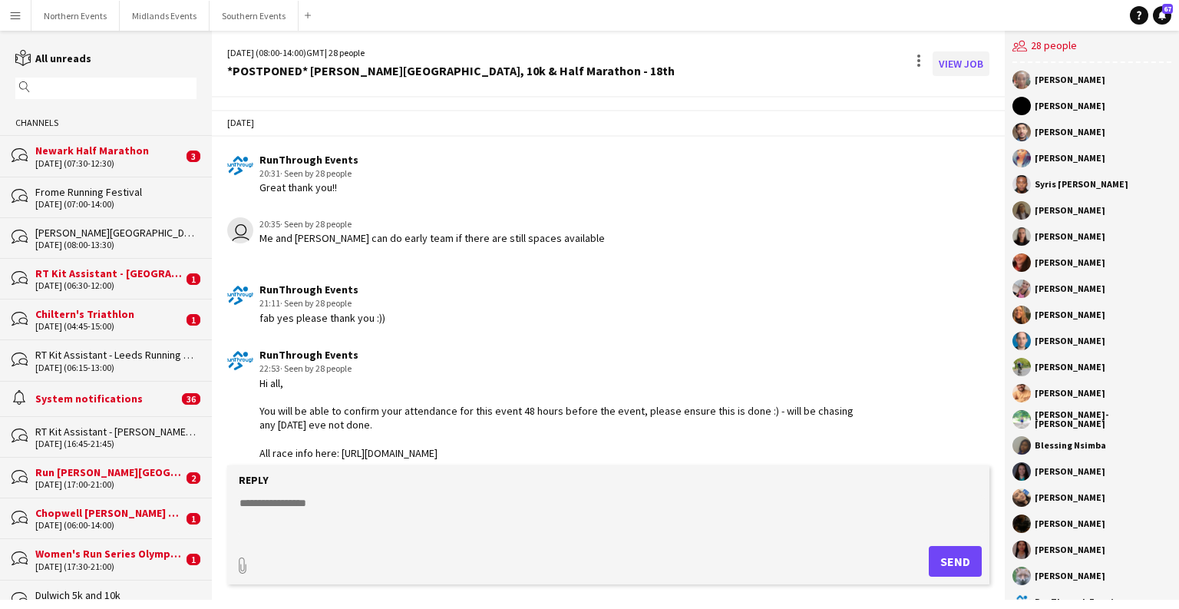
scroll to position [2757, 0]
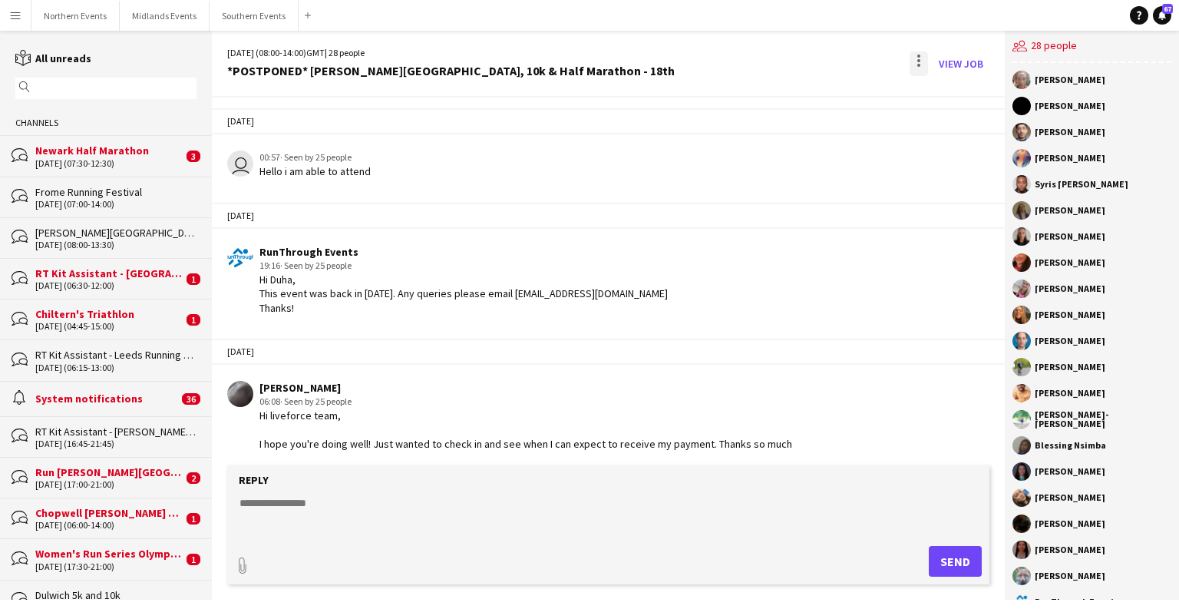
click at [917, 62] on div at bounding box center [919, 63] width 18 height 25
click at [943, 101] on button "Delete [GEOGRAPHIC_DATA]" at bounding box center [953, 93] width 86 height 37
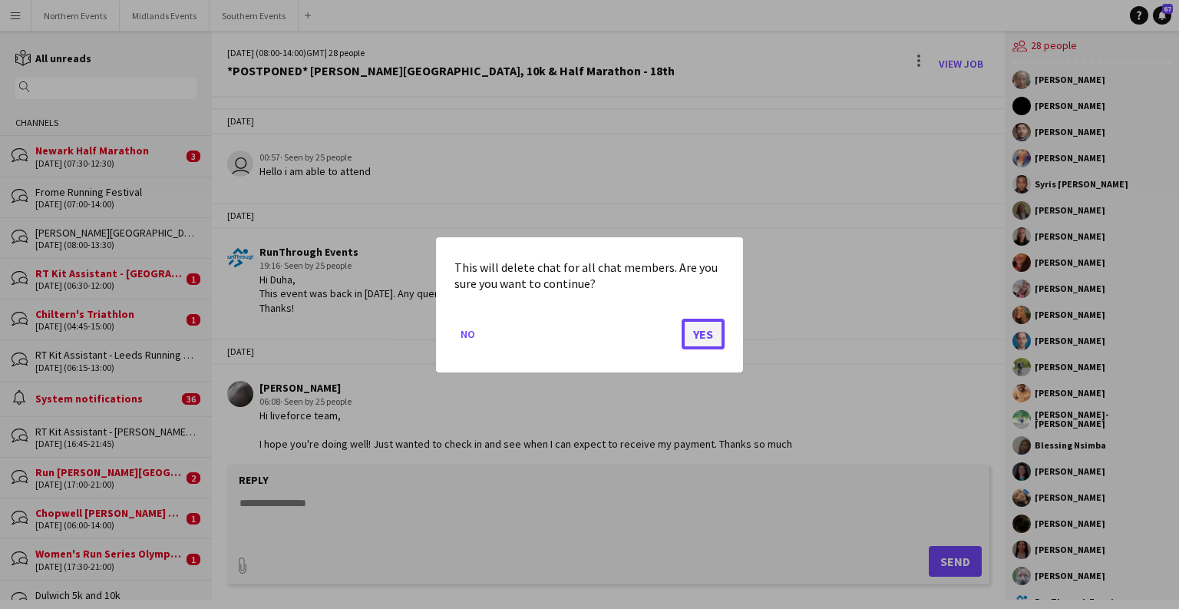
click at [704, 322] on button "Yes" at bounding box center [703, 333] width 43 height 31
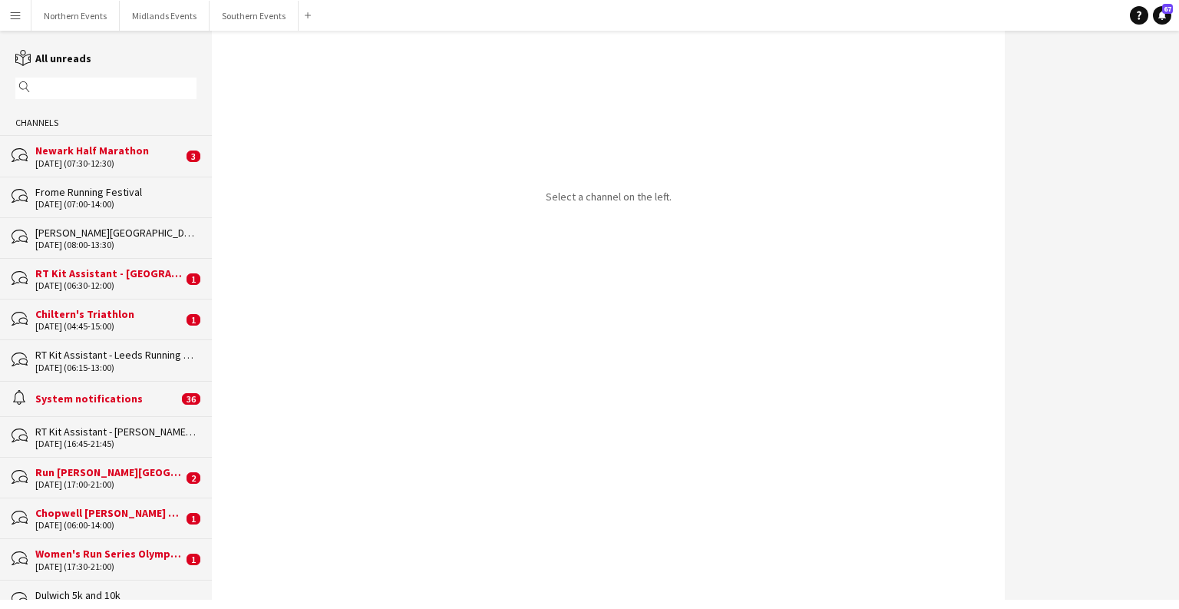
drag, startPoint x: 207, startPoint y: 50, endPoint x: 220, endPoint y: 204, distance: 154.8
click at [208, 392] on app-channels-list "reading All unreads magnifier Channels bubbles Newark Half Marathon [DATE] (07:…" at bounding box center [106, 315] width 212 height 569
click at [246, 46] on div "Select a channel on the left." at bounding box center [608, 315] width 793 height 569
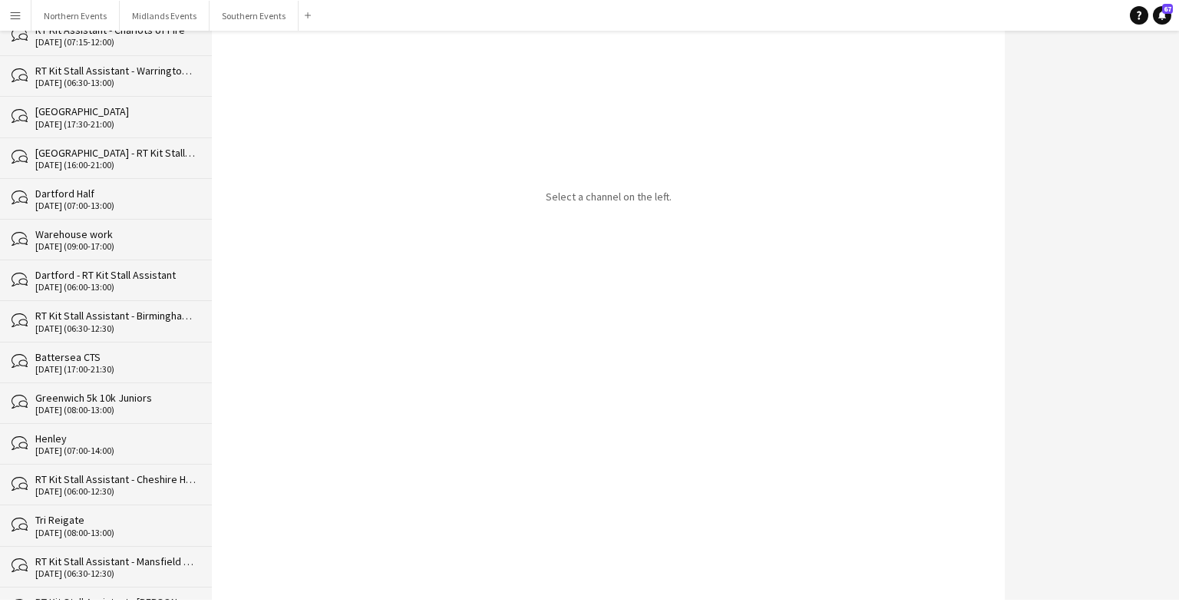
scroll to position [23675, 0]
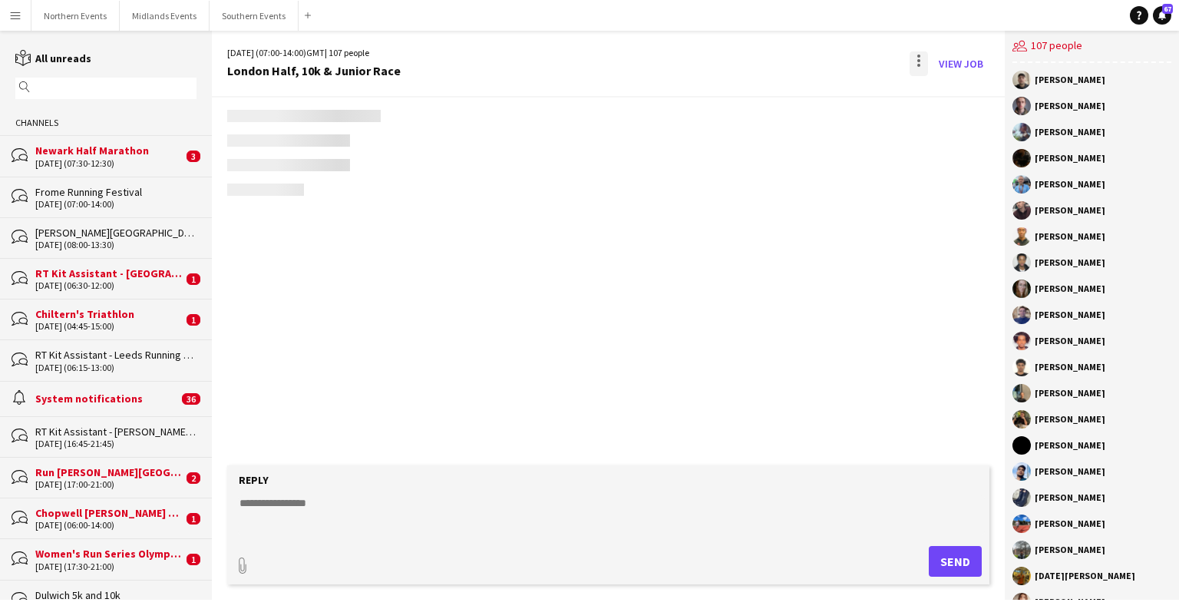
click at [918, 64] on div at bounding box center [918, 65] width 3 height 3
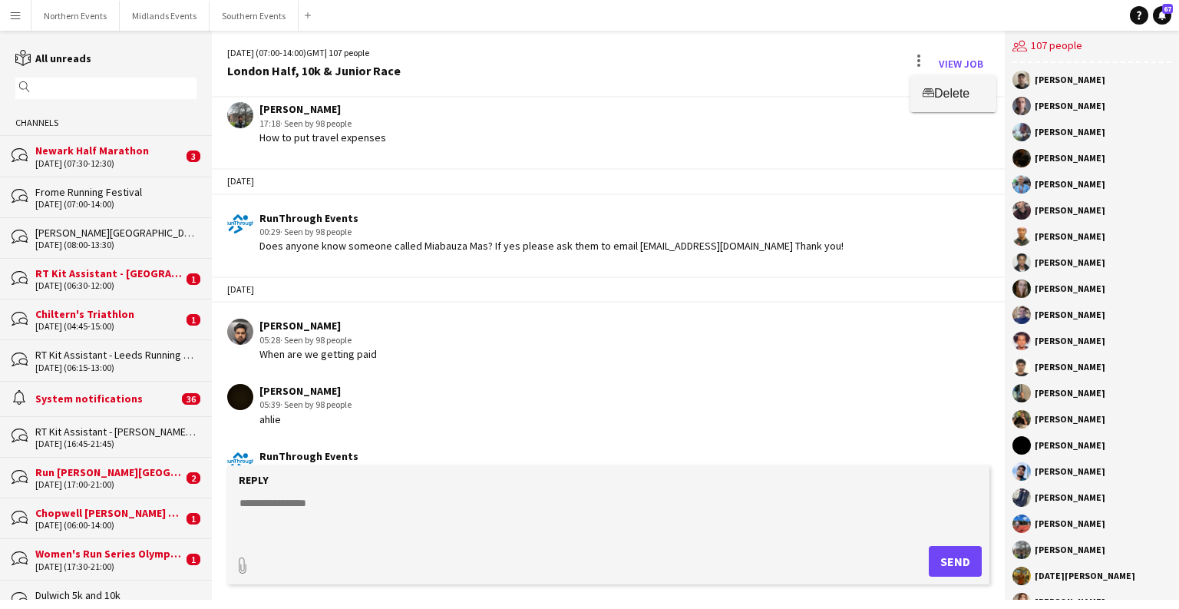
scroll to position [3526, 0]
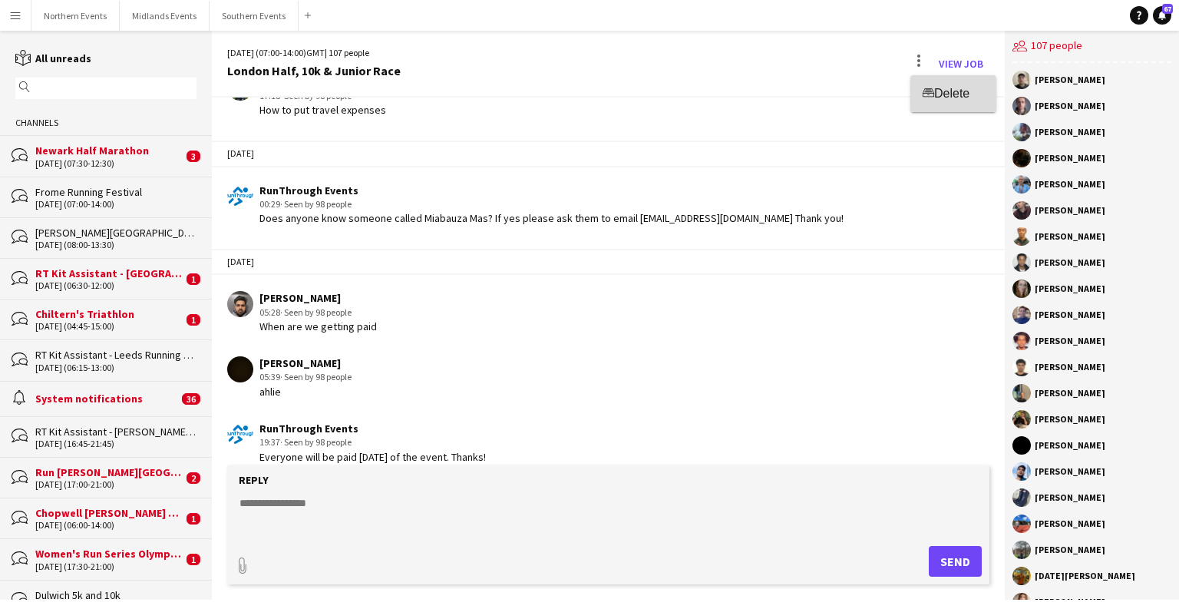
click at [950, 83] on button "Delete [GEOGRAPHIC_DATA]" at bounding box center [953, 93] width 86 height 37
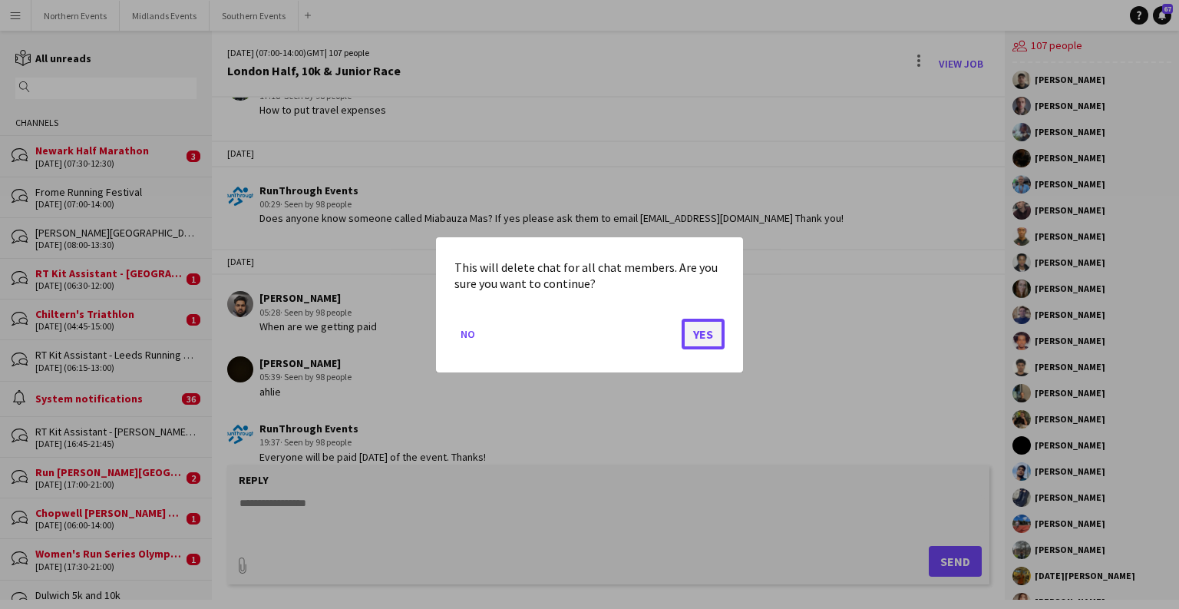
click at [718, 323] on button "Yes" at bounding box center [703, 333] width 43 height 31
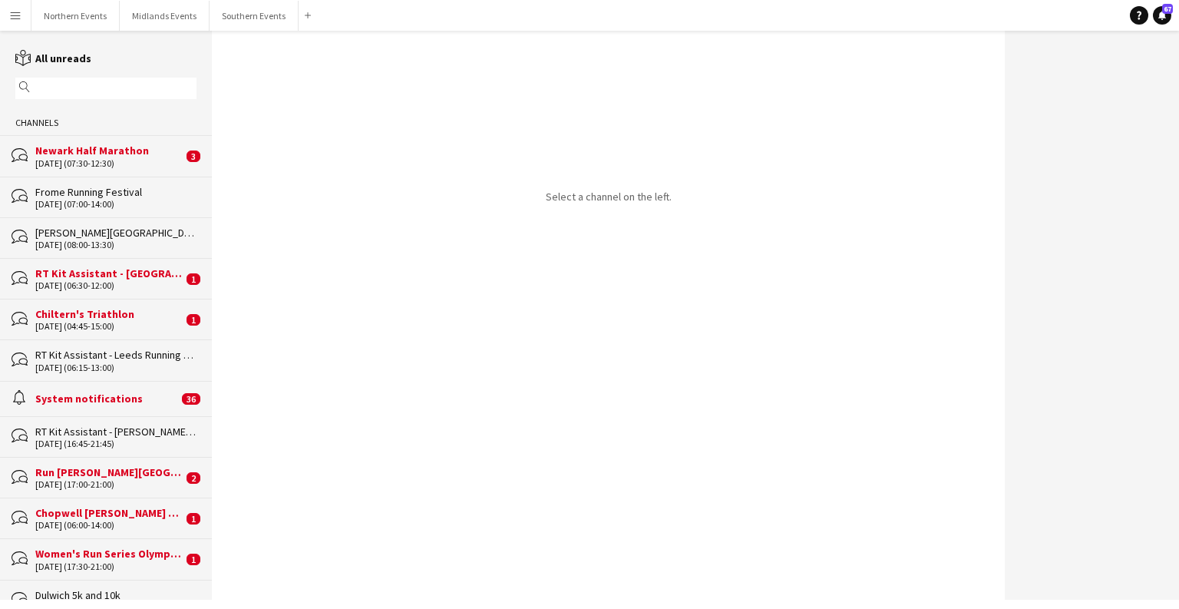
click at [317, 224] on div "Select a channel on the left." at bounding box center [608, 315] width 793 height 569
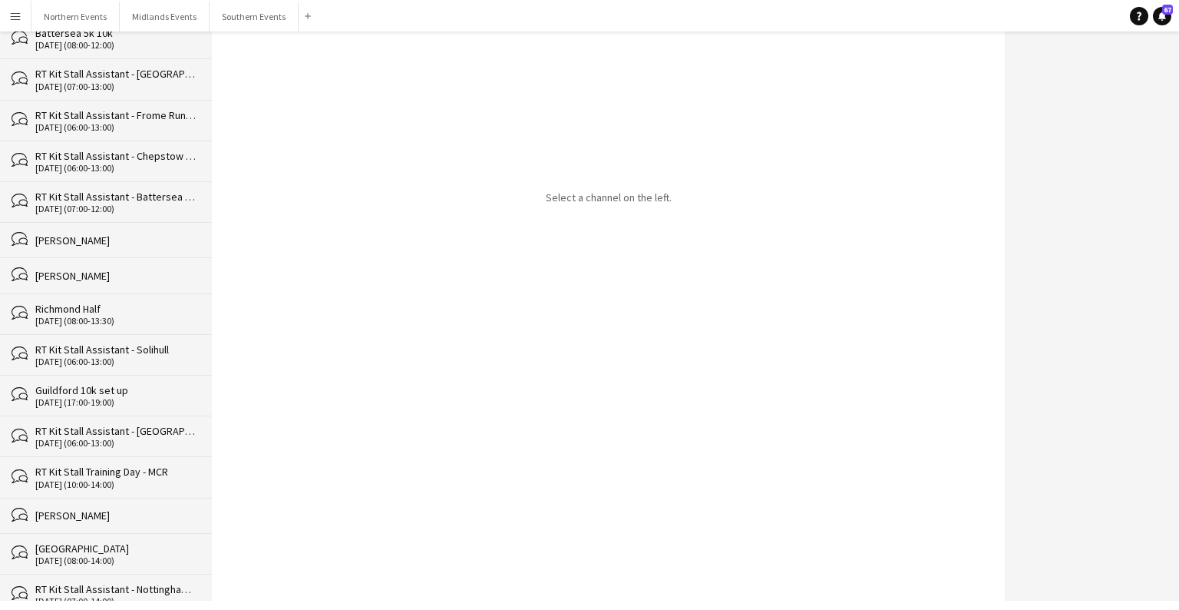
scroll to position [20229, 0]
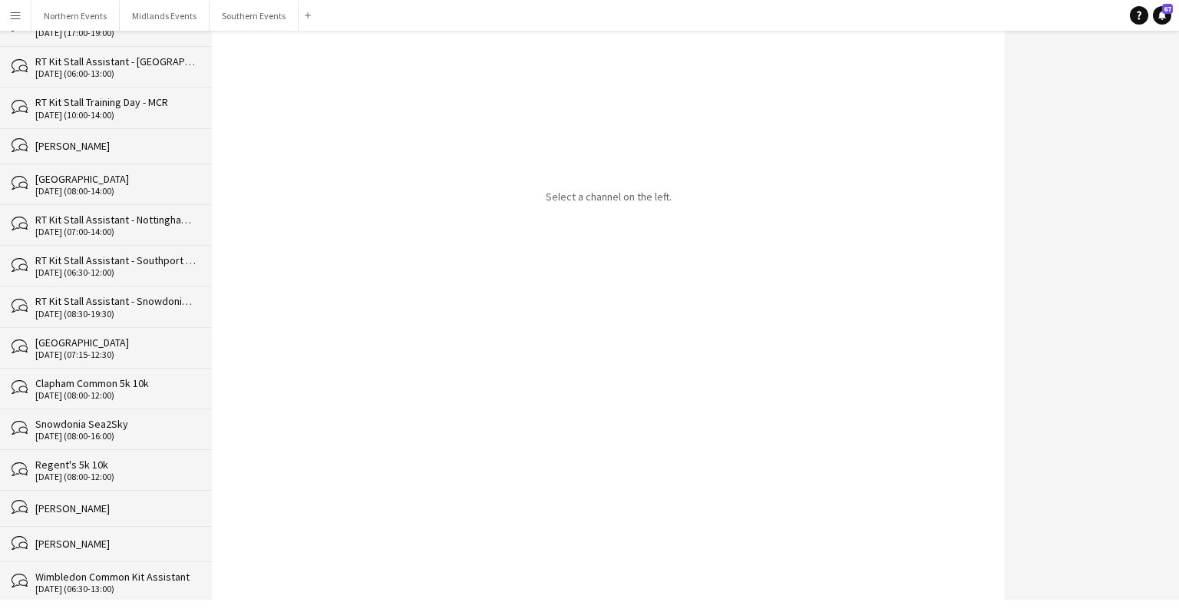
click at [104, 526] on div "bubbles Colby Cresswell" at bounding box center [106, 543] width 212 height 35
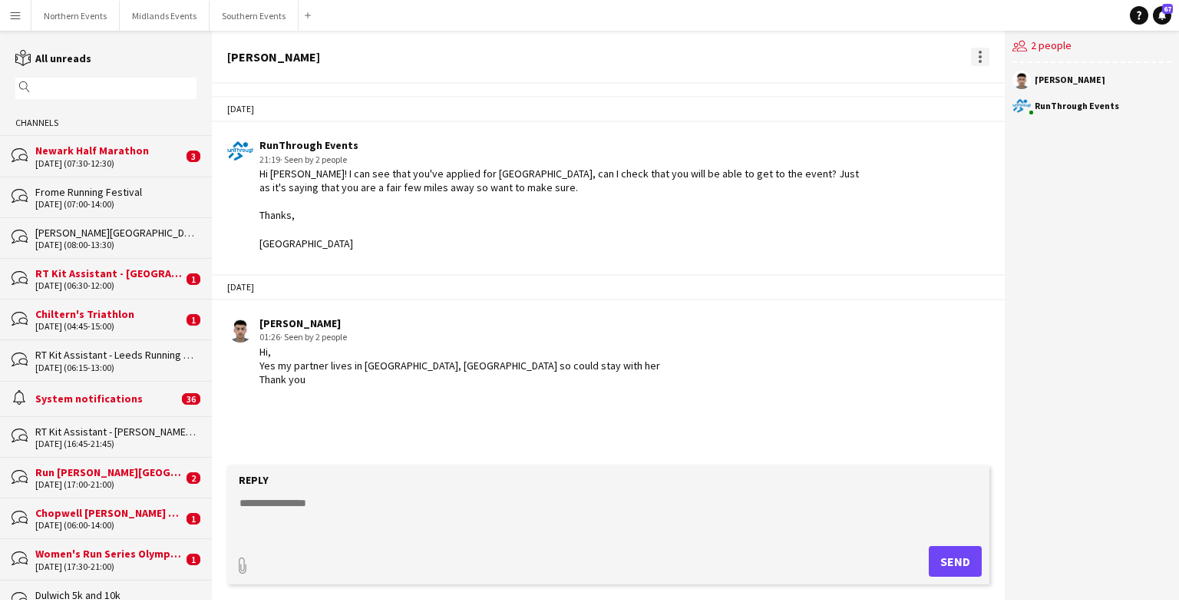
click at [980, 57] on div at bounding box center [980, 56] width 3 height 3
click at [1004, 82] on span "Delete" at bounding box center [1012, 84] width 35 height 13
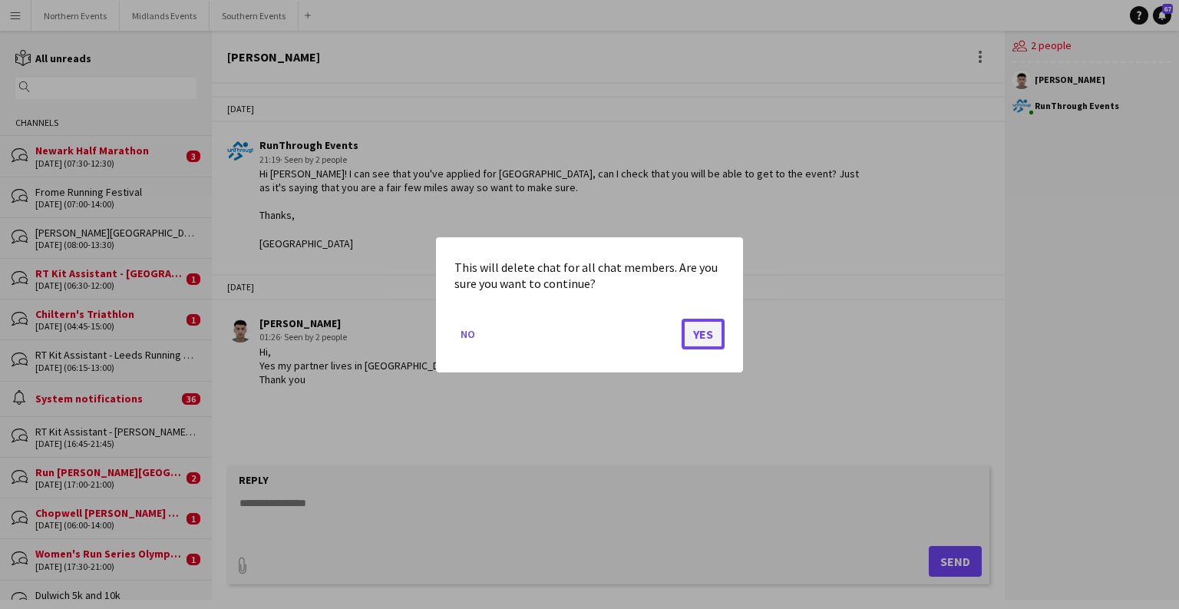
click at [697, 342] on button "Yes" at bounding box center [703, 333] width 43 height 31
